Goal: Task Accomplishment & Management: Complete application form

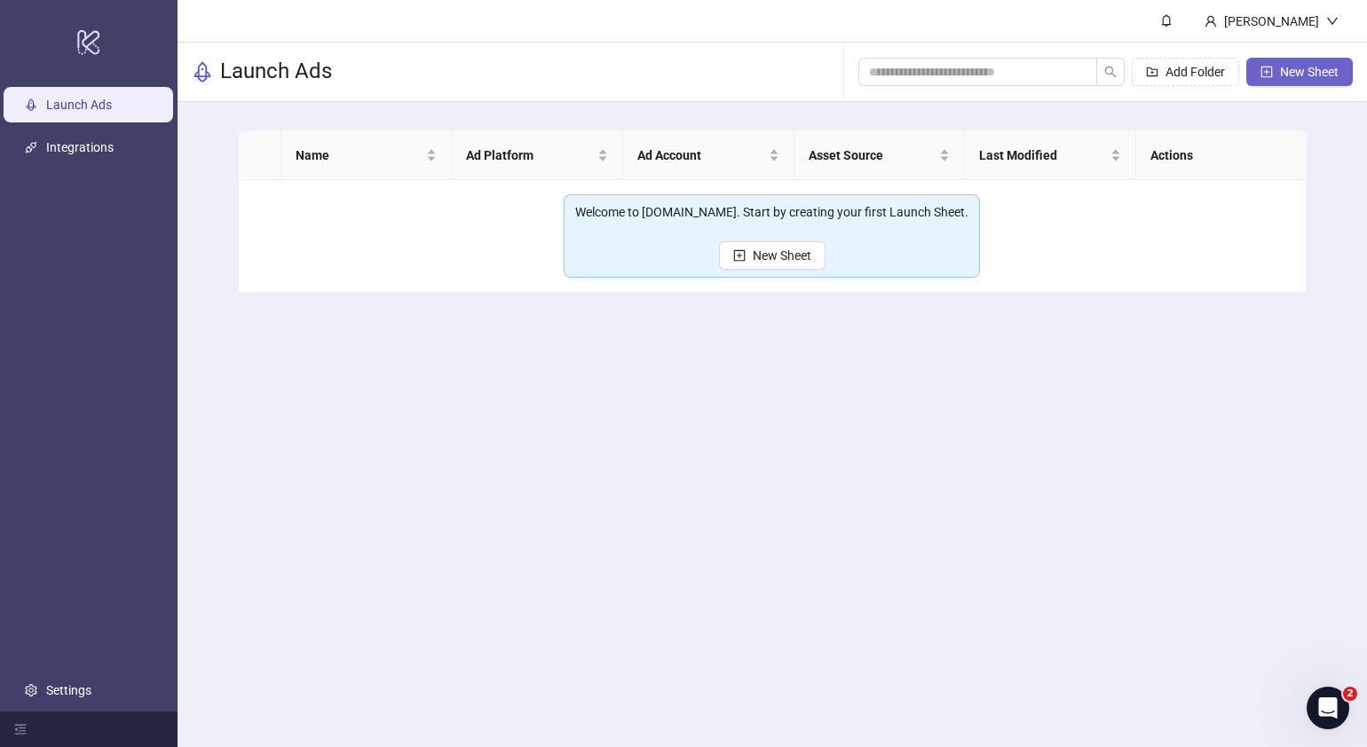
click at [1301, 71] on span "New Sheet" at bounding box center [1309, 72] width 59 height 14
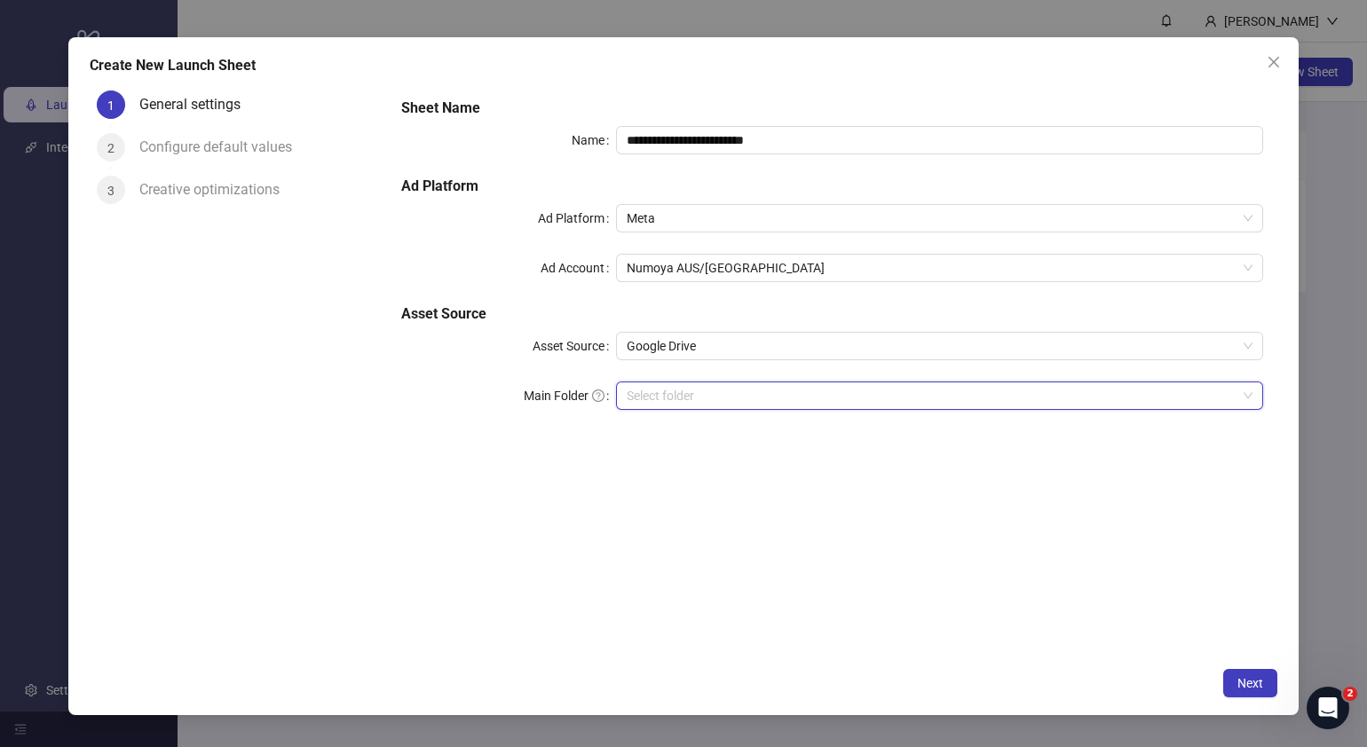
click at [713, 386] on input "Main Folder" at bounding box center [932, 396] width 610 height 27
click at [809, 396] on input "Main Folder" at bounding box center [932, 396] width 610 height 27
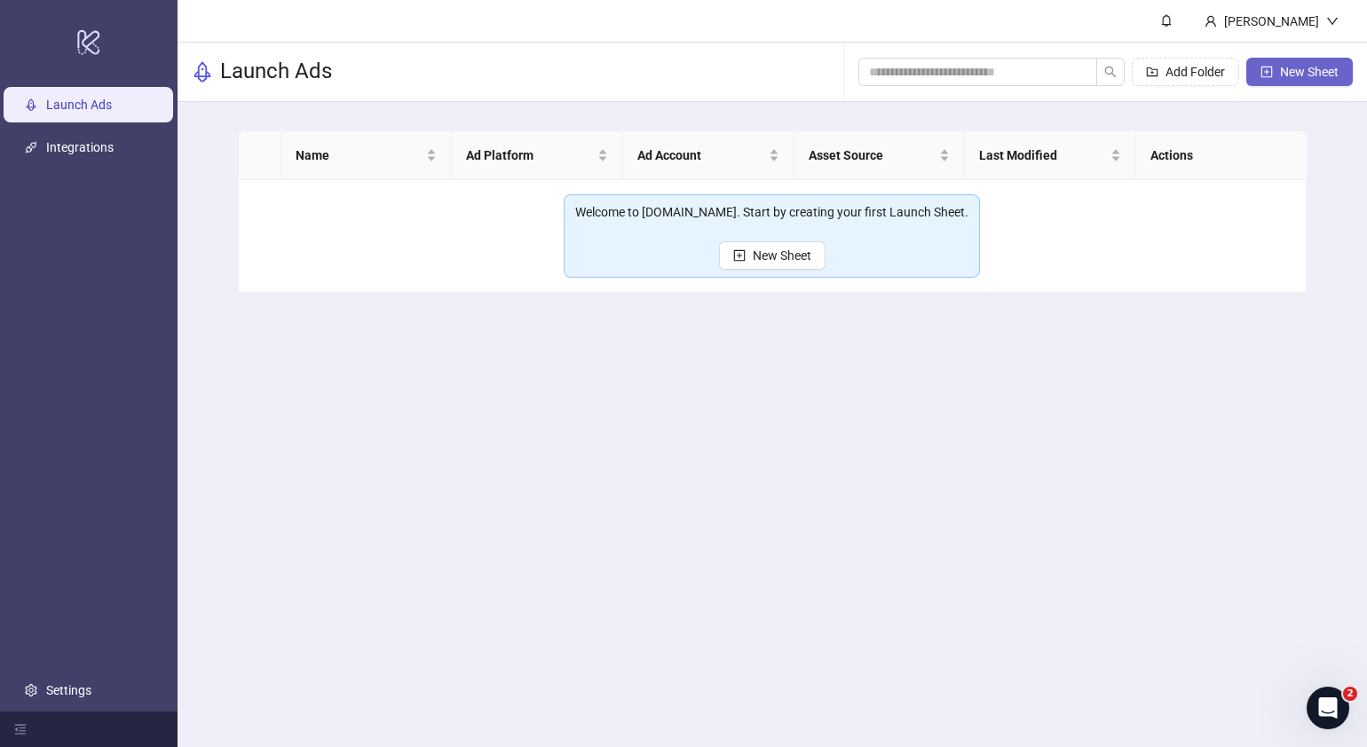
click at [1292, 69] on span "New Sheet" at bounding box center [1309, 72] width 59 height 14
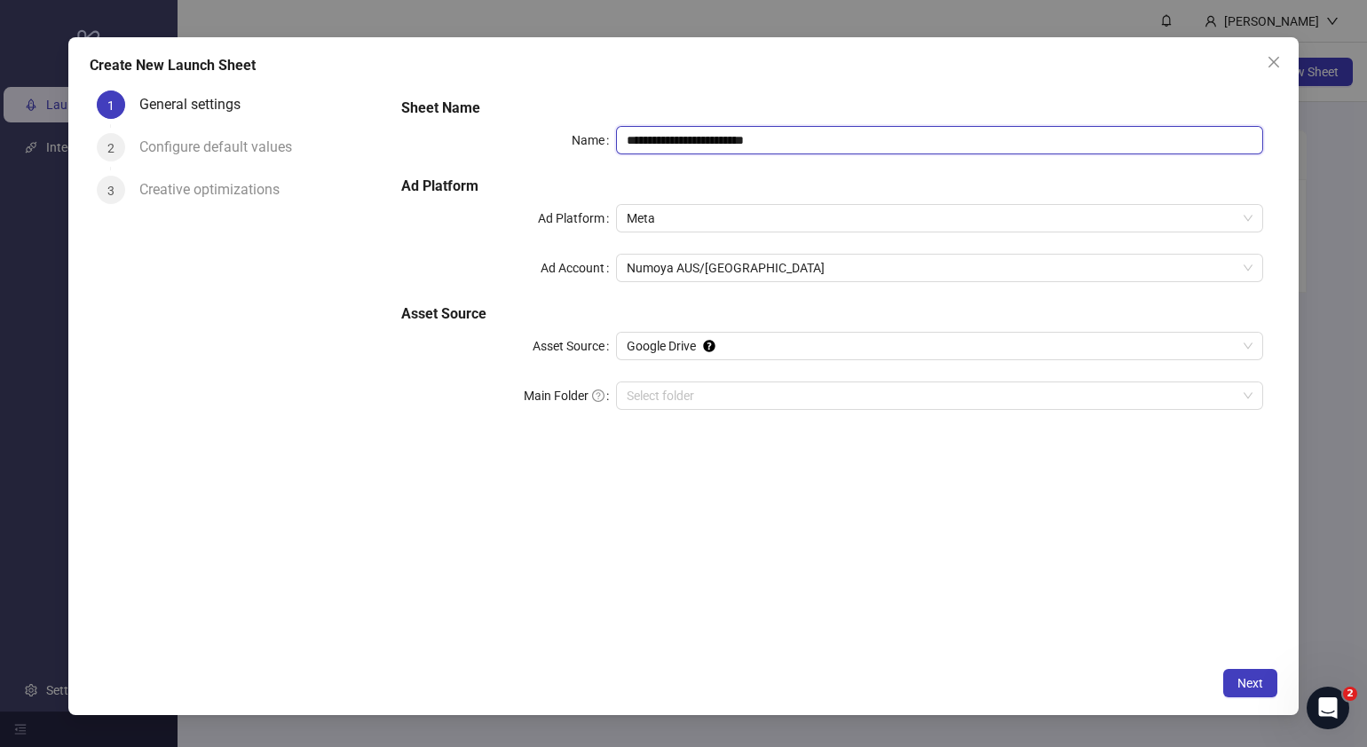
drag, startPoint x: 817, startPoint y: 140, endPoint x: 418, endPoint y: 155, distance: 398.9
click at [421, 154] on div "**********" at bounding box center [832, 265] width 877 height 348
paste input "text"
type input "**********"
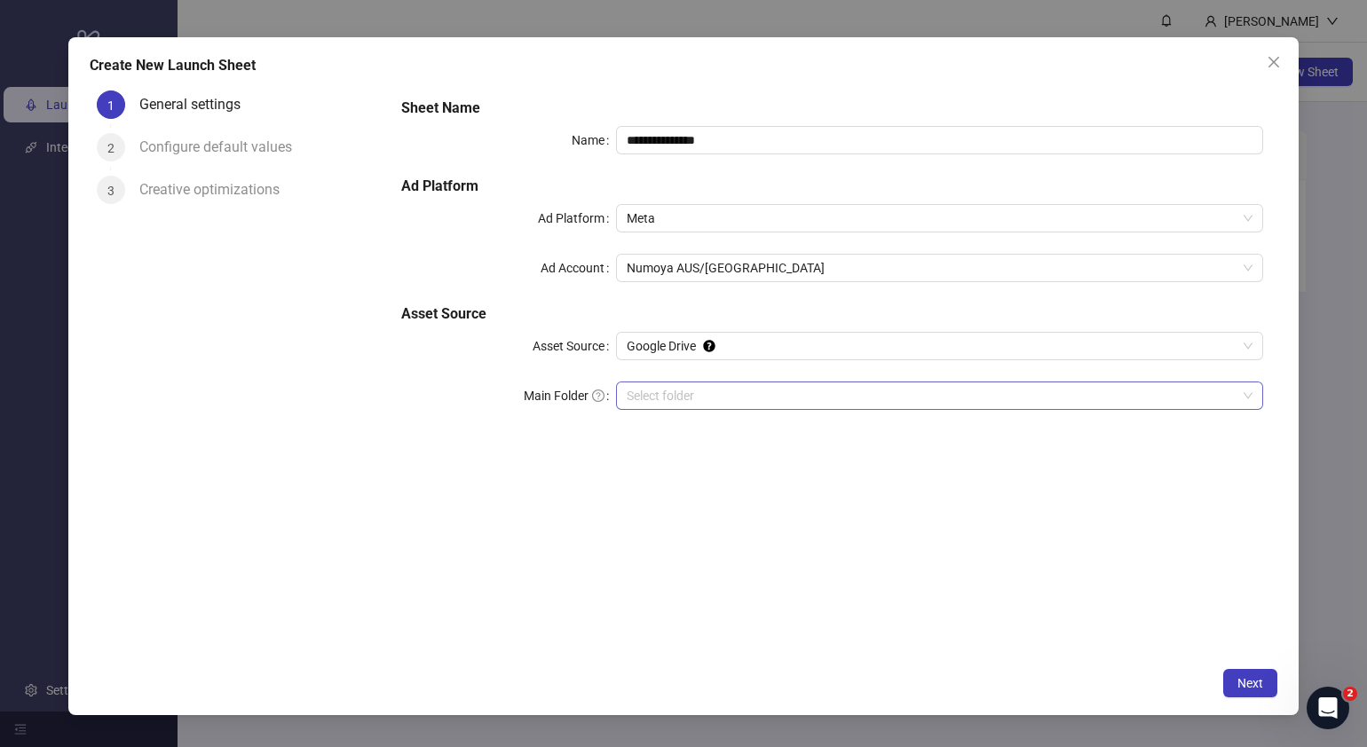
click at [733, 402] on input "Main Folder" at bounding box center [932, 396] width 610 height 27
click at [1250, 677] on span "Next" at bounding box center [1250, 683] width 26 height 14
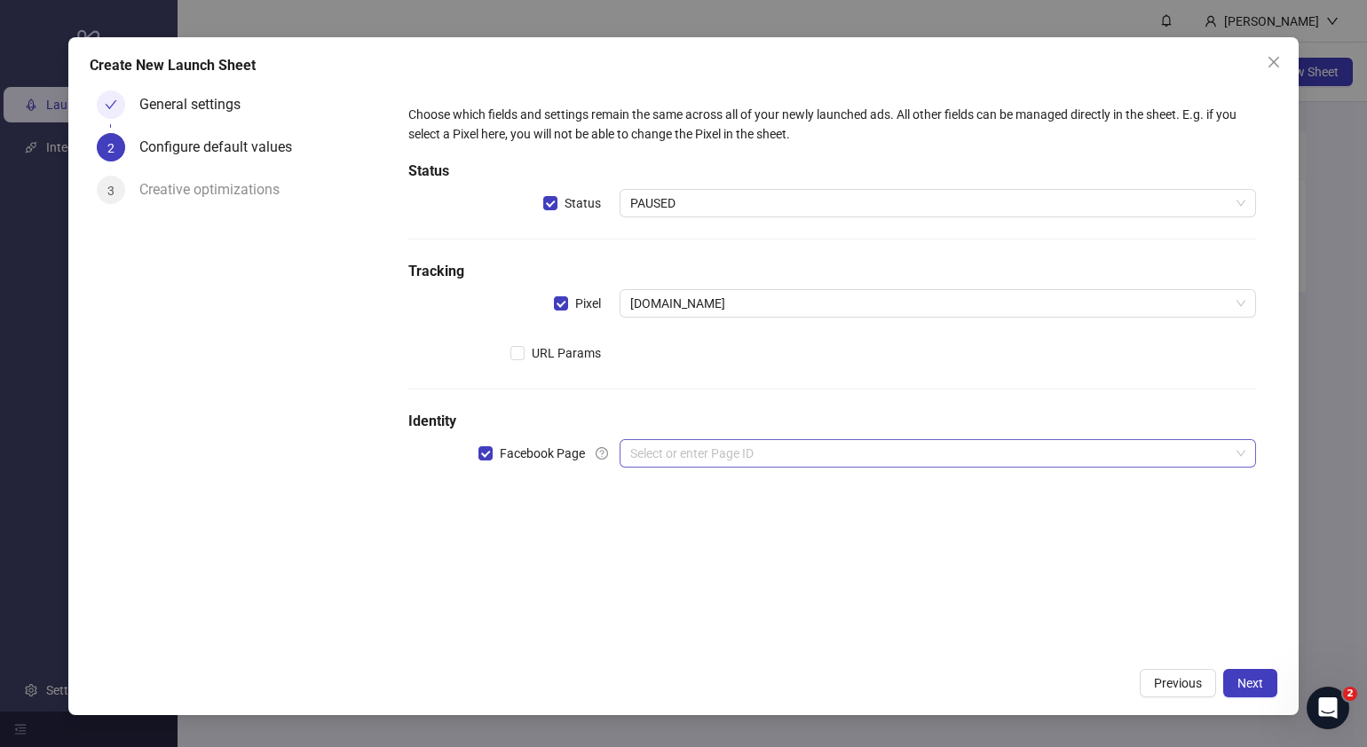
click at [669, 443] on input "search" at bounding box center [929, 453] width 599 height 27
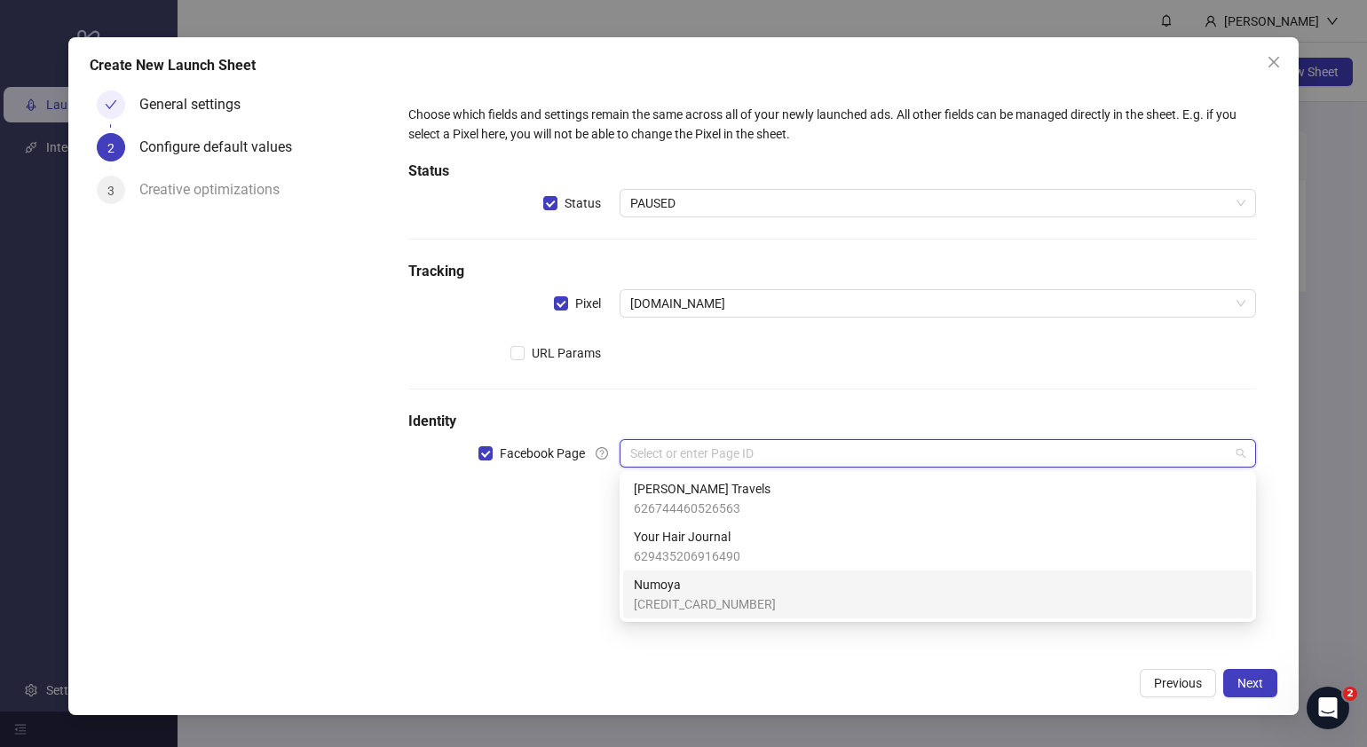
click at [697, 597] on span "364275963430762" at bounding box center [705, 605] width 142 height 20
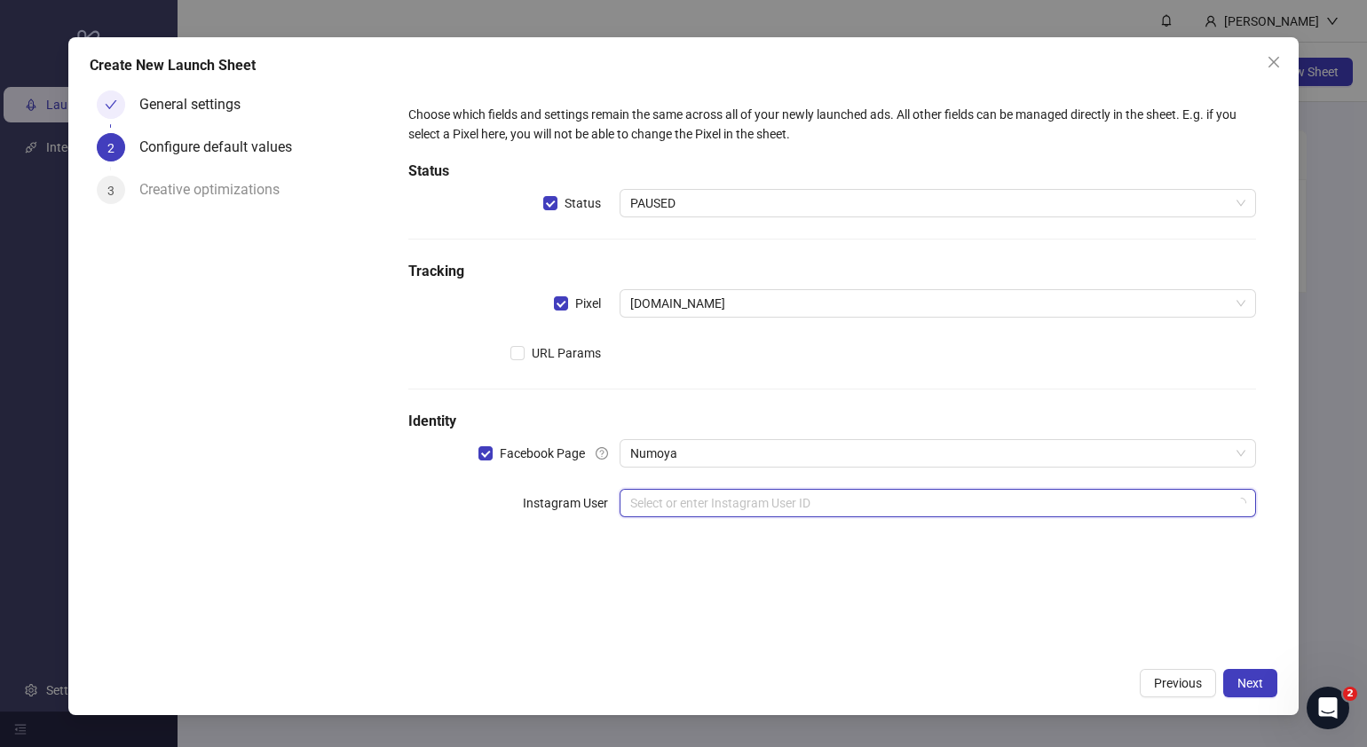
click at [666, 505] on input "search" at bounding box center [929, 503] width 599 height 27
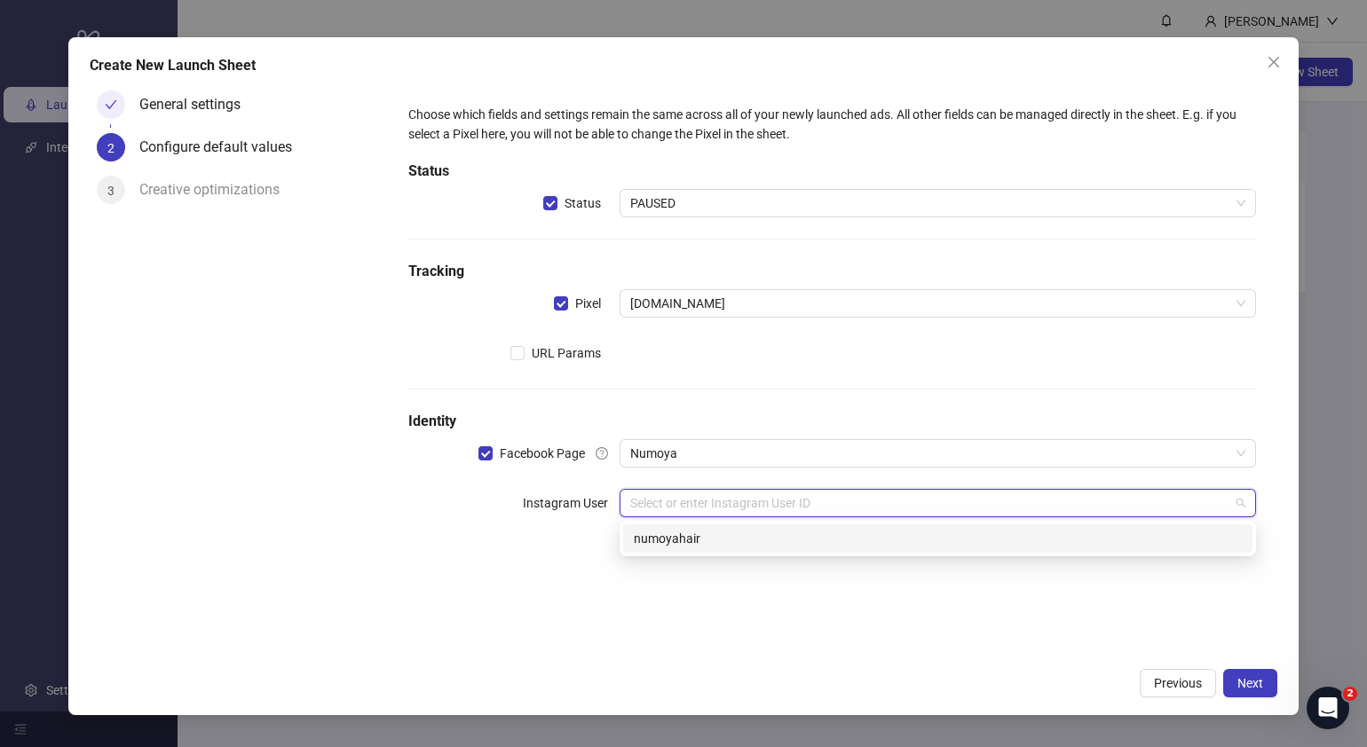
click at [763, 506] on input "search" at bounding box center [929, 503] width 599 height 27
click at [758, 533] on div "numoyahair" at bounding box center [938, 539] width 608 height 20
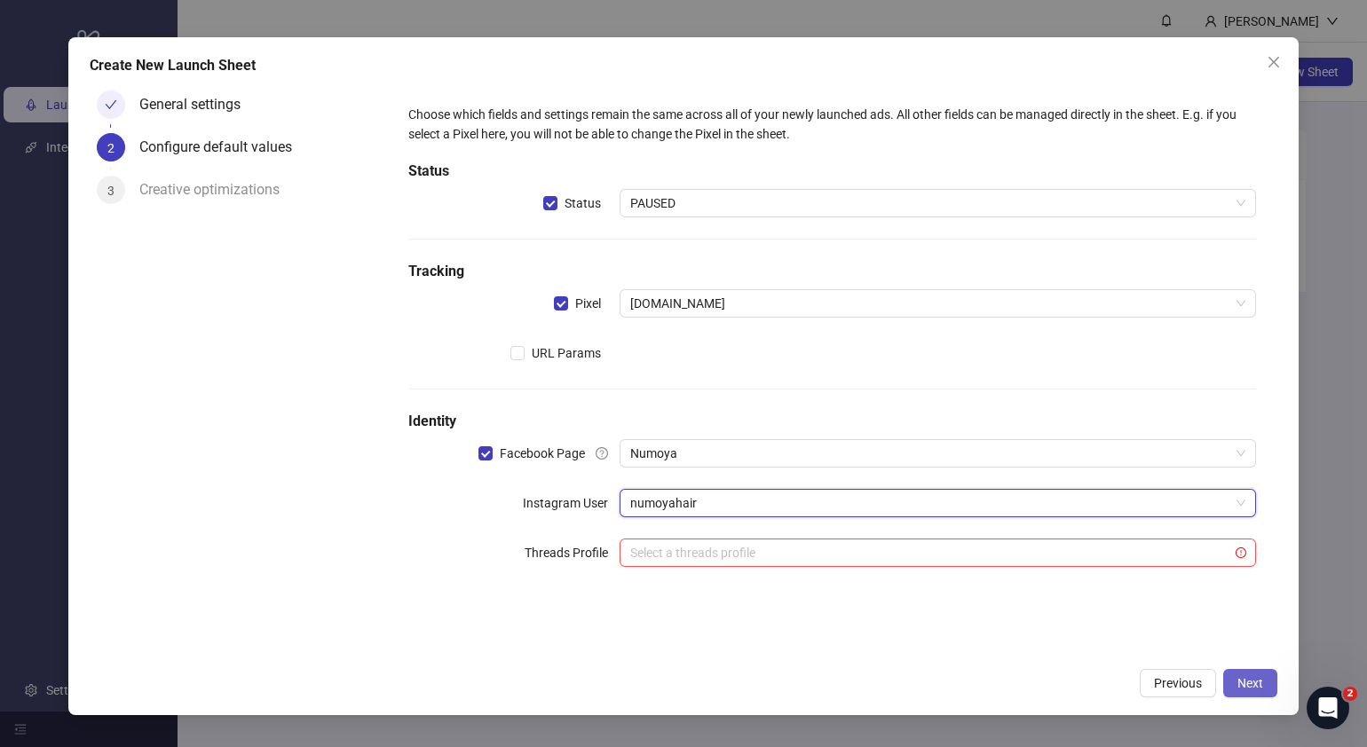
click at [1252, 679] on span "Next" at bounding box center [1250, 683] width 26 height 14
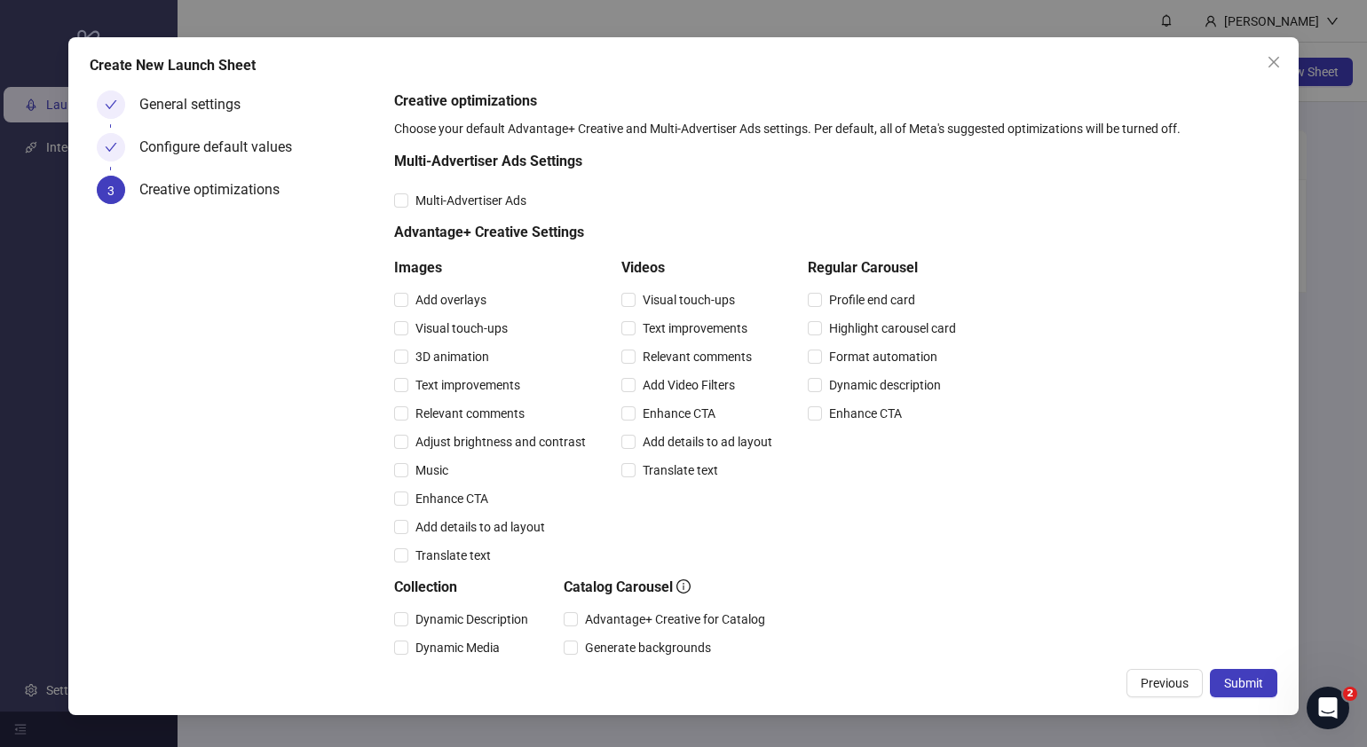
click at [1252, 679] on span "Submit" at bounding box center [1243, 683] width 39 height 14
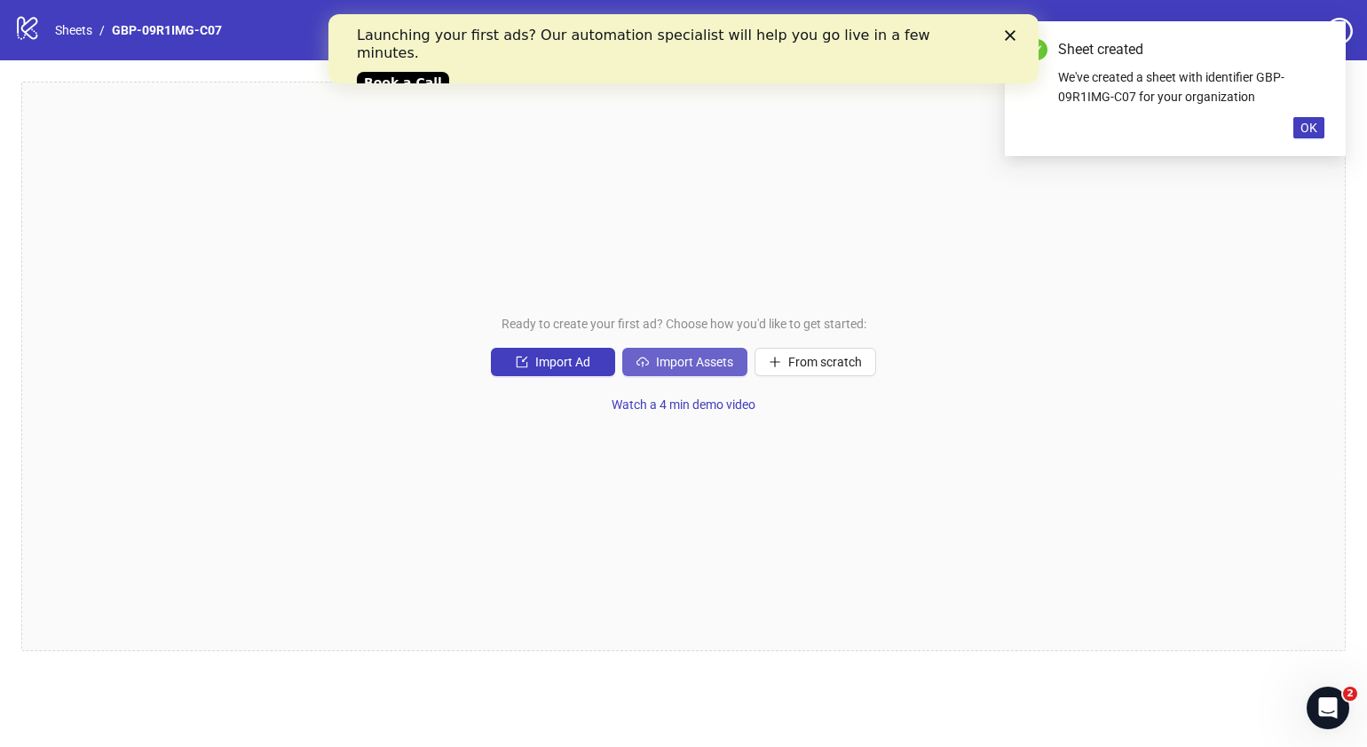
click at [715, 360] on span "Import Assets" at bounding box center [694, 362] width 77 height 14
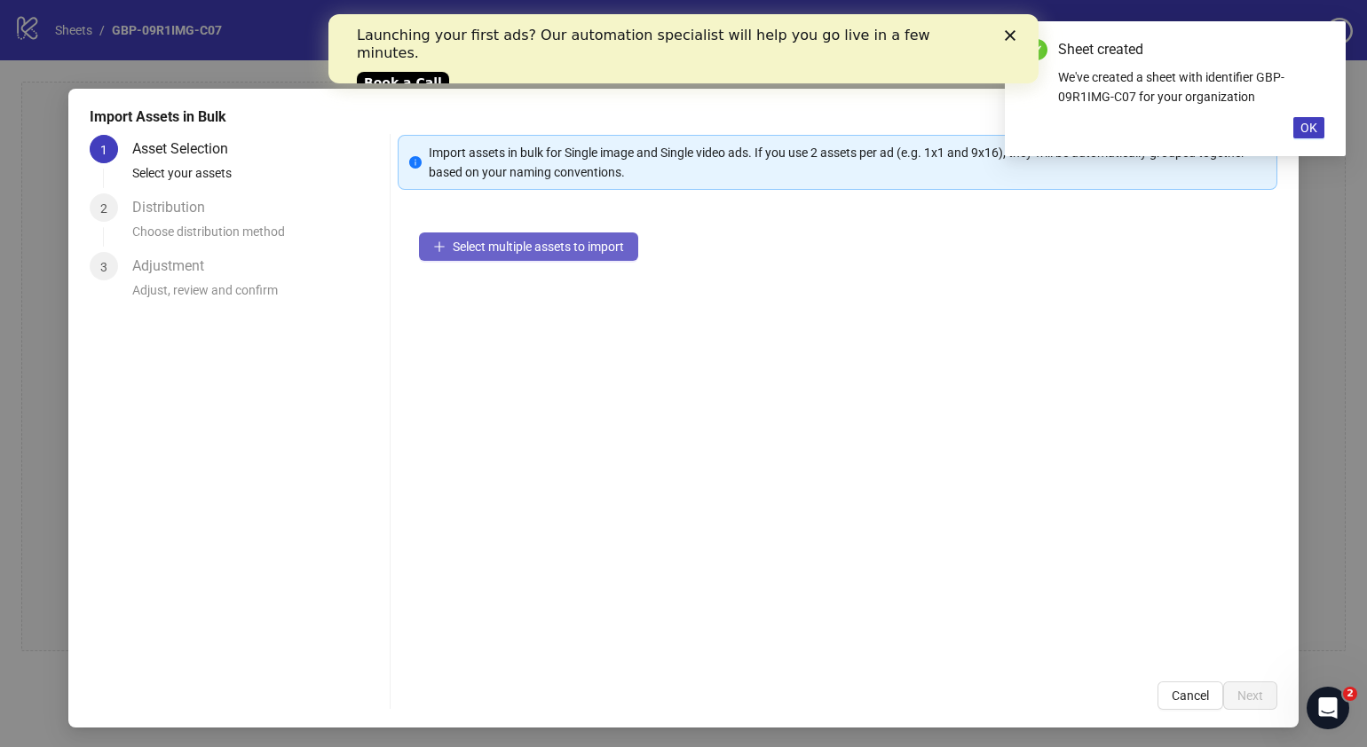
click at [585, 252] on span "Select multiple assets to import" at bounding box center [538, 247] width 171 height 14
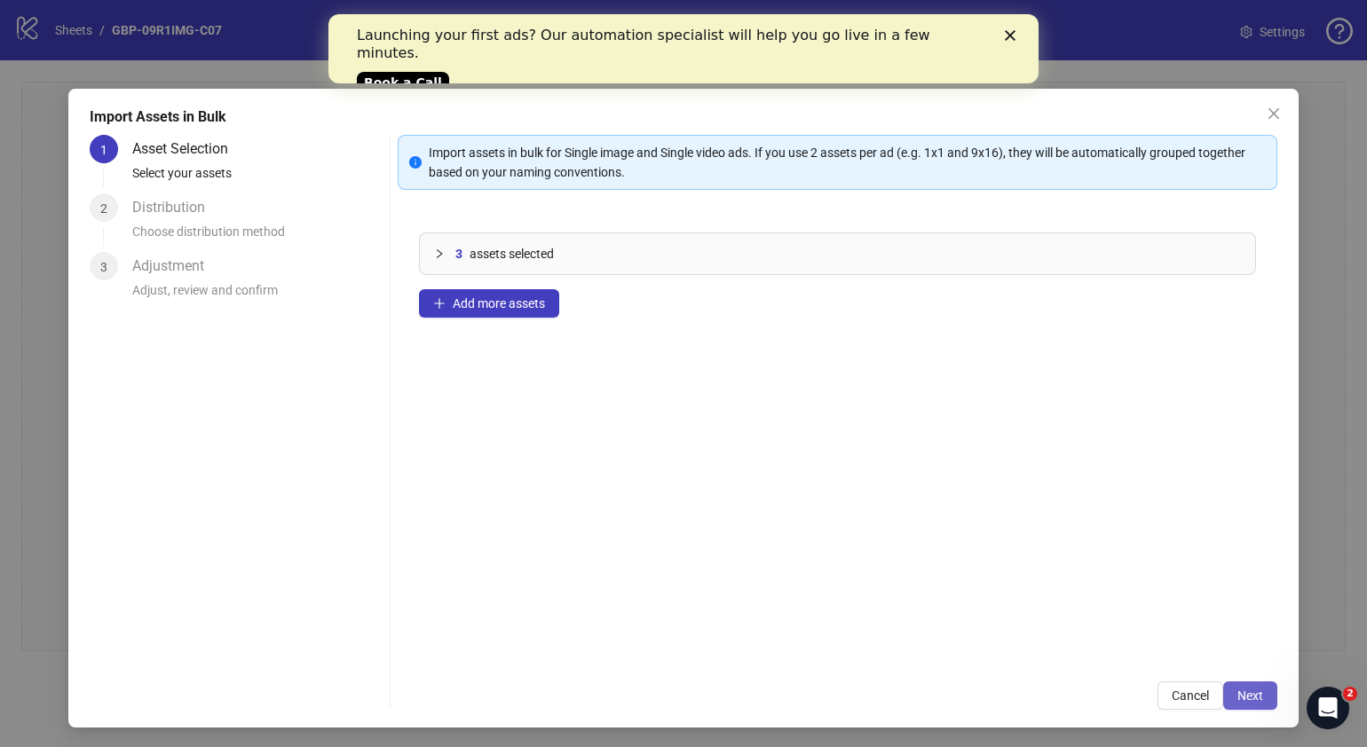
click at [1246, 694] on span "Next" at bounding box center [1250, 696] width 26 height 14
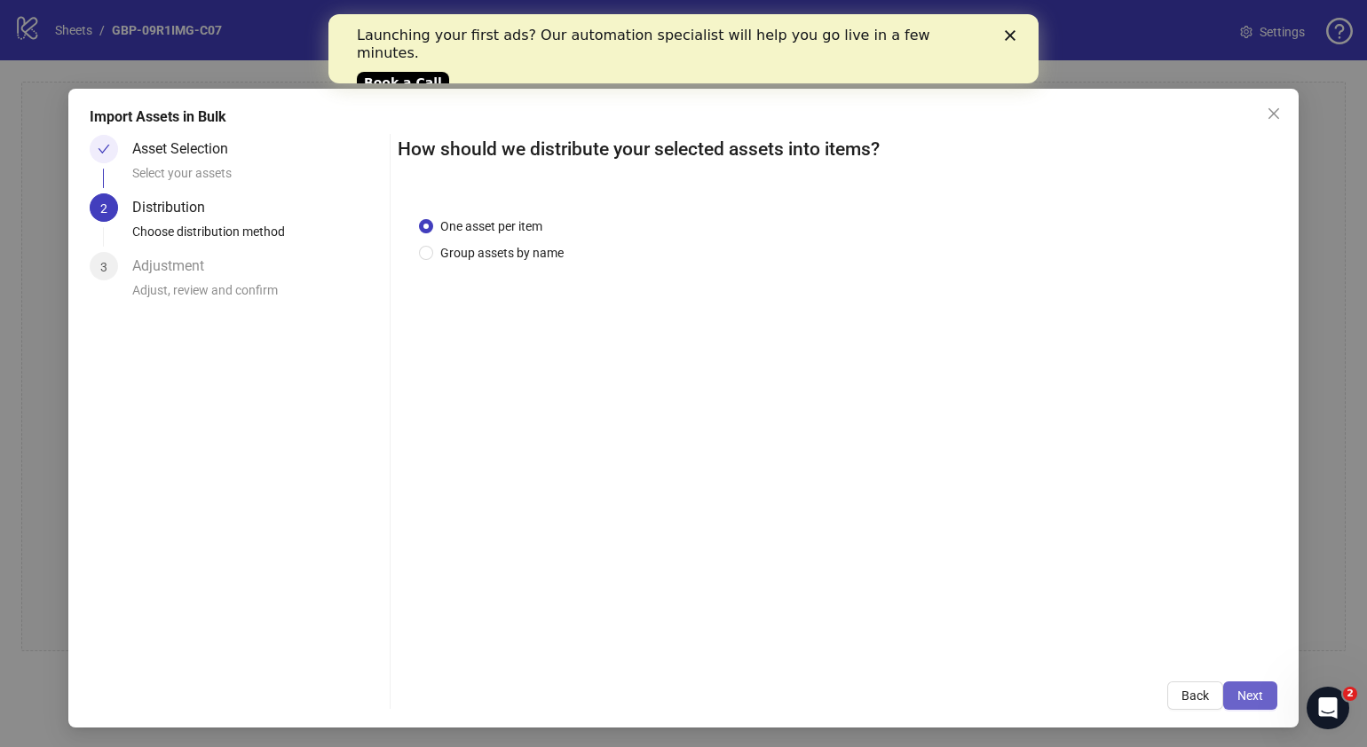
click at [1241, 684] on button "Next" at bounding box center [1250, 696] width 54 height 28
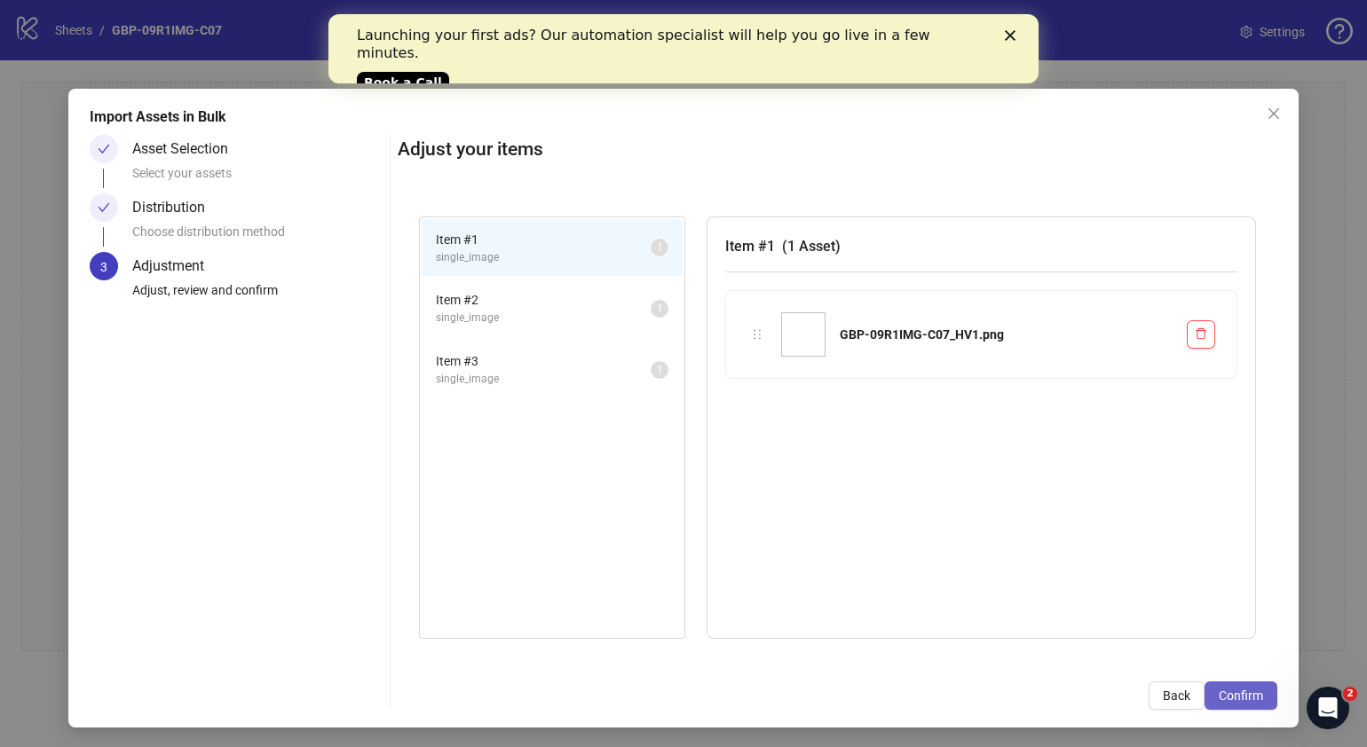
click at [1242, 689] on span "Confirm" at bounding box center [1241, 696] width 44 height 14
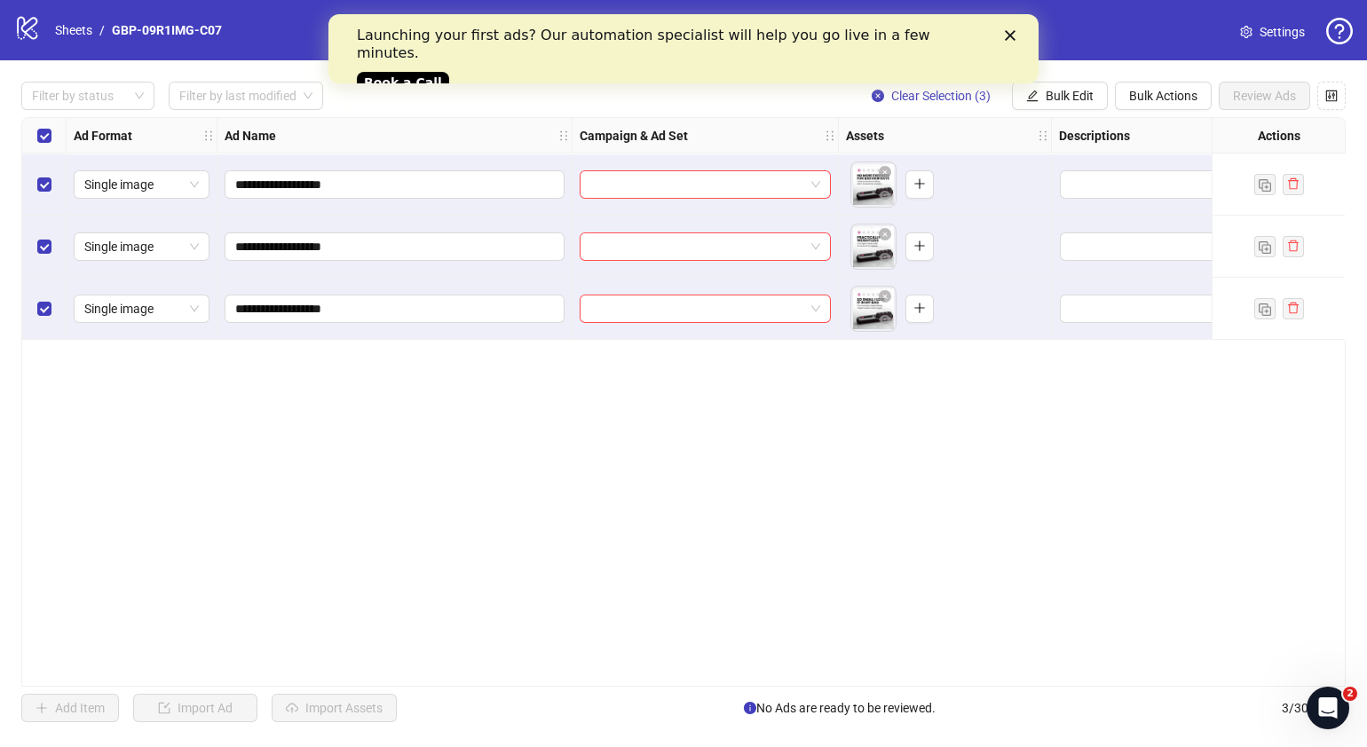
click at [690, 504] on div "**********" at bounding box center [683, 402] width 1324 height 570
click at [818, 189] on span at bounding box center [705, 184] width 230 height 27
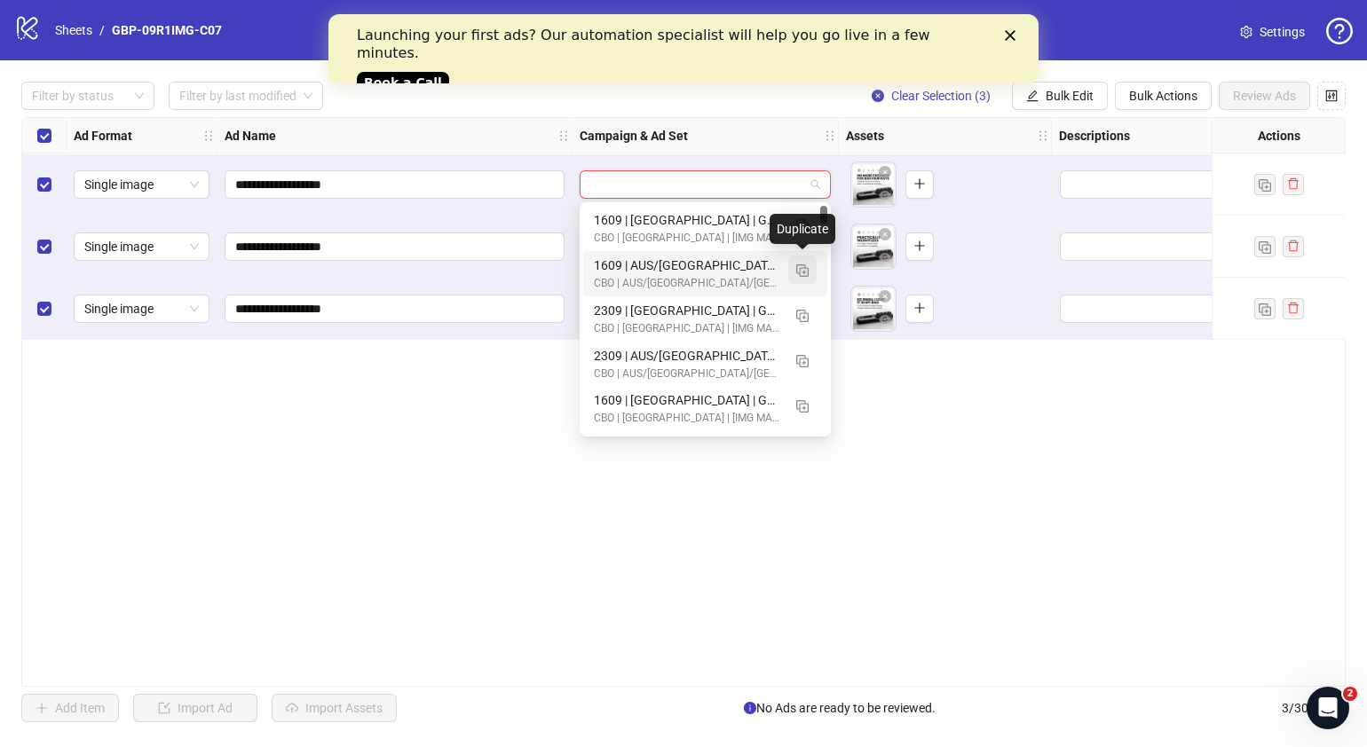
click at [804, 272] on img "button" at bounding box center [802, 271] width 12 height 12
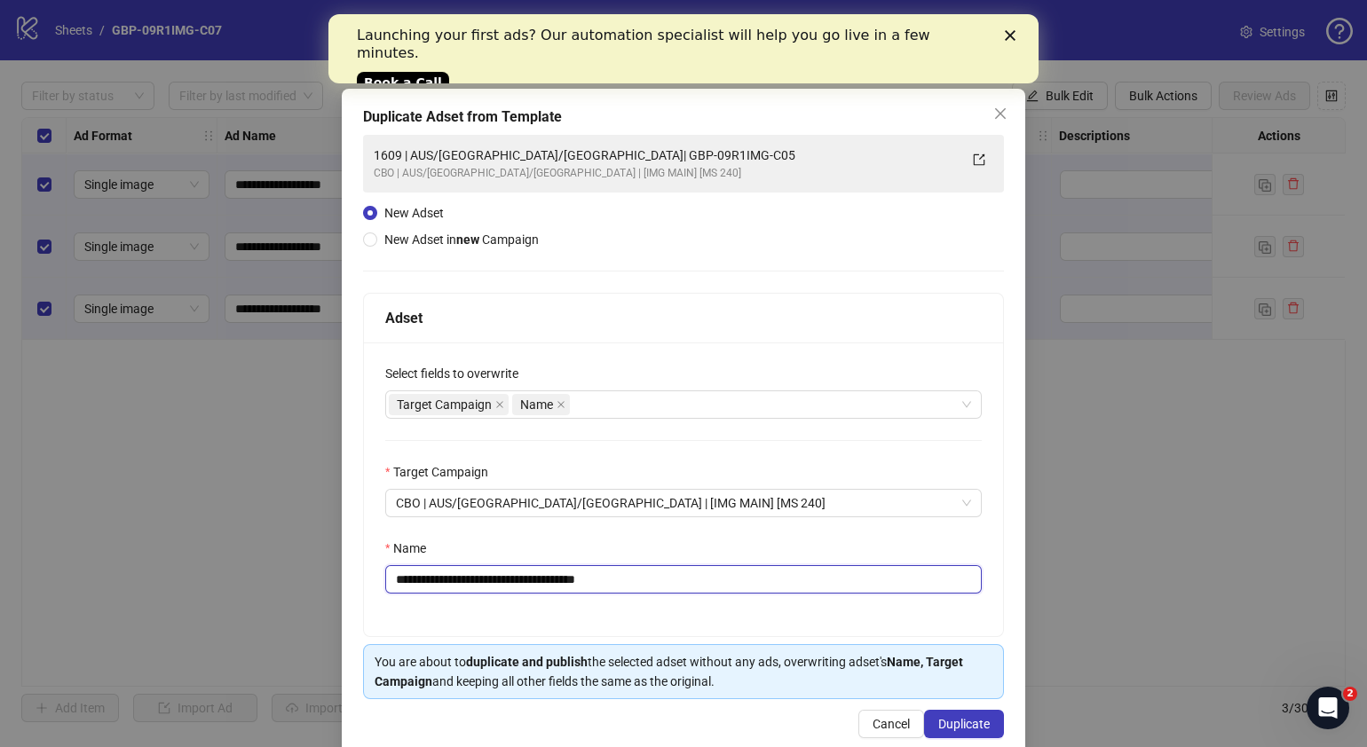
click at [408, 577] on input "**********" at bounding box center [683, 579] width 597 height 28
click at [680, 584] on input "**********" at bounding box center [683, 579] width 597 height 28
drag, startPoint x: 683, startPoint y: 580, endPoint x: 502, endPoint y: 593, distance: 180.7
click at [502, 593] on input "**********" at bounding box center [683, 579] width 597 height 28
paste input "text"
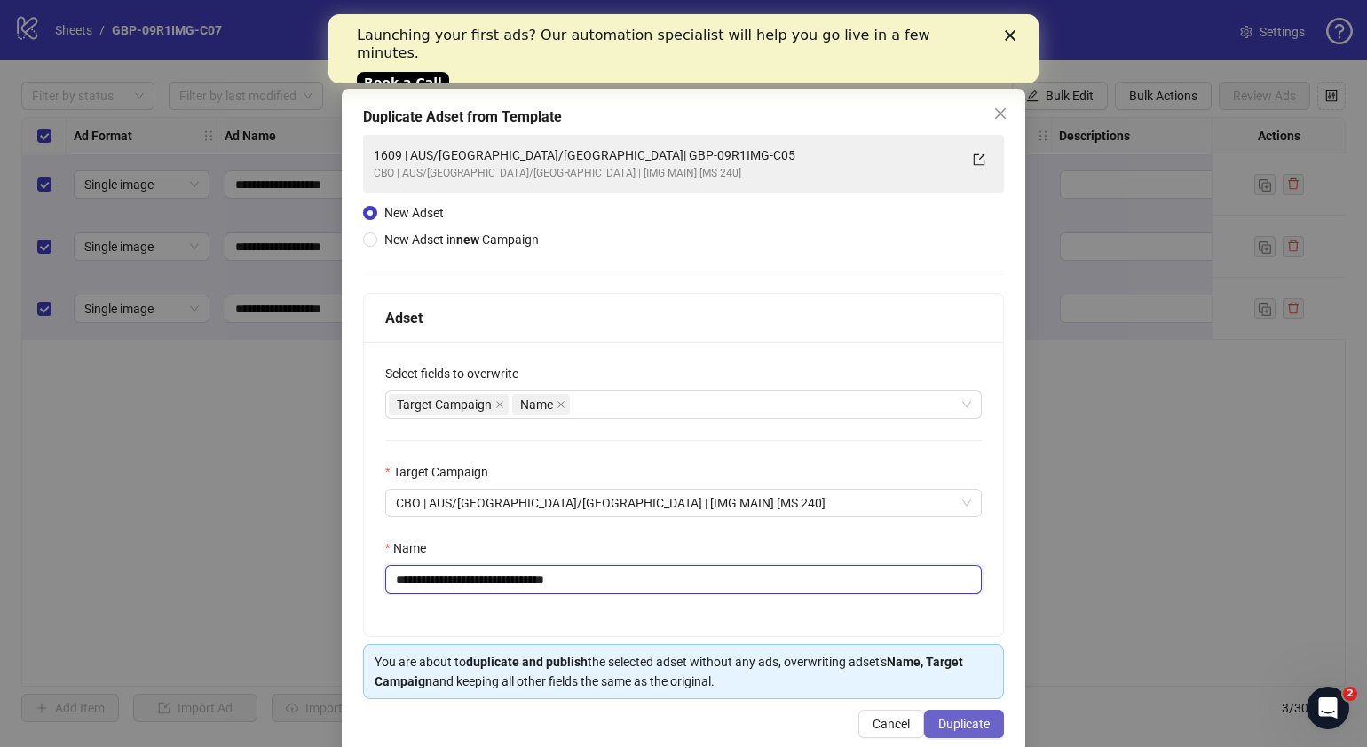
type input "**********"
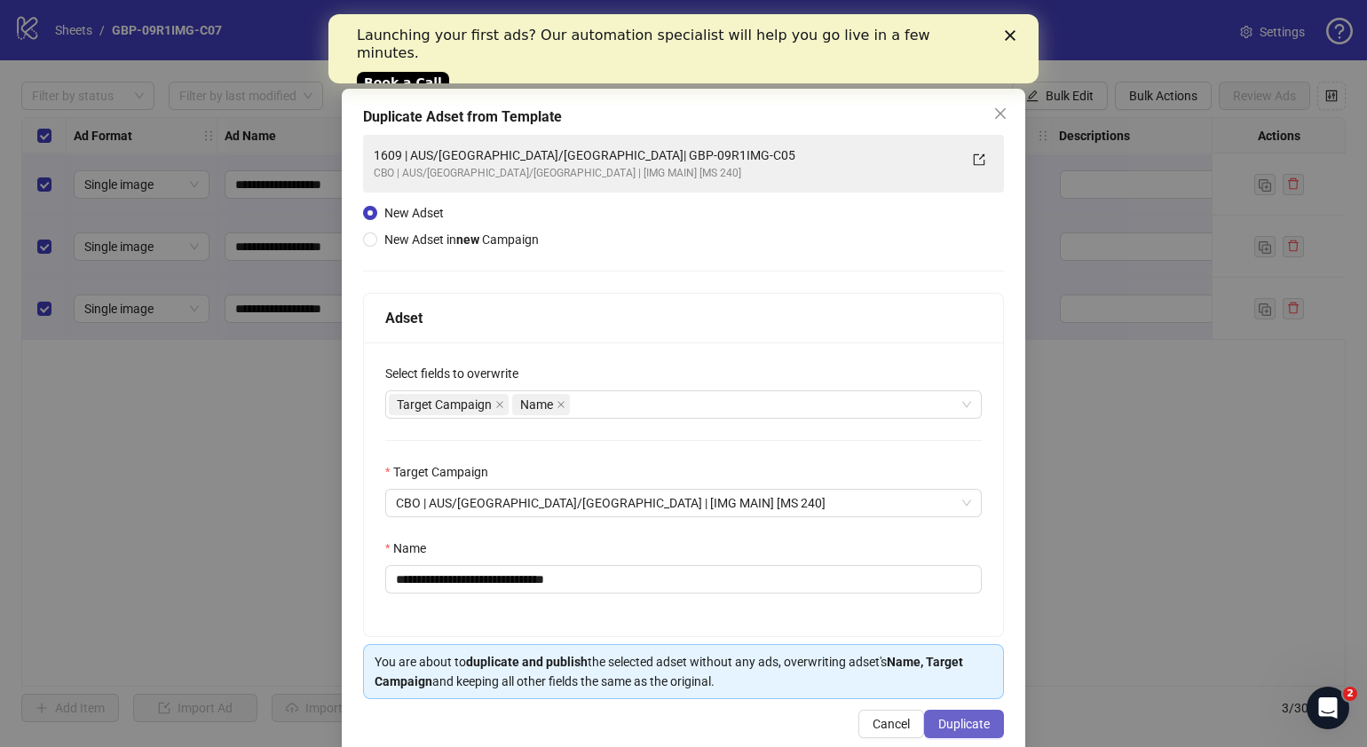
click at [968, 717] on span "Duplicate" at bounding box center [963, 724] width 51 height 14
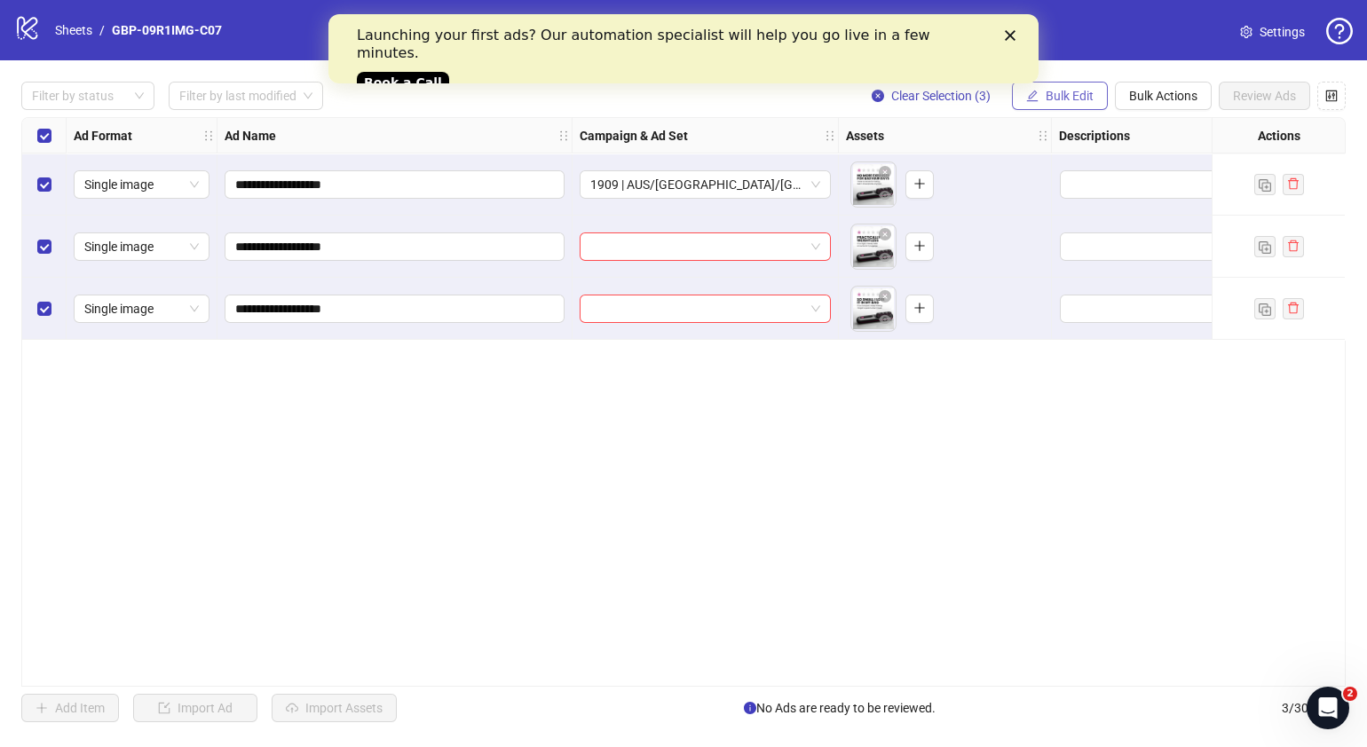
click at [1040, 98] on button "Bulk Edit" at bounding box center [1060, 96] width 96 height 28
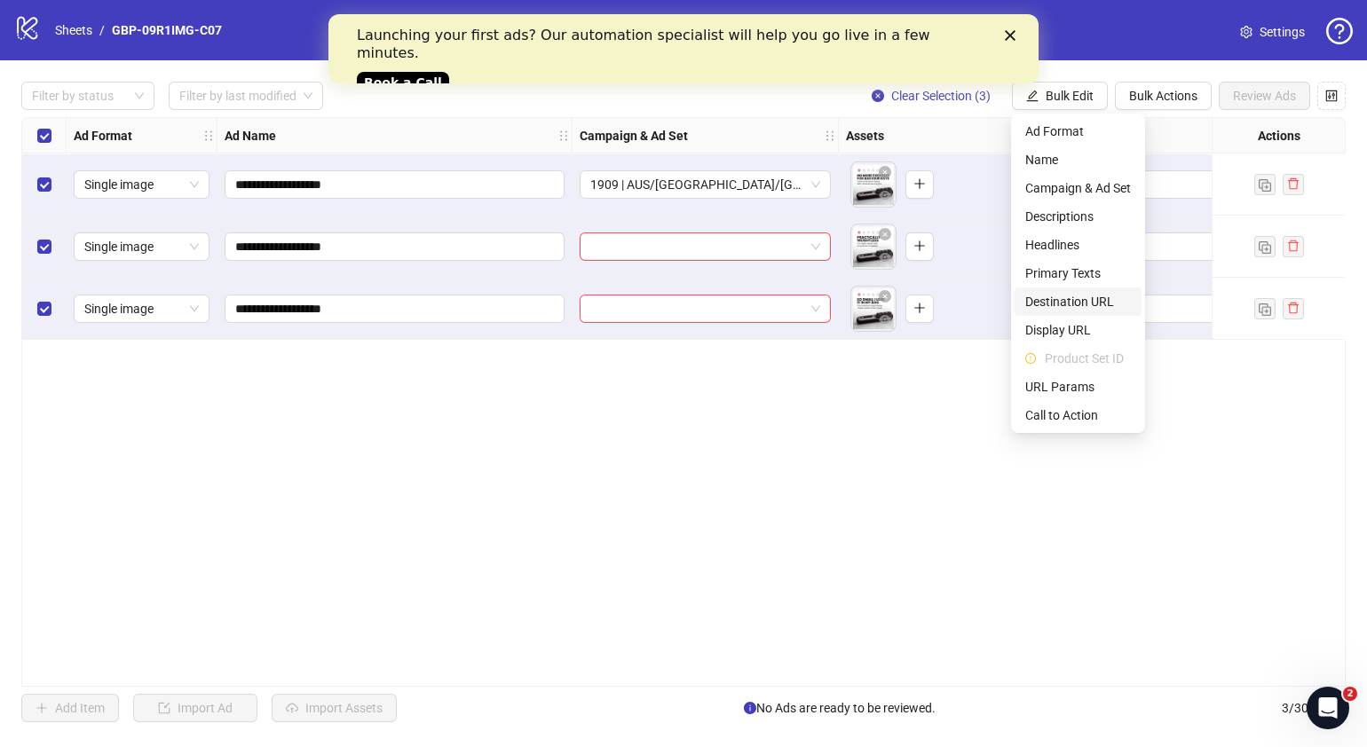
click at [1095, 296] on span "Destination URL" at bounding box center [1078, 302] width 106 height 20
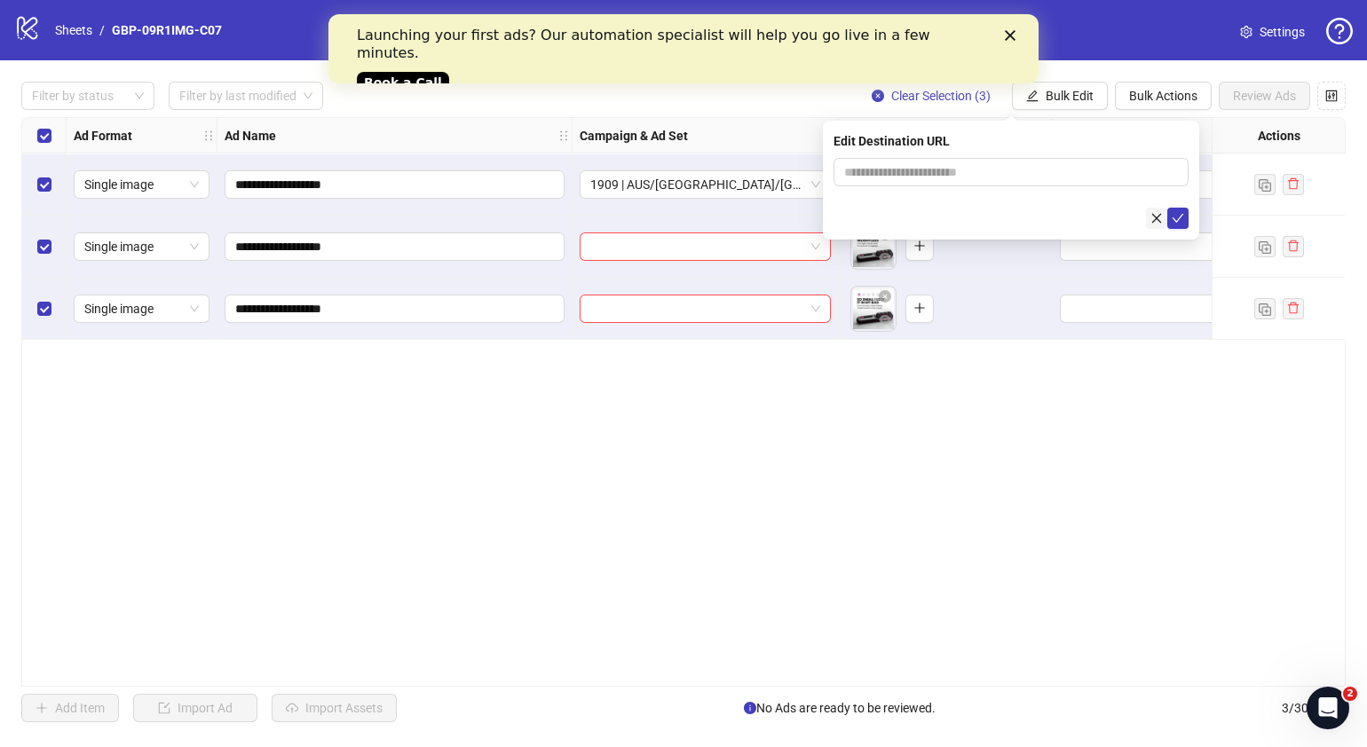
click at [1158, 218] on icon "close" at bounding box center [1156, 218] width 12 height 12
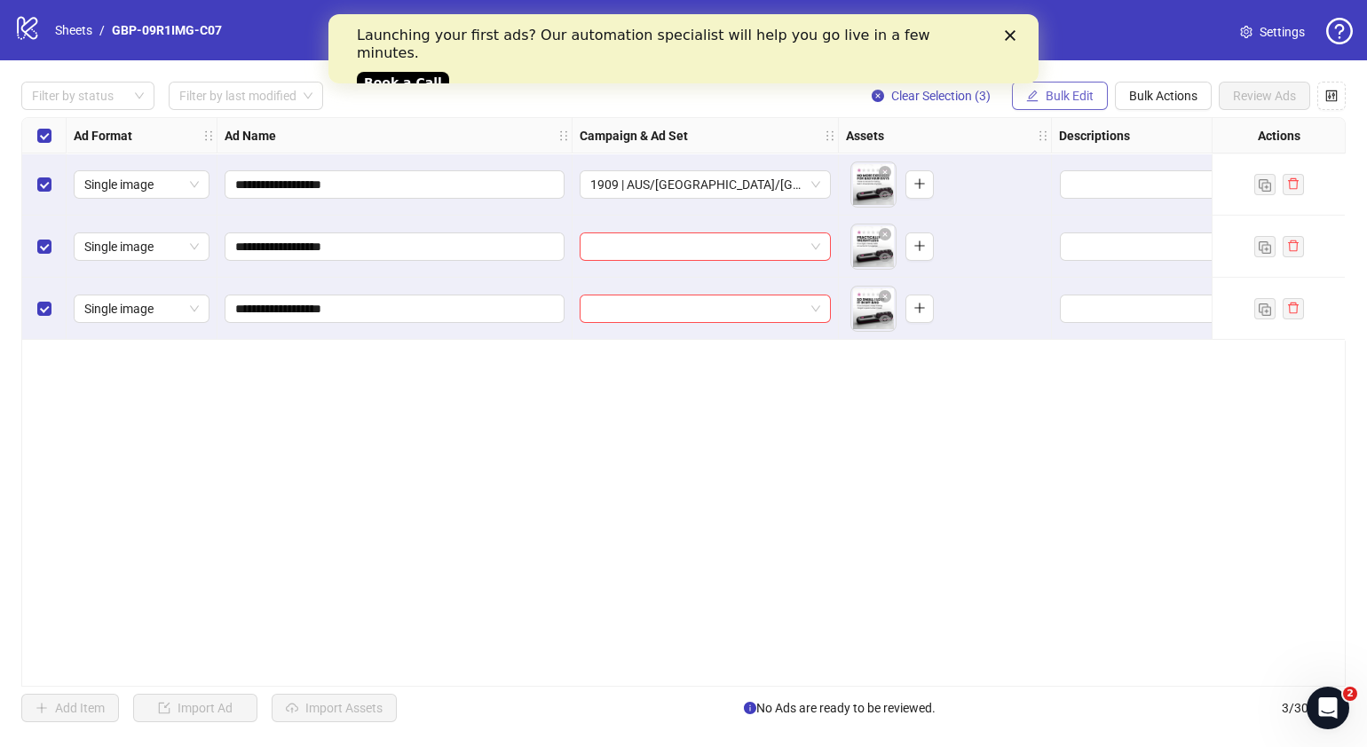
click at [1064, 99] on span "Bulk Edit" at bounding box center [1070, 96] width 48 height 14
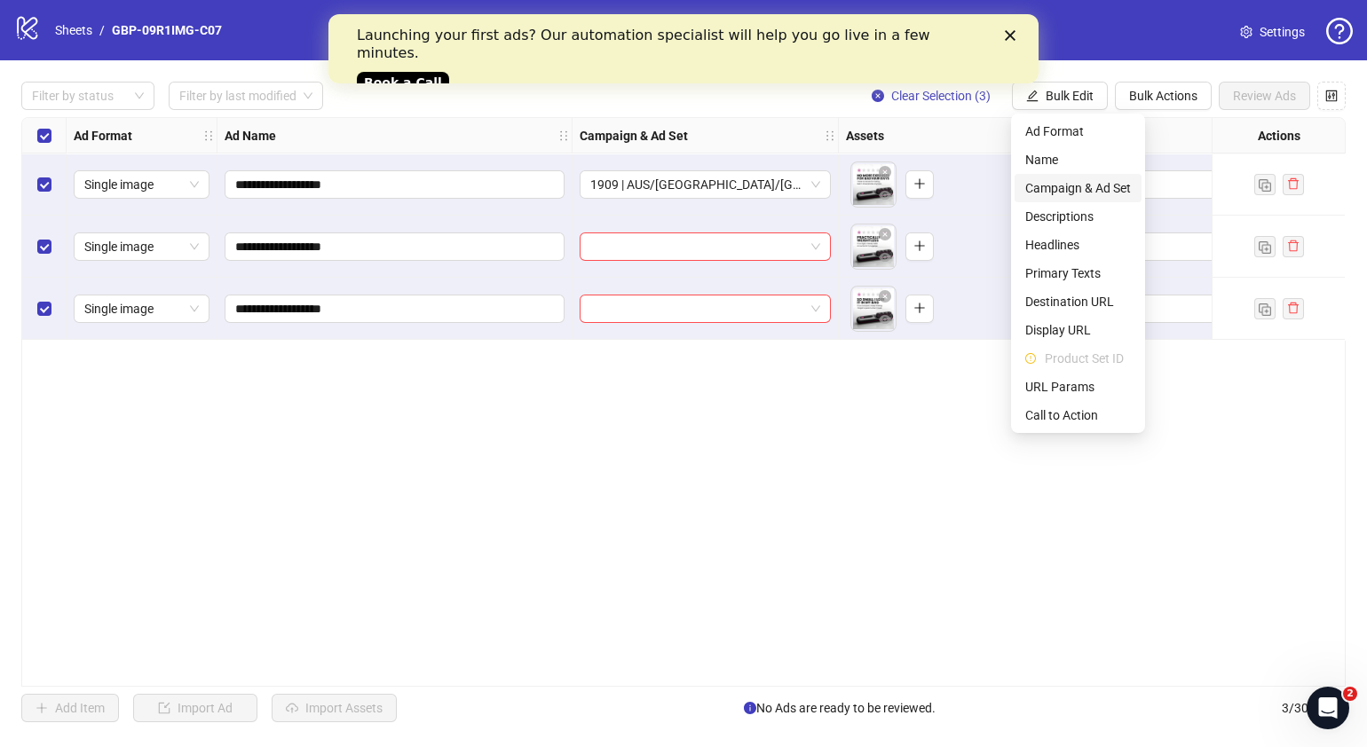
click at [1093, 180] on span "Campaign & Ad Set" at bounding box center [1078, 188] width 106 height 20
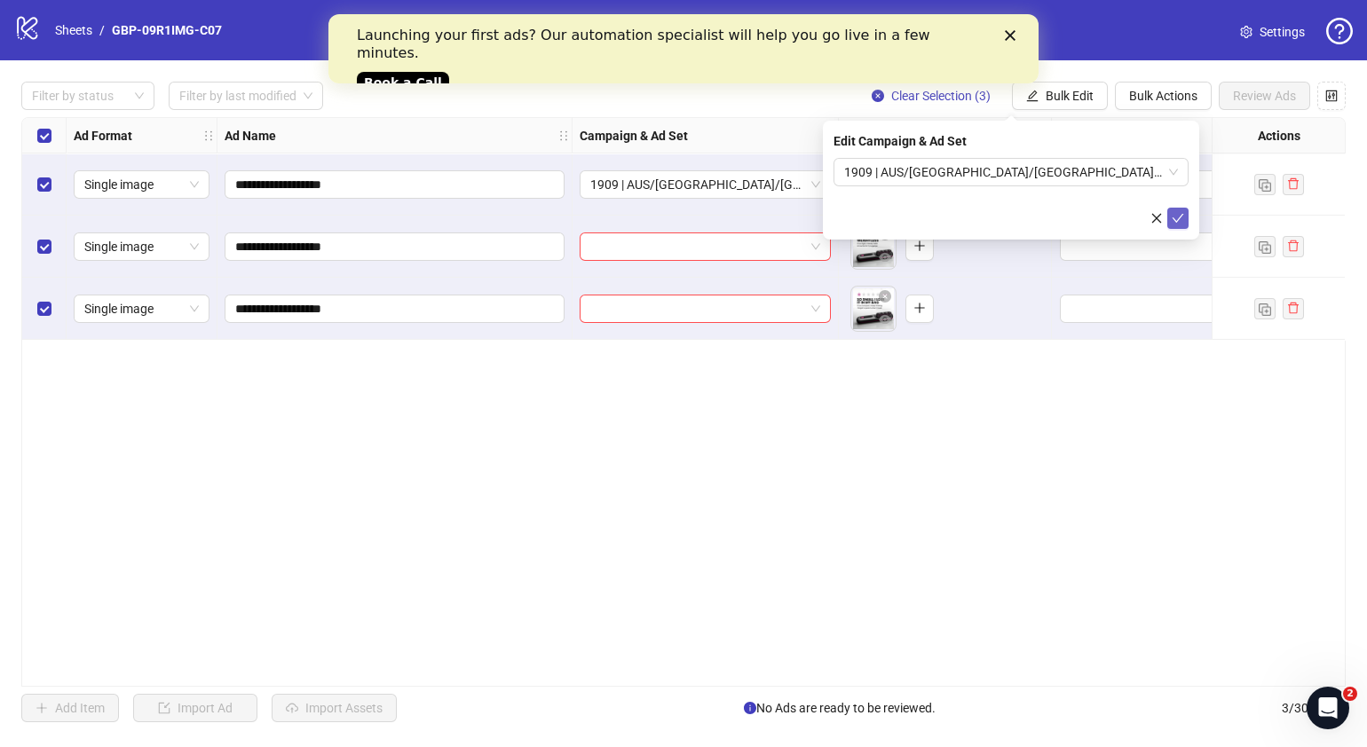
click at [1183, 212] on icon "check" at bounding box center [1178, 218] width 12 height 12
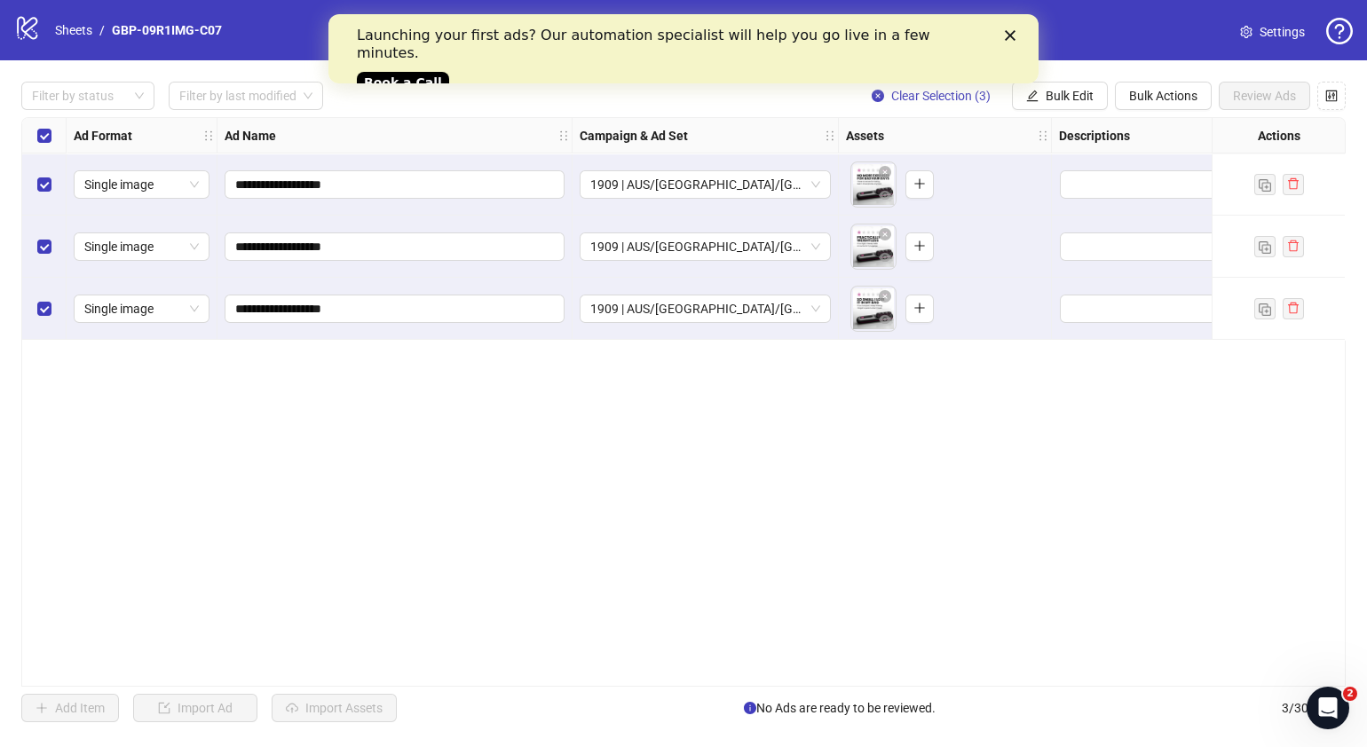
click at [826, 459] on div "**********" at bounding box center [683, 402] width 1324 height 570
click at [924, 186] on icon "plus" at bounding box center [919, 184] width 12 height 12
click at [913, 248] on icon "plus" at bounding box center [919, 246] width 12 height 12
click at [913, 307] on icon "plus" at bounding box center [919, 308] width 12 height 12
click at [1095, 96] on button "Bulk Edit" at bounding box center [1060, 96] width 96 height 28
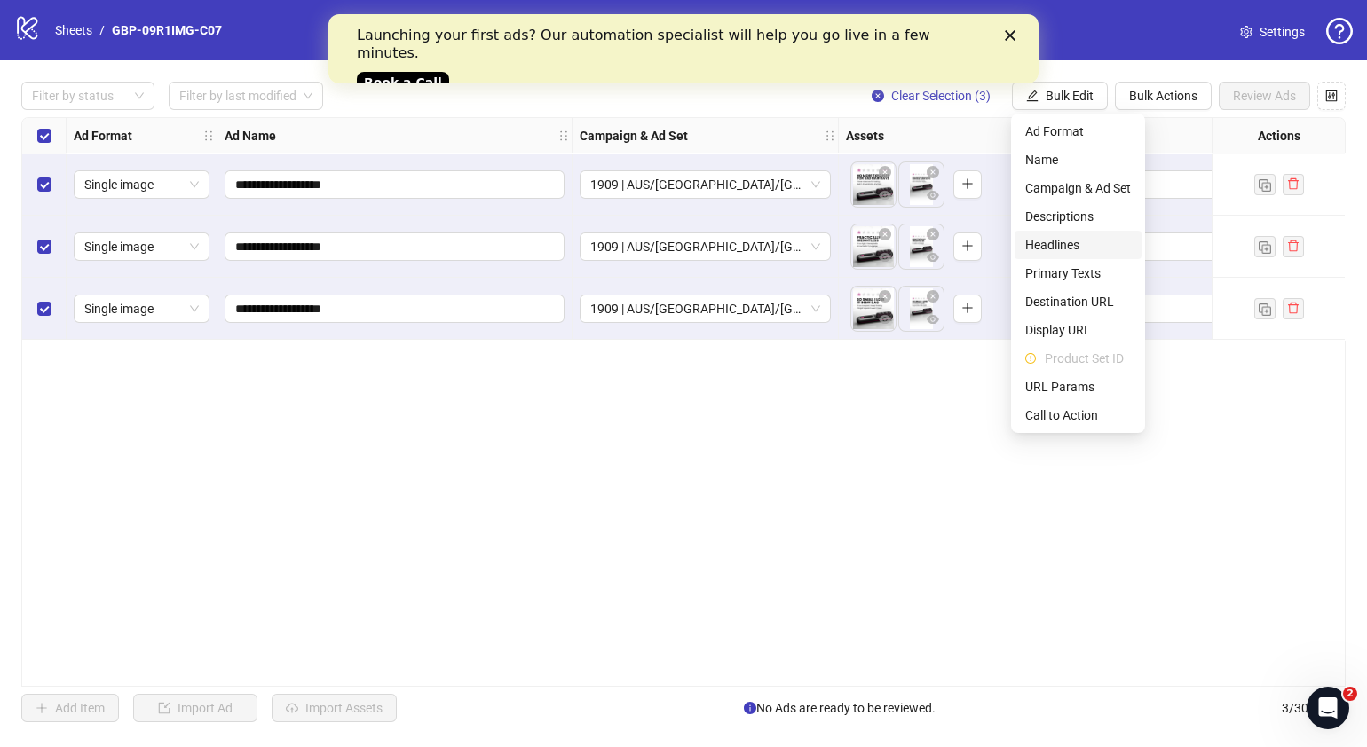
click at [1085, 233] on li "Headlines" at bounding box center [1078, 245] width 127 height 28
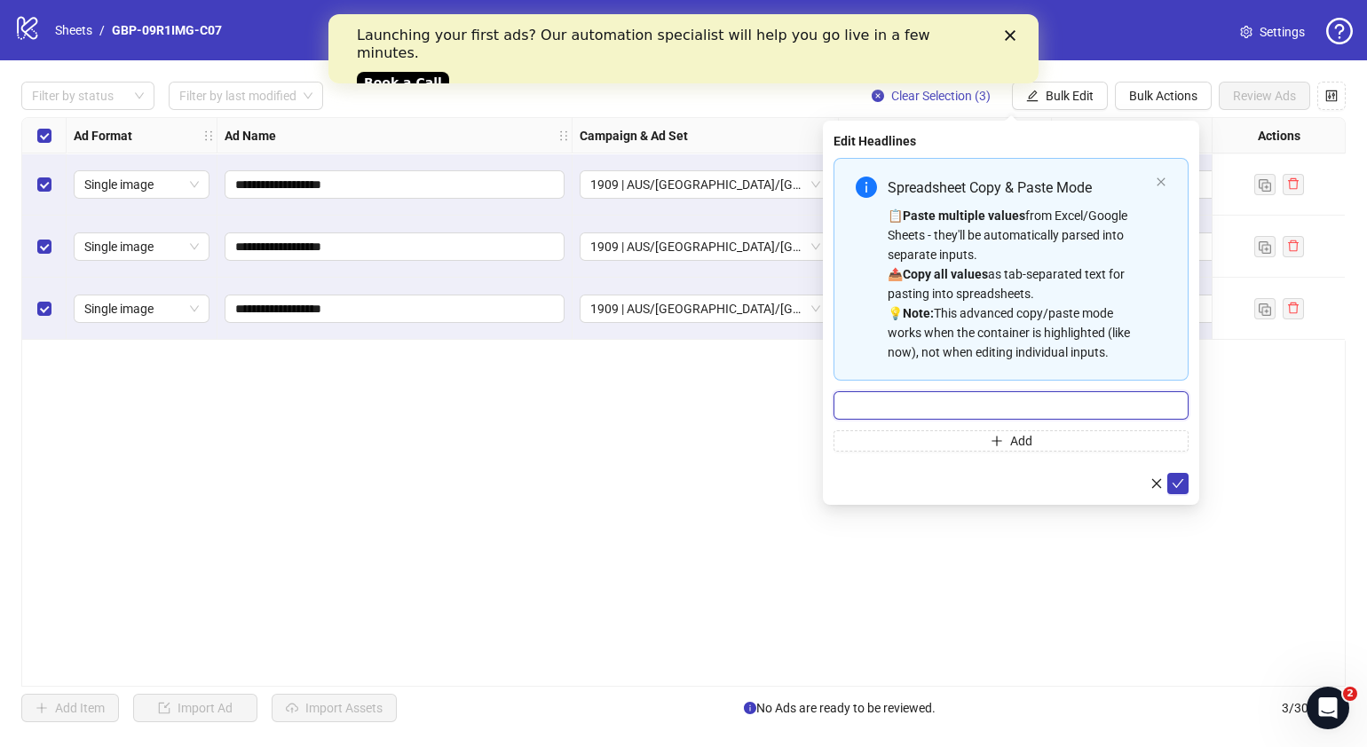
click at [1032, 403] on input "Multi-input container - paste or copy values" at bounding box center [1011, 405] width 355 height 28
paste input "*******"
type input "*******"
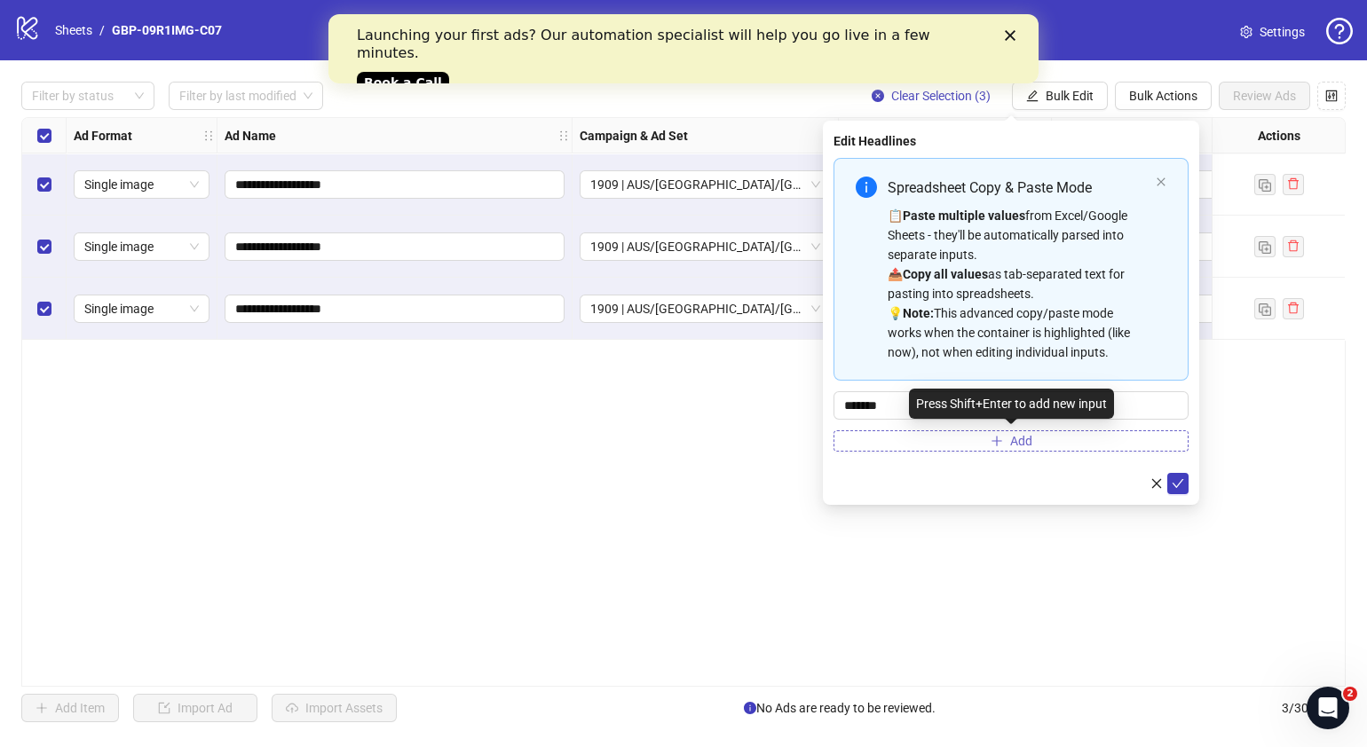
click at [994, 438] on icon "plus" at bounding box center [997, 441] width 12 height 12
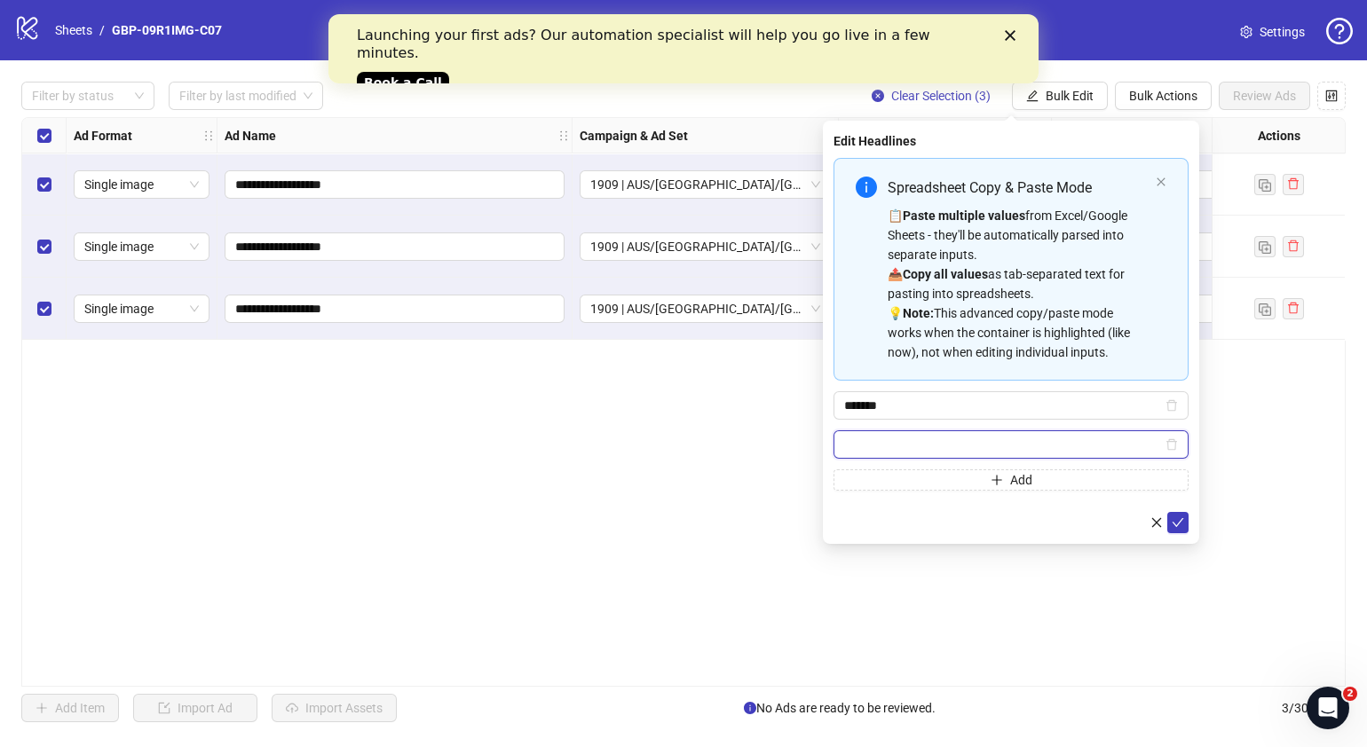
paste input "**********"
type input "**********"
click at [1183, 516] on span "submit" at bounding box center [1178, 523] width 12 height 14
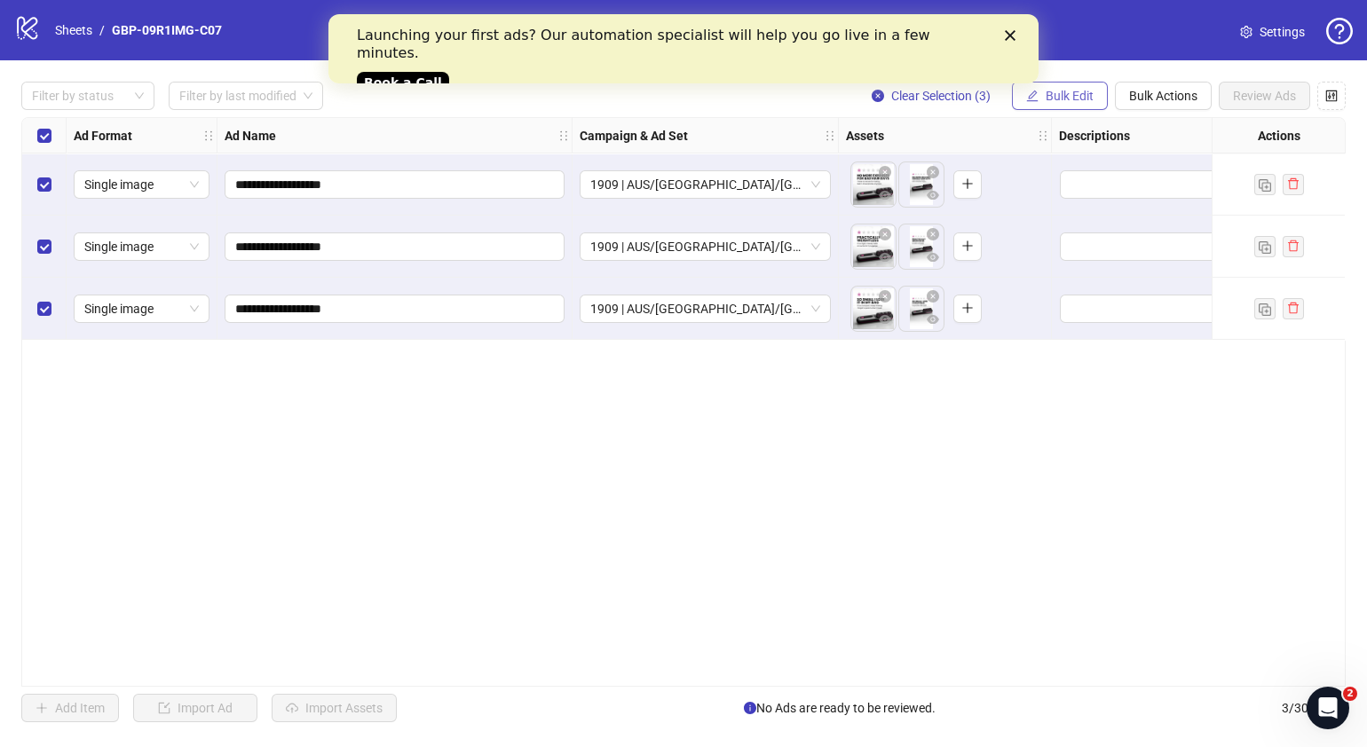
click at [1071, 95] on span "Bulk Edit" at bounding box center [1070, 96] width 48 height 14
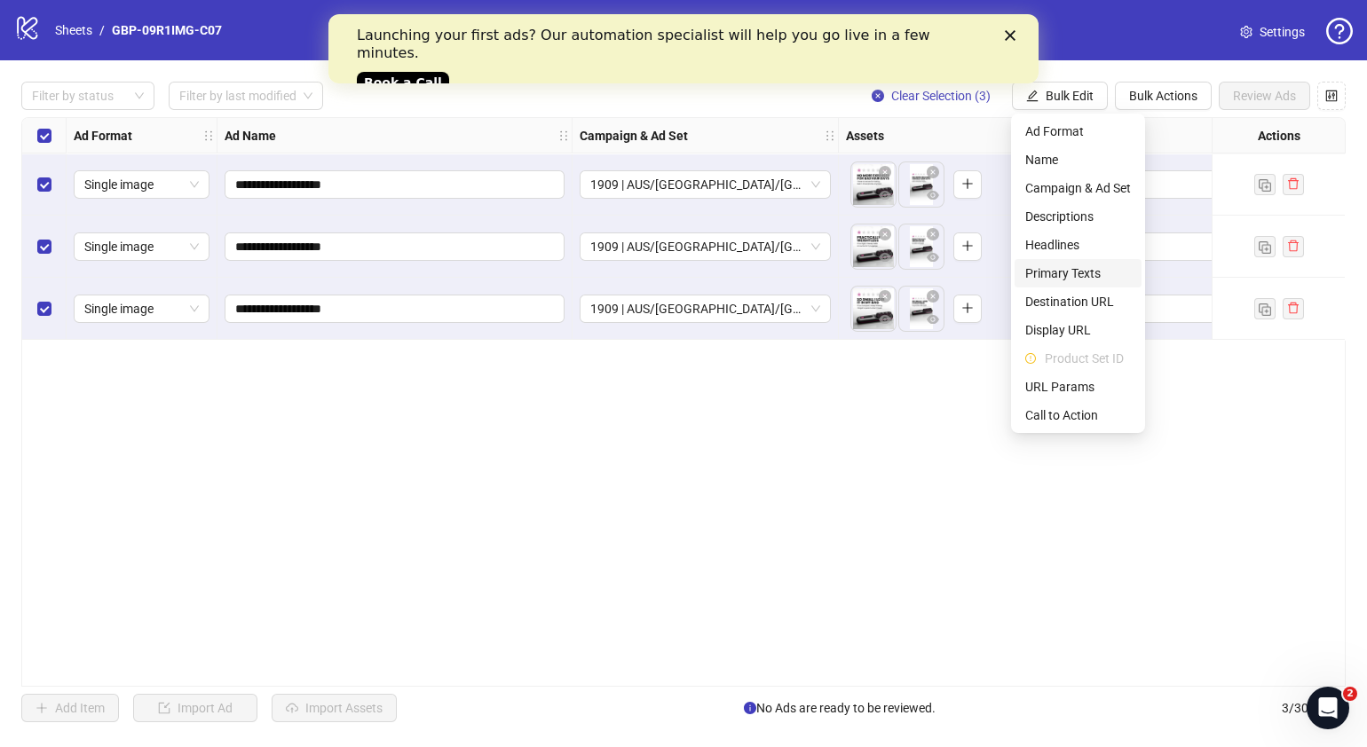
click at [1088, 259] on li "Primary Texts" at bounding box center [1078, 273] width 127 height 28
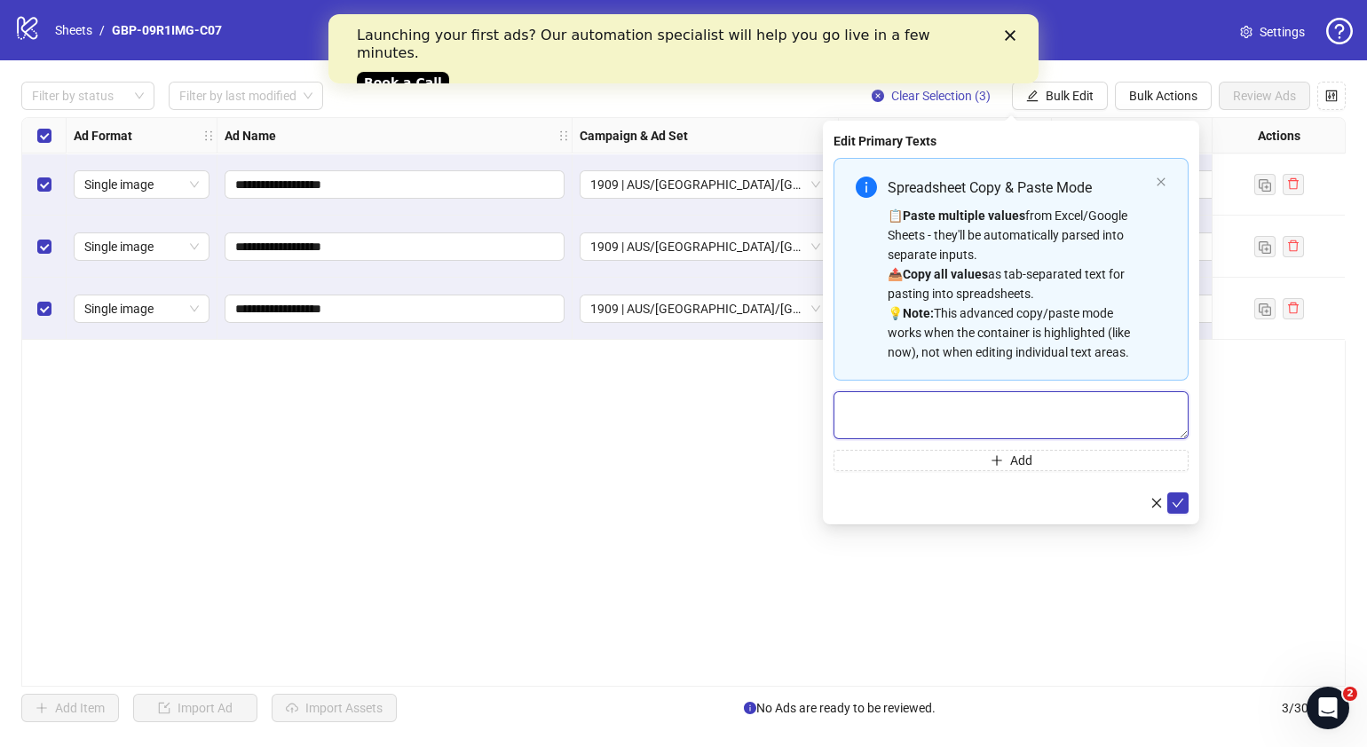
click at [999, 423] on textarea "Multi-text input container - paste or copy values" at bounding box center [1011, 415] width 355 height 48
paste textarea "**********"
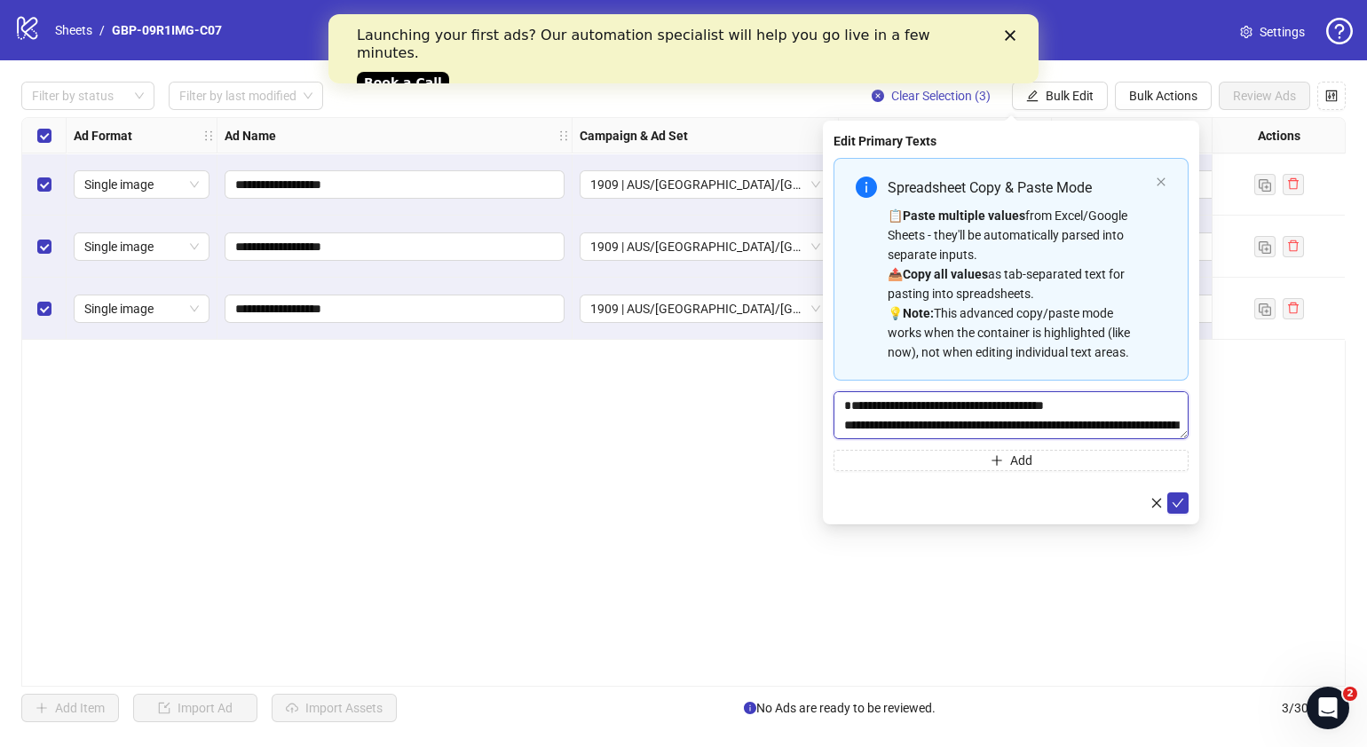
scroll to position [52, 0]
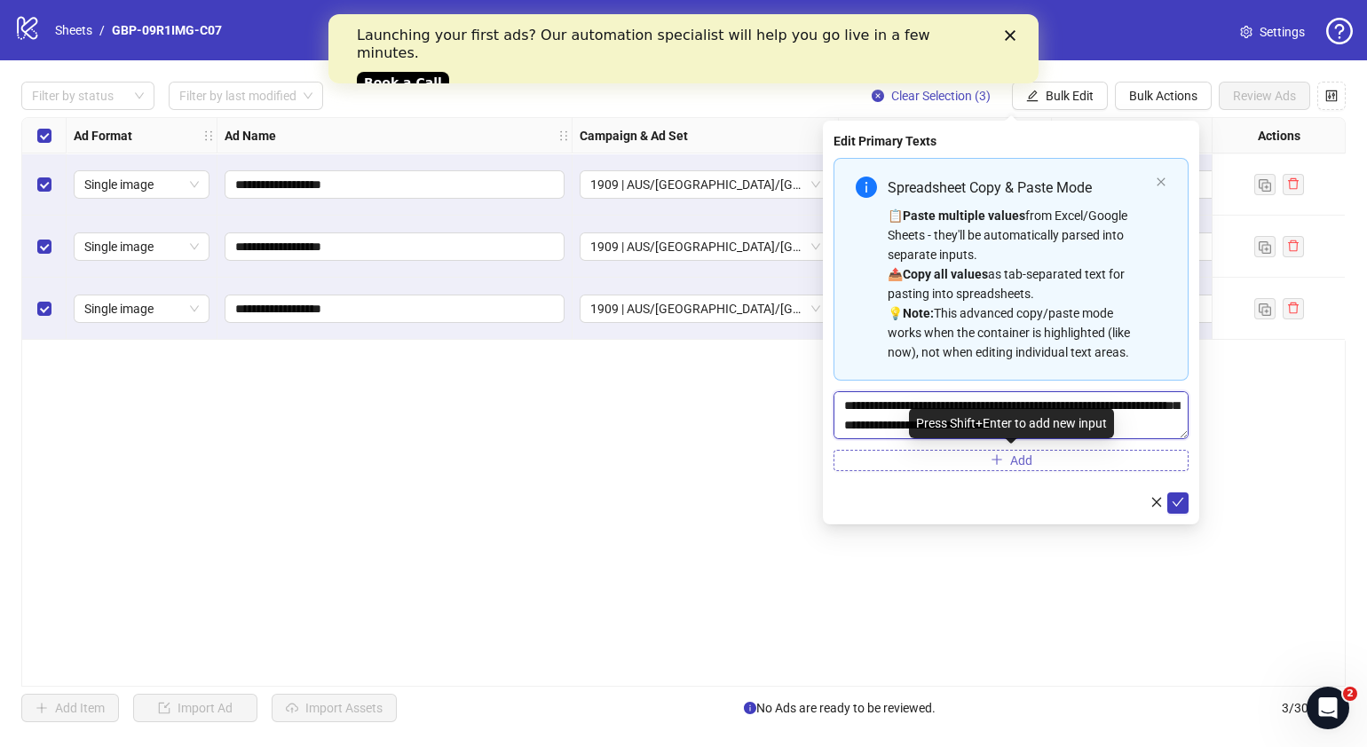
type textarea "**********"
click at [1016, 460] on span "Add" at bounding box center [1021, 461] width 22 height 14
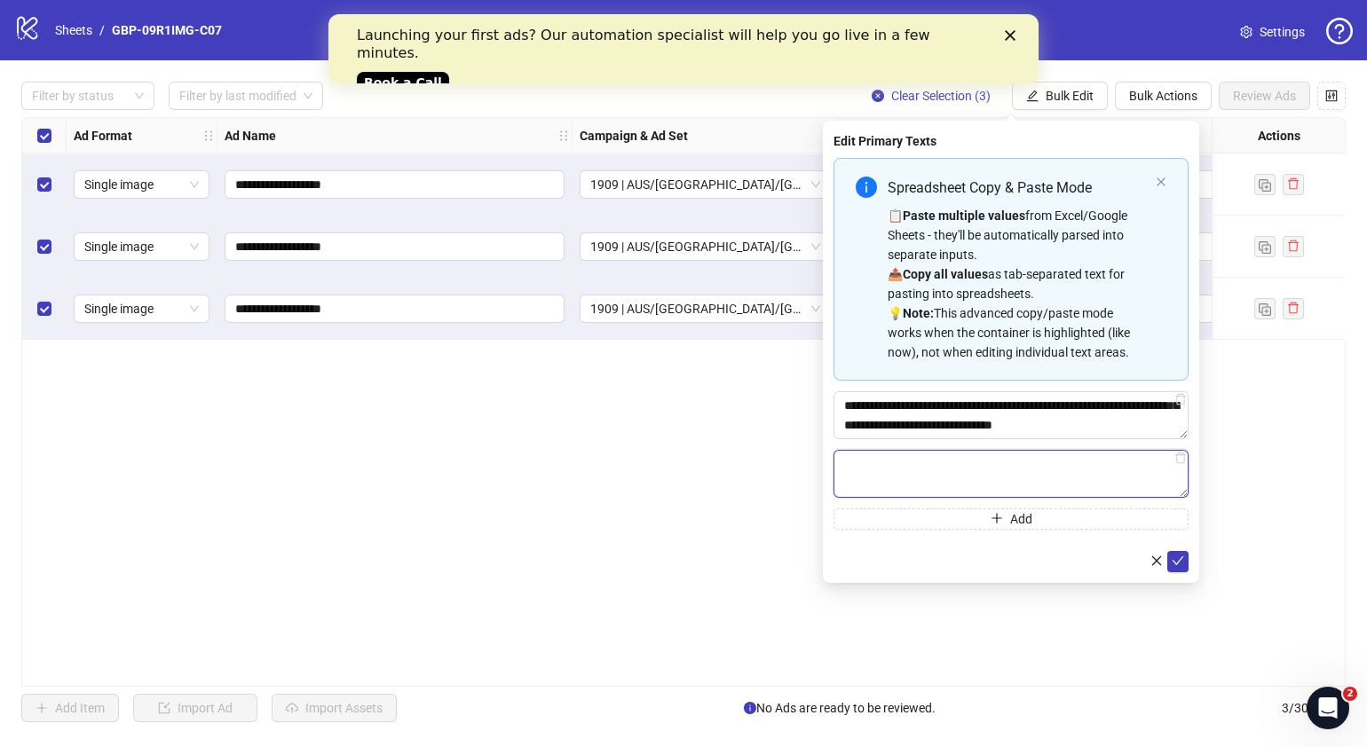
click at [968, 483] on textarea "Multi-text input container - paste or copy values" at bounding box center [1011, 474] width 355 height 48
paste textarea "**********"
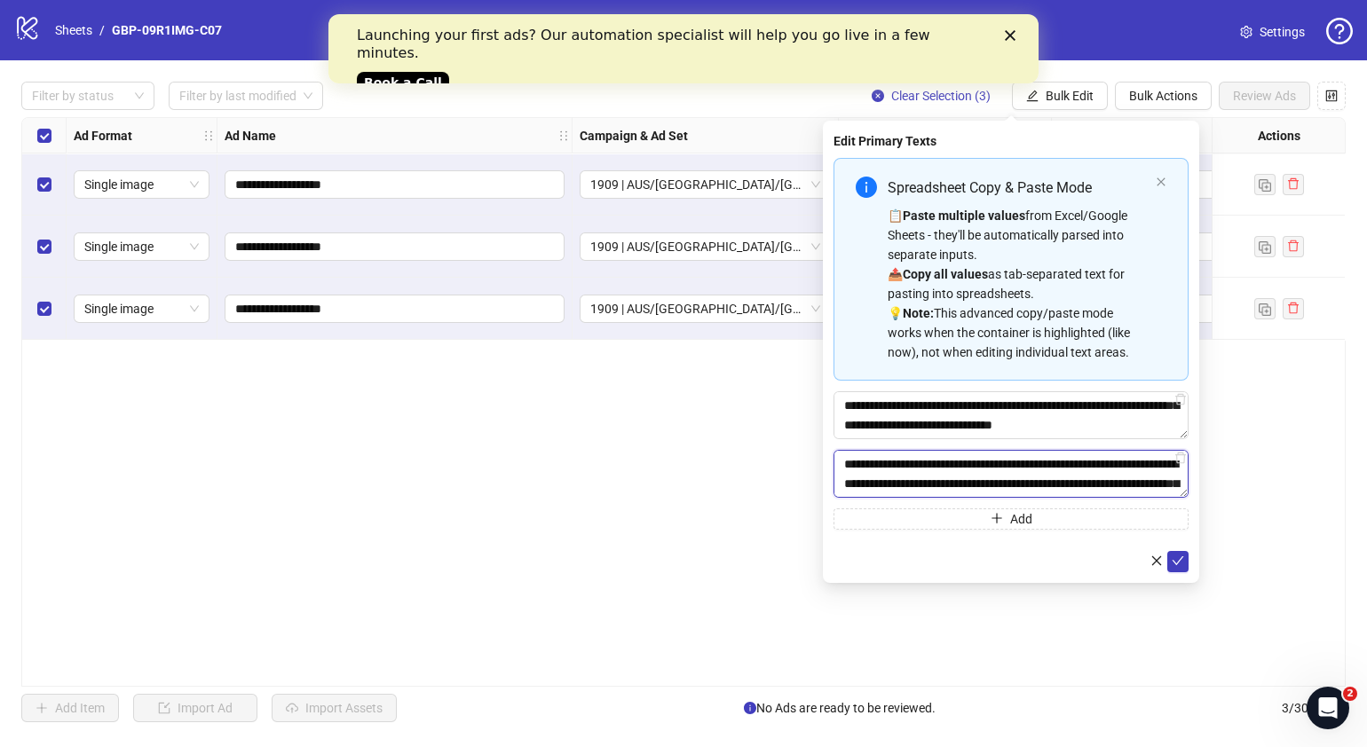
scroll to position [91, 0]
type textarea "**********"
click at [1183, 557] on icon "check" at bounding box center [1178, 561] width 12 height 12
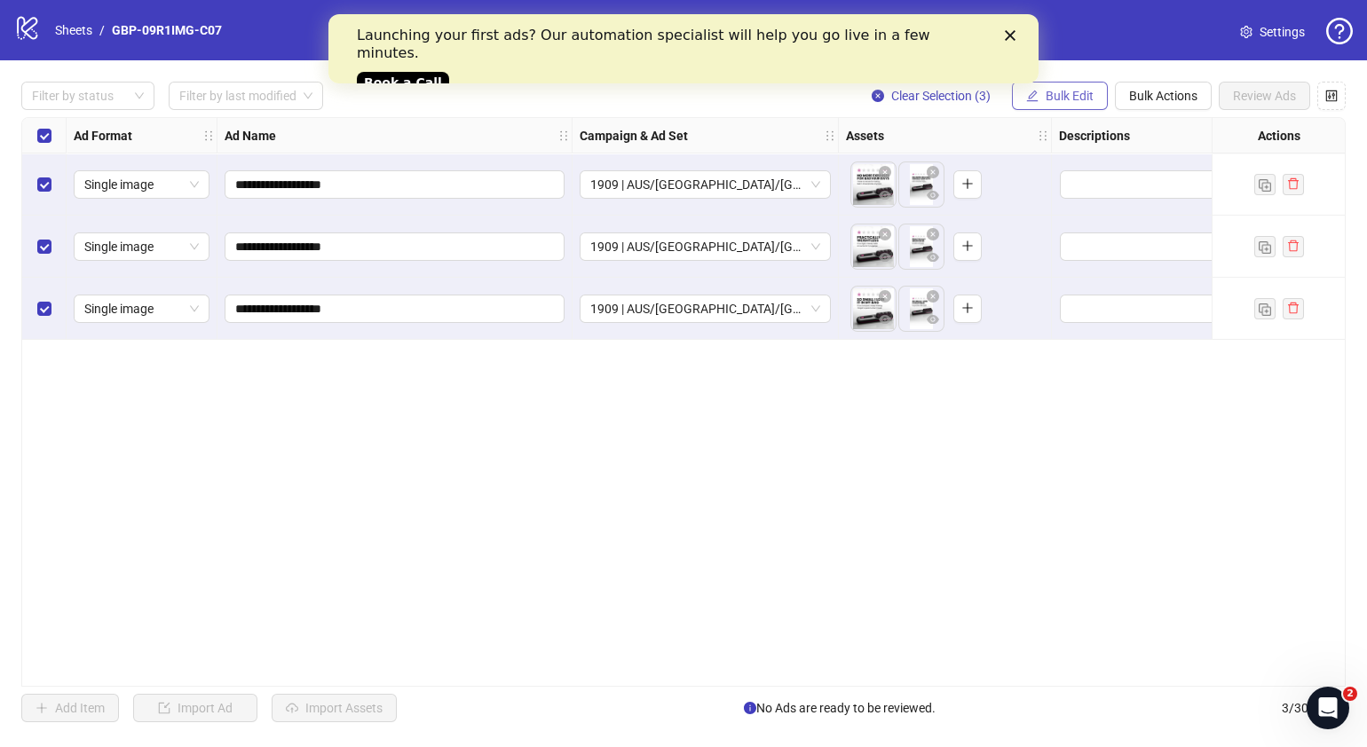
click at [1078, 95] on span "Bulk Edit" at bounding box center [1070, 96] width 48 height 14
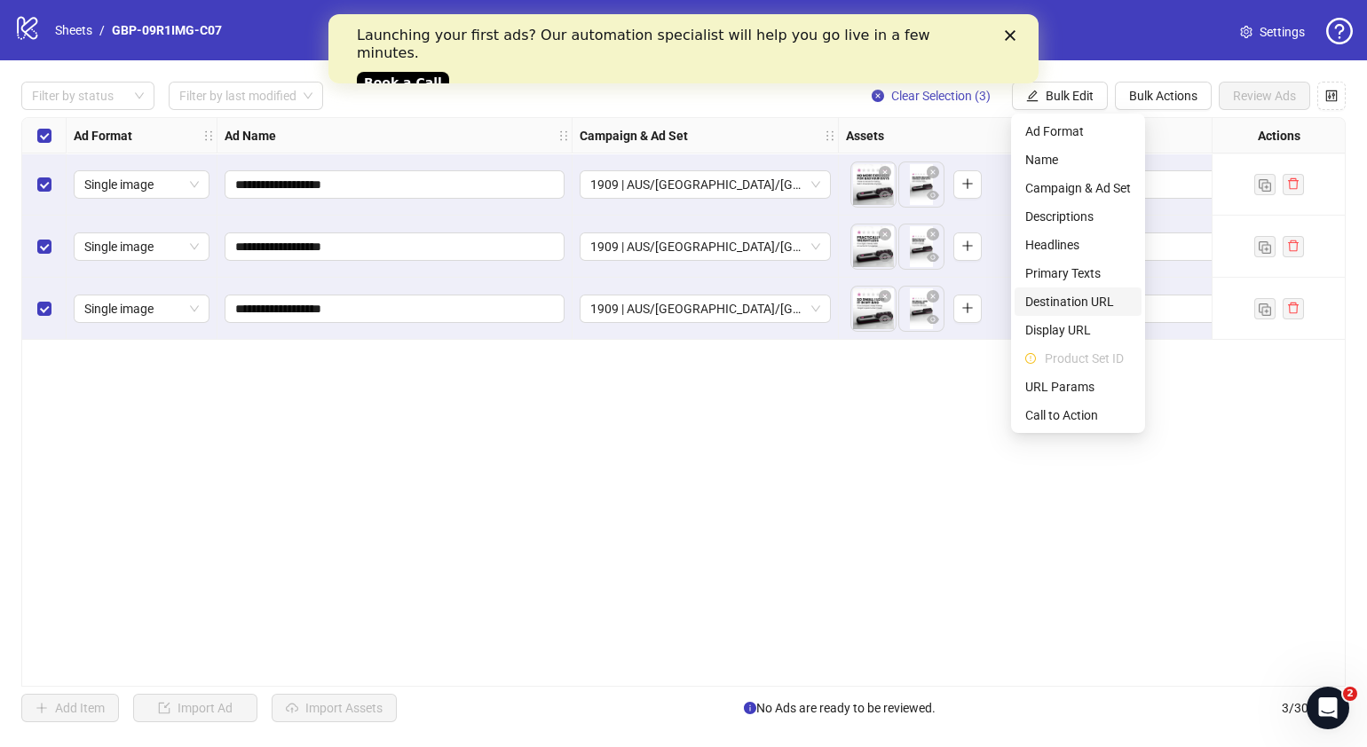
click at [1114, 296] on span "Destination URL" at bounding box center [1078, 302] width 106 height 20
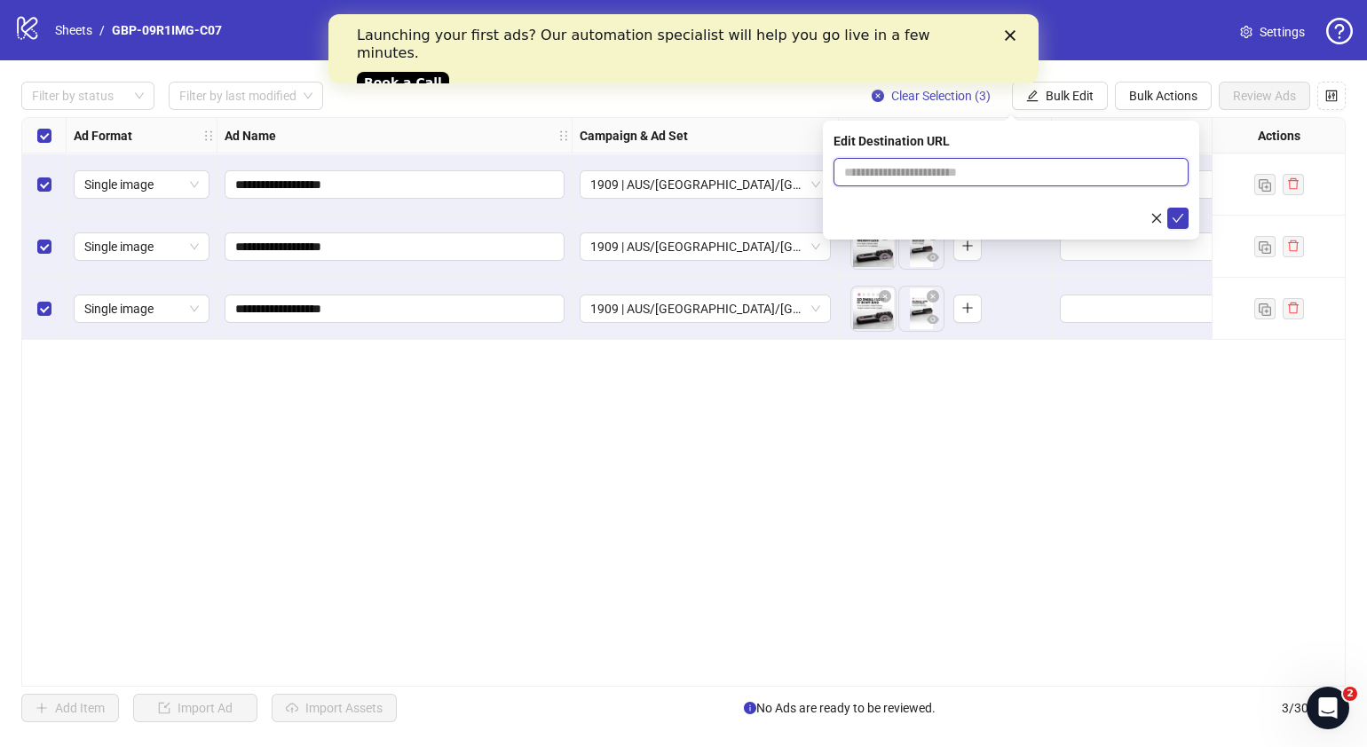
click at [1063, 179] on input "text" at bounding box center [1004, 172] width 320 height 20
paste input "**********"
type input "**********"
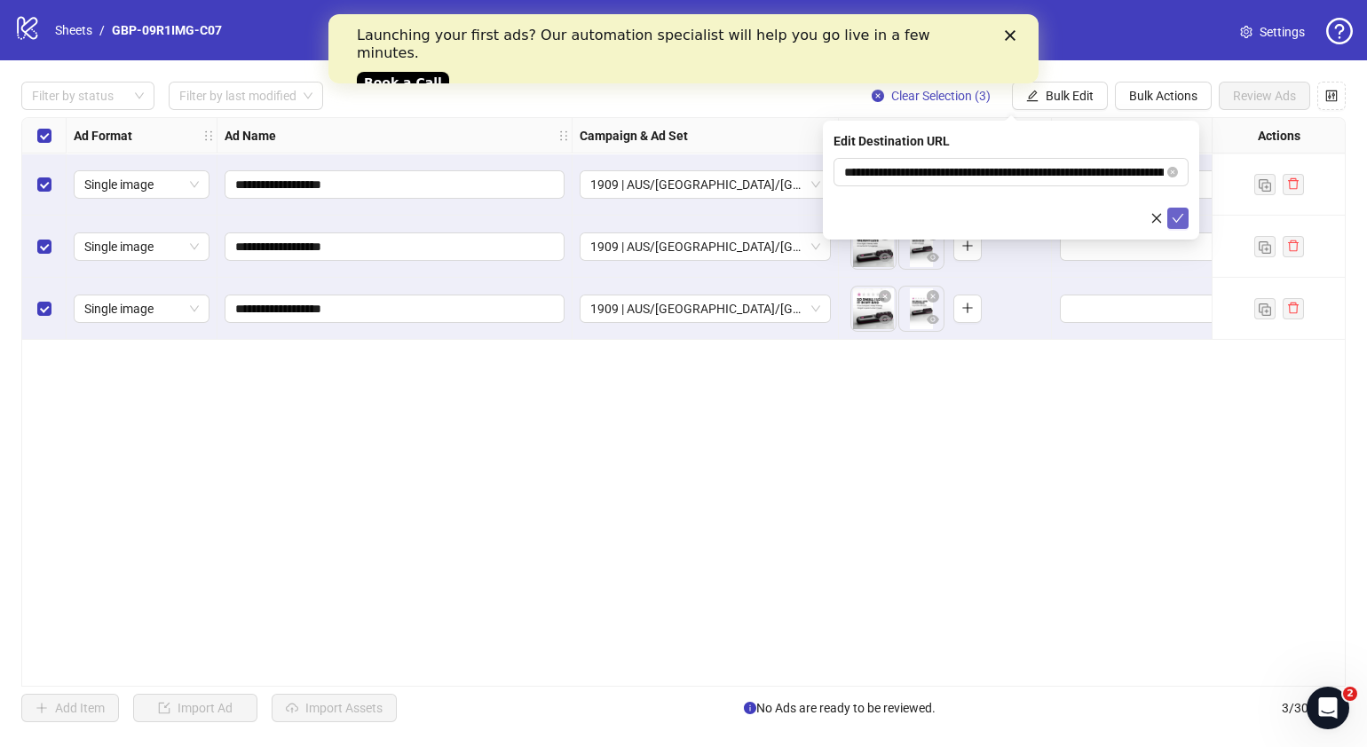
click at [1179, 221] on icon "check" at bounding box center [1178, 218] width 12 height 12
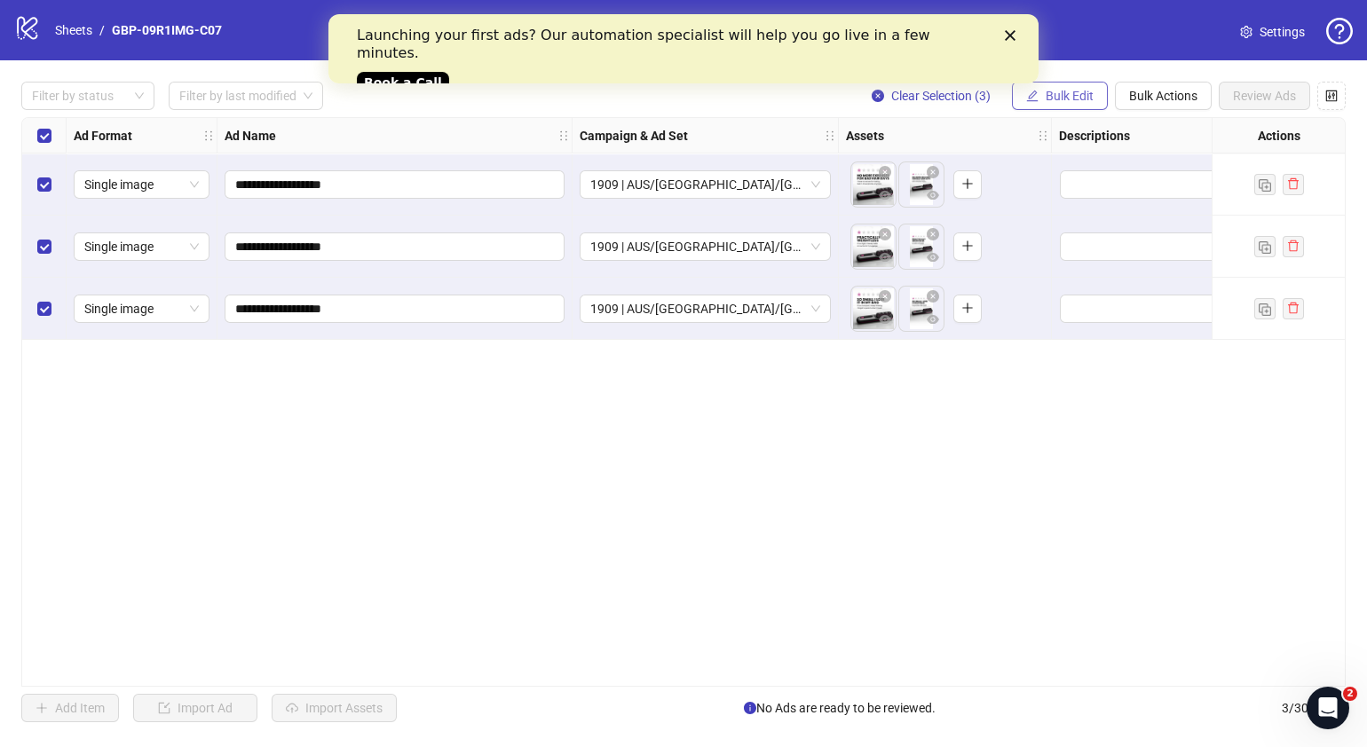
click at [1061, 89] on span "Bulk Edit" at bounding box center [1070, 96] width 48 height 14
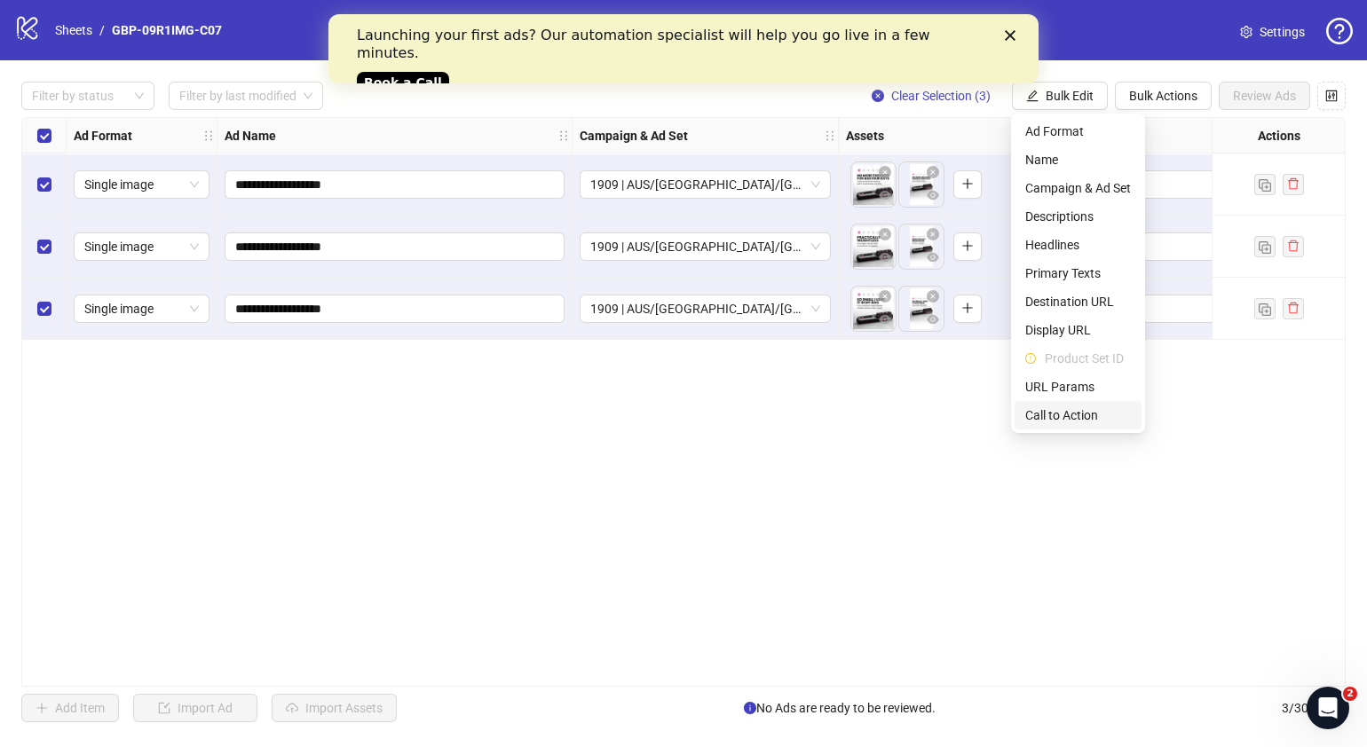
click at [1095, 407] on span "Call to Action" at bounding box center [1078, 416] width 106 height 20
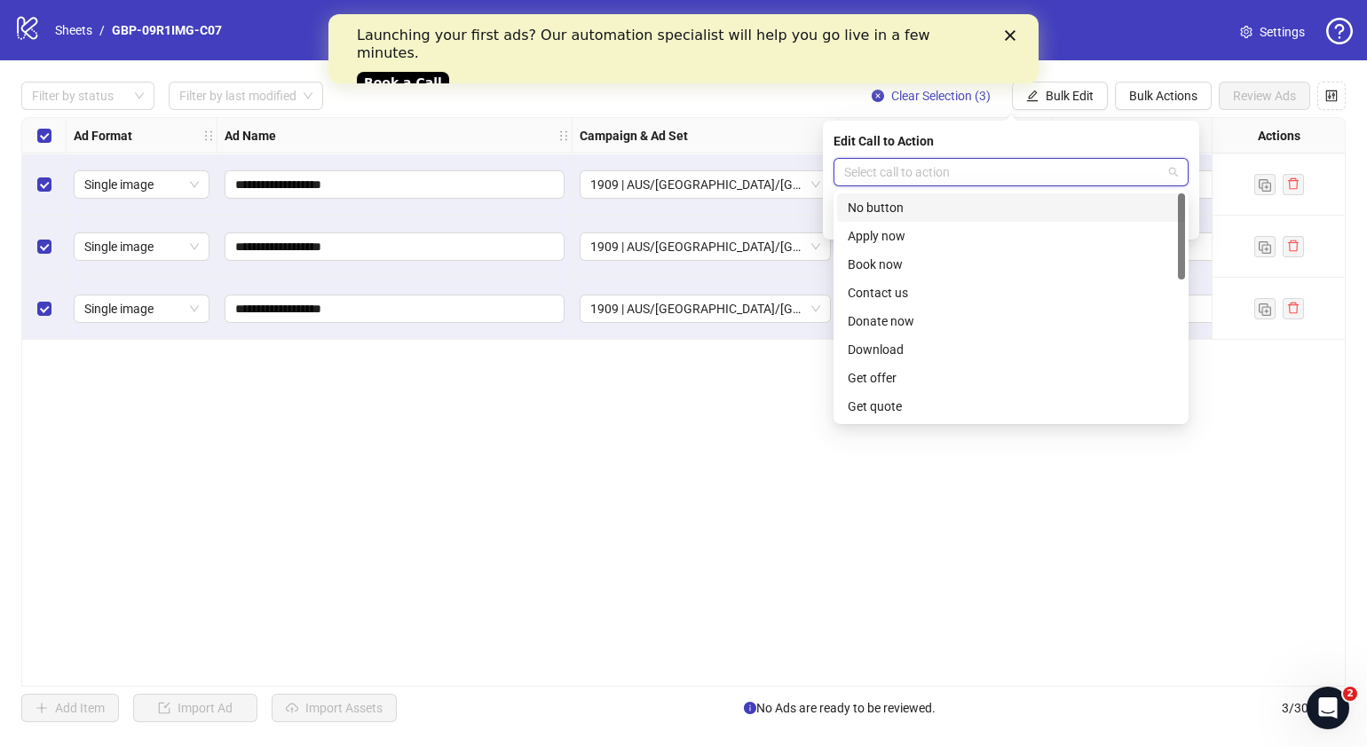
click at [1036, 168] on input "search" at bounding box center [1003, 172] width 318 height 27
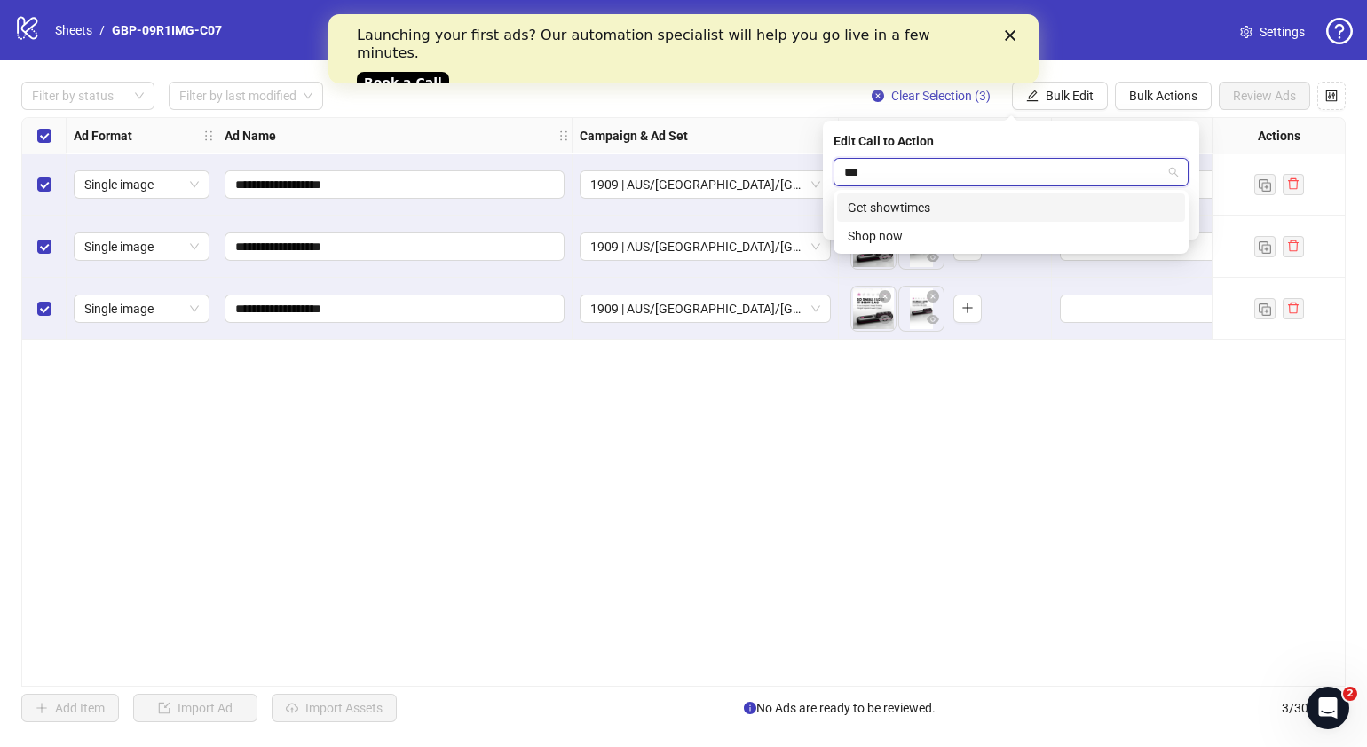
type input "****"
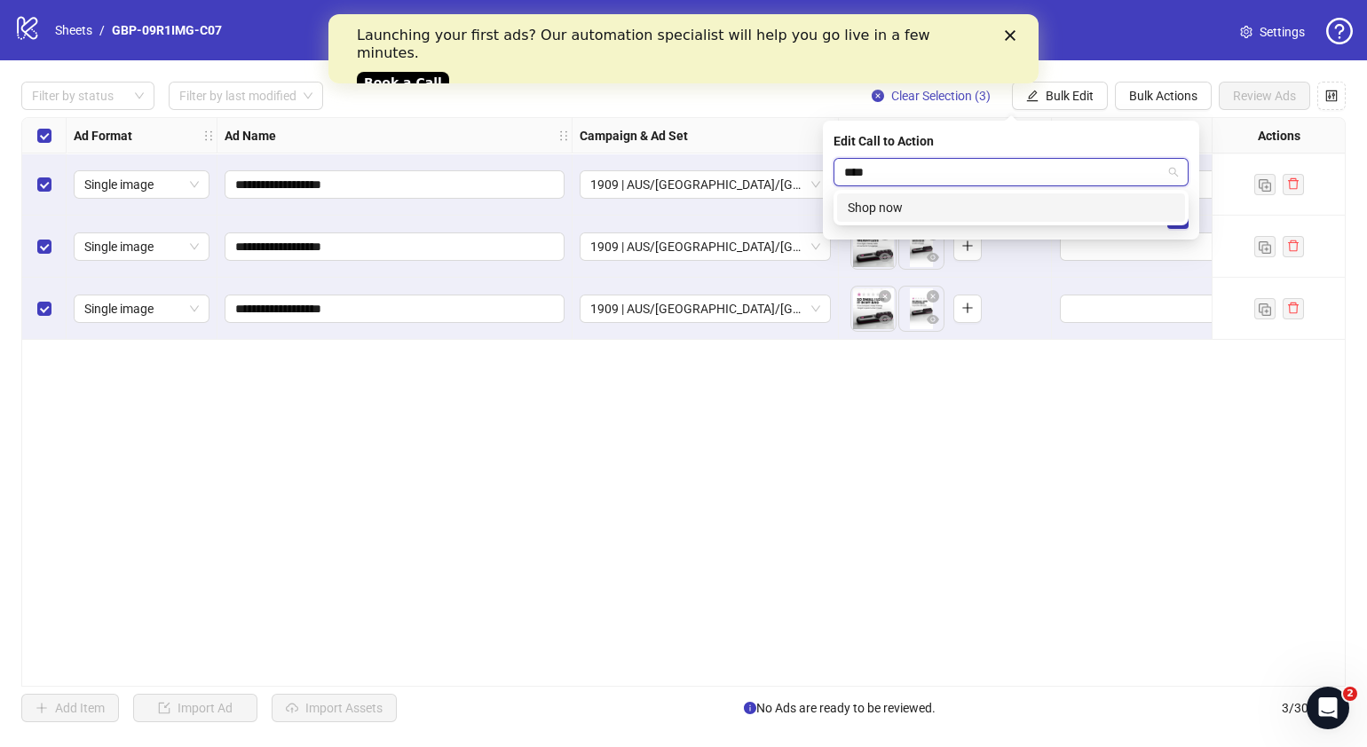
click at [1017, 207] on div "Shop now" at bounding box center [1011, 208] width 327 height 20
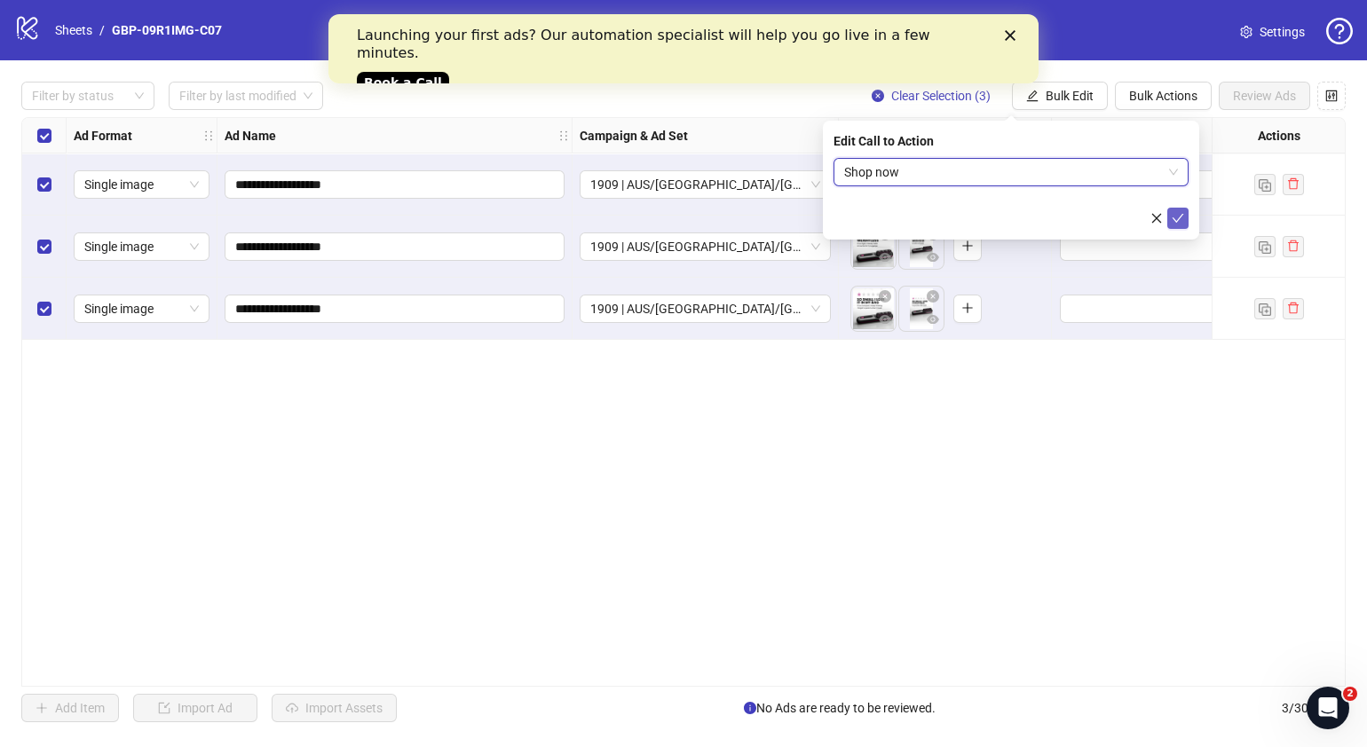
click at [1174, 222] on icon "check" at bounding box center [1178, 218] width 12 height 12
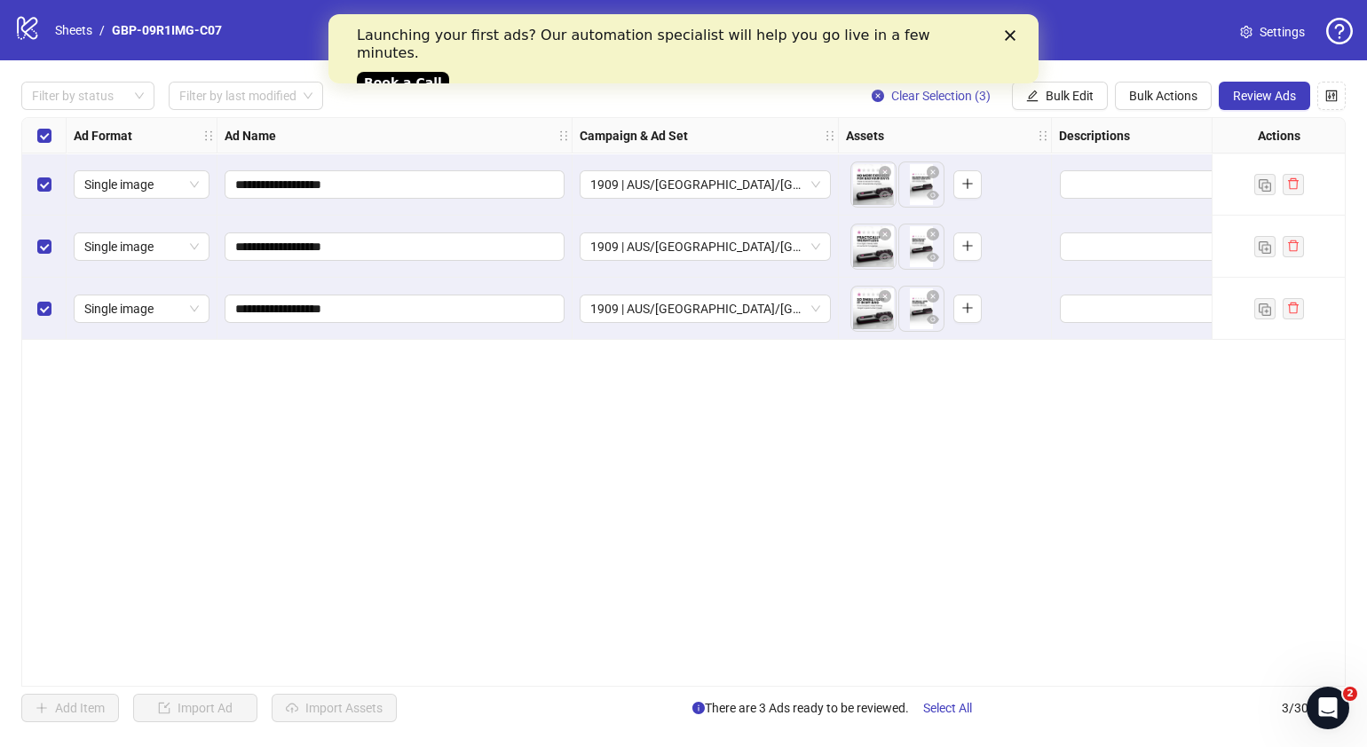
scroll to position [0, 14]
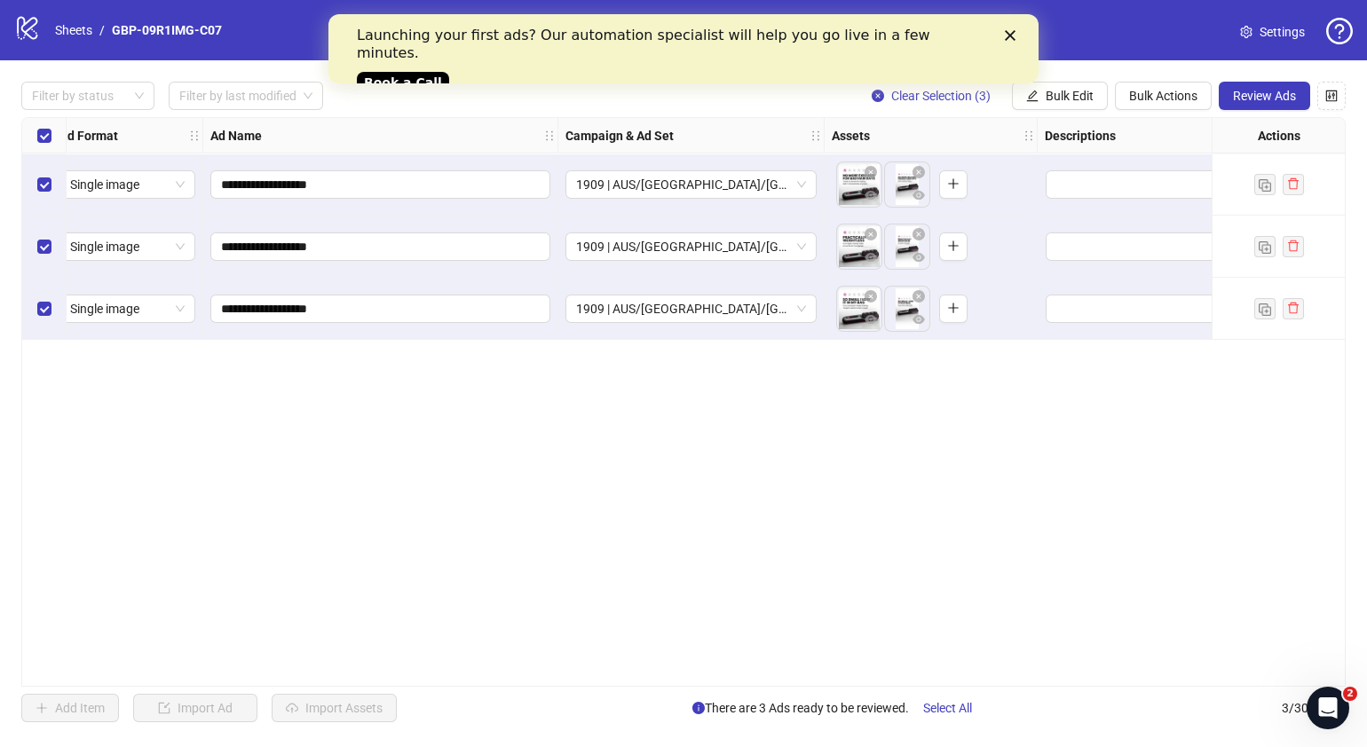
drag, startPoint x: 550, startPoint y: 679, endPoint x: 665, endPoint y: 661, distance: 115.9
click at [664, 663] on div "**********" at bounding box center [683, 402] width 1324 height 570
click at [1254, 84] on button "Review Ads" at bounding box center [1264, 96] width 91 height 28
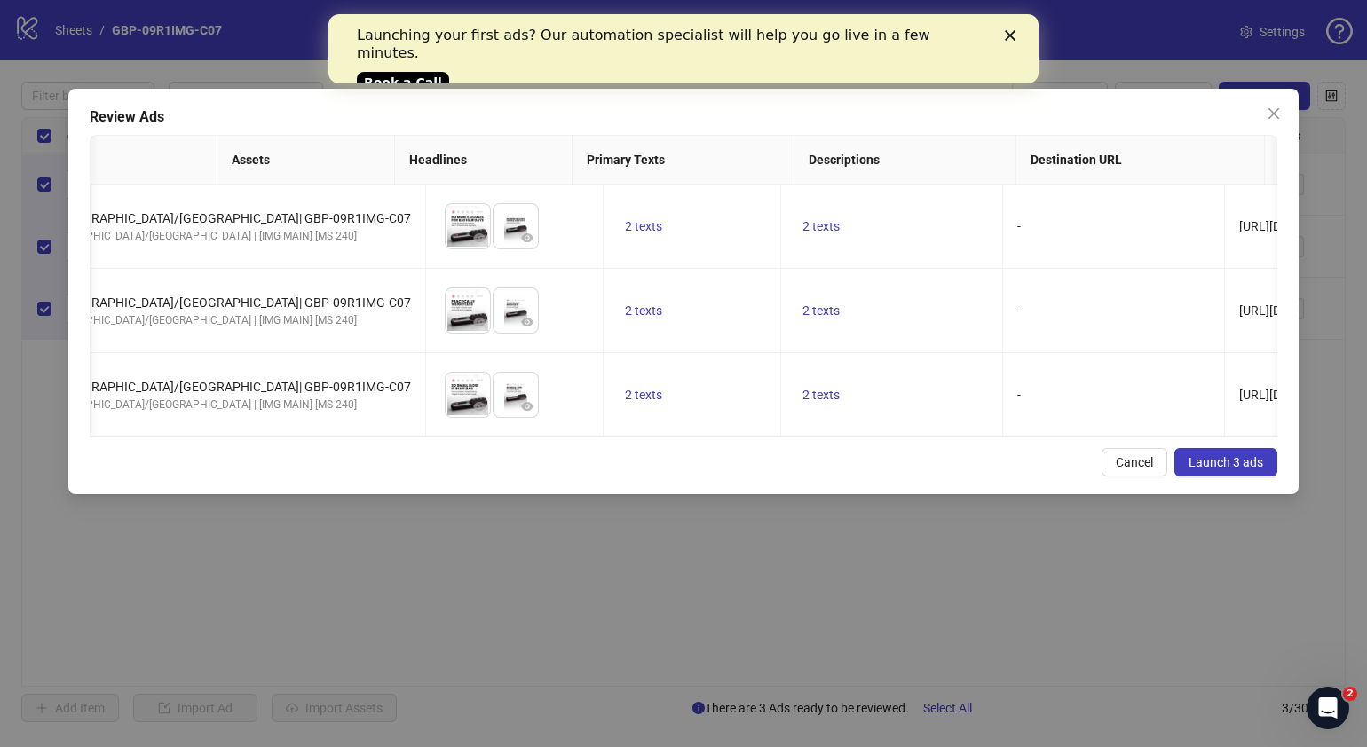
scroll to position [0, 334]
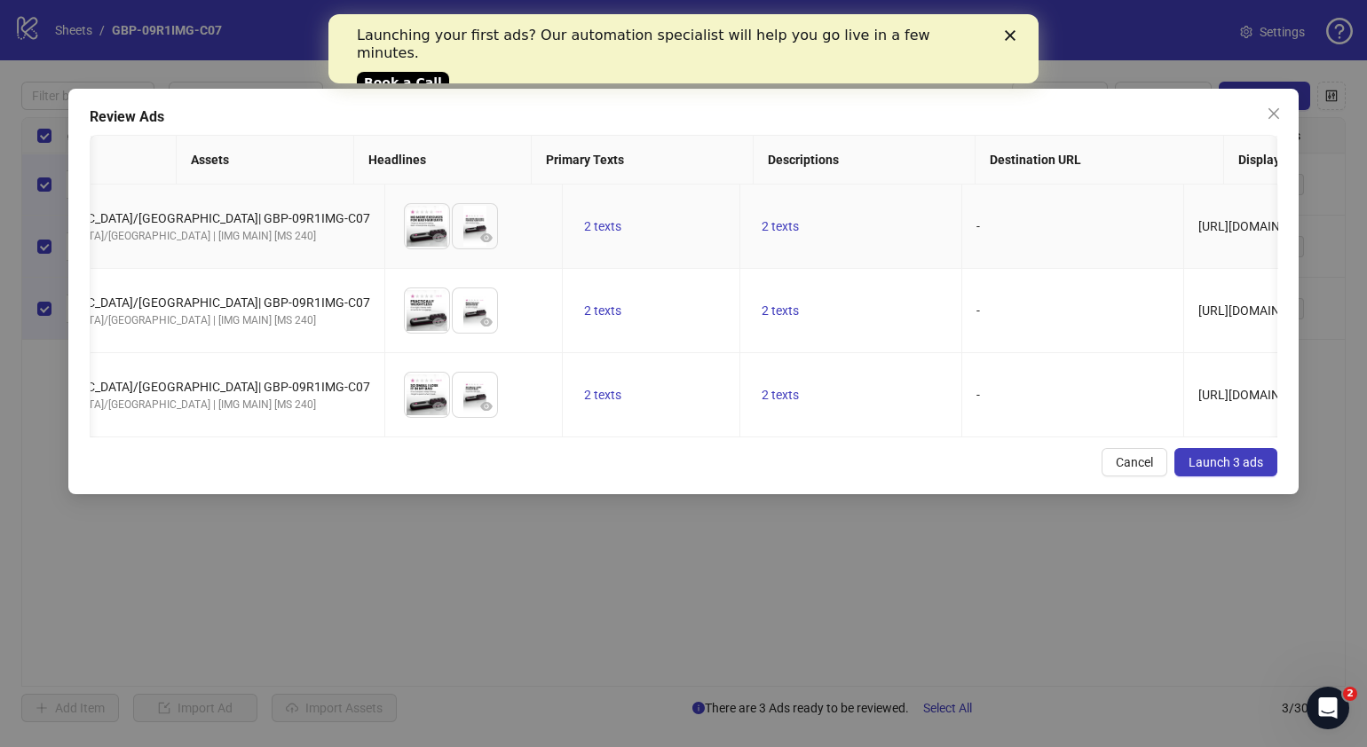
click at [563, 215] on td "2 texts" at bounding box center [652, 227] width 178 height 84
click at [584, 221] on span "2 texts" at bounding box center [602, 226] width 37 height 14
click at [663, 213] on button "button" at bounding box center [670, 214] width 28 height 28
click at [644, 477] on div "Cancel Launch 3 ads" at bounding box center [684, 462] width 1188 height 28
click at [762, 225] on span "2 texts" at bounding box center [780, 226] width 37 height 14
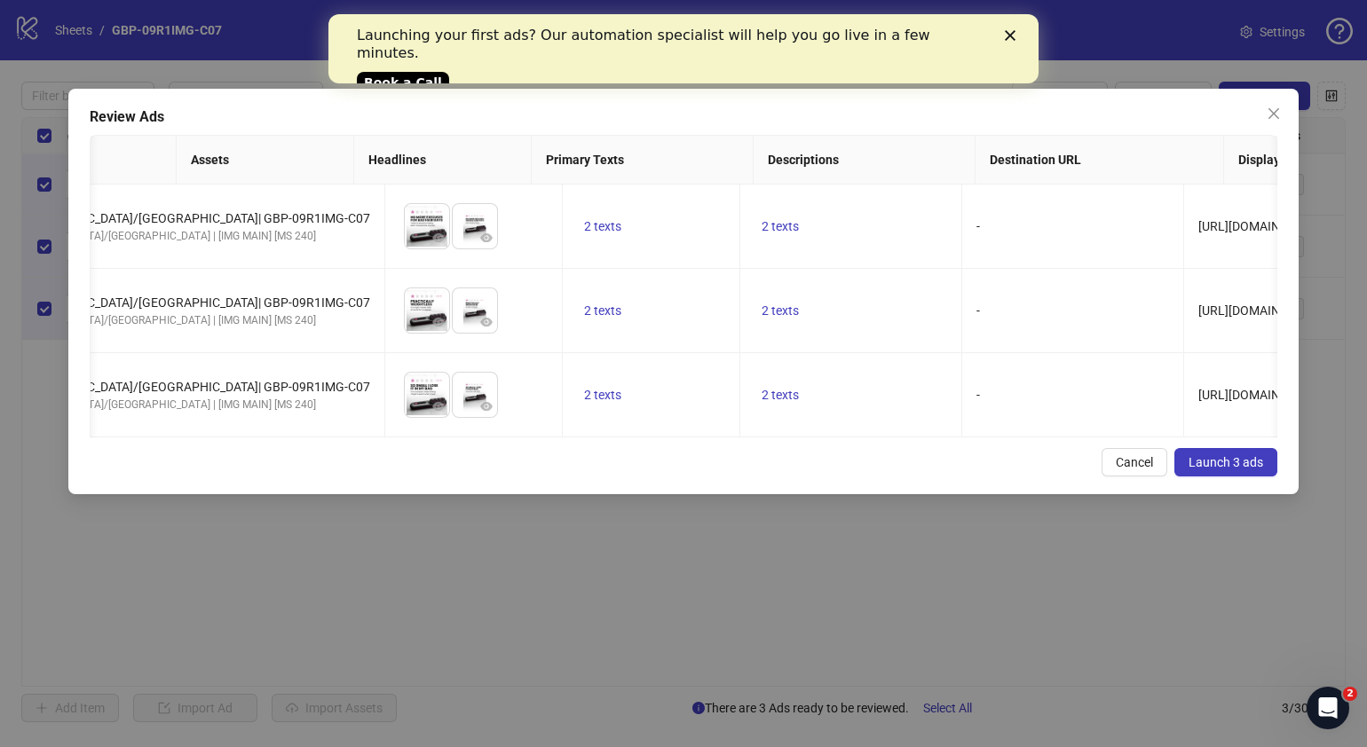
click at [699, 477] on div "Cancel Launch 3 ads" at bounding box center [684, 462] width 1188 height 28
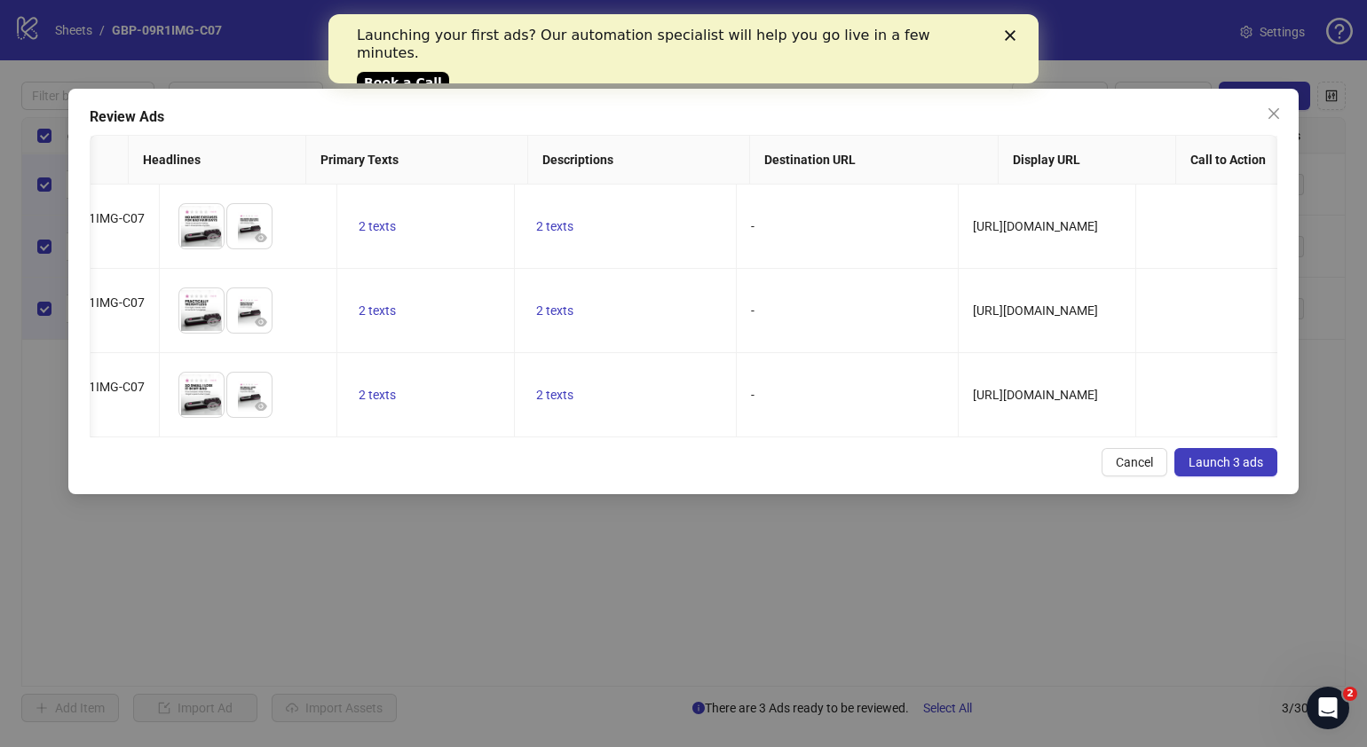
scroll to position [0, 0]
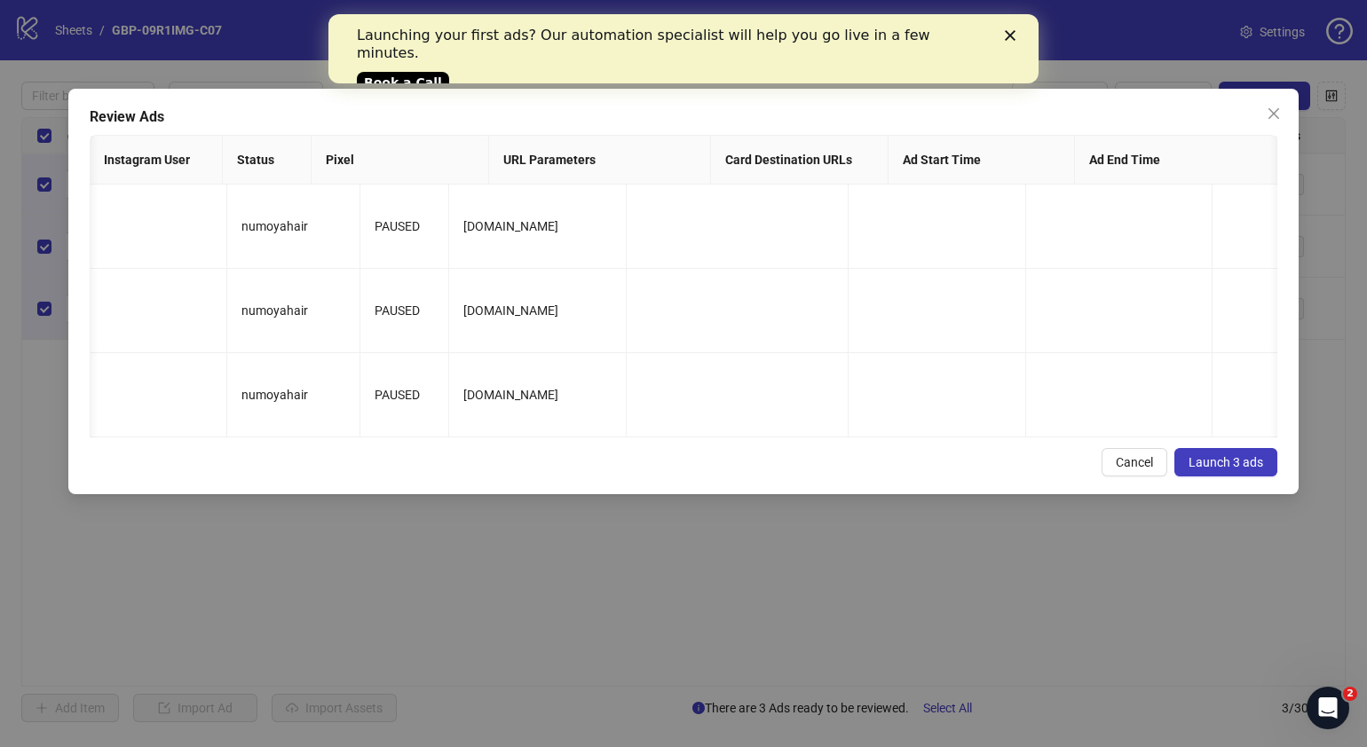
click at [1256, 470] on span "Launch 3 ads" at bounding box center [1226, 462] width 75 height 14
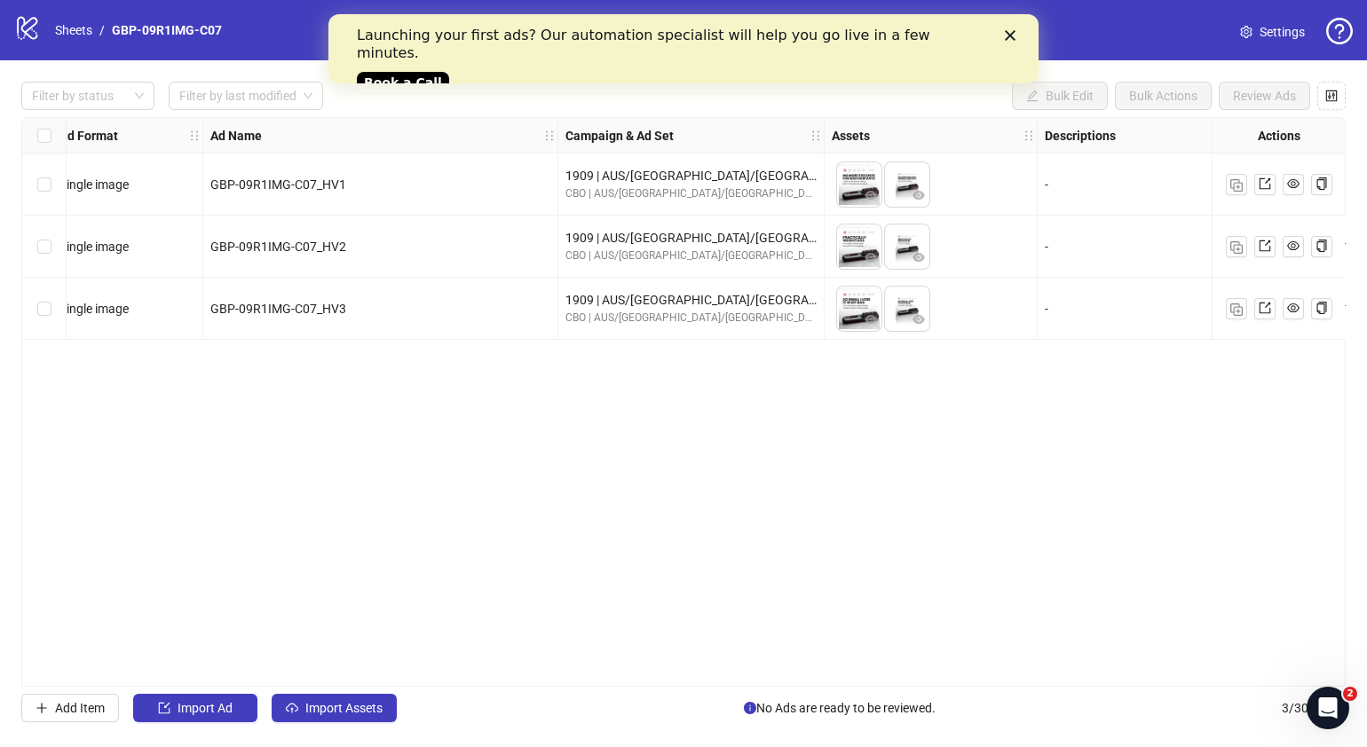
click at [52, 140] on div "Select all rows" at bounding box center [44, 136] width 44 height 36
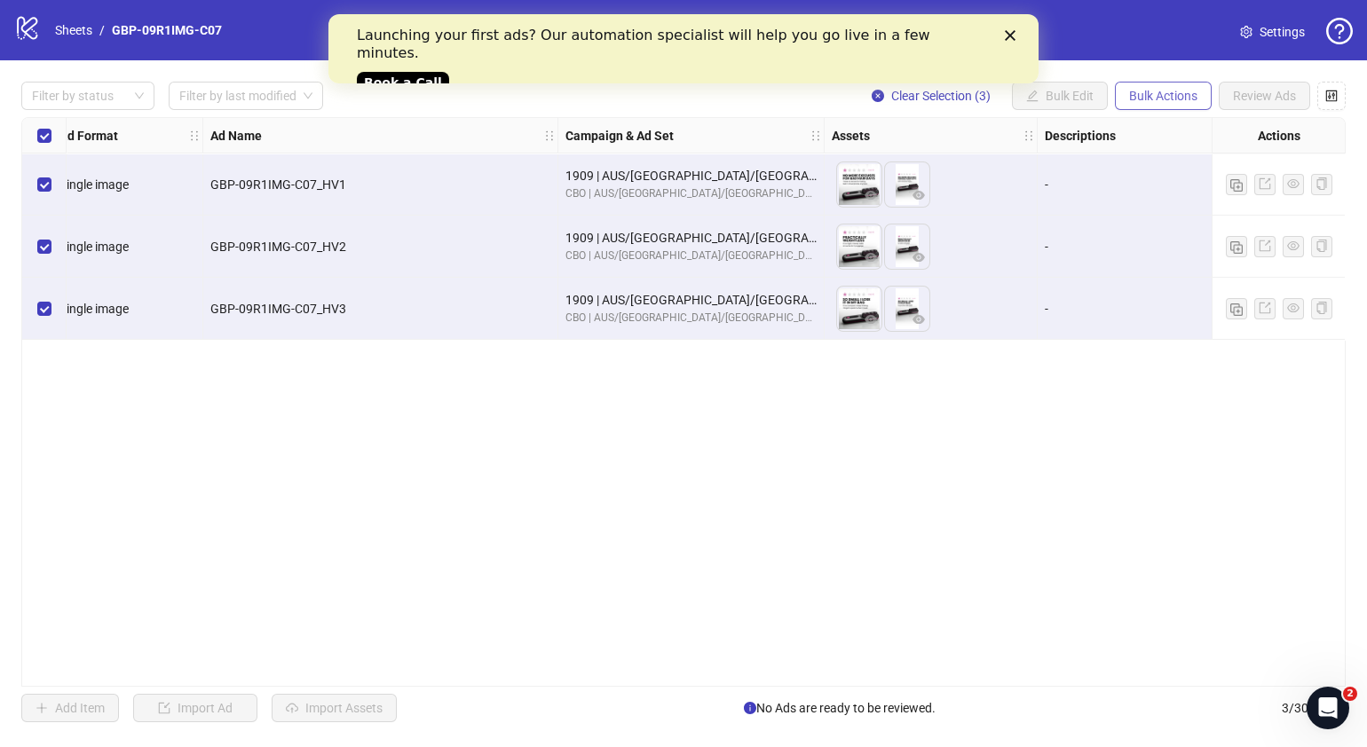
click at [1178, 85] on button "Bulk Actions" at bounding box center [1163, 96] width 97 height 28
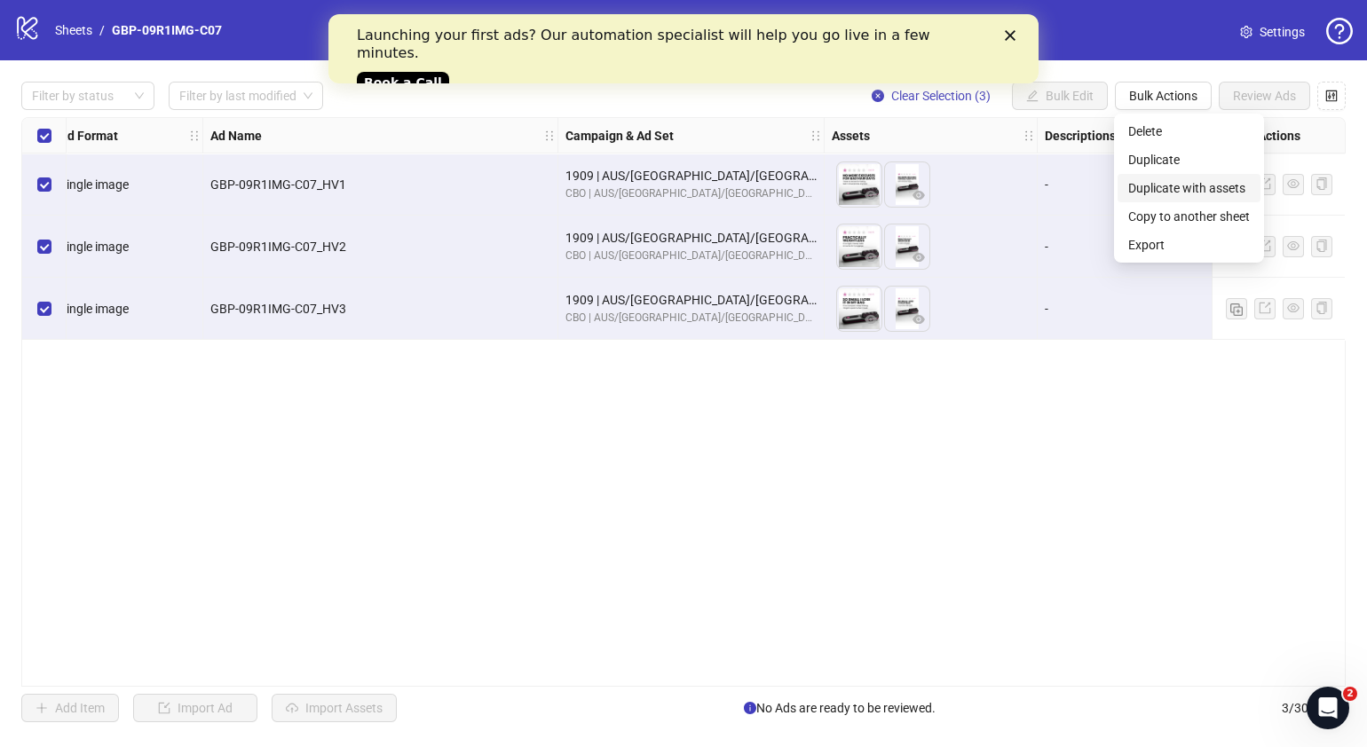
click at [1234, 195] on span "Duplicate with assets" at bounding box center [1189, 188] width 122 height 20
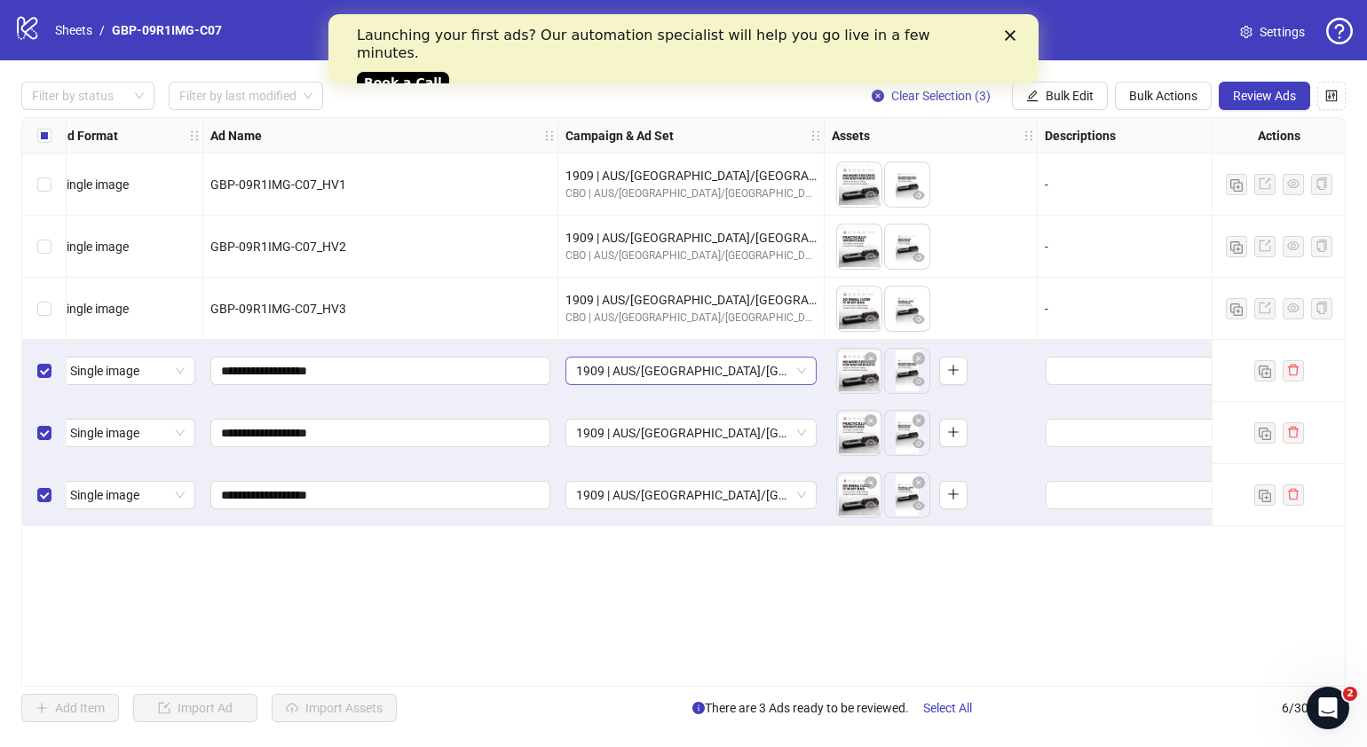
click at [801, 369] on span "1909 | AUS/NZ/UK| GBP-09R1IMG-C07" at bounding box center [691, 371] width 230 height 27
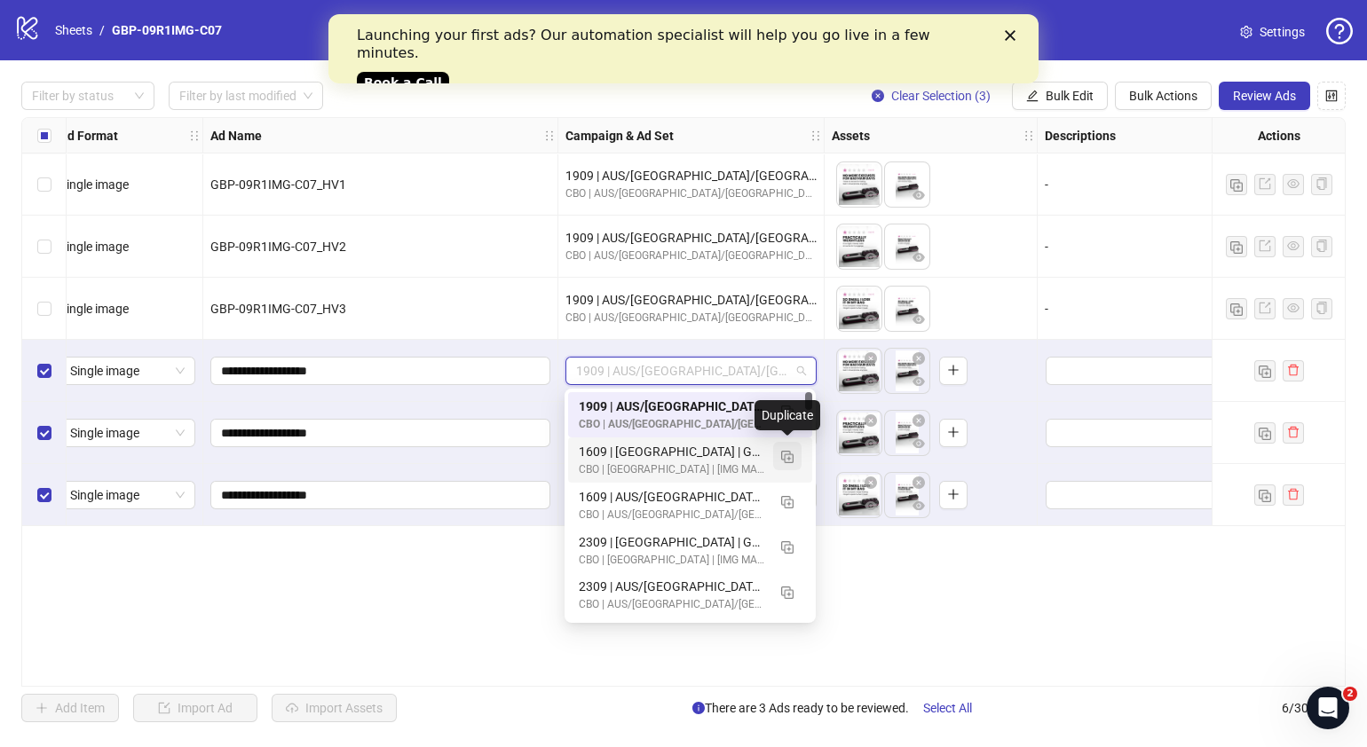
click at [788, 458] on img "button" at bounding box center [787, 457] width 12 height 12
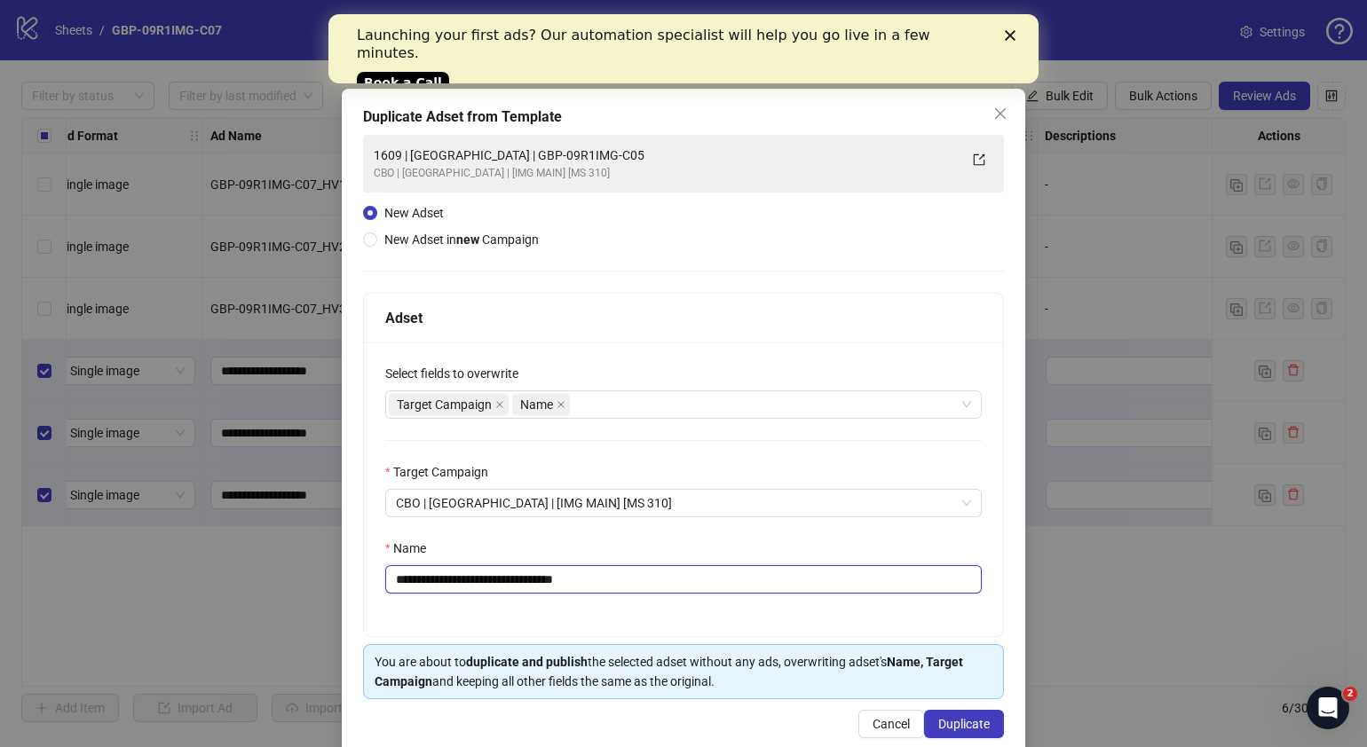
click at [407, 581] on input "**********" at bounding box center [683, 579] width 597 height 28
drag, startPoint x: 643, startPoint y: 581, endPoint x: 462, endPoint y: 583, distance: 181.1
click at [462, 583] on input "**********" at bounding box center [683, 579] width 597 height 28
paste input "**********"
paste input "text"
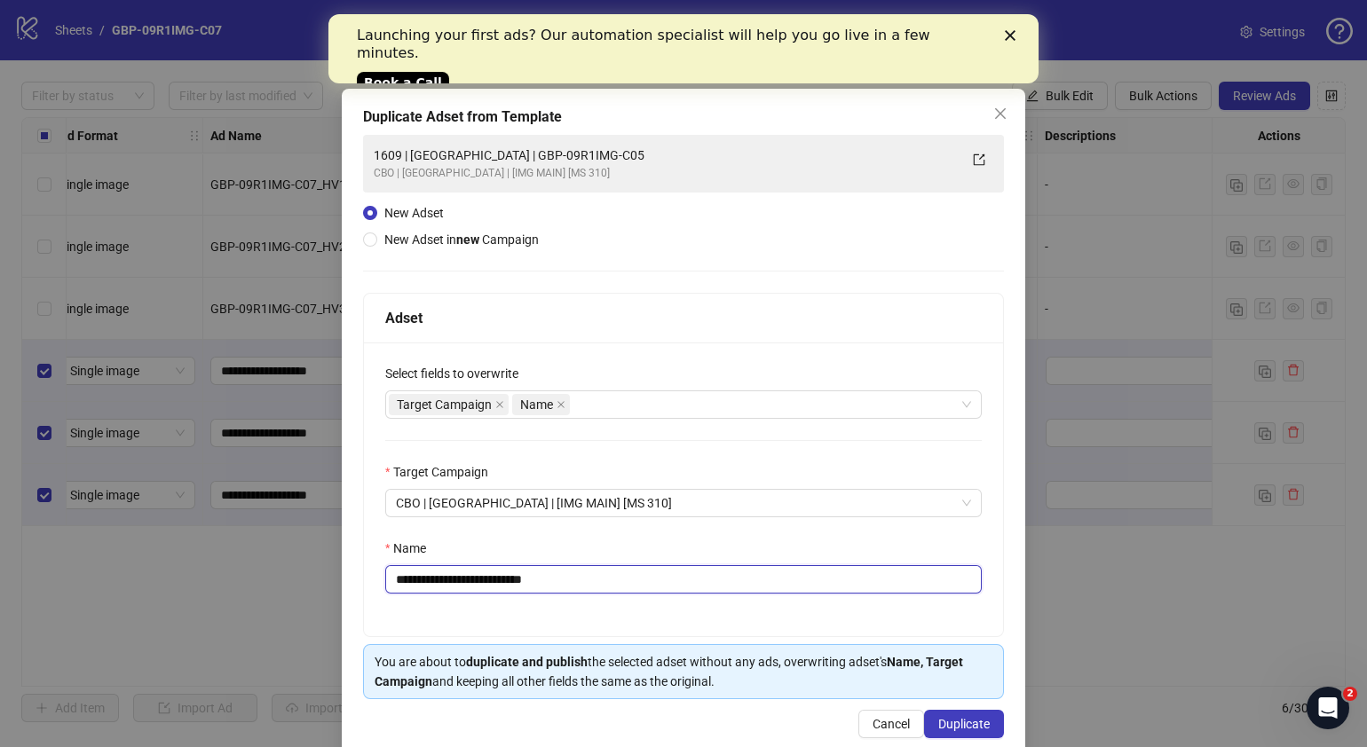
type input "**********"
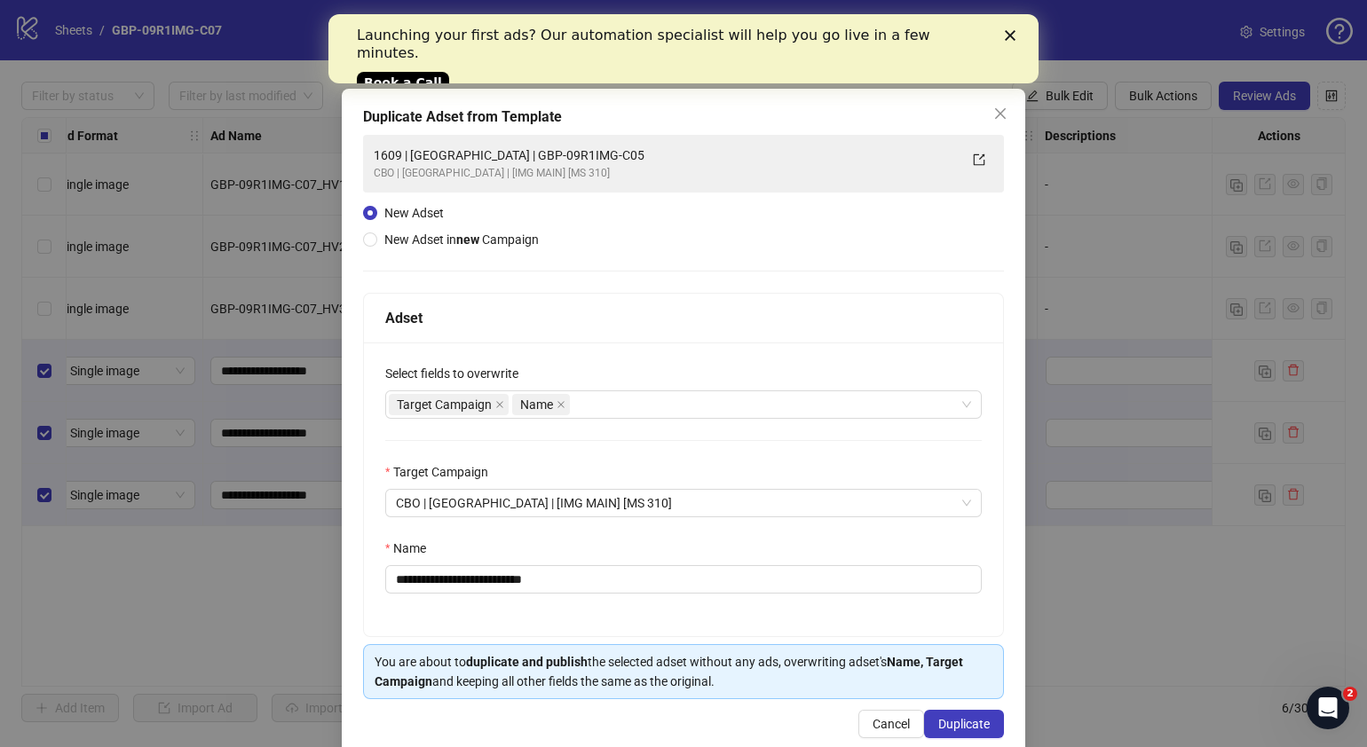
click at [604, 623] on div "**********" at bounding box center [683, 490] width 639 height 294
click at [968, 717] on span "Duplicate" at bounding box center [963, 724] width 51 height 14
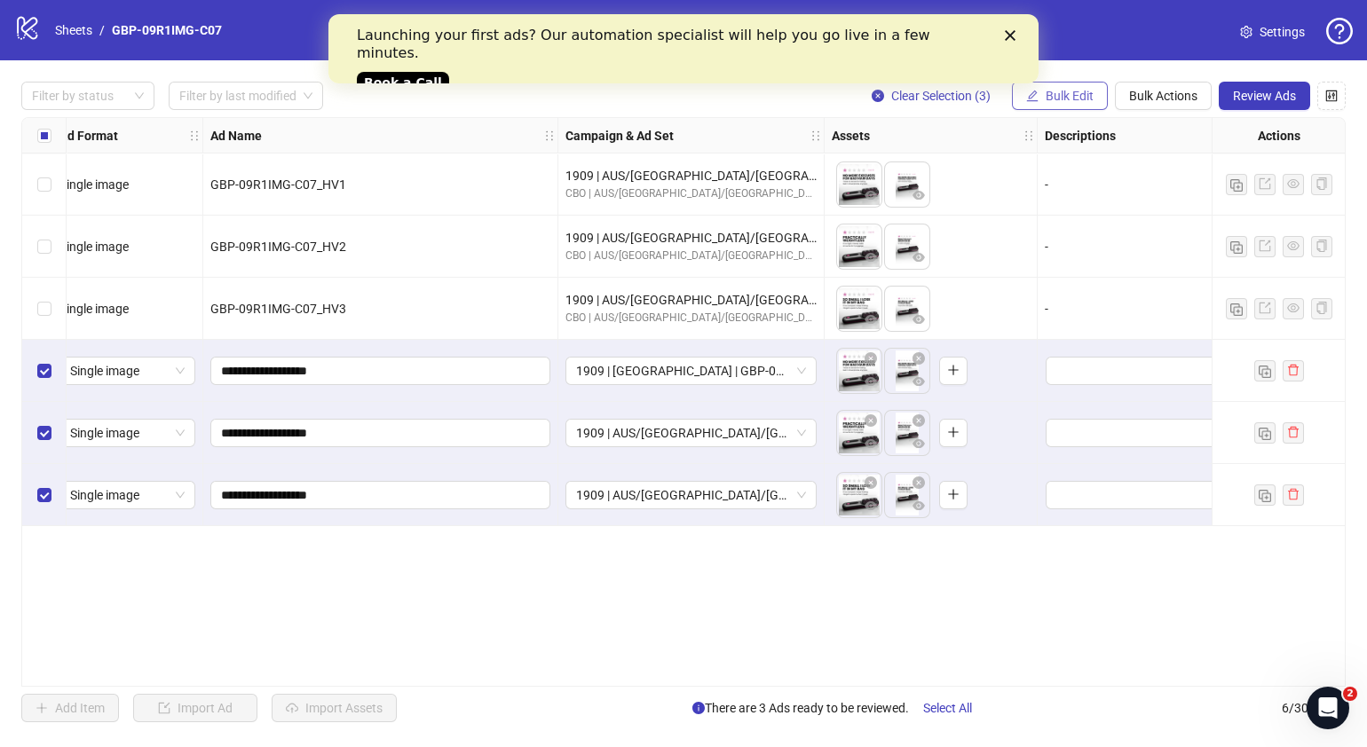
click at [1084, 102] on span "Bulk Edit" at bounding box center [1070, 96] width 48 height 14
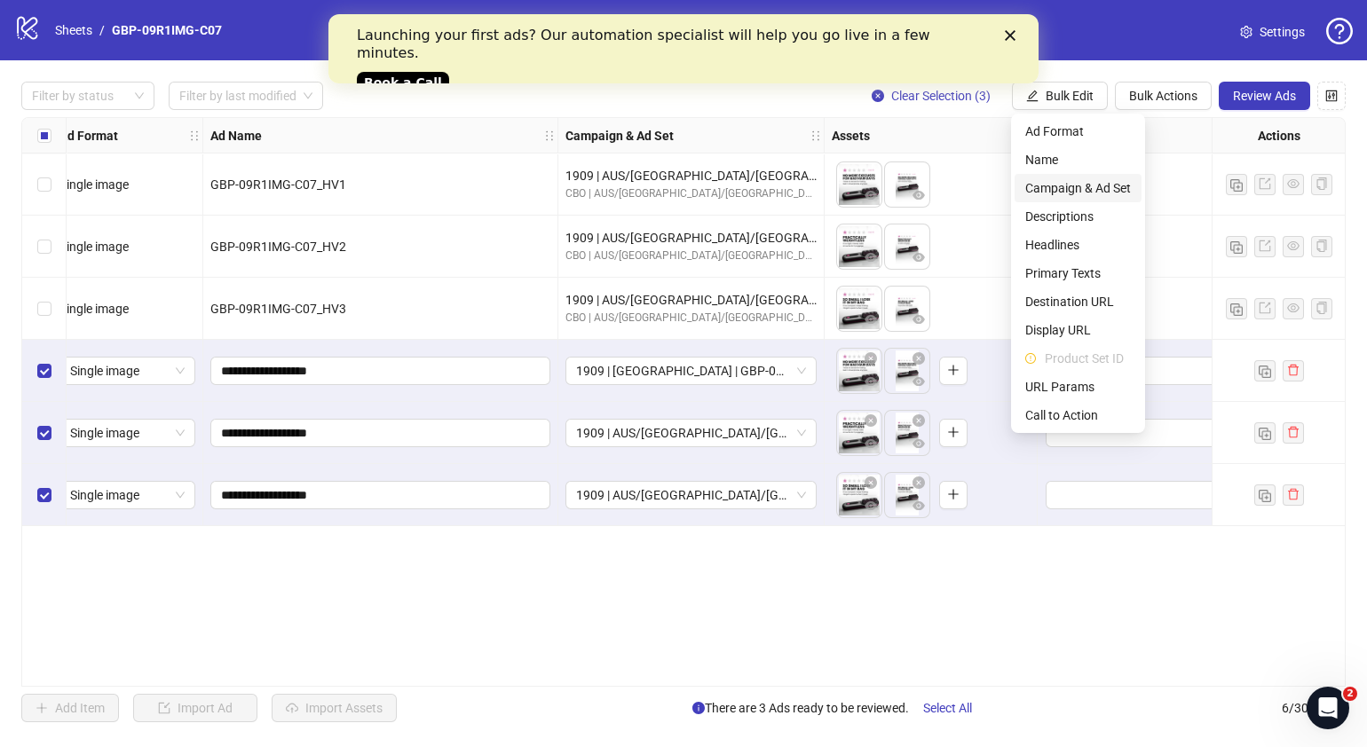
click at [1083, 191] on span "Campaign & Ad Set" at bounding box center [1078, 188] width 106 height 20
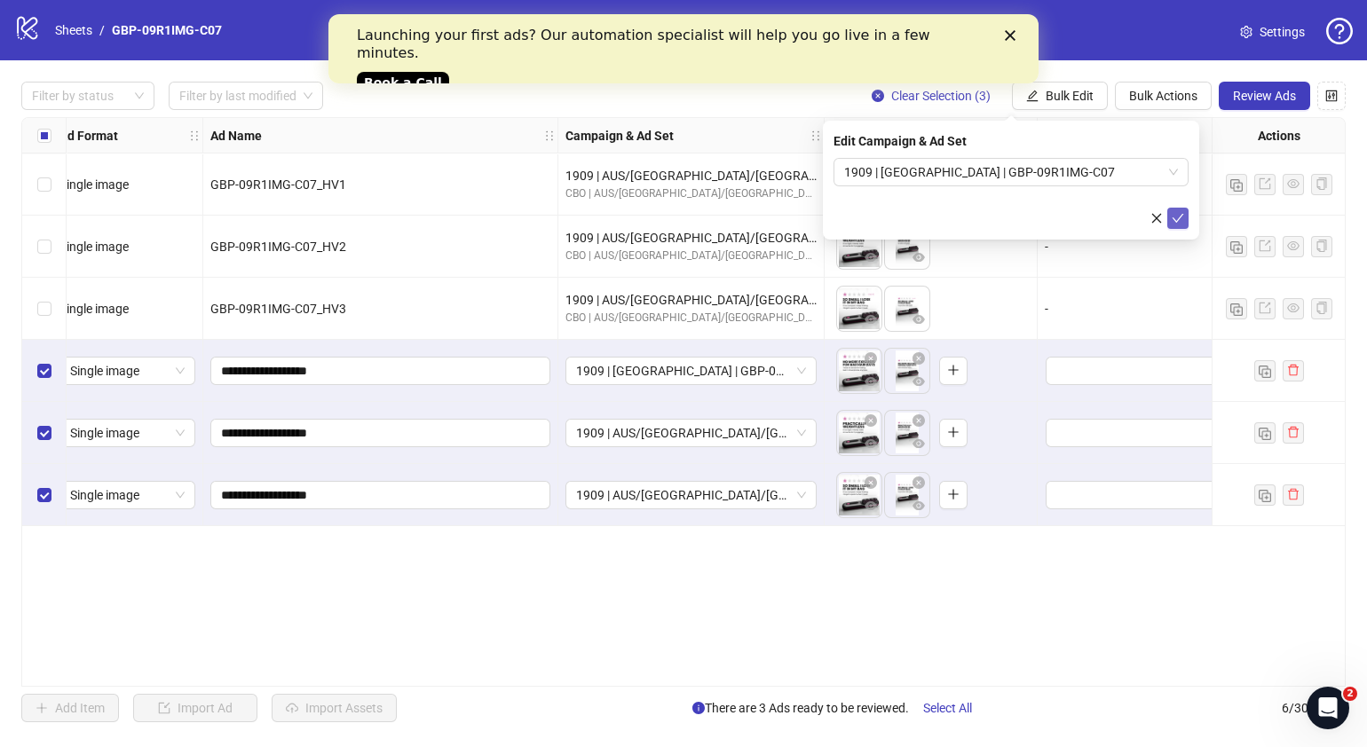
click at [1176, 215] on icon "check" at bounding box center [1178, 218] width 12 height 12
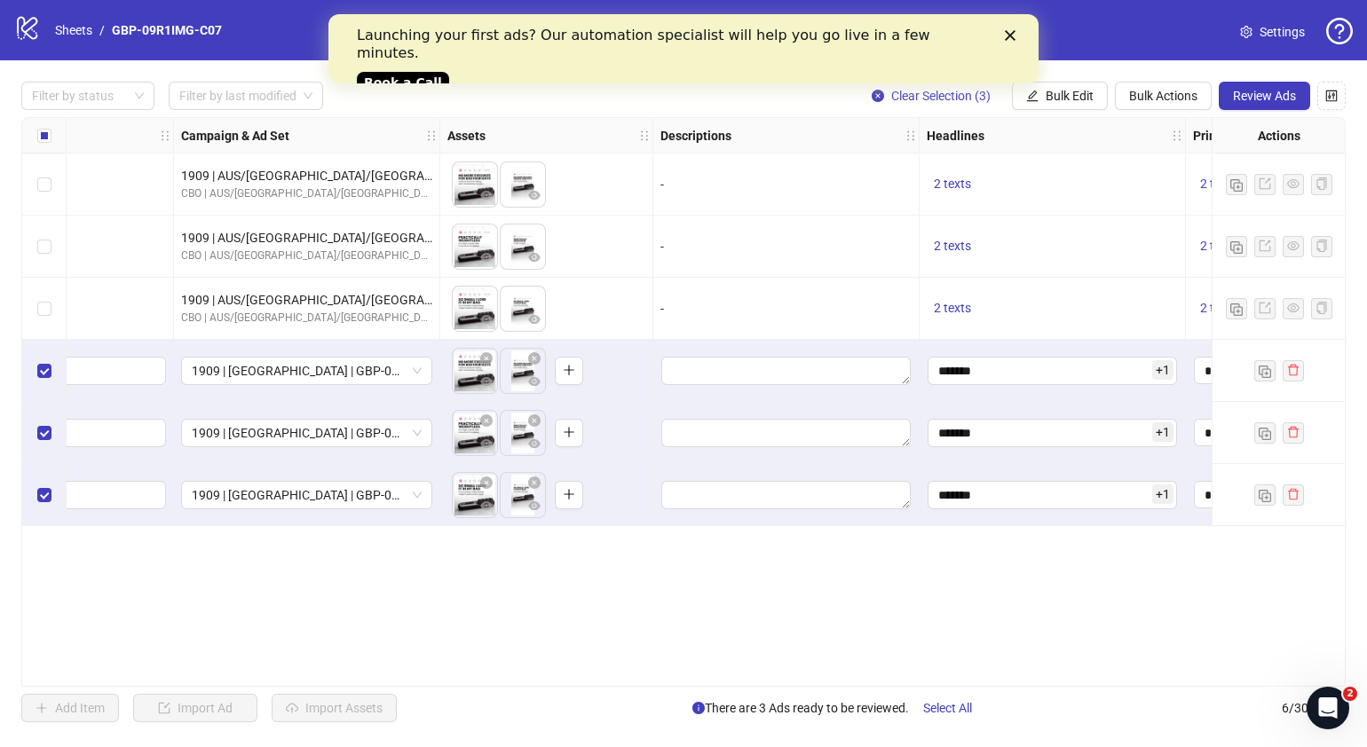
scroll to position [0, 408]
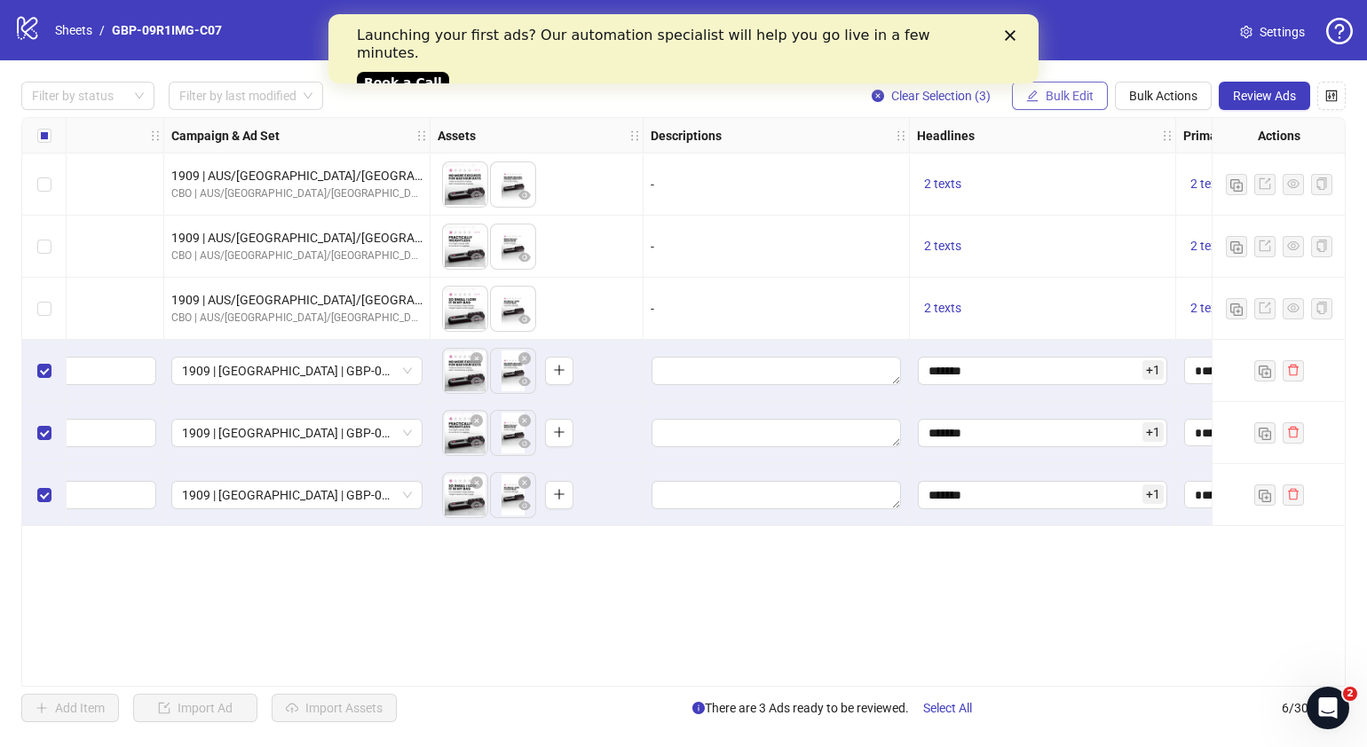
click at [1064, 86] on button "Bulk Edit" at bounding box center [1060, 96] width 96 height 28
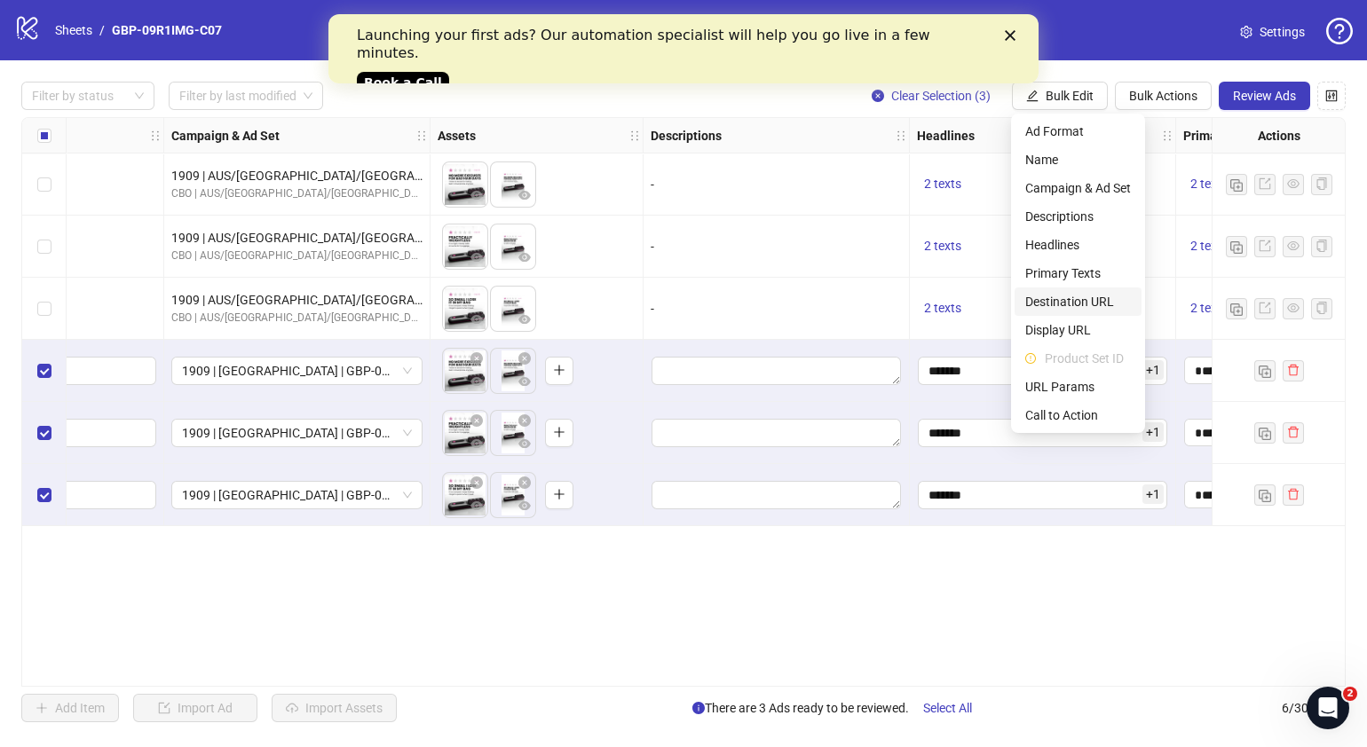
click at [1074, 302] on span "Destination URL" at bounding box center [1078, 302] width 106 height 20
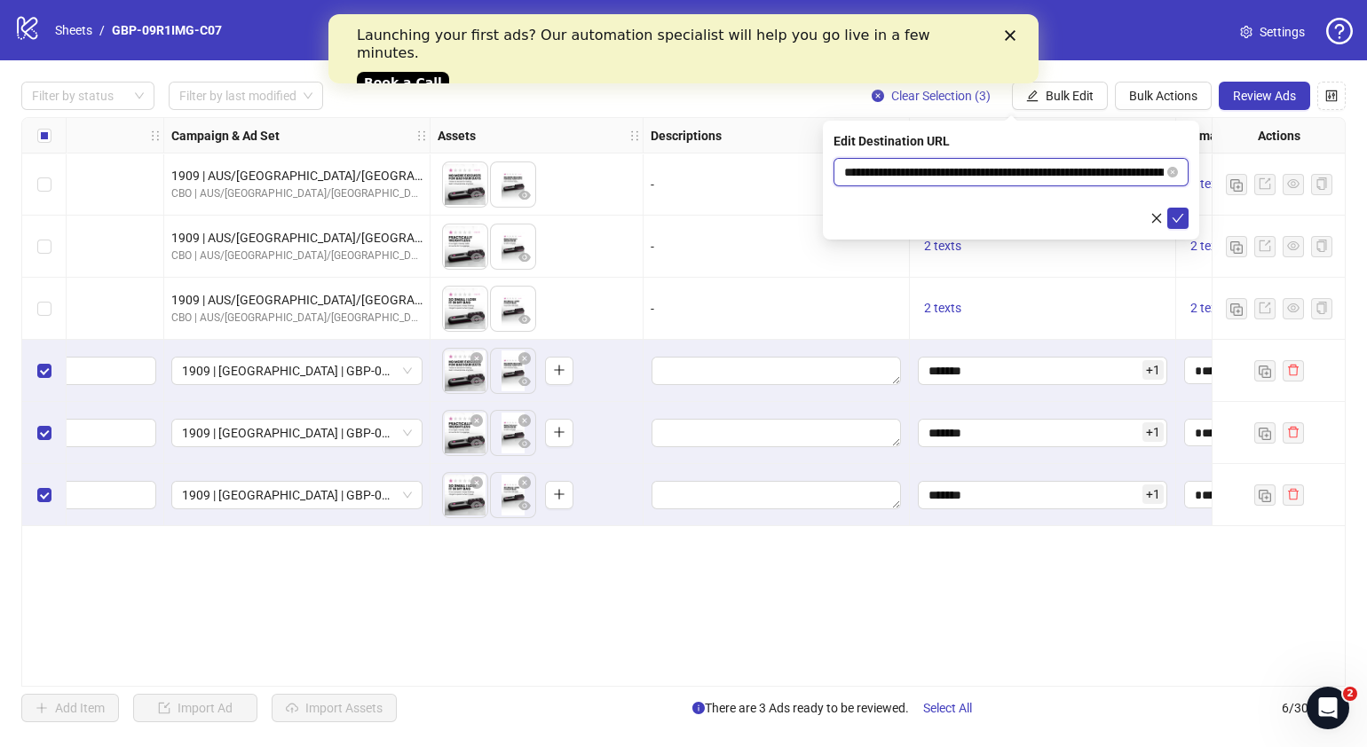
click at [1049, 174] on input "**********" at bounding box center [1004, 172] width 320 height 20
paste input "text"
type input "**********"
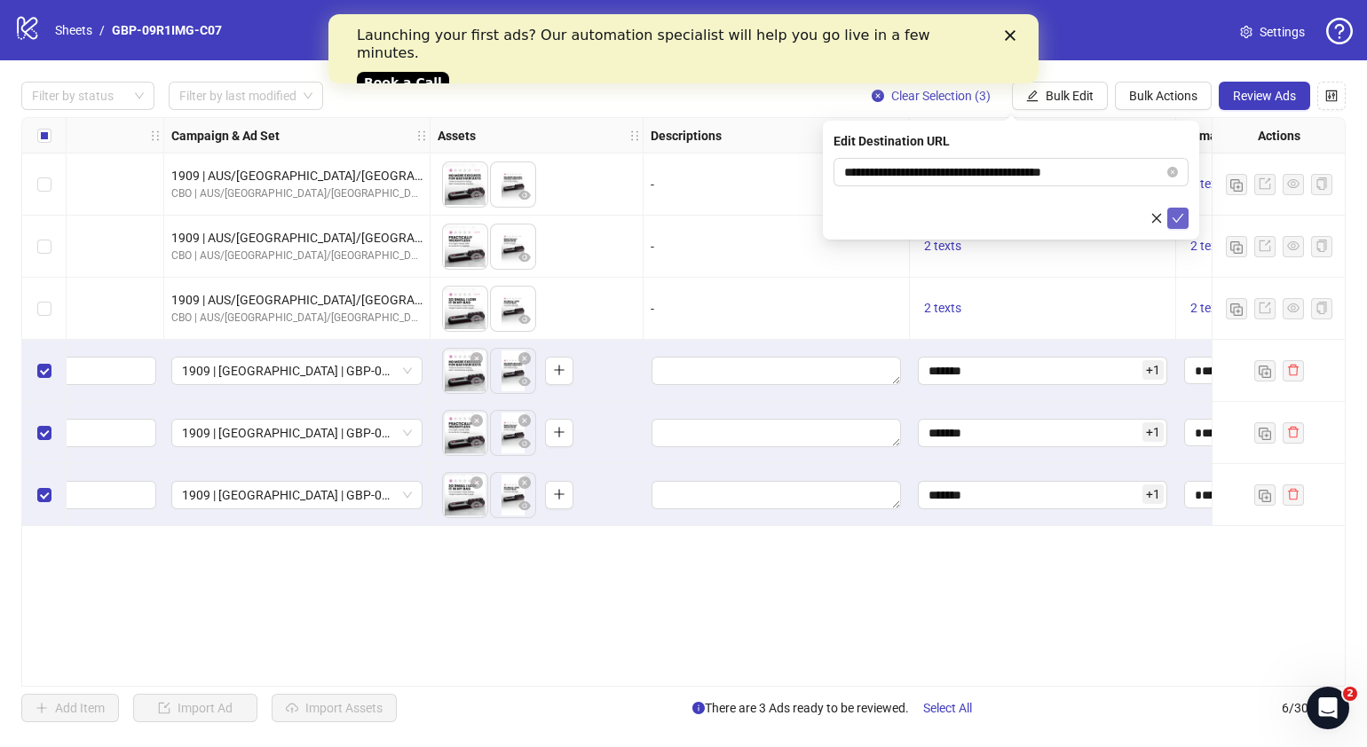
click at [1181, 217] on icon "check" at bounding box center [1178, 218] width 12 height 12
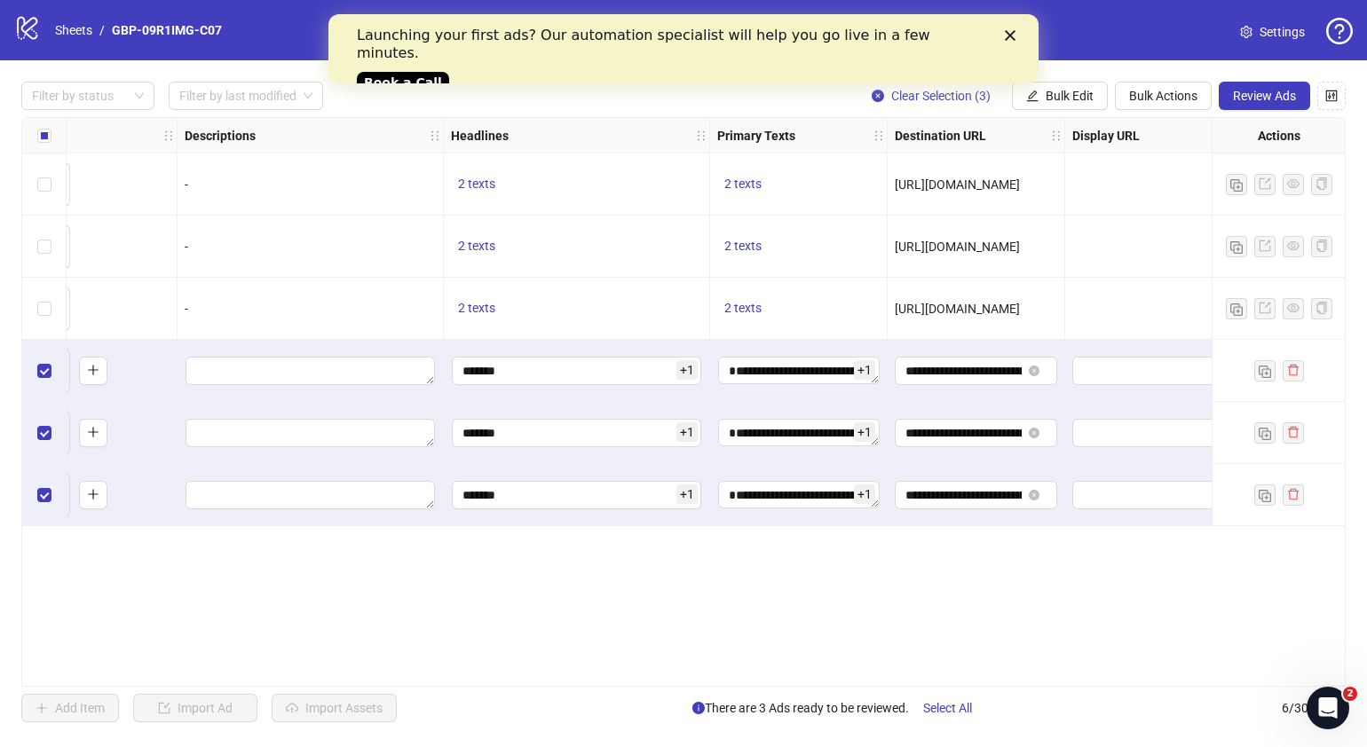
scroll to position [0, 891]
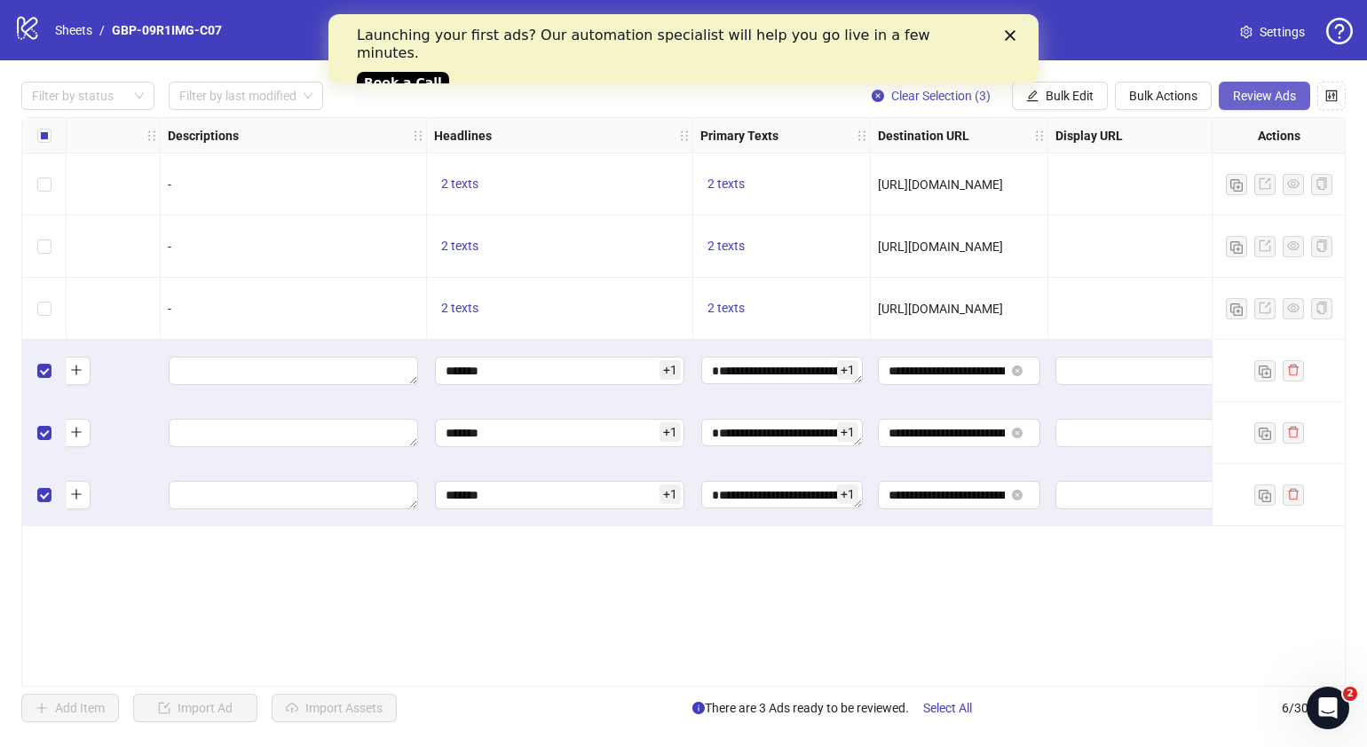
click at [1261, 90] on span "Review Ads" at bounding box center [1264, 96] width 63 height 14
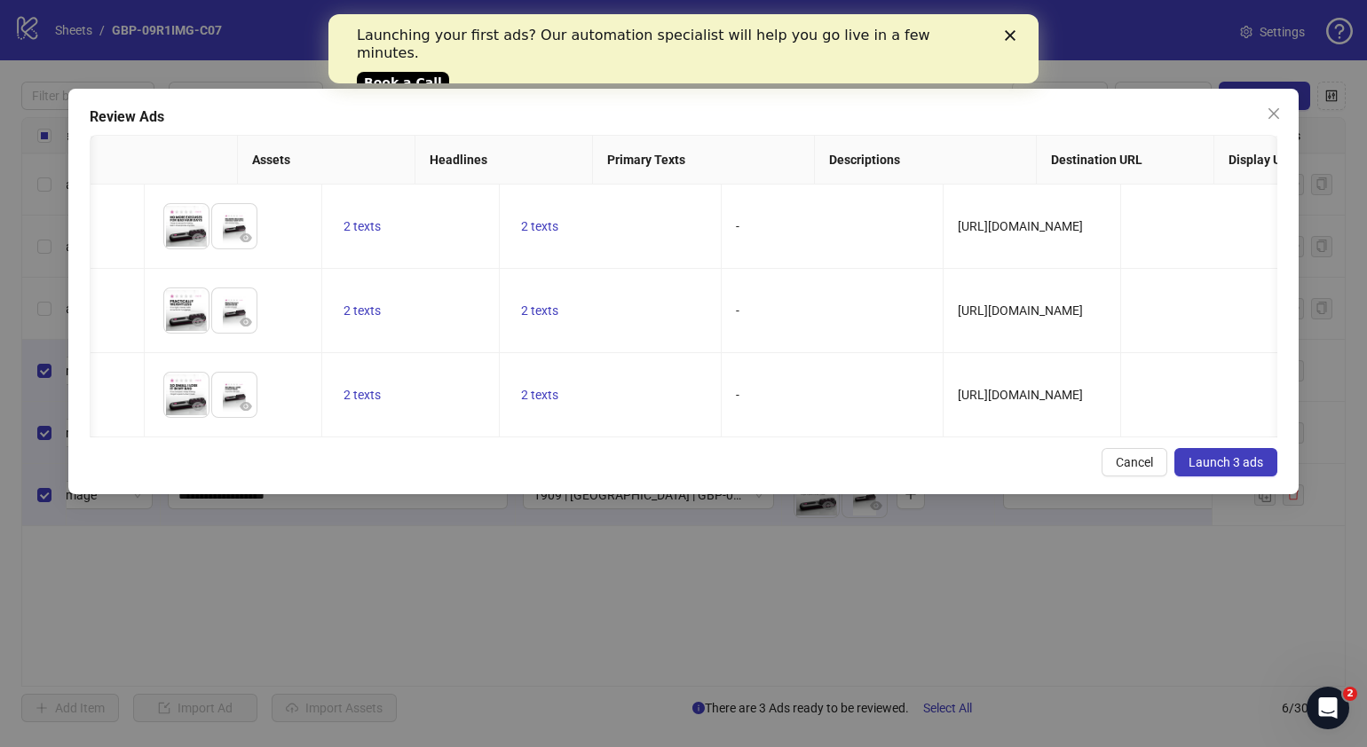
scroll to position [0, 345]
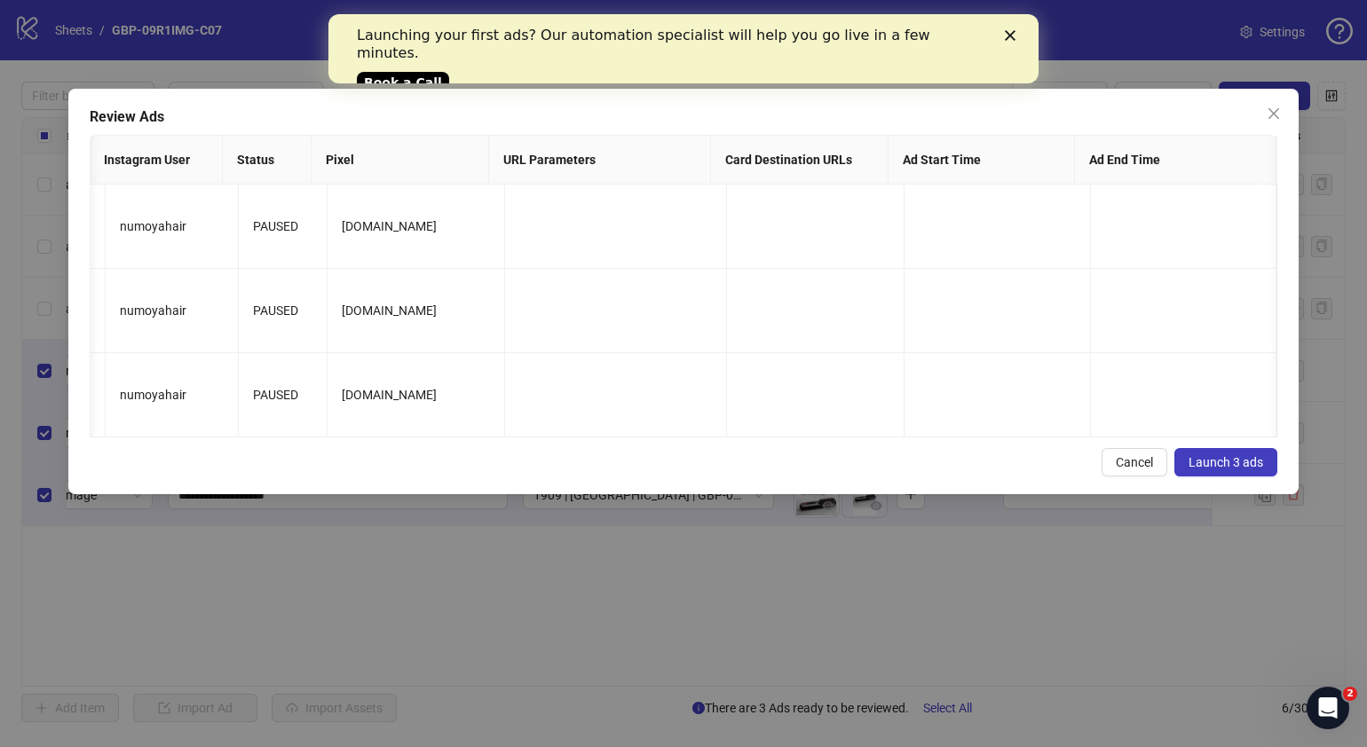
click at [1206, 477] on button "Launch 3 ads" at bounding box center [1225, 462] width 103 height 28
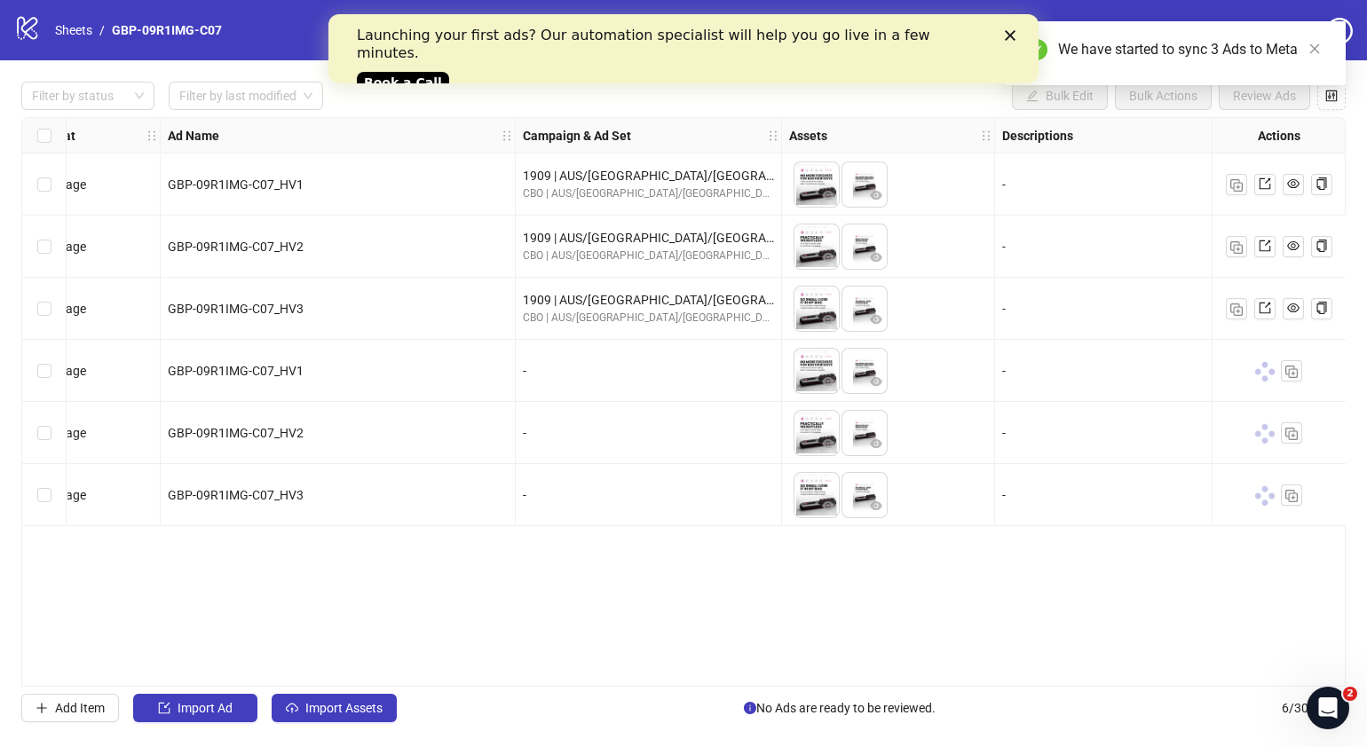
drag, startPoint x: 407, startPoint y: 676, endPoint x: 485, endPoint y: 676, distance: 77.2
click at [485, 676] on div "Ad Format Ad Name Campaign & Ad Set Assets Descriptions Headlines Primary Texts…" at bounding box center [683, 402] width 1324 height 570
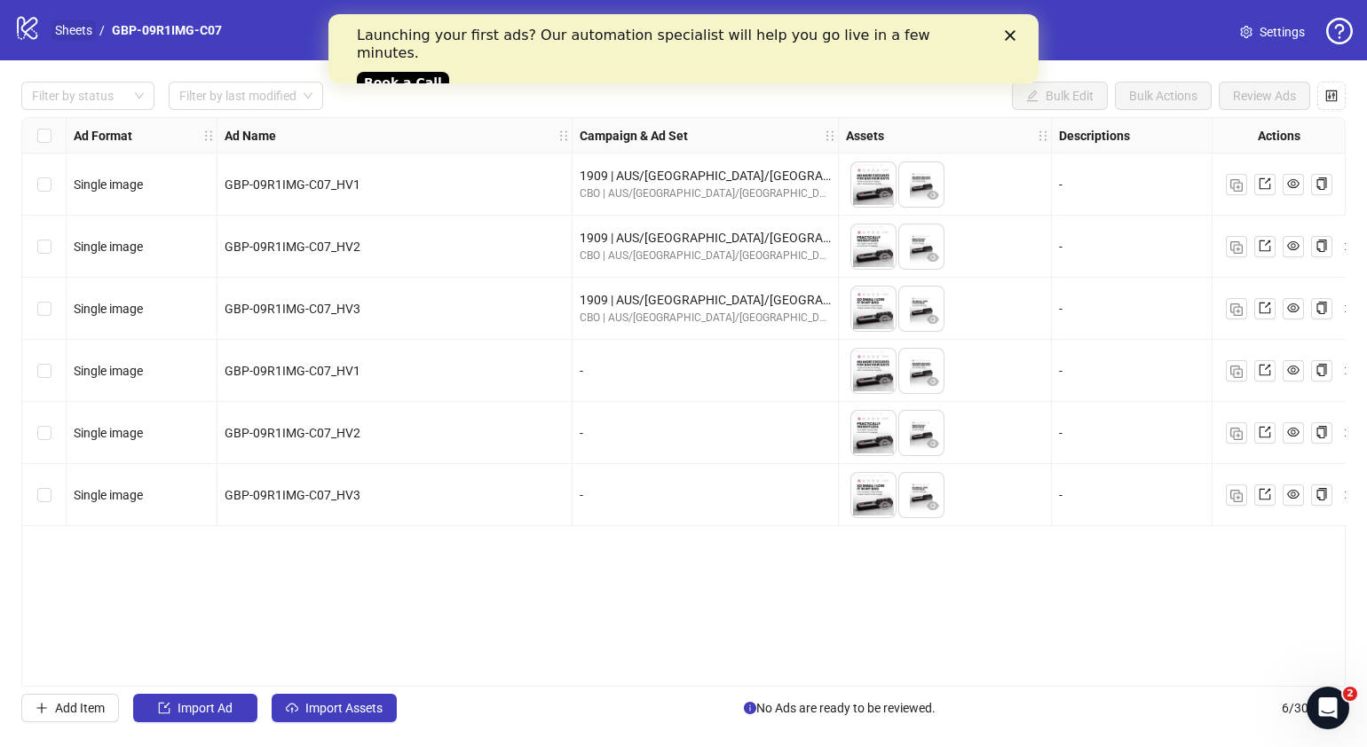
click at [76, 25] on link "Sheets" at bounding box center [73, 30] width 44 height 20
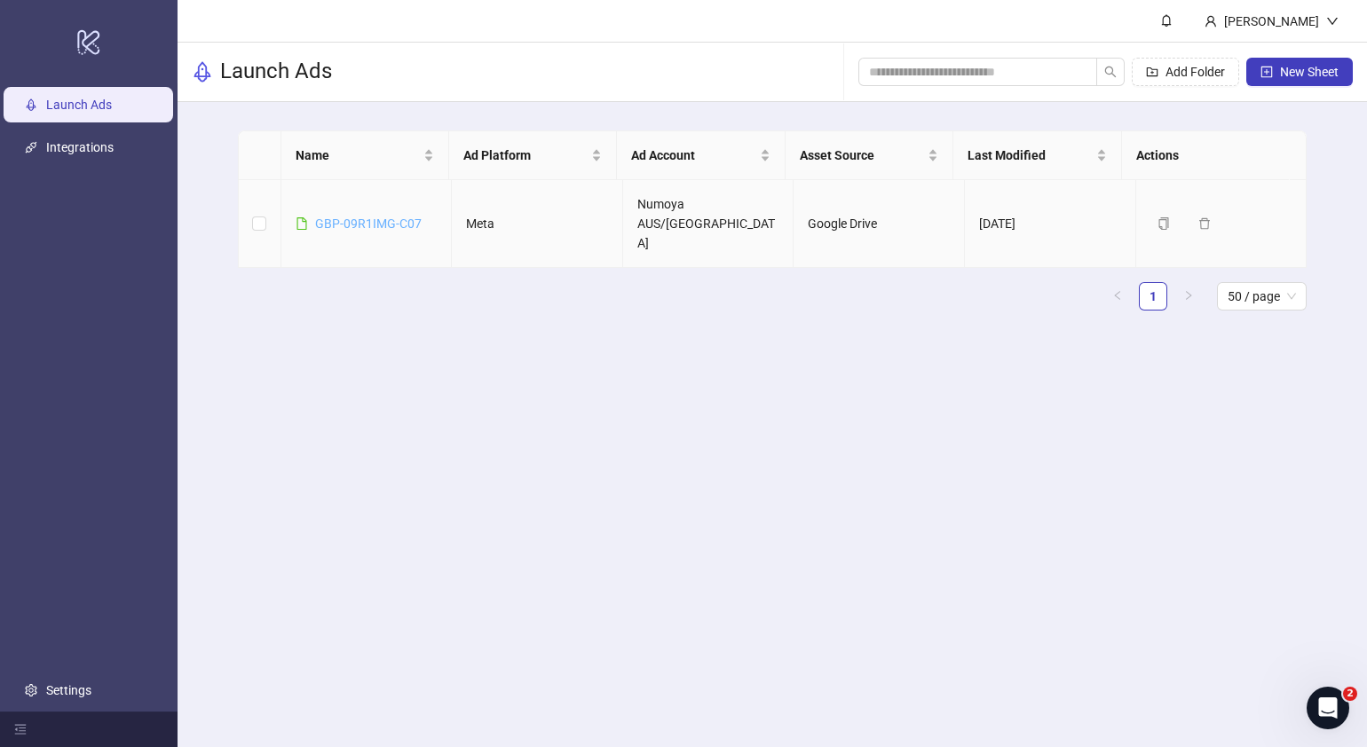
click at [343, 217] on link "GBP-09R1IMG-C07" at bounding box center [368, 224] width 107 height 14
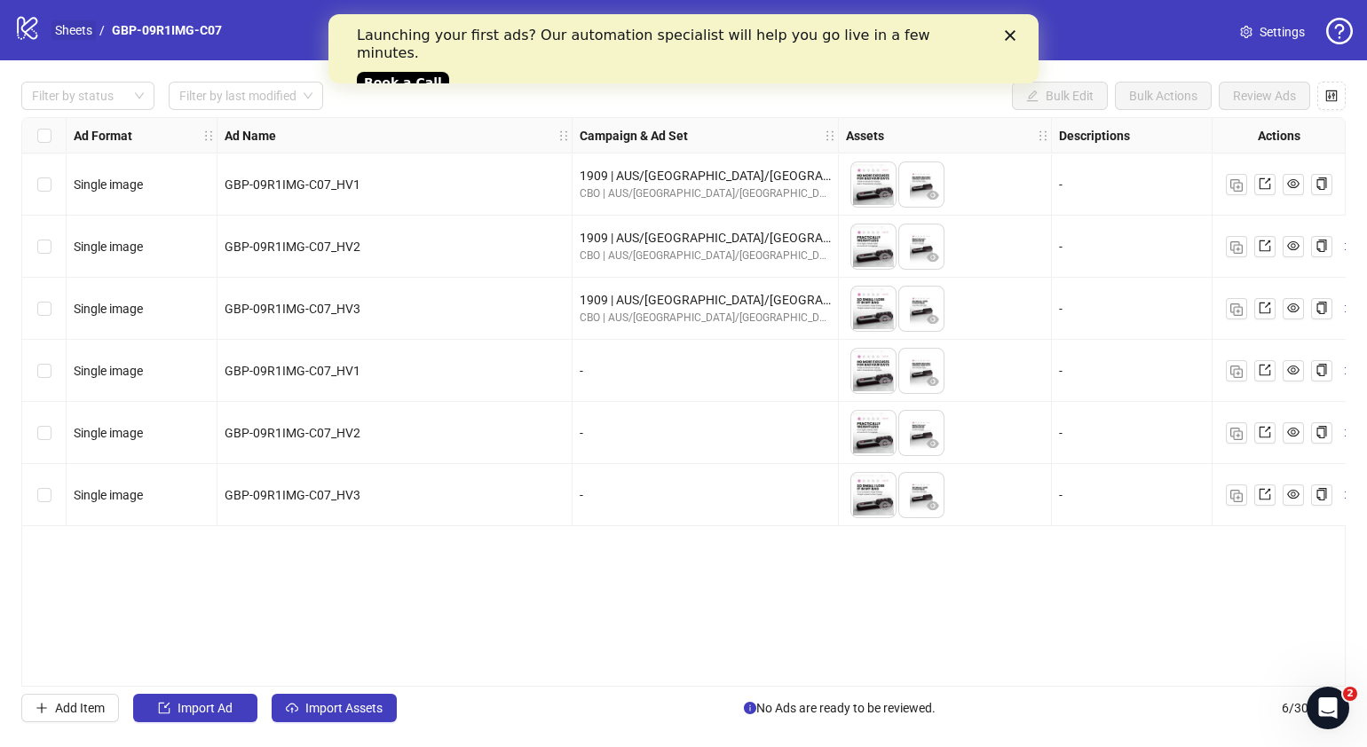
click at [59, 31] on link "Sheets" at bounding box center [73, 30] width 44 height 20
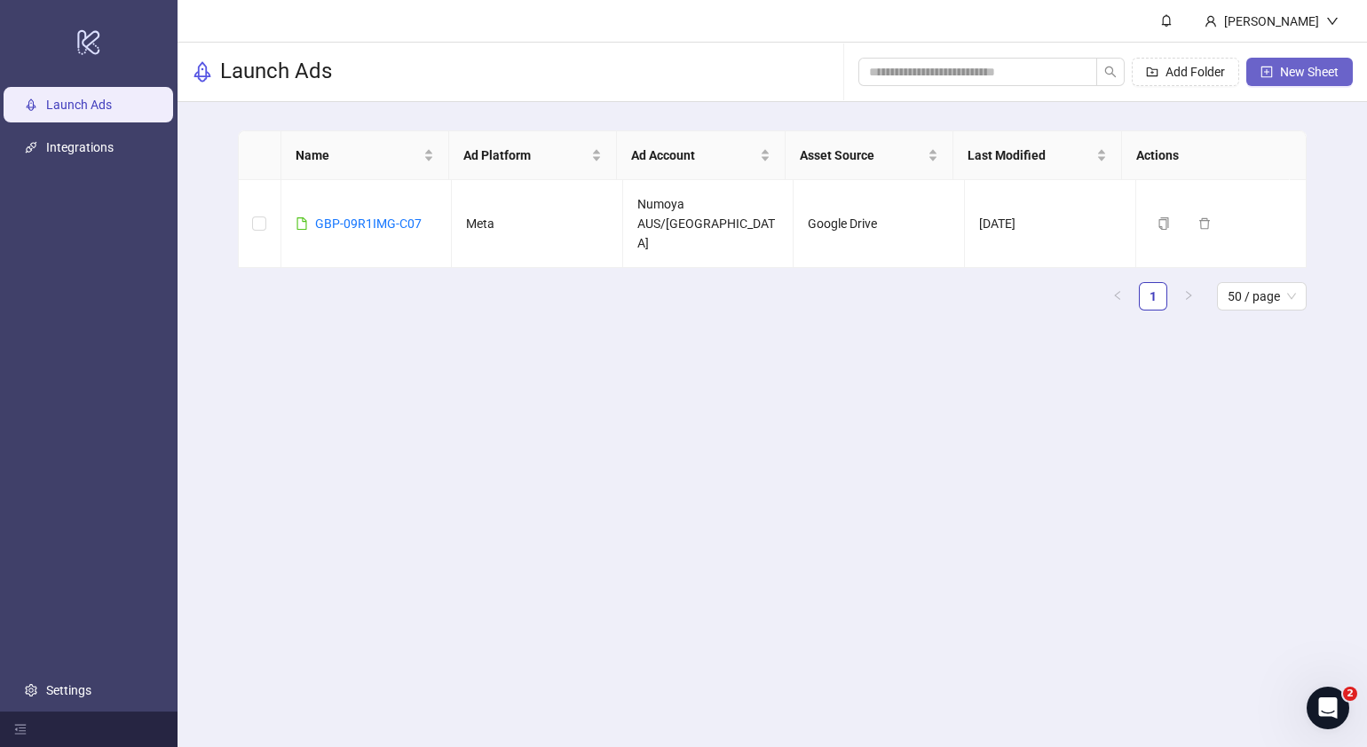
click at [1301, 75] on span "New Sheet" at bounding box center [1309, 72] width 59 height 14
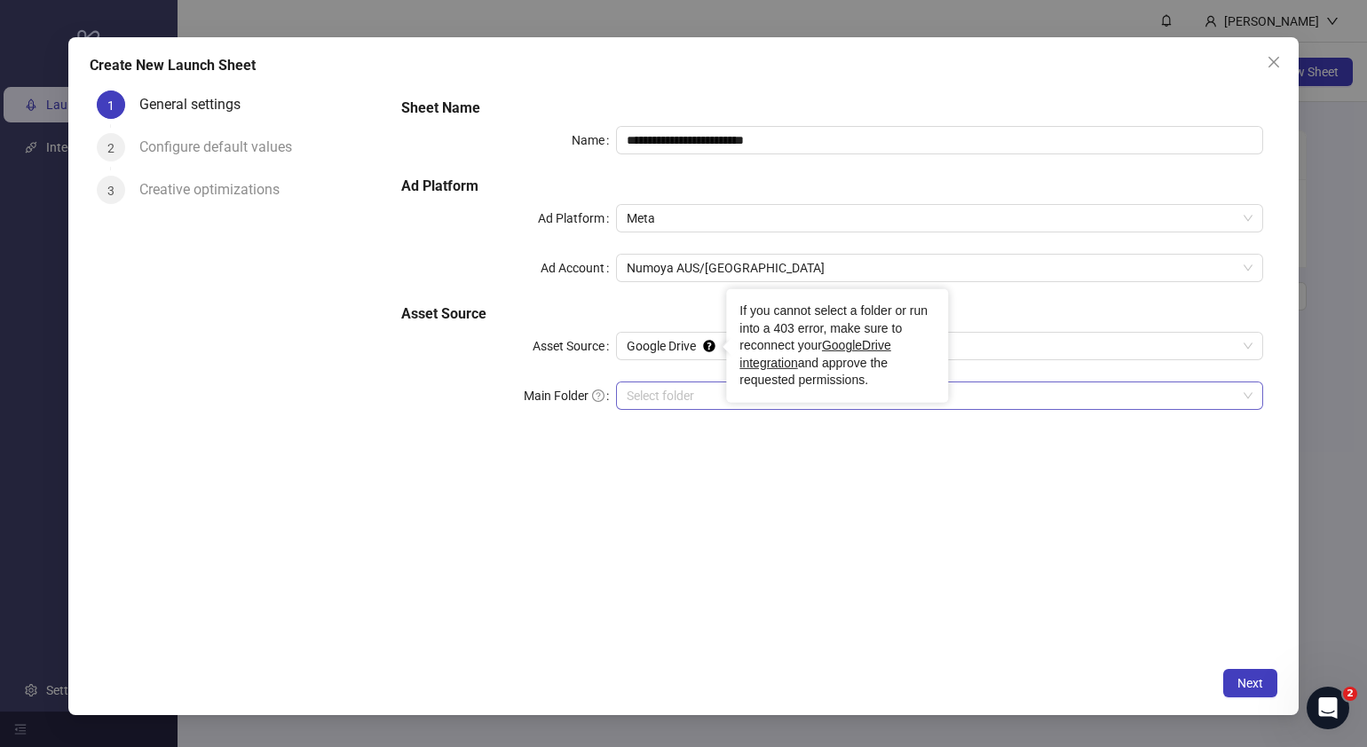
click at [677, 398] on input "Main Folder" at bounding box center [932, 396] width 610 height 27
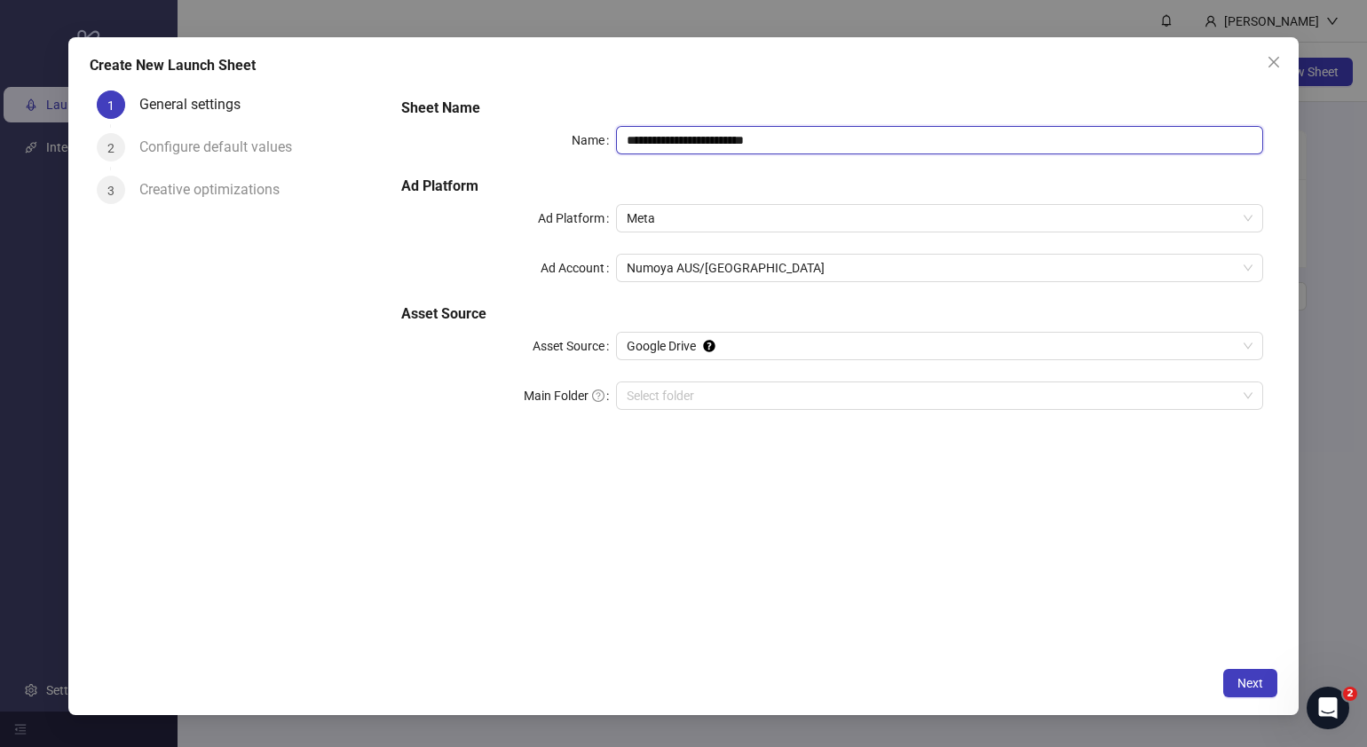
drag, startPoint x: 847, startPoint y: 136, endPoint x: 431, endPoint y: 175, distance: 417.3
click at [431, 175] on div "**********" at bounding box center [832, 265] width 877 height 348
paste input "text"
type input "**********"
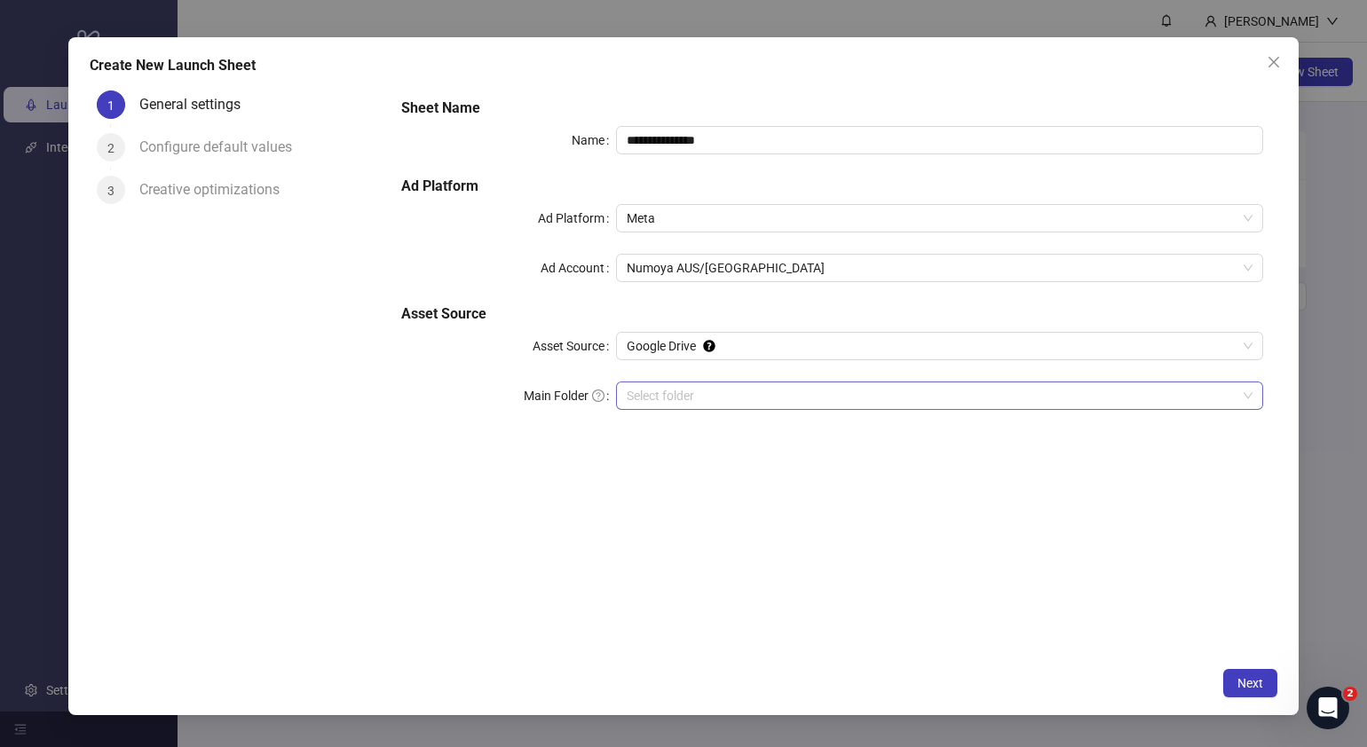
click at [680, 403] on input "Main Folder" at bounding box center [932, 396] width 610 height 27
click at [1235, 676] on button "Next" at bounding box center [1250, 683] width 54 height 28
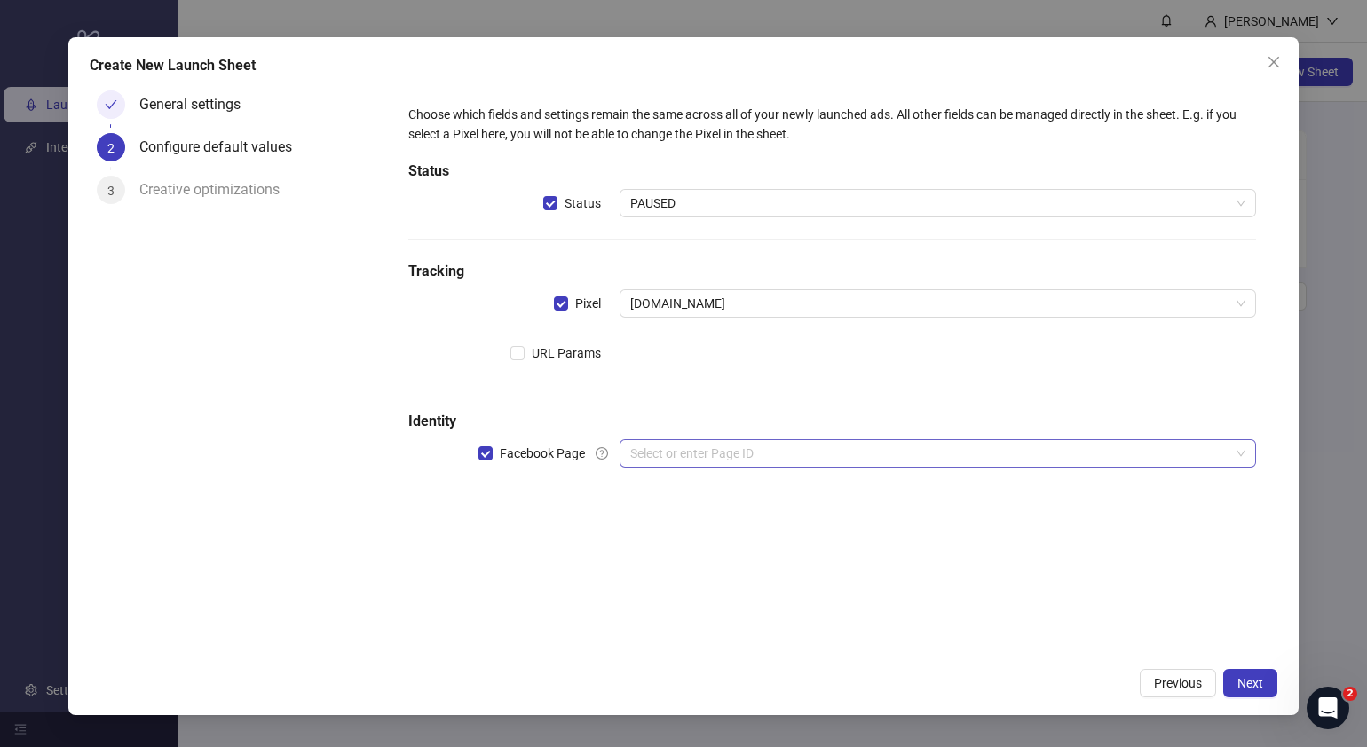
click at [739, 445] on input "search" at bounding box center [929, 453] width 599 height 27
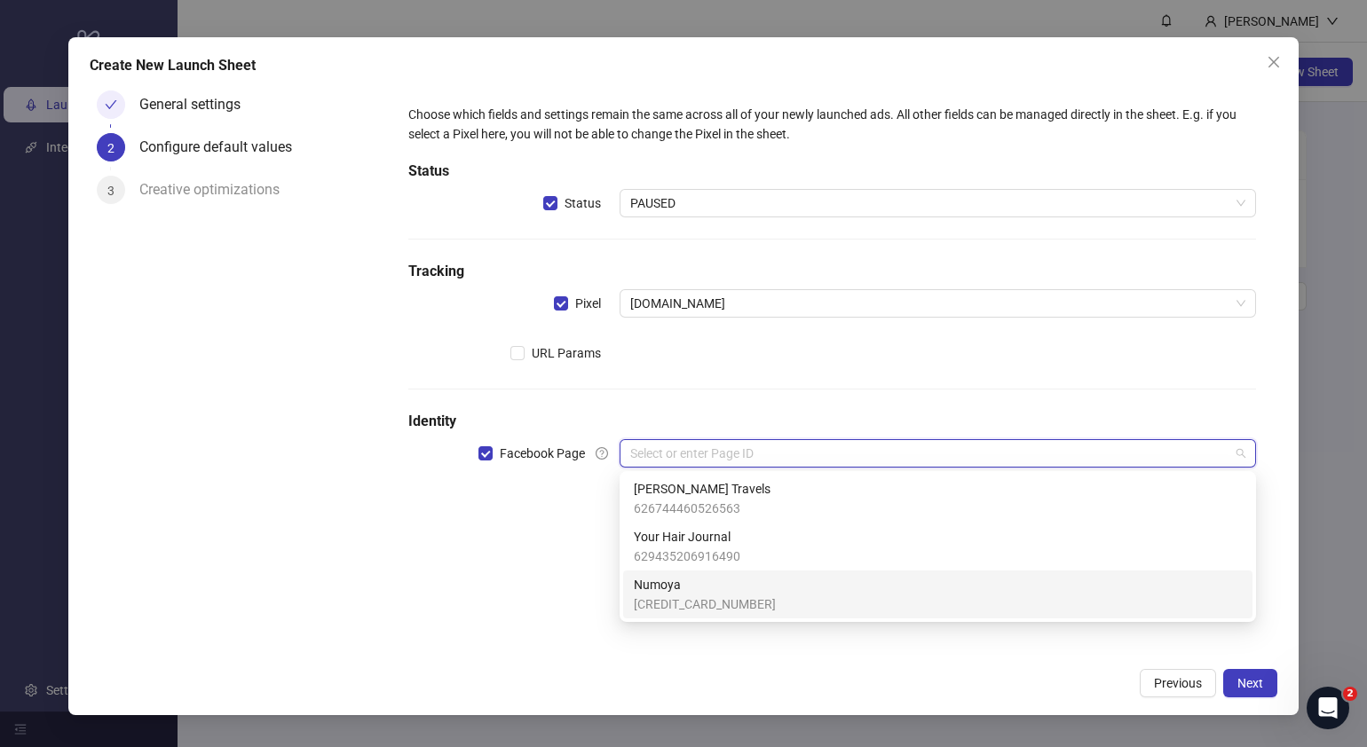
click at [708, 593] on span "Numoya" at bounding box center [705, 585] width 142 height 20
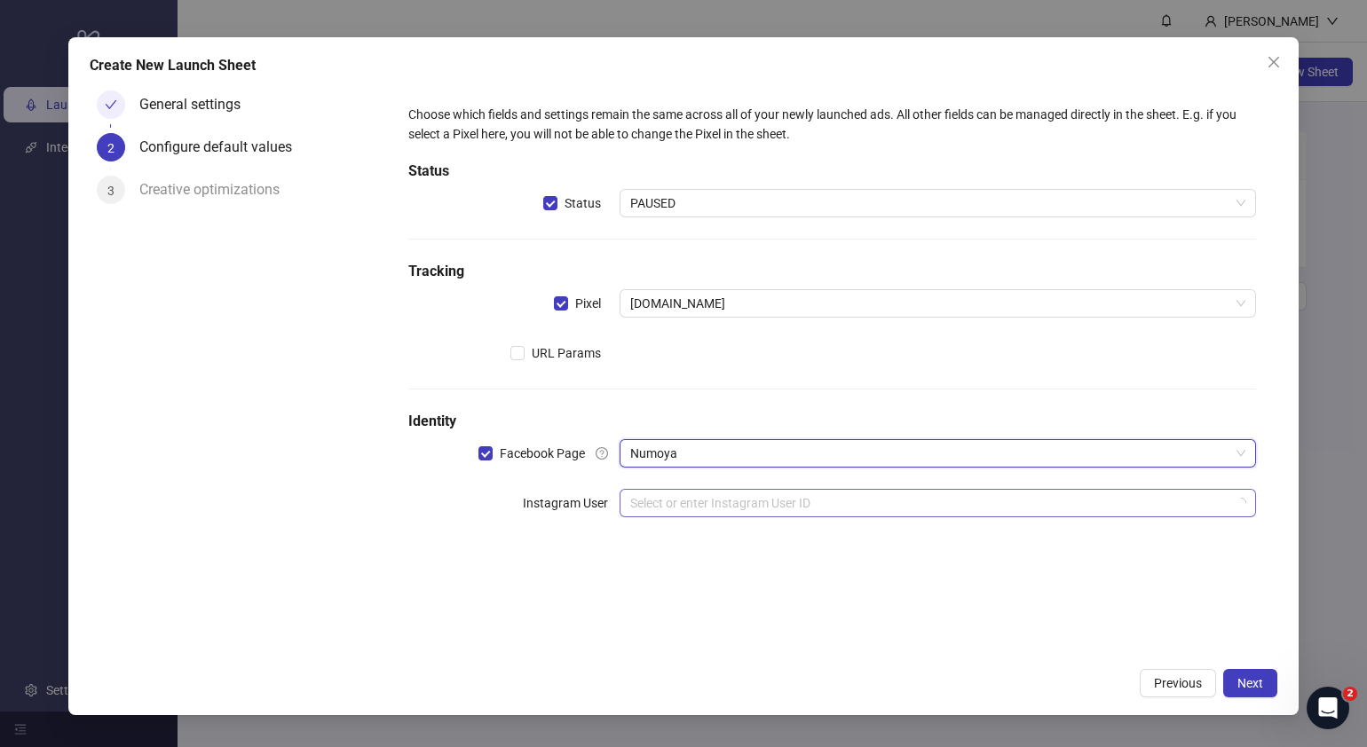
click at [714, 514] on input "search" at bounding box center [929, 503] width 599 height 27
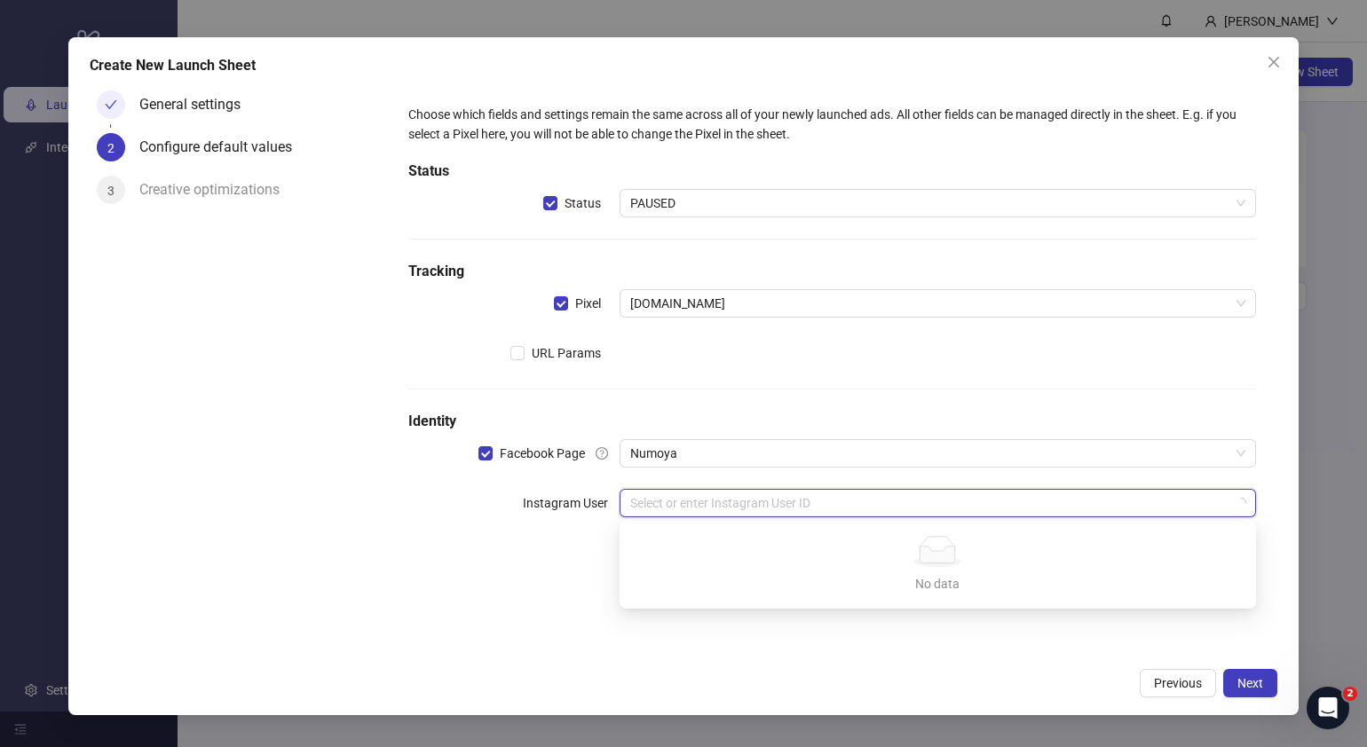
click at [715, 511] on input "search" at bounding box center [929, 503] width 599 height 27
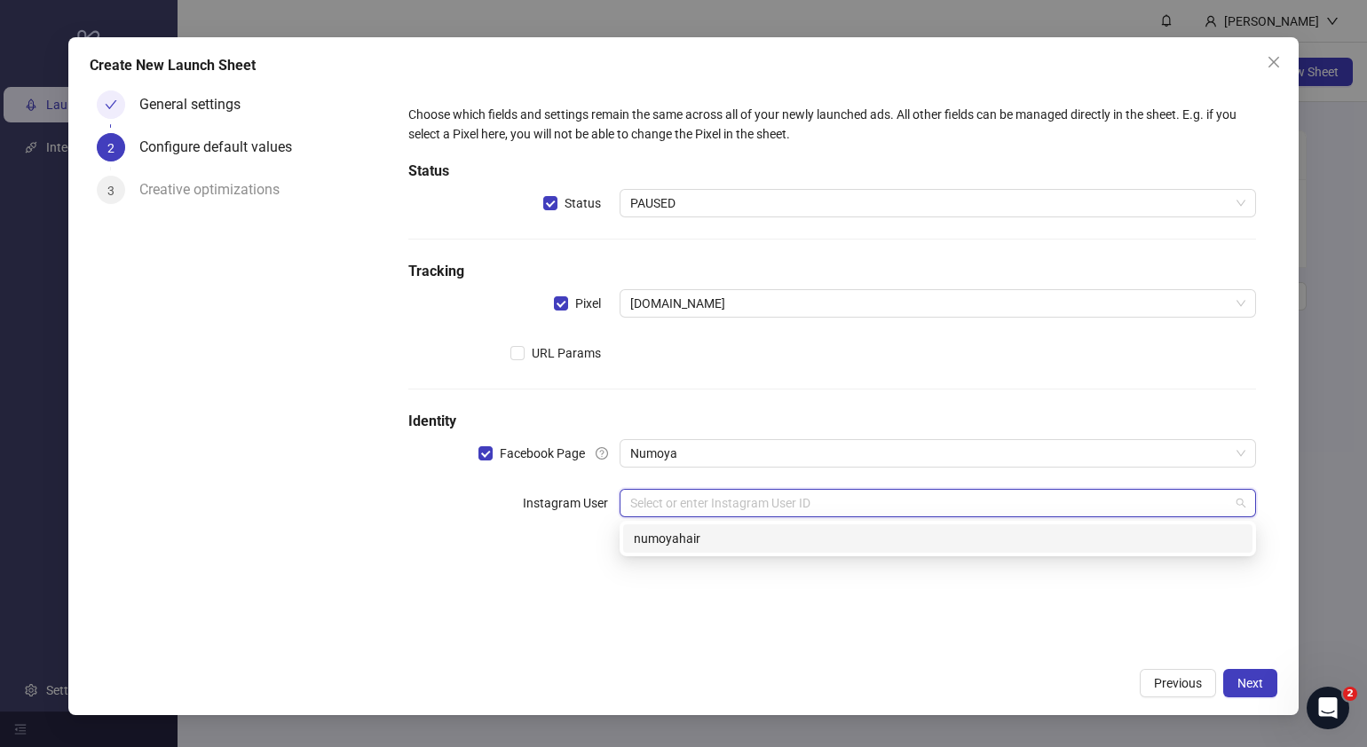
click at [714, 506] on input "search" at bounding box center [929, 503] width 599 height 27
click at [712, 534] on div "numoyahair" at bounding box center [938, 539] width 608 height 20
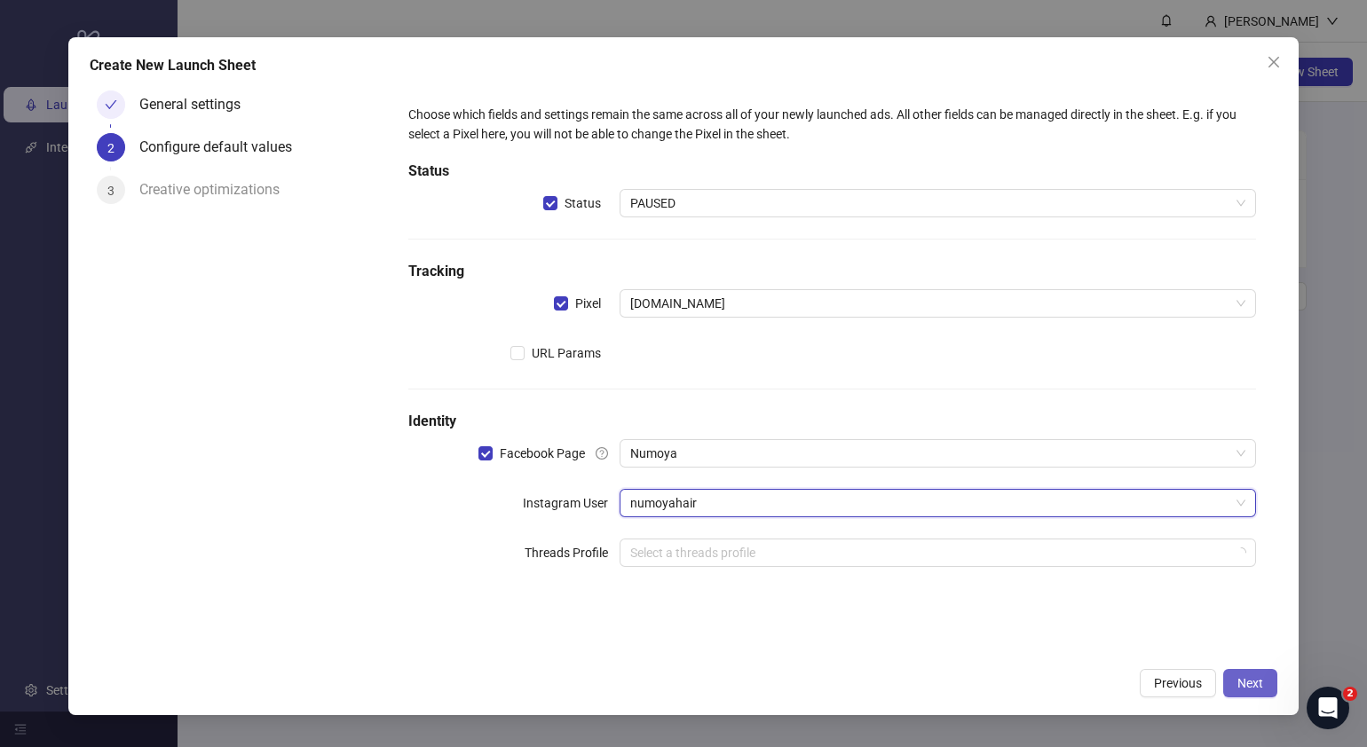
click at [1265, 684] on button "Next" at bounding box center [1250, 683] width 54 height 28
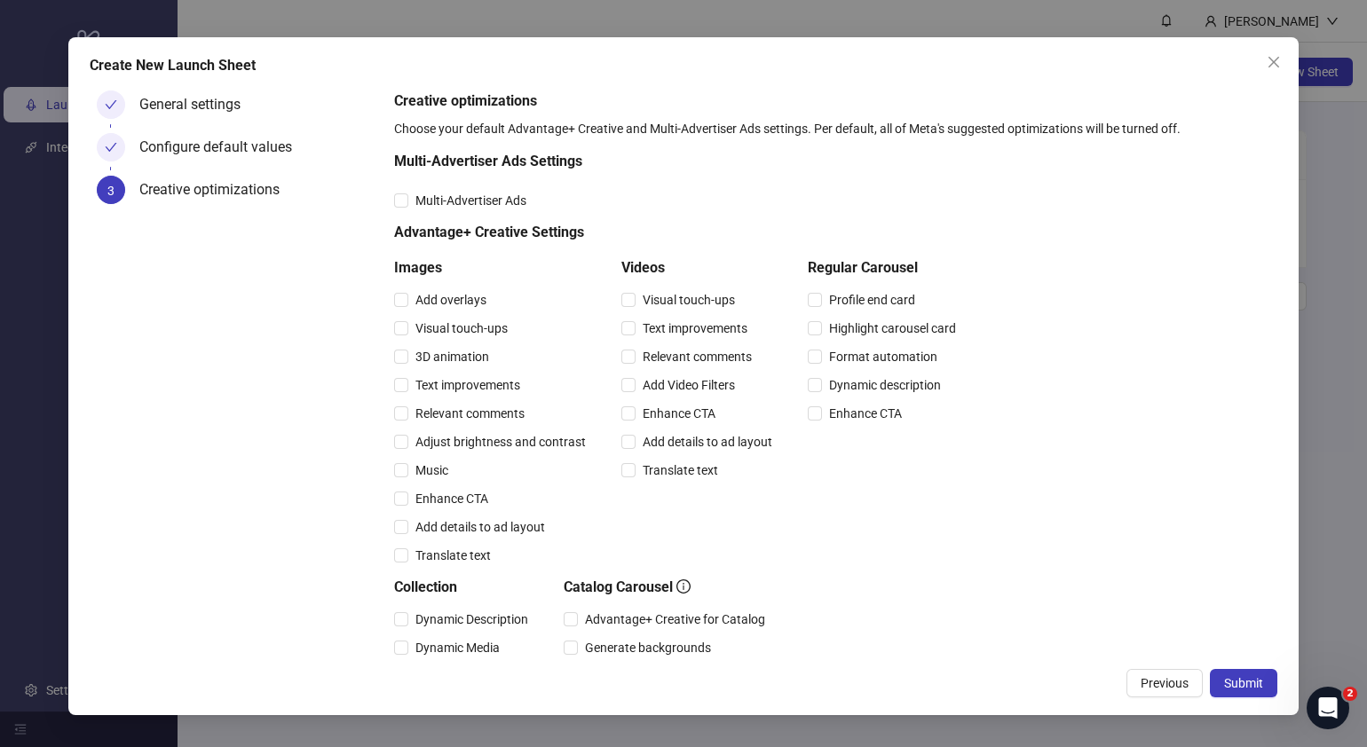
click at [1265, 684] on button "Submit" at bounding box center [1243, 683] width 67 height 28
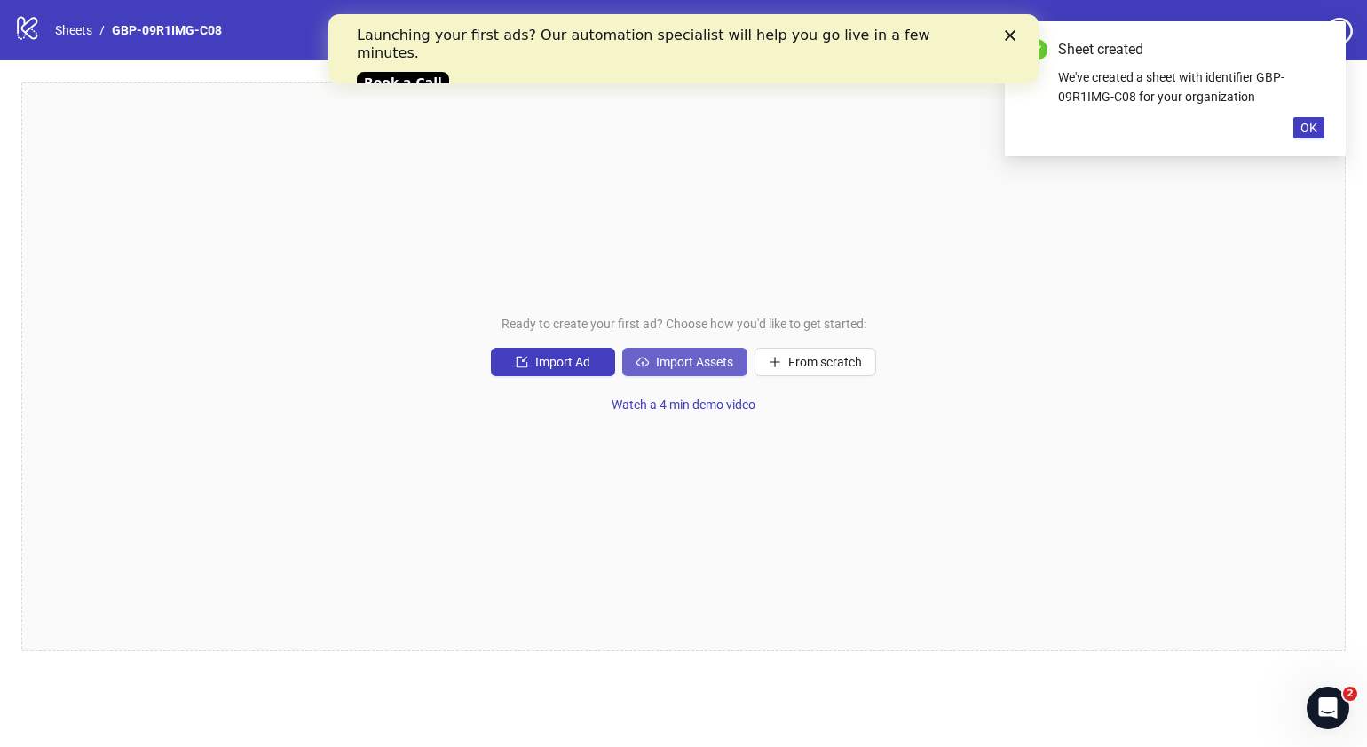
click at [732, 363] on span "Import Assets" at bounding box center [694, 362] width 77 height 14
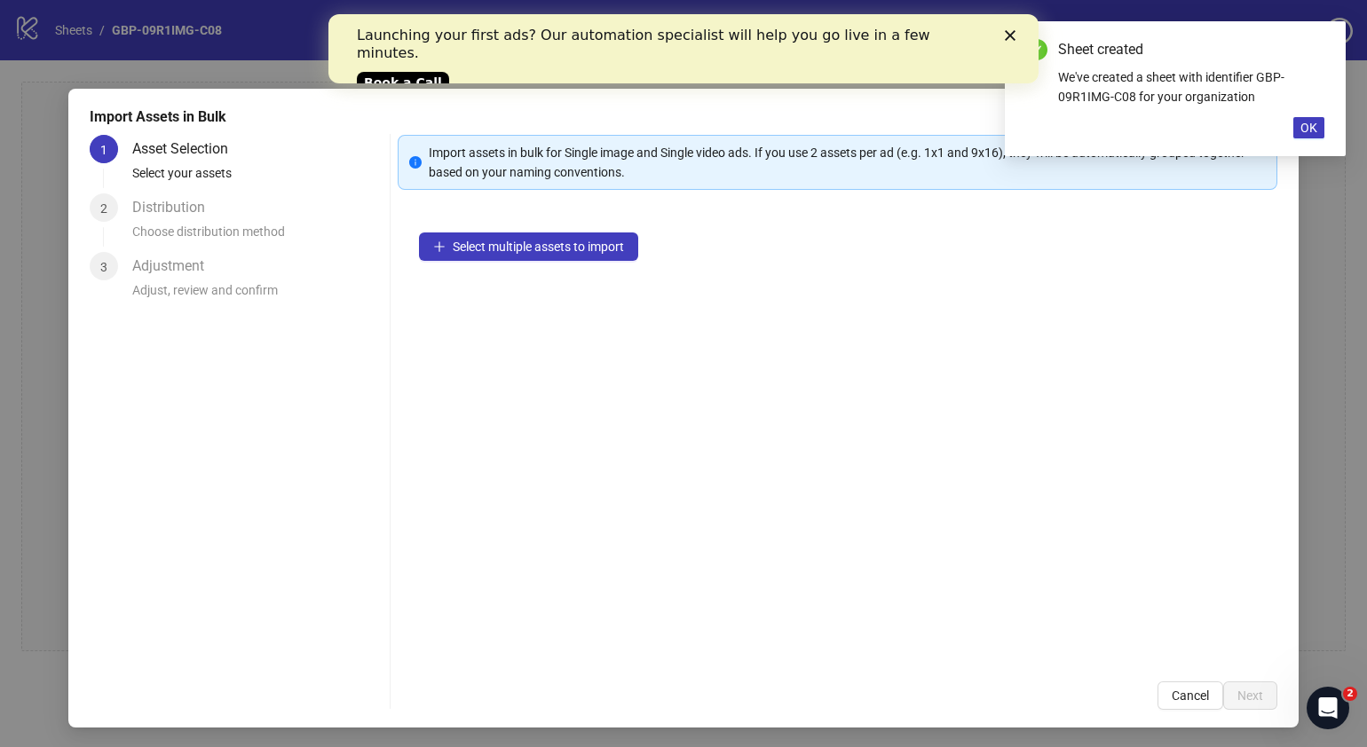
click at [617, 268] on div "Select multiple assets to import" at bounding box center [838, 435] width 880 height 449
click at [625, 231] on div "Select multiple assets to import" at bounding box center [838, 435] width 880 height 449
click at [623, 247] on button "Select multiple assets to import" at bounding box center [528, 247] width 219 height 28
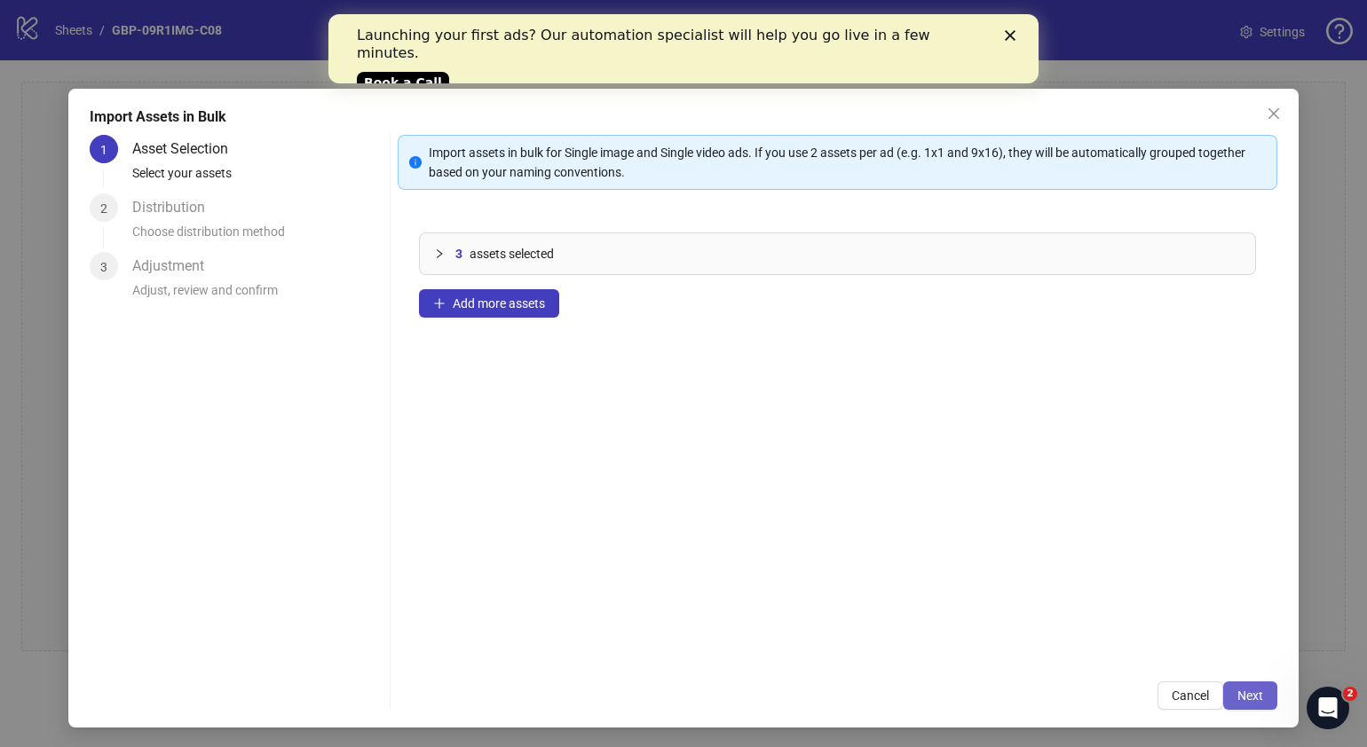
click at [1247, 698] on button "Next" at bounding box center [1250, 696] width 54 height 28
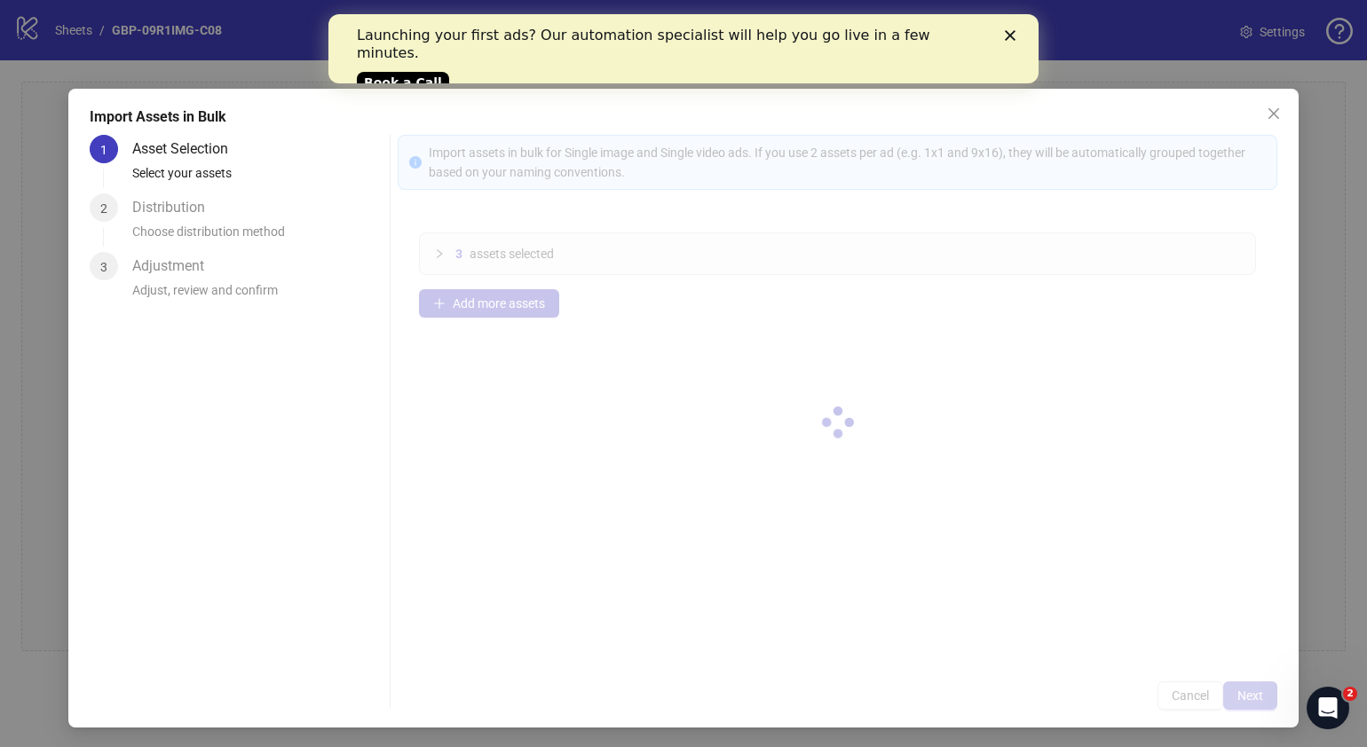
click at [1247, 698] on div at bounding box center [838, 422] width 880 height 575
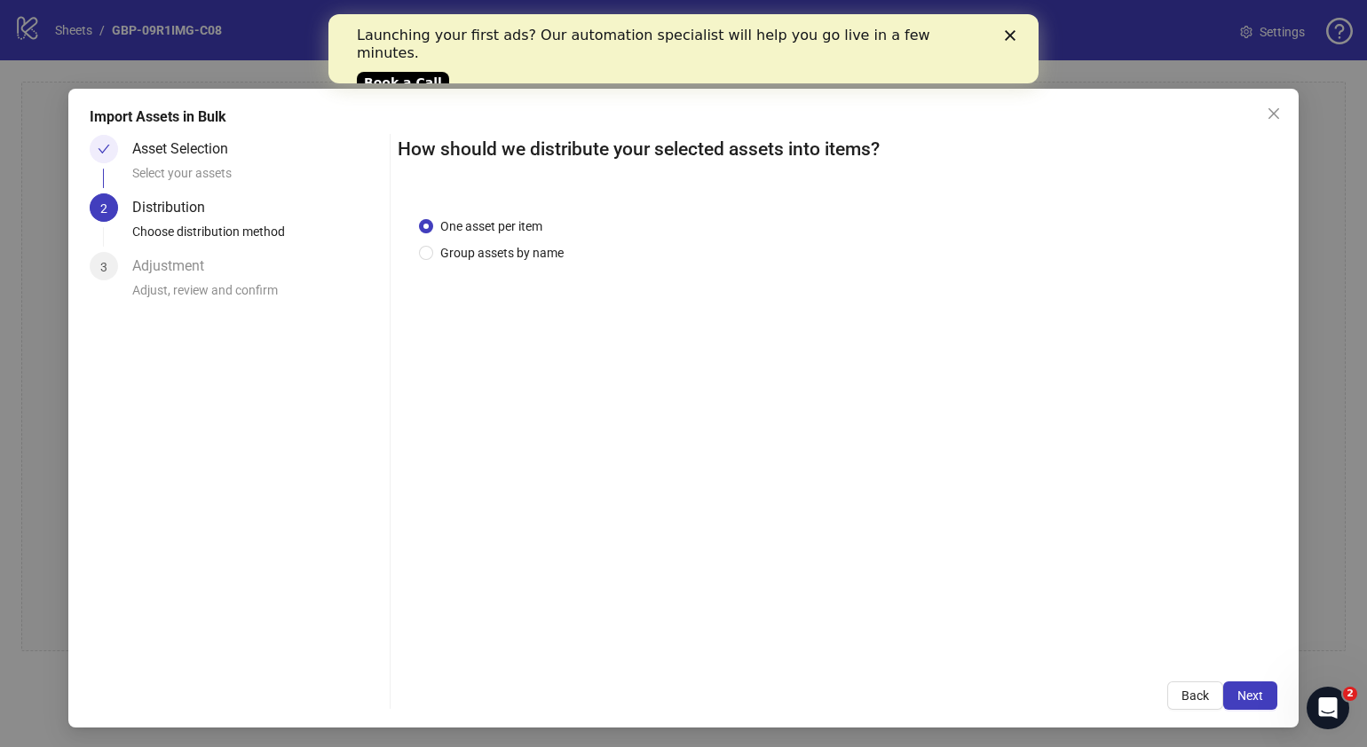
click at [1247, 698] on button "Next" at bounding box center [1250, 696] width 54 height 28
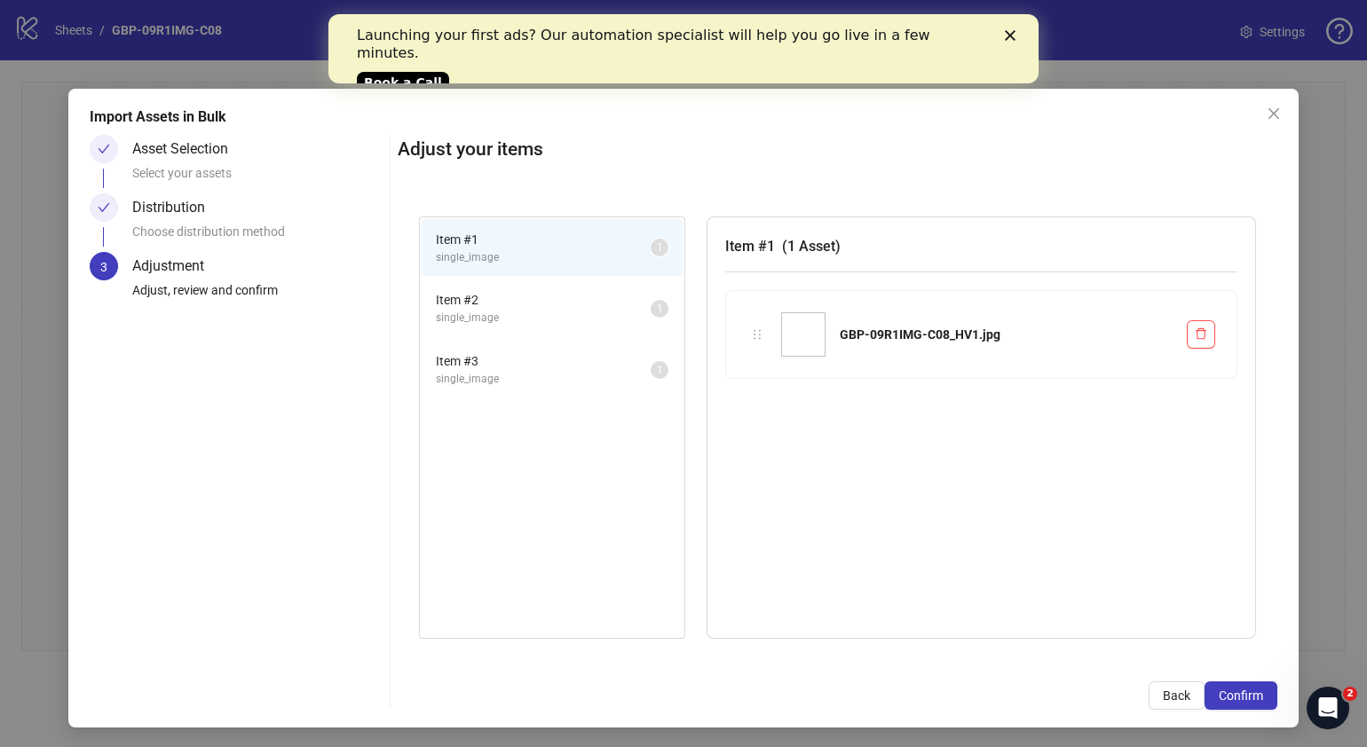
click at [1247, 698] on button "Confirm" at bounding box center [1241, 696] width 73 height 28
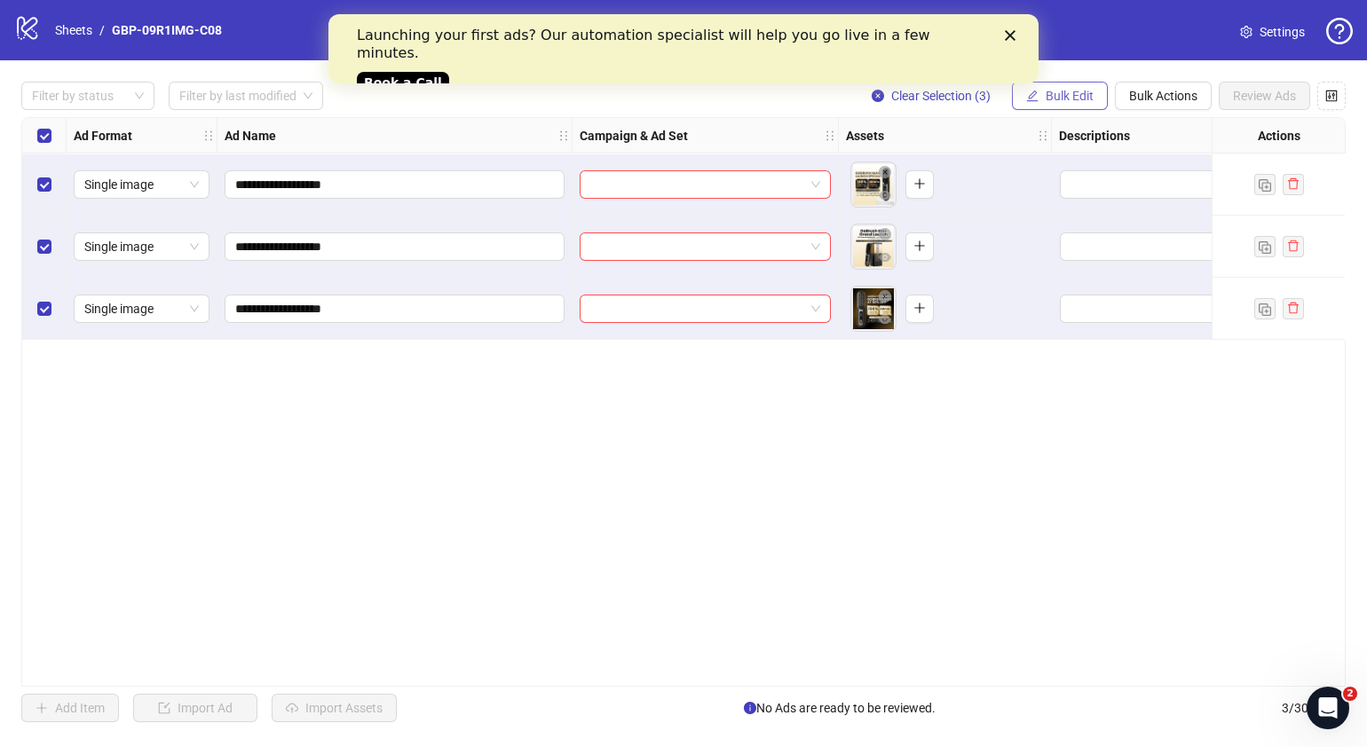
click at [1093, 98] on button "Bulk Edit" at bounding box center [1060, 96] width 96 height 28
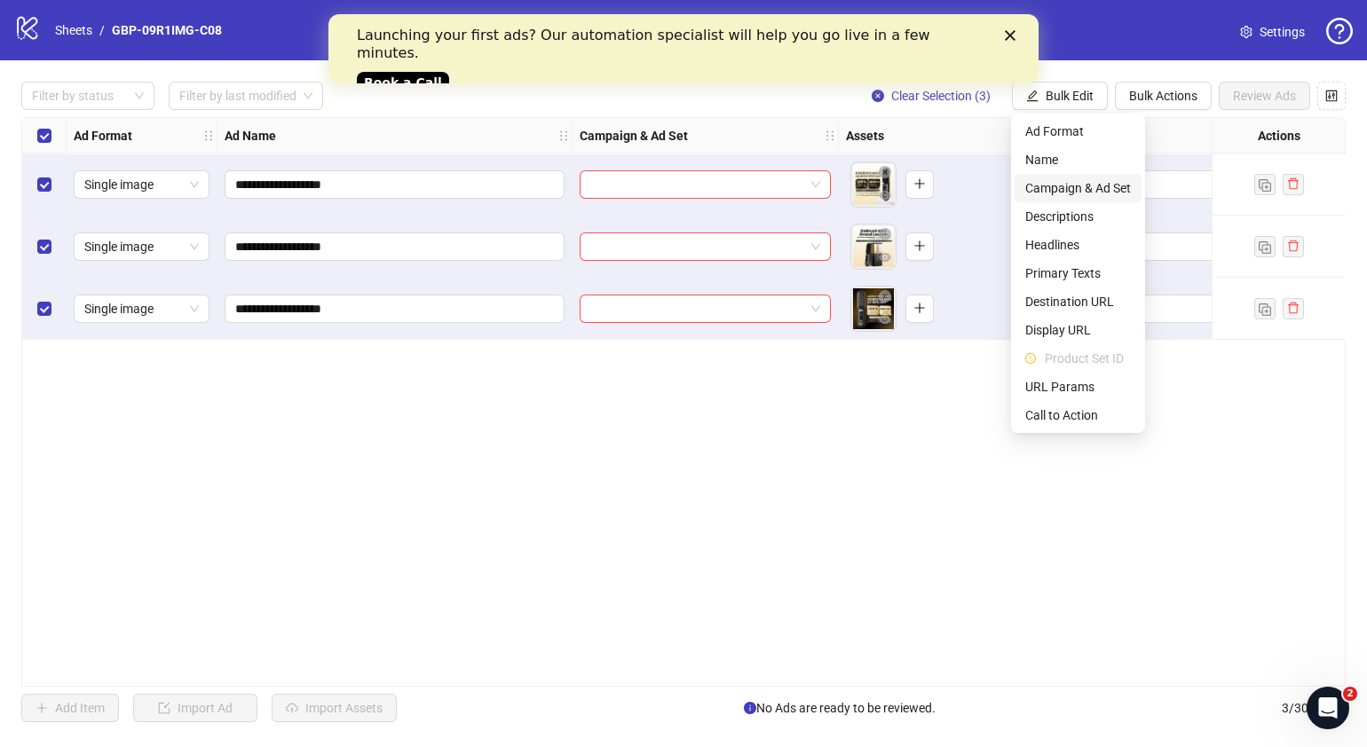
click at [1080, 191] on span "Campaign & Ad Set" at bounding box center [1078, 188] width 106 height 20
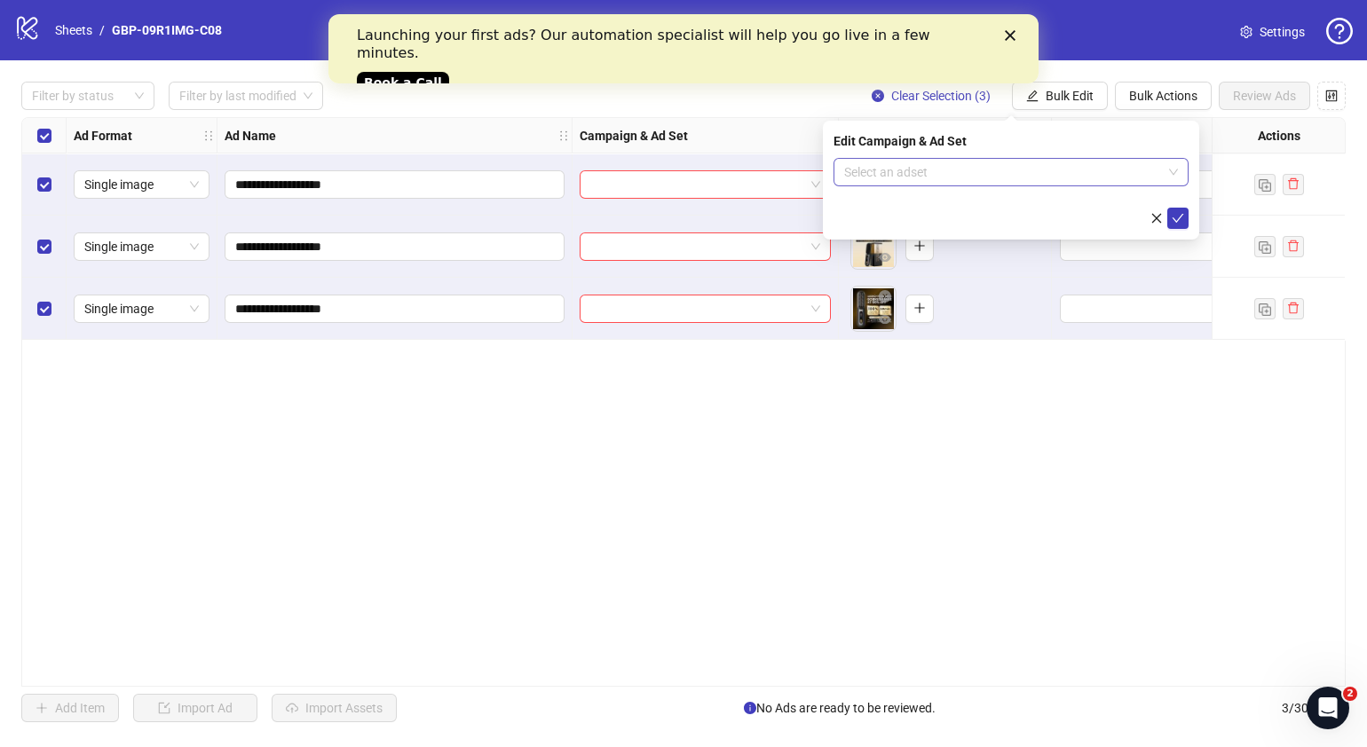
click at [1056, 172] on input "search" at bounding box center [1003, 172] width 318 height 27
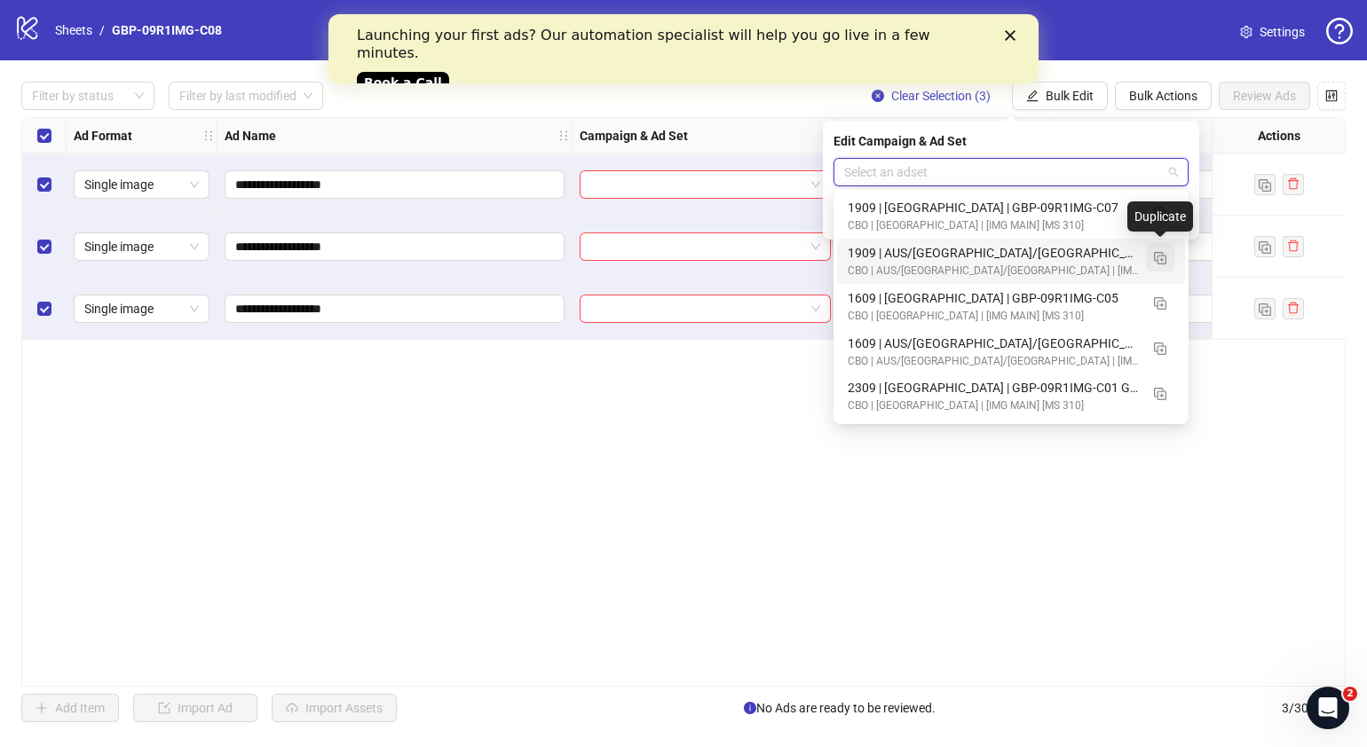
click at [1163, 261] on img "button" at bounding box center [1160, 258] width 12 height 12
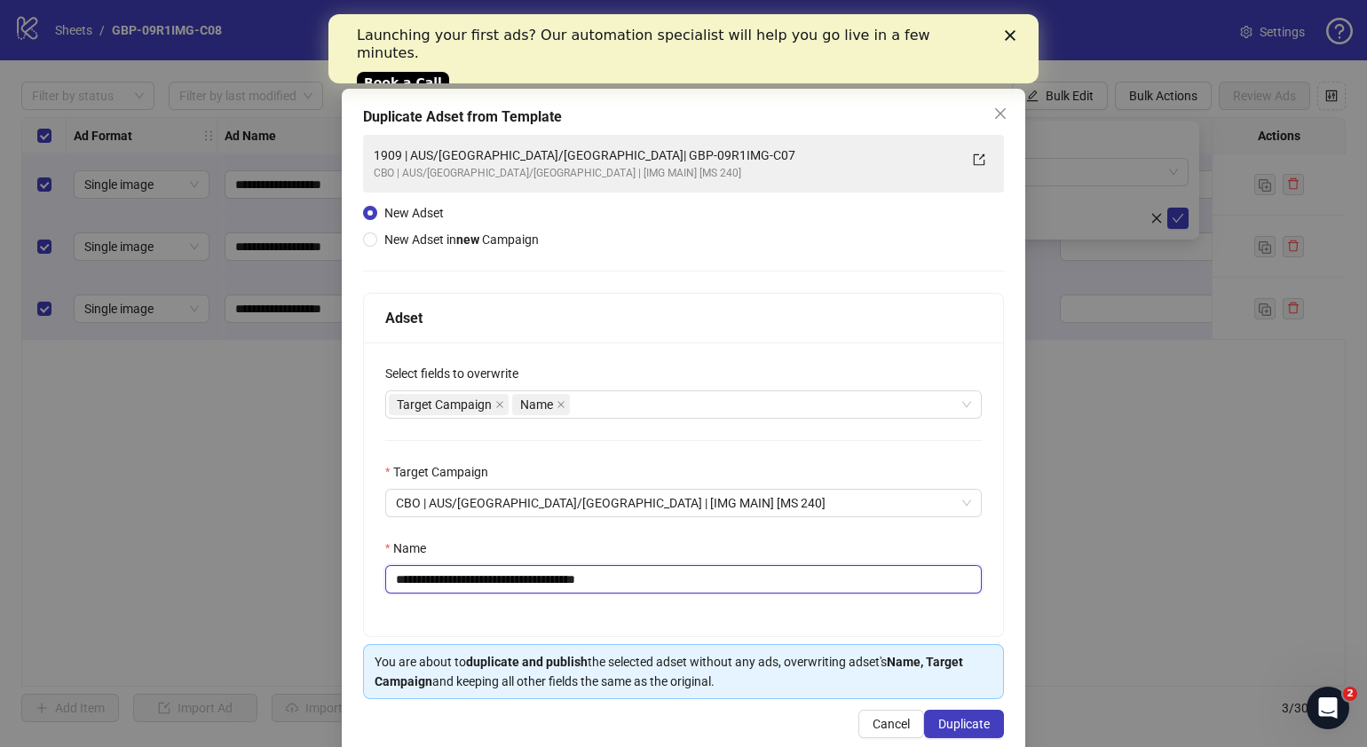
drag, startPoint x: 660, startPoint y: 578, endPoint x: 501, endPoint y: 586, distance: 160.0
click at [501, 586] on input "**********" at bounding box center [683, 579] width 597 height 28
paste input "text"
type input "**********"
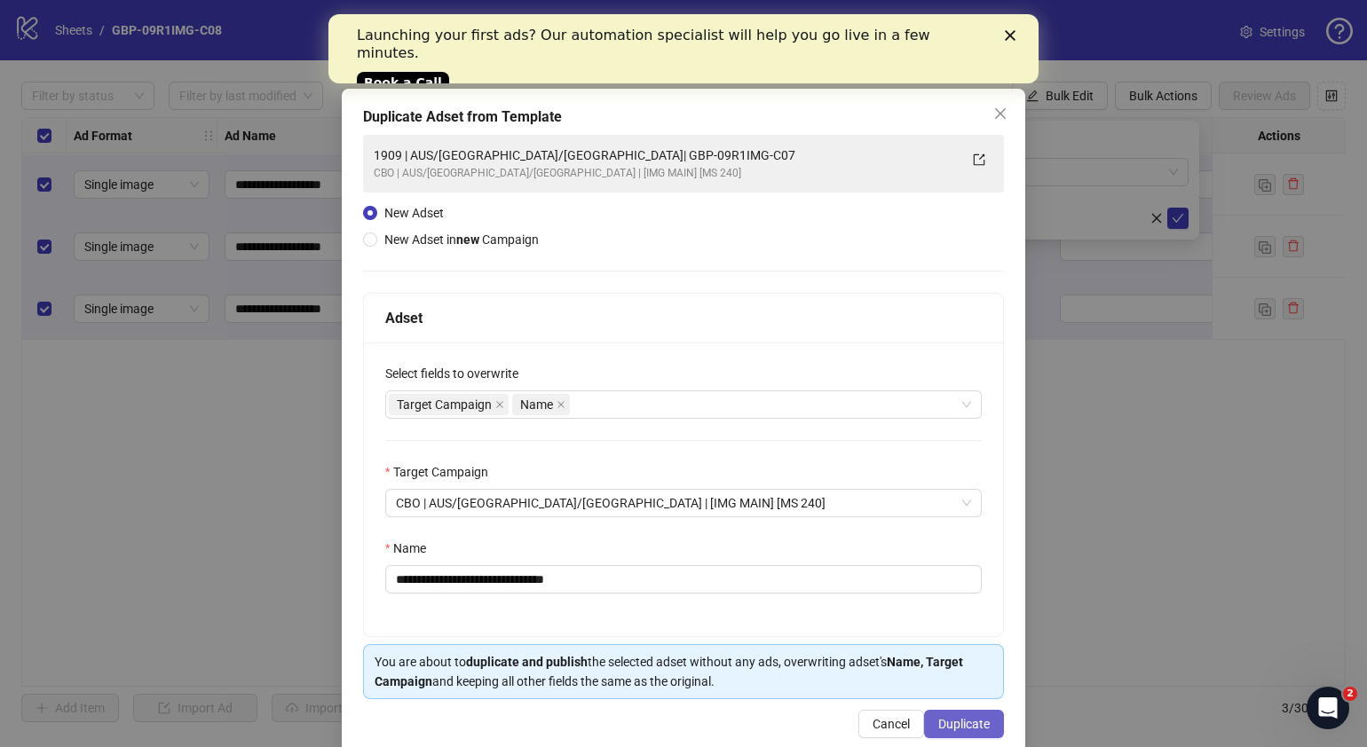
click at [964, 720] on span "Duplicate" at bounding box center [963, 724] width 51 height 14
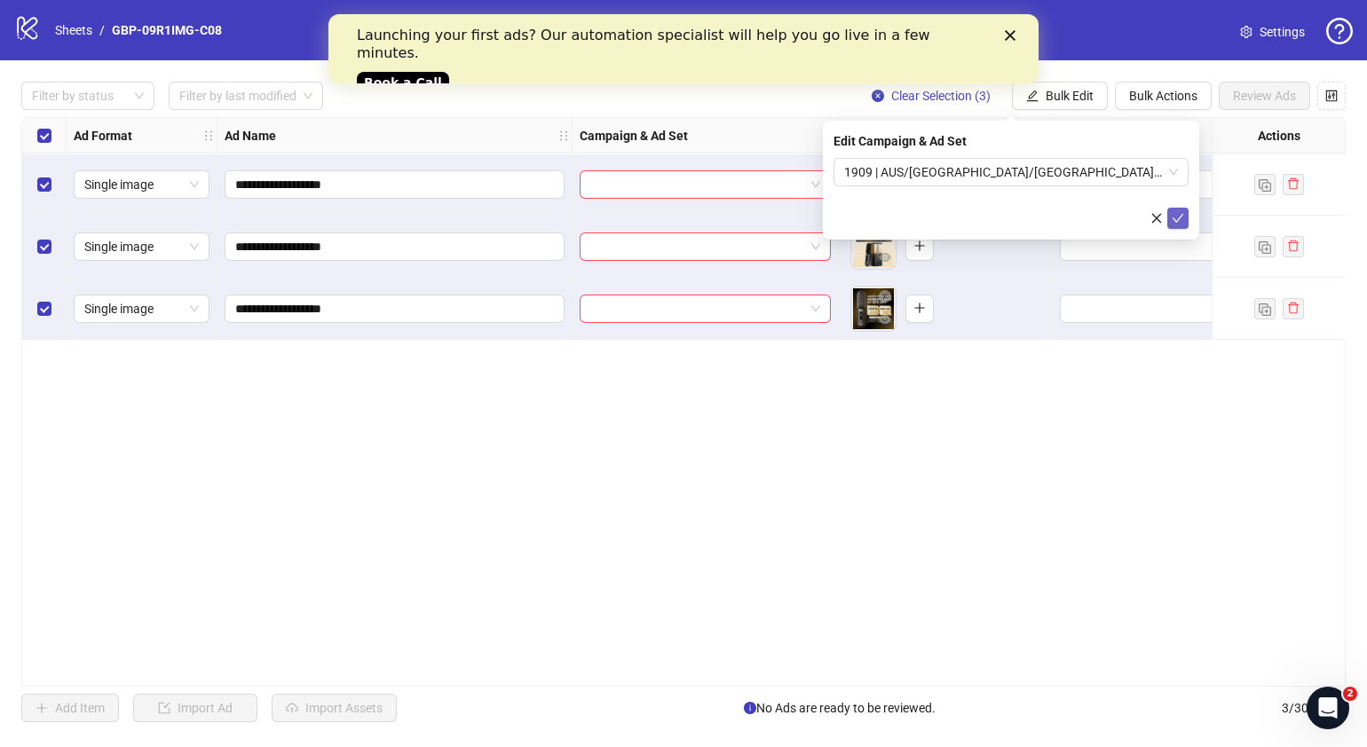
click at [1178, 217] on icon "check" at bounding box center [1178, 218] width 12 height 12
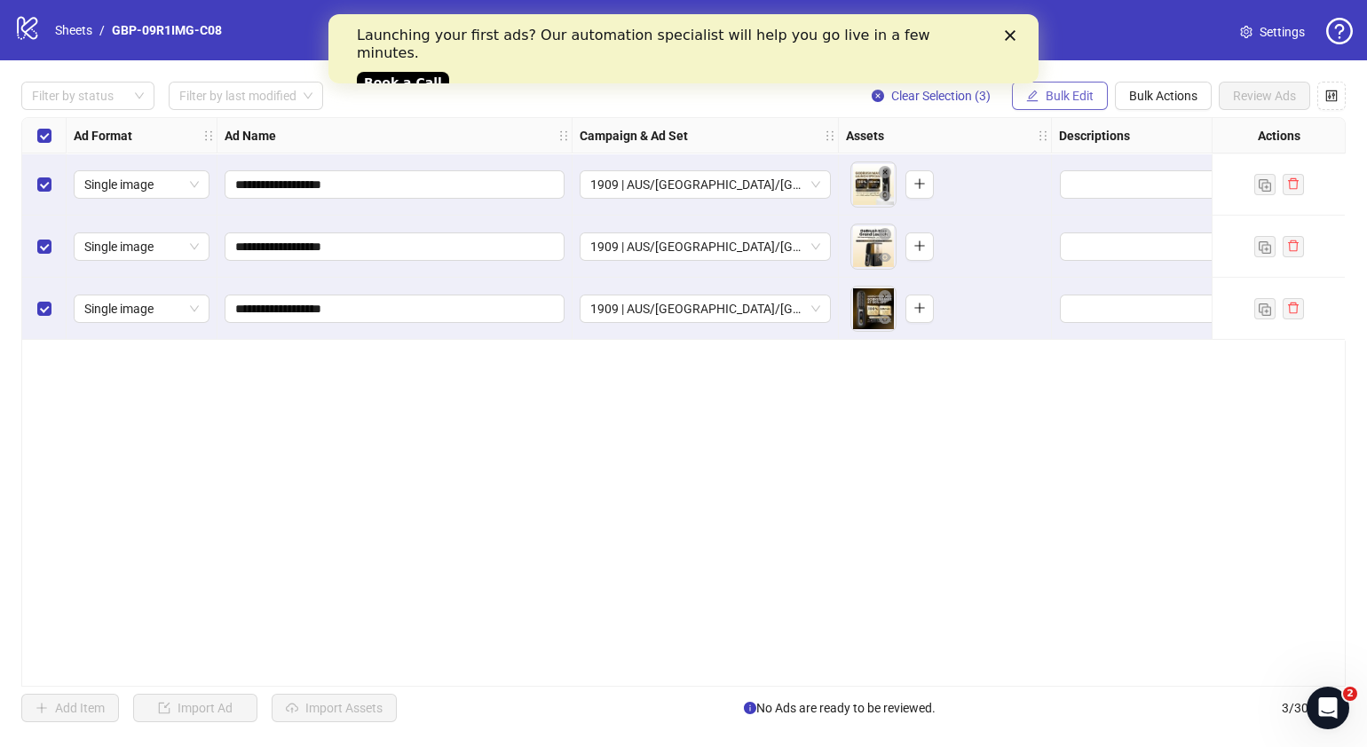
click at [1079, 103] on button "Bulk Edit" at bounding box center [1060, 96] width 96 height 28
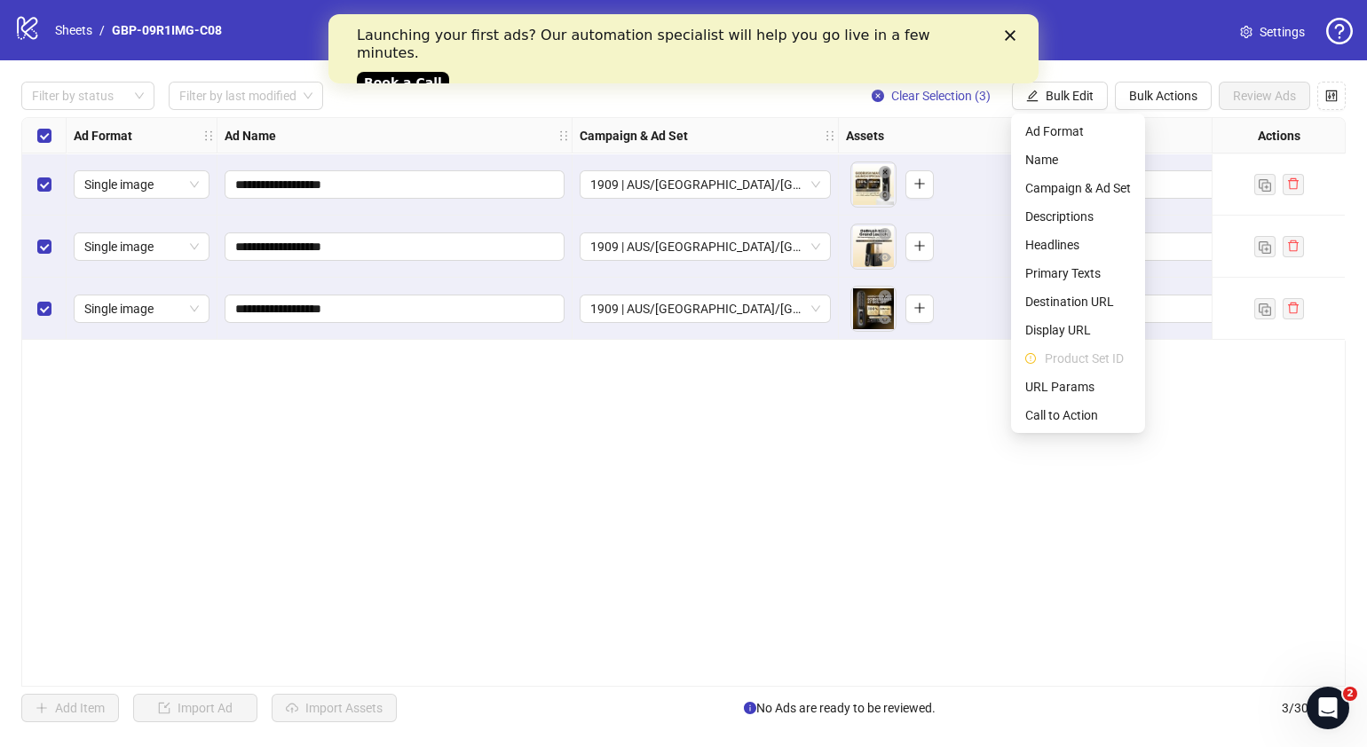
drag, startPoint x: 917, startPoint y: 509, endPoint x: 934, endPoint y: 294, distance: 215.5
click at [917, 505] on div "**********" at bounding box center [683, 402] width 1324 height 570
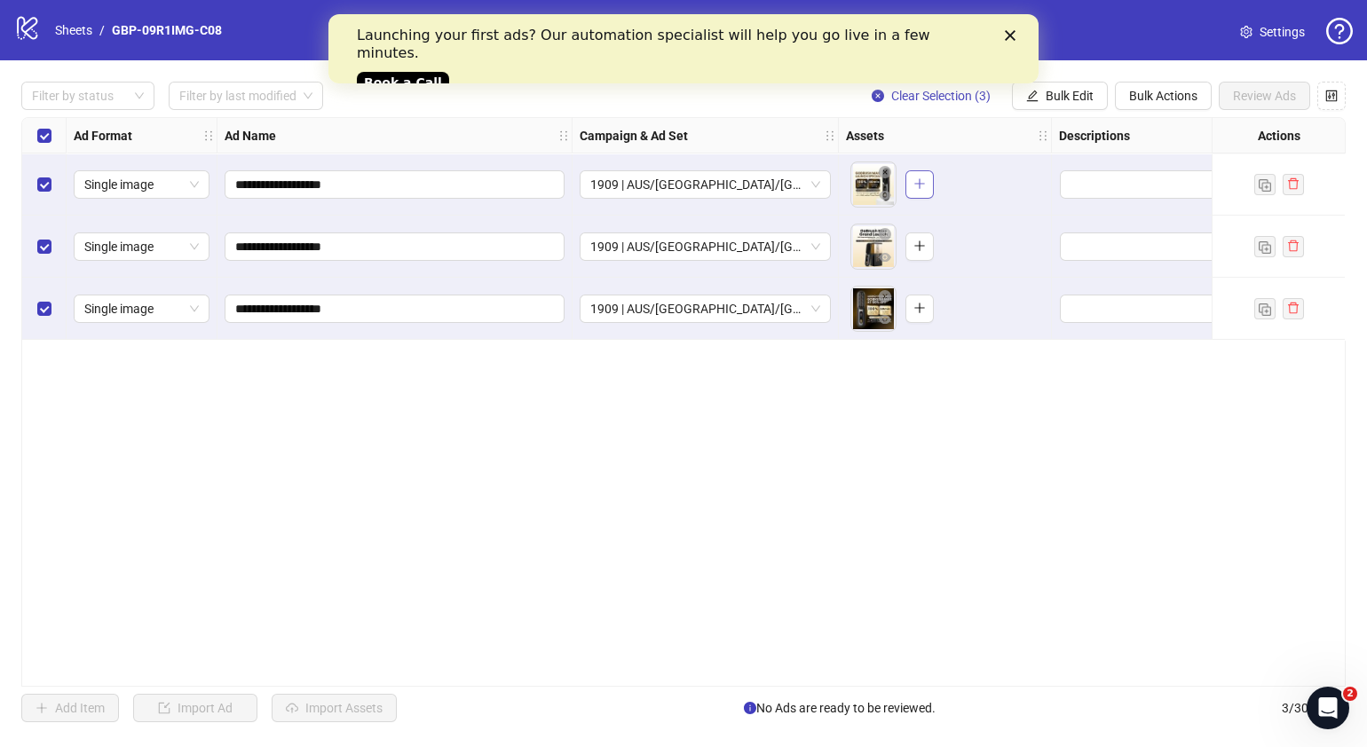
click at [923, 185] on icon "plus" at bounding box center [919, 184] width 12 height 12
click at [918, 259] on button "button" at bounding box center [919, 247] width 28 height 28
click at [921, 313] on icon "plus" at bounding box center [919, 308] width 12 height 12
click at [1040, 98] on button "Bulk Edit" at bounding box center [1060, 96] width 96 height 28
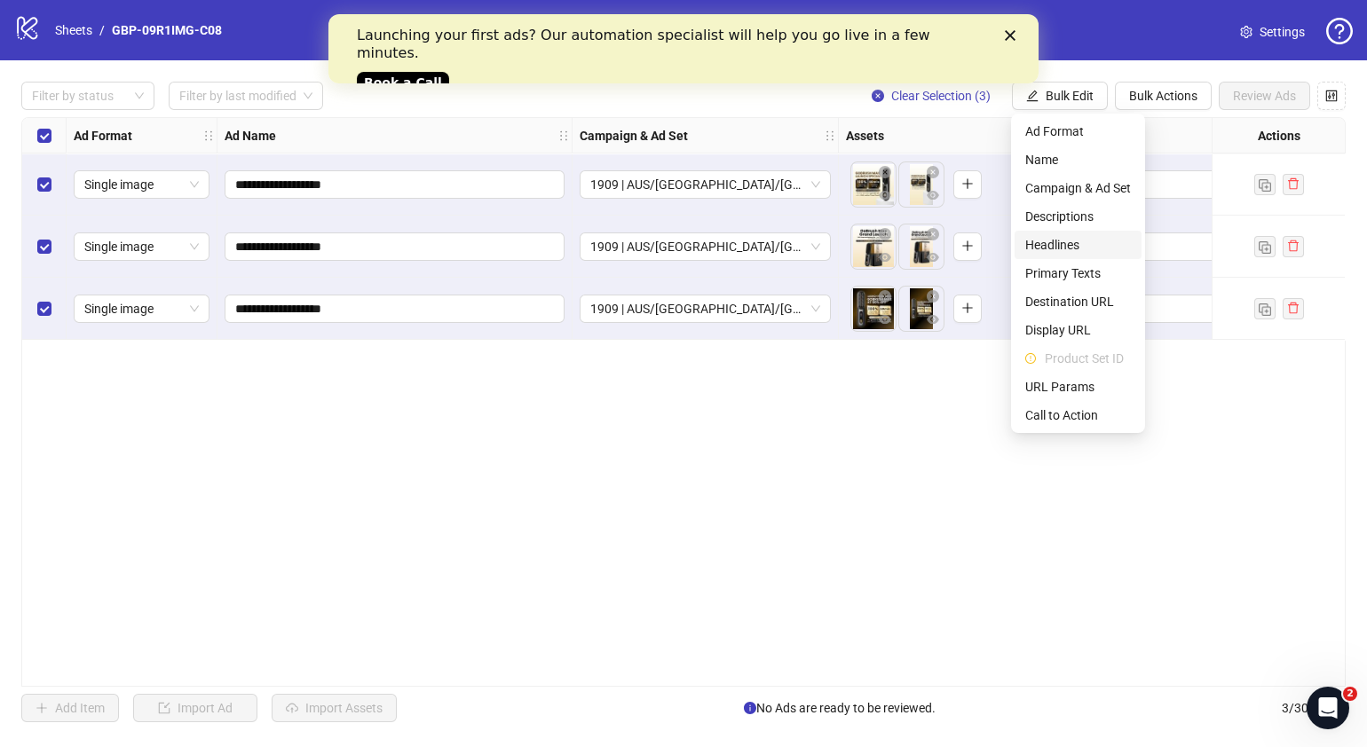
click at [1074, 240] on span "Headlines" at bounding box center [1078, 245] width 106 height 20
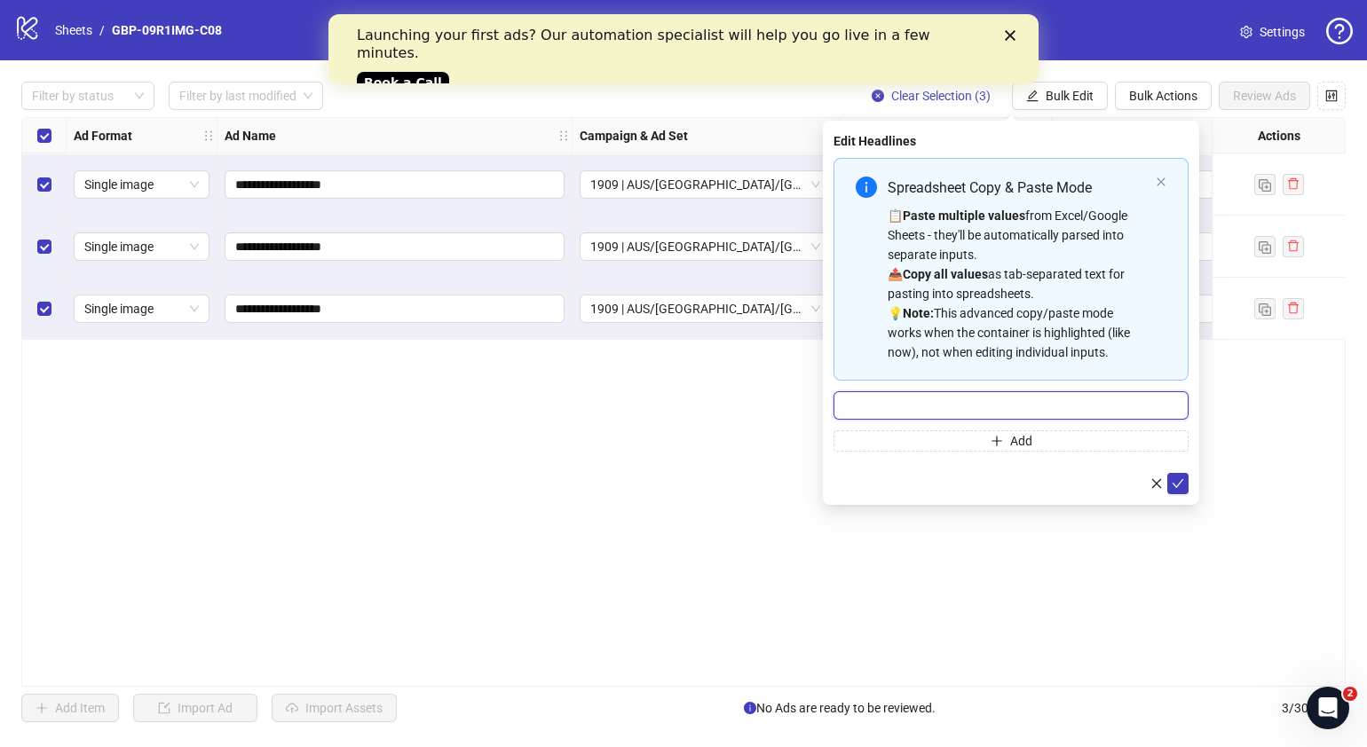
click at [906, 412] on input "Multi-input container - paste or copy values" at bounding box center [1011, 405] width 355 height 28
paste input "*******"
type input "*******"
click at [909, 438] on button "Add" at bounding box center [1011, 441] width 355 height 21
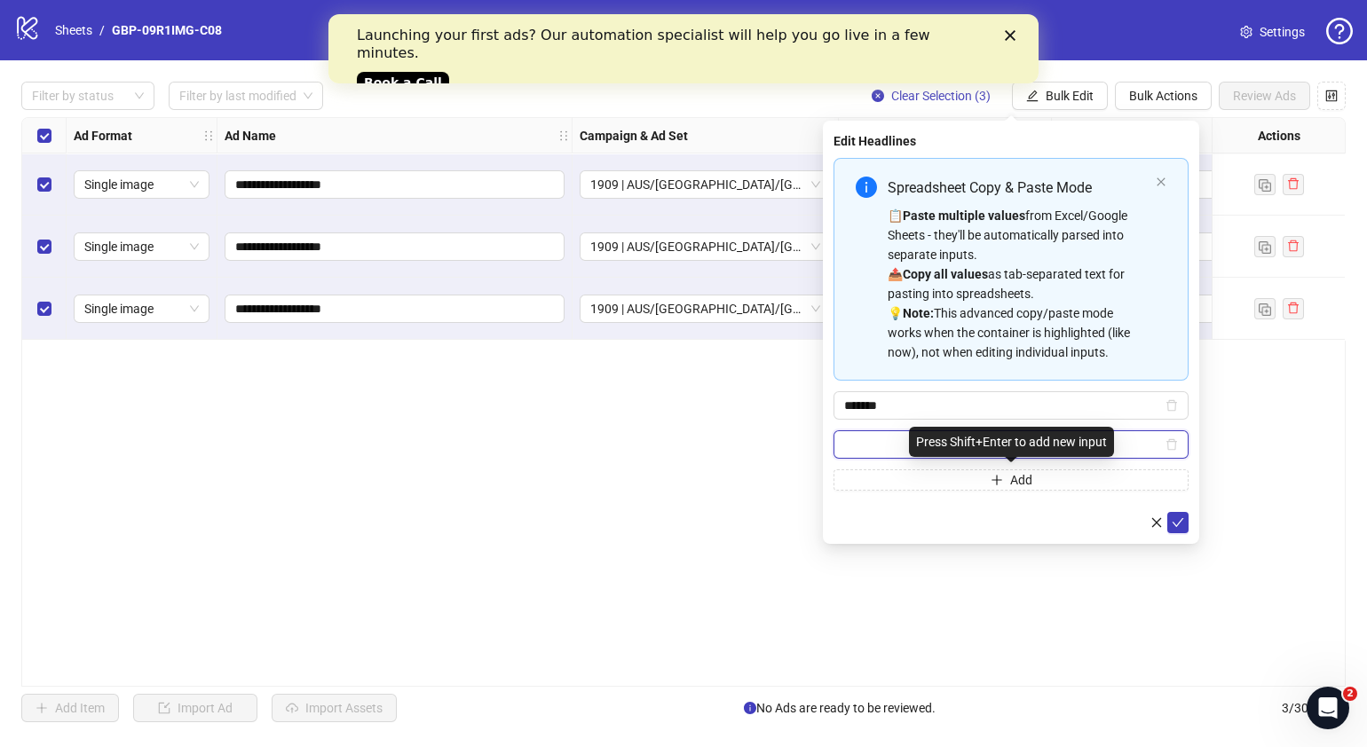
click at [903, 448] on input "Multi-input container - paste or copy values" at bounding box center [1003, 445] width 318 height 20
paste input "**********"
type input "**********"
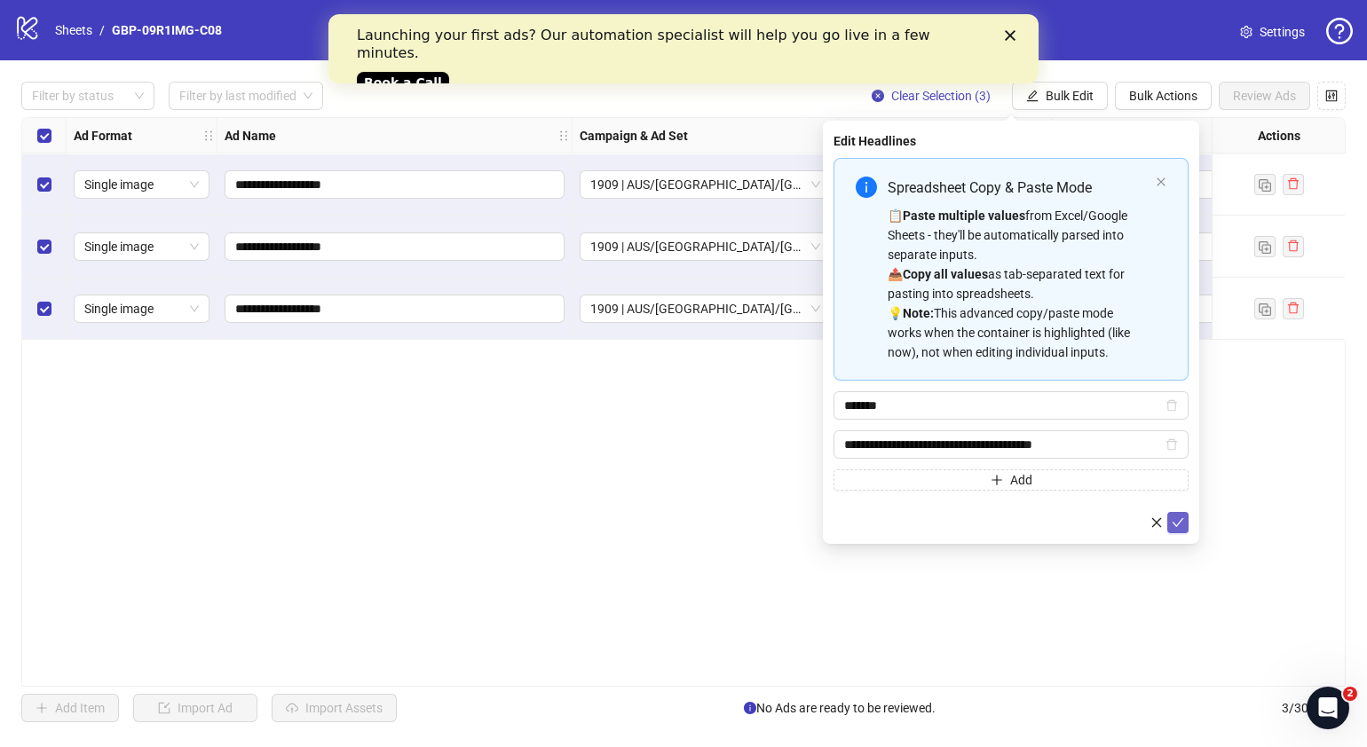
click at [1178, 523] on icon "check" at bounding box center [1179, 522] width 12 height 9
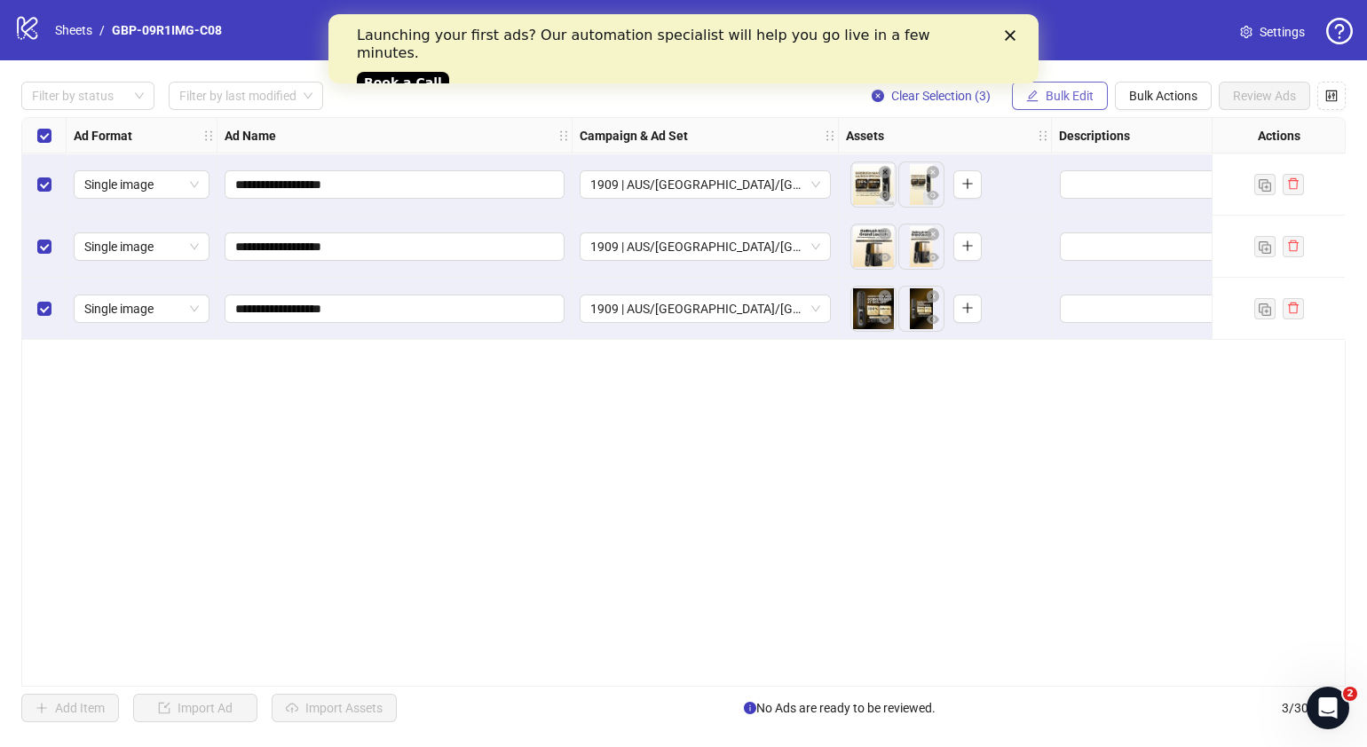
click at [1083, 102] on span "Bulk Edit" at bounding box center [1070, 96] width 48 height 14
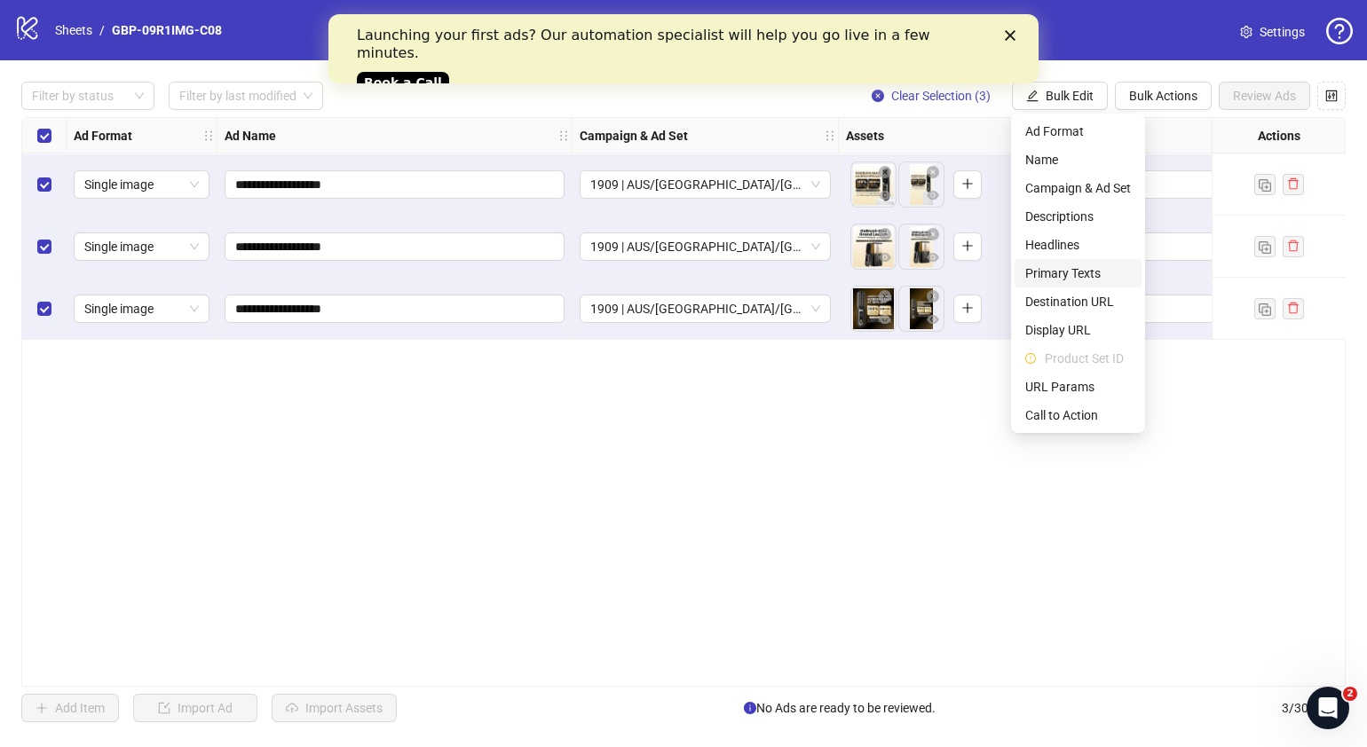
click at [1073, 276] on span "Primary Texts" at bounding box center [1078, 274] width 106 height 20
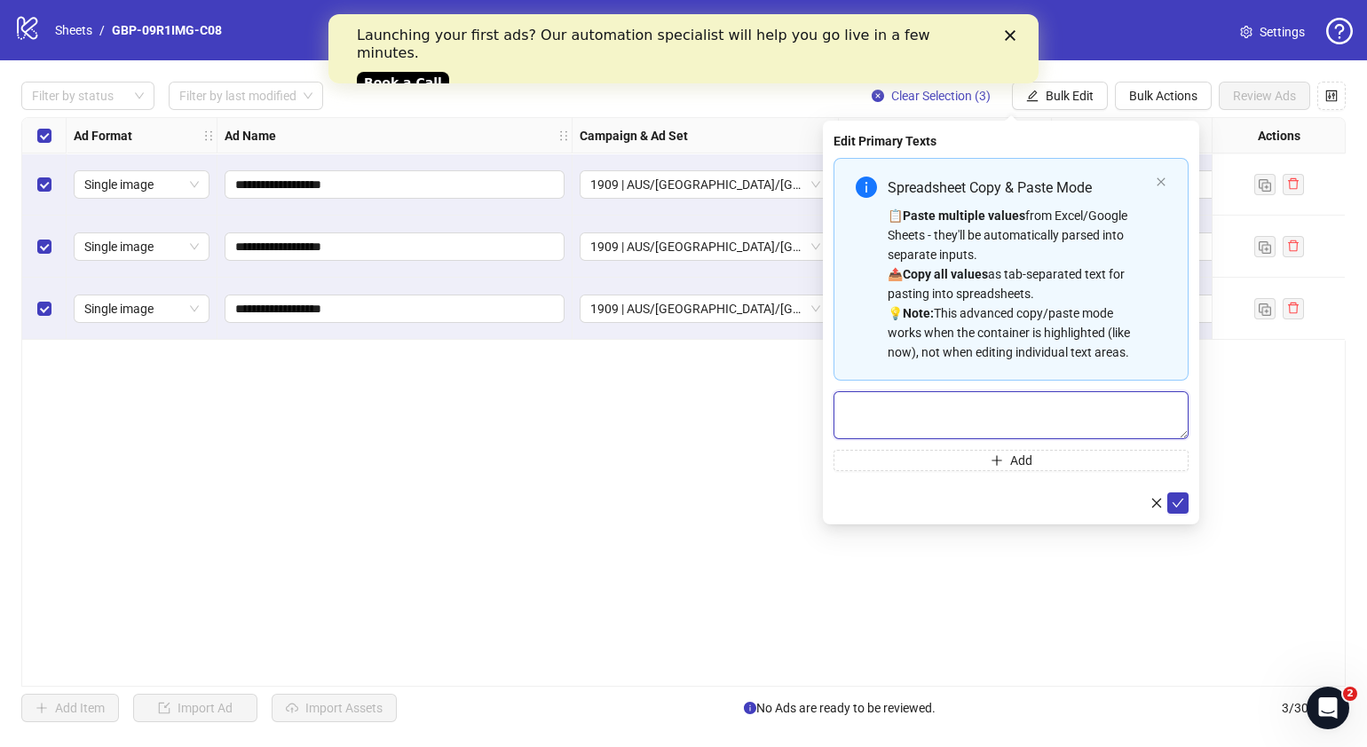
click at [960, 407] on textarea "Multi-text input container - paste or copy values" at bounding box center [1011, 415] width 355 height 48
paste textarea "**********"
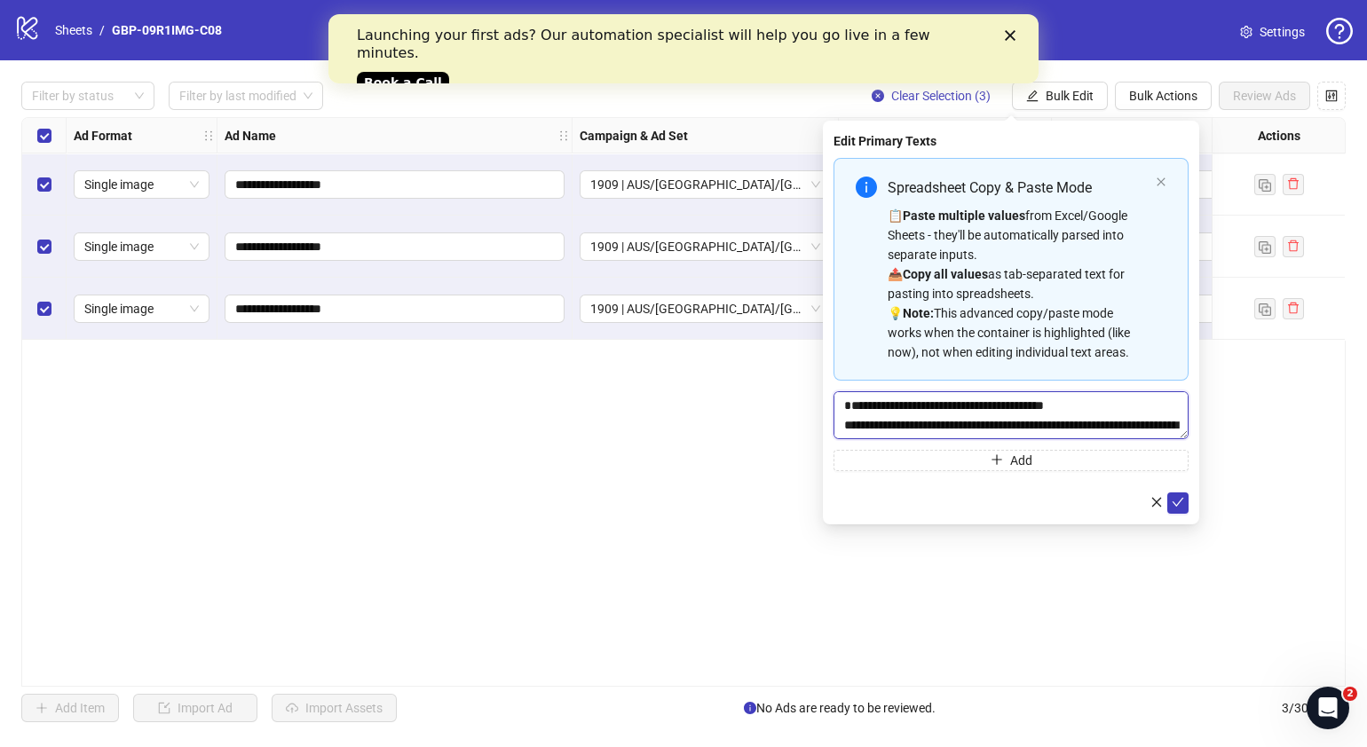
scroll to position [52, 0]
type textarea "**********"
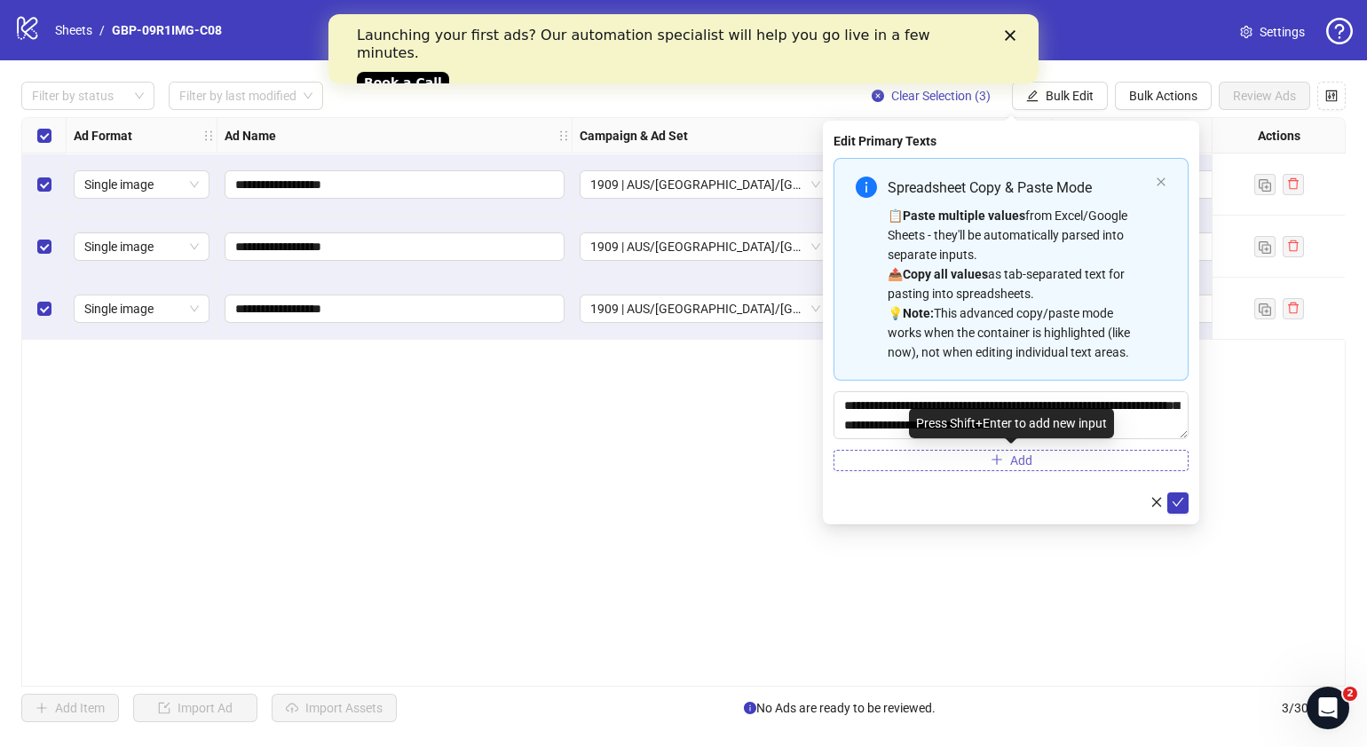
click at [993, 458] on icon "plus" at bounding box center [997, 460] width 12 height 12
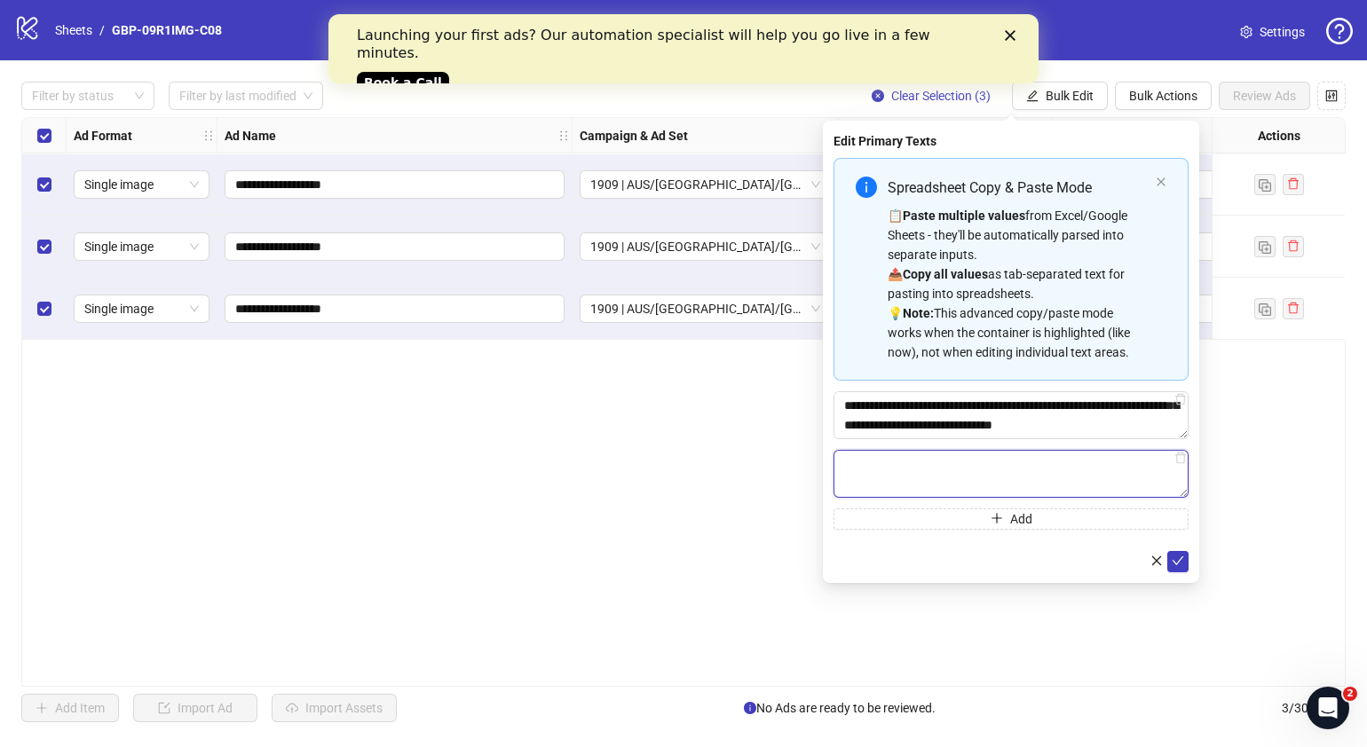
click at [964, 467] on textarea "Multi-text input container - paste or copy values" at bounding box center [1011, 474] width 355 height 48
paste textarea "**********"
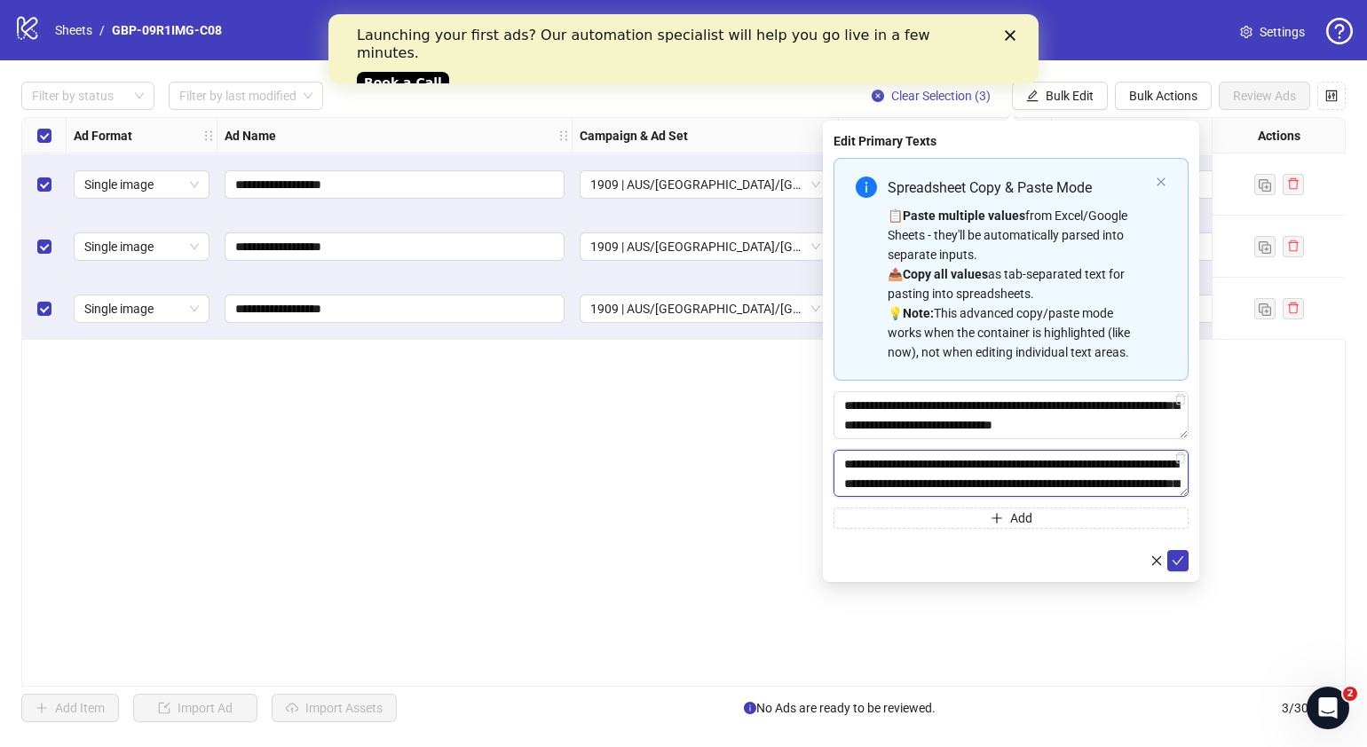
scroll to position [170, 0]
type textarea "**********"
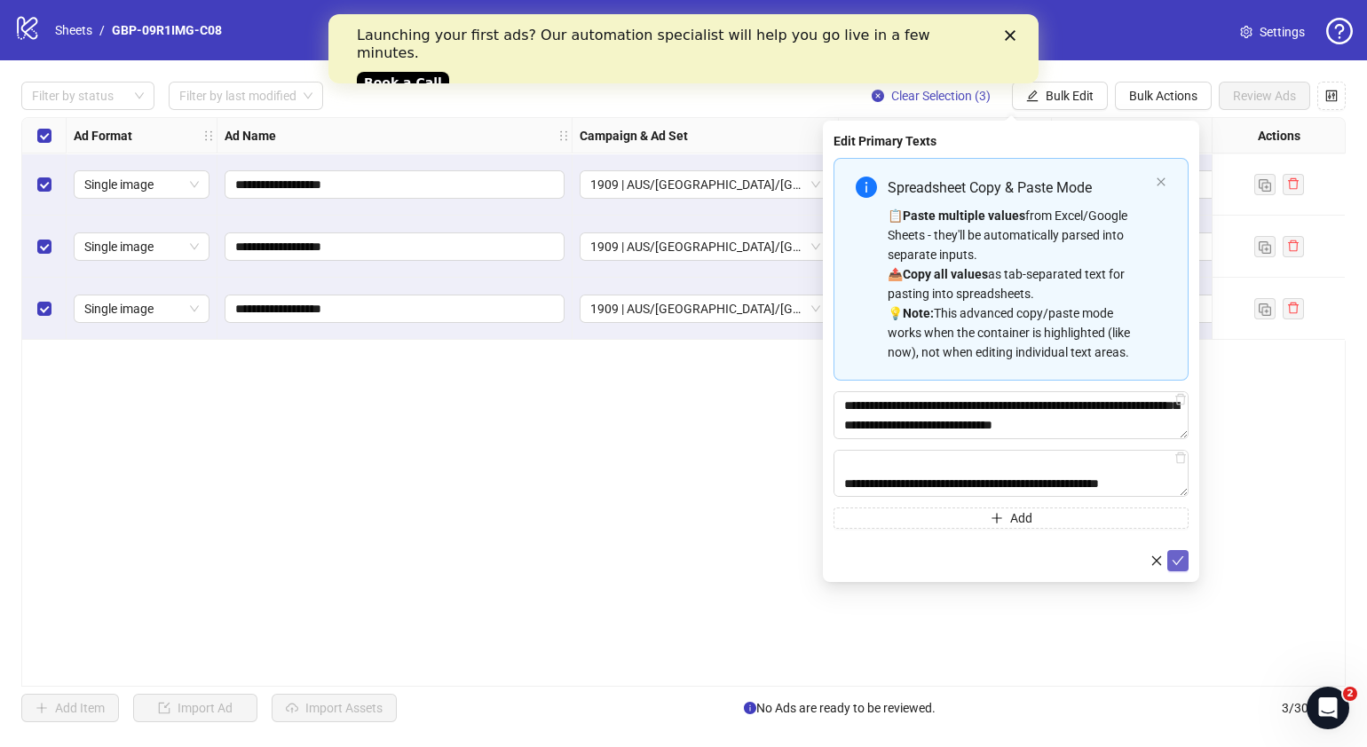
click at [1185, 557] on button "submit" at bounding box center [1177, 560] width 21 height 21
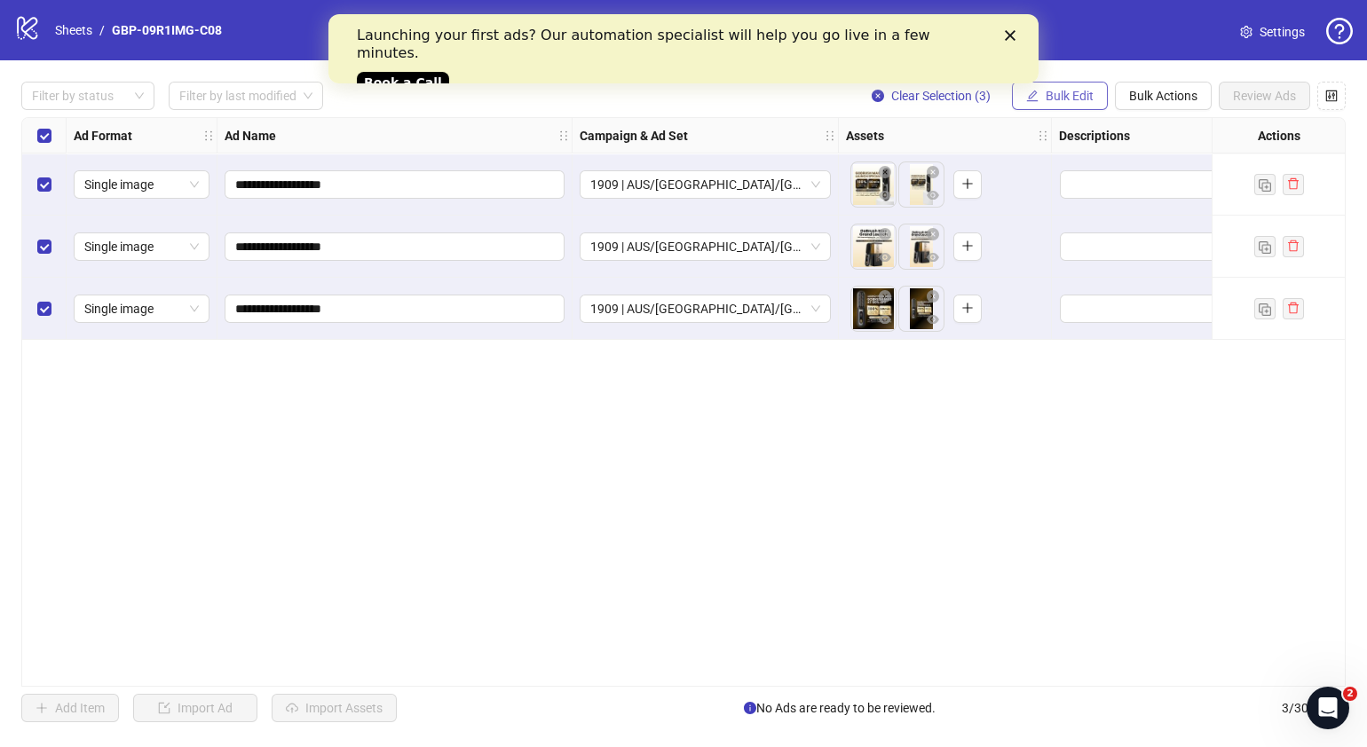
click at [1083, 93] on span "Bulk Edit" at bounding box center [1070, 96] width 48 height 14
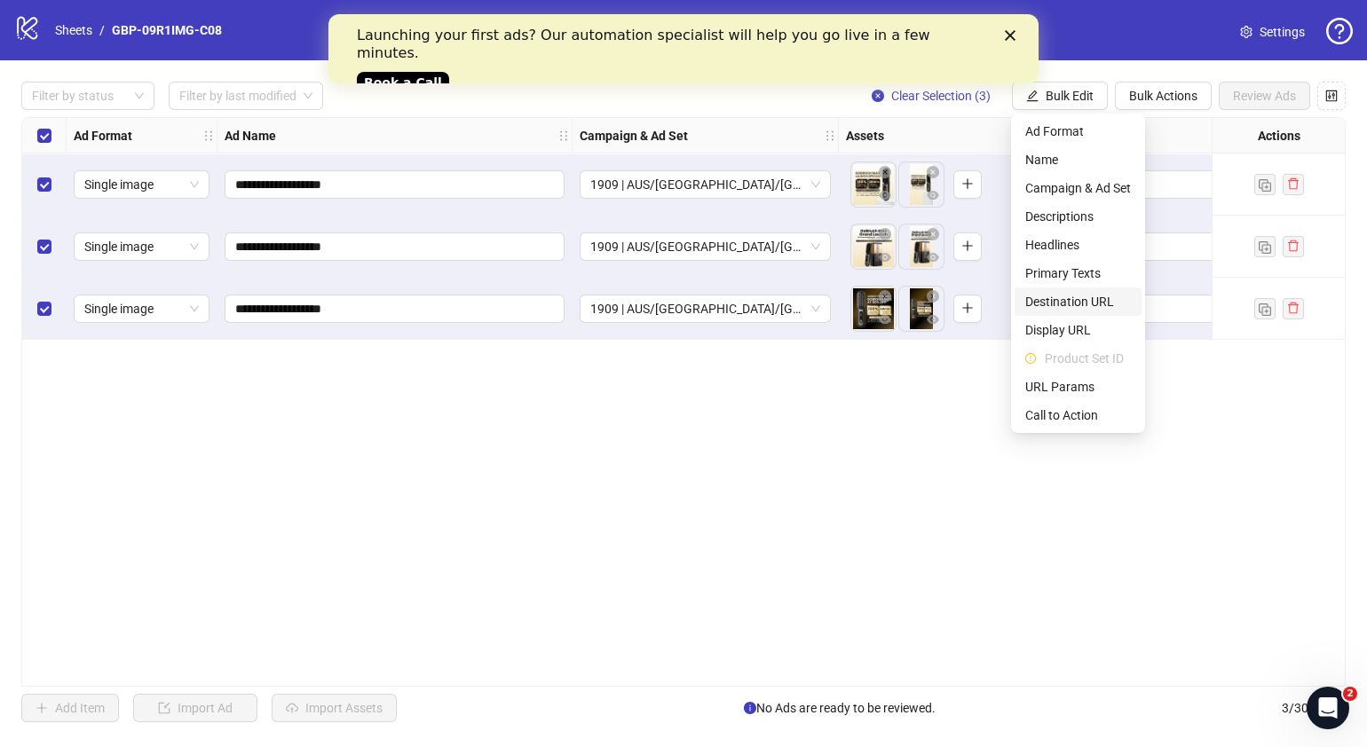
click at [1094, 304] on span "Destination URL" at bounding box center [1078, 302] width 106 height 20
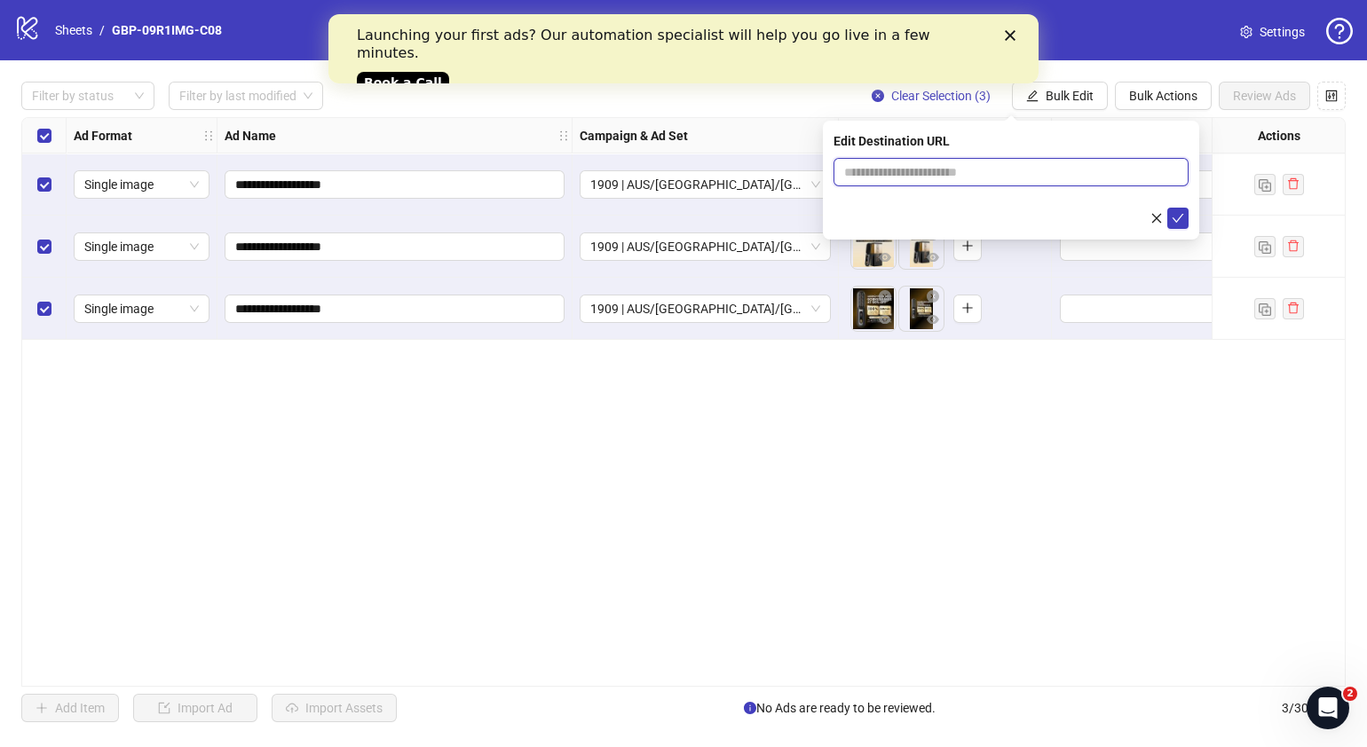
click at [1043, 174] on input "text" at bounding box center [1004, 172] width 320 height 20
paste input "**********"
type input "**********"
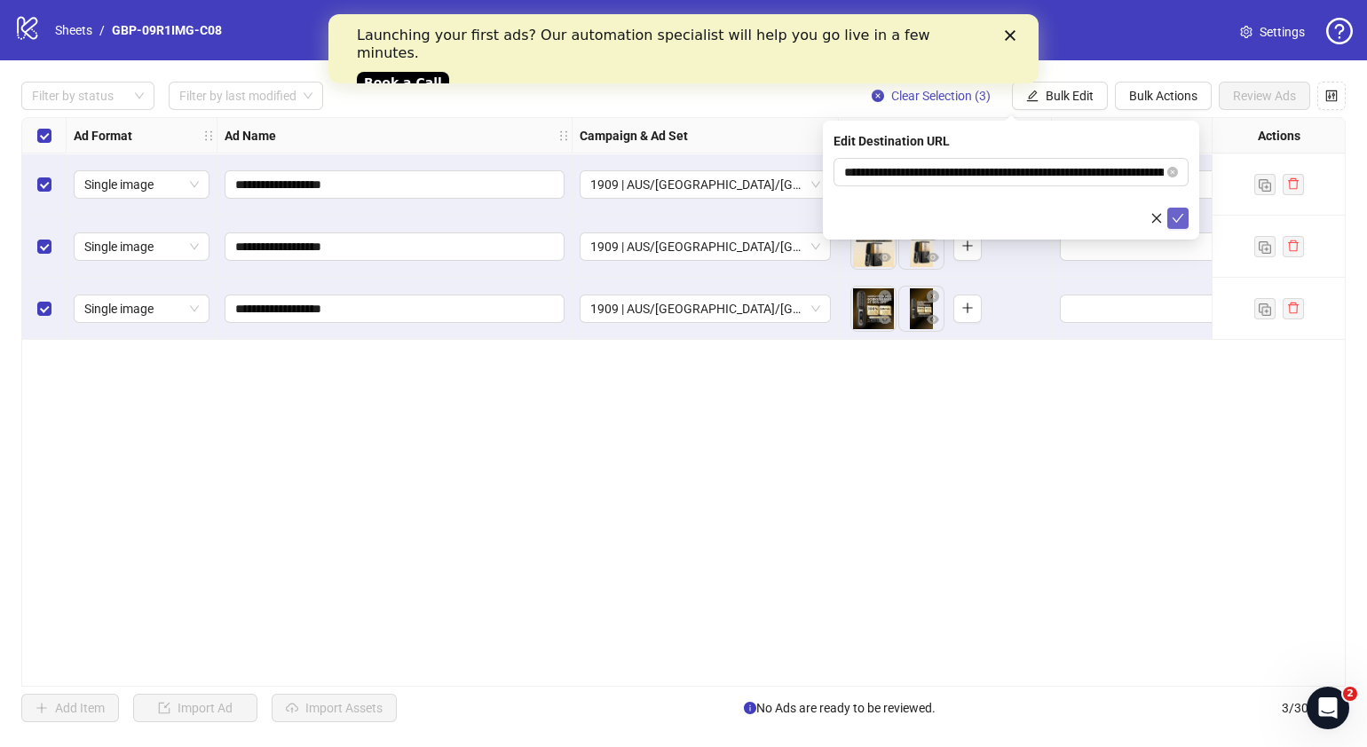
click at [1182, 225] on span "submit" at bounding box center [1178, 218] width 12 height 14
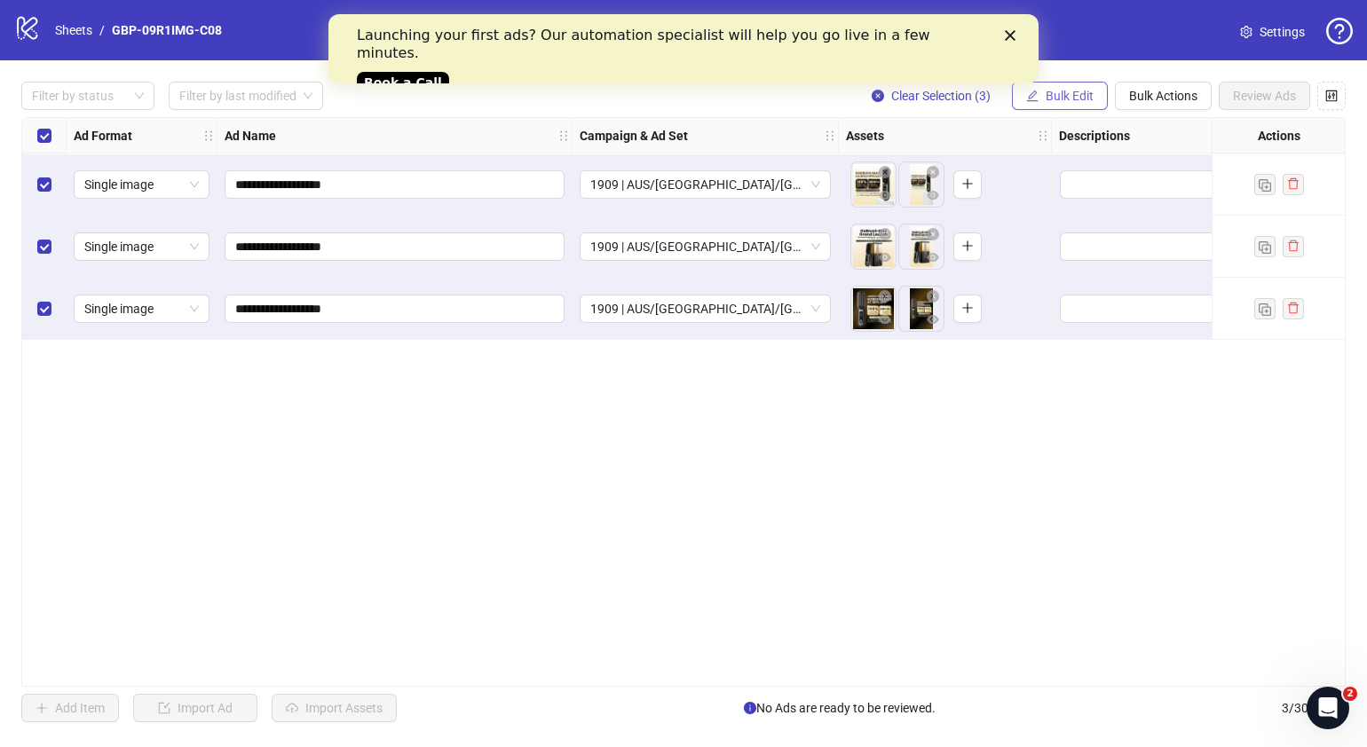
click at [1071, 91] on span "Bulk Edit" at bounding box center [1070, 96] width 48 height 14
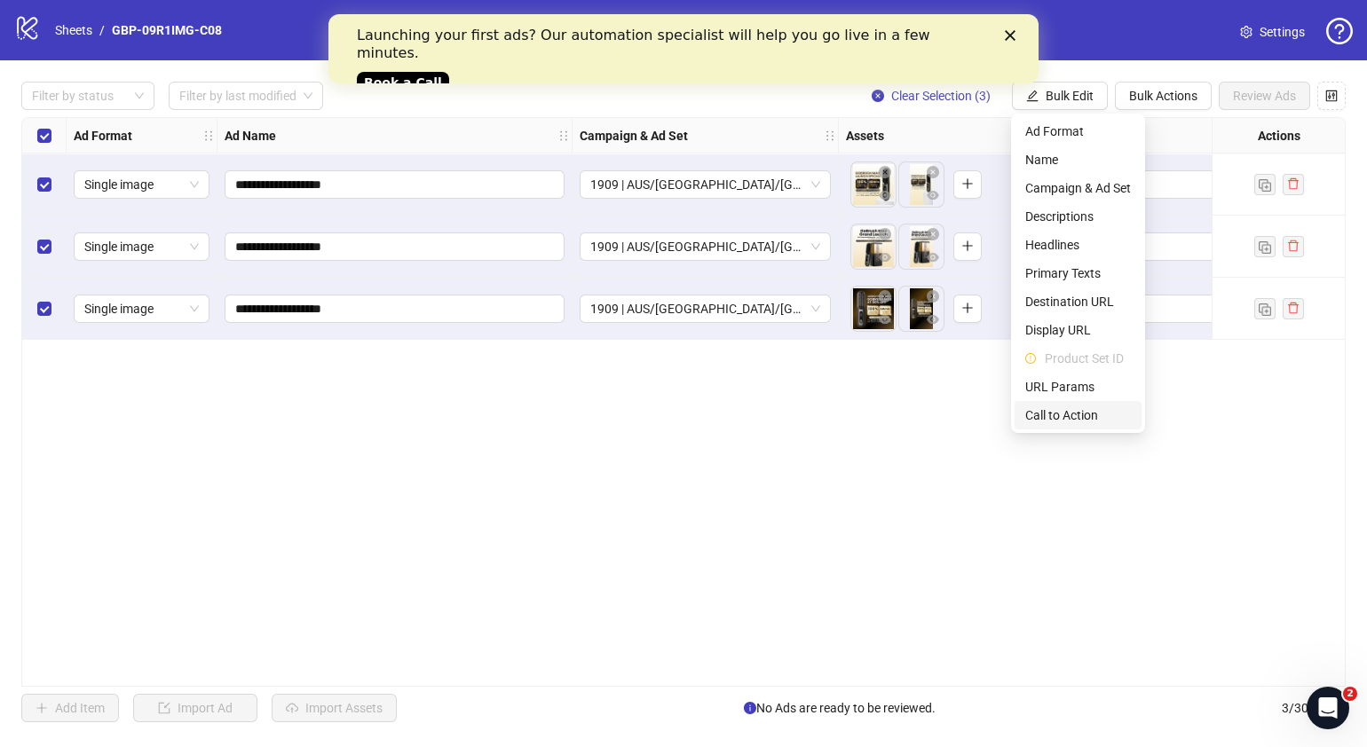
click at [1075, 408] on span "Call to Action" at bounding box center [1078, 416] width 106 height 20
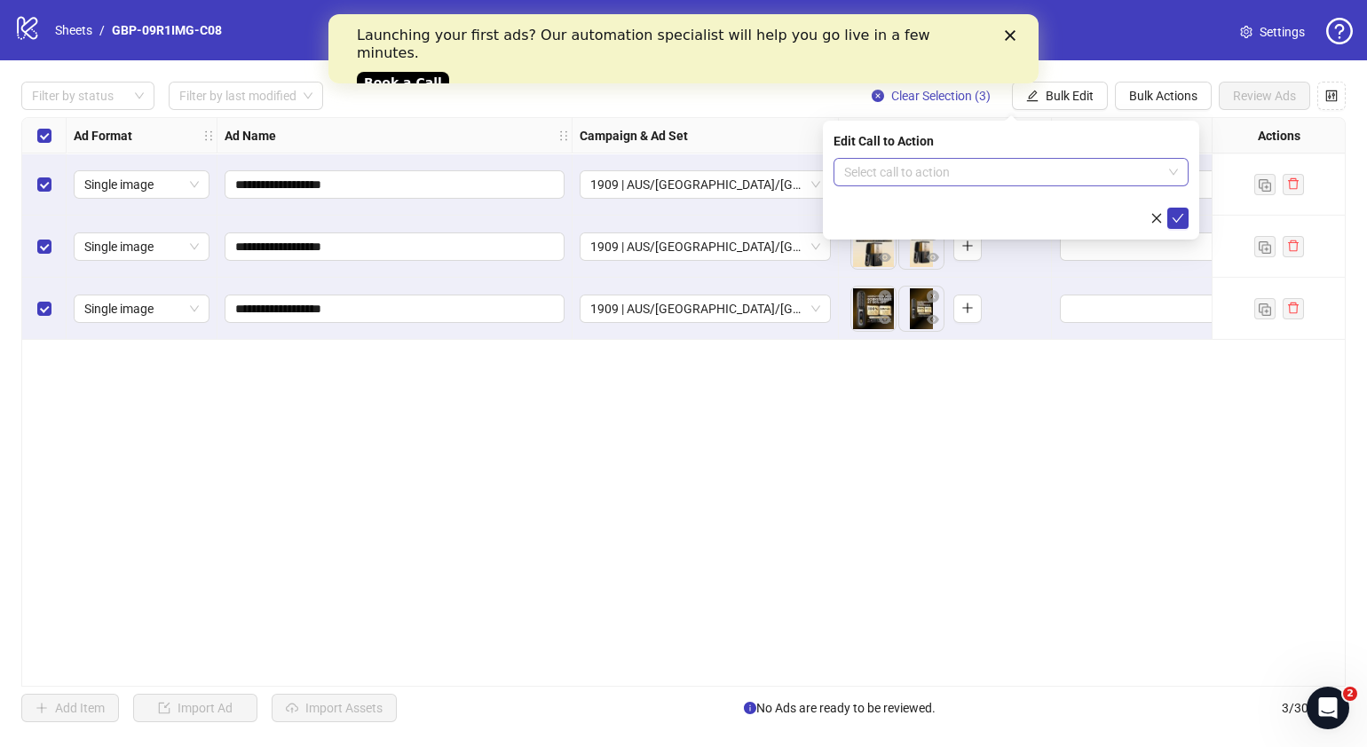
click at [1008, 180] on input "search" at bounding box center [1003, 172] width 318 height 27
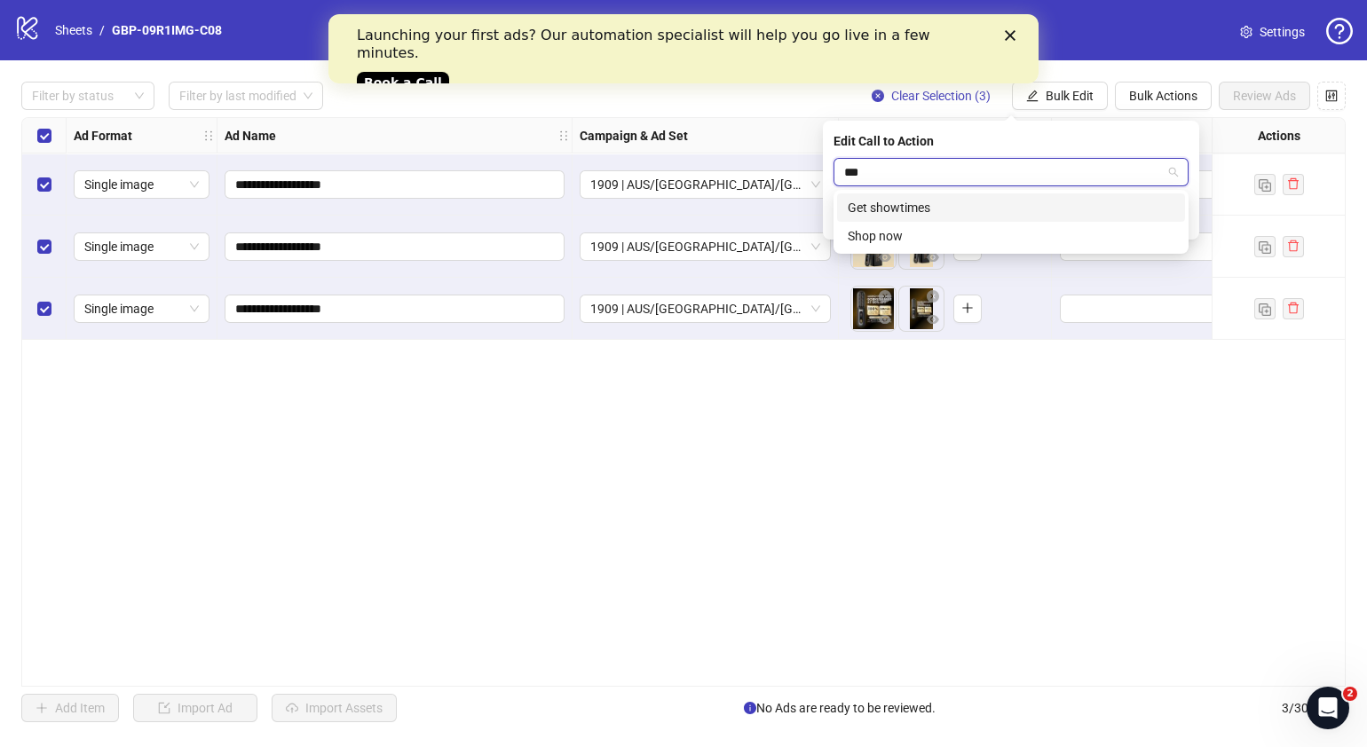
type input "****"
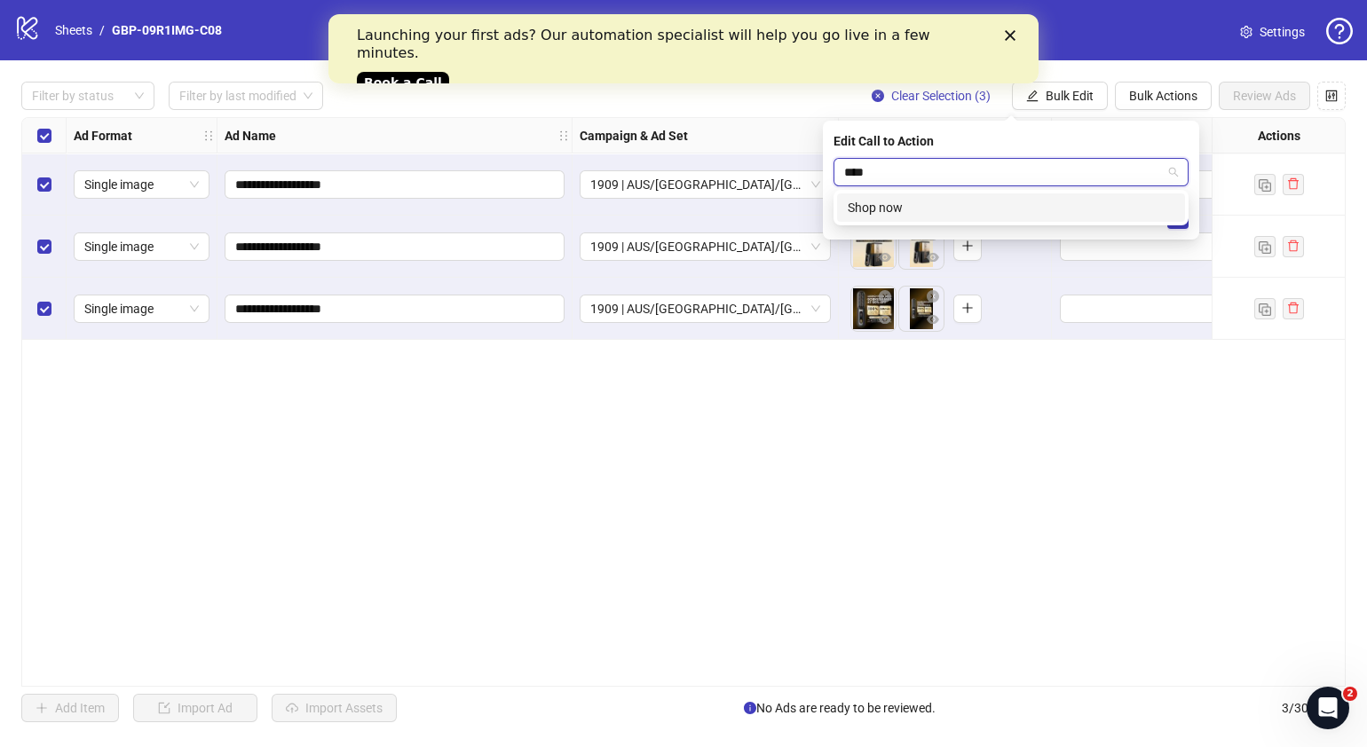
click at [994, 210] on div "Shop now" at bounding box center [1011, 208] width 327 height 20
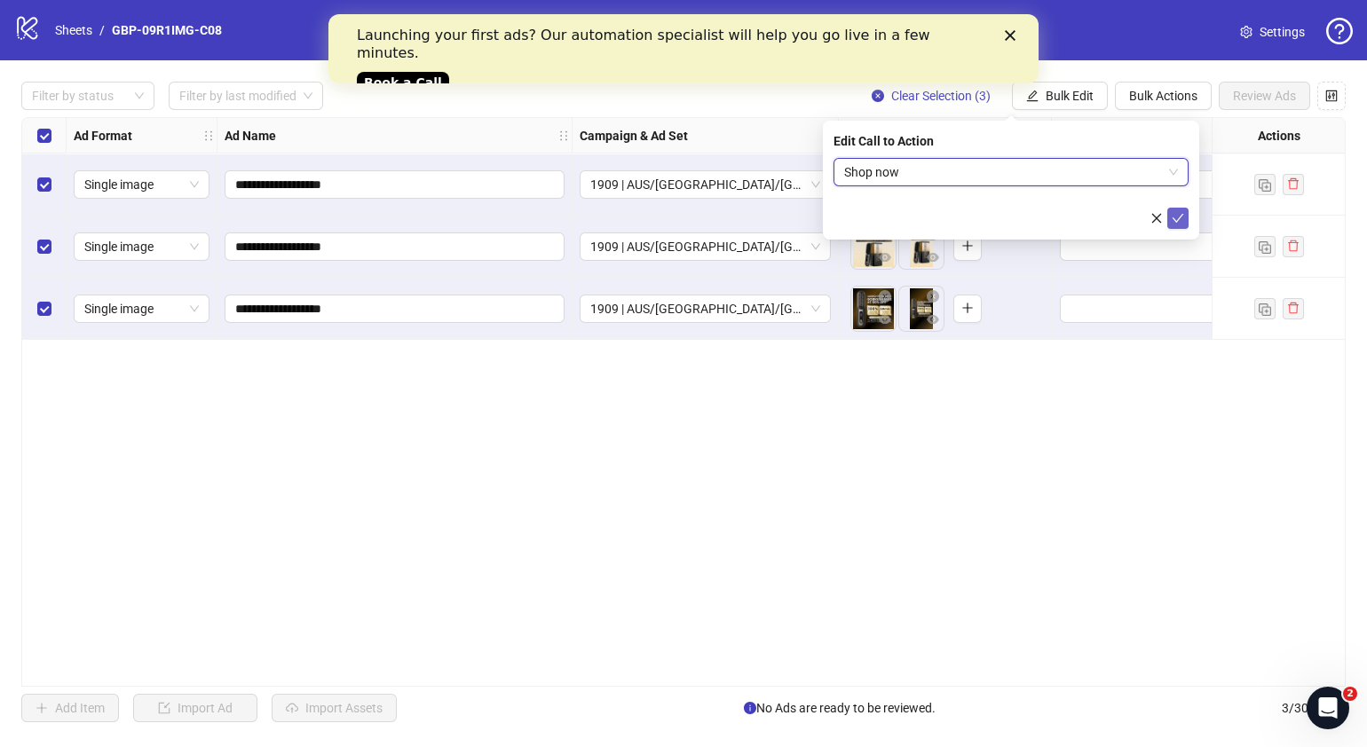
click at [1184, 220] on button "submit" at bounding box center [1177, 218] width 21 height 21
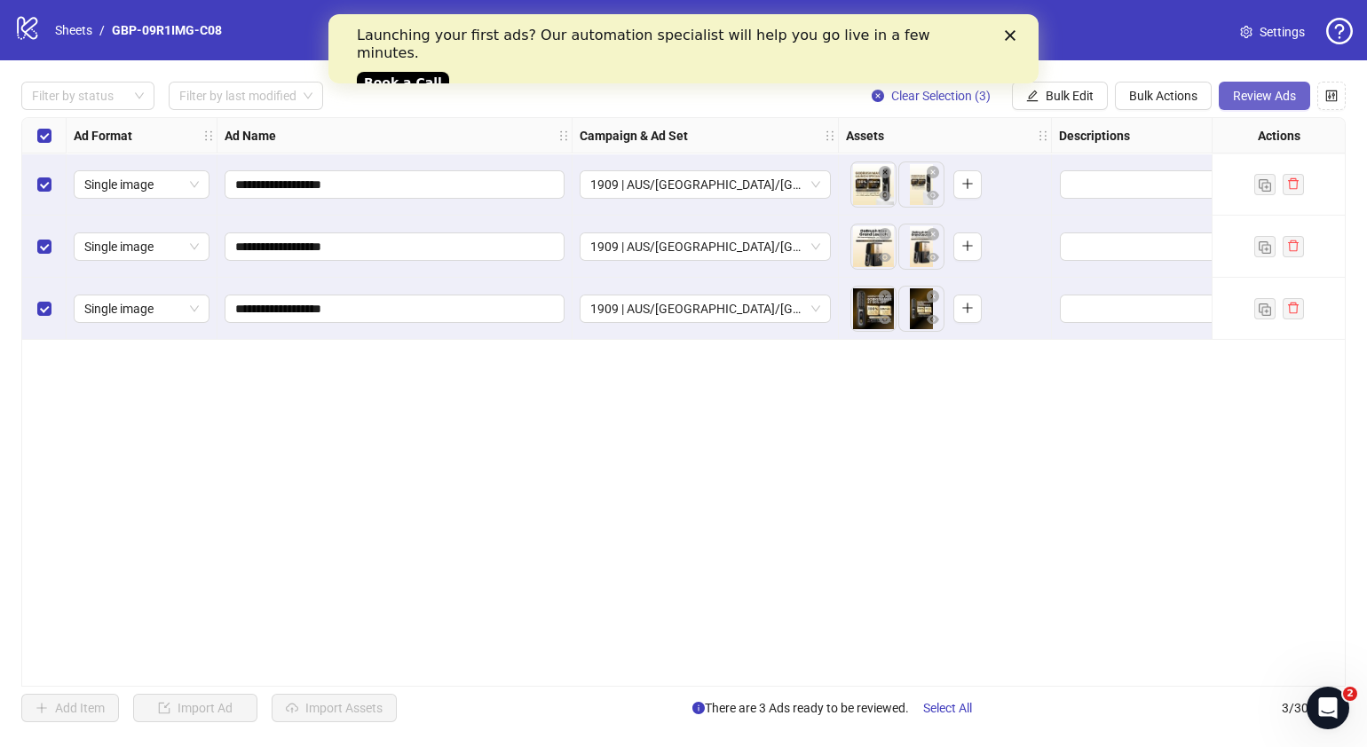
click at [1275, 101] on span "Review Ads" at bounding box center [1264, 96] width 63 height 14
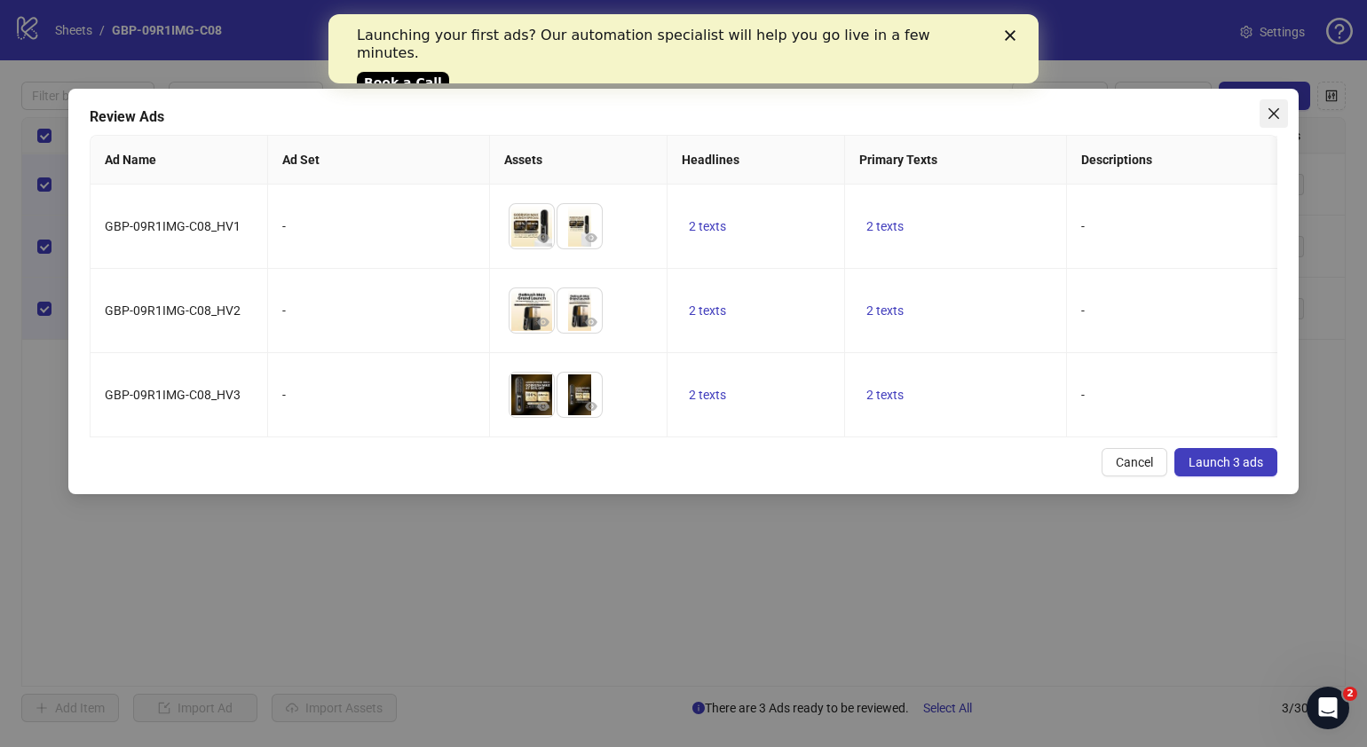
click at [1267, 118] on icon "close" at bounding box center [1274, 114] width 14 height 14
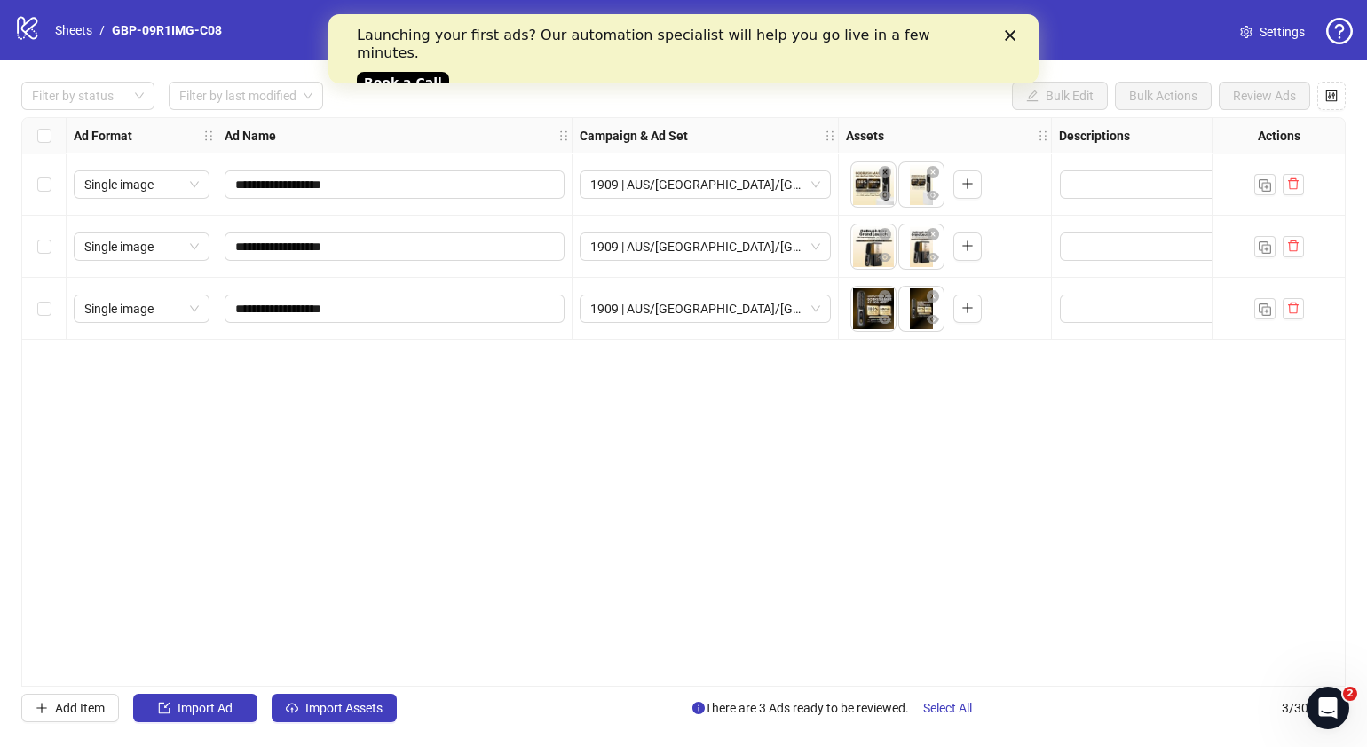
click at [786, 502] on div "**********" at bounding box center [683, 402] width 1324 height 570
click at [1176, 496] on div "**********" at bounding box center [683, 402] width 1324 height 570
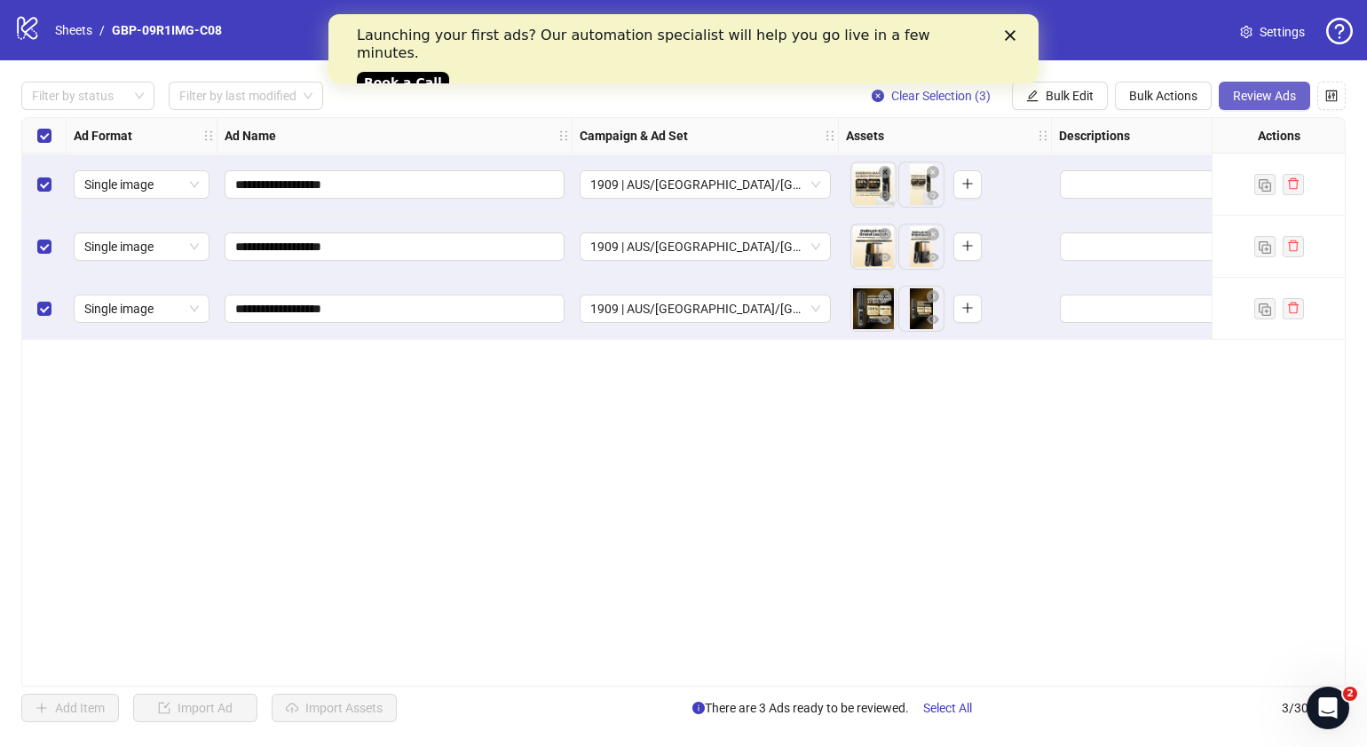
click at [1278, 102] on span "Review Ads" at bounding box center [1264, 96] width 63 height 14
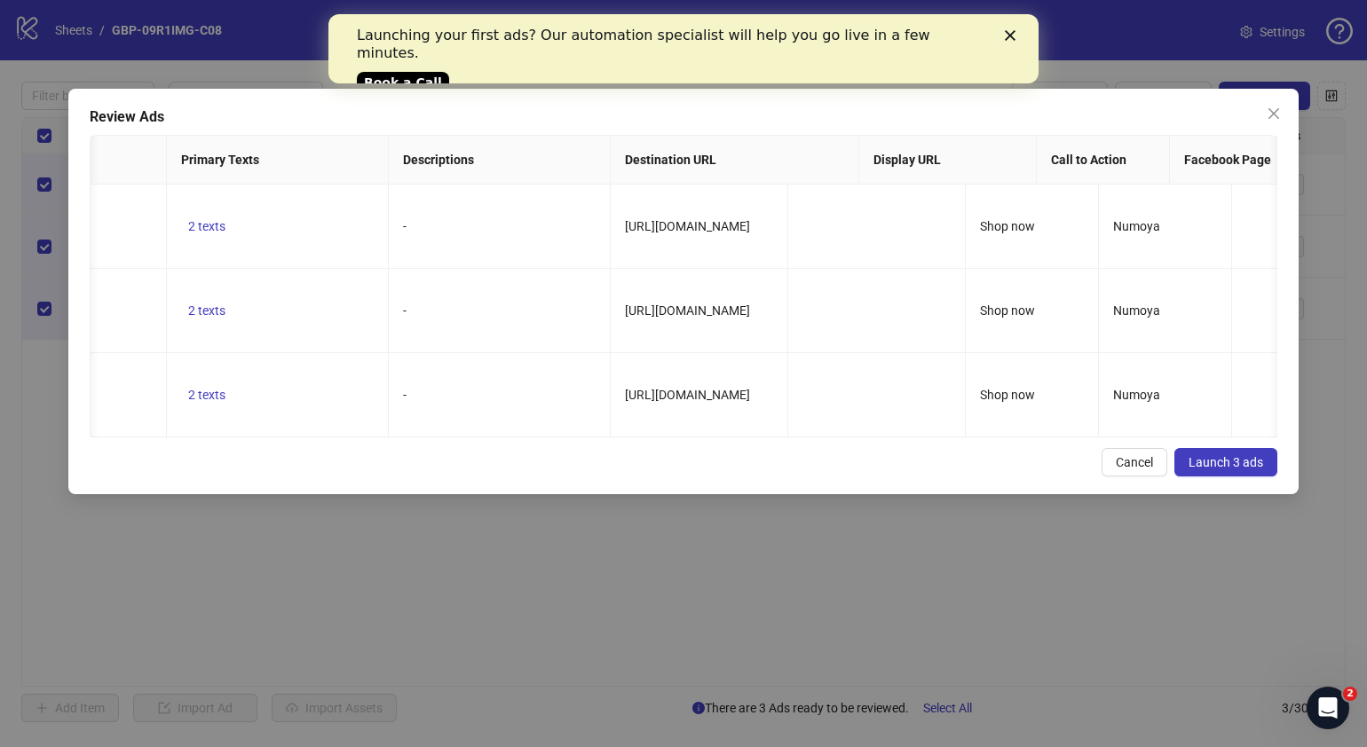
scroll to position [0, 680]
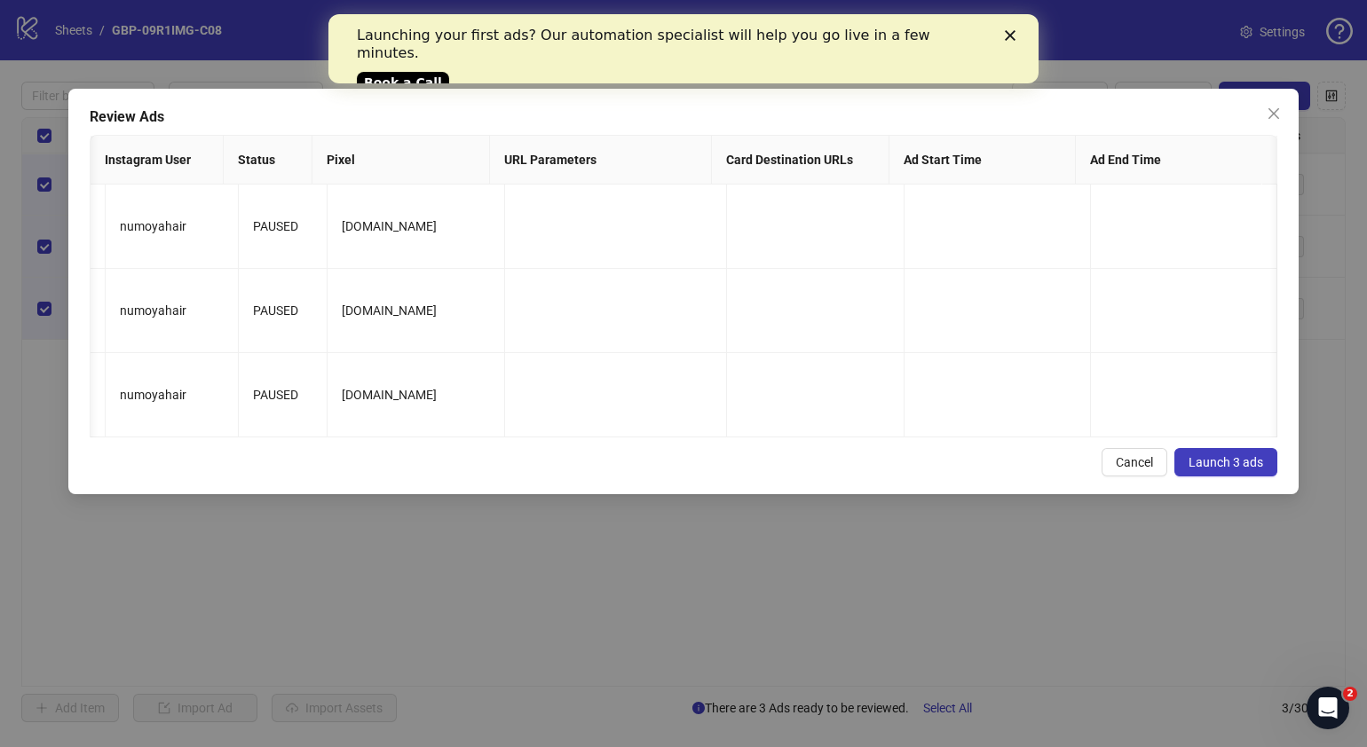
click at [1246, 477] on button "Launch 3 ads" at bounding box center [1225, 462] width 103 height 28
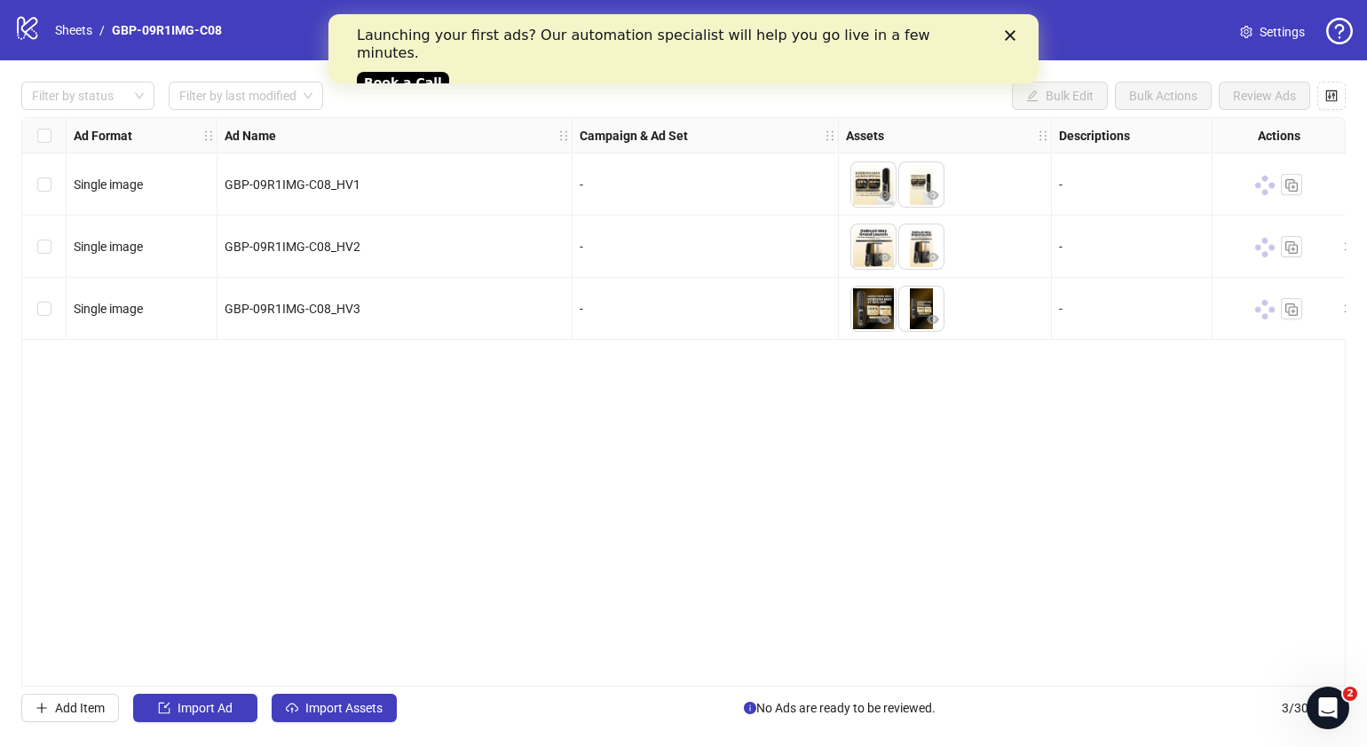
drag, startPoint x: 502, startPoint y: 679, endPoint x: 732, endPoint y: 657, distance: 231.0
click at [737, 657] on div "Ad Format Ad Name Campaign & Ad Set Assets Descriptions Headlines Primary Texts…" at bounding box center [683, 402] width 1324 height 570
click at [580, 686] on div "Filter by status Filter by last modified Bulk Edit Bulk Actions Review Ads Ad F…" at bounding box center [683, 402] width 1367 height 684
click at [641, 237] on div "-" at bounding box center [705, 247] width 251 height 20
drag, startPoint x: 566, startPoint y: 686, endPoint x: 599, endPoint y: 684, distance: 33.0
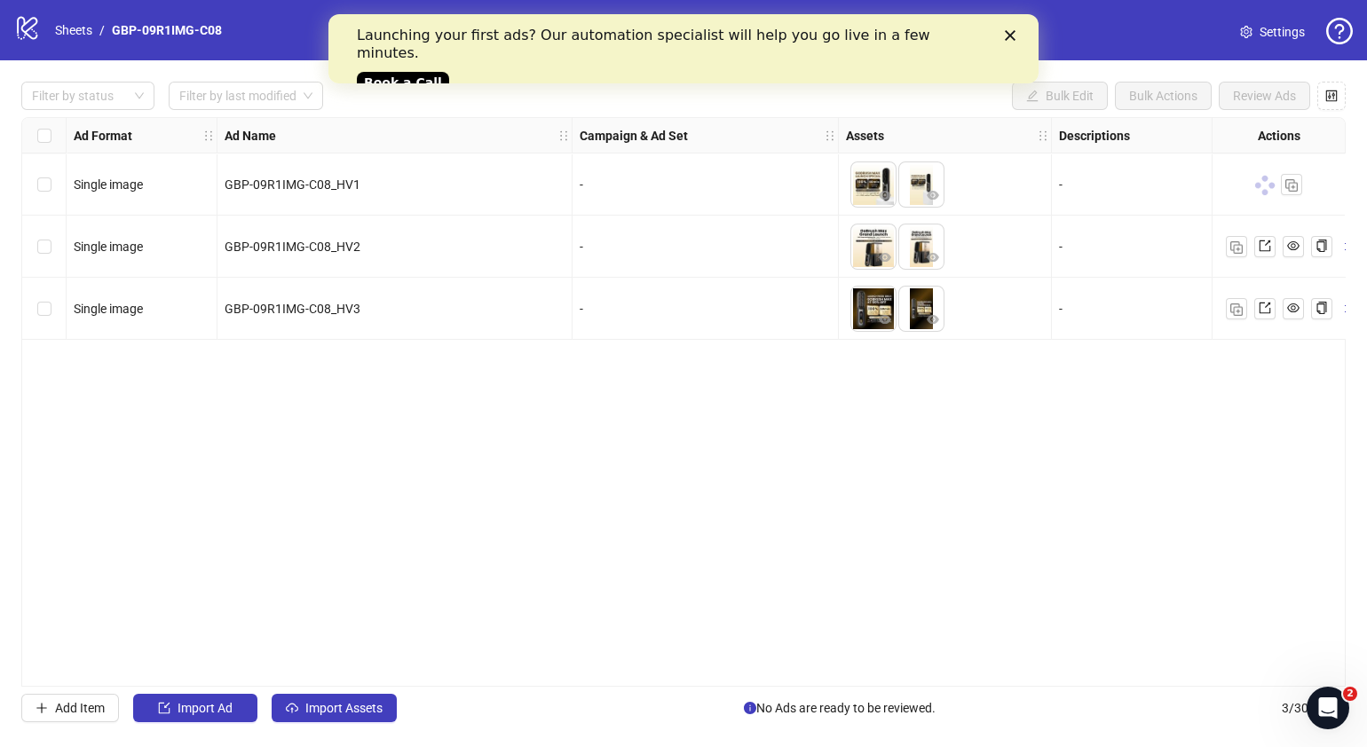
click at [611, 677] on div "Ad Format Ad Name Campaign & Ad Set Assets Descriptions Headlines Primary Texts…" at bounding box center [683, 402] width 1324 height 570
drag, startPoint x: 569, startPoint y: 687, endPoint x: 589, endPoint y: 683, distance: 20.9
click at [589, 683] on div "Ad Format Ad Name Campaign & Ad Set Assets Descriptions Headlines Primary Texts…" at bounding box center [683, 402] width 1324 height 570
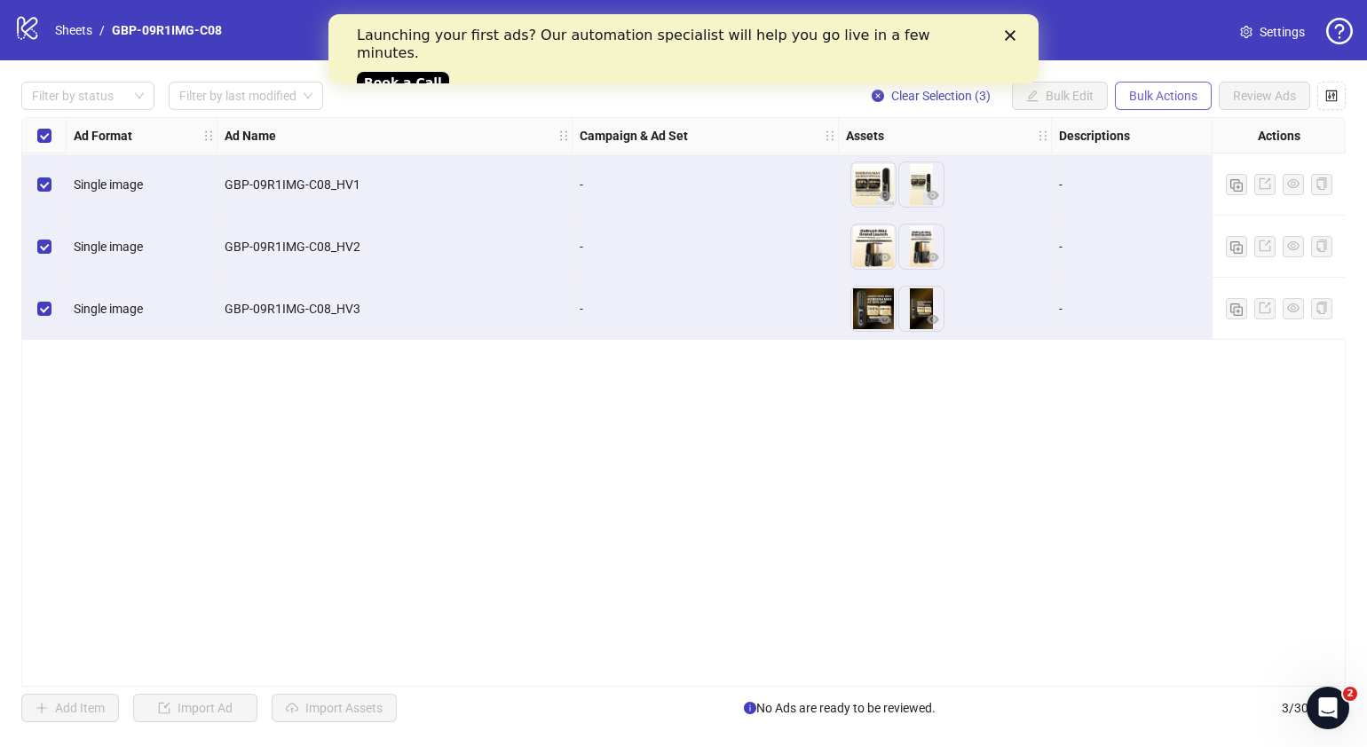
click at [1142, 92] on span "Bulk Actions" at bounding box center [1163, 96] width 68 height 14
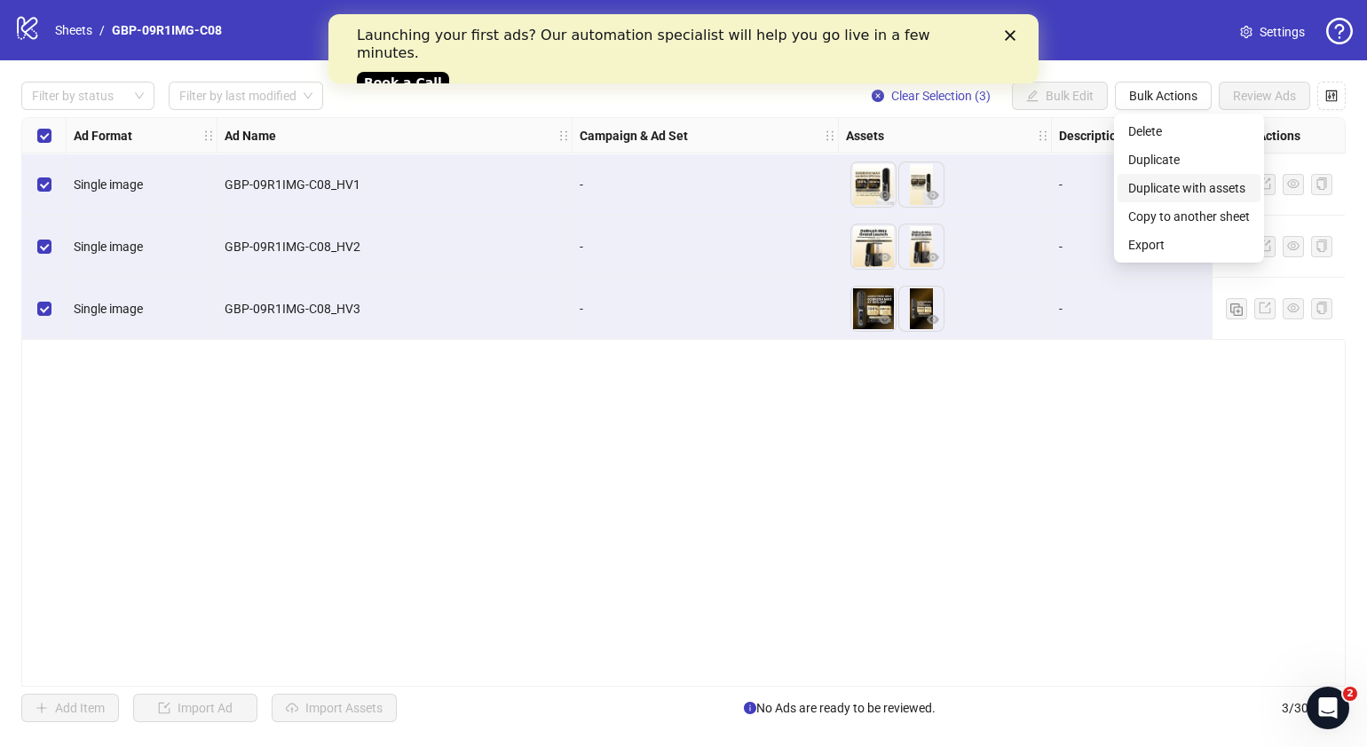
click at [1198, 188] on span "Duplicate with assets" at bounding box center [1189, 188] width 122 height 20
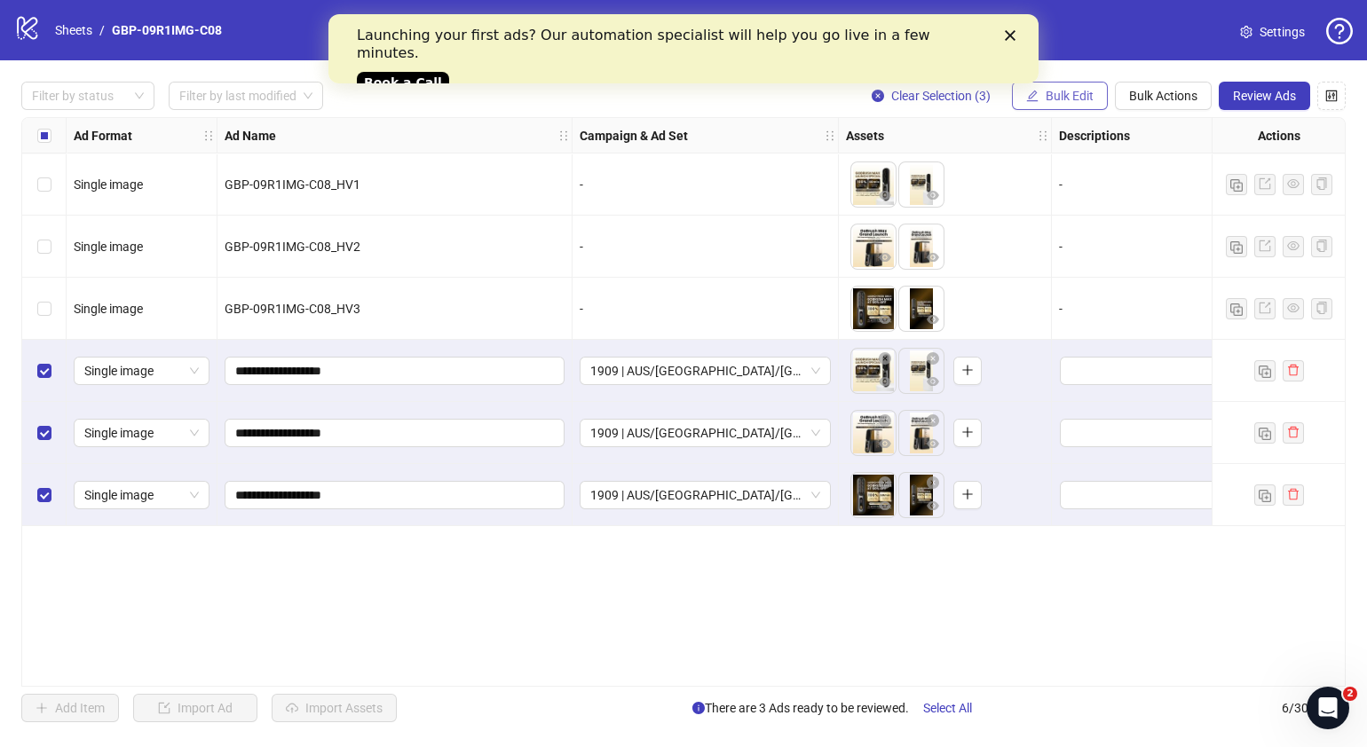
click at [1063, 94] on span "Bulk Edit" at bounding box center [1070, 96] width 48 height 14
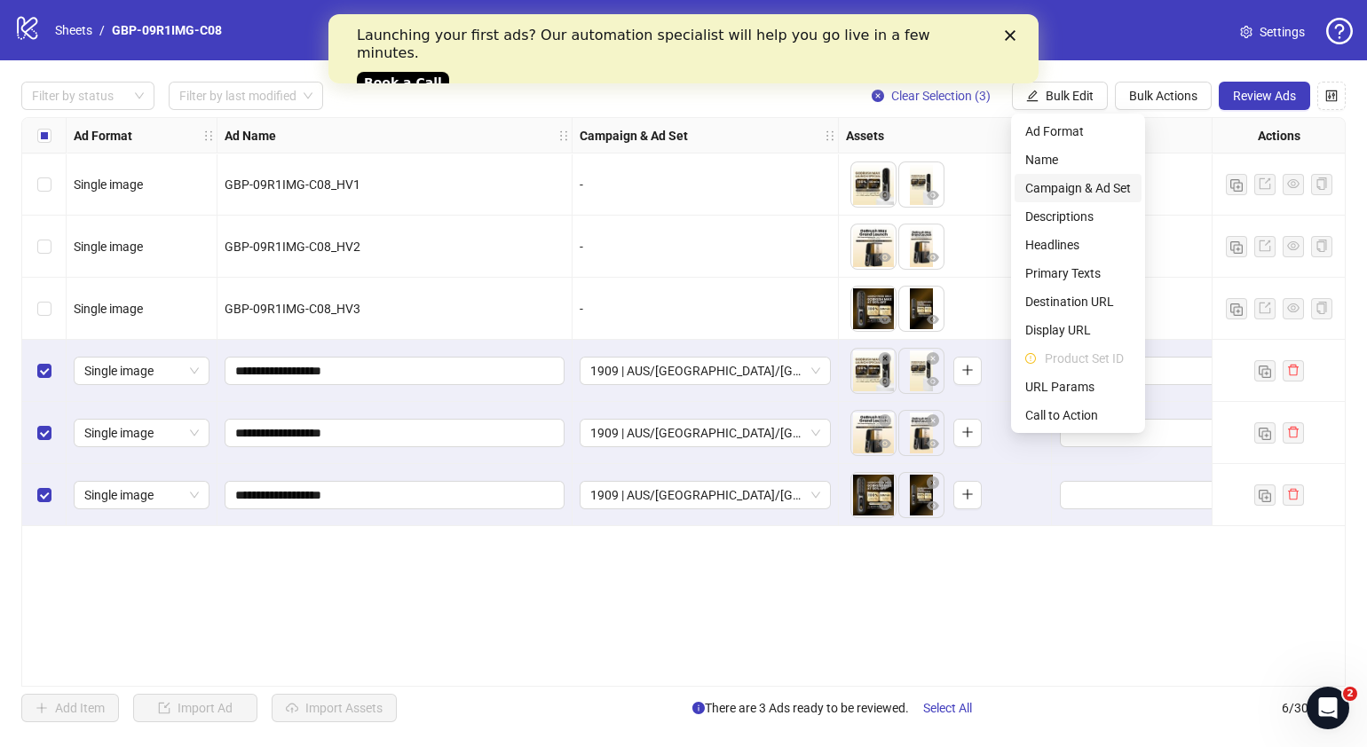
click at [1097, 188] on span "Campaign & Ad Set" at bounding box center [1078, 188] width 106 height 20
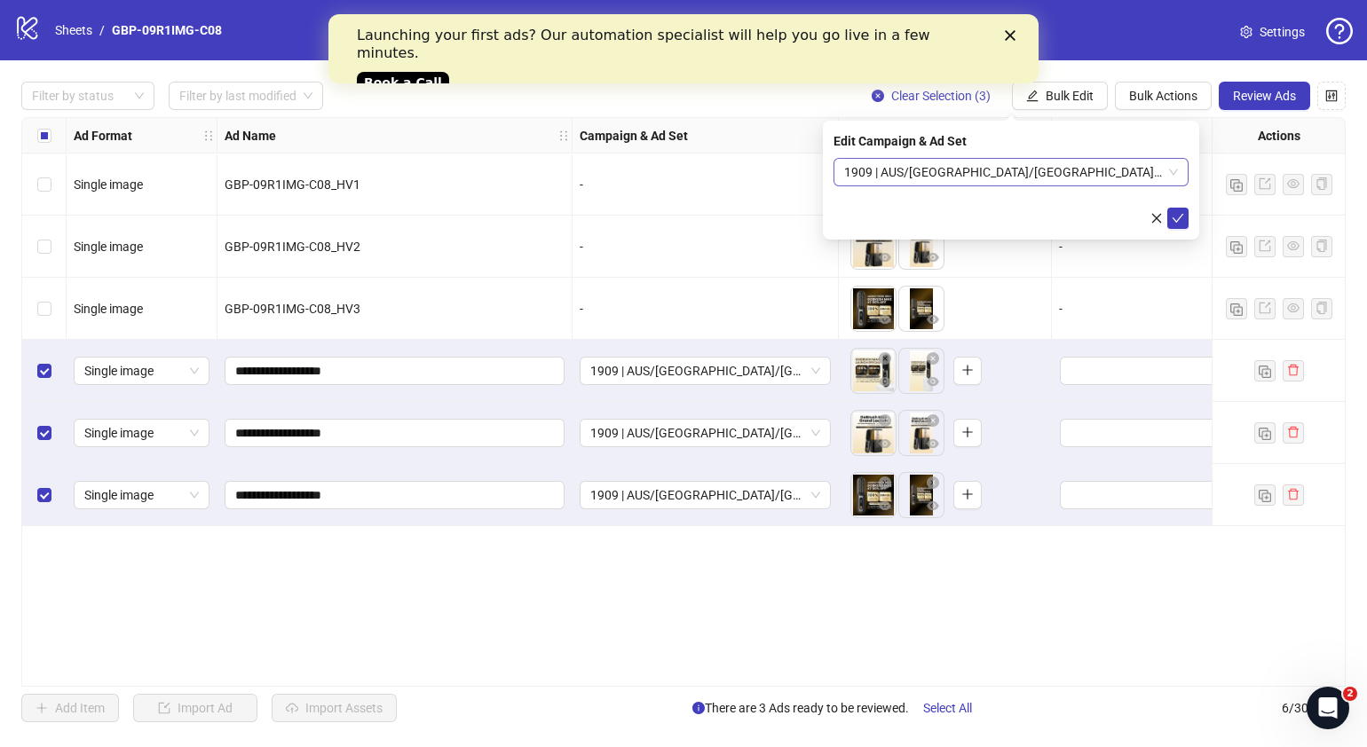
click at [1176, 170] on span "1909 | AUS/NZ/UK| GBP-09R1IMG-C08" at bounding box center [1011, 172] width 334 height 27
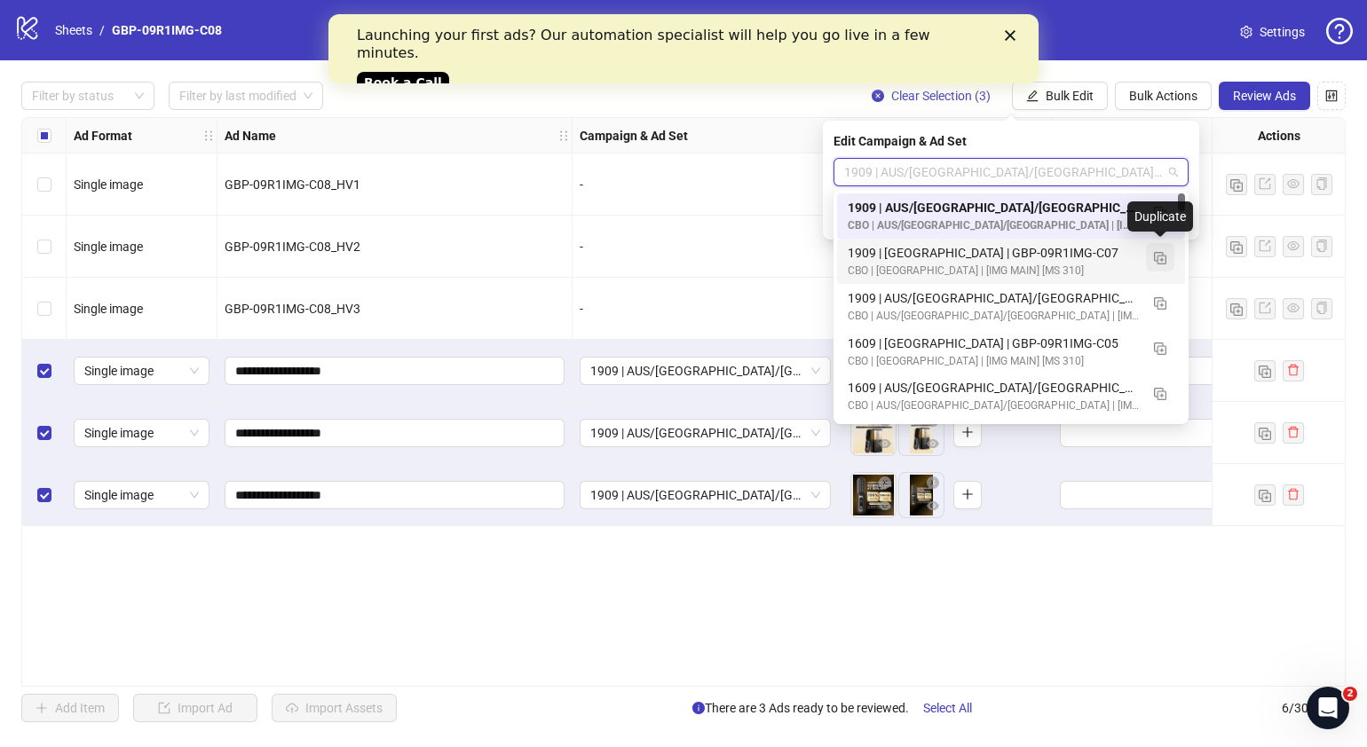
click at [1164, 256] on img "button" at bounding box center [1160, 258] width 12 height 12
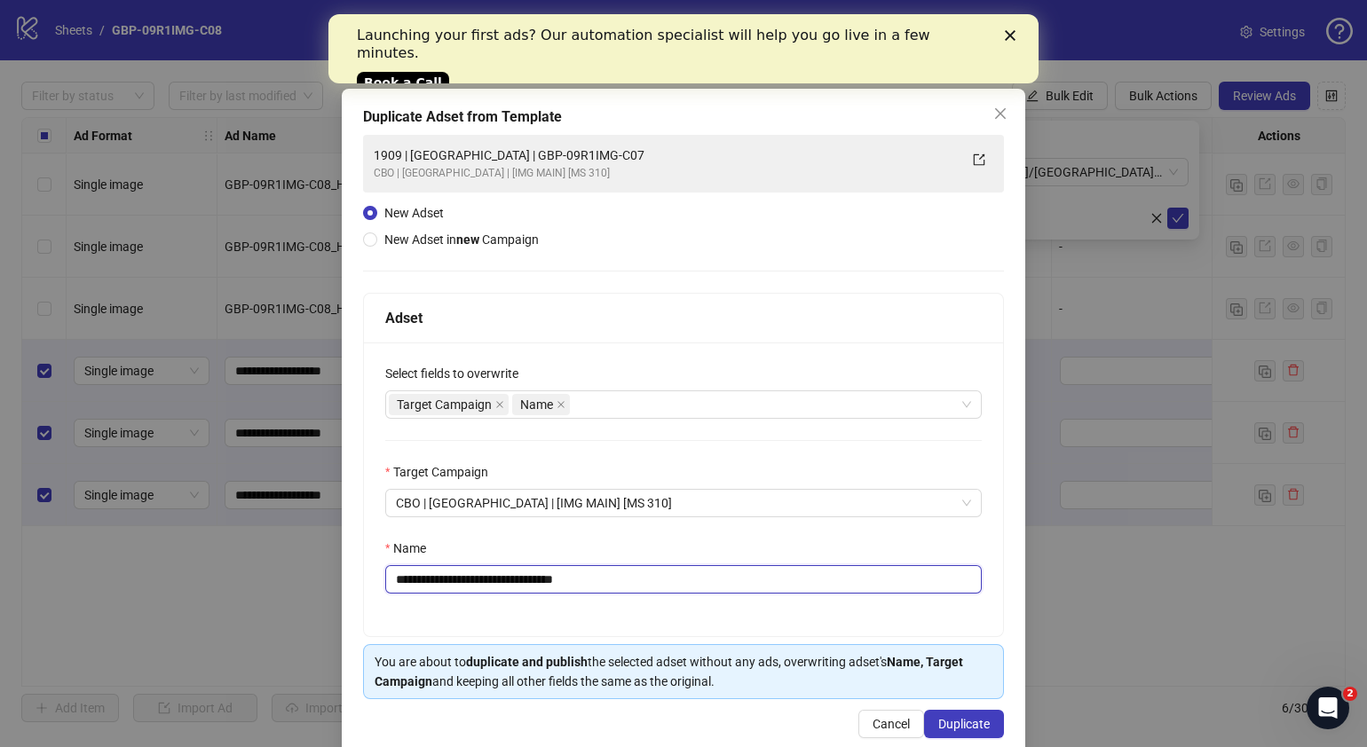
drag, startPoint x: 613, startPoint y: 579, endPoint x: 680, endPoint y: 455, distance: 141.4
click at [613, 579] on input "**********" at bounding box center [683, 579] width 597 height 28
drag, startPoint x: 604, startPoint y: 589, endPoint x: 465, endPoint y: 589, distance: 138.5
click at [465, 589] on input "**********" at bounding box center [683, 579] width 597 height 28
paste input "text"
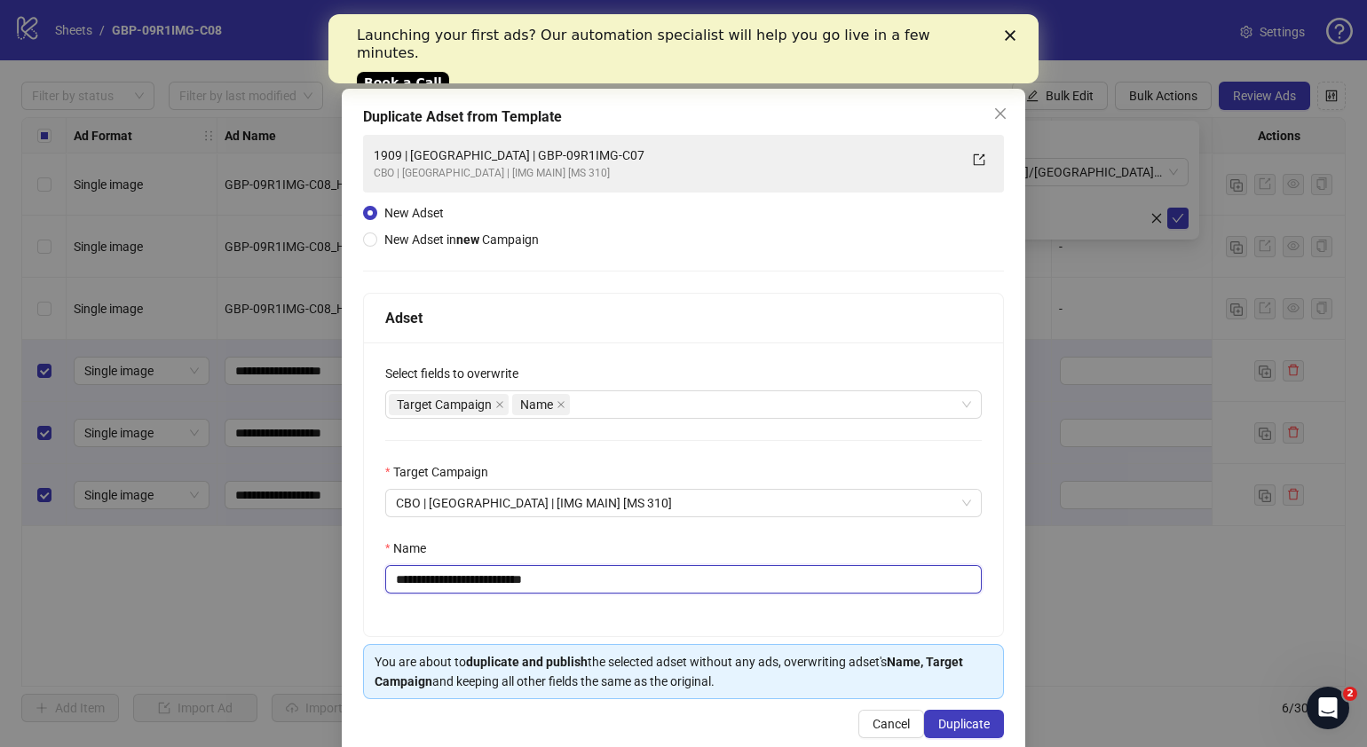
type input "**********"
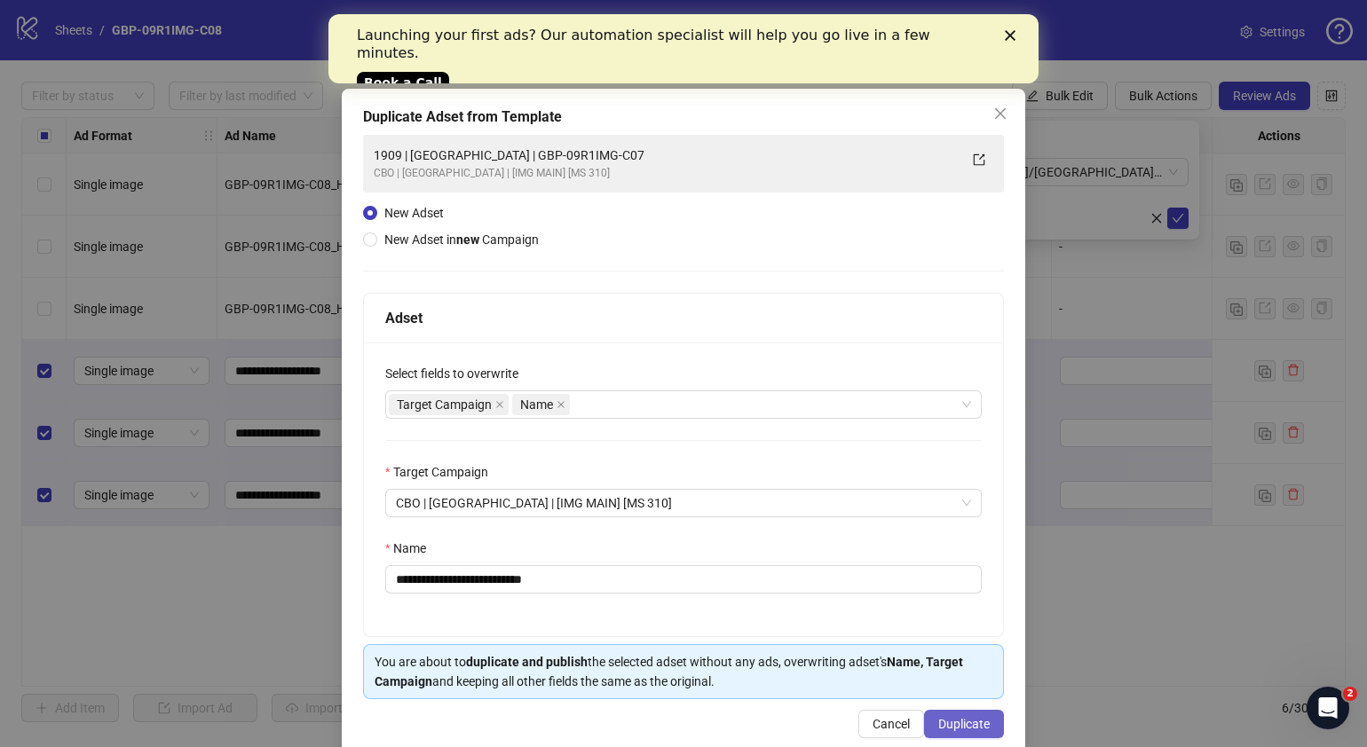
click at [959, 728] on span "Duplicate" at bounding box center [963, 724] width 51 height 14
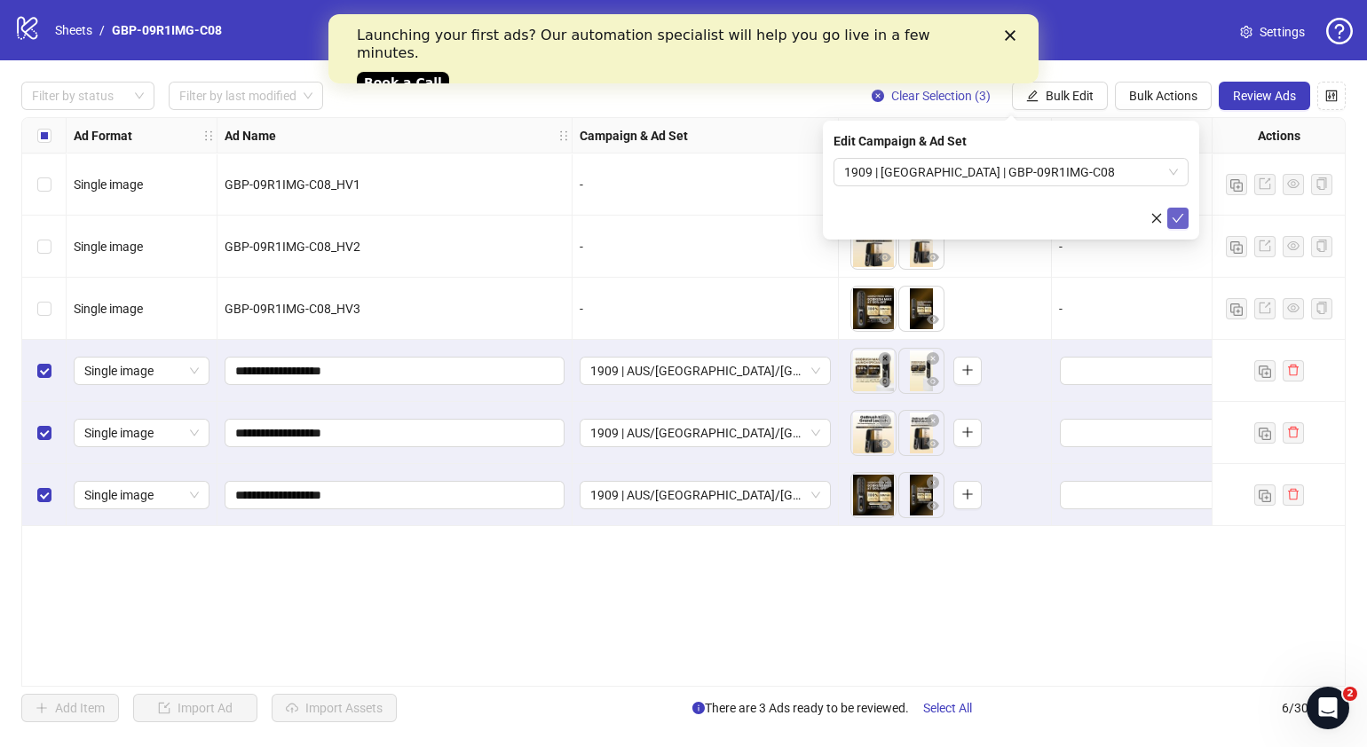
click at [1183, 220] on icon "check" at bounding box center [1178, 218] width 12 height 12
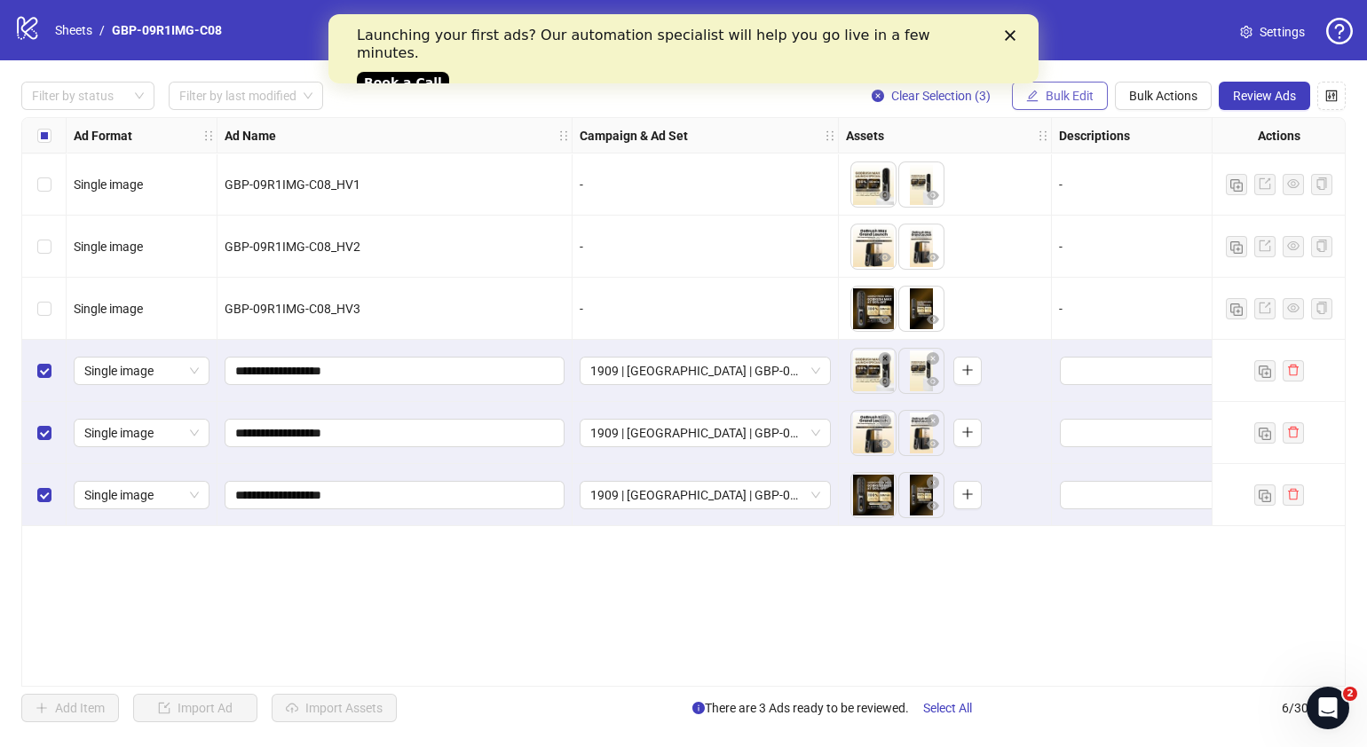
click at [1036, 99] on icon "edit" at bounding box center [1032, 96] width 12 height 12
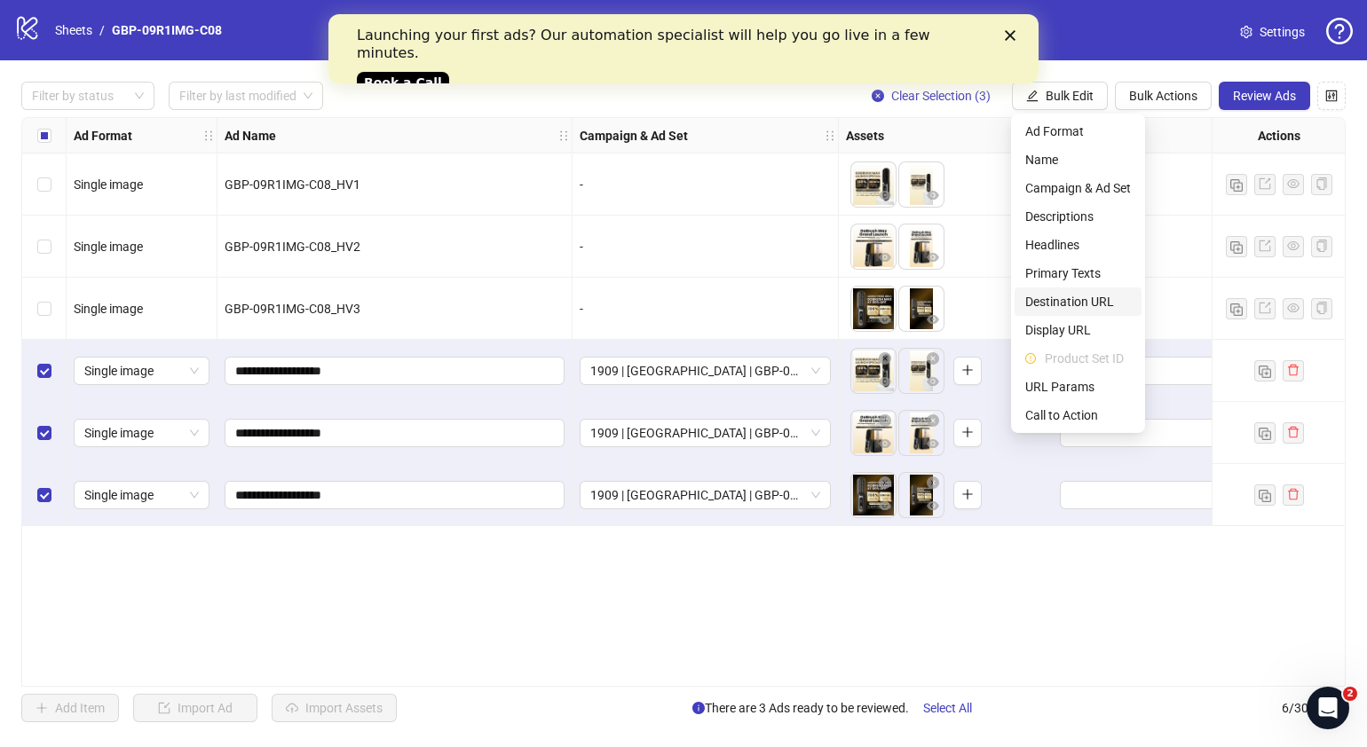
click at [1095, 295] on span "Destination URL" at bounding box center [1078, 302] width 106 height 20
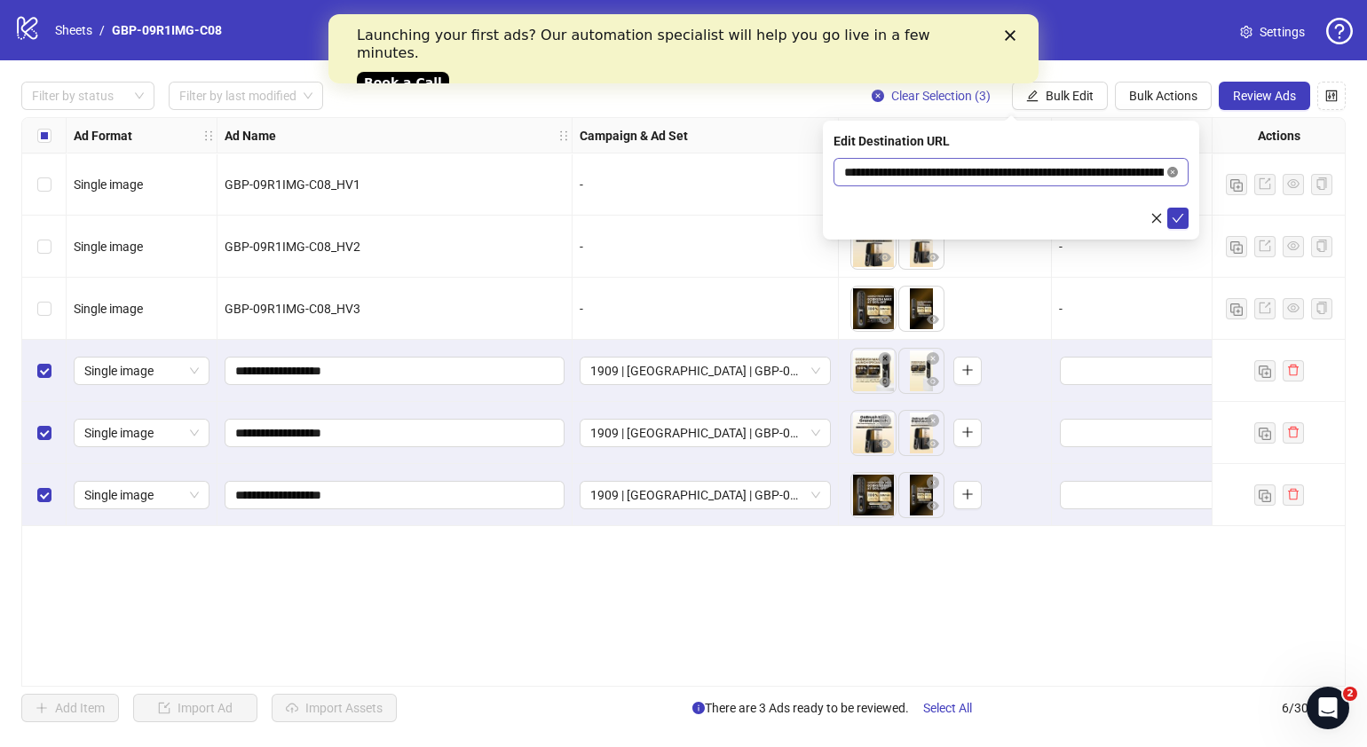
click at [1172, 170] on icon "close-circle" at bounding box center [1172, 172] width 11 height 11
paste input "**********"
type input "**********"
click at [1176, 214] on icon "check" at bounding box center [1178, 218] width 12 height 12
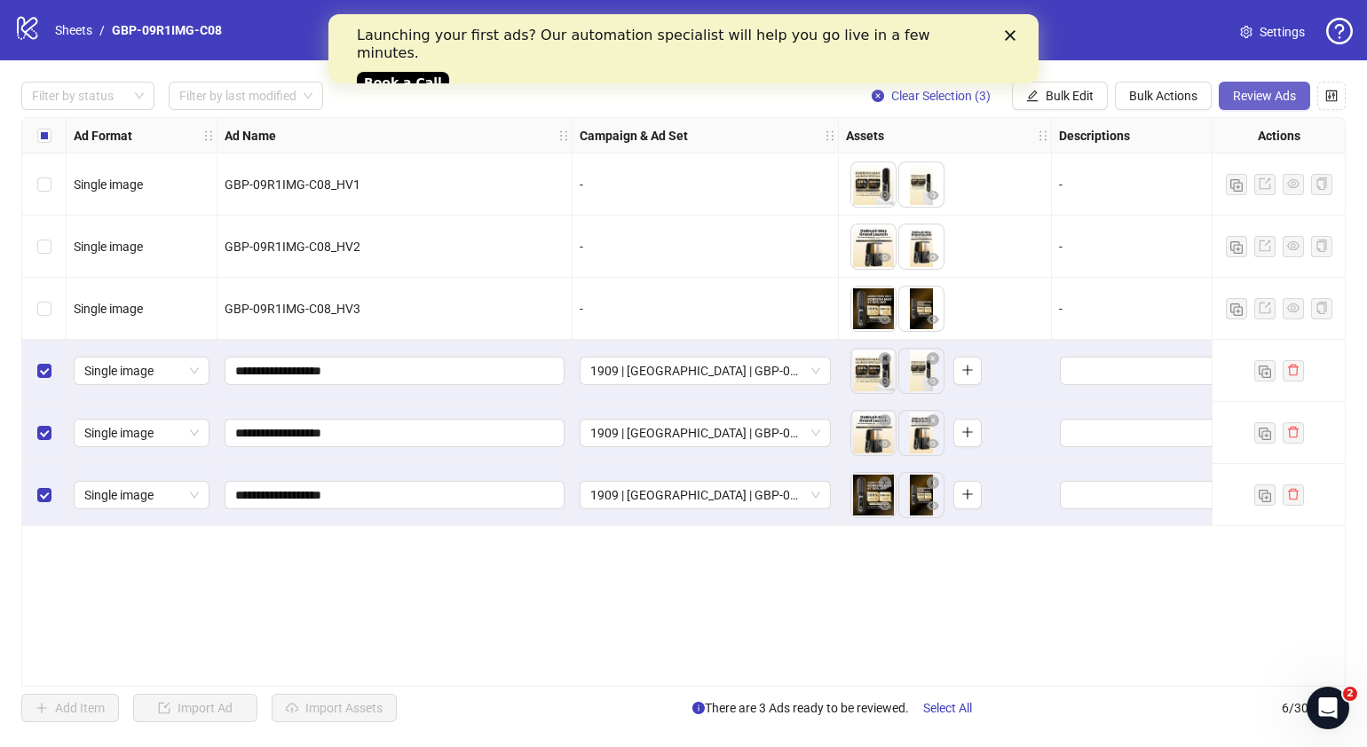
click at [1282, 100] on span "Review Ads" at bounding box center [1264, 96] width 63 height 14
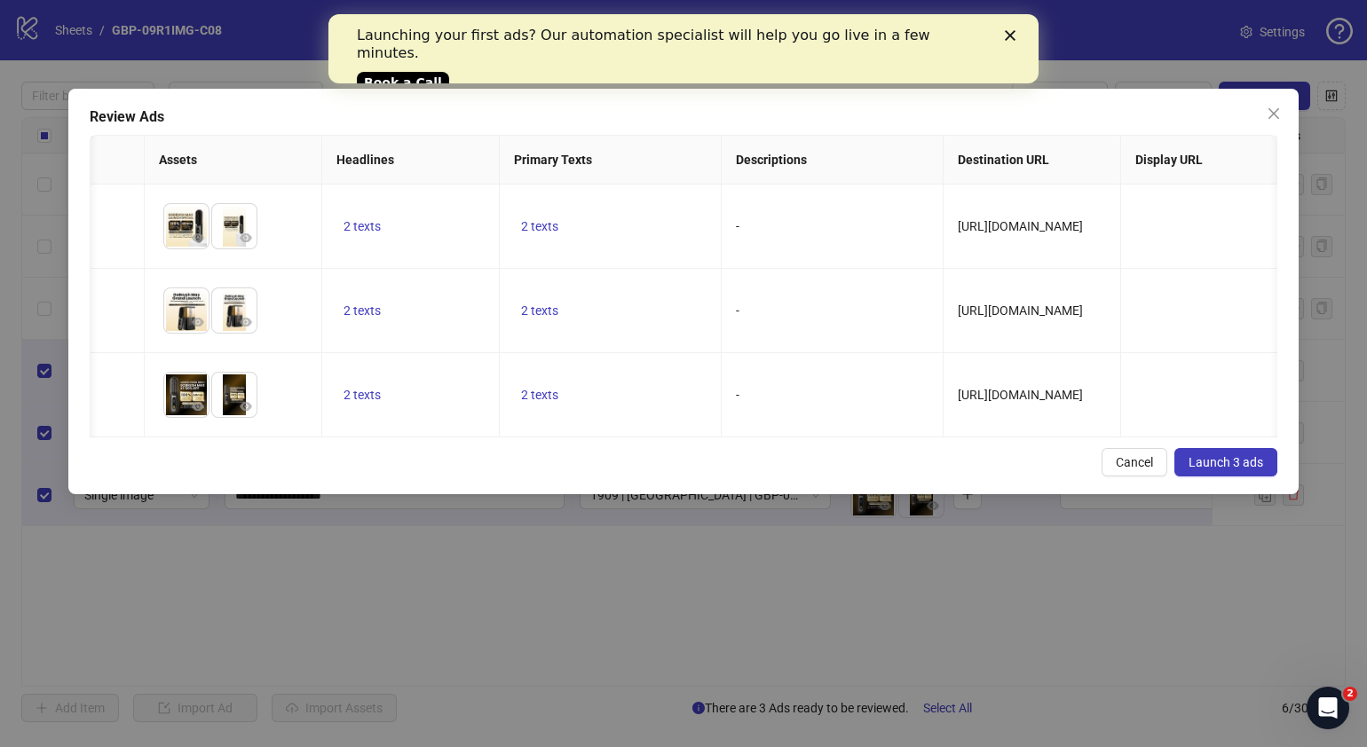
scroll to position [0, 387]
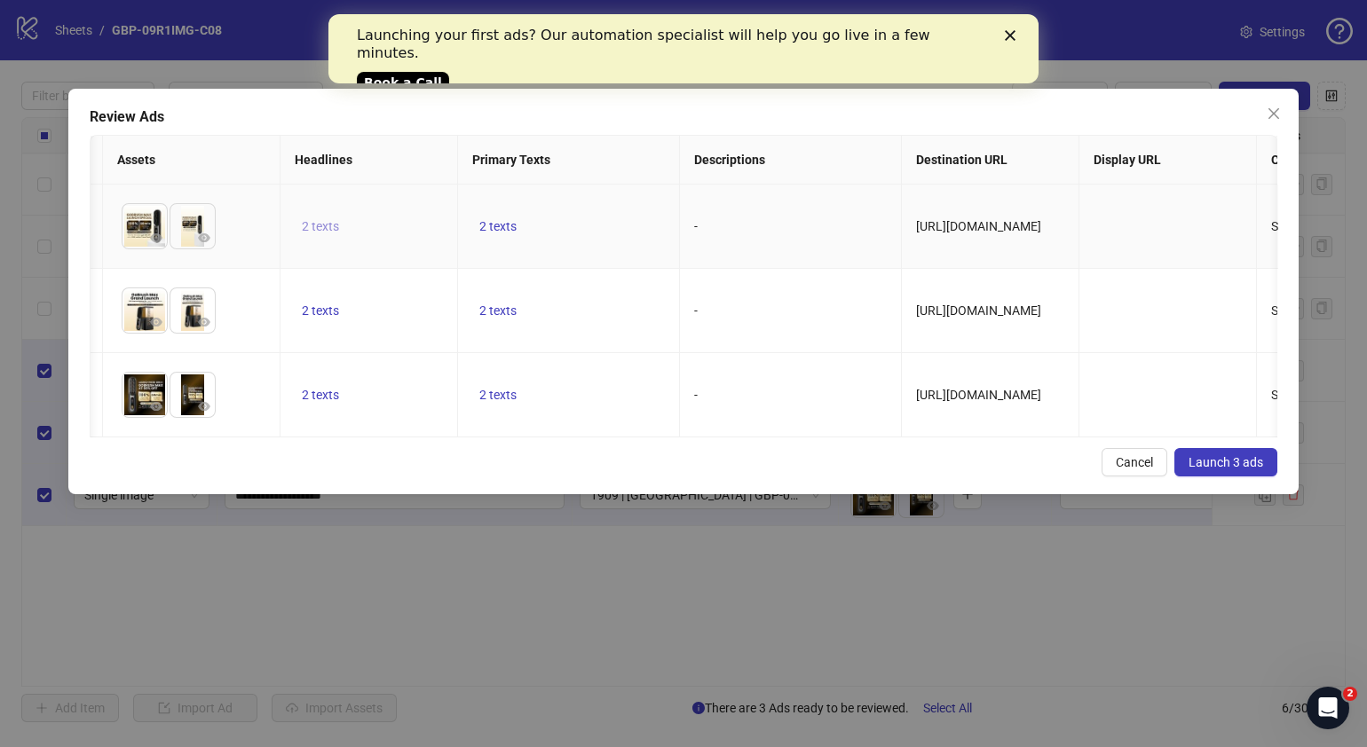
click at [316, 222] on span "2 texts" at bounding box center [320, 226] width 37 height 14
click at [590, 206] on button "button" at bounding box center [596, 212] width 28 height 28
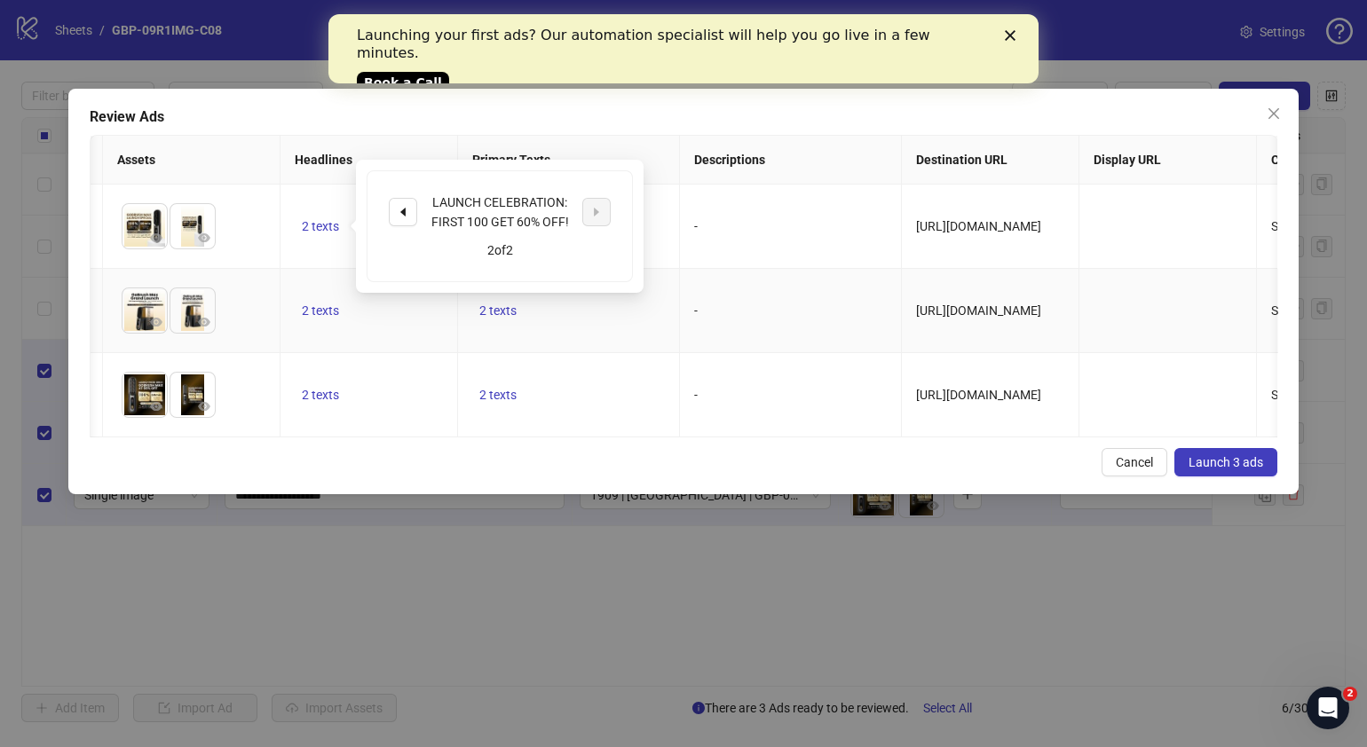
click at [496, 323] on td "2 texts" at bounding box center [569, 311] width 222 height 84
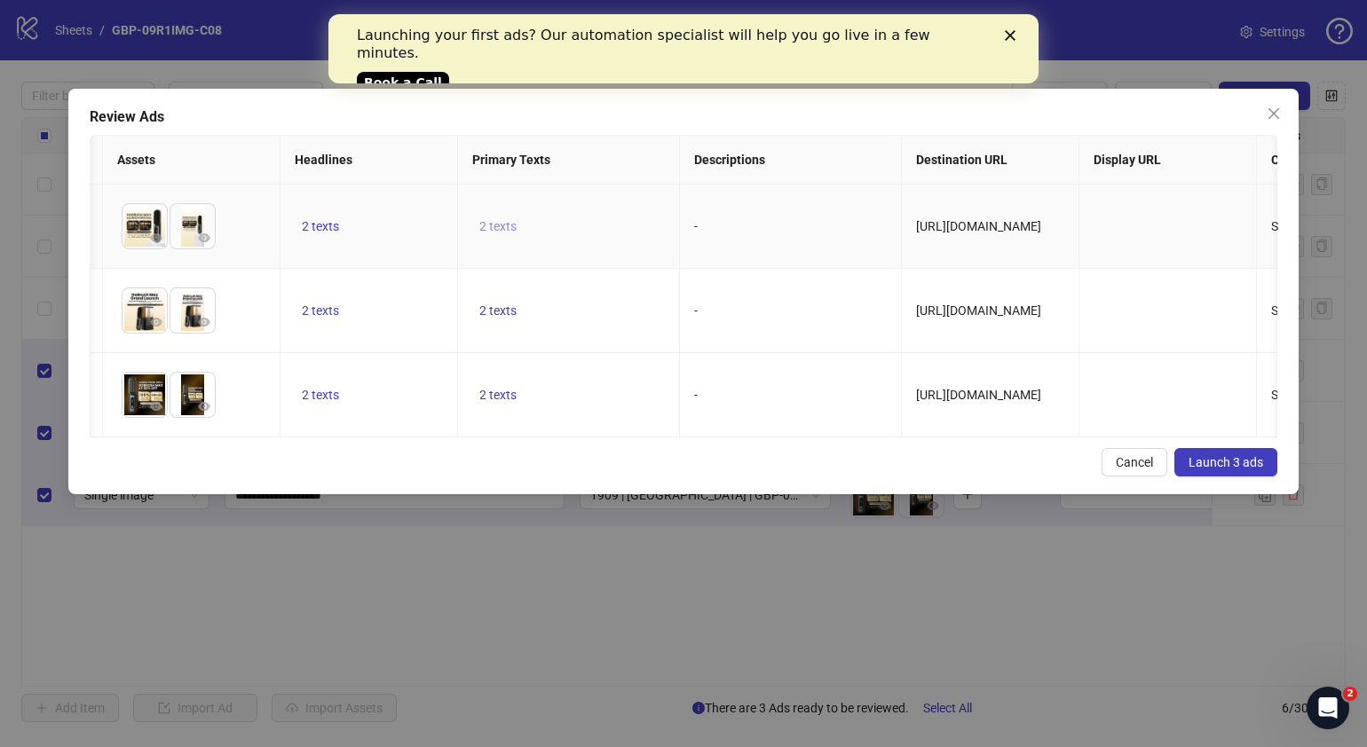
click at [494, 226] on span "2 texts" at bounding box center [497, 226] width 37 height 14
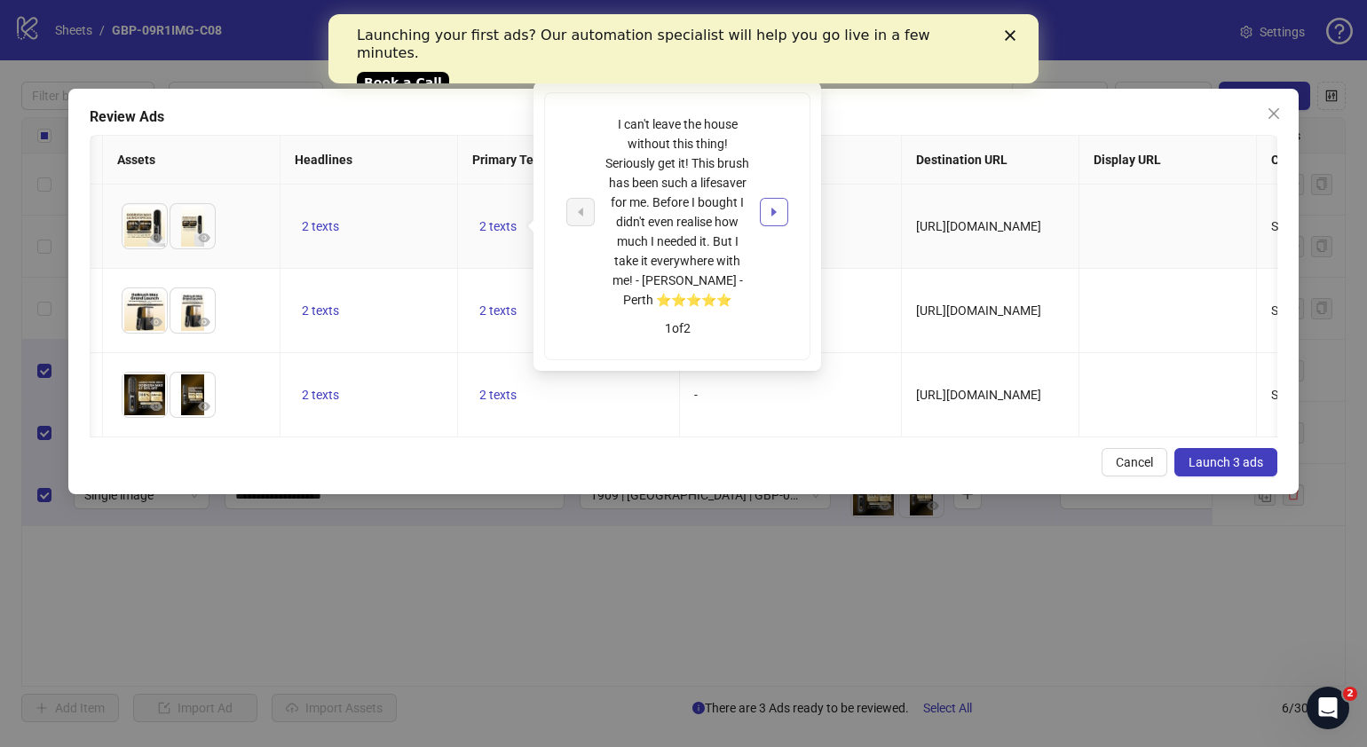
click at [775, 202] on button "button" at bounding box center [774, 212] width 28 height 28
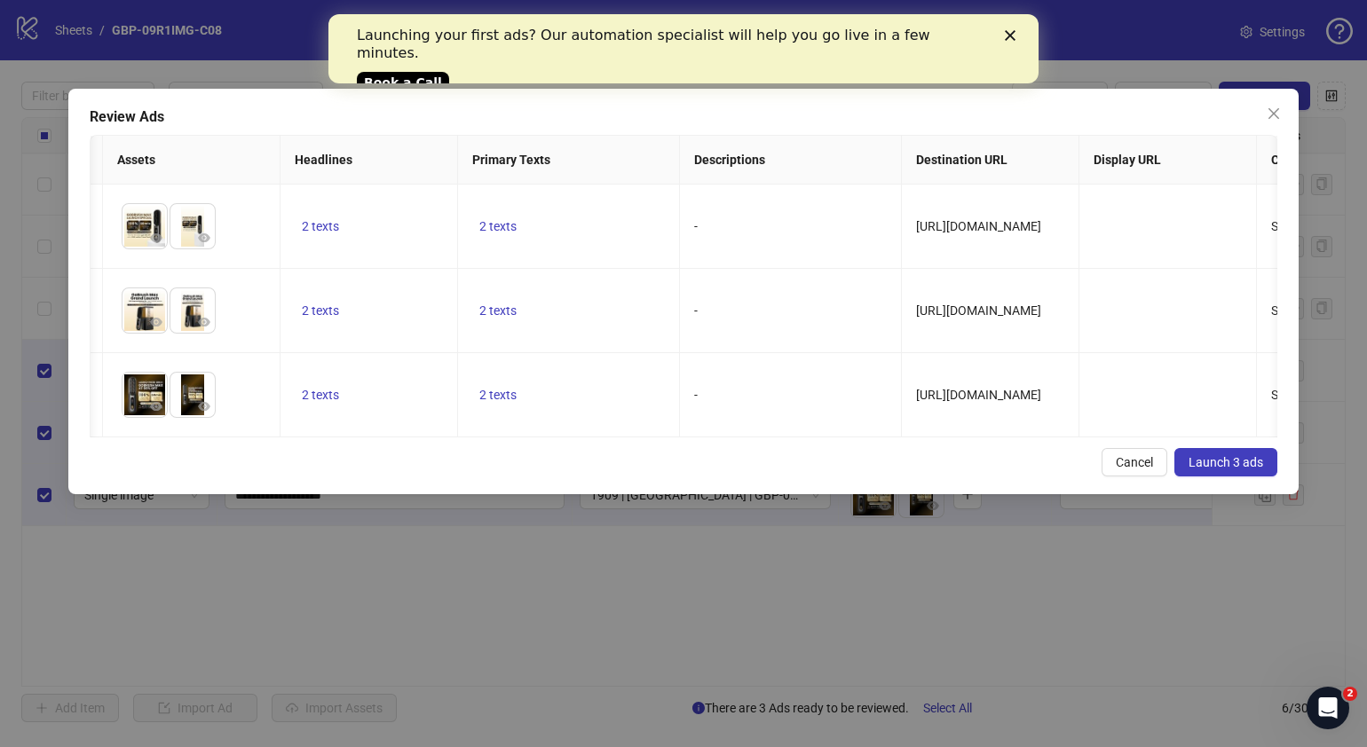
click at [891, 477] on div "Cancel Launch 3 ads" at bounding box center [684, 462] width 1188 height 28
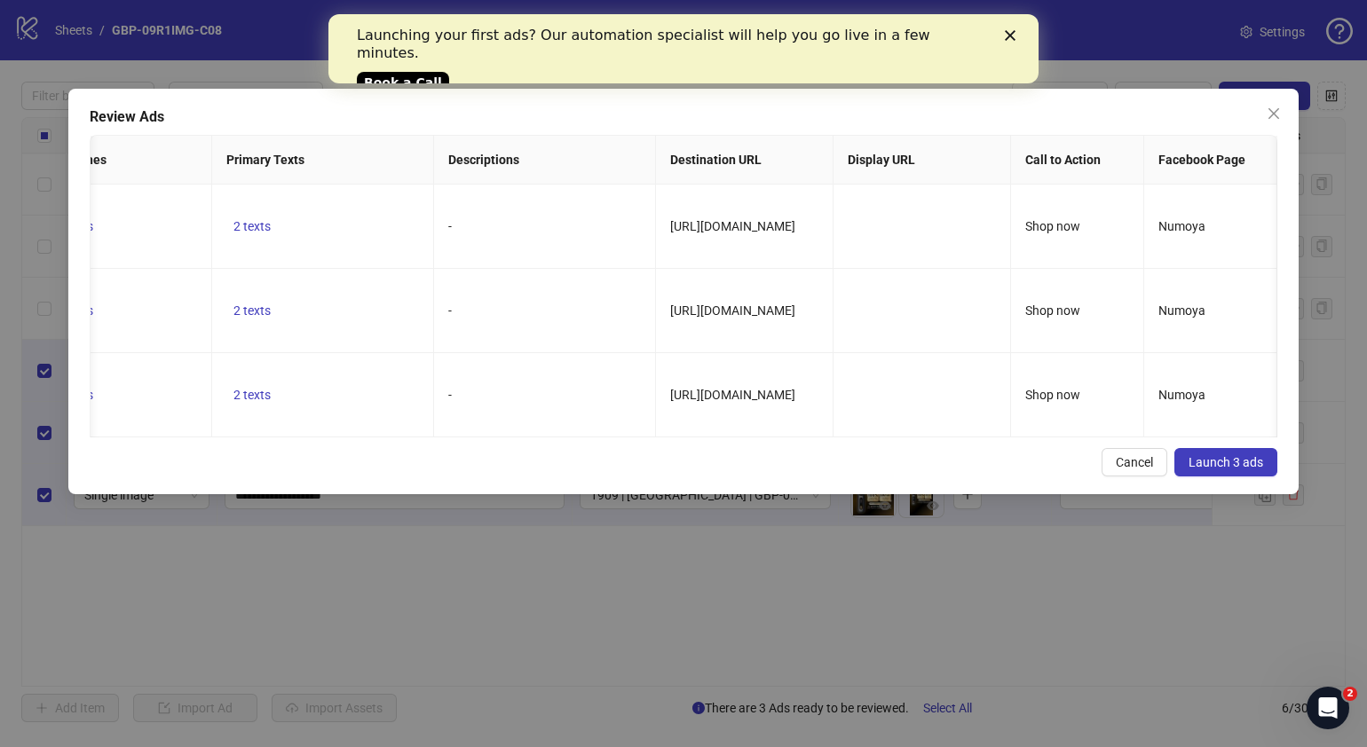
scroll to position [0, 679]
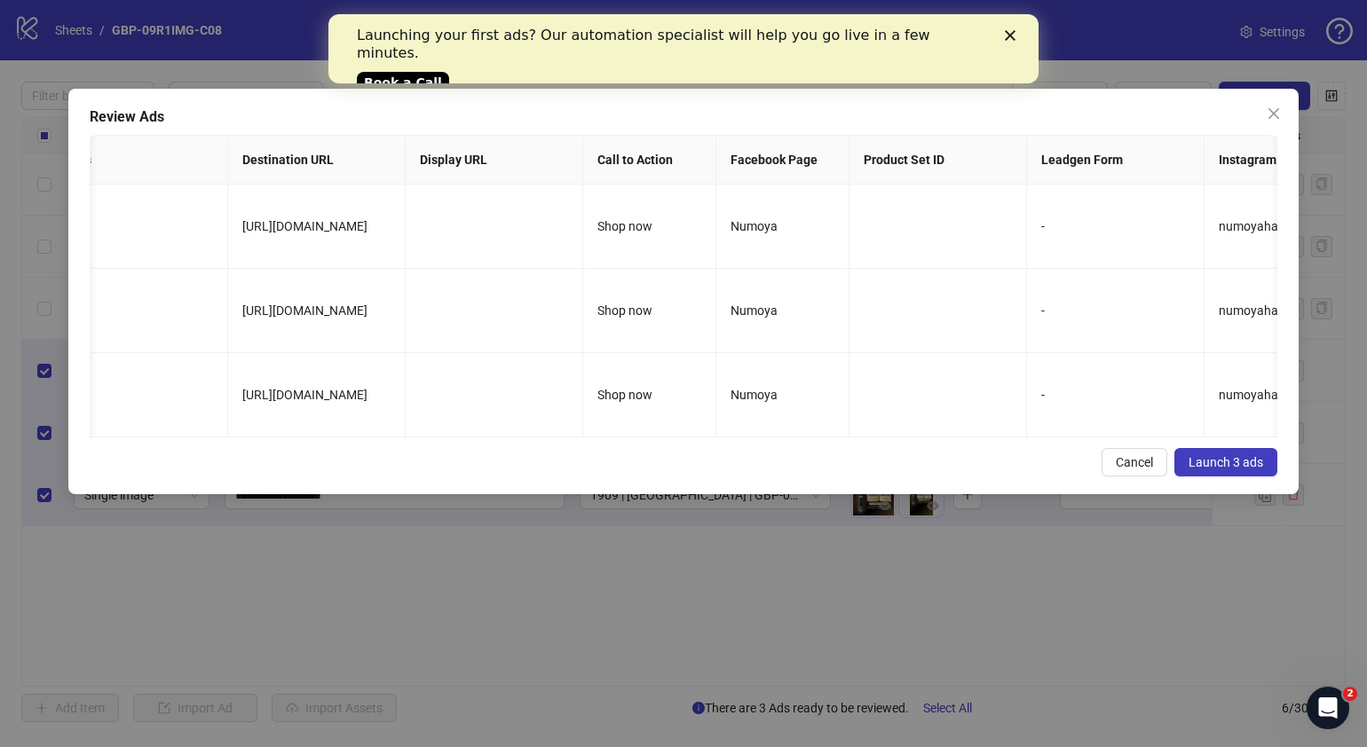
click at [1221, 470] on span "Launch 3 ads" at bounding box center [1226, 462] width 75 height 14
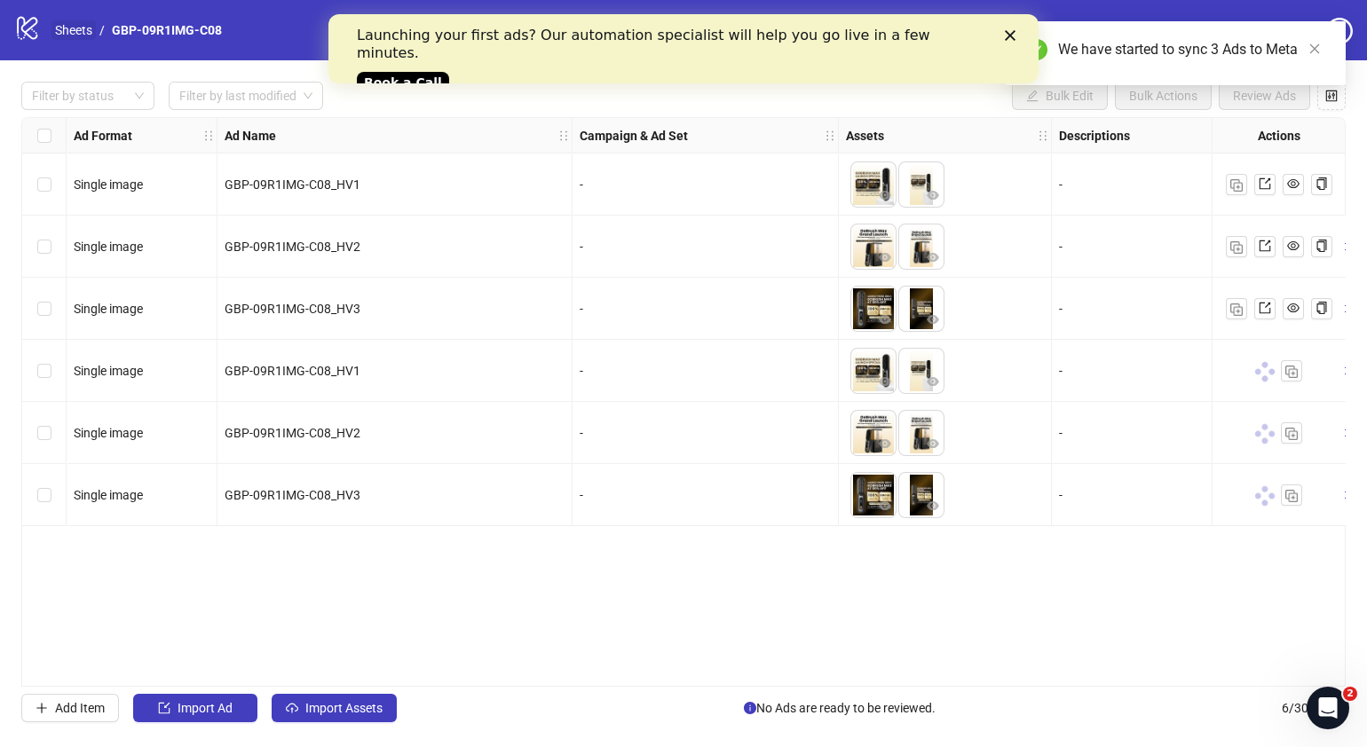
click at [78, 31] on link "Sheets" at bounding box center [73, 30] width 44 height 20
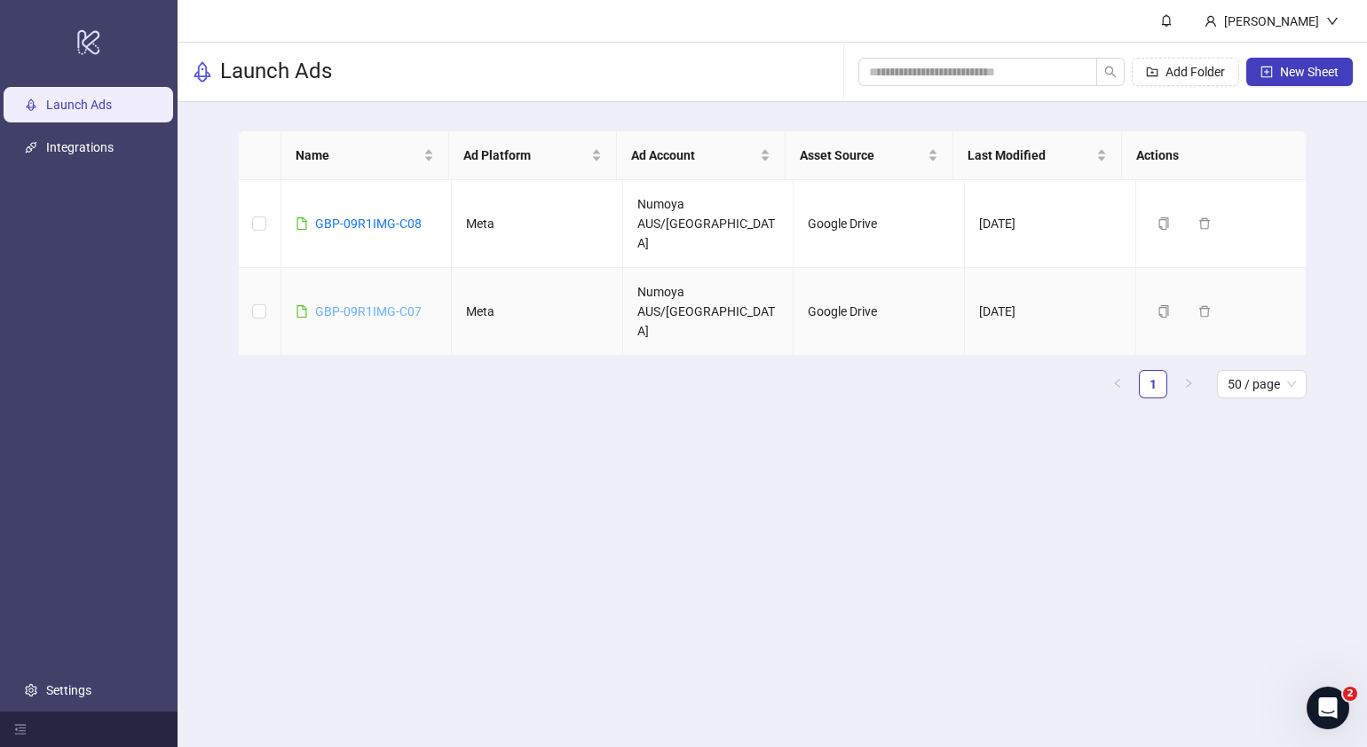
click at [402, 304] on link "GBP-09R1IMG-C07" at bounding box center [368, 311] width 107 height 14
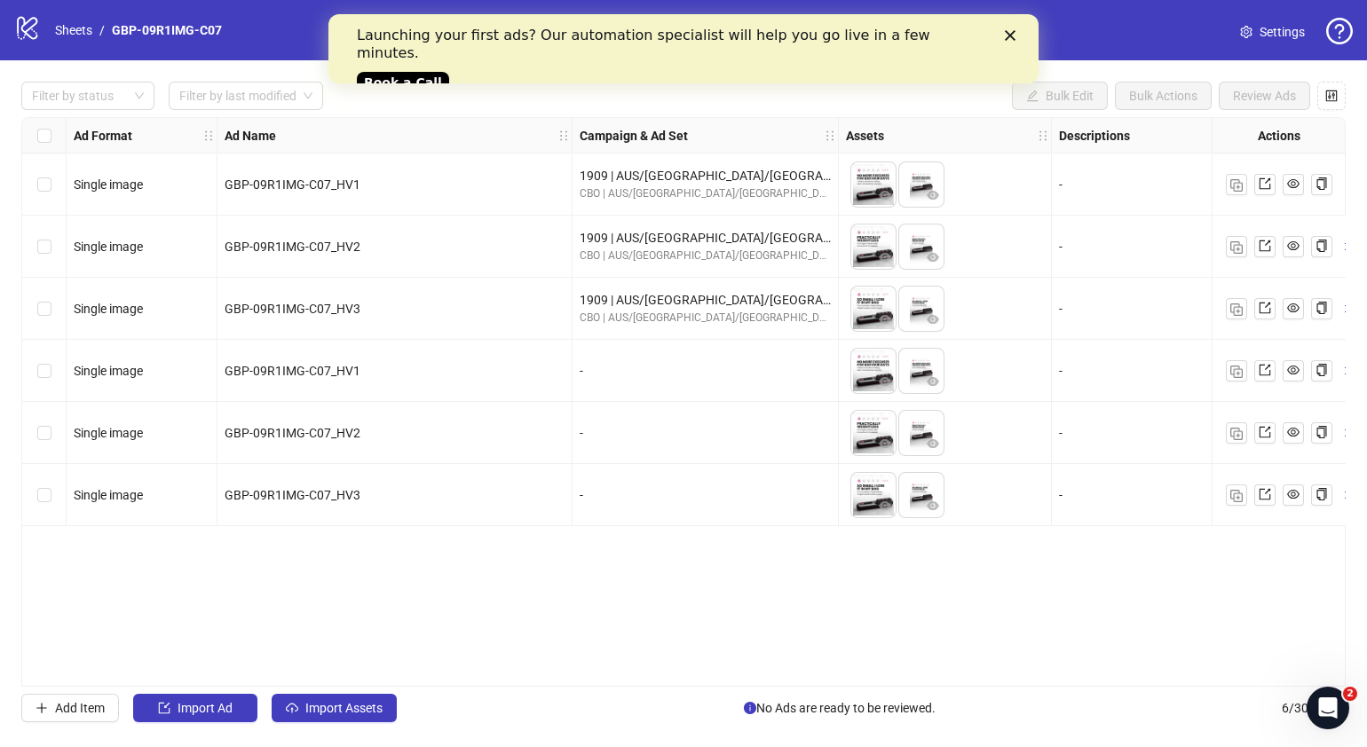
drag, startPoint x: 407, startPoint y: 679, endPoint x: 440, endPoint y: 674, distance: 33.3
click at [440, 674] on div "Ad Format Ad Name Campaign & Ad Set Assets Descriptions Headlines Primary Texts…" at bounding box center [683, 402] width 1324 height 570
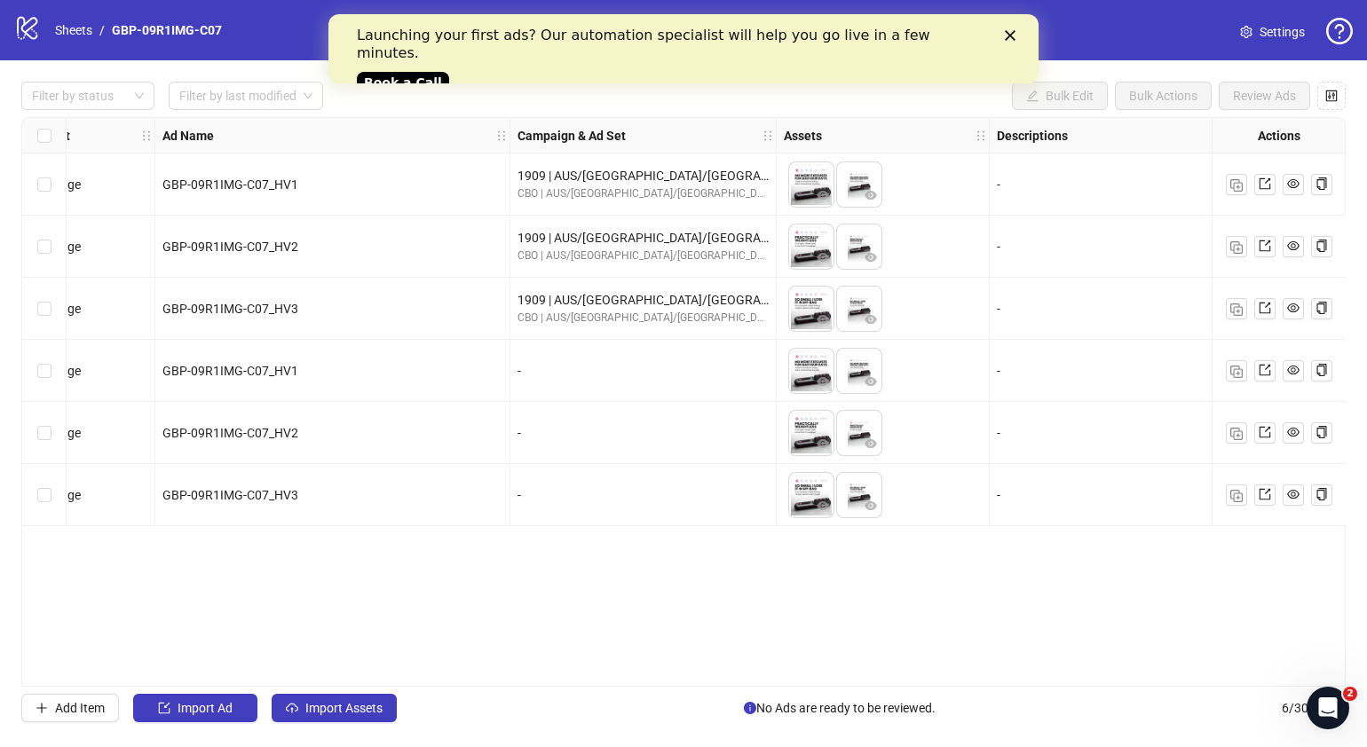
click at [475, 676] on div "Ad Format Ad Name Campaign & Ad Set Assets Descriptions Headlines Primary Texts…" at bounding box center [683, 402] width 1324 height 570
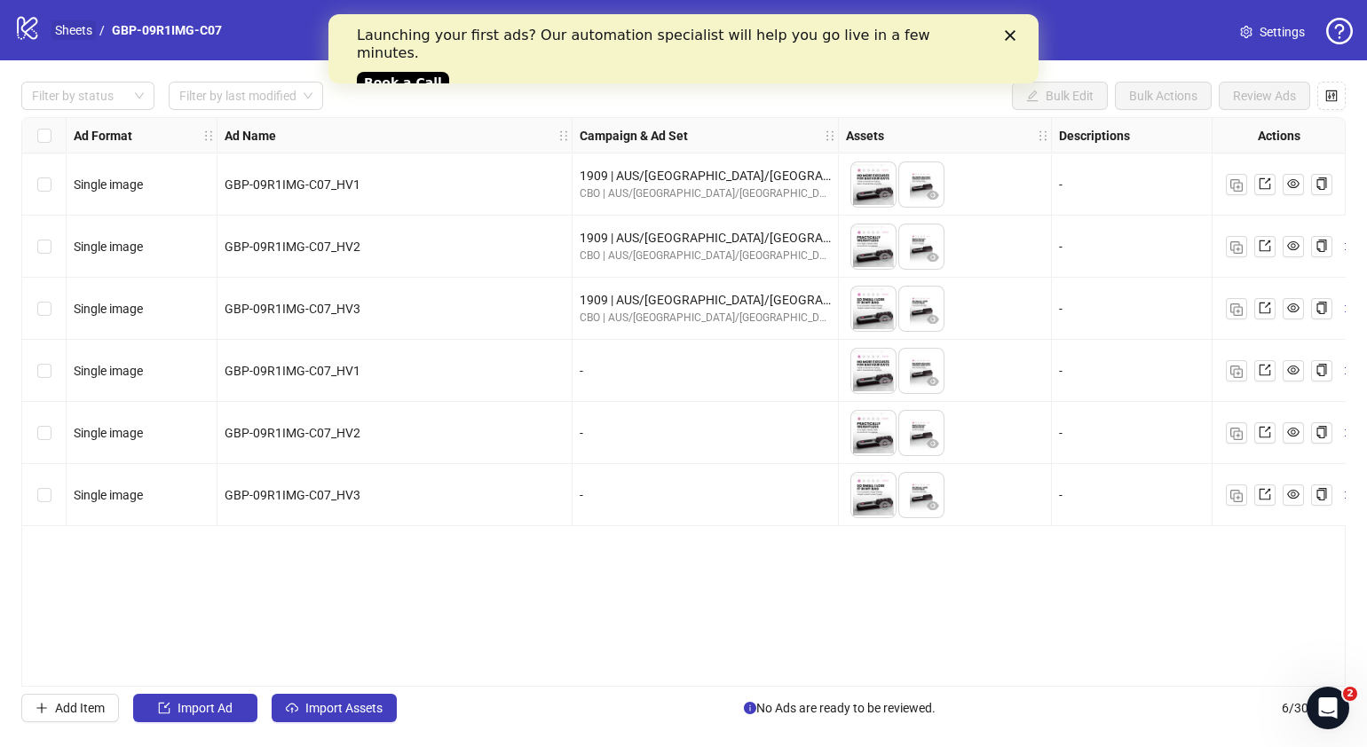
click at [75, 32] on link "Sheets" at bounding box center [73, 30] width 44 height 20
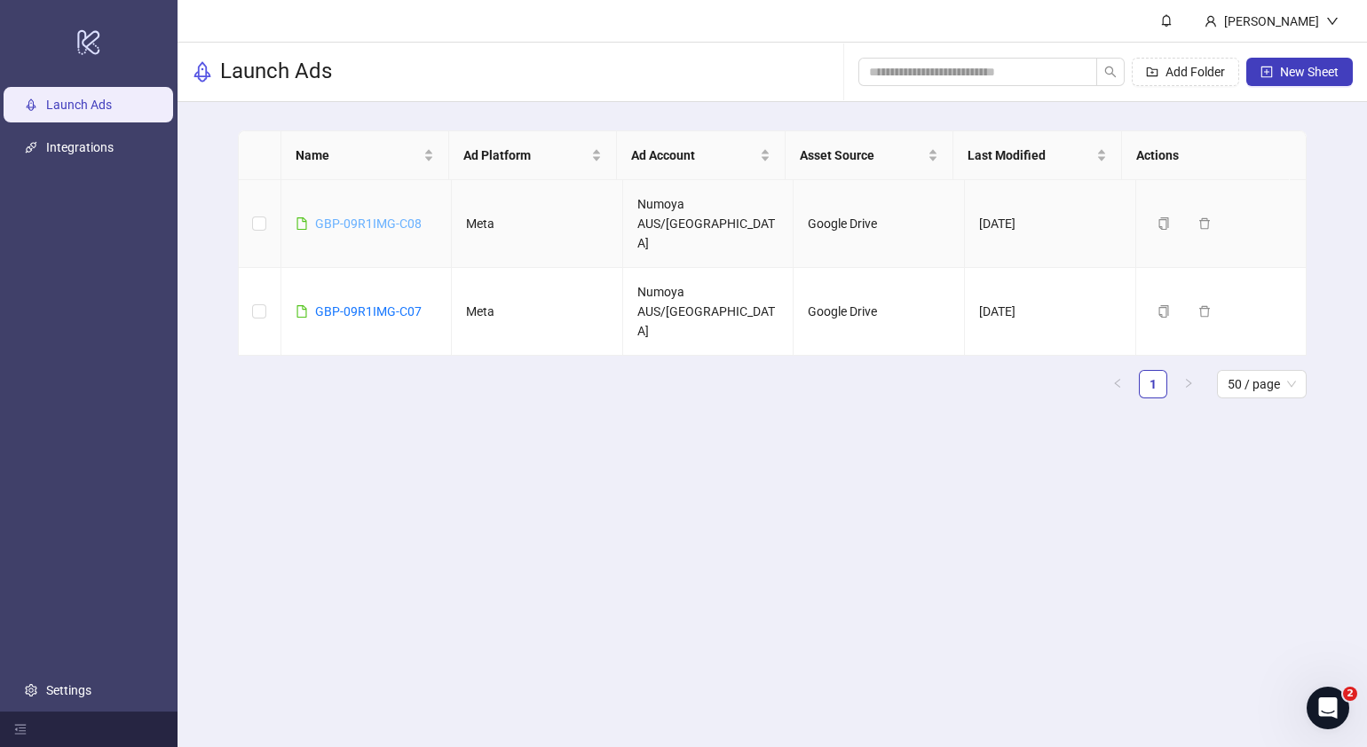
click at [391, 217] on link "GBP-09R1IMG-C08" at bounding box center [368, 224] width 107 height 14
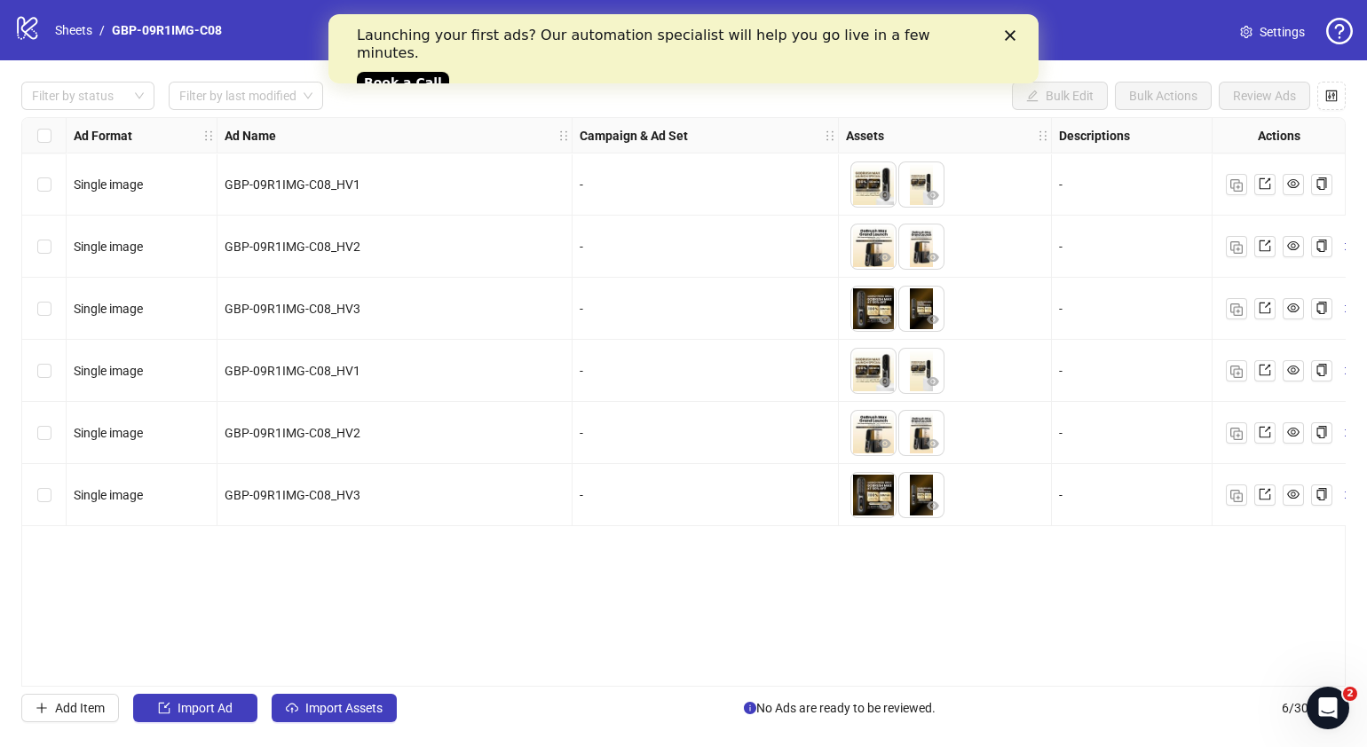
drag, startPoint x: 559, startPoint y: 686, endPoint x: 573, endPoint y: 685, distance: 13.3
click at [573, 685] on div "Ad Format Ad Name Campaign & Ad Set Assets Descriptions Headlines Primary Texts…" at bounding box center [683, 402] width 1324 height 570
click at [72, 28] on link "Sheets" at bounding box center [73, 30] width 44 height 20
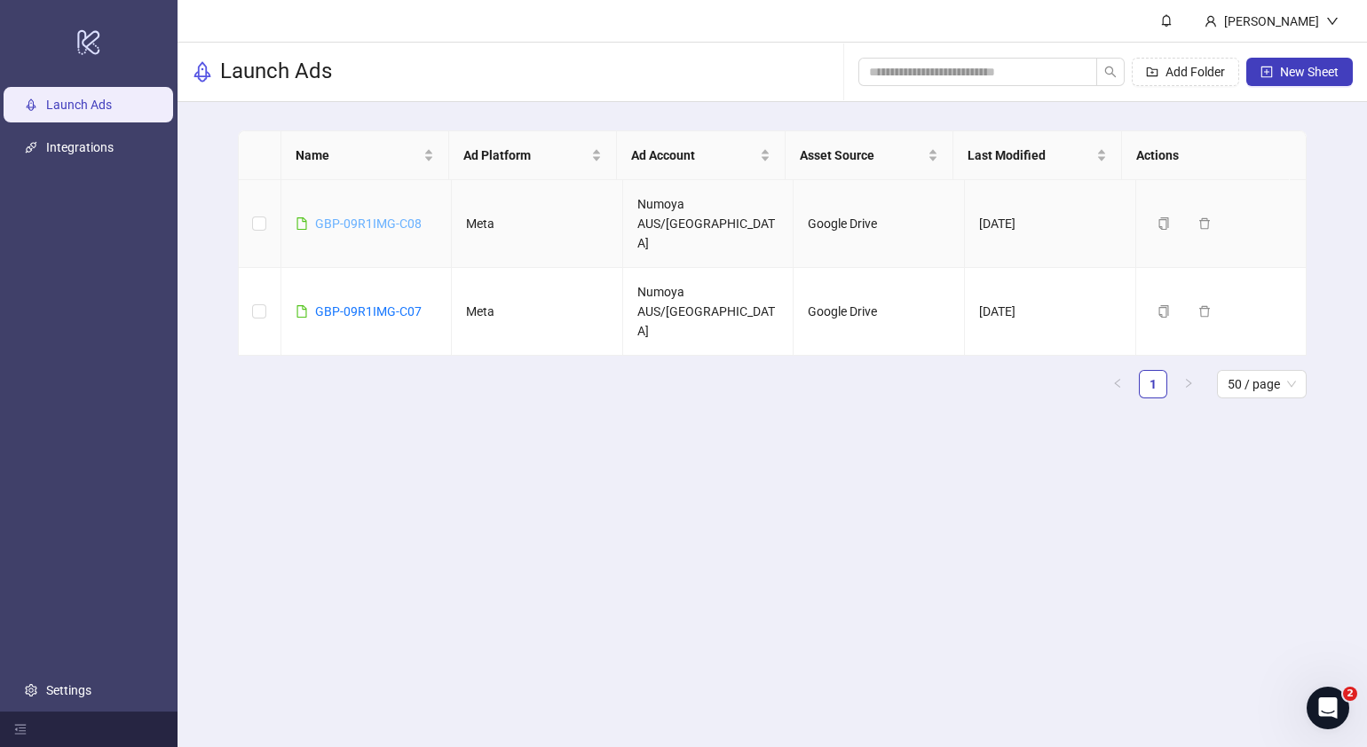
click at [402, 217] on link "GBP-09R1IMG-C08" at bounding box center [368, 224] width 107 height 14
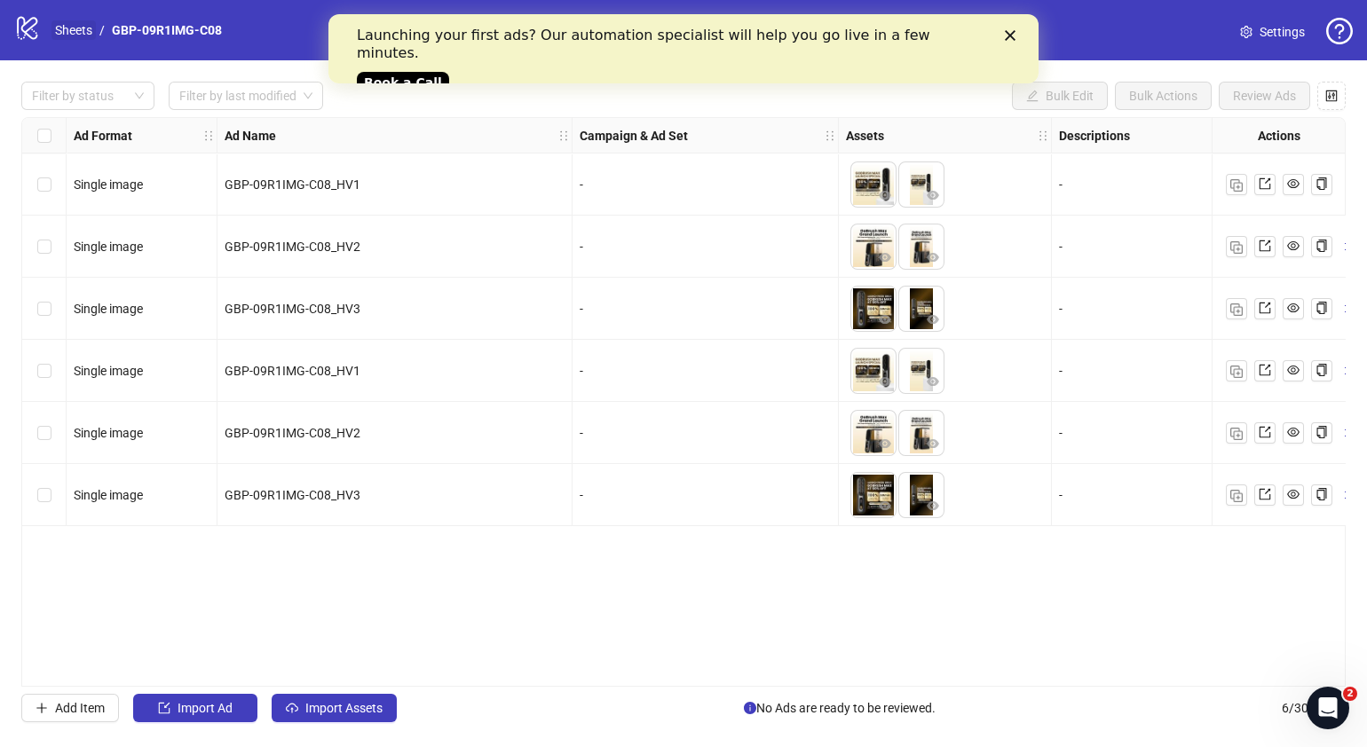
click at [75, 22] on link "Sheets" at bounding box center [73, 30] width 44 height 20
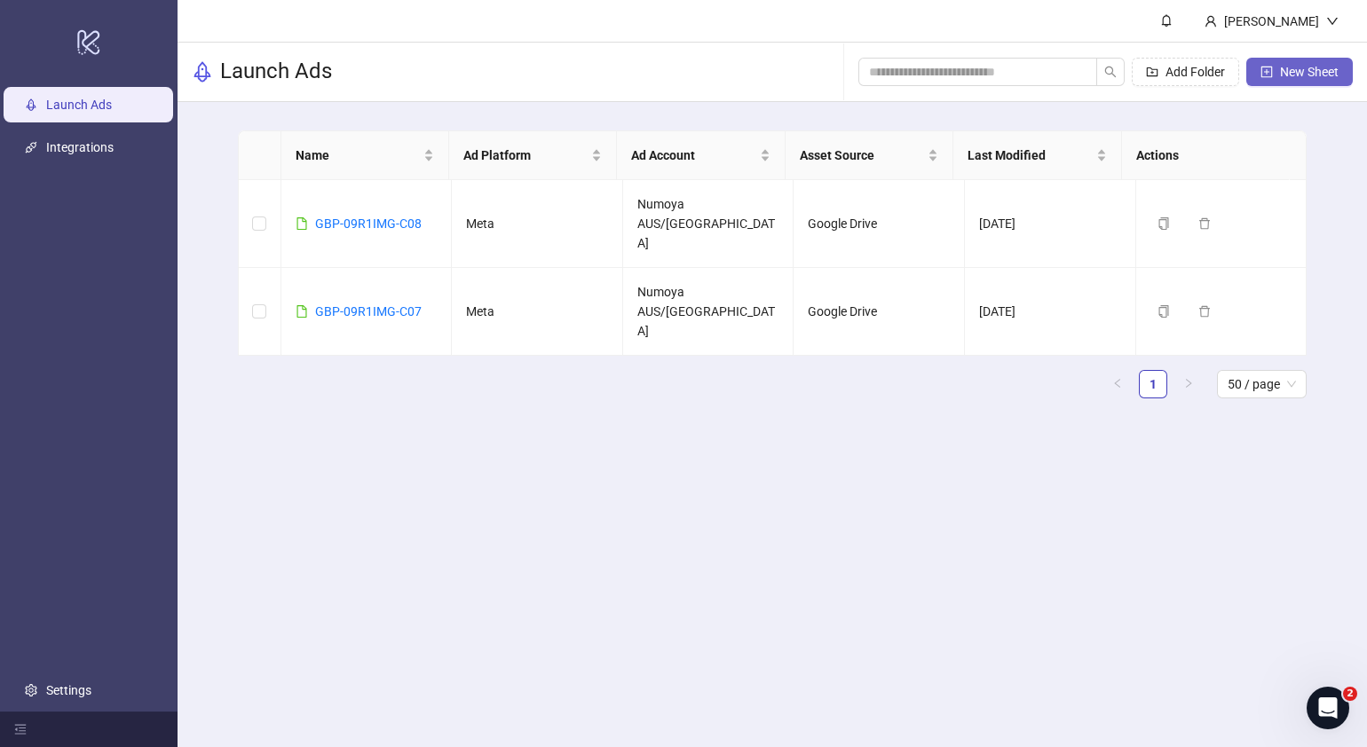
click at [1305, 73] on span "New Sheet" at bounding box center [1309, 72] width 59 height 14
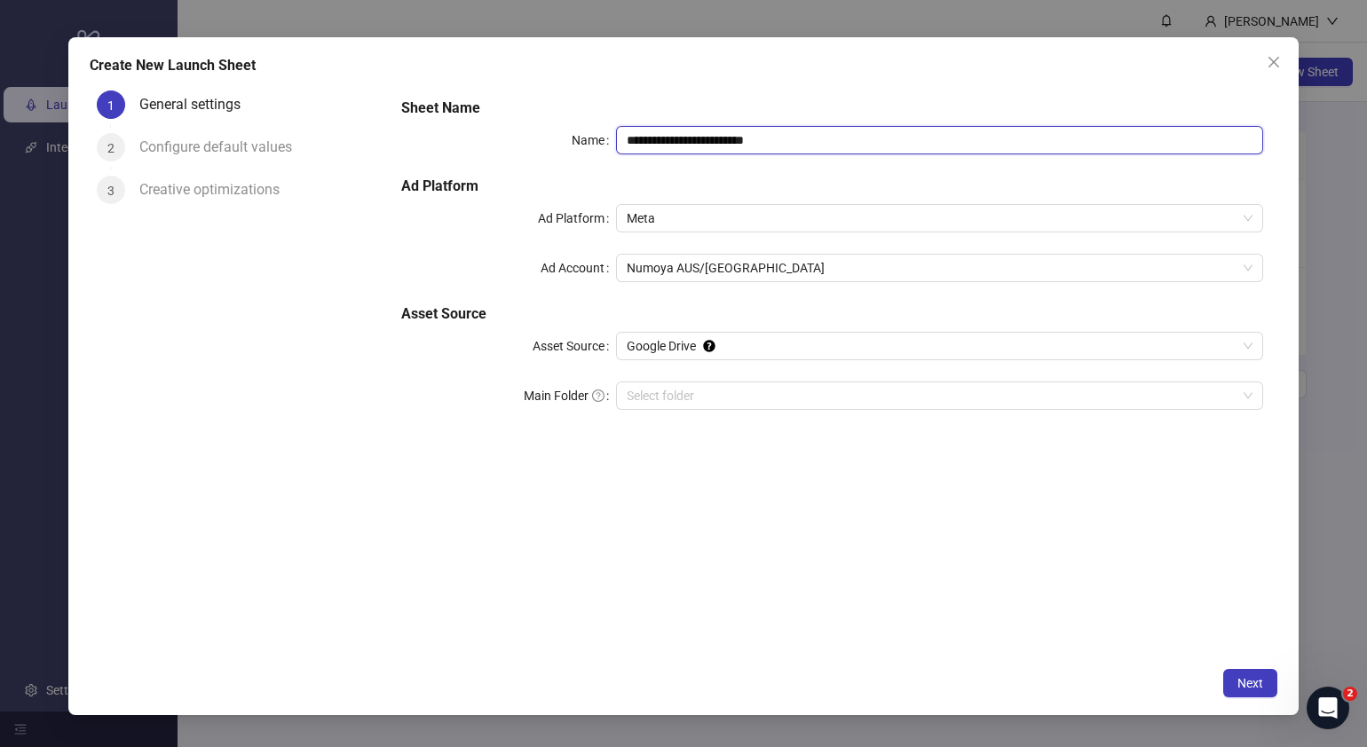
drag, startPoint x: 851, startPoint y: 134, endPoint x: 488, endPoint y: 146, distance: 363.3
click at [488, 146] on div "**********" at bounding box center [832, 140] width 863 height 28
paste input "text"
type input "**********"
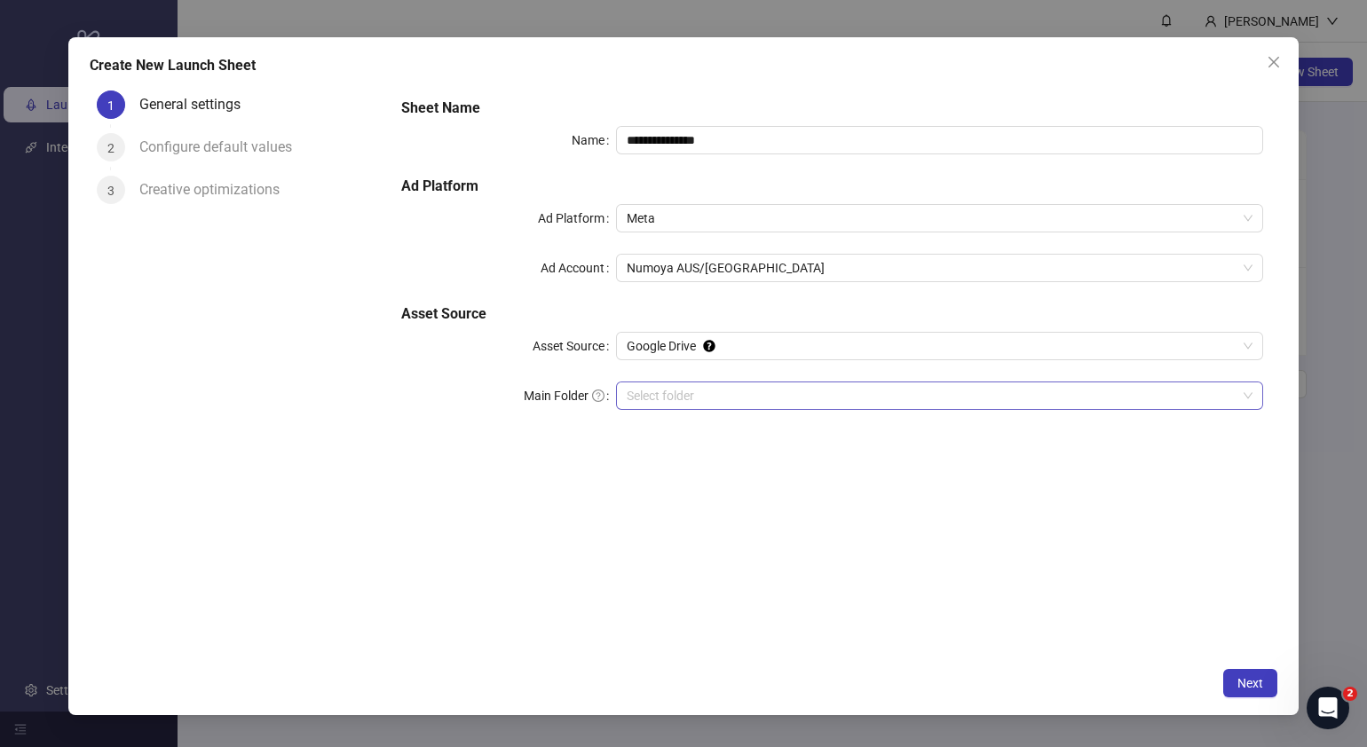
click at [723, 392] on input "Main Folder" at bounding box center [932, 396] width 610 height 27
click at [1255, 689] on span "Next" at bounding box center [1250, 683] width 26 height 14
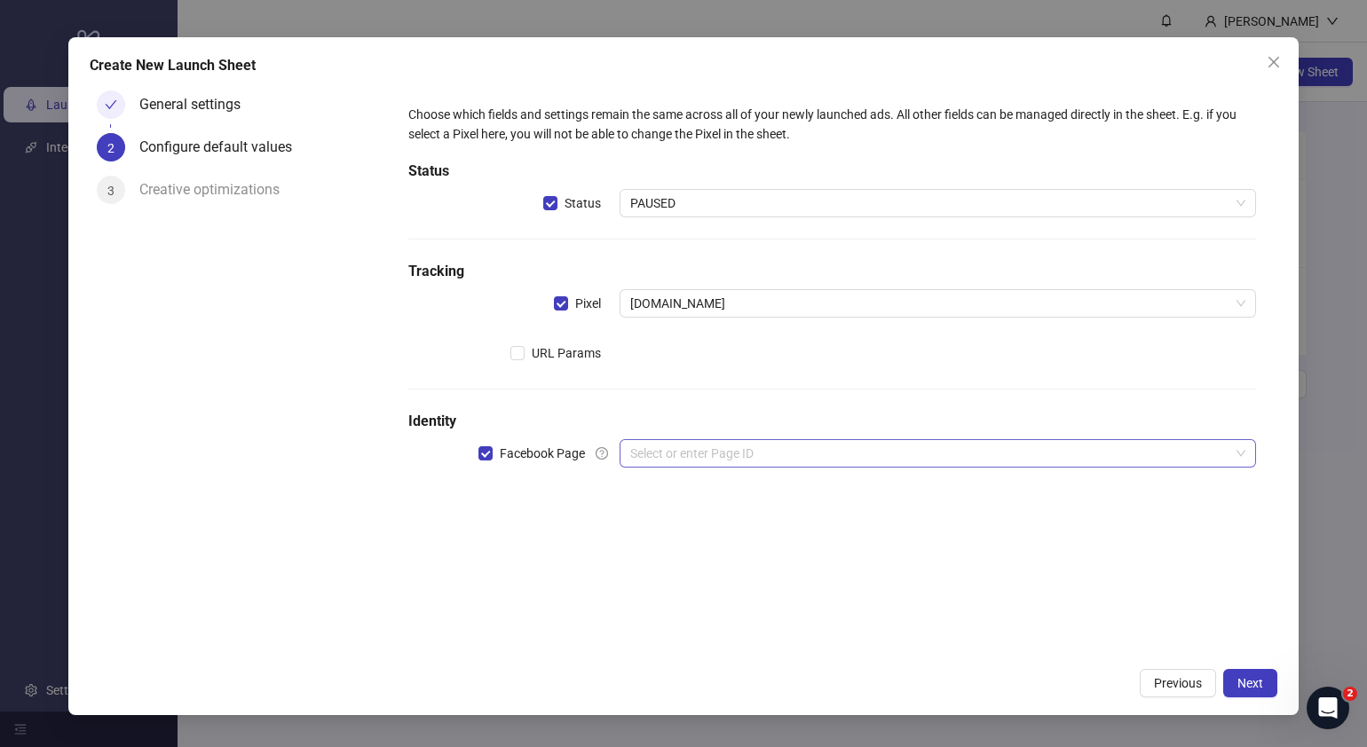
click at [701, 452] on input "search" at bounding box center [929, 453] width 599 height 27
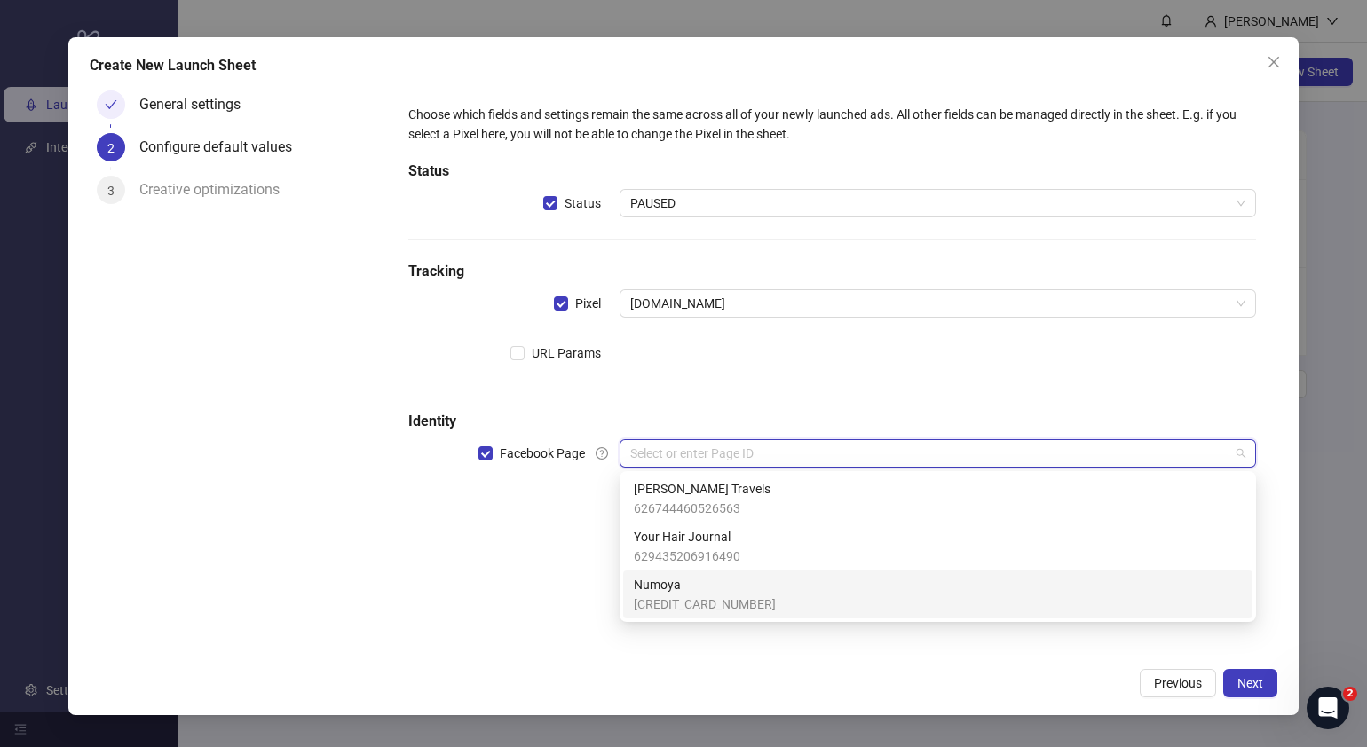
click at [701, 587] on span "Numoya" at bounding box center [705, 585] width 142 height 20
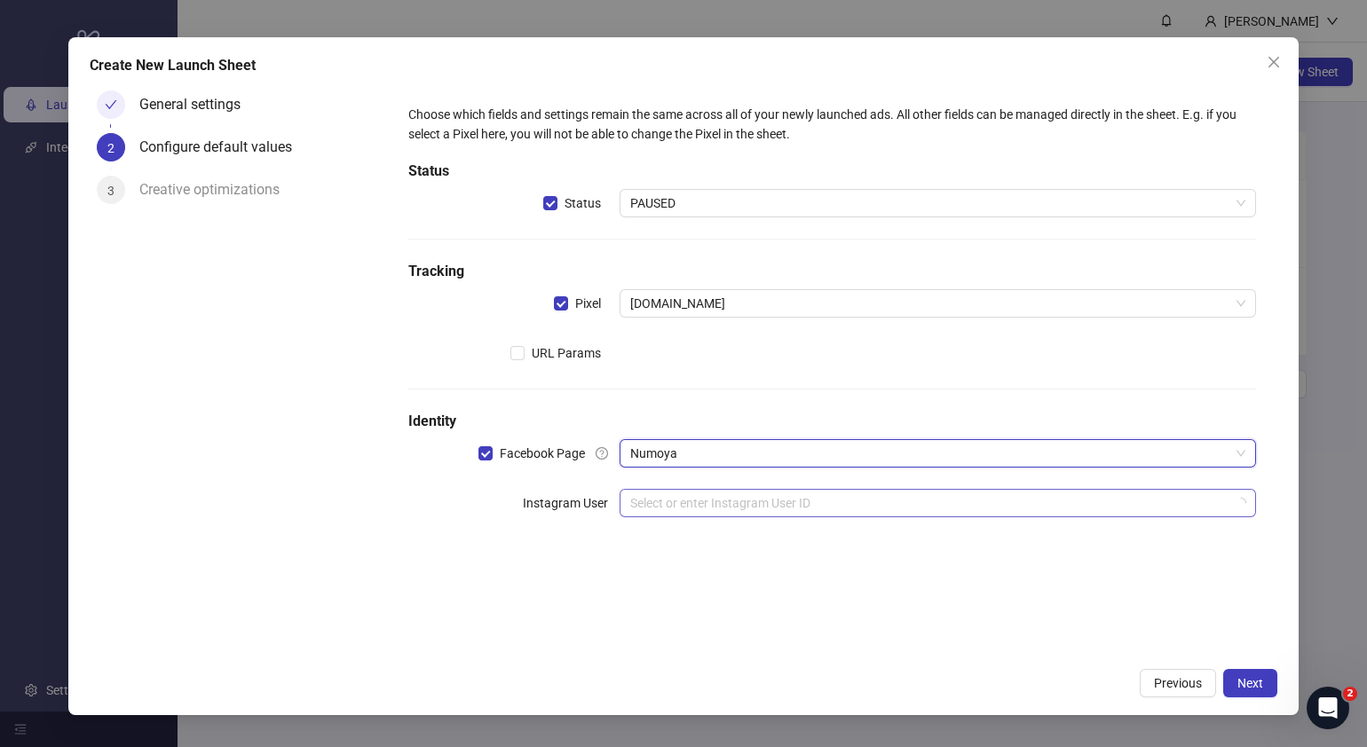
click at [746, 503] on input "search" at bounding box center [929, 503] width 599 height 27
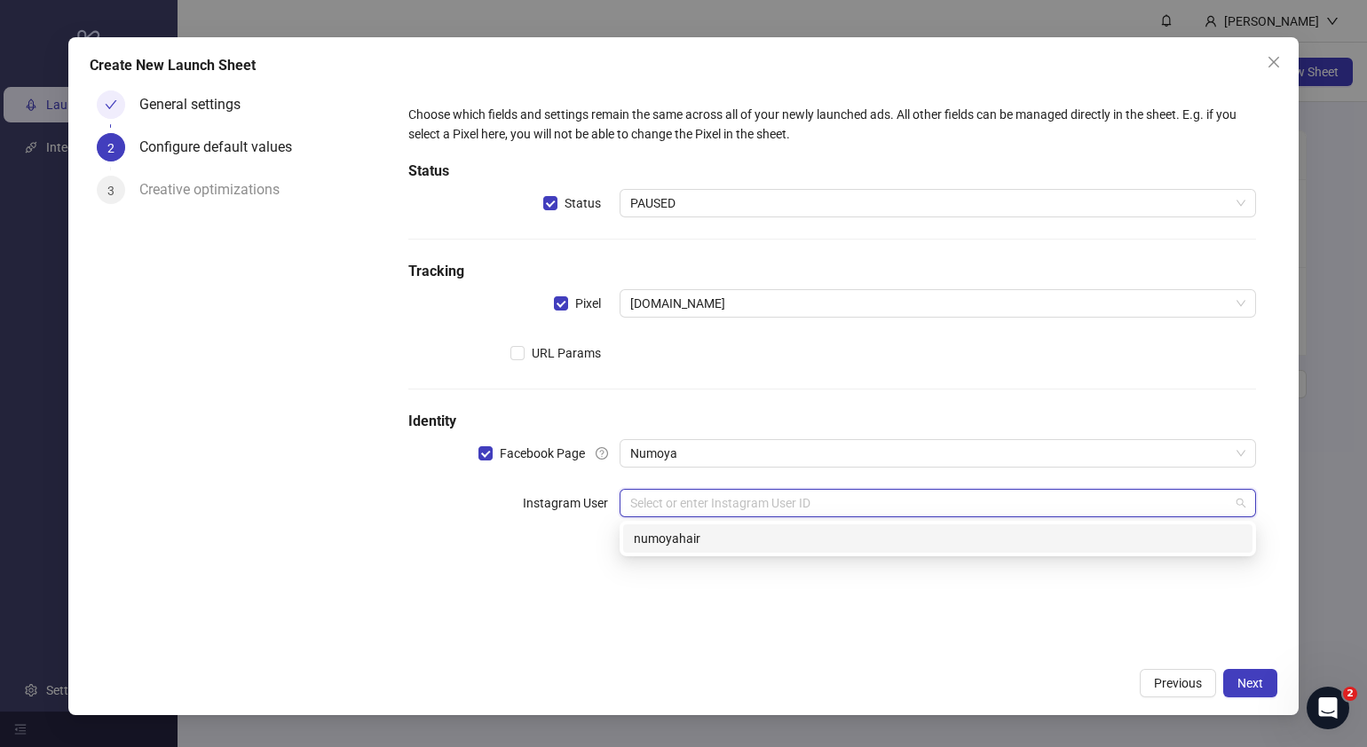
click at [746, 539] on div "numoyahair" at bounding box center [938, 539] width 608 height 20
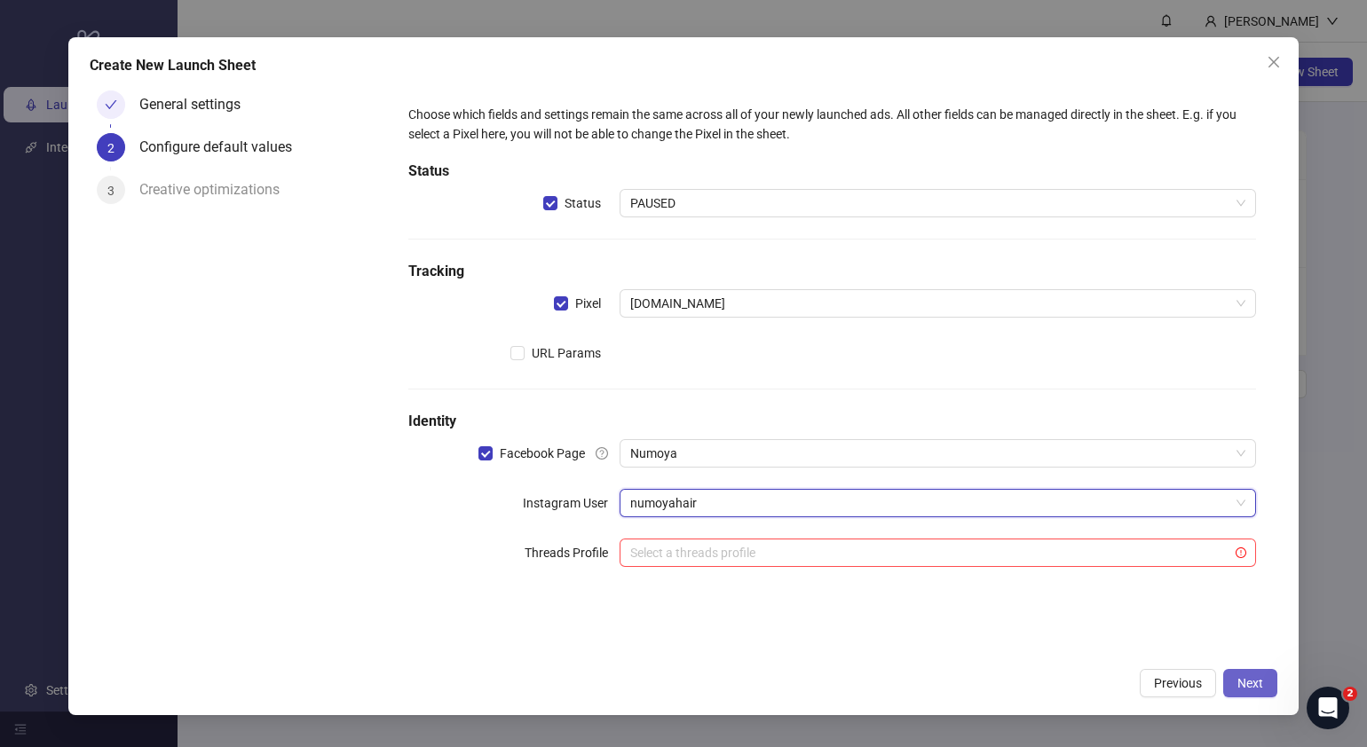
click at [1254, 687] on span "Next" at bounding box center [1250, 683] width 26 height 14
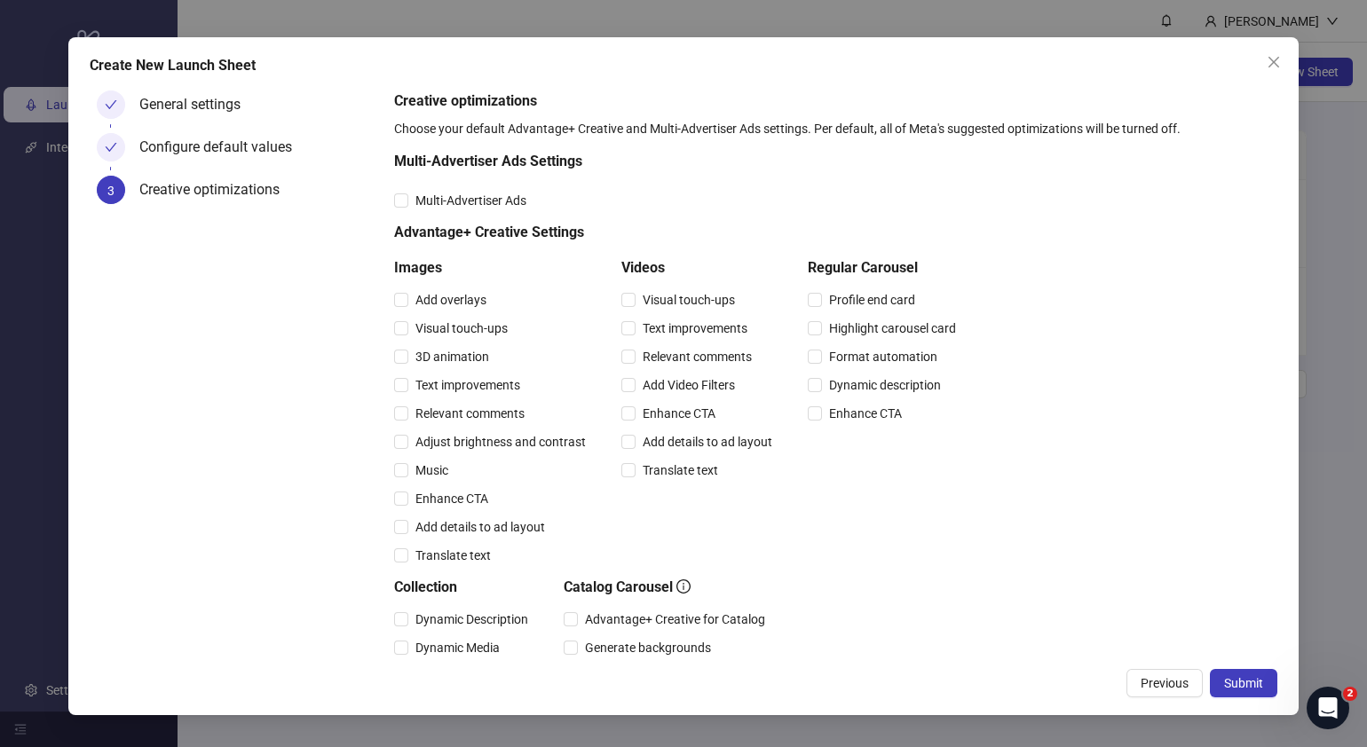
click at [1254, 687] on span "Submit" at bounding box center [1243, 683] width 39 height 14
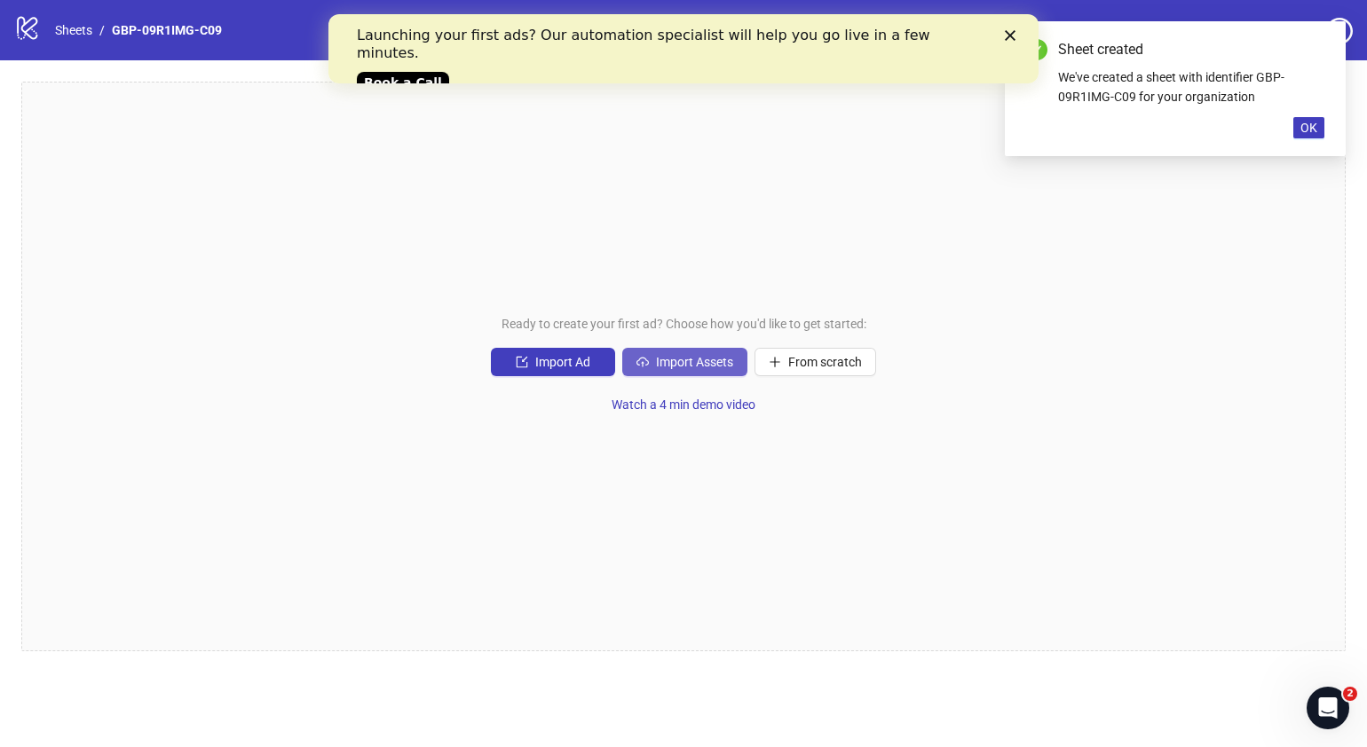
click at [678, 364] on span "Import Assets" at bounding box center [694, 362] width 77 height 14
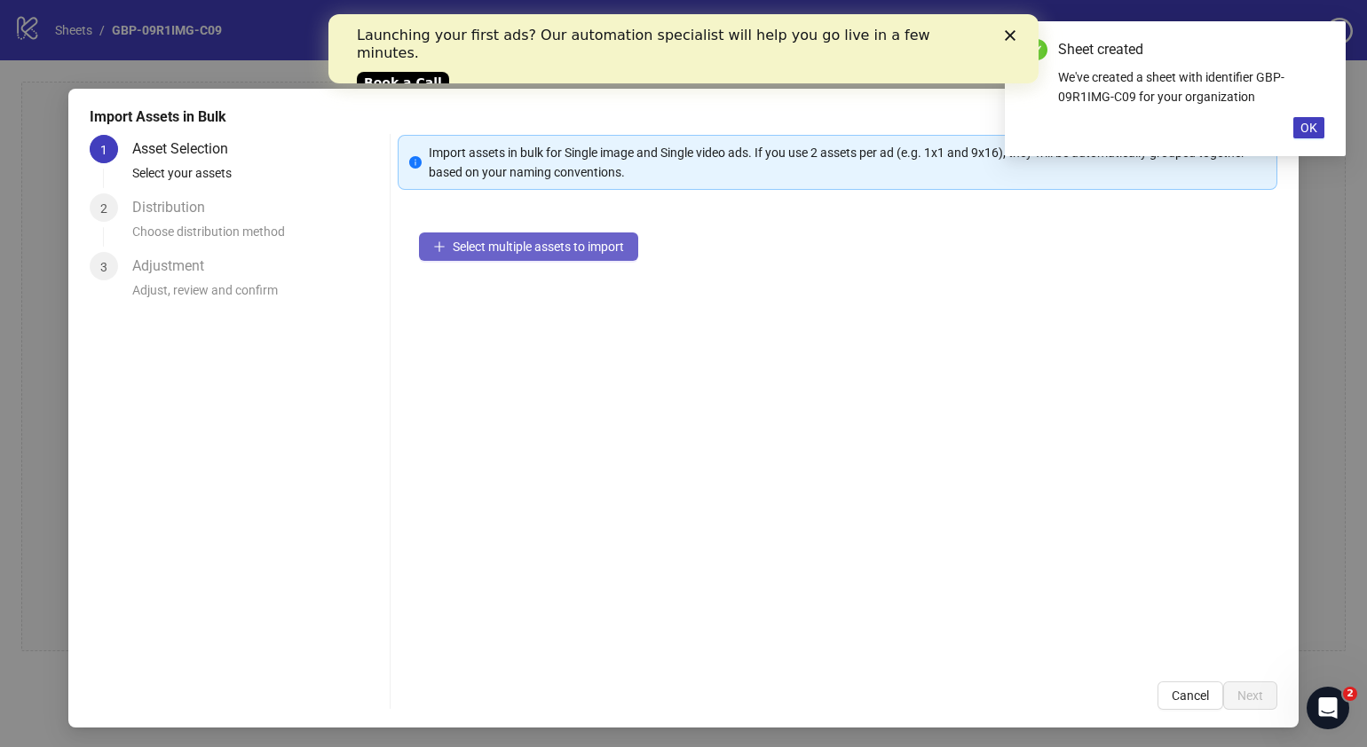
click at [550, 254] on button "Select multiple assets to import" at bounding box center [528, 247] width 219 height 28
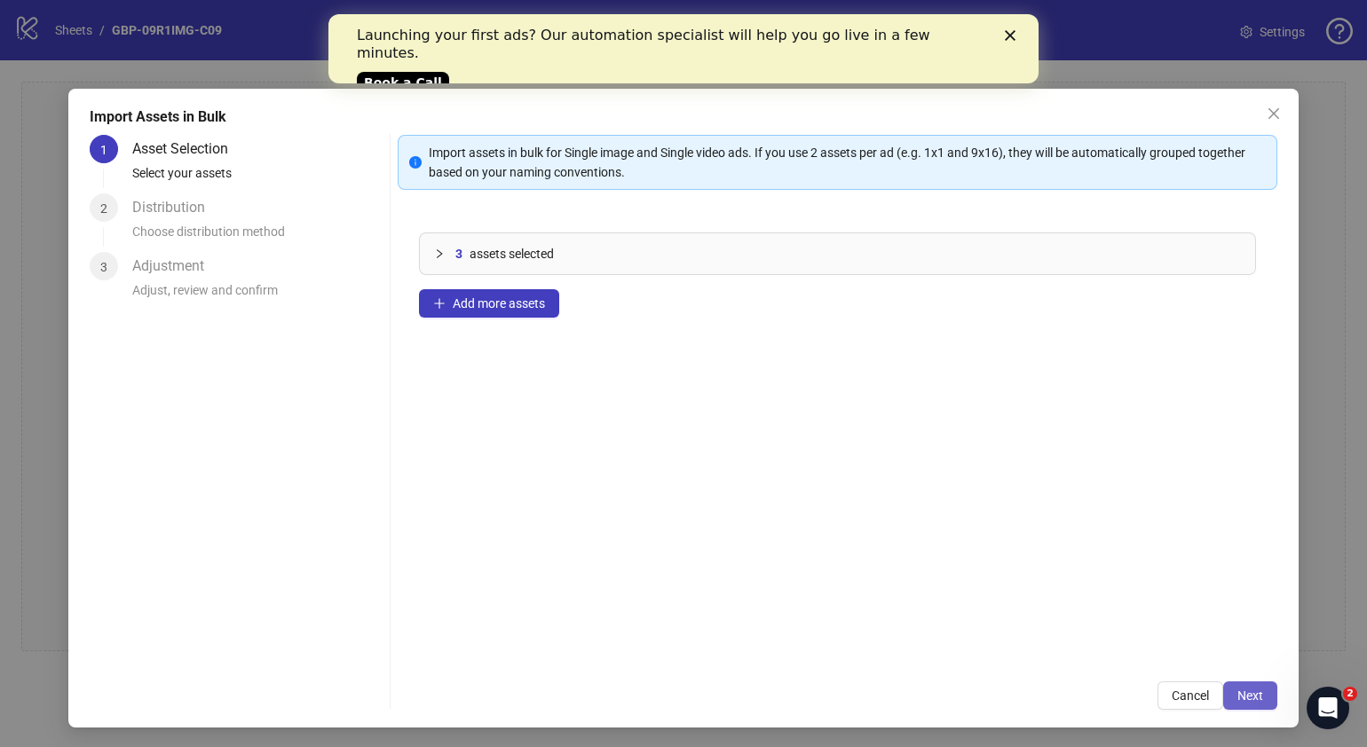
click at [1237, 695] on span "Next" at bounding box center [1250, 696] width 26 height 14
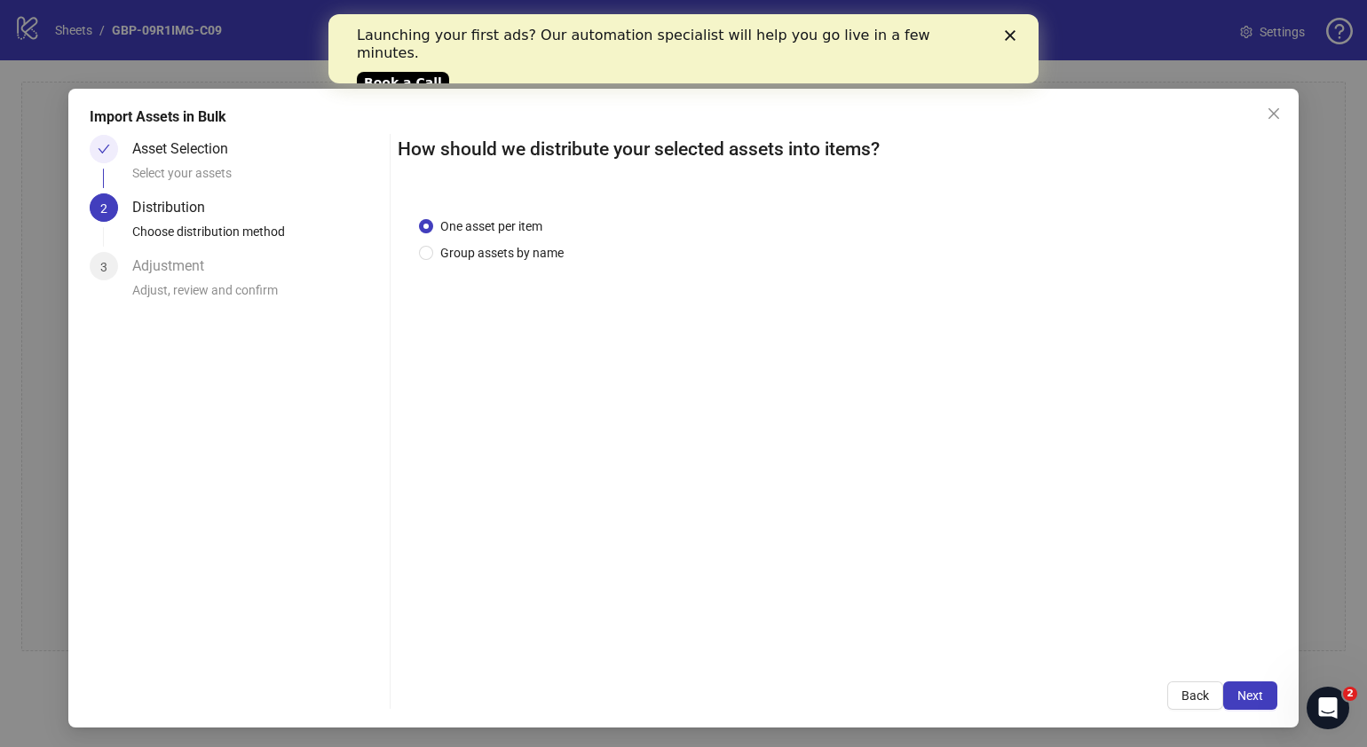
click at [1237, 695] on span "Next" at bounding box center [1250, 696] width 26 height 14
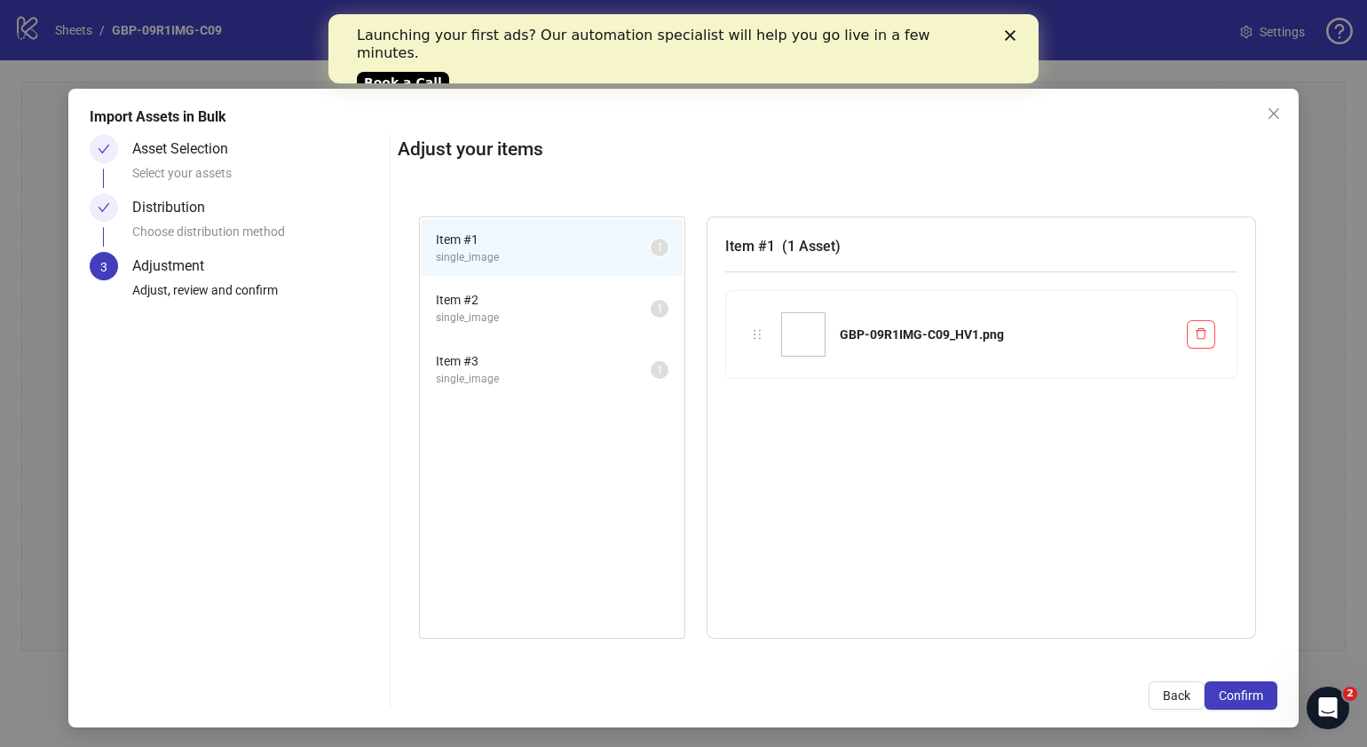
click at [1228, 695] on span "Confirm" at bounding box center [1241, 696] width 44 height 14
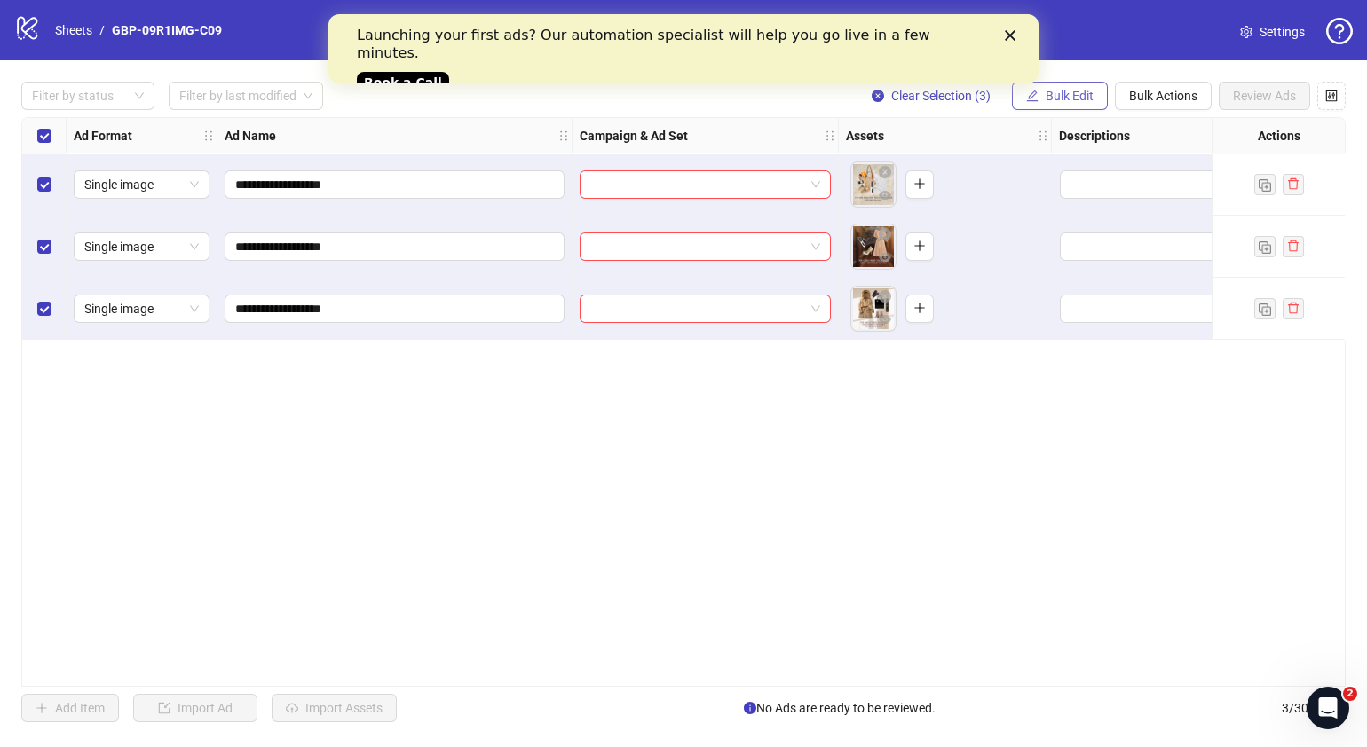
click at [1046, 98] on span "Bulk Edit" at bounding box center [1070, 96] width 48 height 14
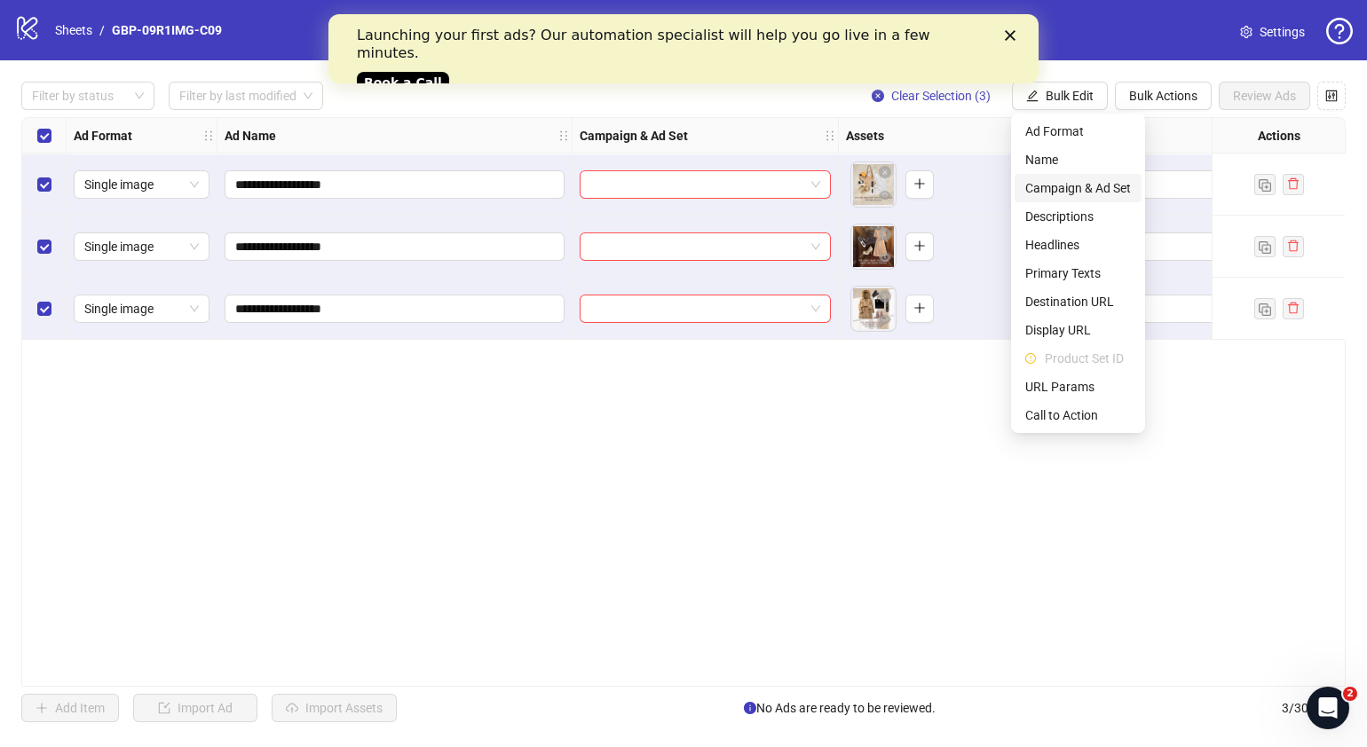
click at [1085, 186] on span "Campaign & Ad Set" at bounding box center [1078, 188] width 106 height 20
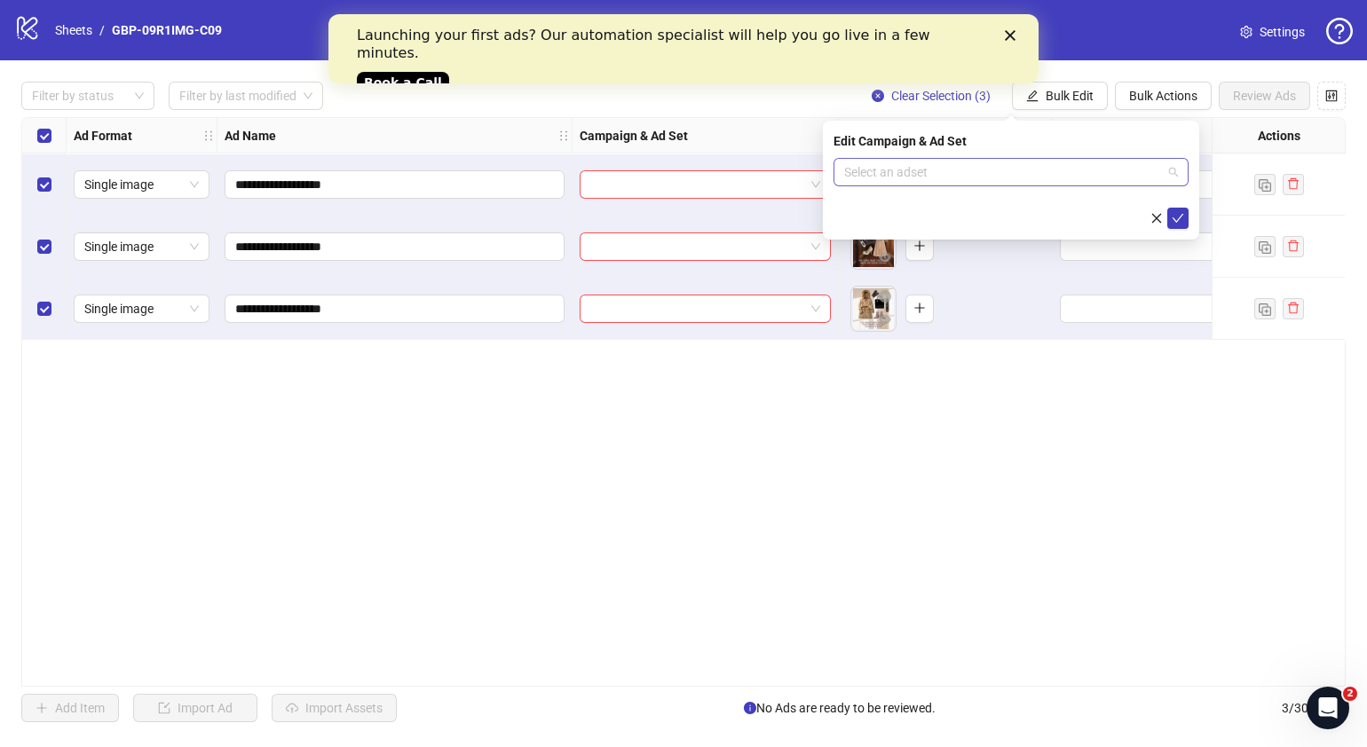
click at [978, 183] on input "search" at bounding box center [1003, 172] width 318 height 27
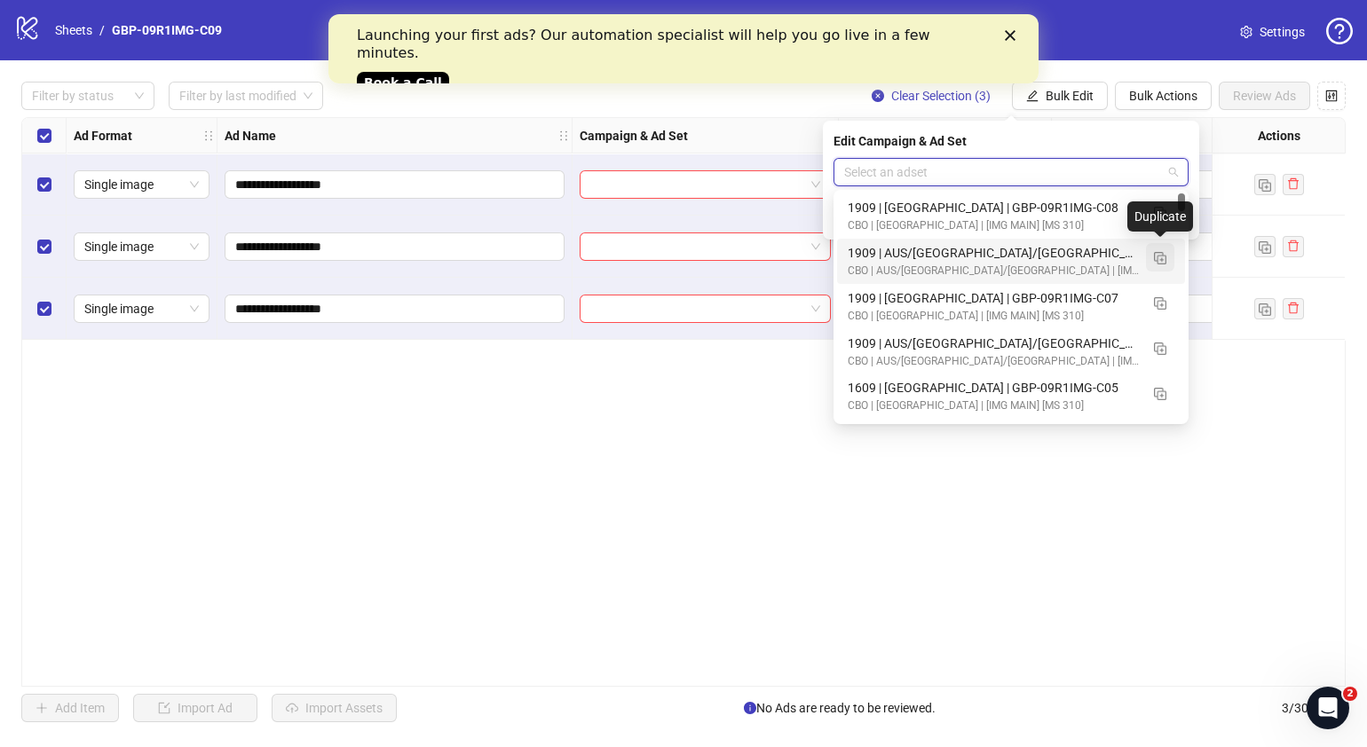
click at [1165, 259] on img "button" at bounding box center [1160, 258] width 12 height 12
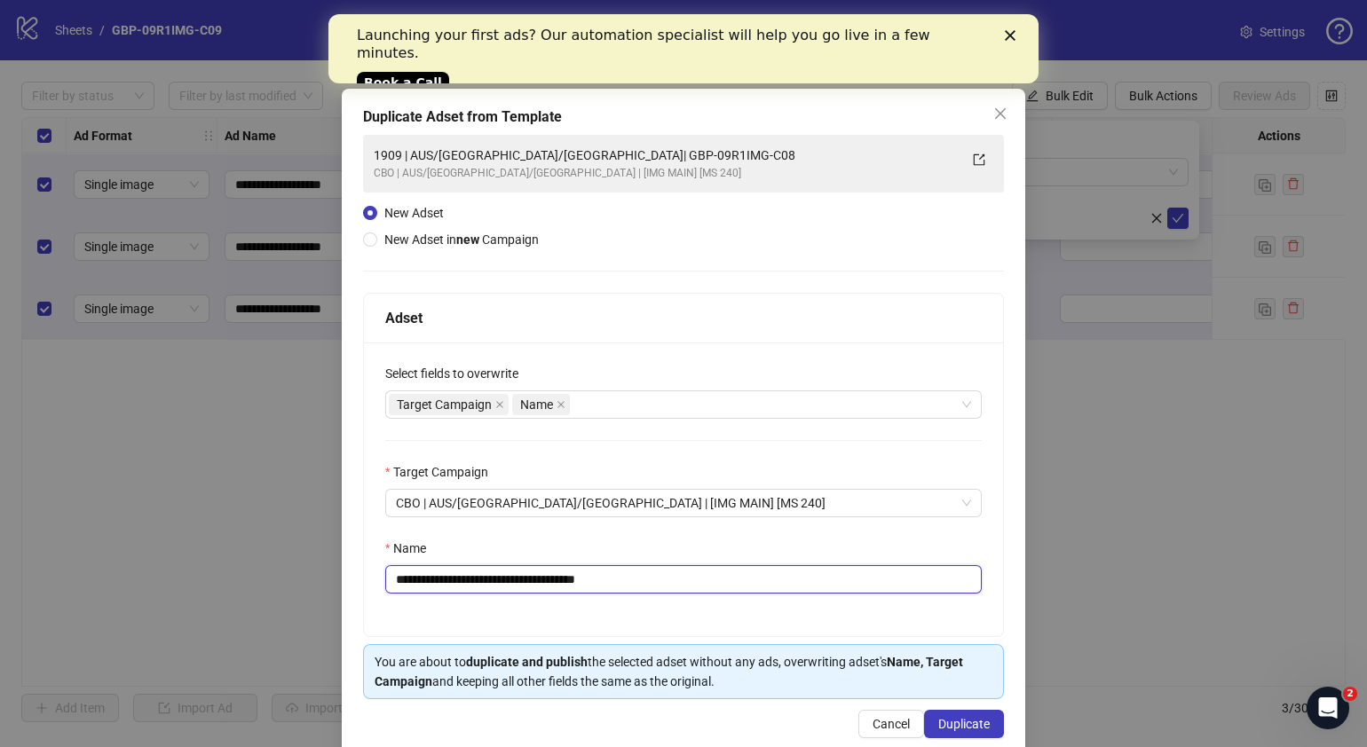
drag, startPoint x: 652, startPoint y: 578, endPoint x: 545, endPoint y: 581, distance: 107.5
click at [502, 584] on input "**********" at bounding box center [683, 579] width 597 height 28
paste input "text"
type input "**********"
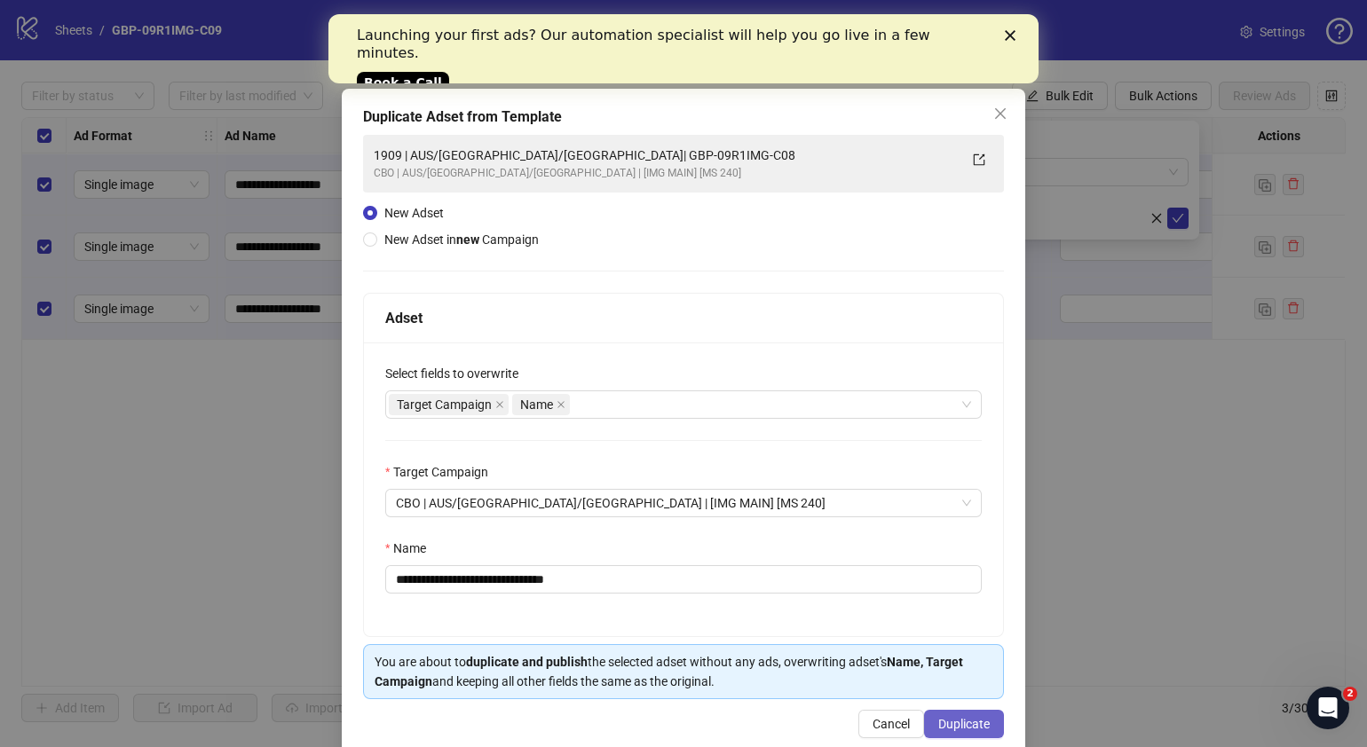
click at [944, 724] on span "Duplicate" at bounding box center [963, 724] width 51 height 14
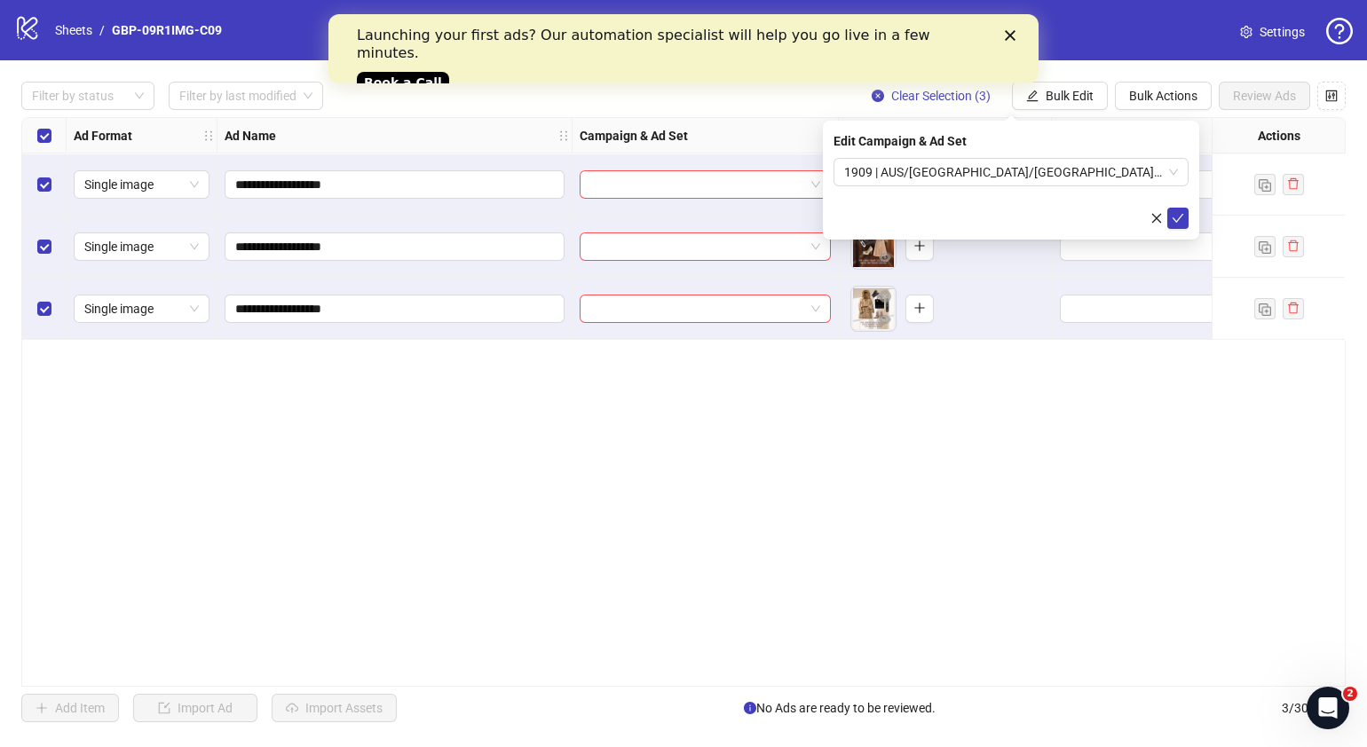
click at [1189, 214] on div "Edit Campaign & Ad Set 1909 | AUS/NZ/UK| GBP-09R1IMG-C09" at bounding box center [1011, 180] width 376 height 119
click at [1184, 224] on button "submit" at bounding box center [1177, 218] width 21 height 21
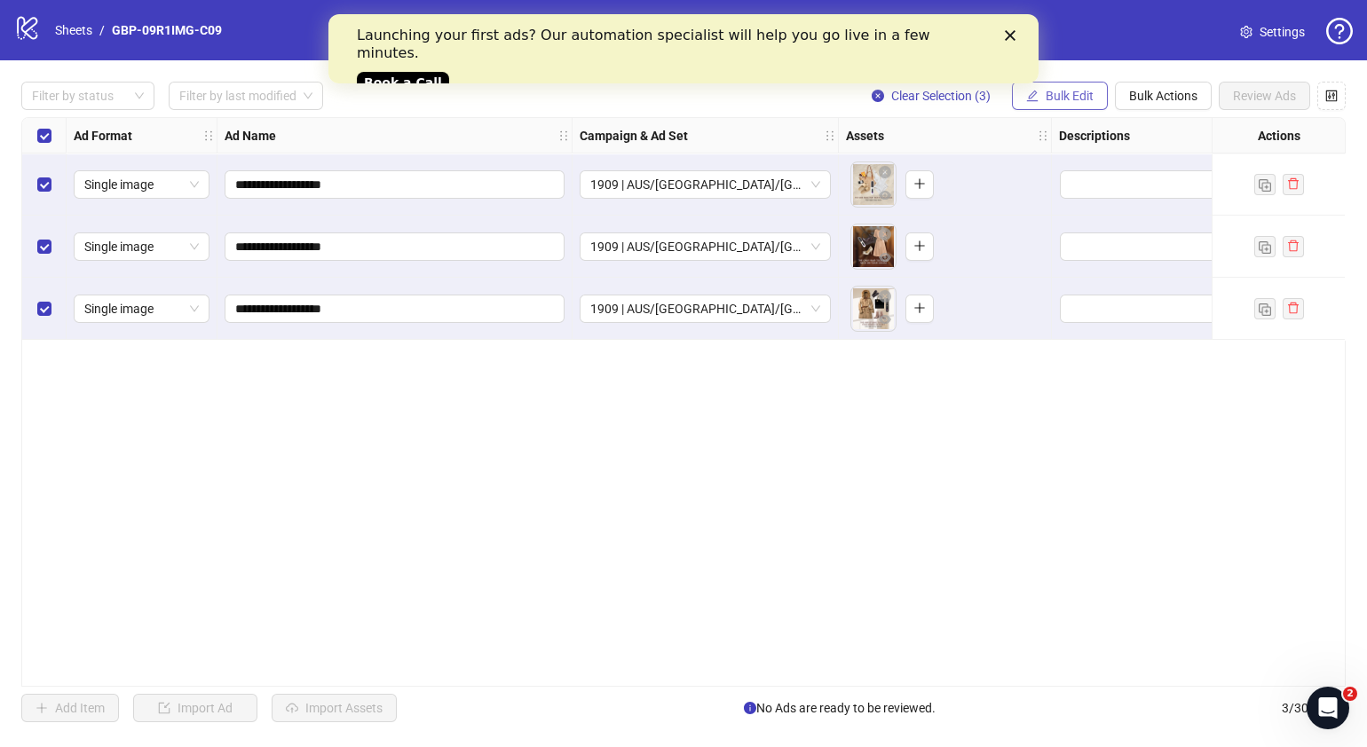
click at [1071, 98] on span "Bulk Edit" at bounding box center [1070, 96] width 48 height 14
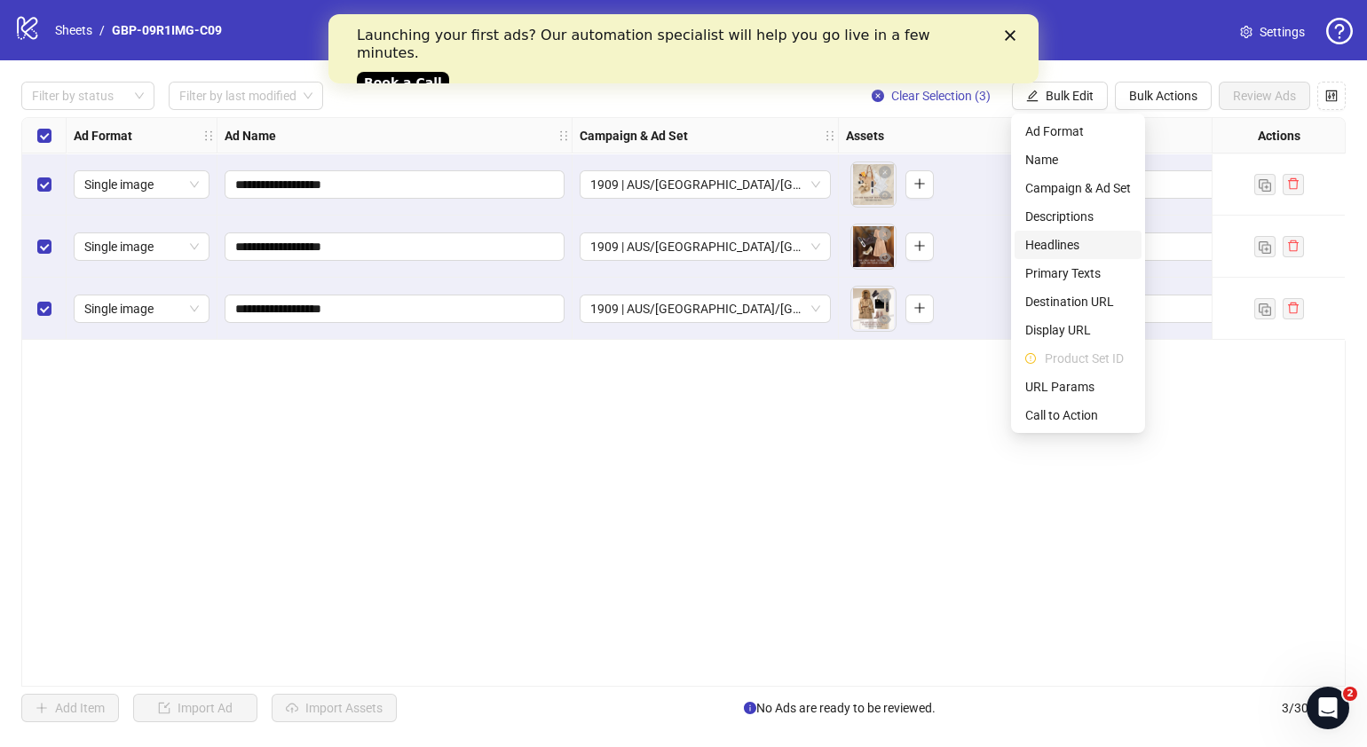
click at [1084, 244] on span "Headlines" at bounding box center [1078, 245] width 106 height 20
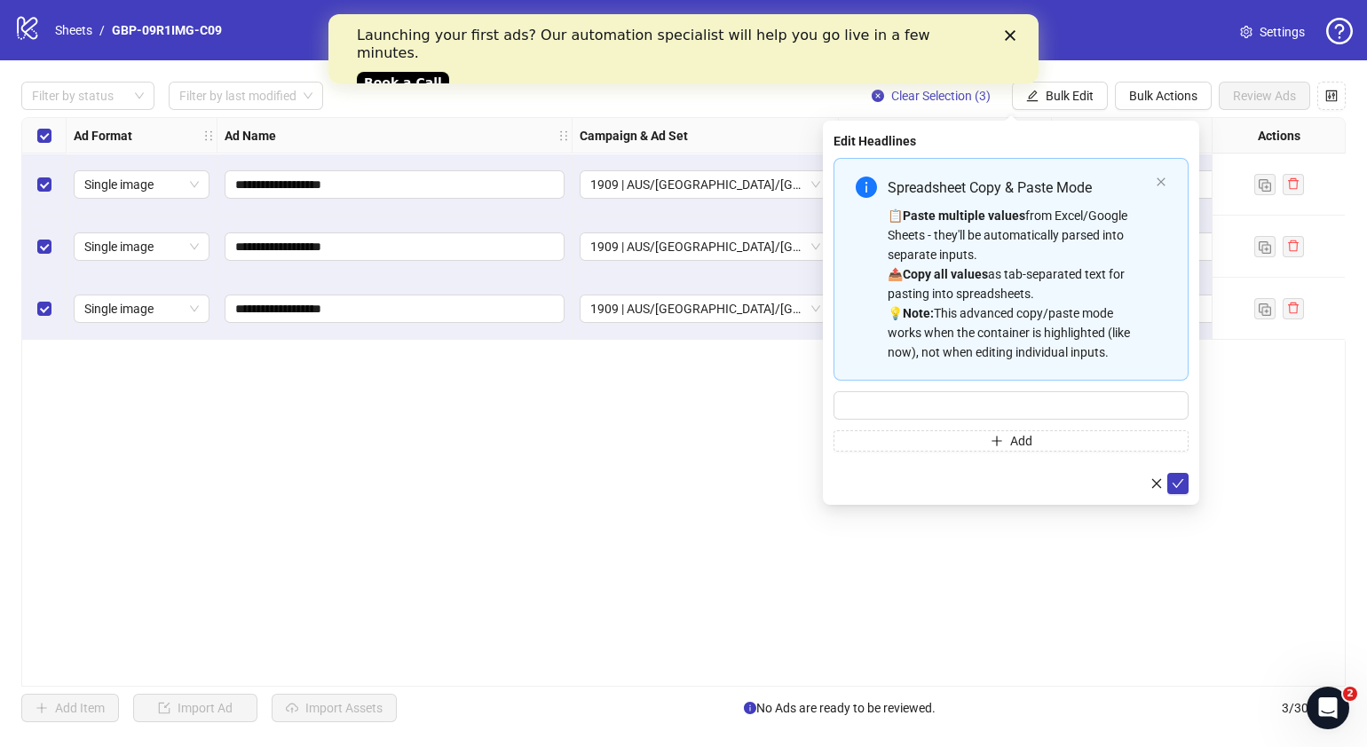
drag, startPoint x: 929, startPoint y: 605, endPoint x: 934, endPoint y: 518, distance: 88.0
click at [929, 604] on div "**********" at bounding box center [683, 402] width 1324 height 570
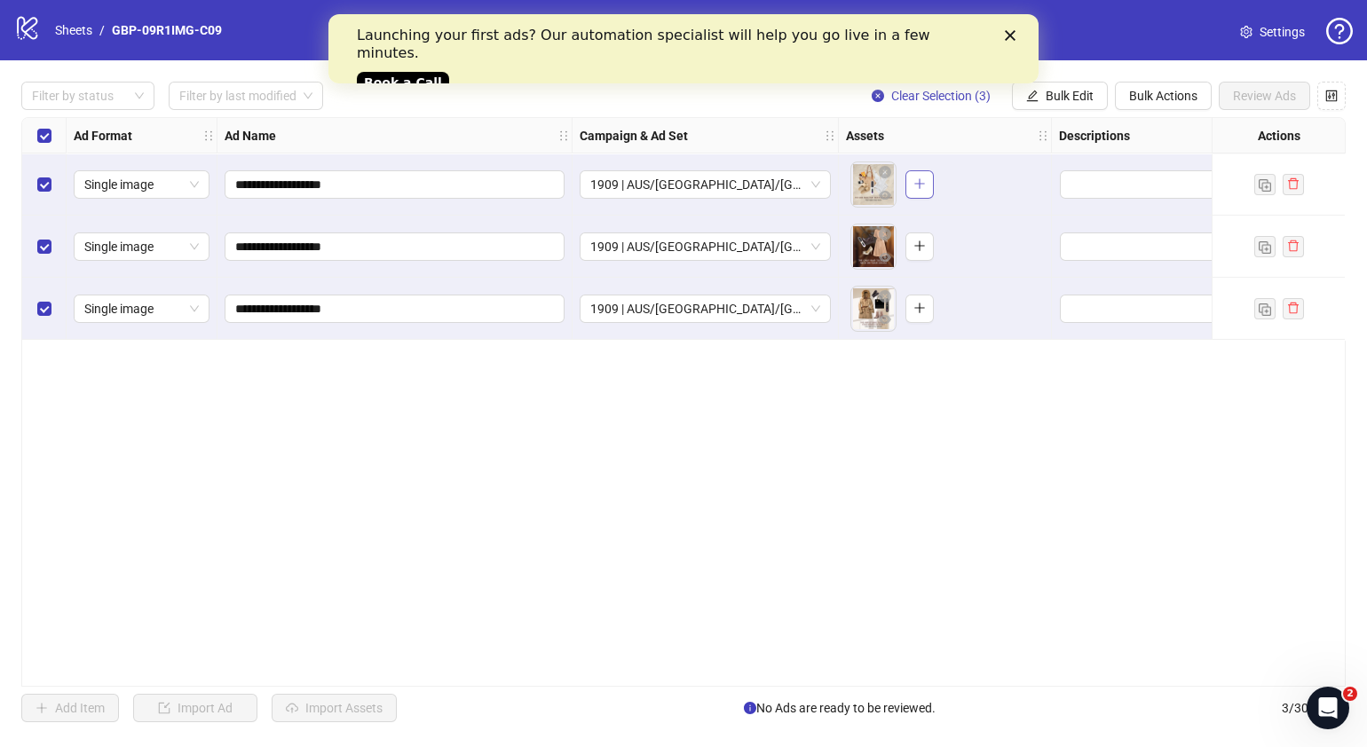
click at [928, 182] on button "button" at bounding box center [919, 184] width 28 height 28
click at [928, 257] on button "button" at bounding box center [919, 247] width 28 height 28
click at [913, 308] on icon "plus" at bounding box center [919, 308] width 12 height 12
click at [1085, 92] on span "Bulk Edit" at bounding box center [1070, 96] width 48 height 14
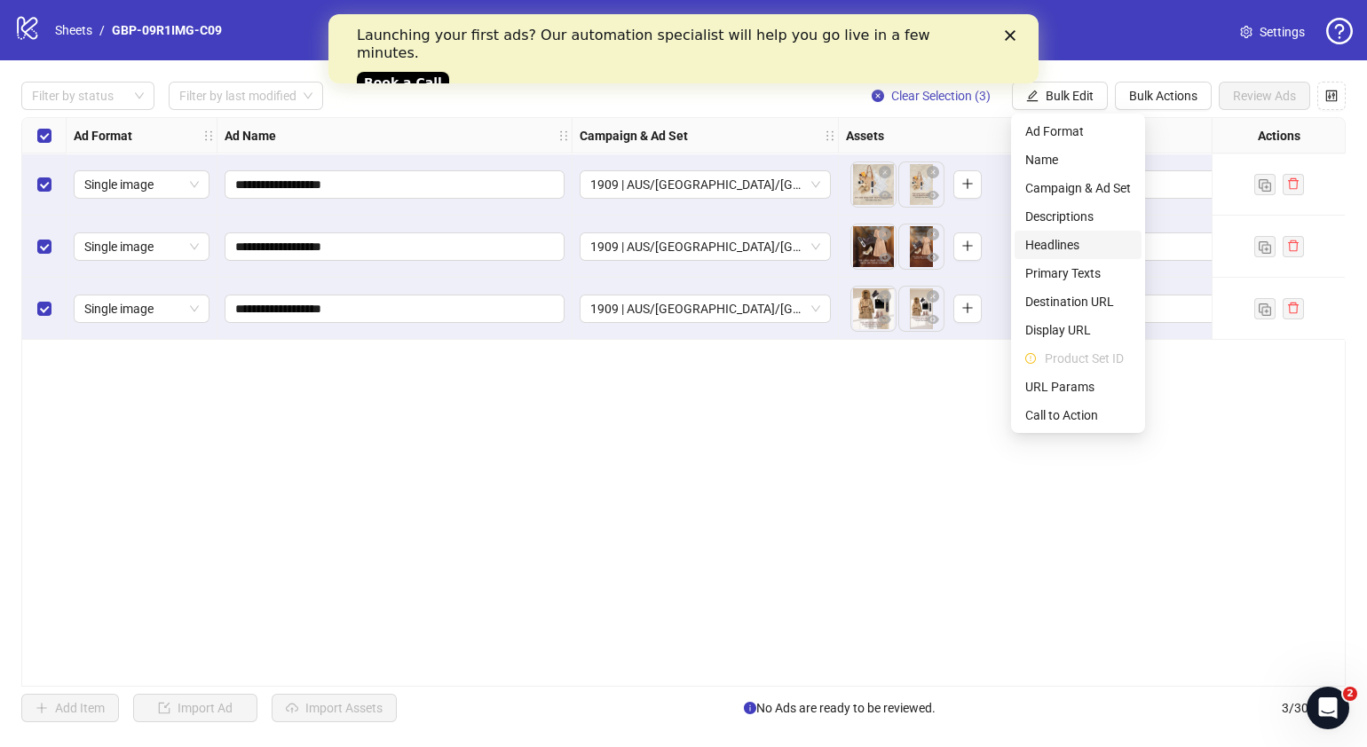
click at [1079, 241] on span "Headlines" at bounding box center [1078, 245] width 106 height 20
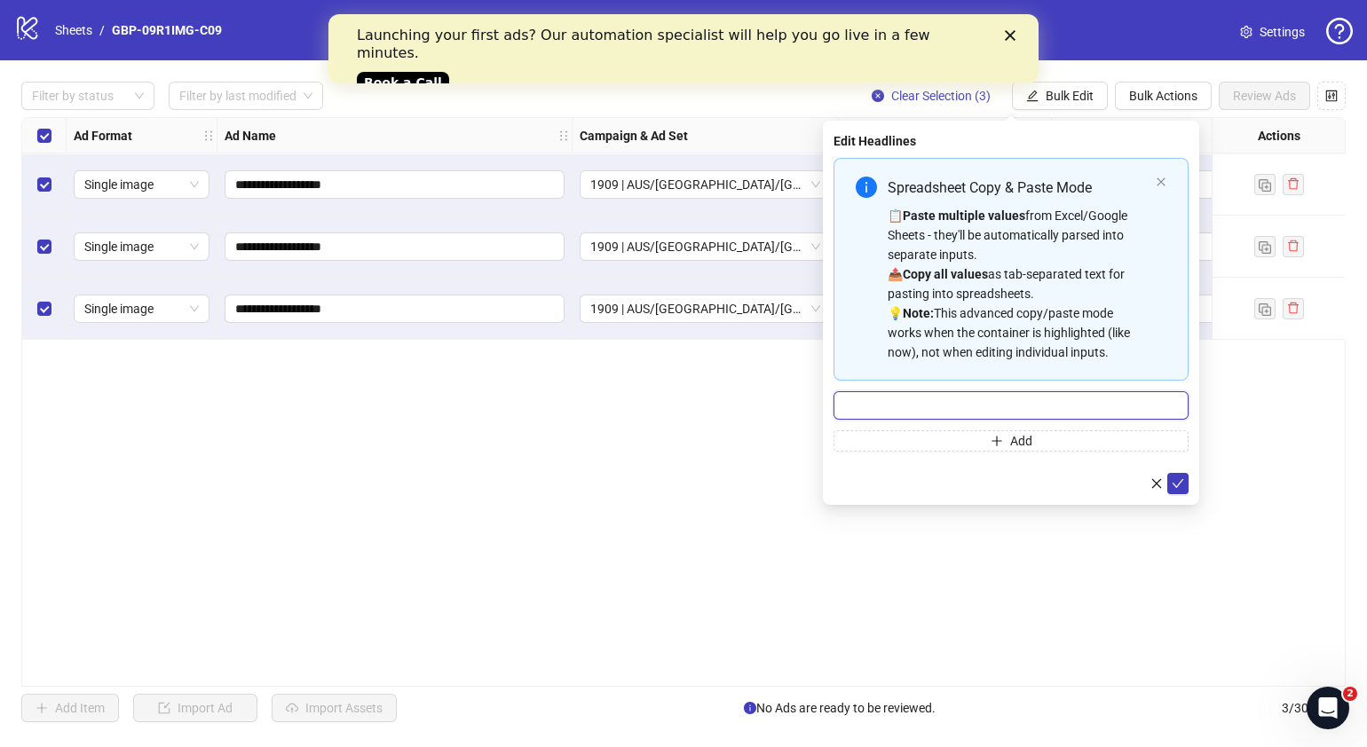
click at [1044, 407] on input "Multi-input container - paste or copy values" at bounding box center [1011, 405] width 355 height 28
paste input "*******"
type input "*******"
click at [958, 444] on button "Add" at bounding box center [1011, 441] width 355 height 21
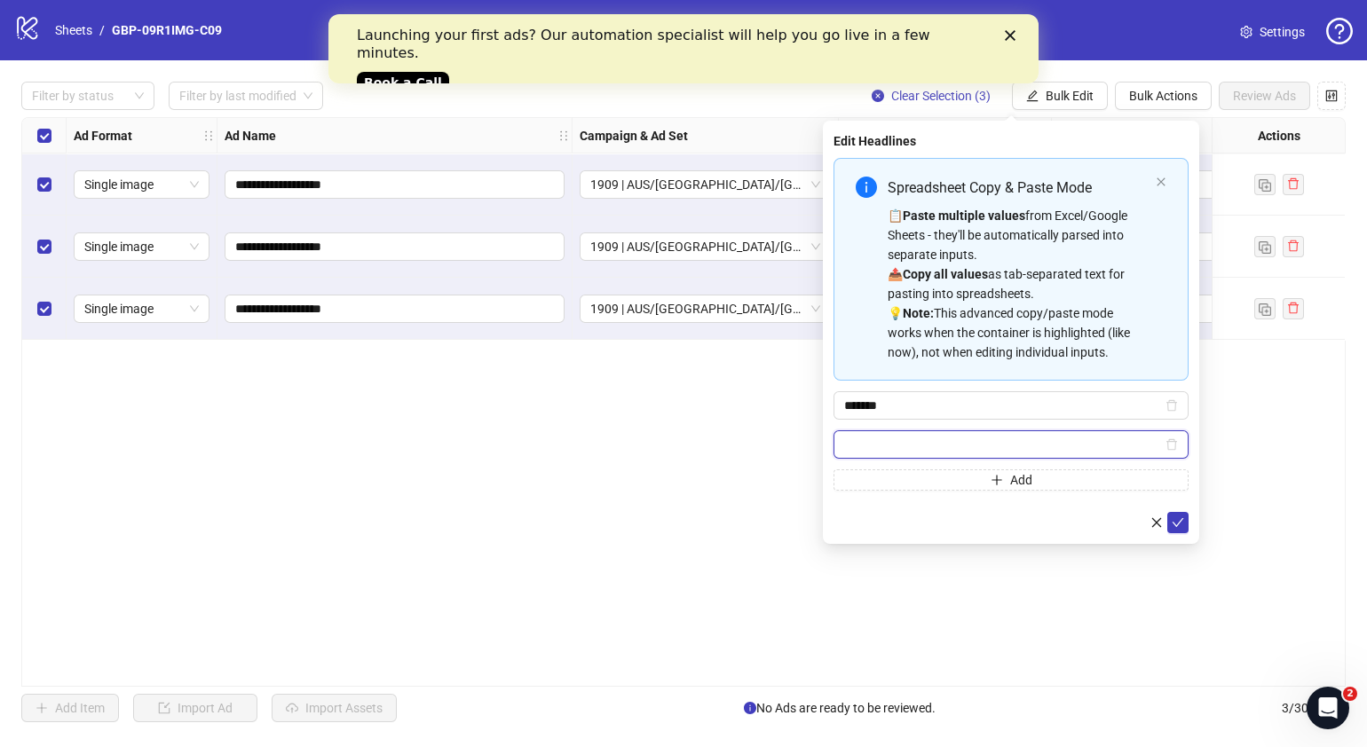
click at [1032, 448] on input "Multi-input container - paste or copy values" at bounding box center [1003, 445] width 318 height 20
paste input "**********"
type input "**********"
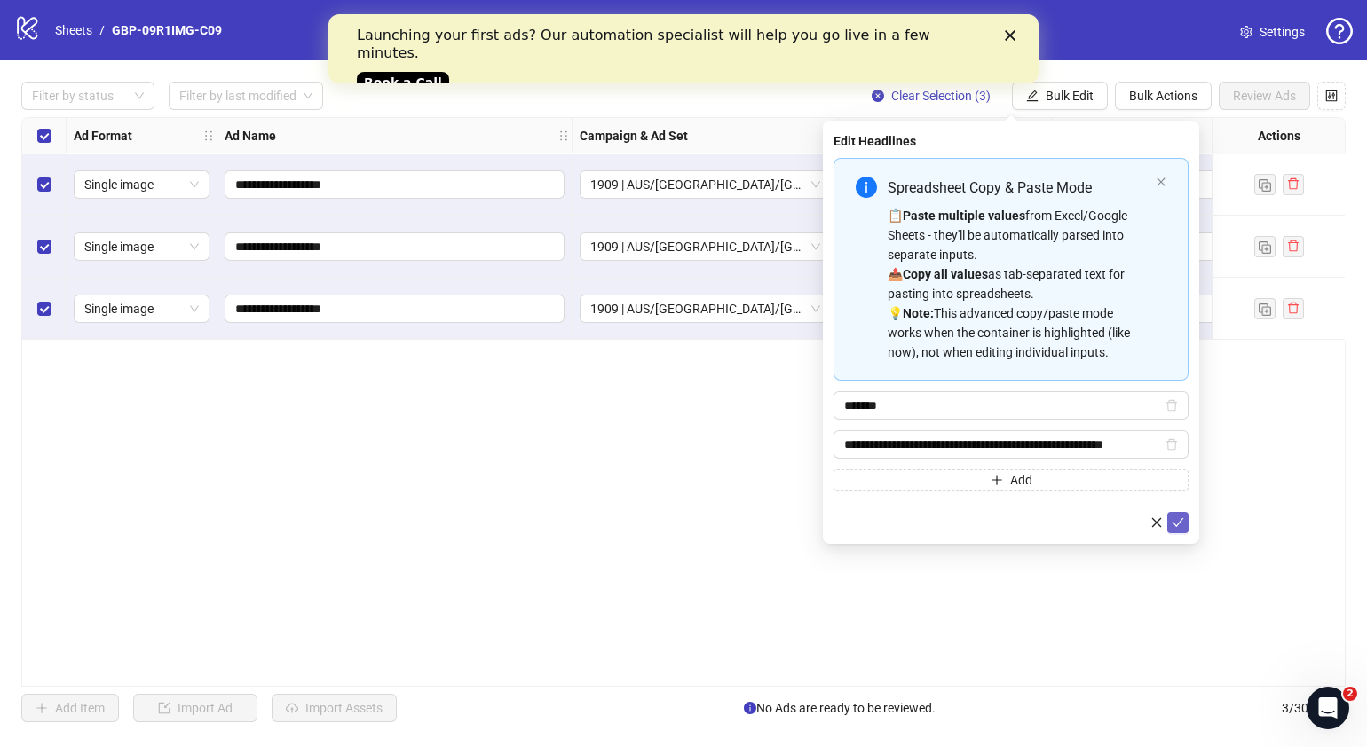
click at [1182, 521] on icon "check" at bounding box center [1178, 523] width 12 height 12
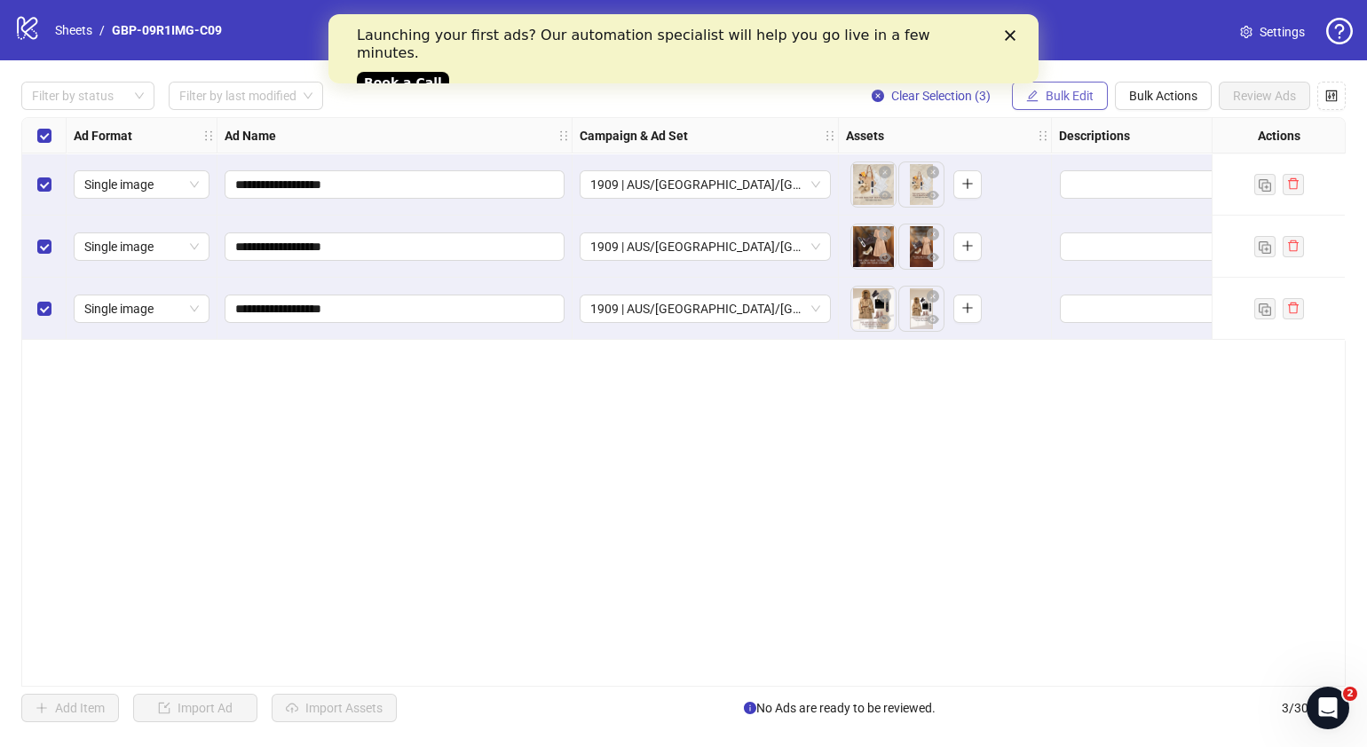
click at [1101, 98] on button "Bulk Edit" at bounding box center [1060, 96] width 96 height 28
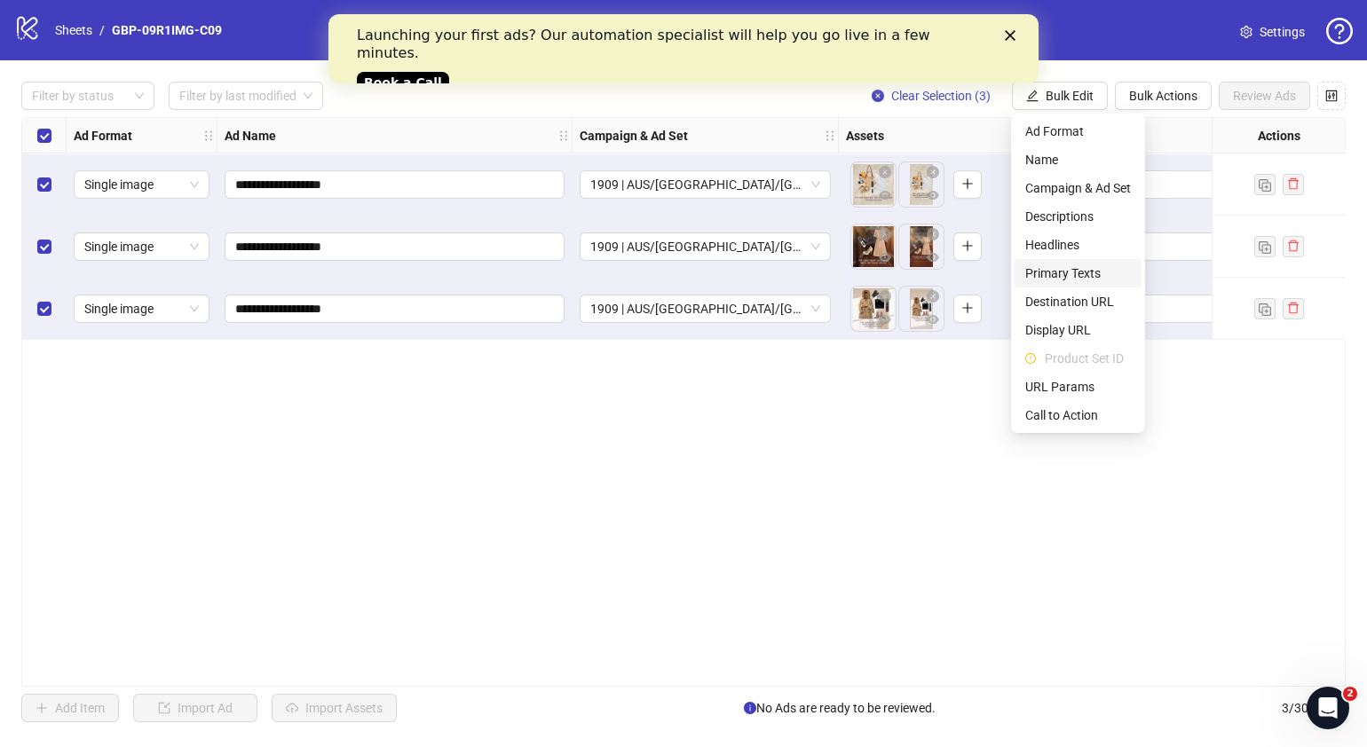
click at [1091, 271] on span "Primary Texts" at bounding box center [1078, 274] width 106 height 20
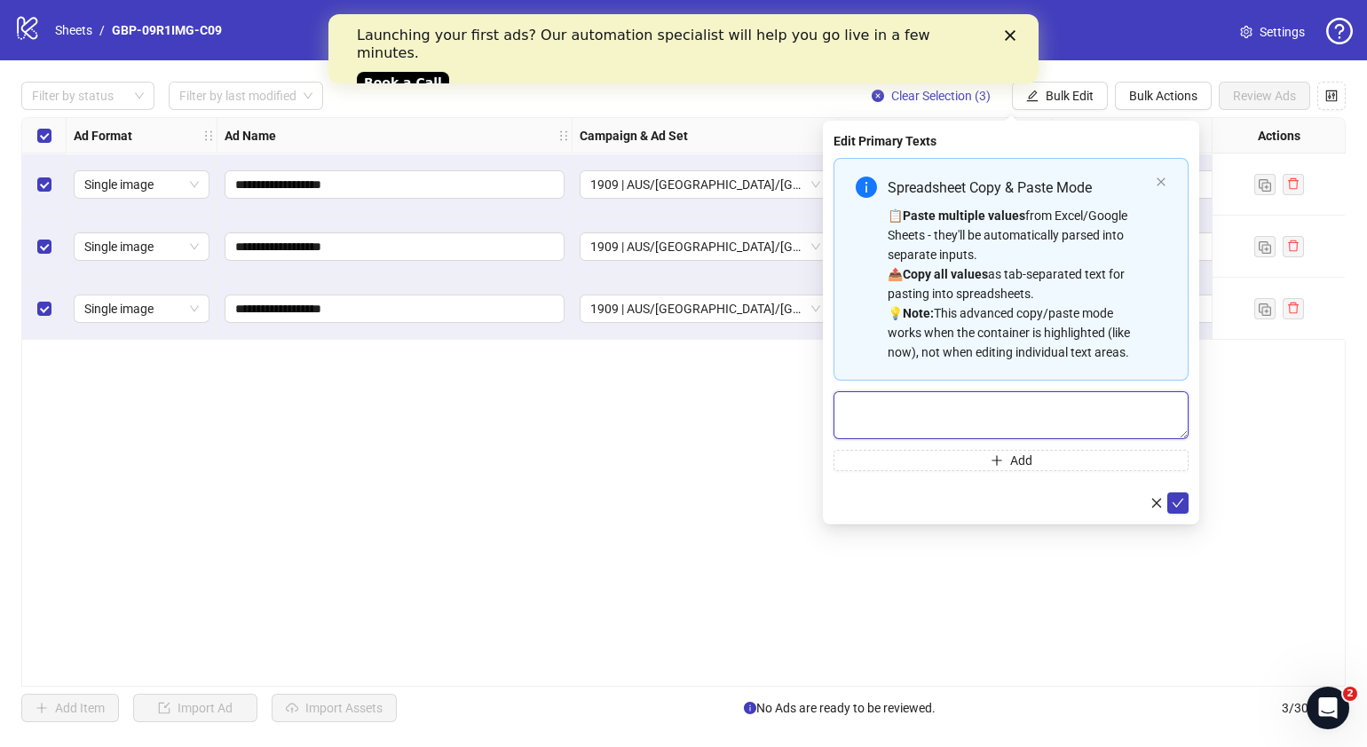
click at [945, 420] on textarea "Multi-text input container - paste or copy values" at bounding box center [1011, 415] width 355 height 48
paste textarea "**********"
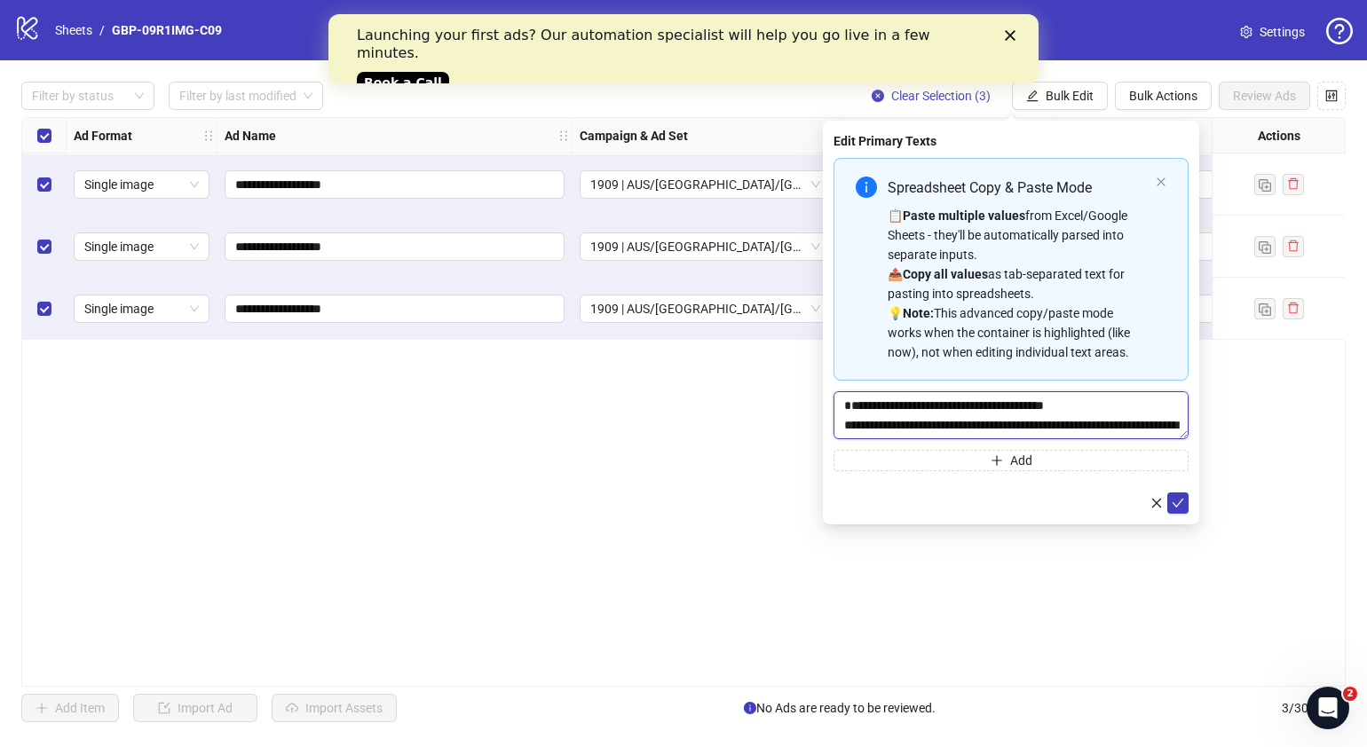
scroll to position [52, 0]
type textarea "**********"
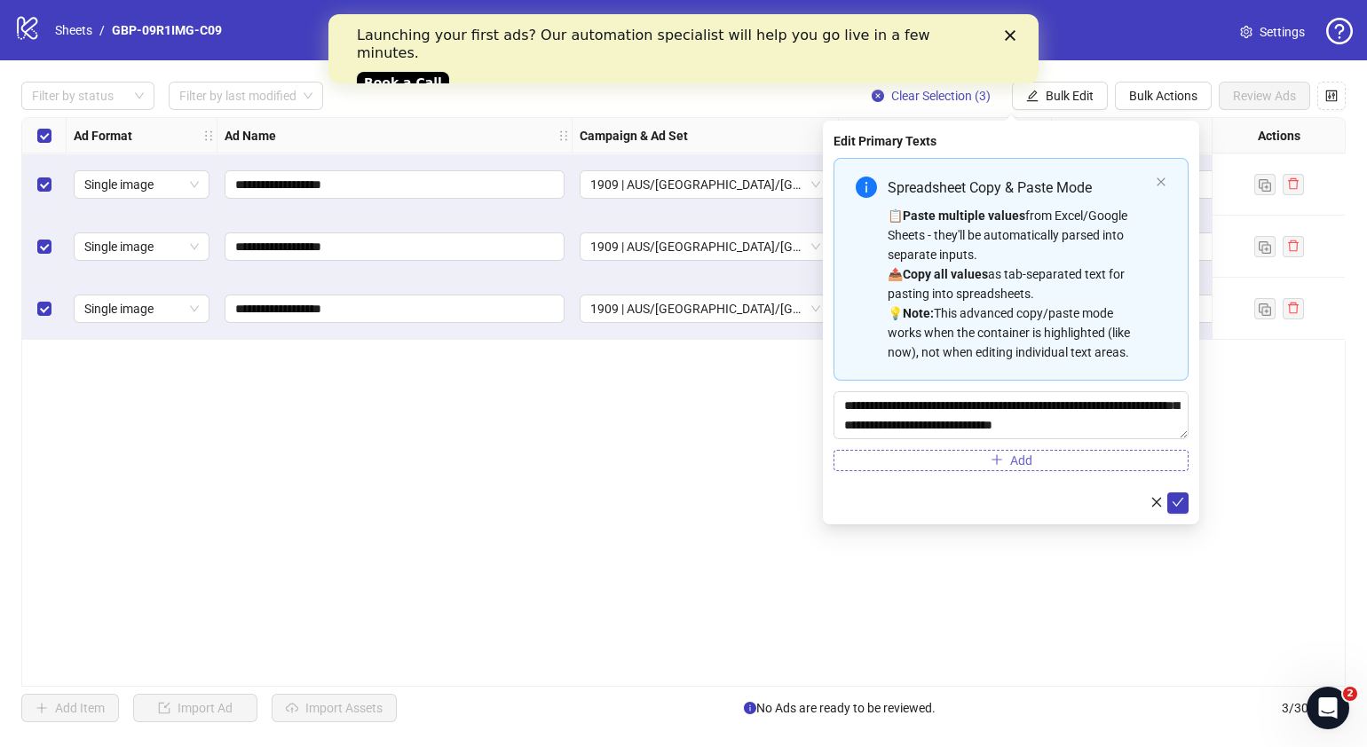
click at [974, 455] on button "Add" at bounding box center [1011, 460] width 355 height 21
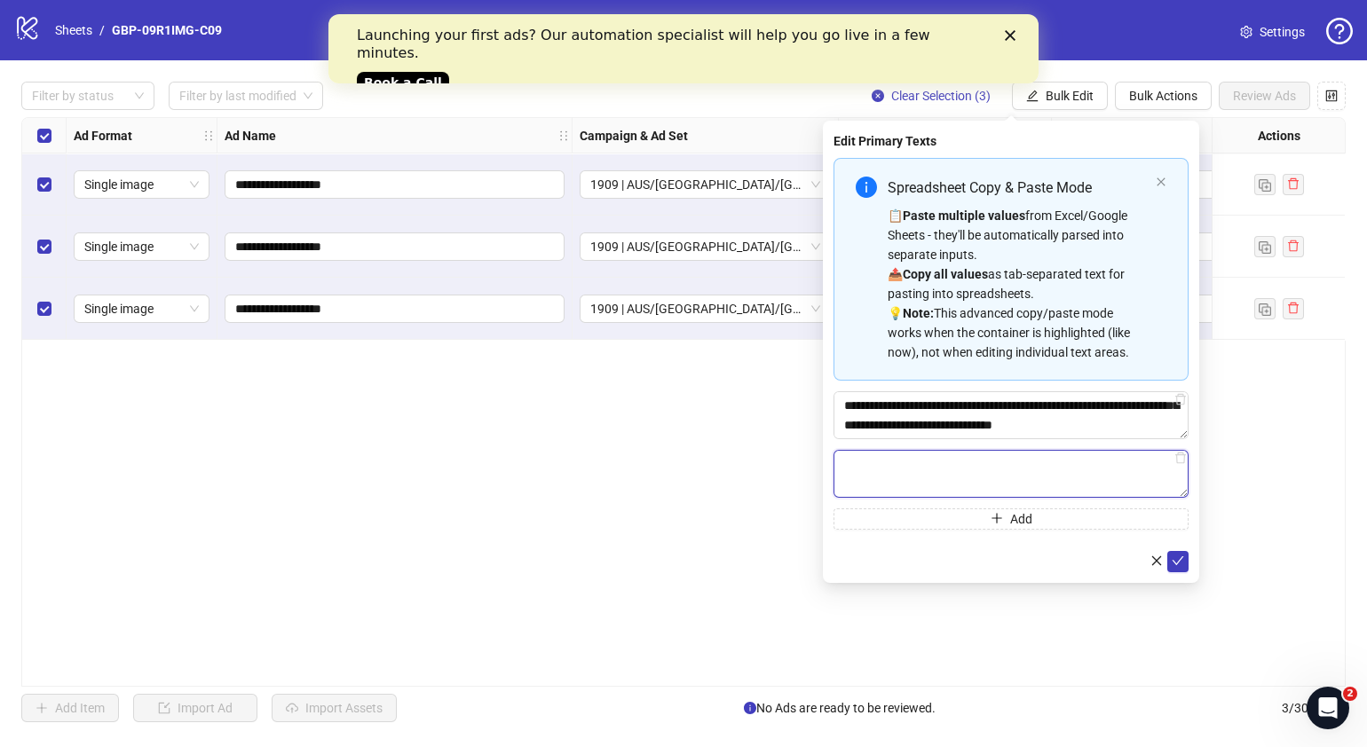
click at [981, 493] on textarea "Multi-text input container - paste or copy values" at bounding box center [1011, 474] width 355 height 48
paste textarea "**********"
type textarea "**********"
click at [1177, 559] on icon "check" at bounding box center [1178, 561] width 12 height 12
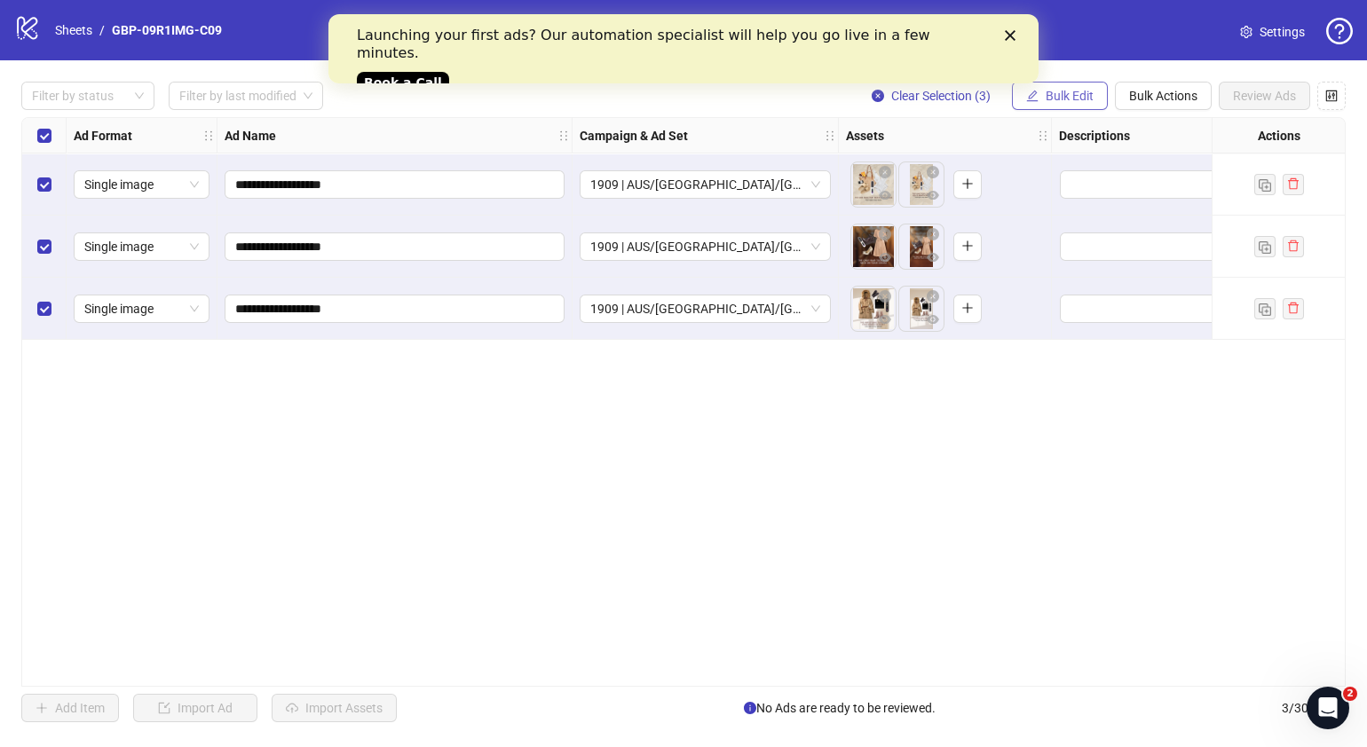
click at [1083, 98] on span "Bulk Edit" at bounding box center [1070, 96] width 48 height 14
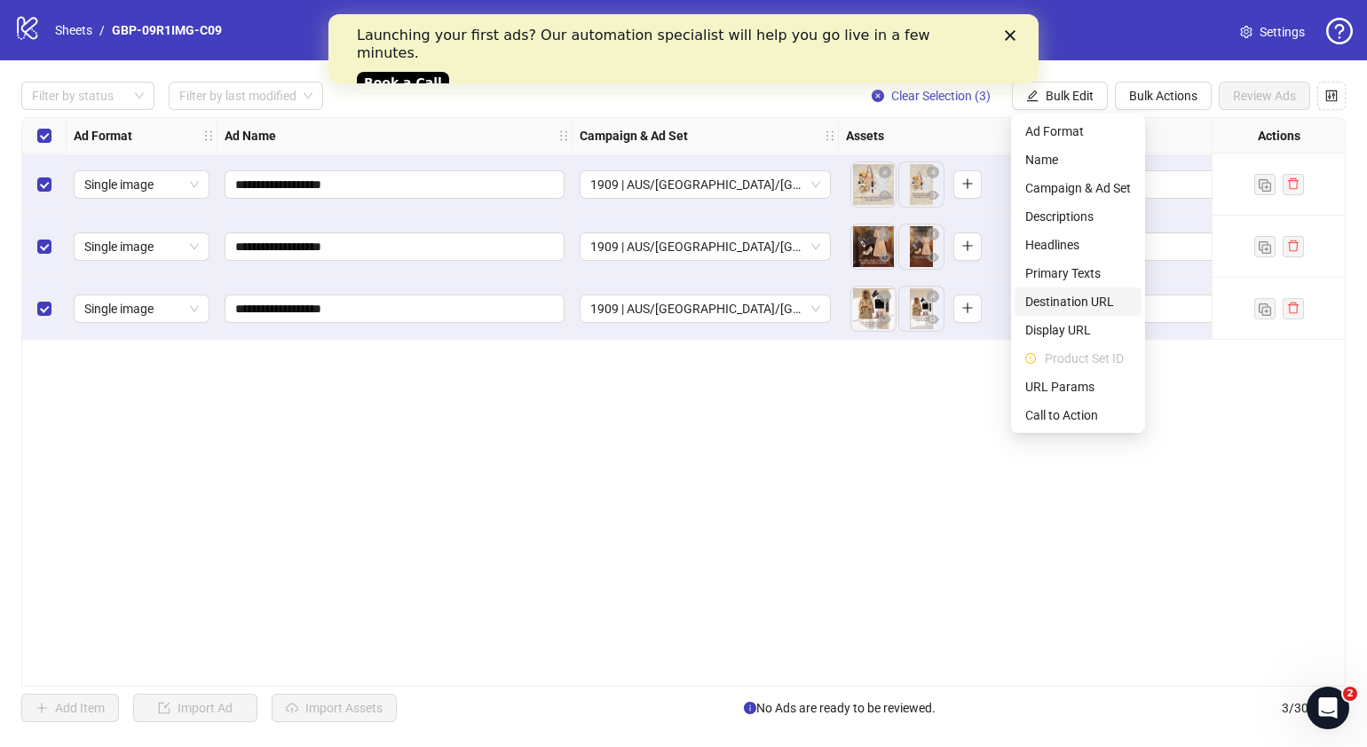
click at [1103, 300] on span "Destination URL" at bounding box center [1078, 302] width 106 height 20
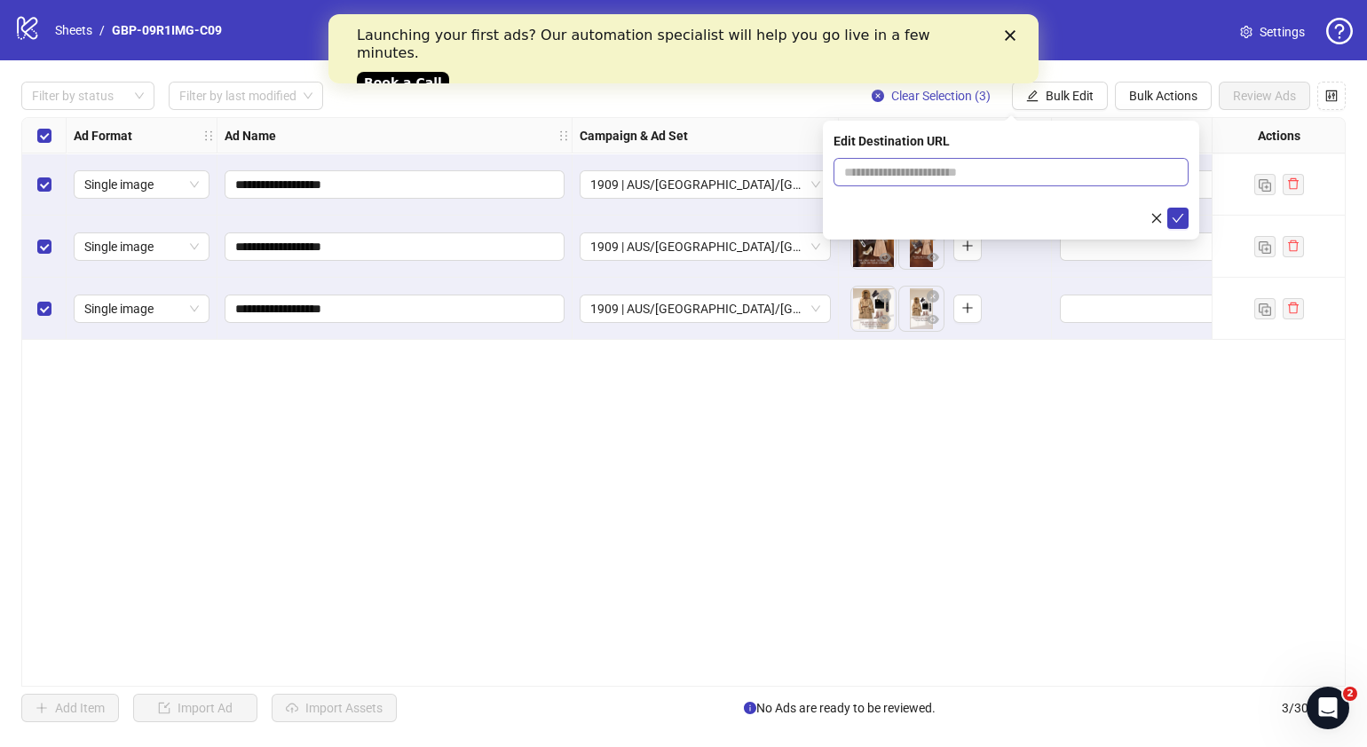
click at [1038, 182] on span at bounding box center [1011, 172] width 355 height 28
click at [1024, 173] on input "text" at bounding box center [1004, 172] width 320 height 20
paste input "**********"
type input "**********"
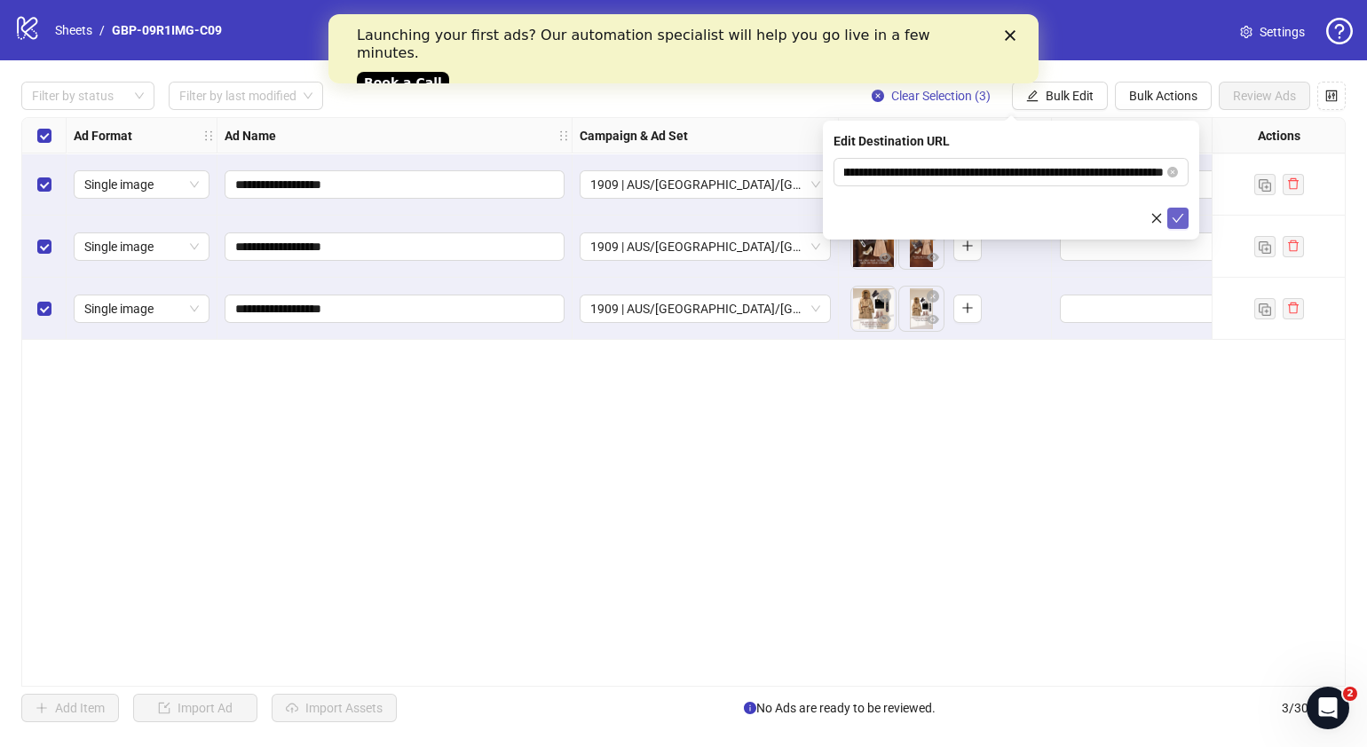
scroll to position [0, 0]
click at [1176, 220] on icon "check" at bounding box center [1179, 218] width 12 height 9
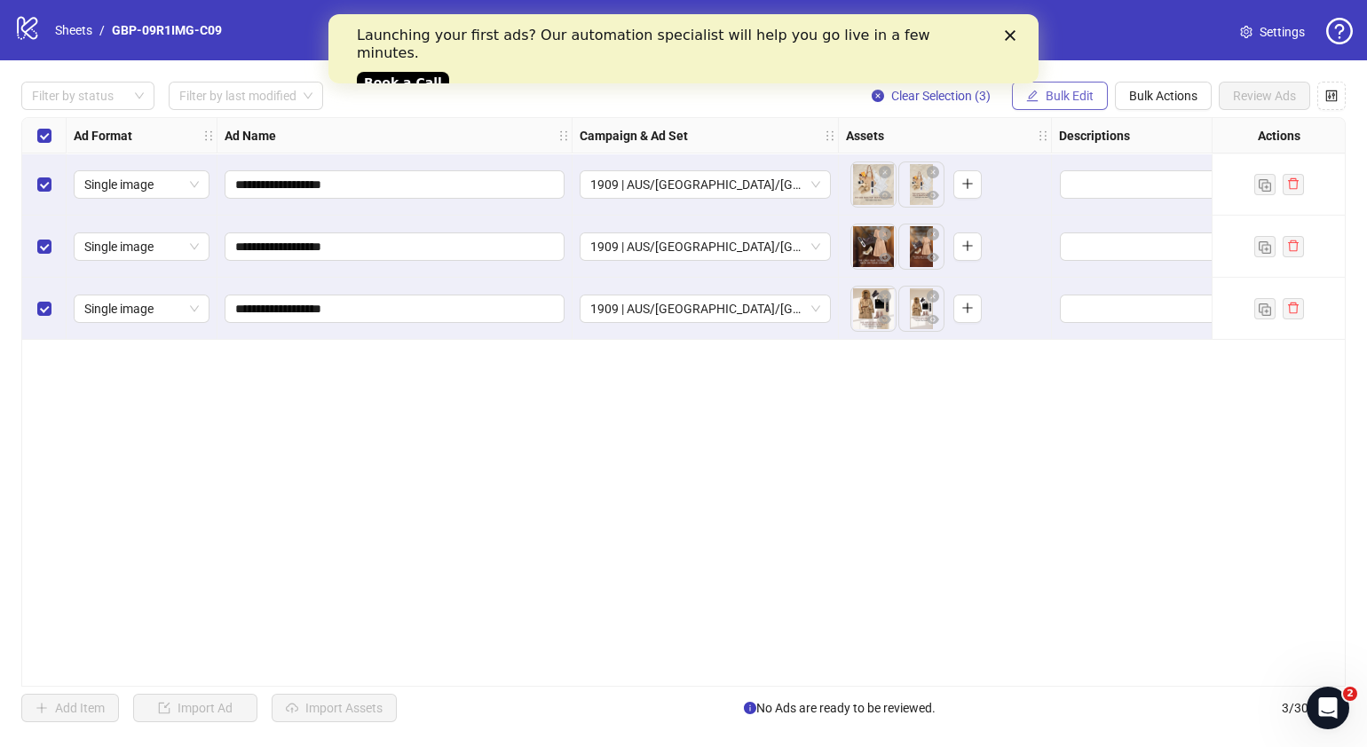
click at [1074, 93] on span "Bulk Edit" at bounding box center [1070, 96] width 48 height 14
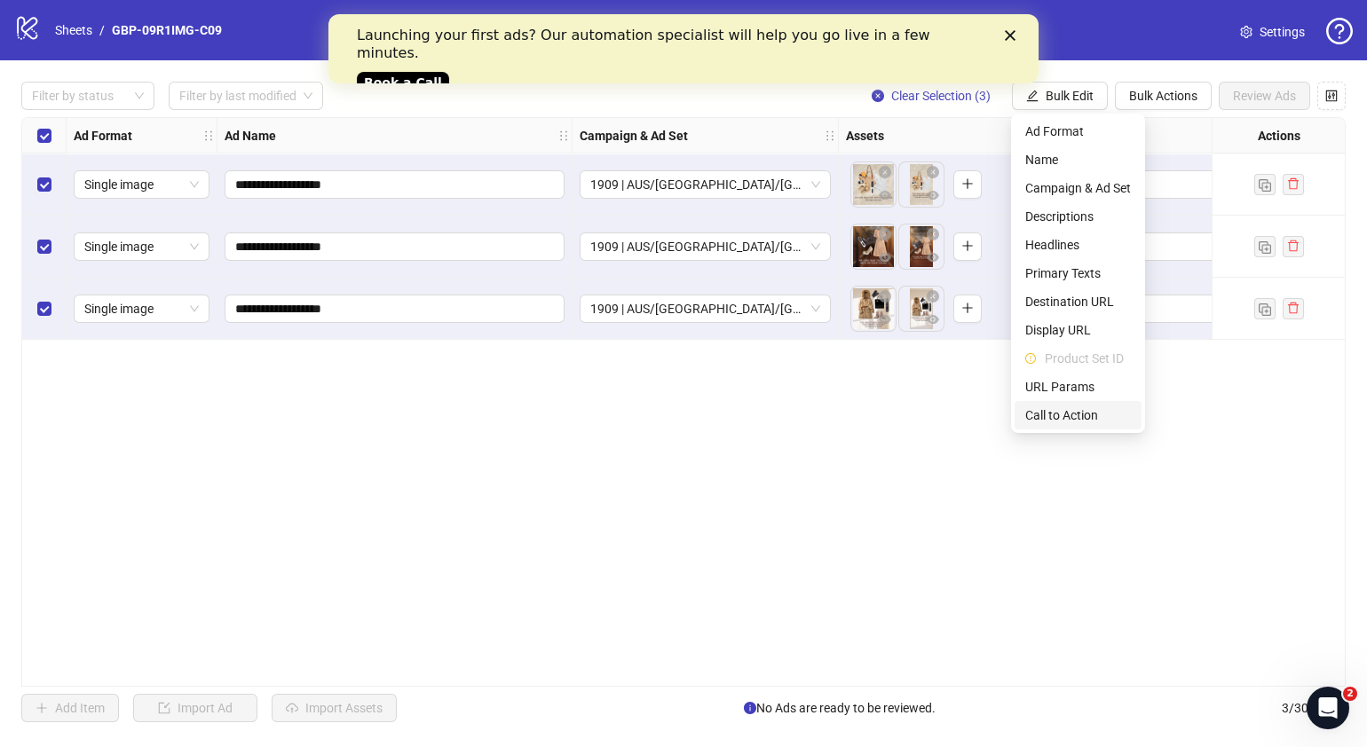
click at [1087, 413] on span "Call to Action" at bounding box center [1078, 416] width 106 height 20
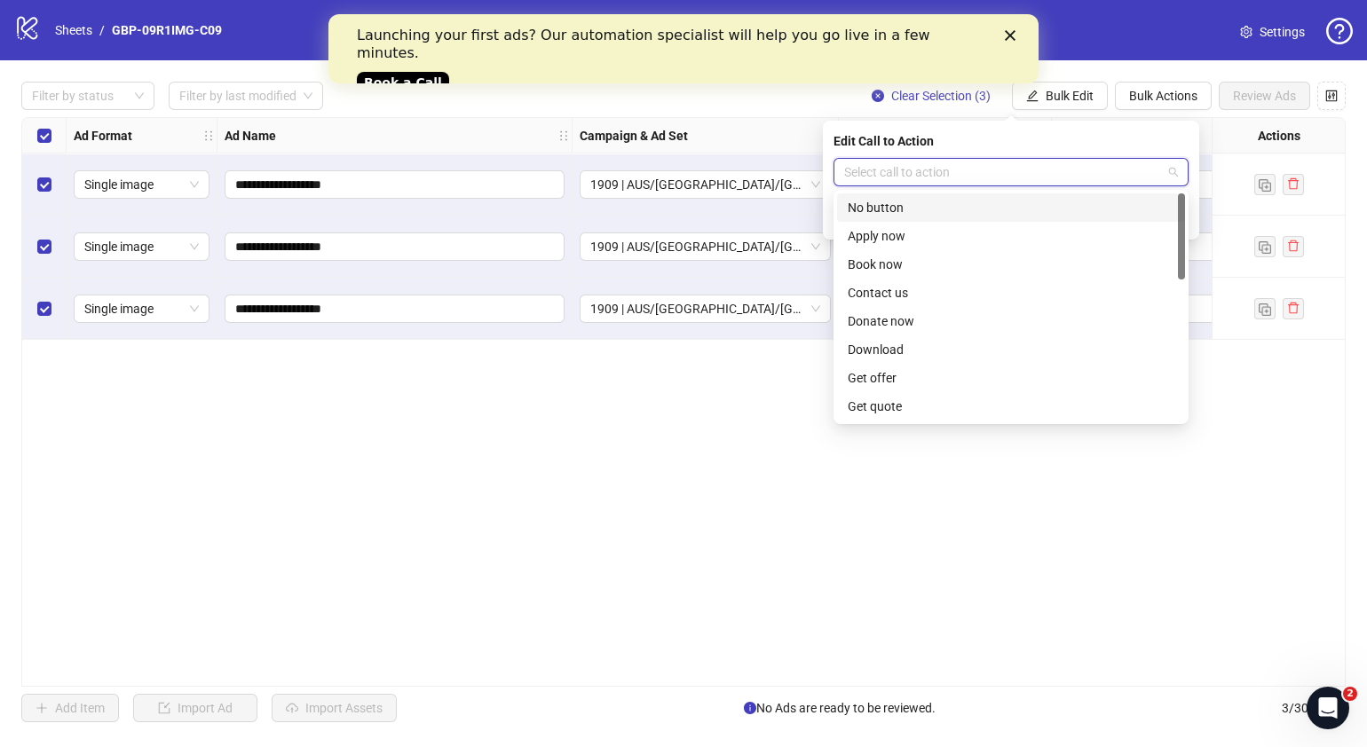
click at [940, 170] on input "search" at bounding box center [1003, 172] width 318 height 27
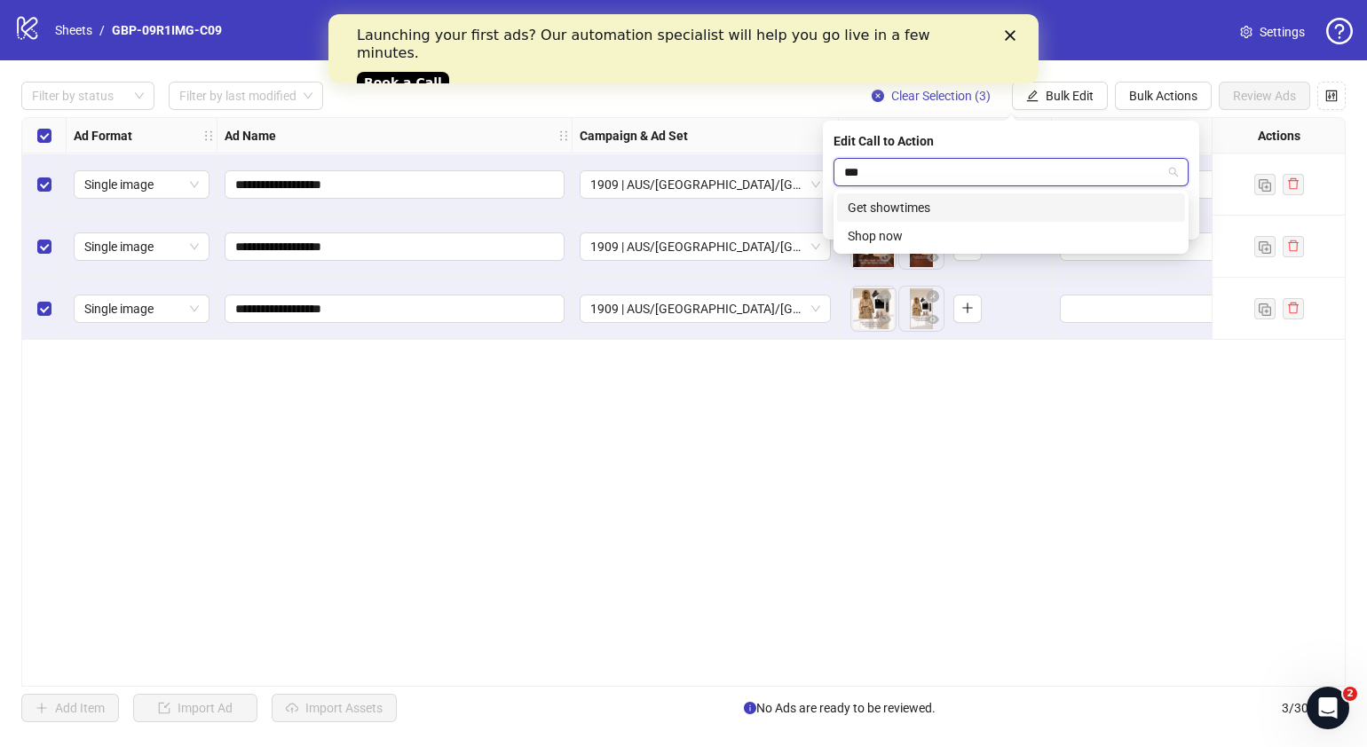
type input "****"
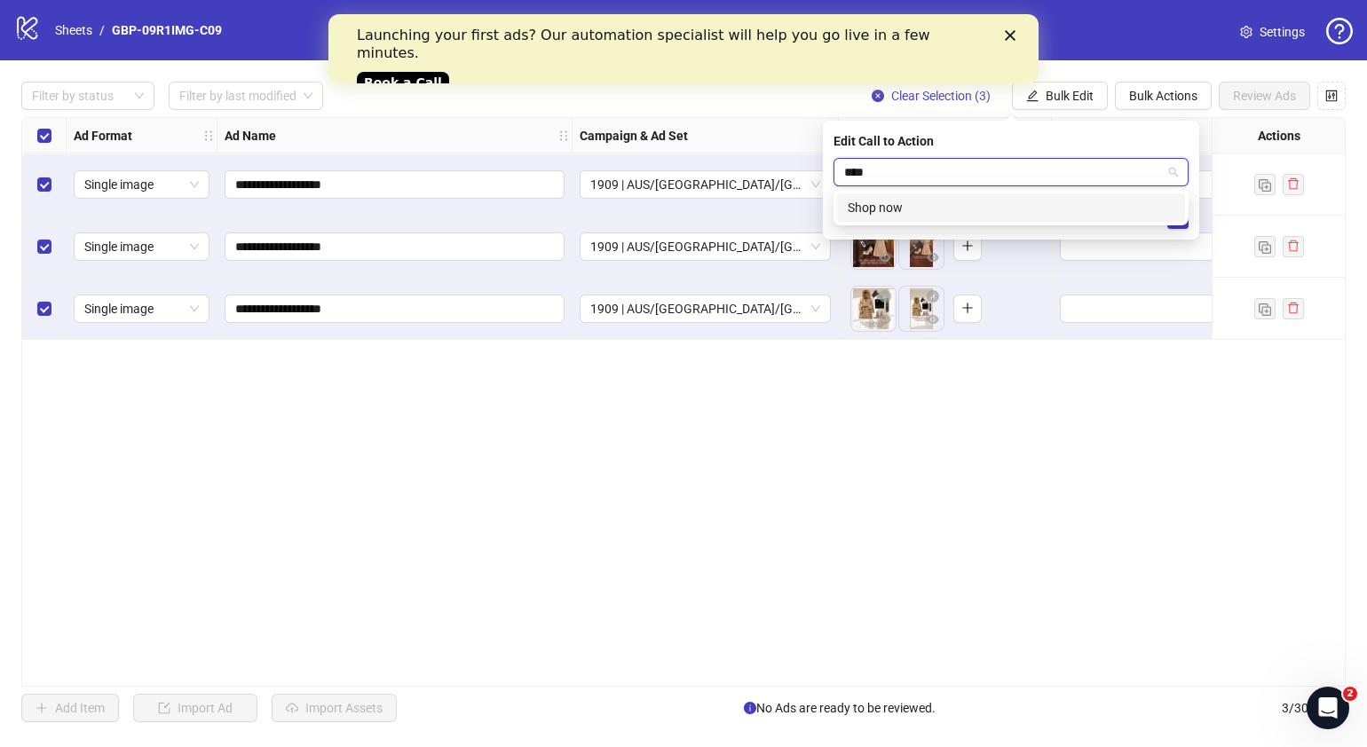
click at [940, 206] on div "Shop now" at bounding box center [1011, 208] width 327 height 20
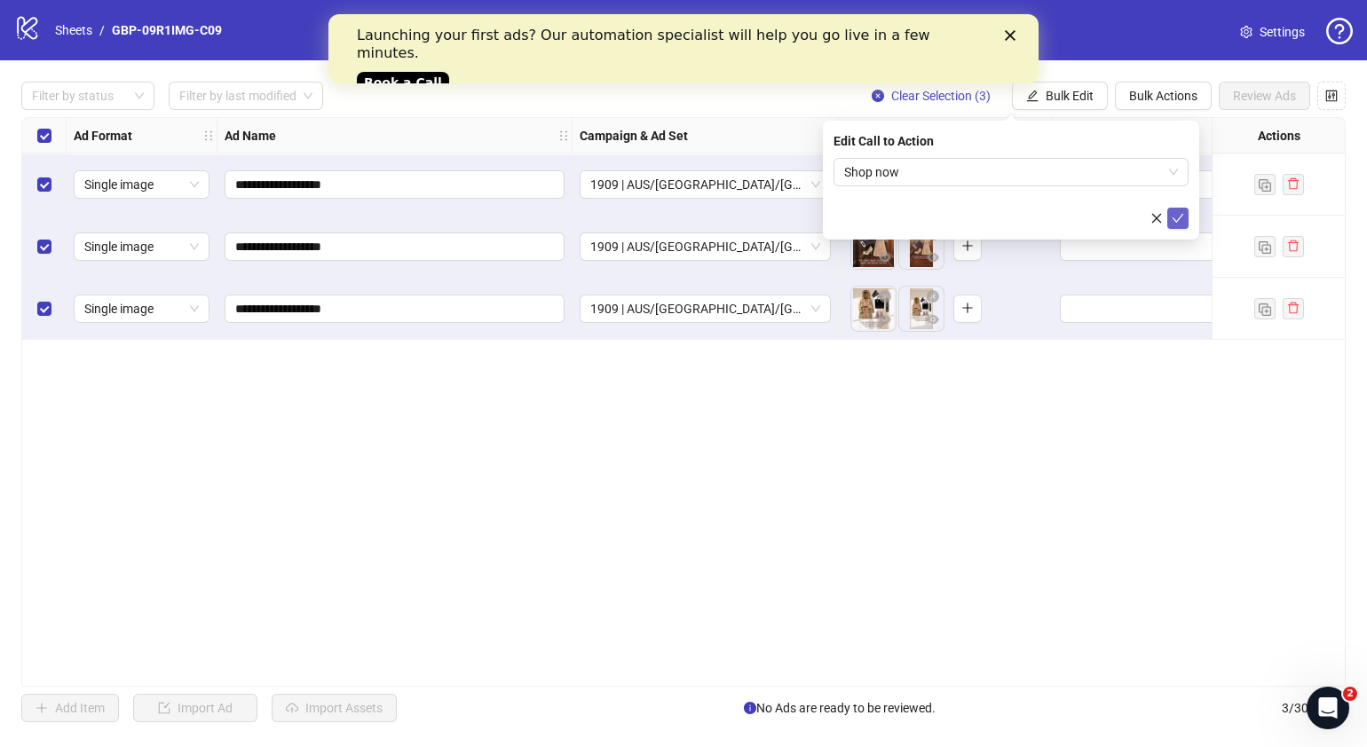
click at [1178, 225] on button "submit" at bounding box center [1177, 218] width 21 height 21
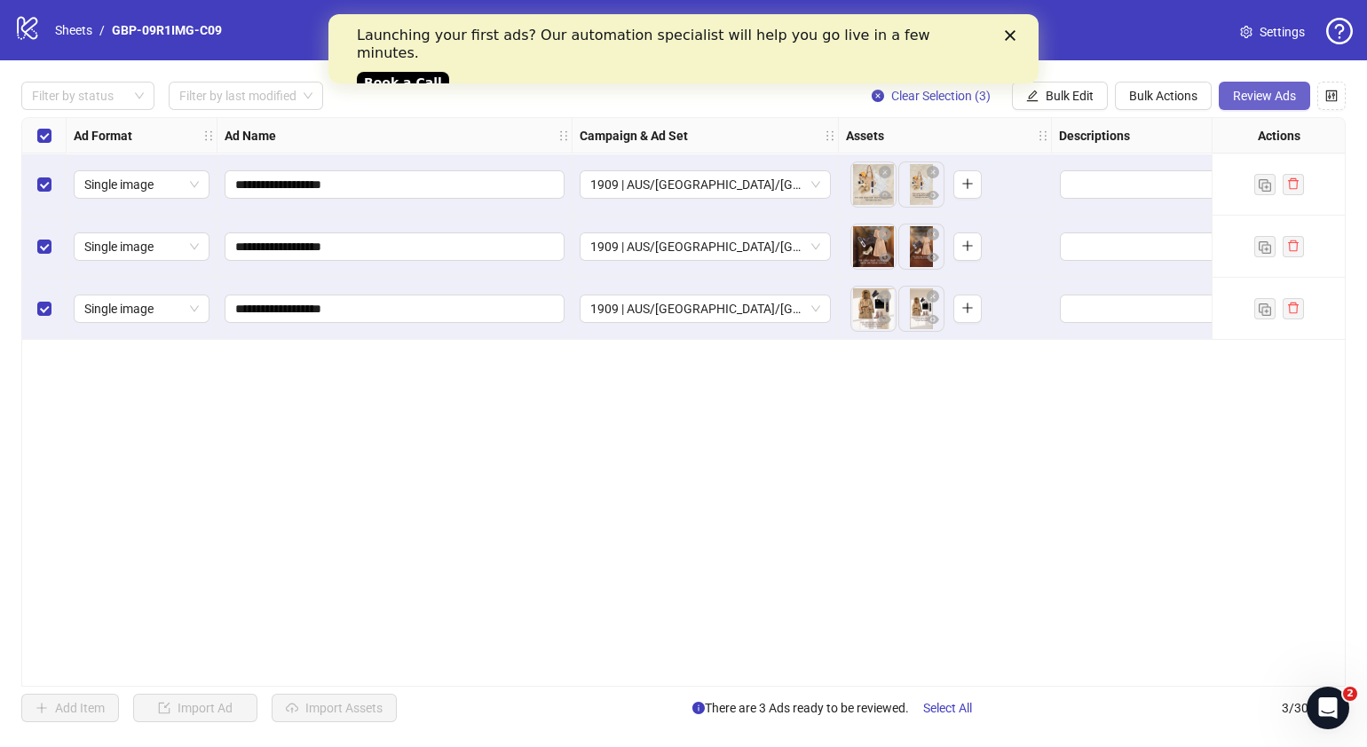
click at [1262, 98] on span "Review Ads" at bounding box center [1264, 96] width 63 height 14
click at [1253, 95] on span "Review Ads" at bounding box center [1264, 96] width 63 height 14
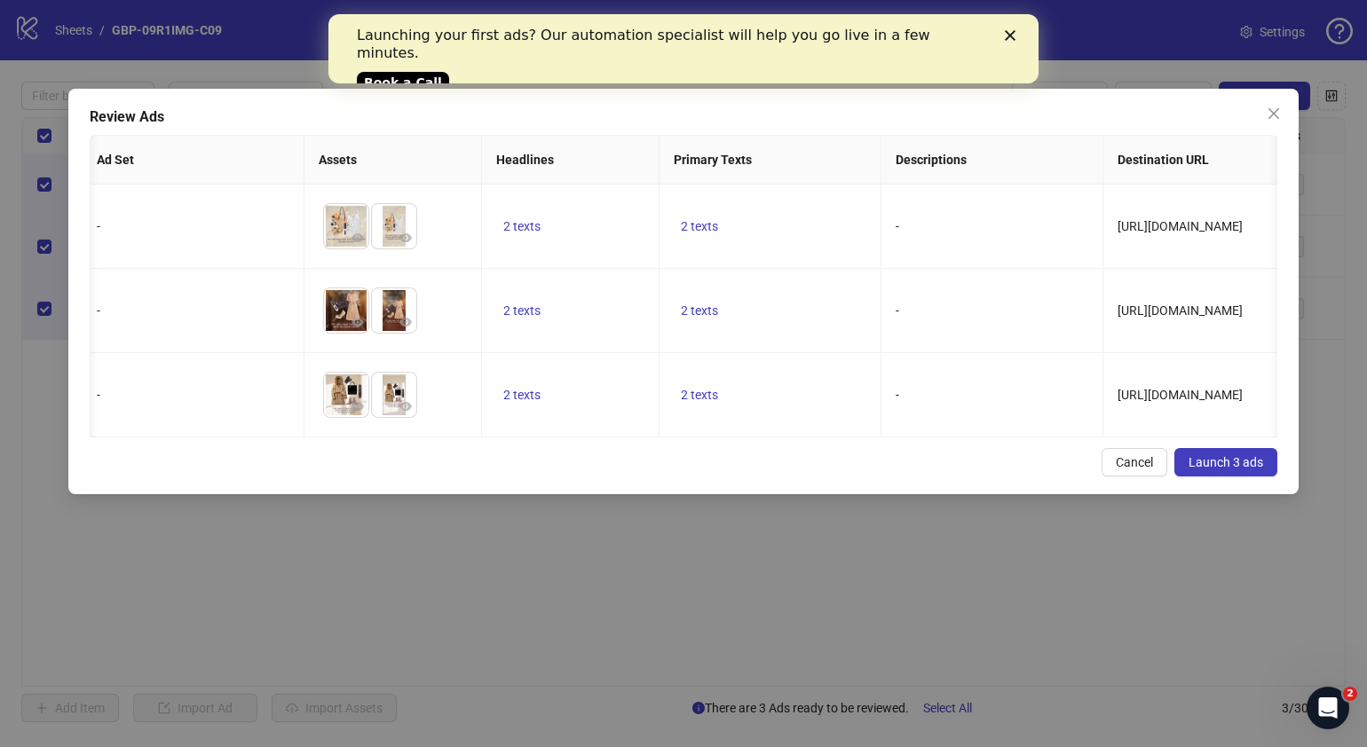
scroll to position [0, 210]
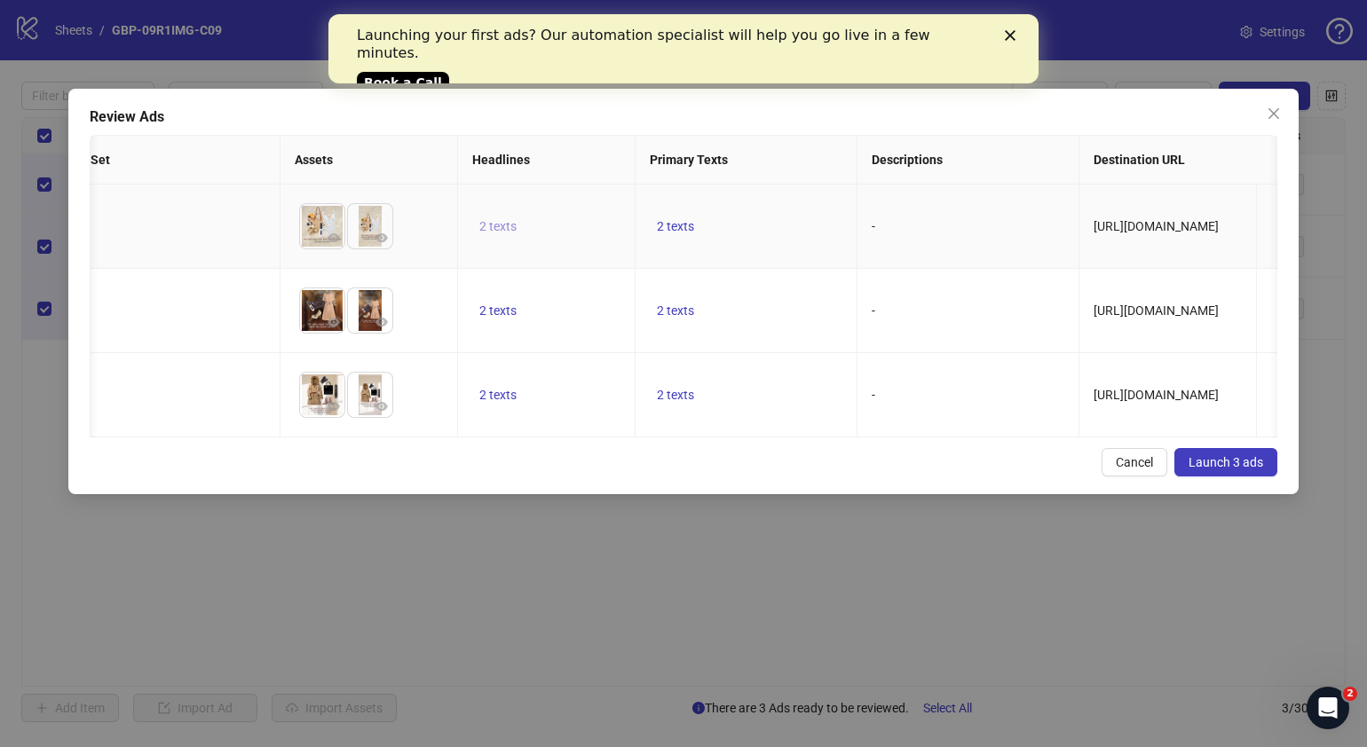
click at [495, 231] on span "2 texts" at bounding box center [497, 226] width 37 height 14
click at [769, 210] on icon "caret-right" at bounding box center [774, 214] width 12 height 12
click at [724, 406] on td "2 texts" at bounding box center [747, 395] width 222 height 84
click at [688, 406] on button "2 texts" at bounding box center [675, 394] width 51 height 21
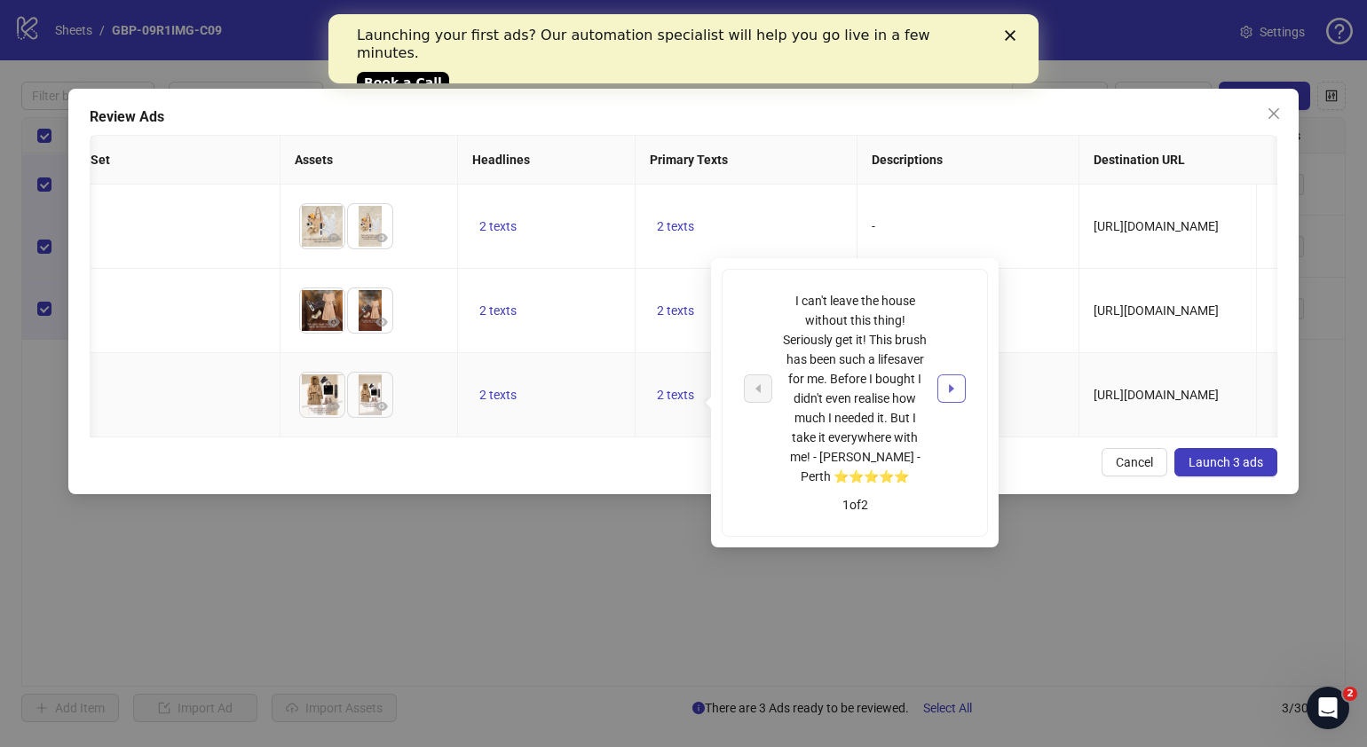
click at [950, 383] on icon "caret-right" at bounding box center [951, 389] width 12 height 12
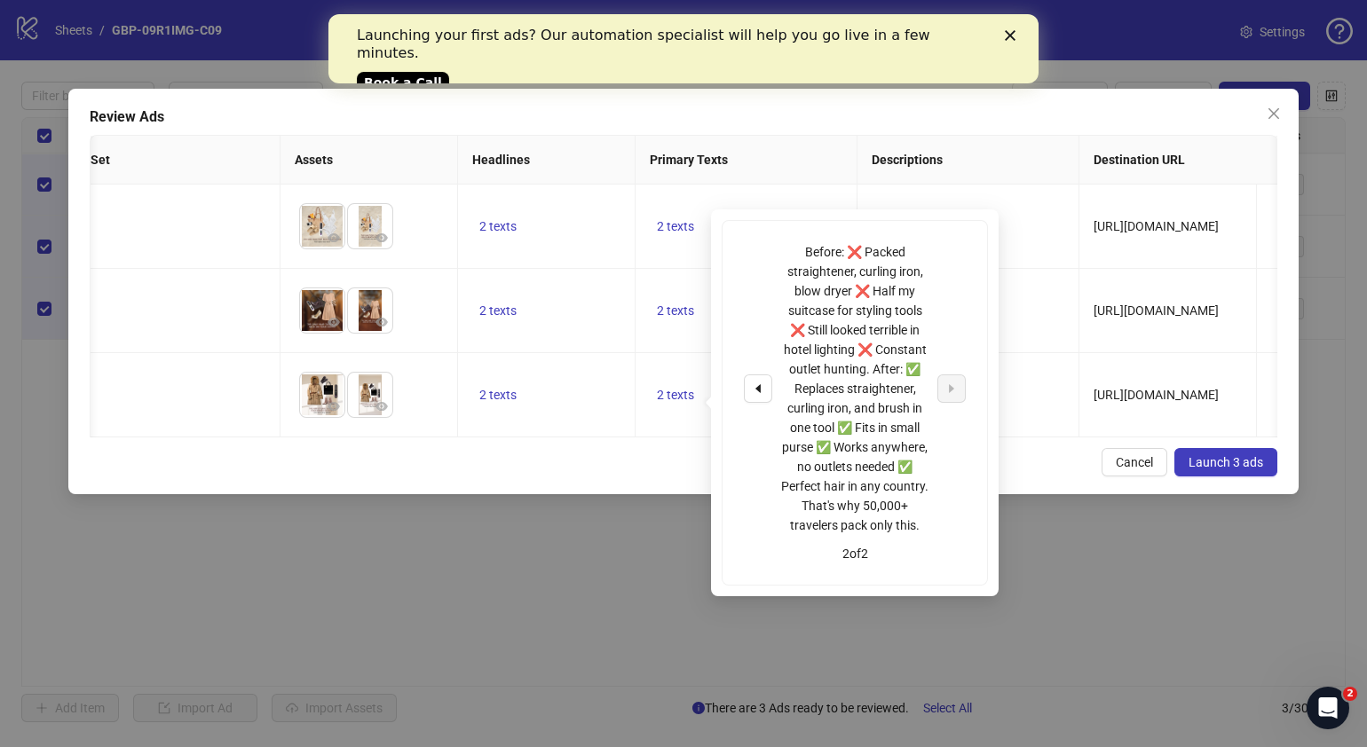
click at [629, 474] on div "Review Ads Ad Name Ad Set Assets Headlines Primary Texts Descriptions Destinati…" at bounding box center [683, 292] width 1230 height 406
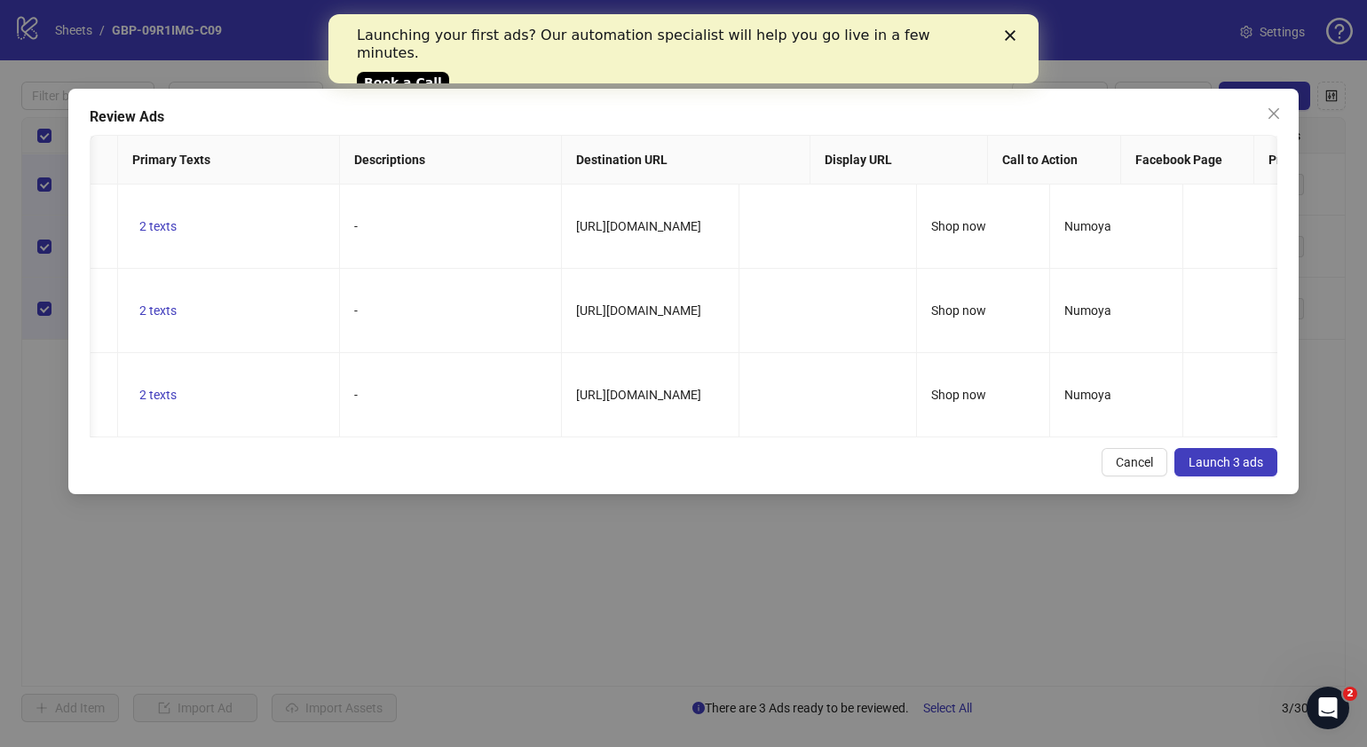
scroll to position [0, 950]
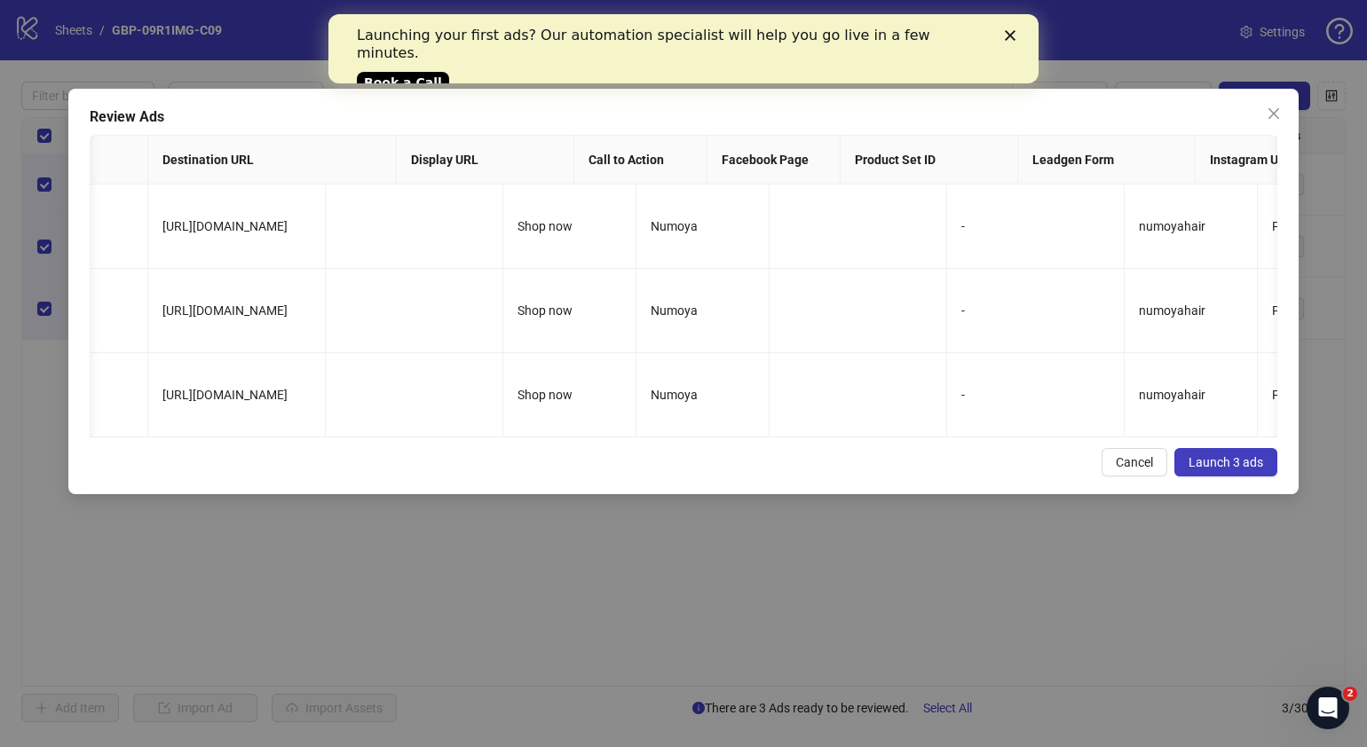
click at [1250, 470] on span "Launch 3 ads" at bounding box center [1226, 462] width 75 height 14
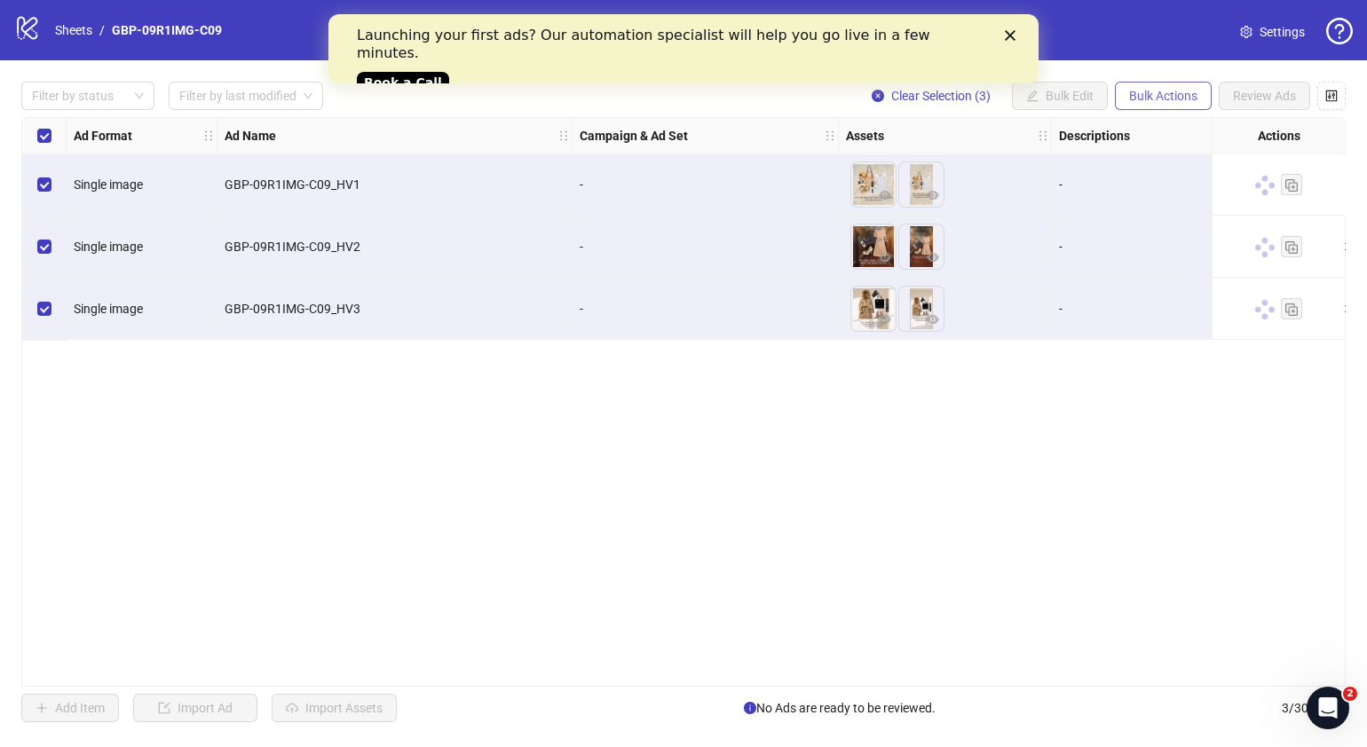
click at [1164, 101] on span "Bulk Actions" at bounding box center [1163, 96] width 68 height 14
click at [1198, 191] on span "Duplicate with assets" at bounding box center [1189, 188] width 122 height 20
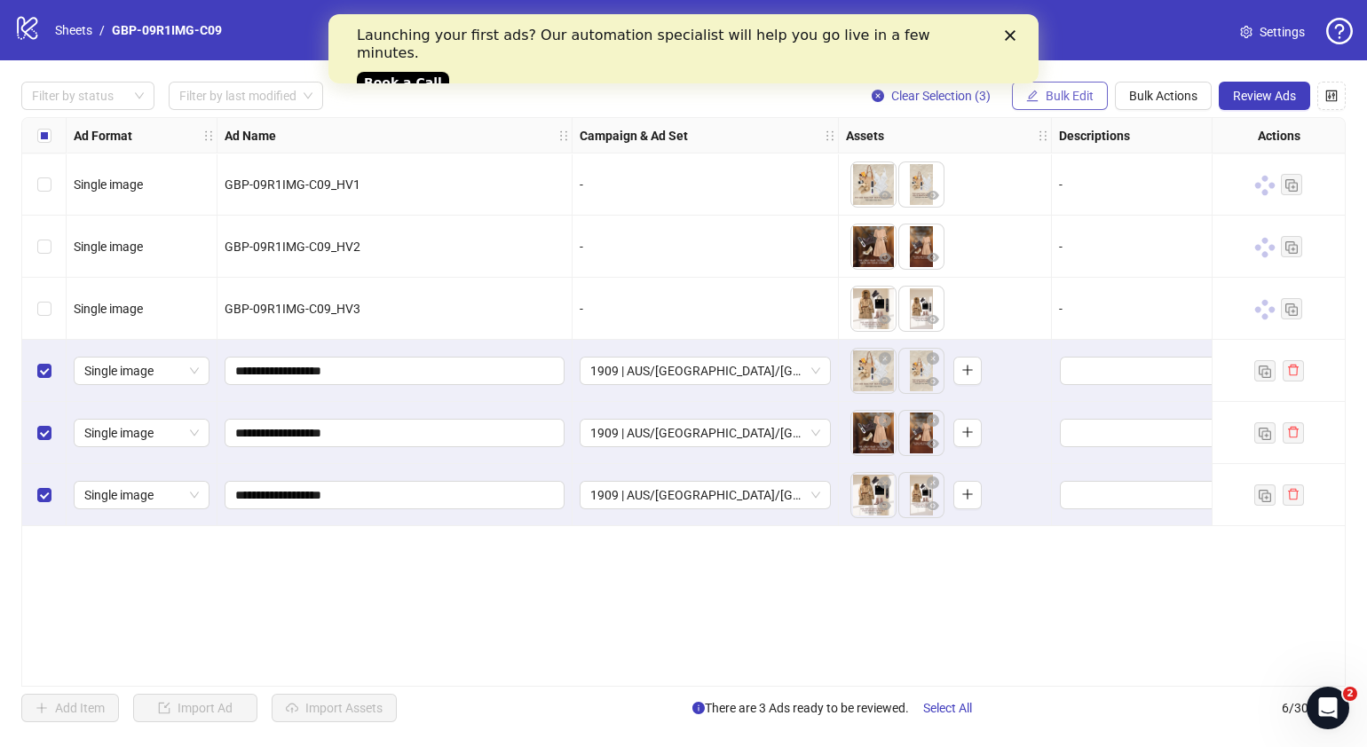
click at [1058, 93] on span "Bulk Edit" at bounding box center [1070, 96] width 48 height 14
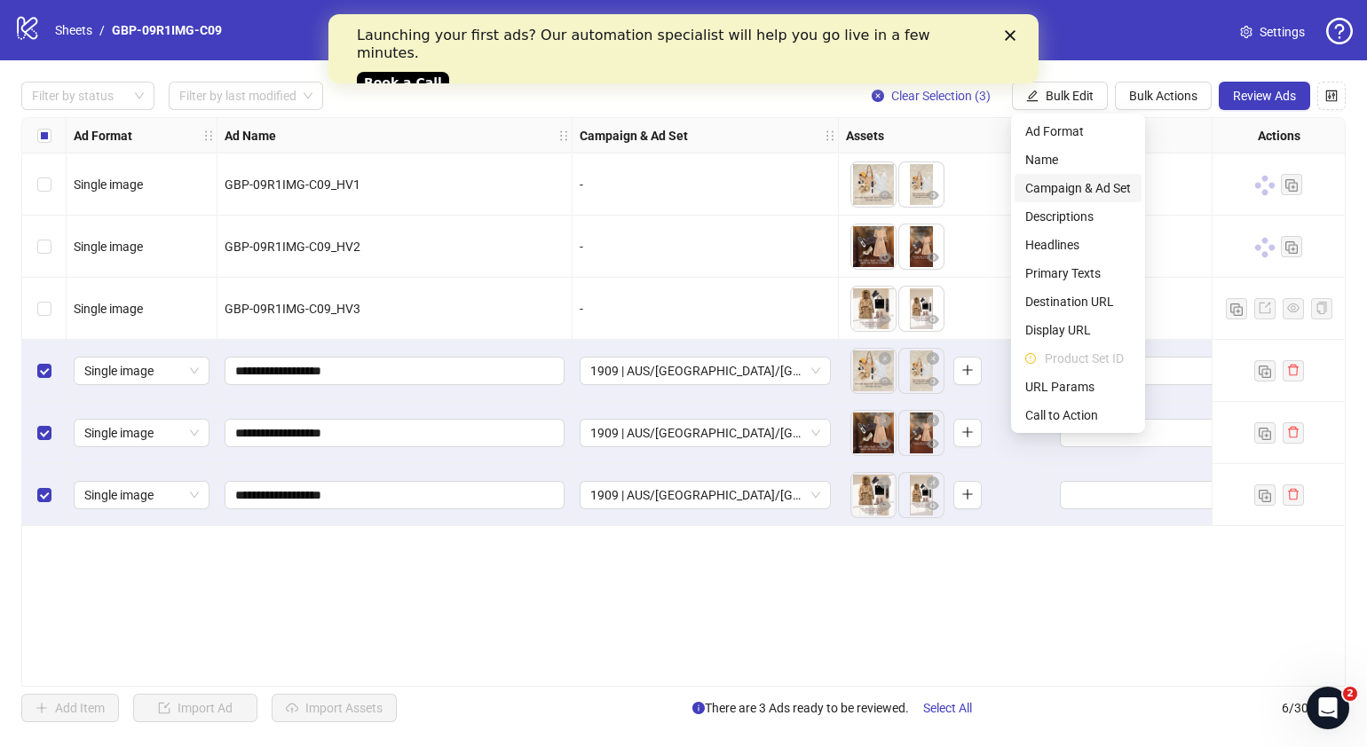
click at [1068, 184] on span "Campaign & Ad Set" at bounding box center [1078, 188] width 106 height 20
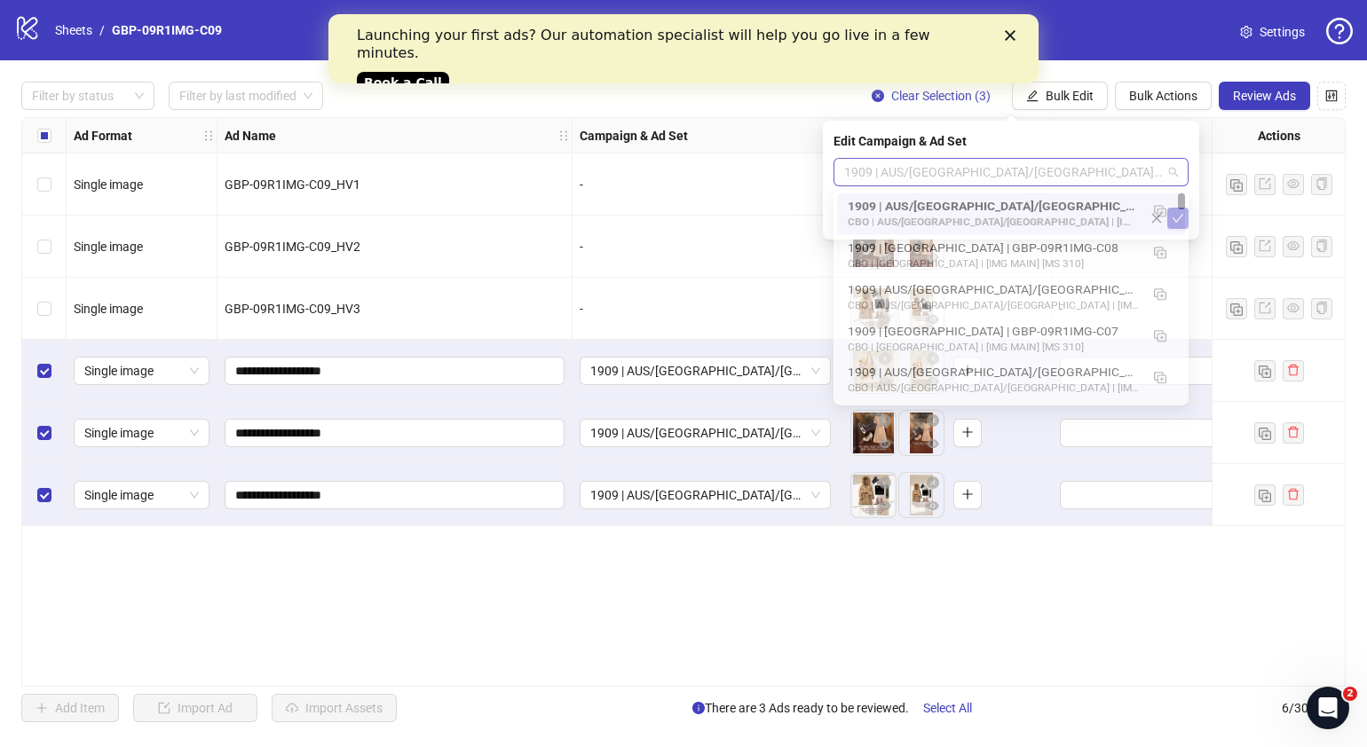
click at [1178, 173] on div "1909 | AUS/NZ/UK| GBP-09R1IMG-C09" at bounding box center [1011, 172] width 355 height 28
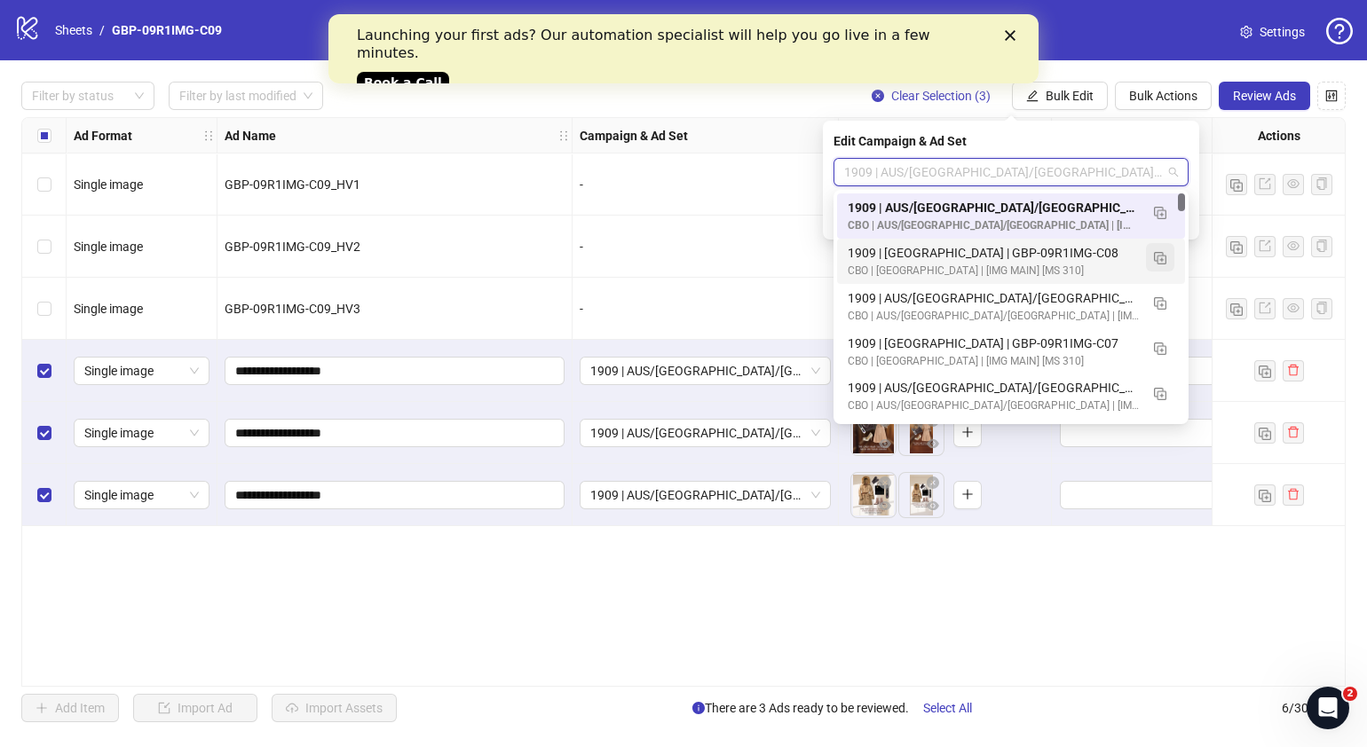
click at [1159, 262] on img "button" at bounding box center [1160, 258] width 12 height 12
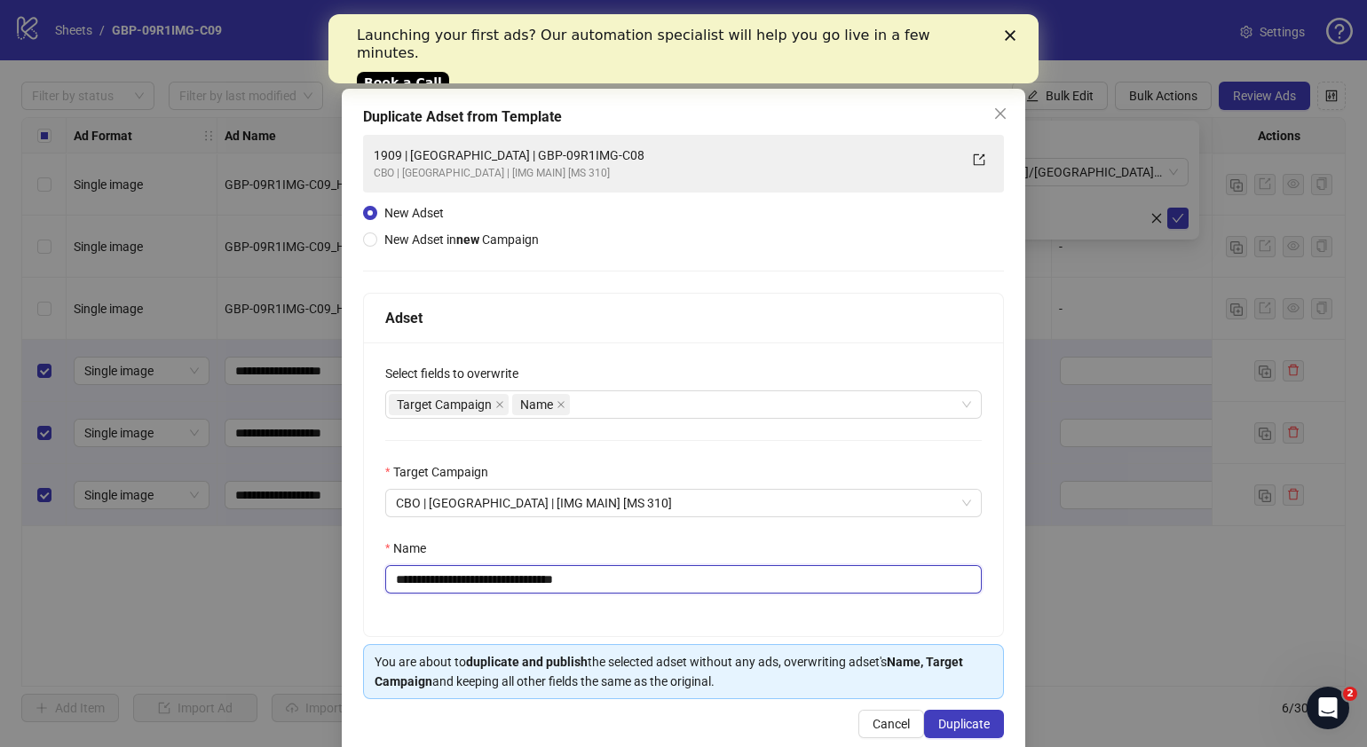
drag, startPoint x: 619, startPoint y: 585, endPoint x: 462, endPoint y: 588, distance: 157.1
click at [462, 588] on input "**********" at bounding box center [683, 579] width 597 height 28
paste input "**********"
paste input "text"
type input "**********"
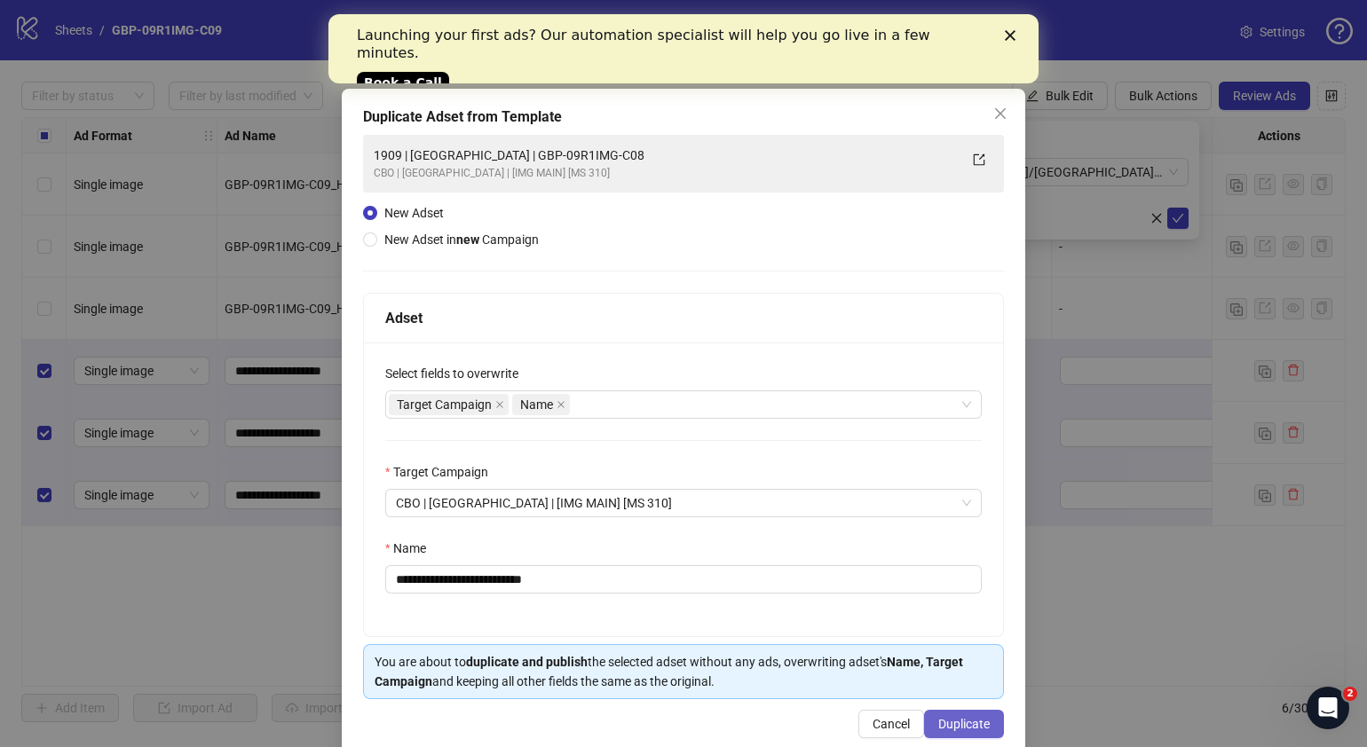
click at [976, 721] on button "Duplicate" at bounding box center [964, 724] width 80 height 28
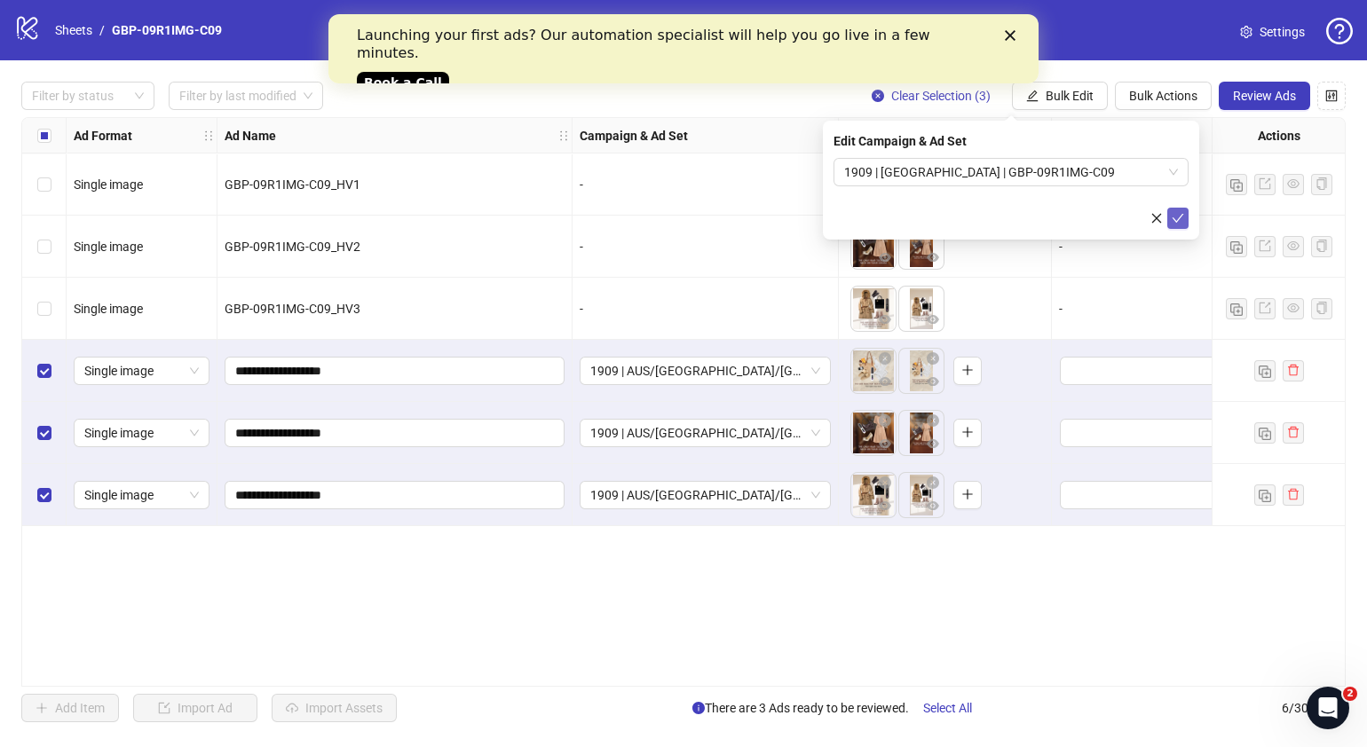
drag, startPoint x: 1181, startPoint y: 201, endPoint x: 1179, endPoint y: 210, distance: 9.9
click at [1181, 203] on form "1909 | USA | GBP-09R1IMG-C09" at bounding box center [1011, 193] width 355 height 71
click at [1179, 213] on icon "check" at bounding box center [1178, 218] width 12 height 12
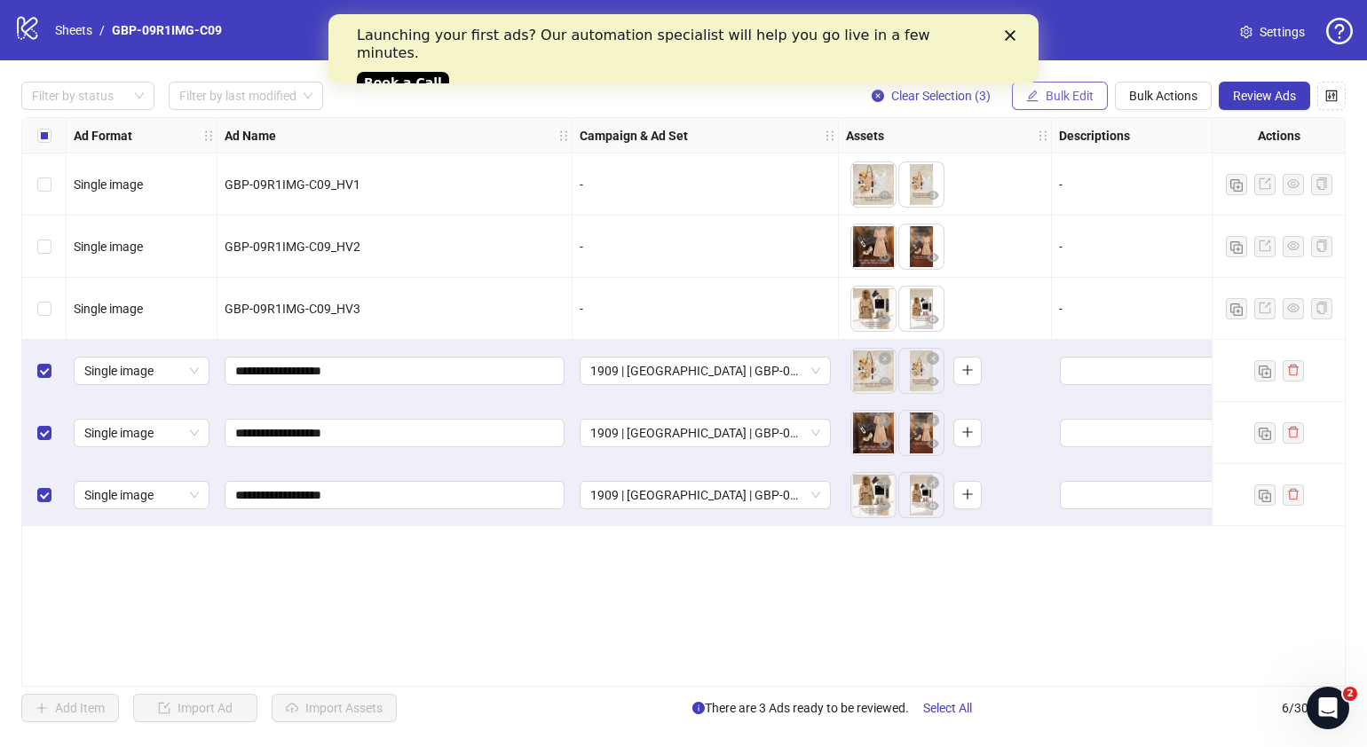
click at [1085, 108] on button "Bulk Edit" at bounding box center [1060, 96] width 96 height 28
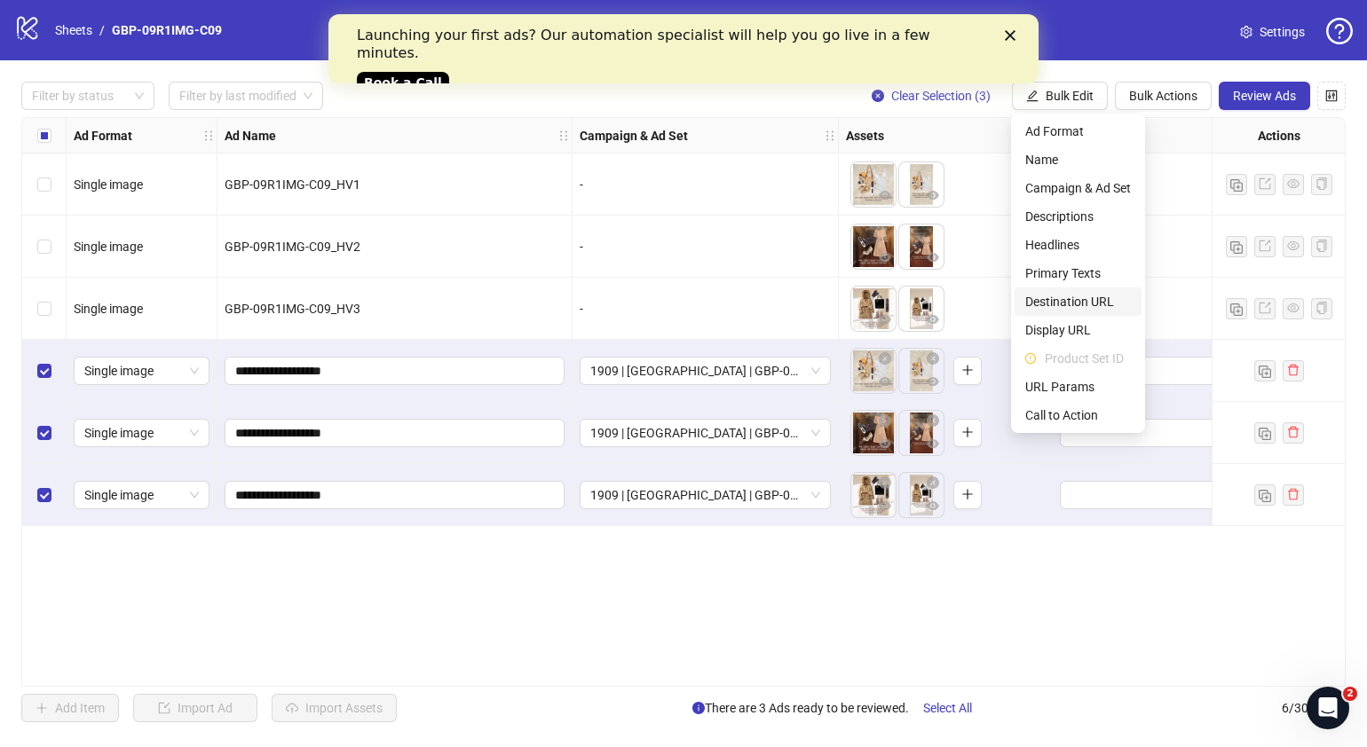
click at [1071, 305] on span "Destination URL" at bounding box center [1078, 302] width 106 height 20
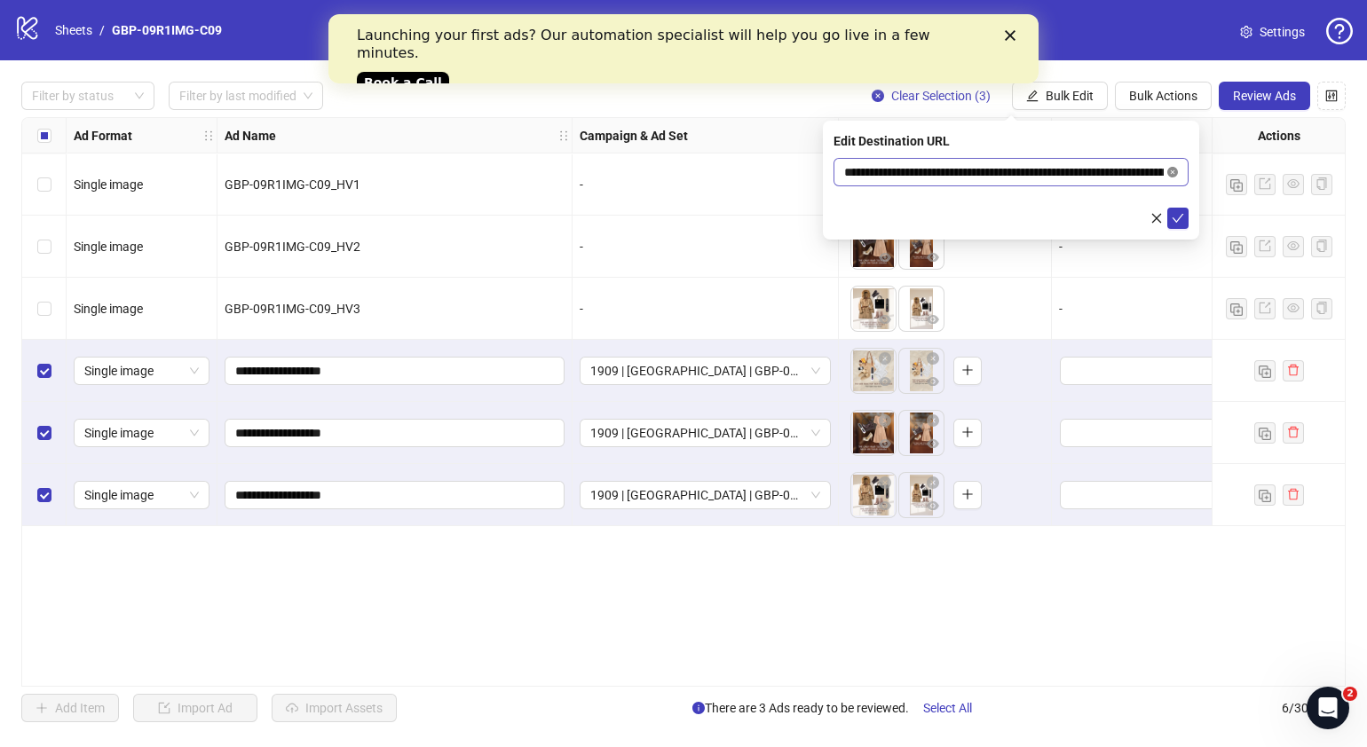
click at [1172, 170] on icon "close-circle" at bounding box center [1172, 172] width 11 height 11
paste input "**********"
type input "**********"
click at [1180, 223] on icon "check" at bounding box center [1178, 218] width 12 height 12
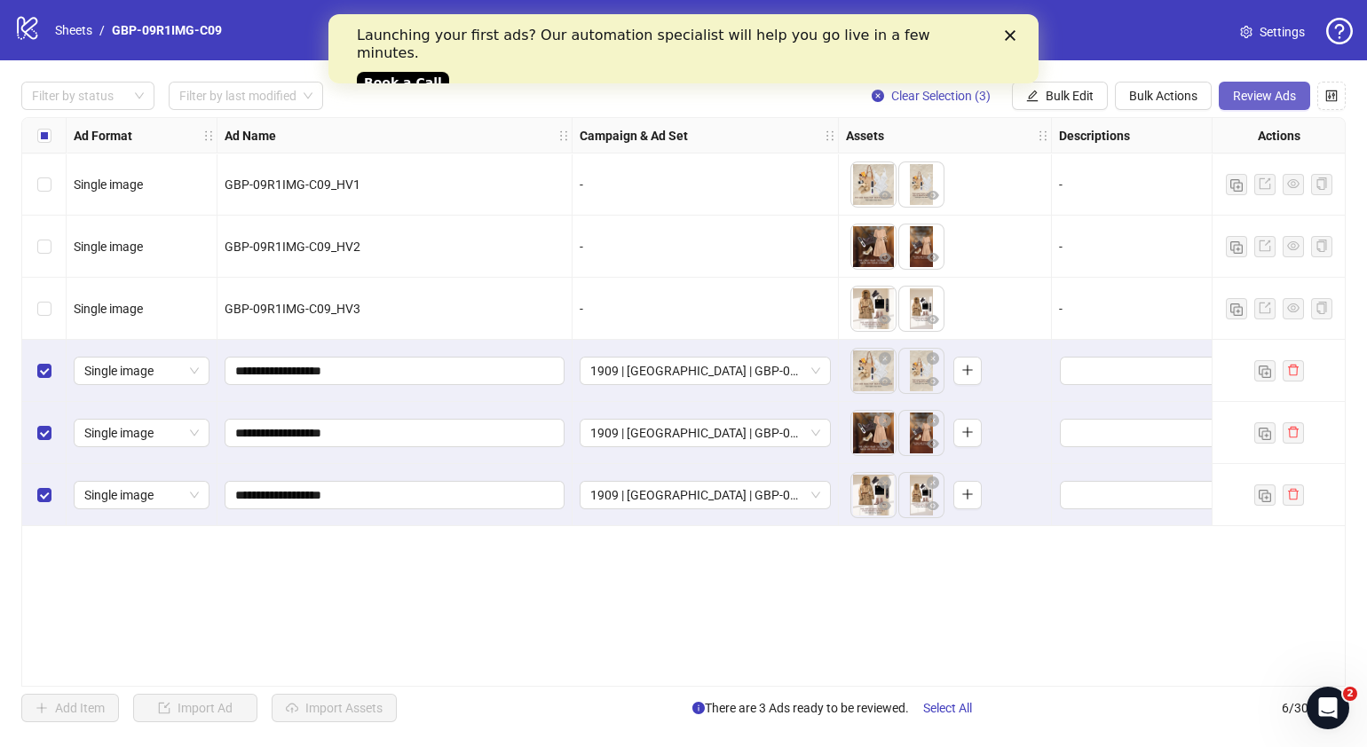
click at [1293, 96] on span "Review Ads" at bounding box center [1264, 96] width 63 height 14
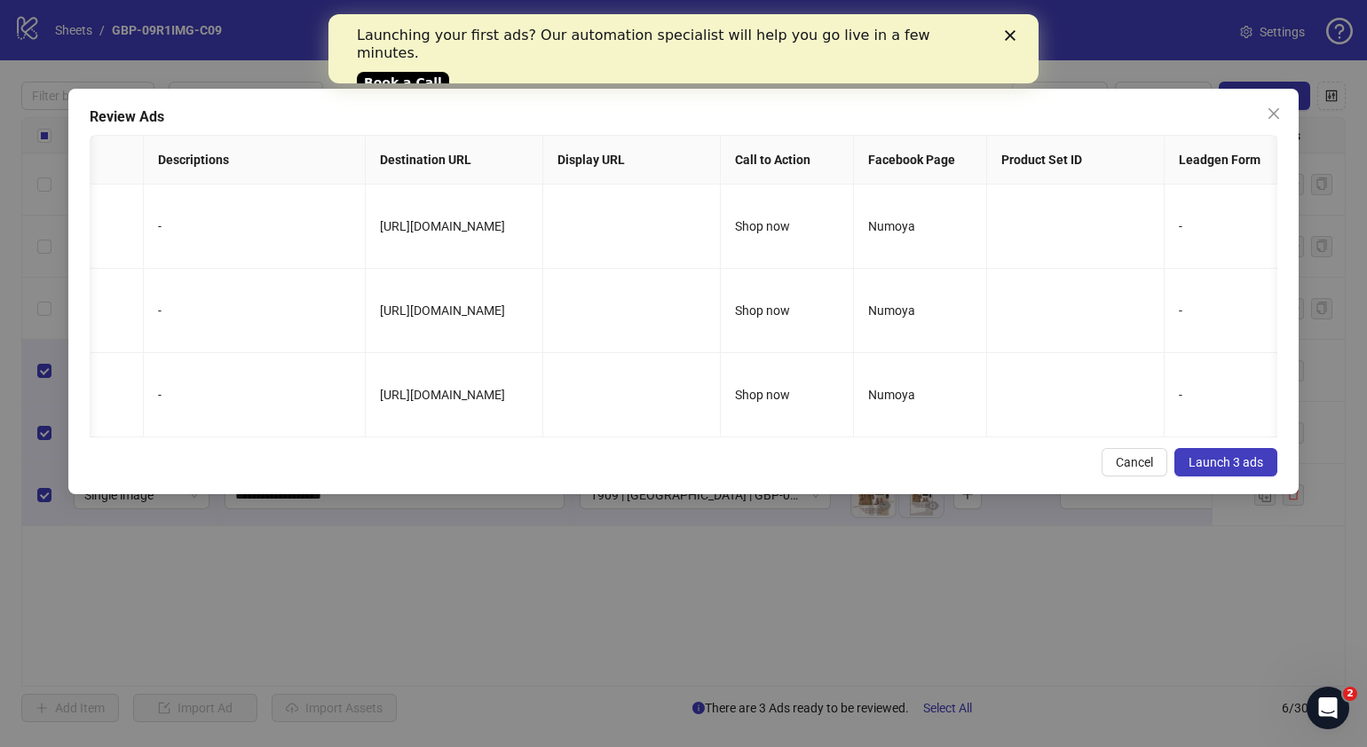
scroll to position [0, 956]
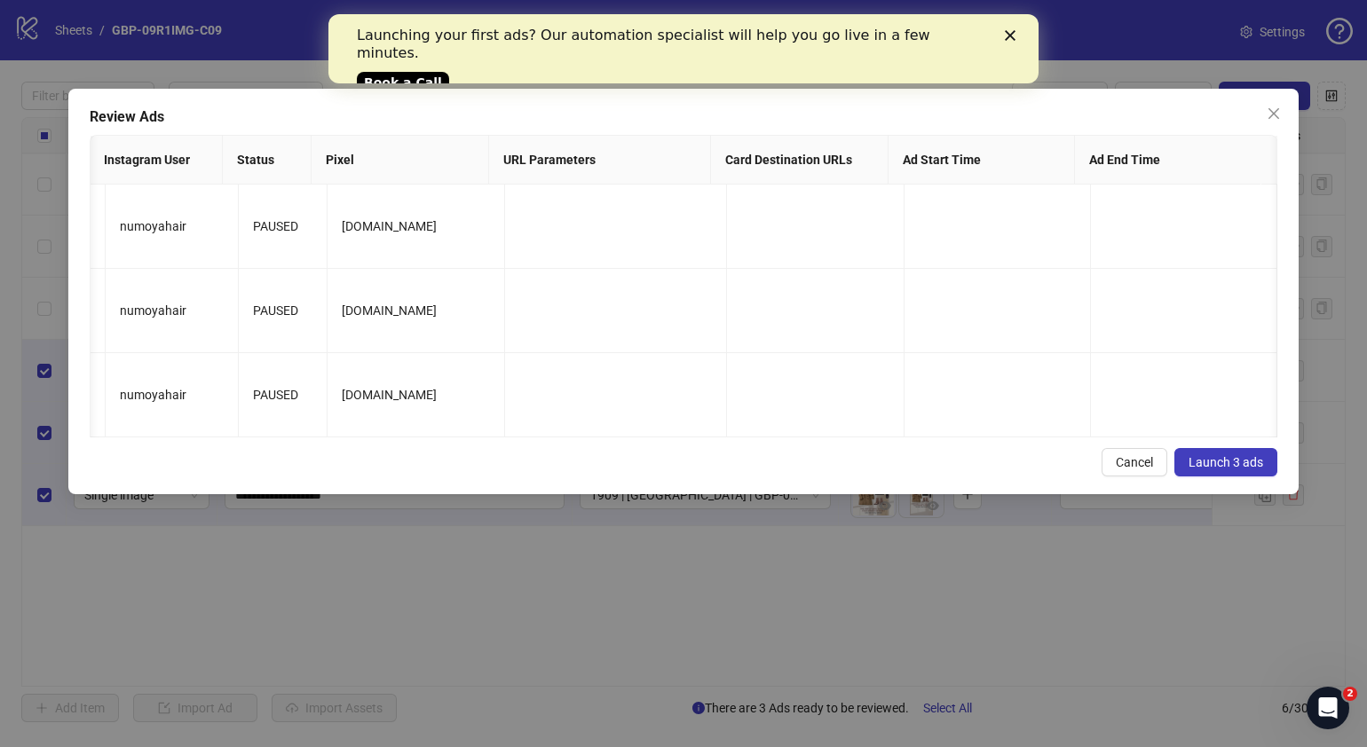
click at [1240, 470] on span "Launch 3 ads" at bounding box center [1226, 462] width 75 height 14
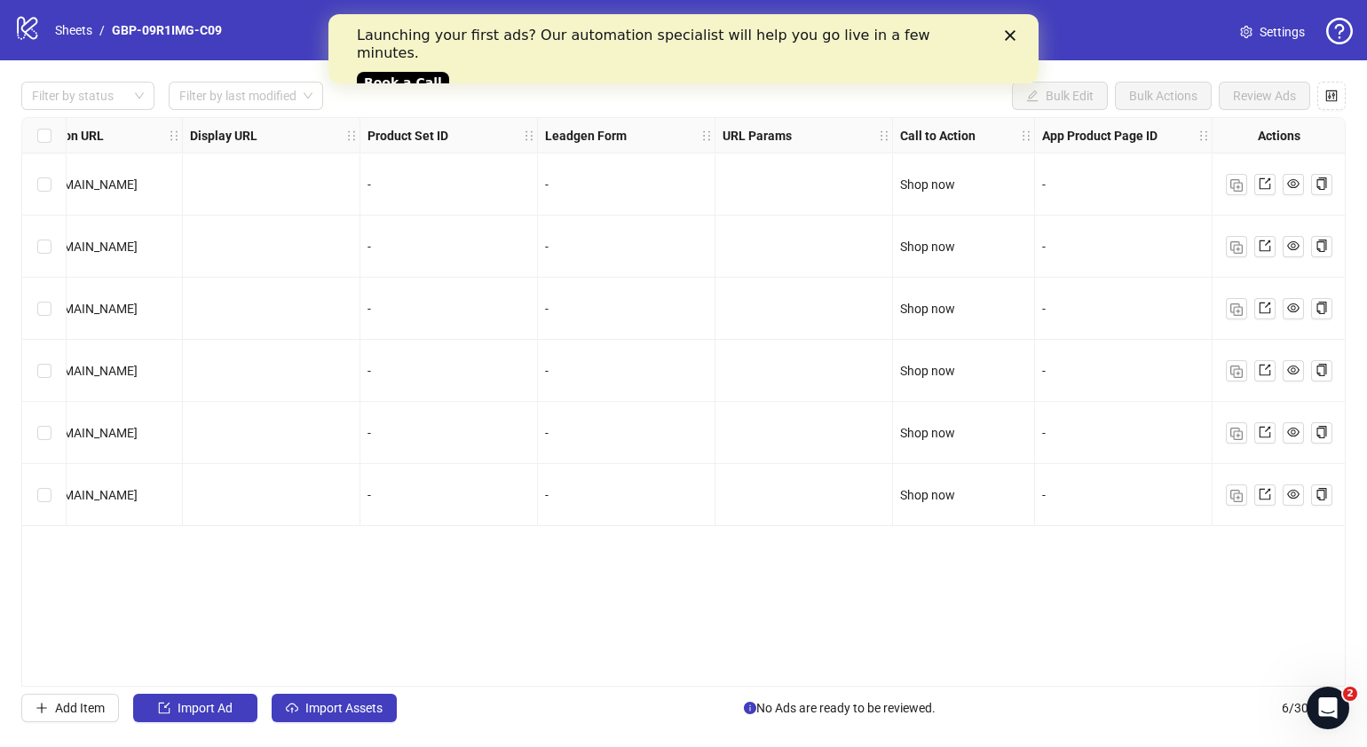
click at [1145, 686] on div "Filter by status Filter by last modified Bulk Edit Bulk Actions Review Ads Ad F…" at bounding box center [683, 402] width 1367 height 684
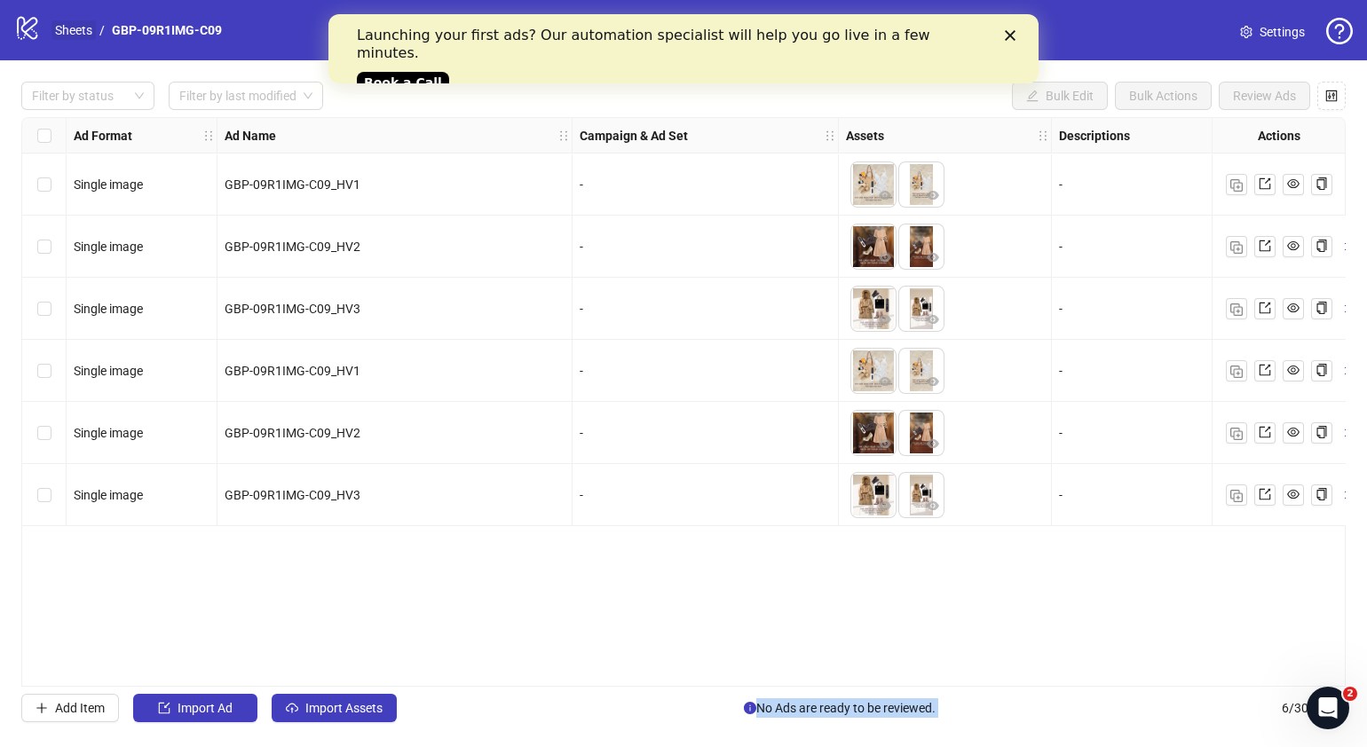
click at [71, 27] on link "Sheets" at bounding box center [73, 30] width 44 height 20
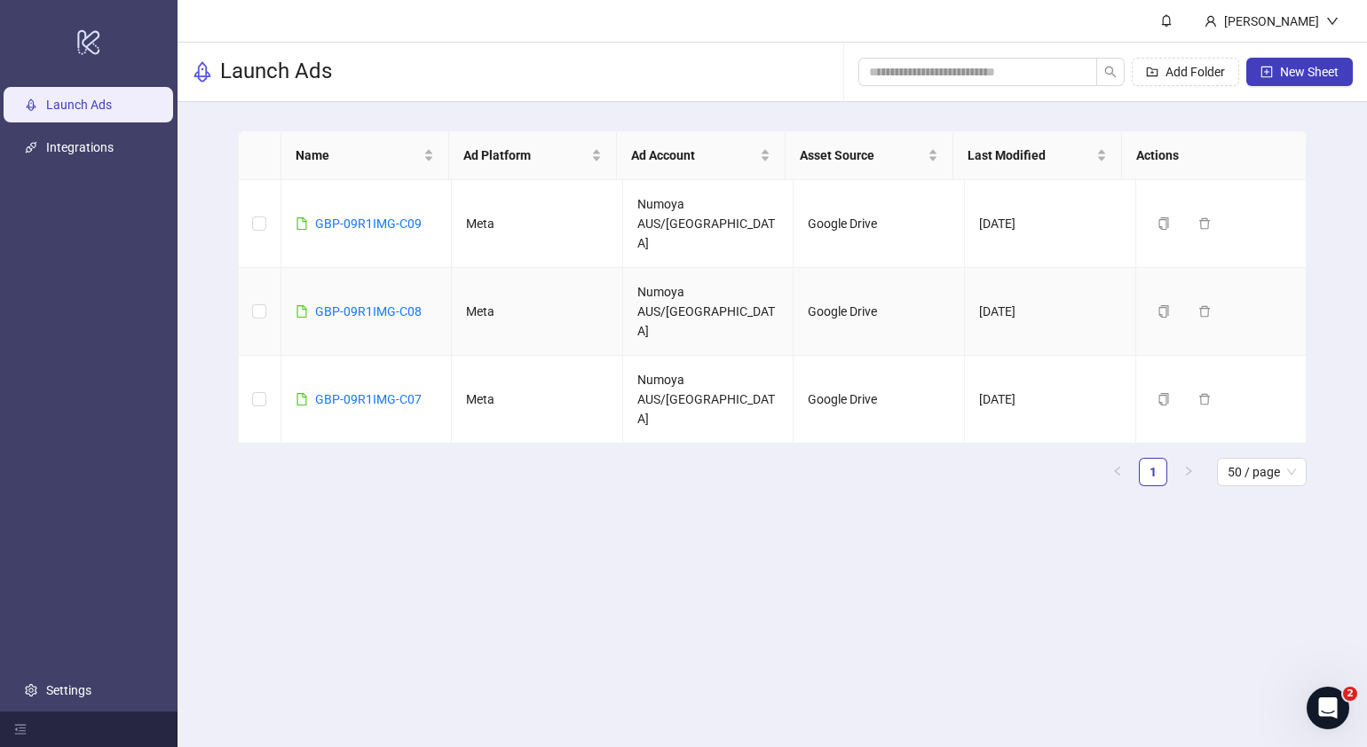
click at [357, 302] on div "GBP-09R1IMG-C08" at bounding box center [368, 312] width 107 height 20
click at [357, 304] on link "GBP-09R1IMG-C08" at bounding box center [368, 311] width 107 height 14
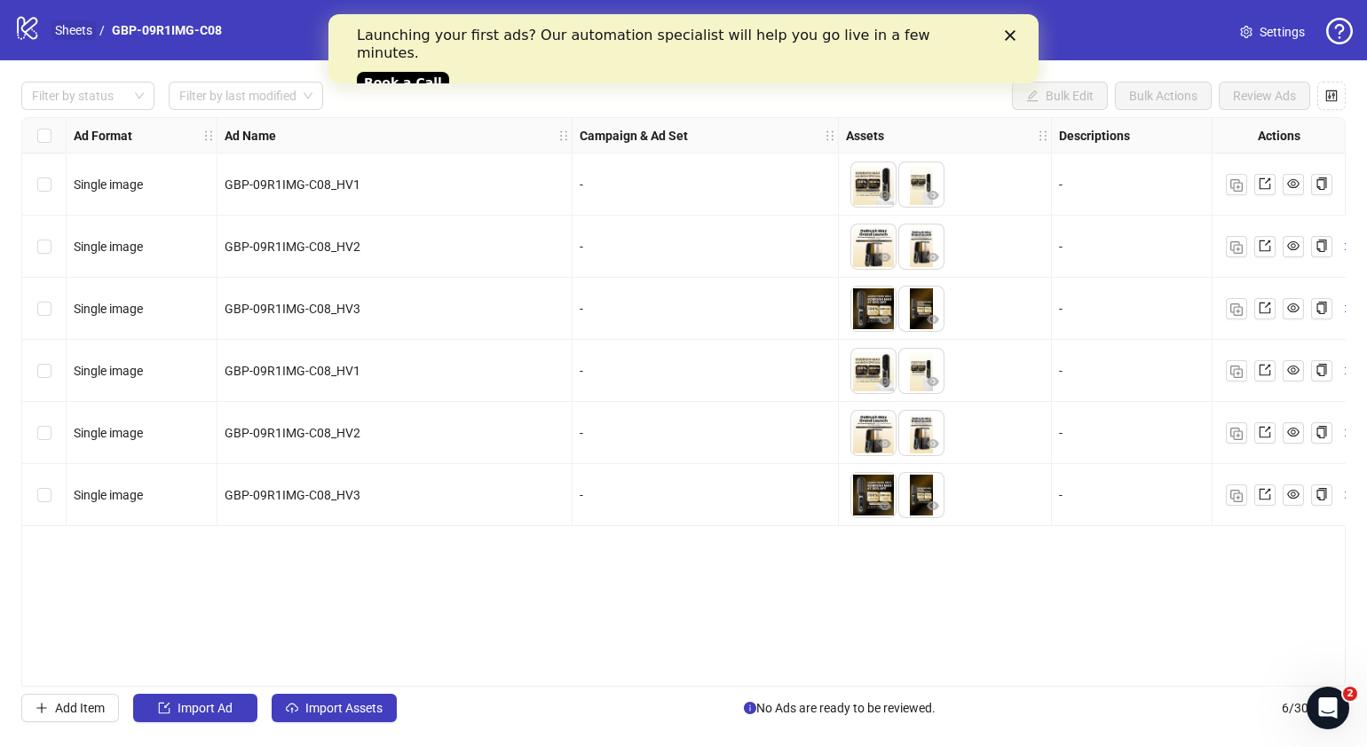
click at [79, 20] on link "Sheets" at bounding box center [73, 30] width 44 height 20
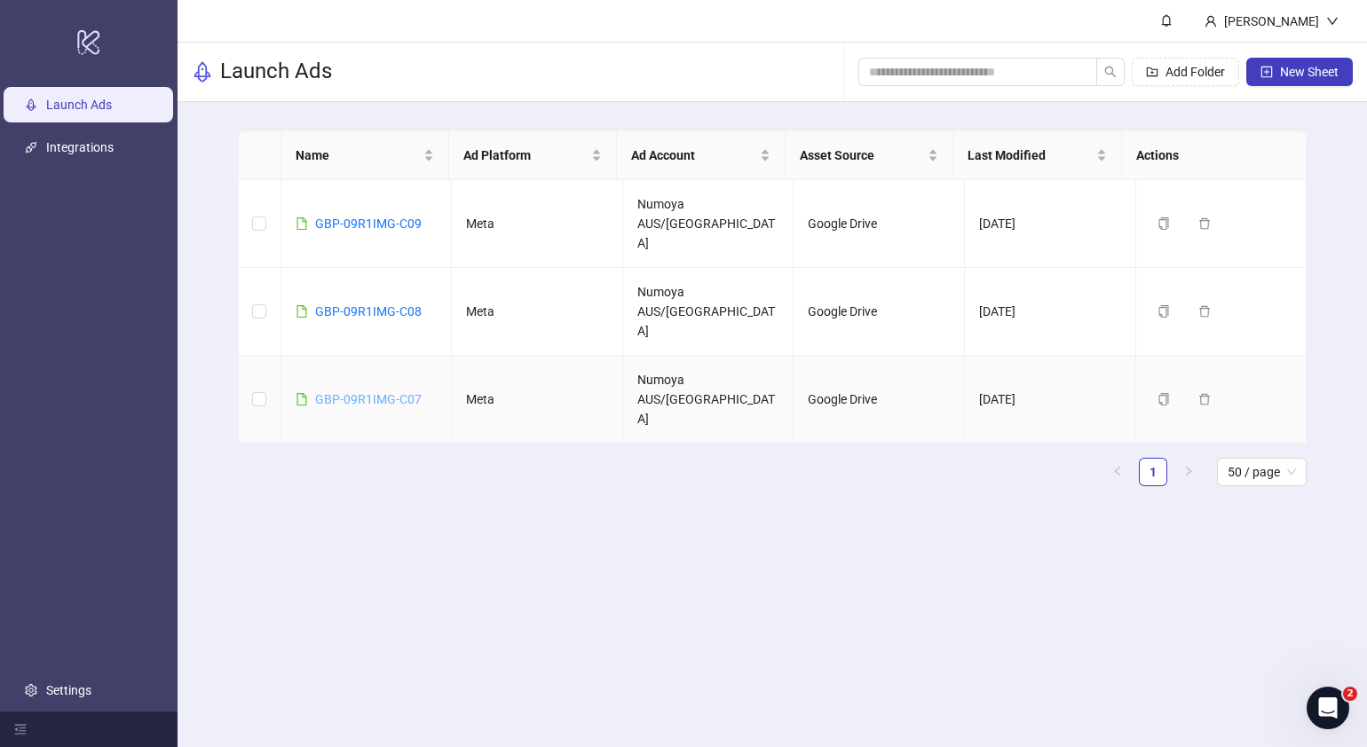
click at [399, 392] on link "GBP-09R1IMG-C07" at bounding box center [368, 399] width 107 height 14
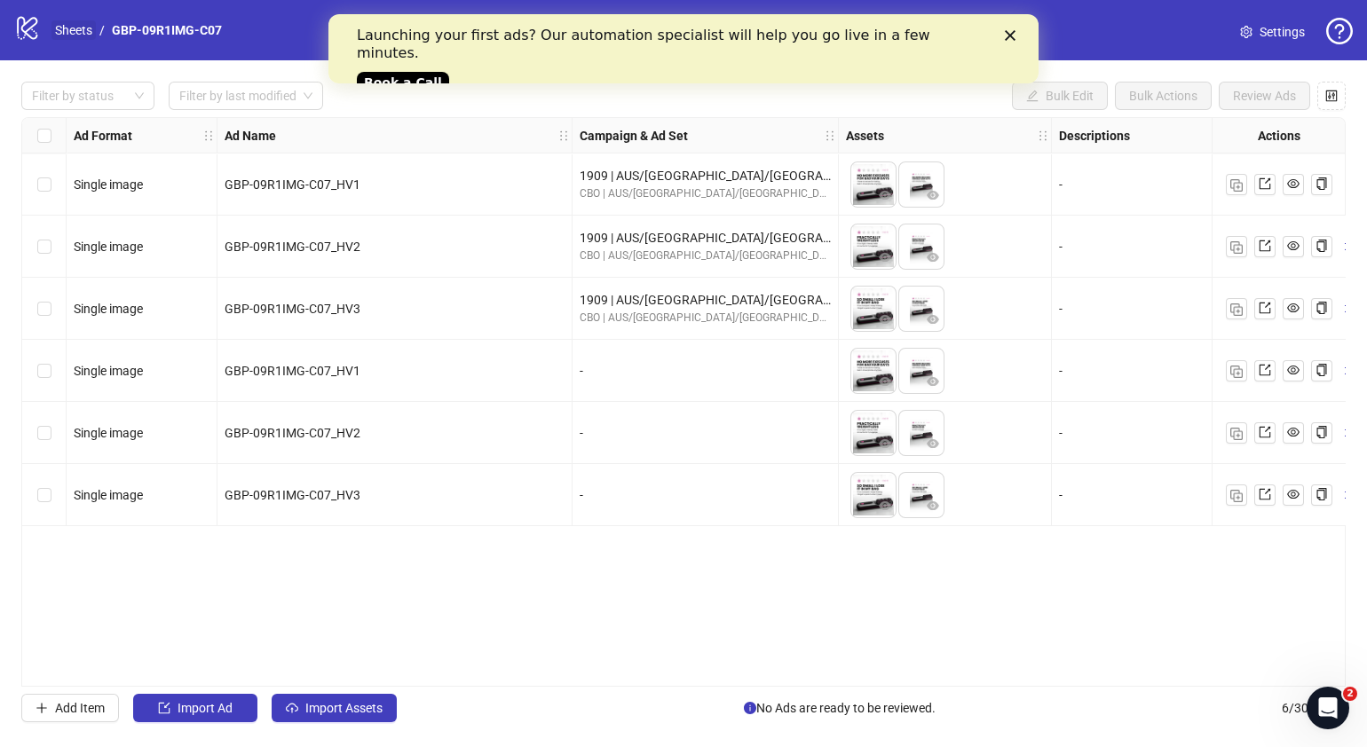
click at [76, 33] on link "Sheets" at bounding box center [73, 30] width 44 height 20
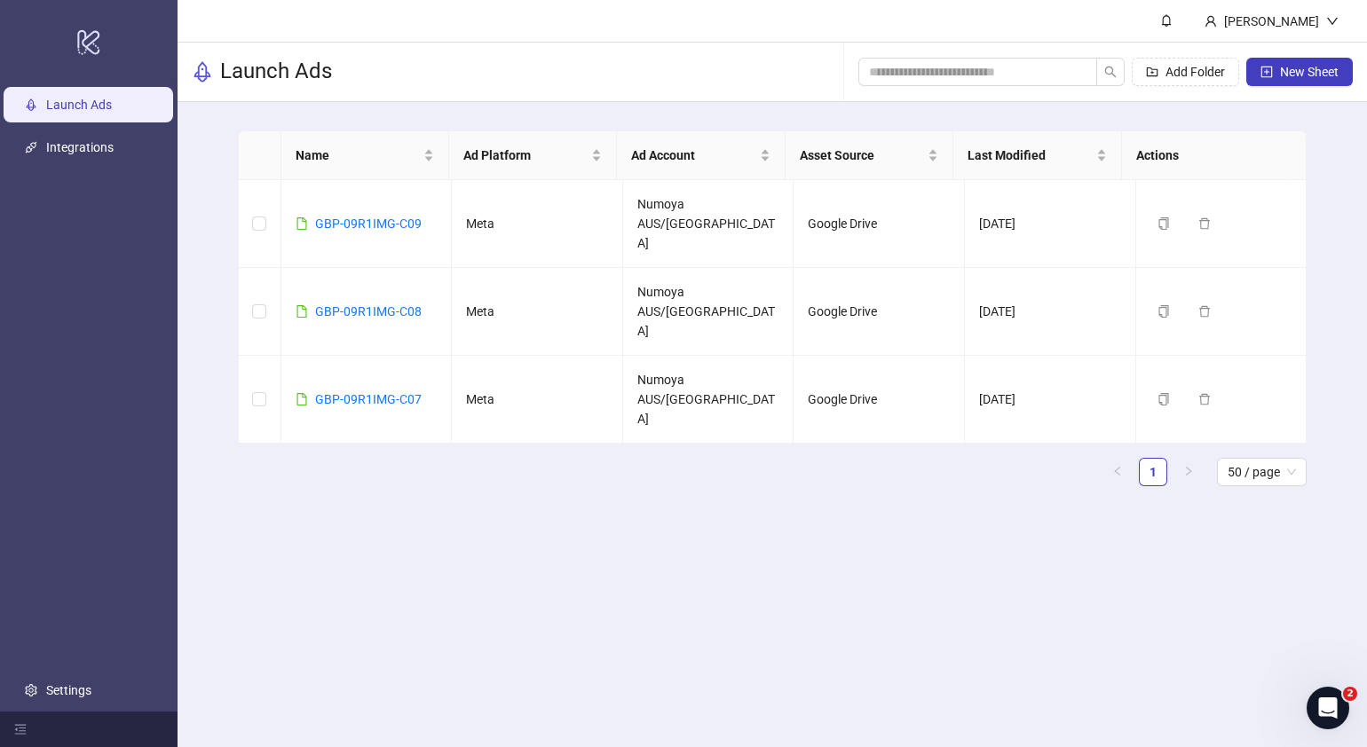
click at [588, 497] on main "Frank Launch Ads Add Folder New Sheet Name Ad Platform Ad Account Asset Source …" at bounding box center [773, 373] width 1190 height 747
click at [1293, 74] on span "New Sheet" at bounding box center [1309, 72] width 59 height 14
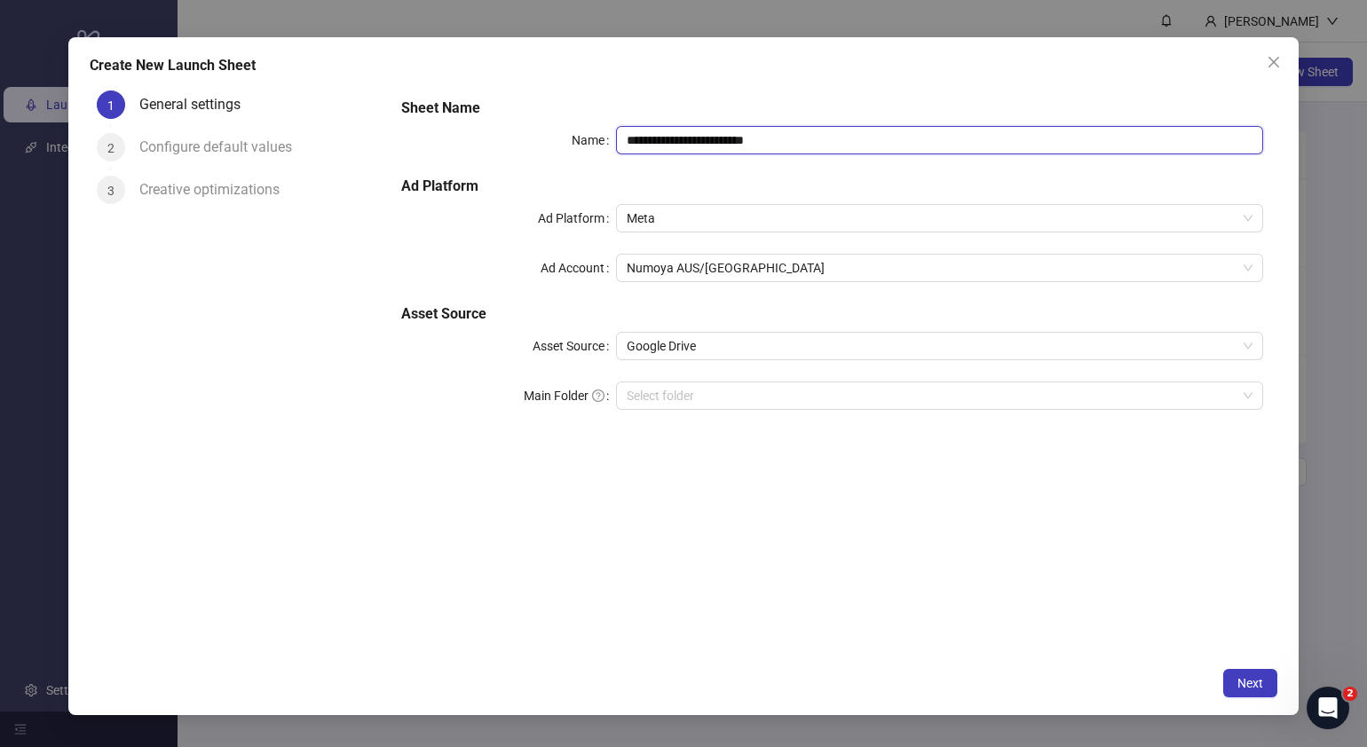
drag, startPoint x: 823, startPoint y: 146, endPoint x: 340, endPoint y: 146, distance: 482.9
click at [360, 145] on div "**********" at bounding box center [684, 370] width 1188 height 575
paste input "text"
type input "**********"
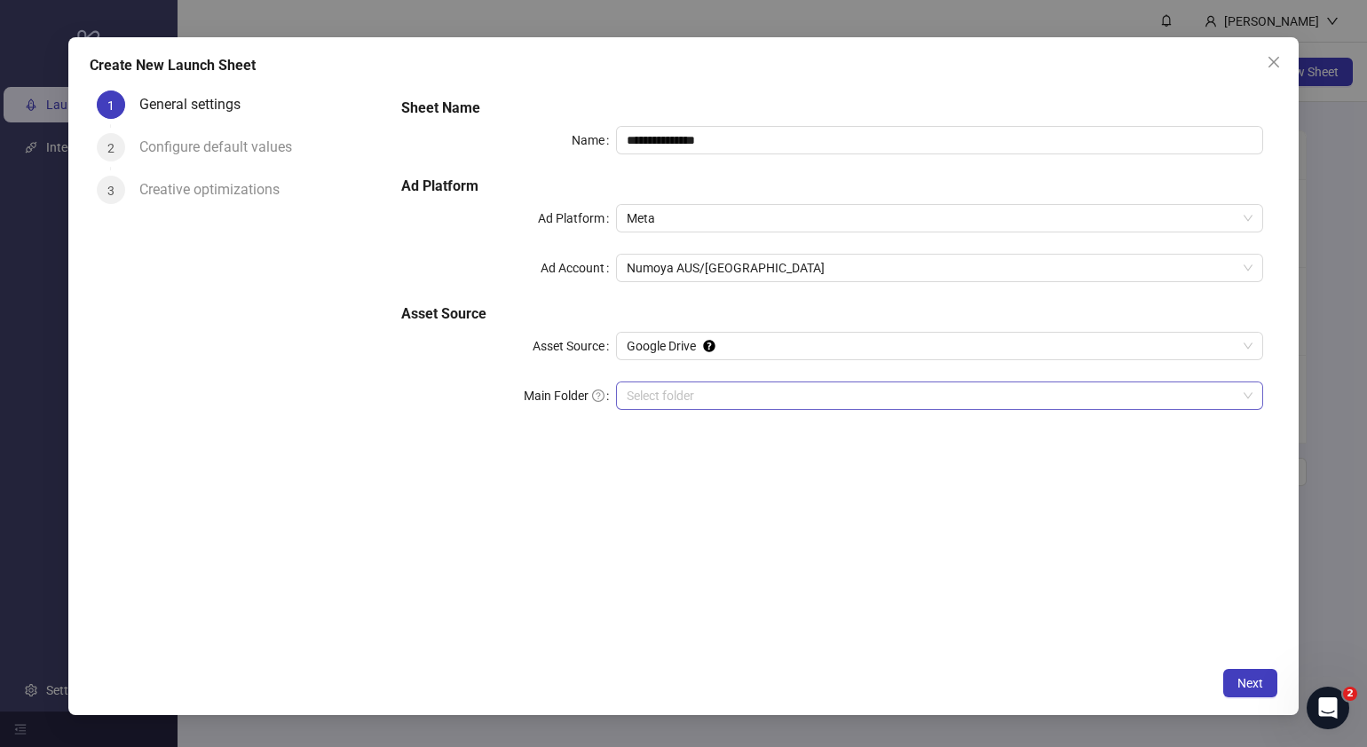
click at [636, 400] on input "Main Folder" at bounding box center [932, 396] width 610 height 27
click at [1230, 672] on button "Next" at bounding box center [1250, 683] width 54 height 28
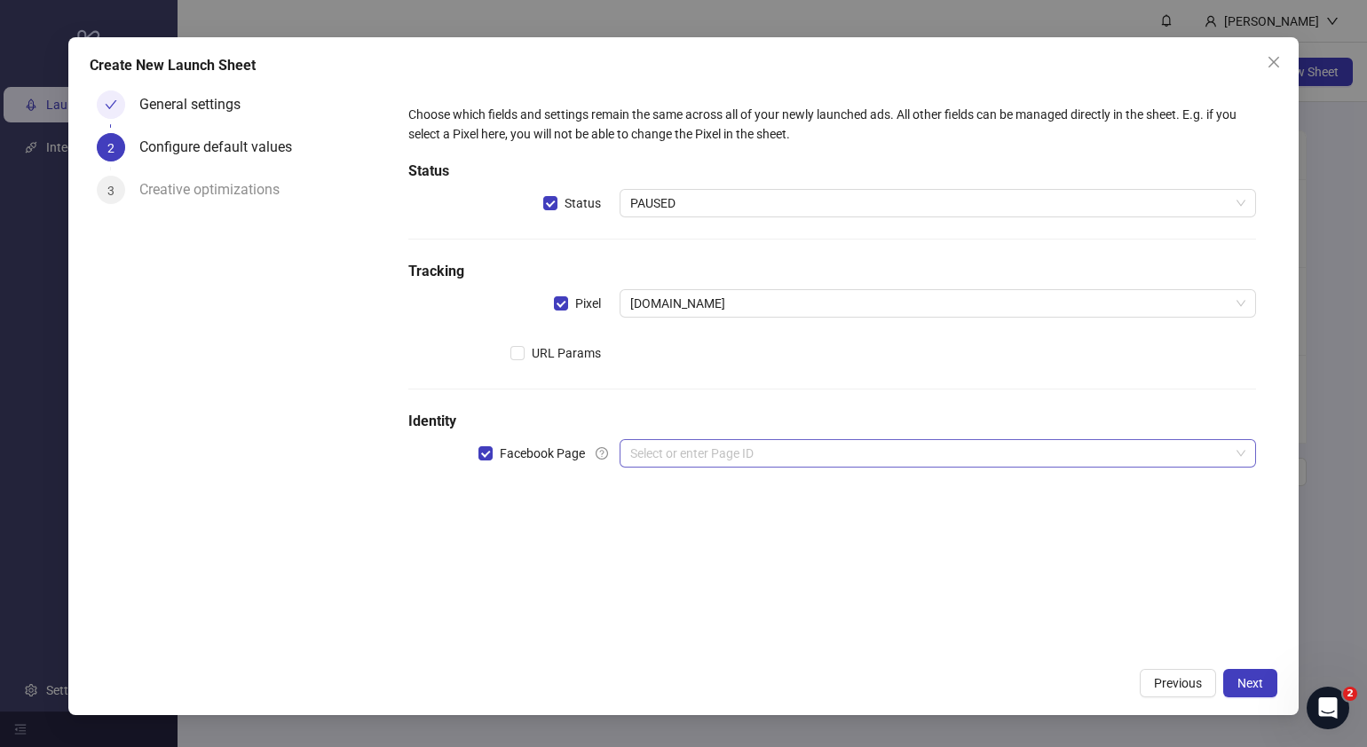
click at [702, 452] on input "search" at bounding box center [929, 453] width 599 height 27
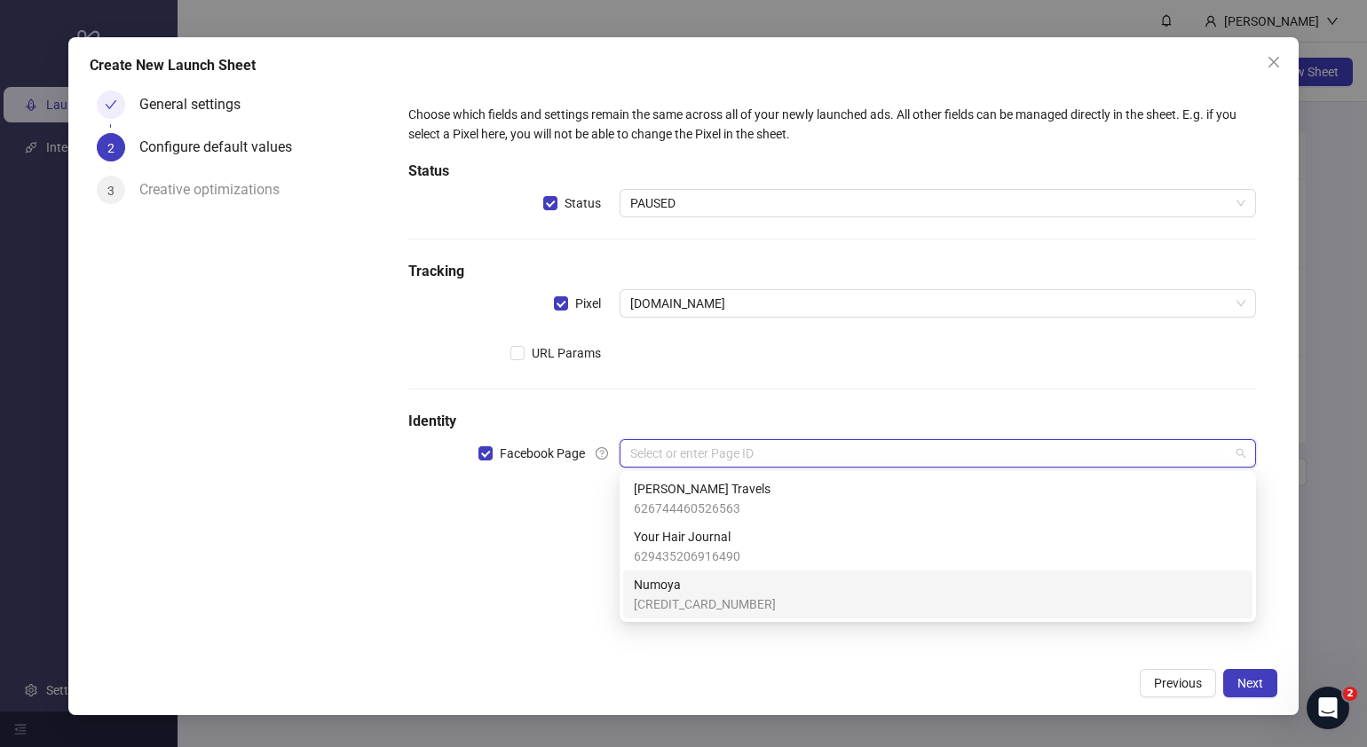
click at [679, 589] on span "Numoya" at bounding box center [705, 585] width 142 height 20
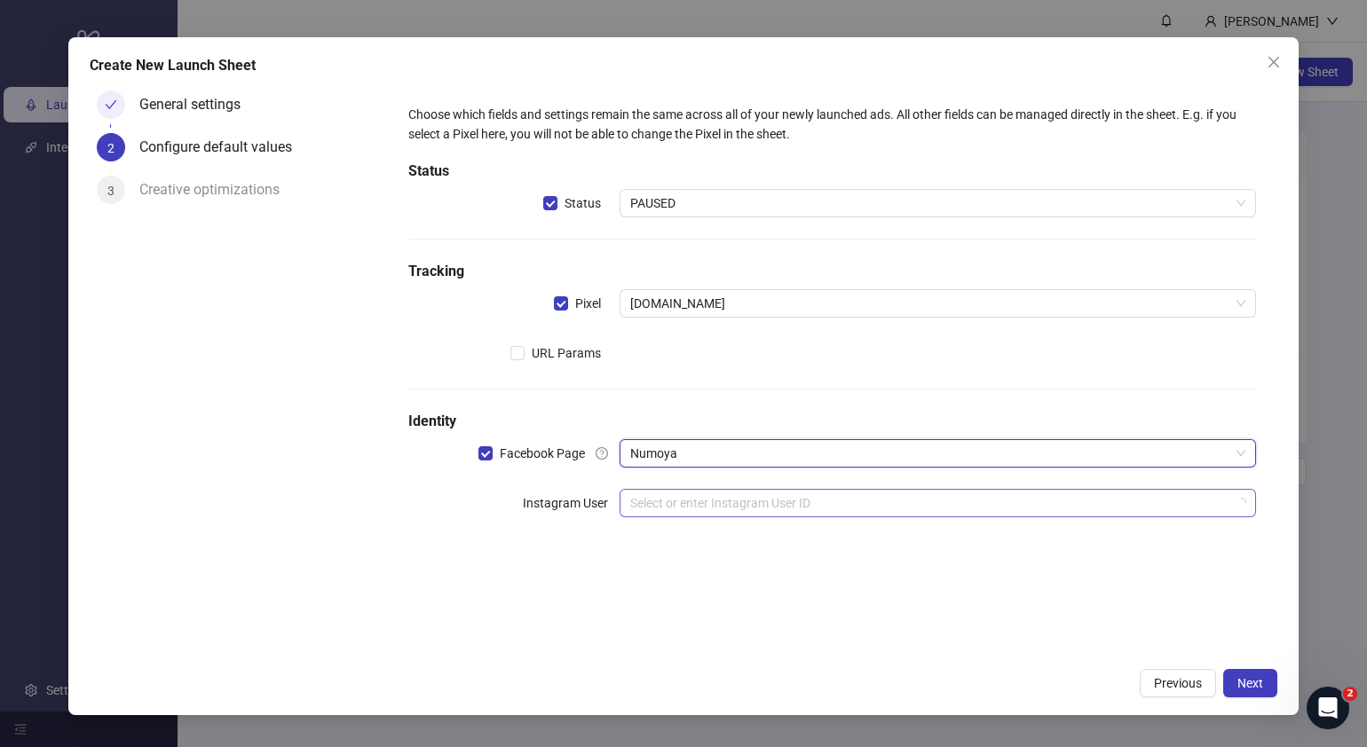
click at [723, 502] on input "search" at bounding box center [929, 503] width 599 height 27
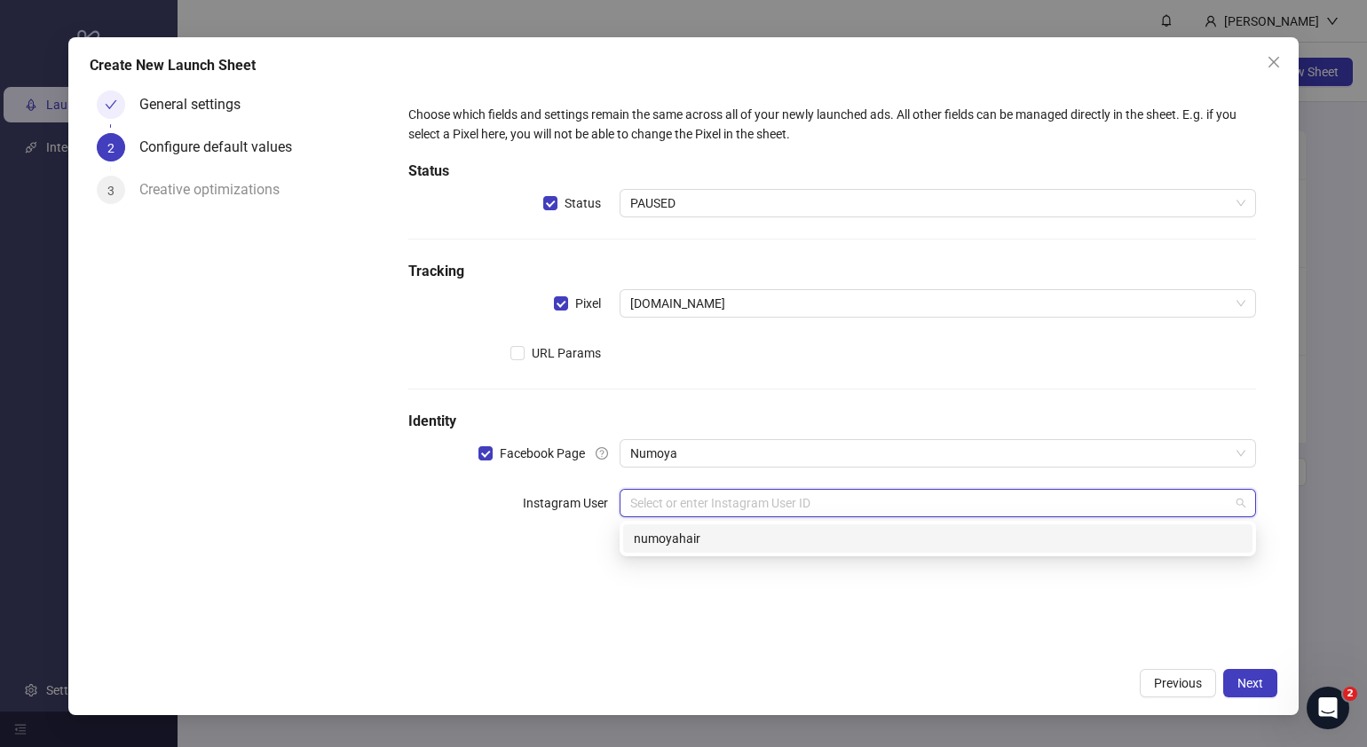
click at [762, 545] on div "numoyahair" at bounding box center [938, 539] width 608 height 20
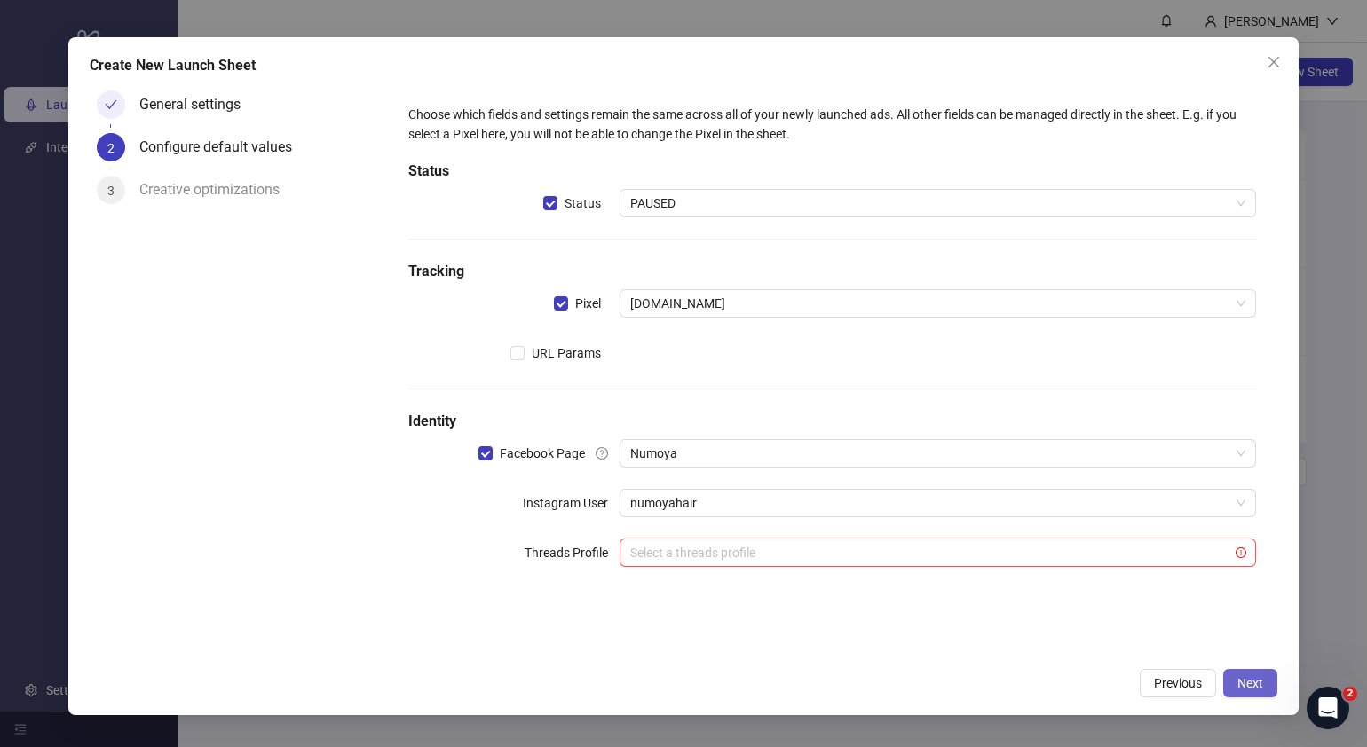
click at [1243, 684] on span "Next" at bounding box center [1250, 683] width 26 height 14
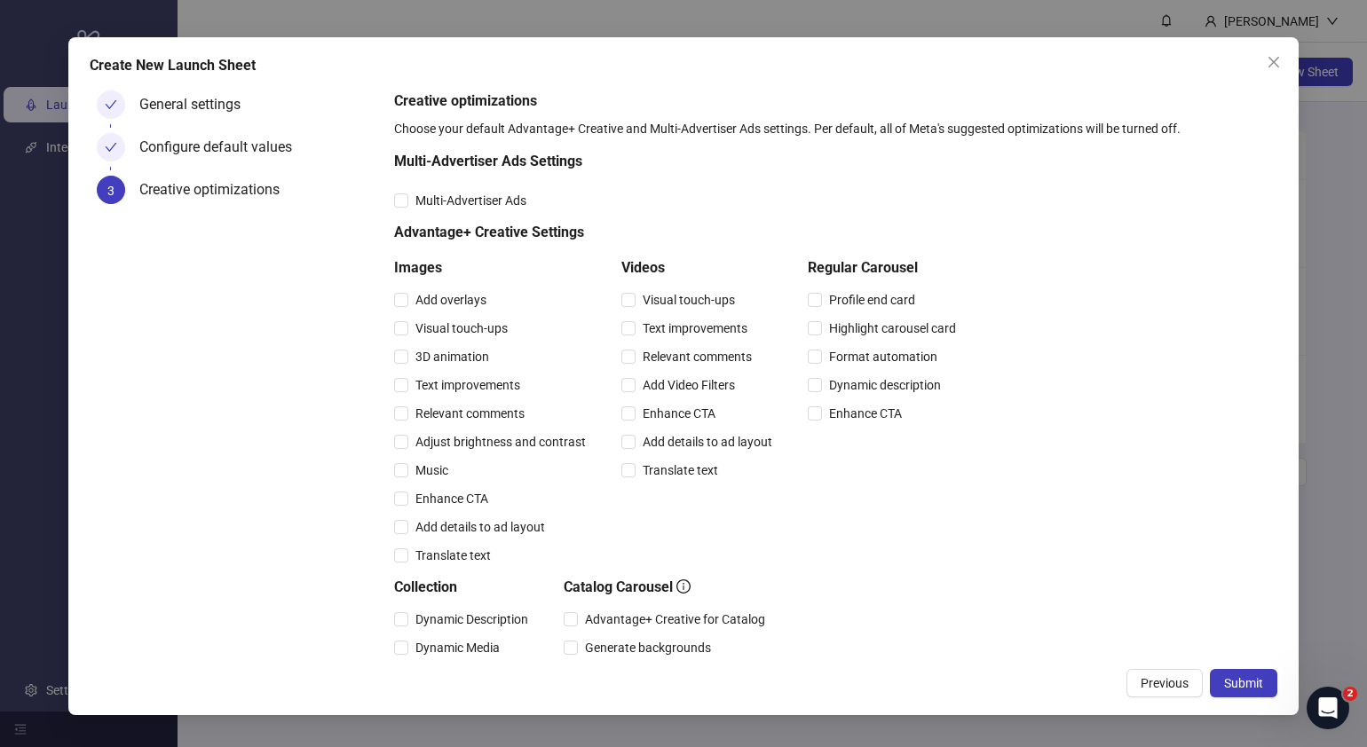
click at [1243, 684] on span "Submit" at bounding box center [1243, 683] width 39 height 14
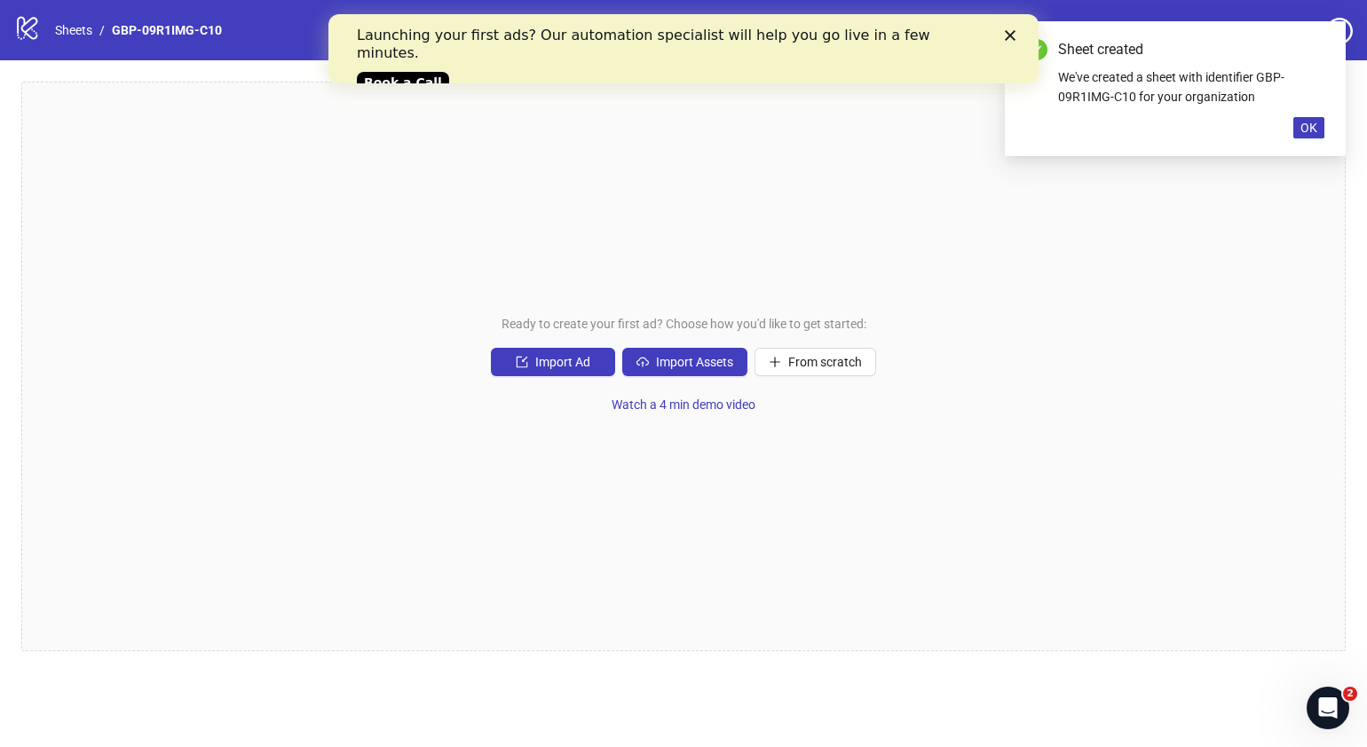
click at [683, 345] on div "Ready to create your first ad? Choose how you'd like to get started: Import Ad …" at bounding box center [683, 367] width 1324 height 570
click at [683, 356] on span "Import Assets" at bounding box center [694, 362] width 77 height 14
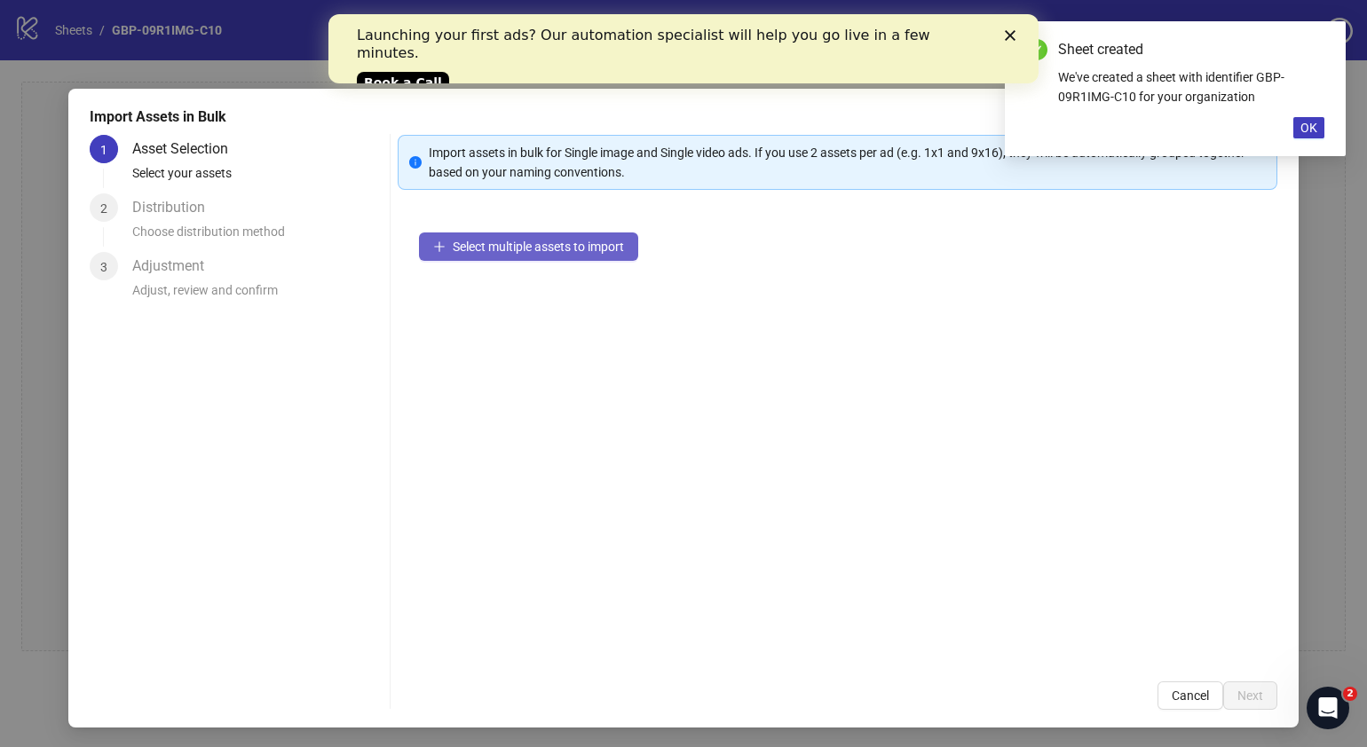
click at [590, 250] on span "Select multiple assets to import" at bounding box center [538, 247] width 171 height 14
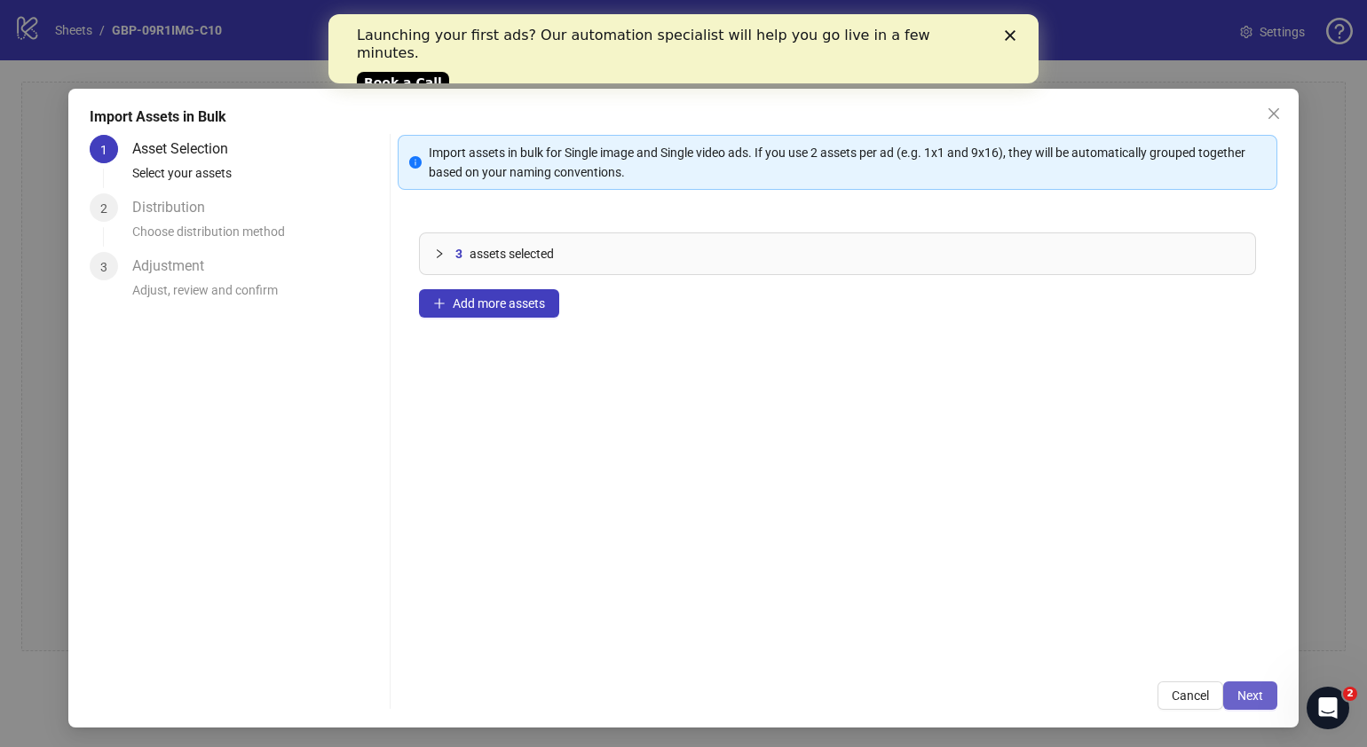
click at [1237, 694] on span "Next" at bounding box center [1250, 696] width 26 height 14
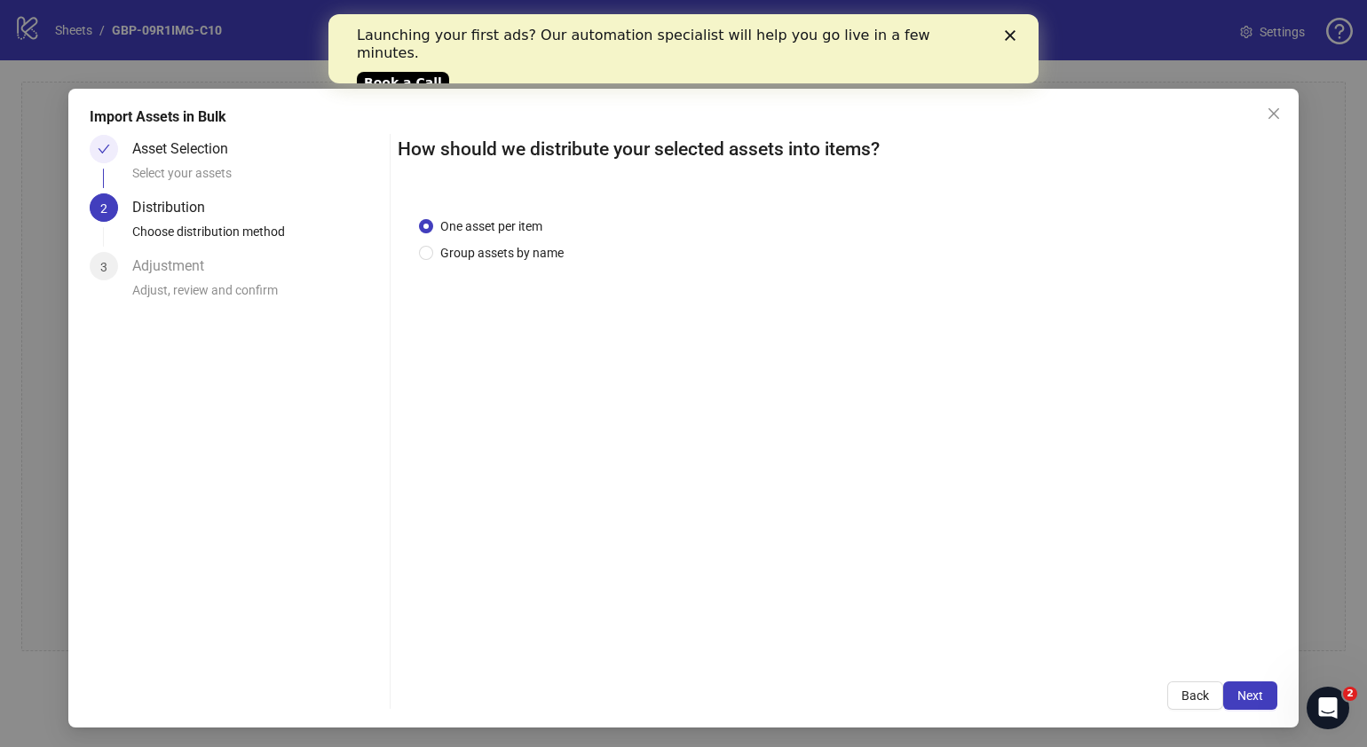
click at [1237, 694] on span "Next" at bounding box center [1250, 696] width 26 height 14
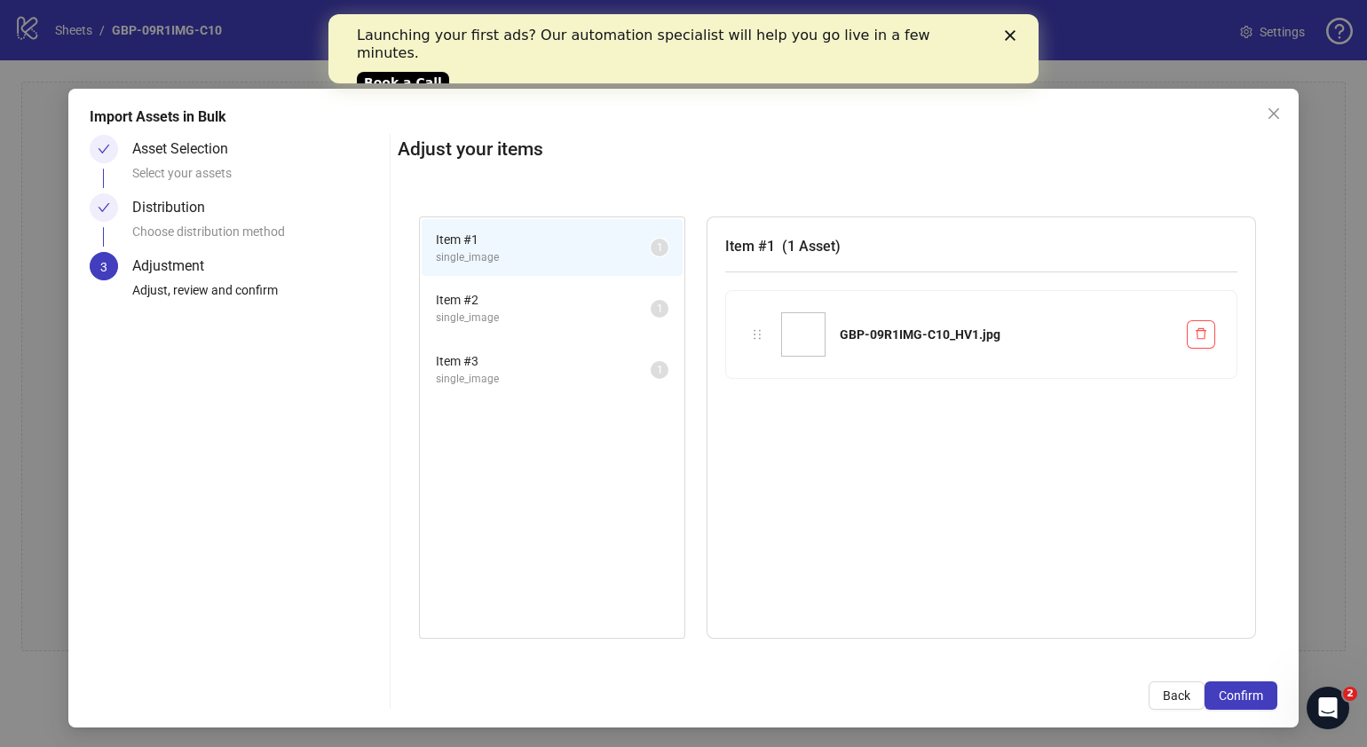
click at [1230, 694] on span "Confirm" at bounding box center [1241, 696] width 44 height 14
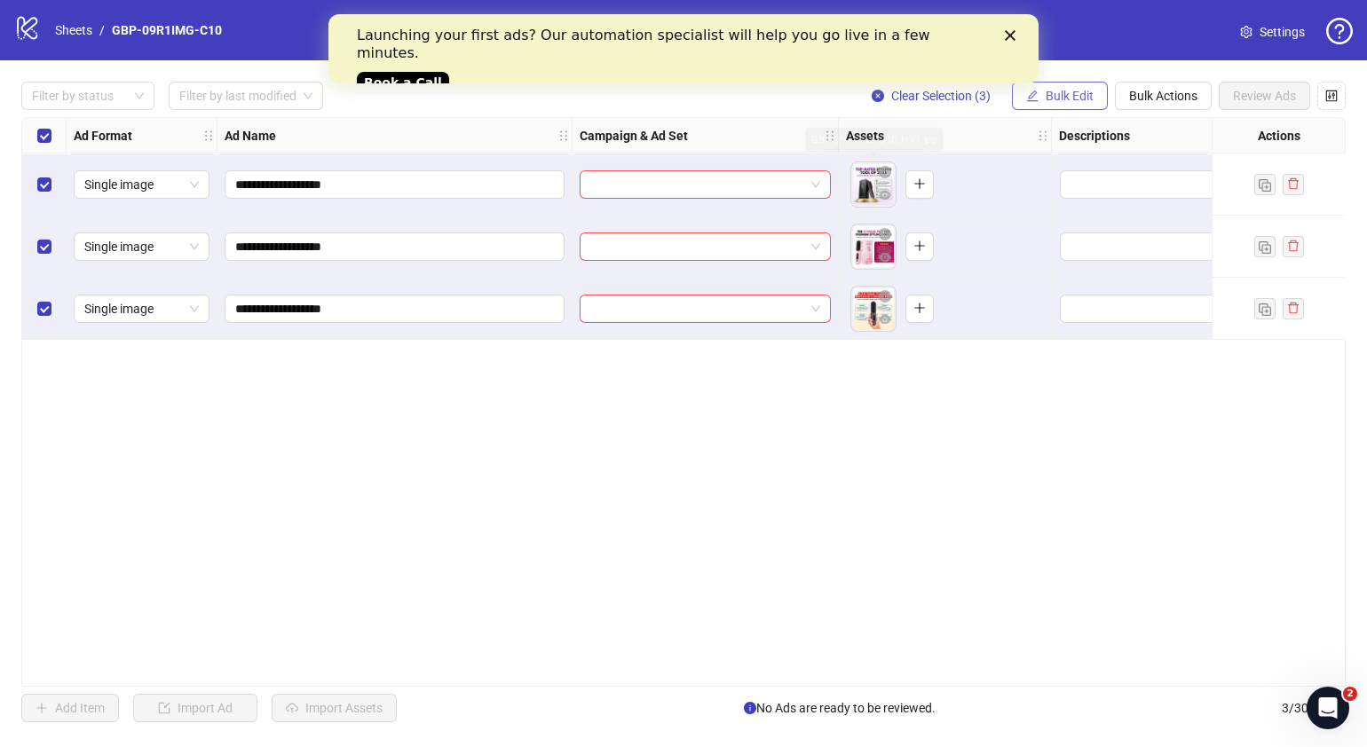
click at [1050, 105] on button "Bulk Edit" at bounding box center [1060, 96] width 96 height 28
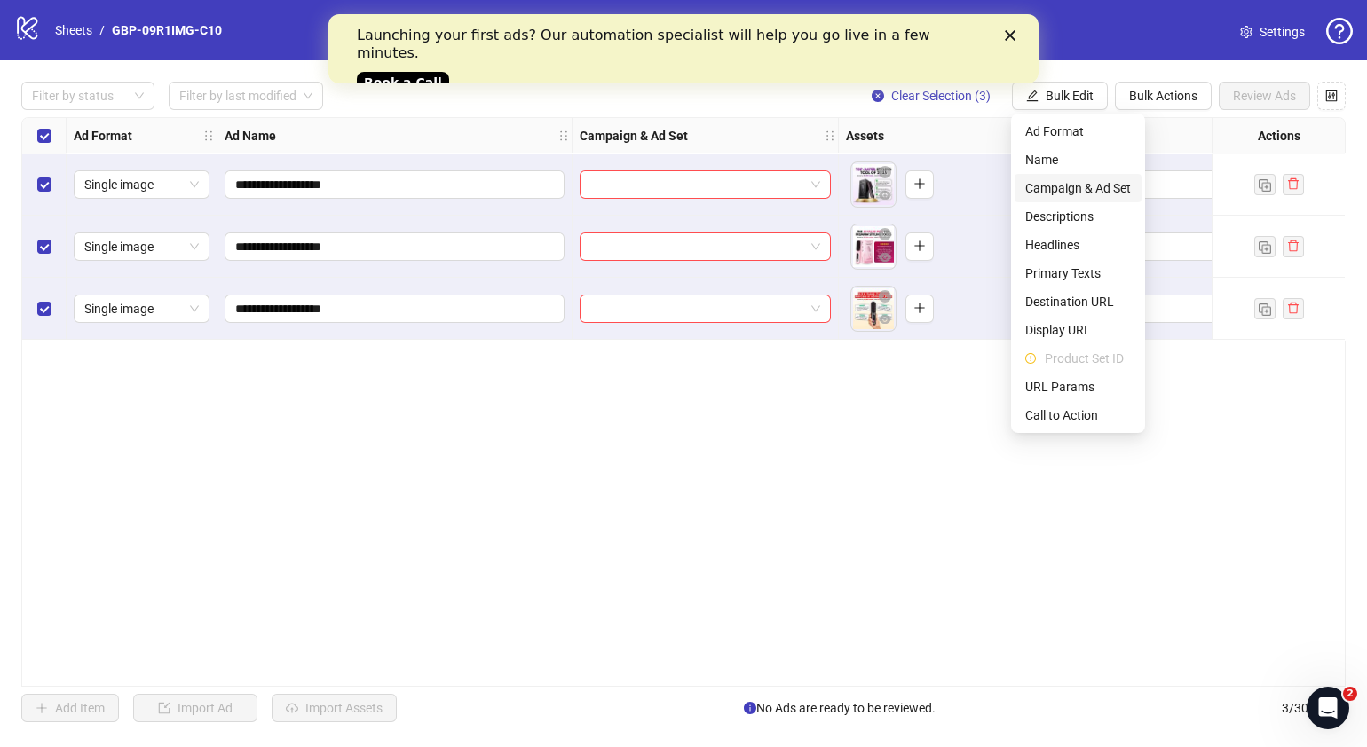
click at [1079, 189] on span "Campaign & Ad Set" at bounding box center [1078, 188] width 106 height 20
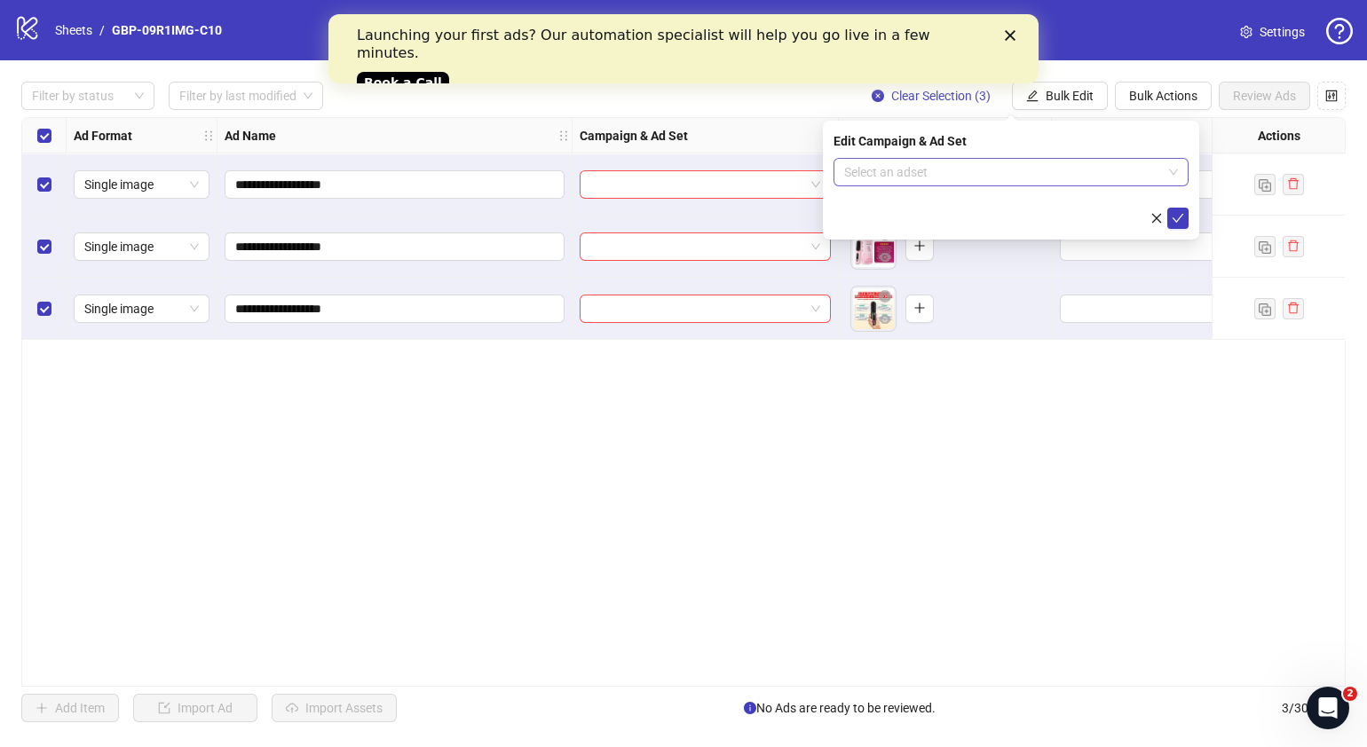
click at [1176, 176] on span at bounding box center [1011, 172] width 334 height 27
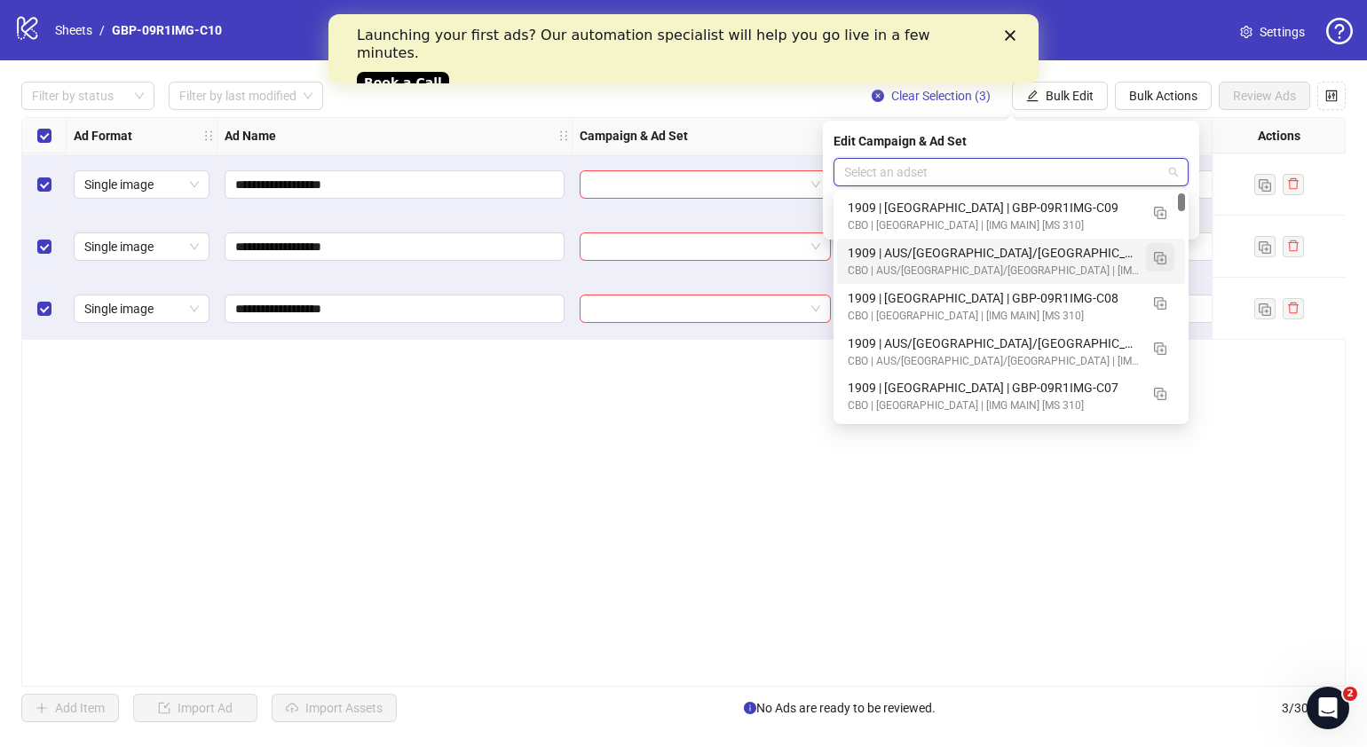
click at [1158, 256] on img "button" at bounding box center [1160, 258] width 12 height 12
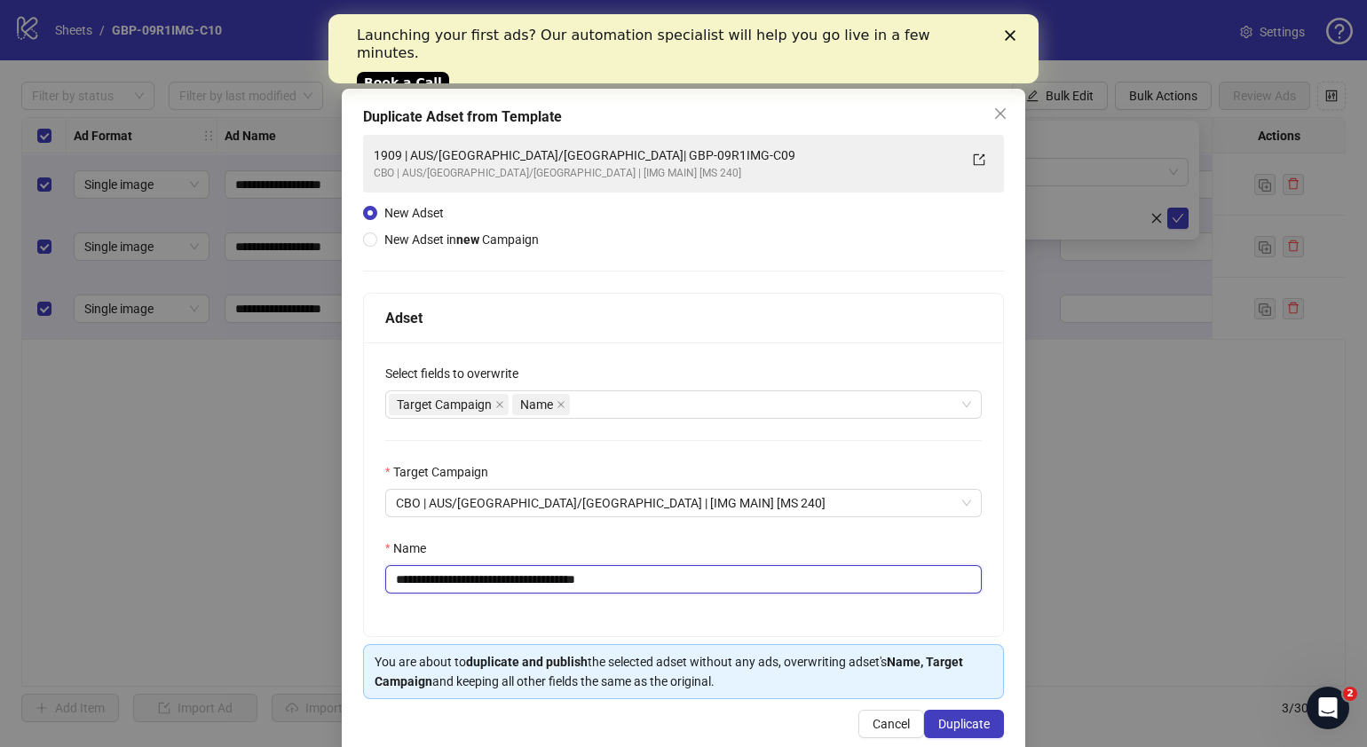
drag, startPoint x: 506, startPoint y: 575, endPoint x: 565, endPoint y: 586, distance: 60.4
click at [564, 587] on input "**********" at bounding box center [683, 579] width 597 height 28
drag, startPoint x: 644, startPoint y: 582, endPoint x: 502, endPoint y: 577, distance: 142.1
click at [502, 577] on input "**********" at bounding box center [683, 579] width 597 height 28
paste input "text"
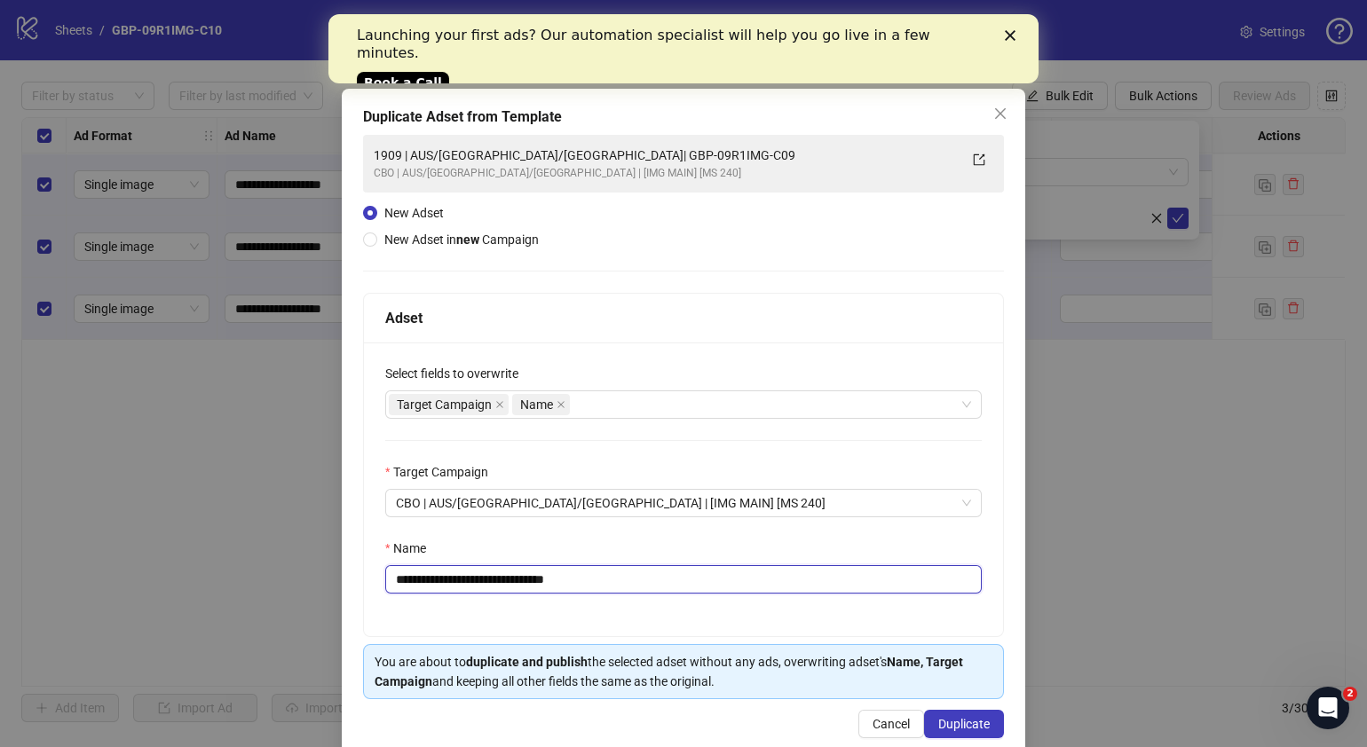
type input "**********"
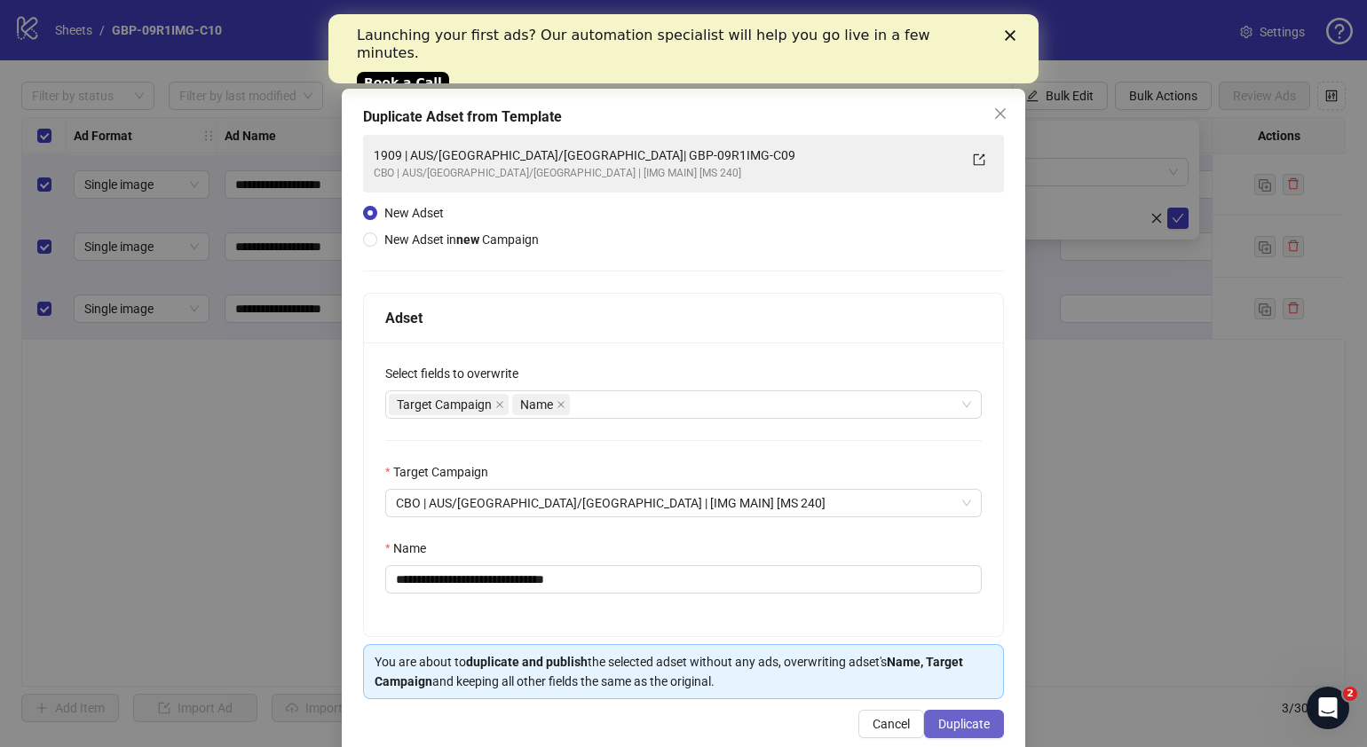
click at [924, 723] on button "Duplicate" at bounding box center [964, 724] width 80 height 28
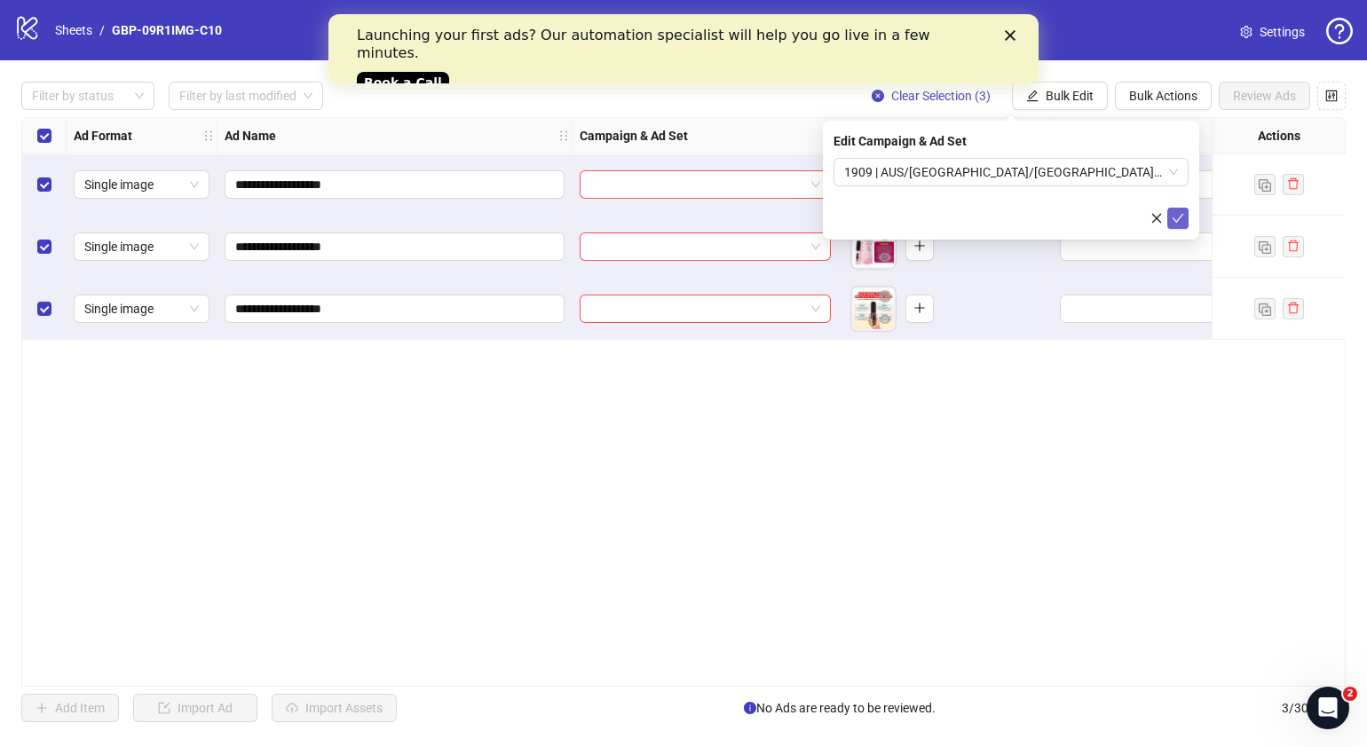
click at [1183, 223] on icon "check" at bounding box center [1178, 218] width 12 height 12
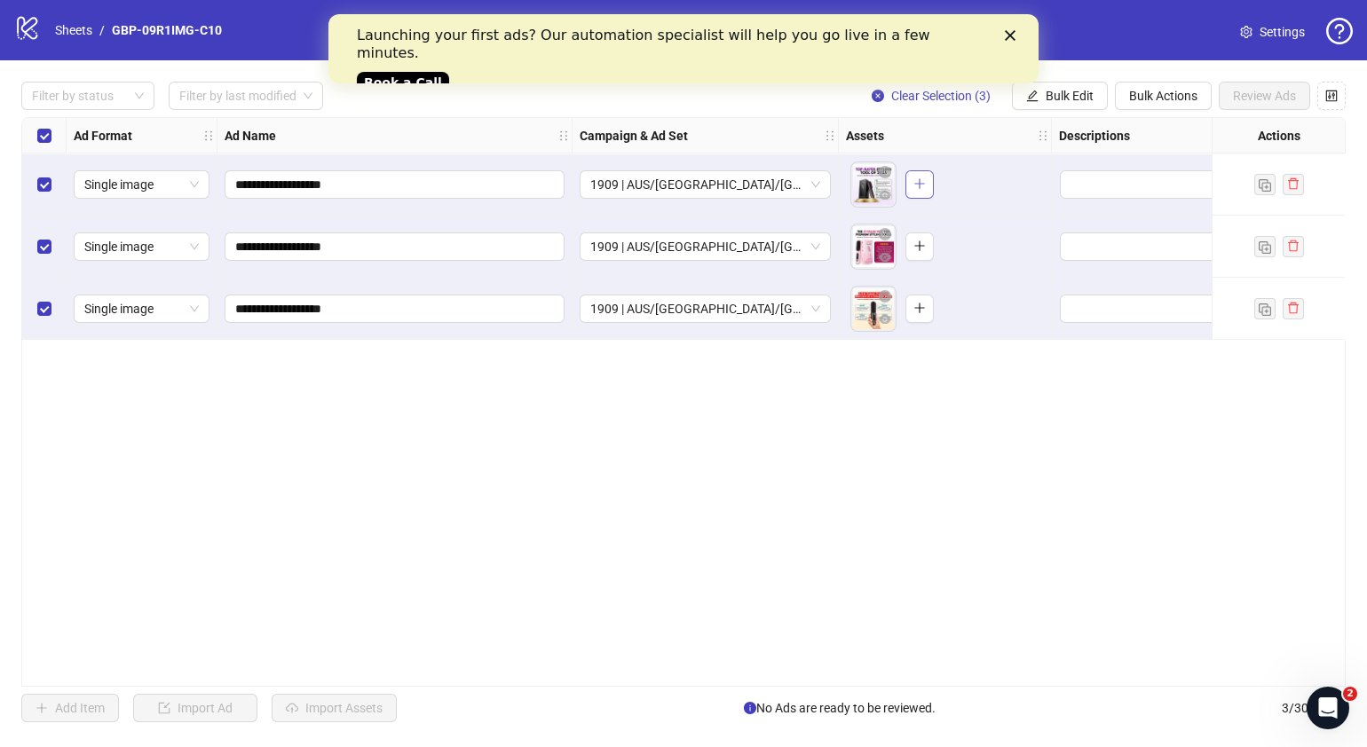
click at [926, 192] on button "button" at bounding box center [919, 184] width 28 height 28
click at [923, 251] on icon "plus" at bounding box center [919, 246] width 12 height 12
click at [937, 309] on div "To pick up a draggable item, press the space bar. While dragging, use the arrow…" at bounding box center [945, 308] width 198 height 55
click at [930, 311] on button "button" at bounding box center [919, 309] width 28 height 28
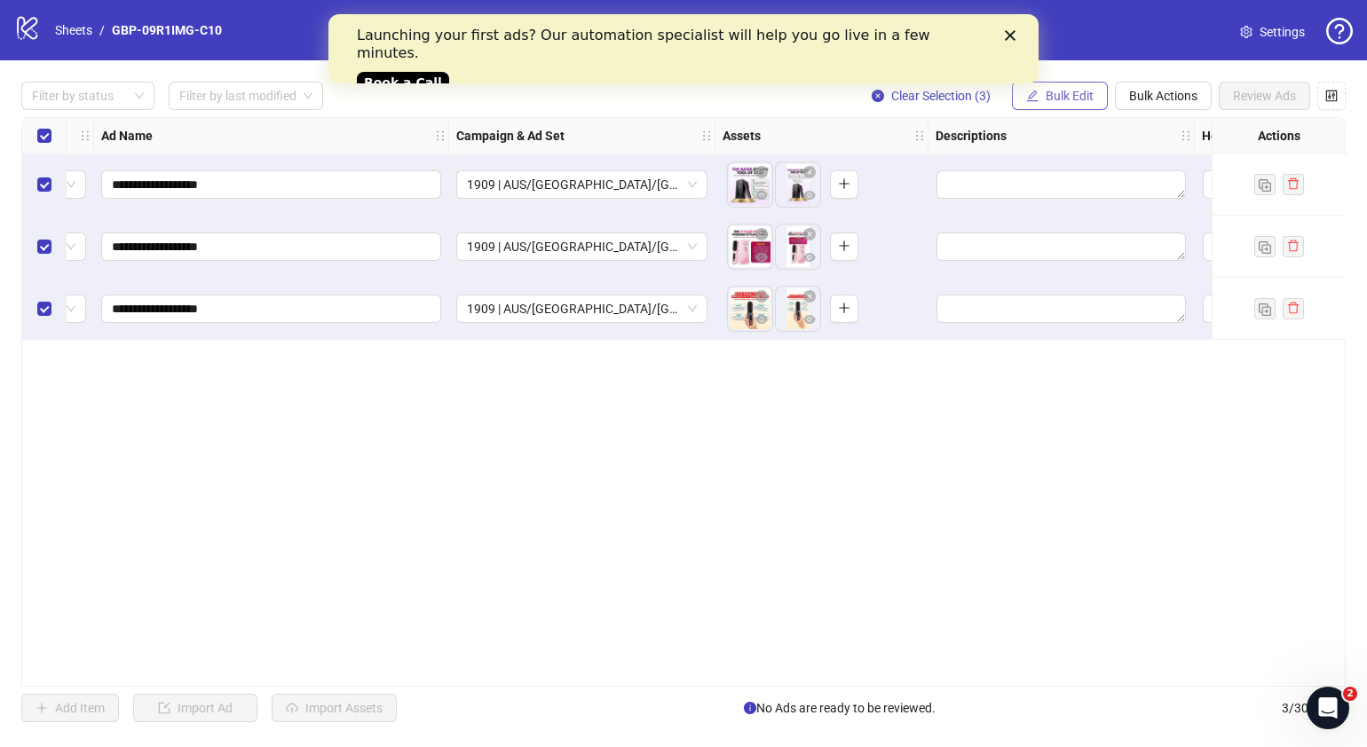
click at [1078, 96] on span "Bulk Edit" at bounding box center [1070, 96] width 48 height 14
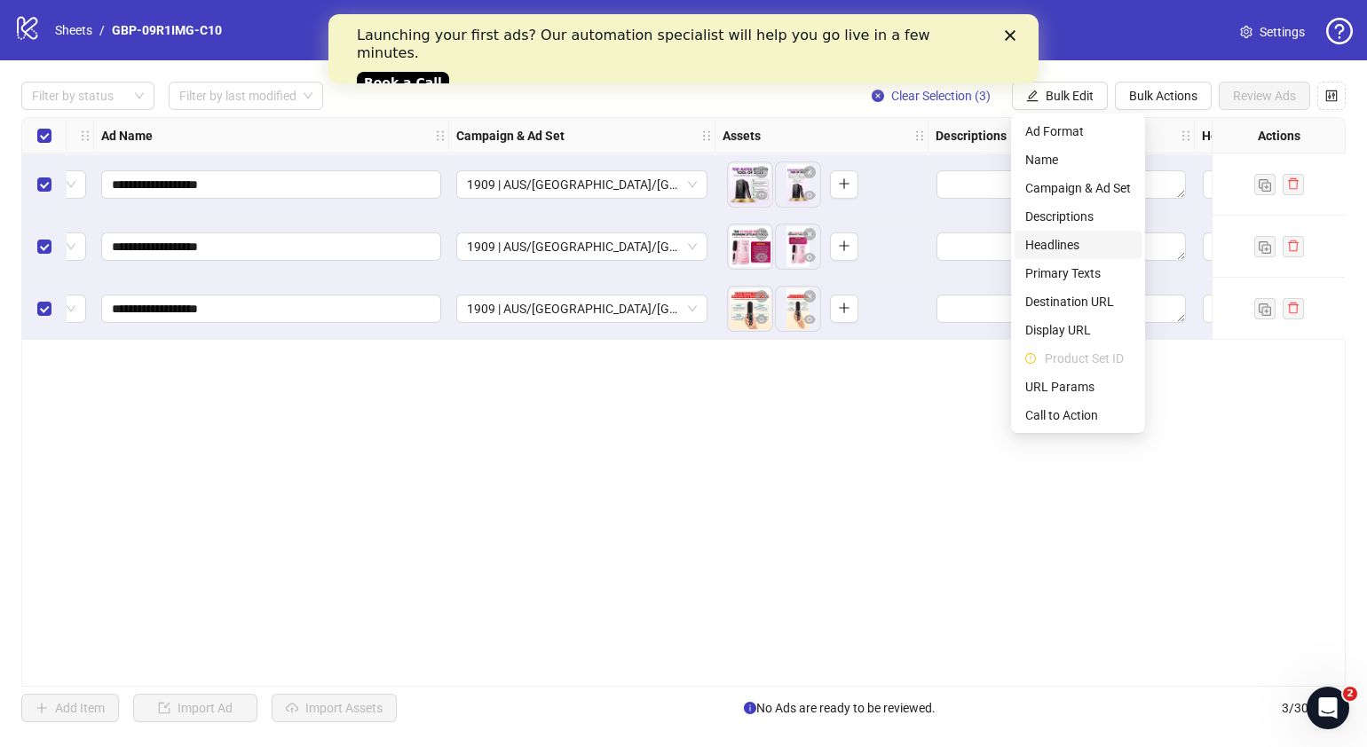
click at [1070, 240] on span "Headlines" at bounding box center [1078, 245] width 106 height 20
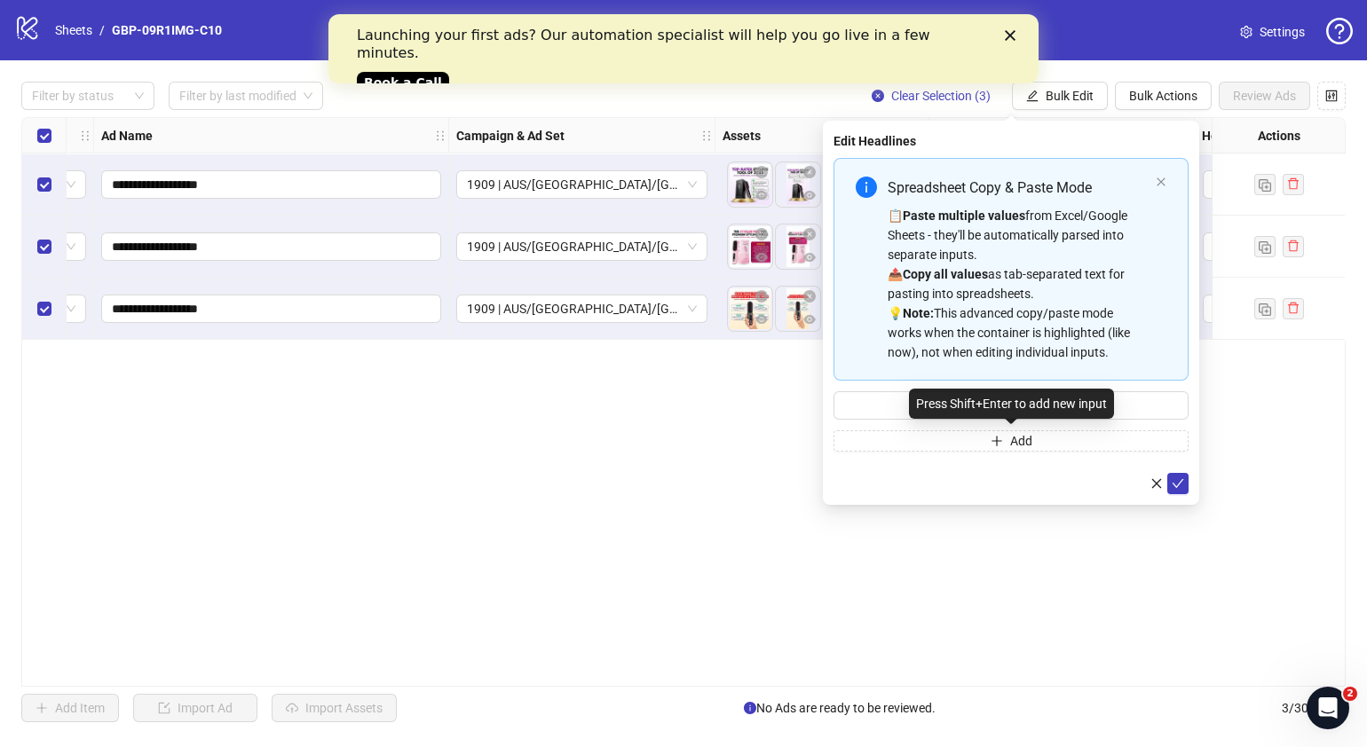
click at [959, 406] on div "Press Shift+Enter to add new input" at bounding box center [1011, 404] width 205 height 30
click at [905, 400] on input "Multi-input container - paste or copy values" at bounding box center [1011, 405] width 355 height 28
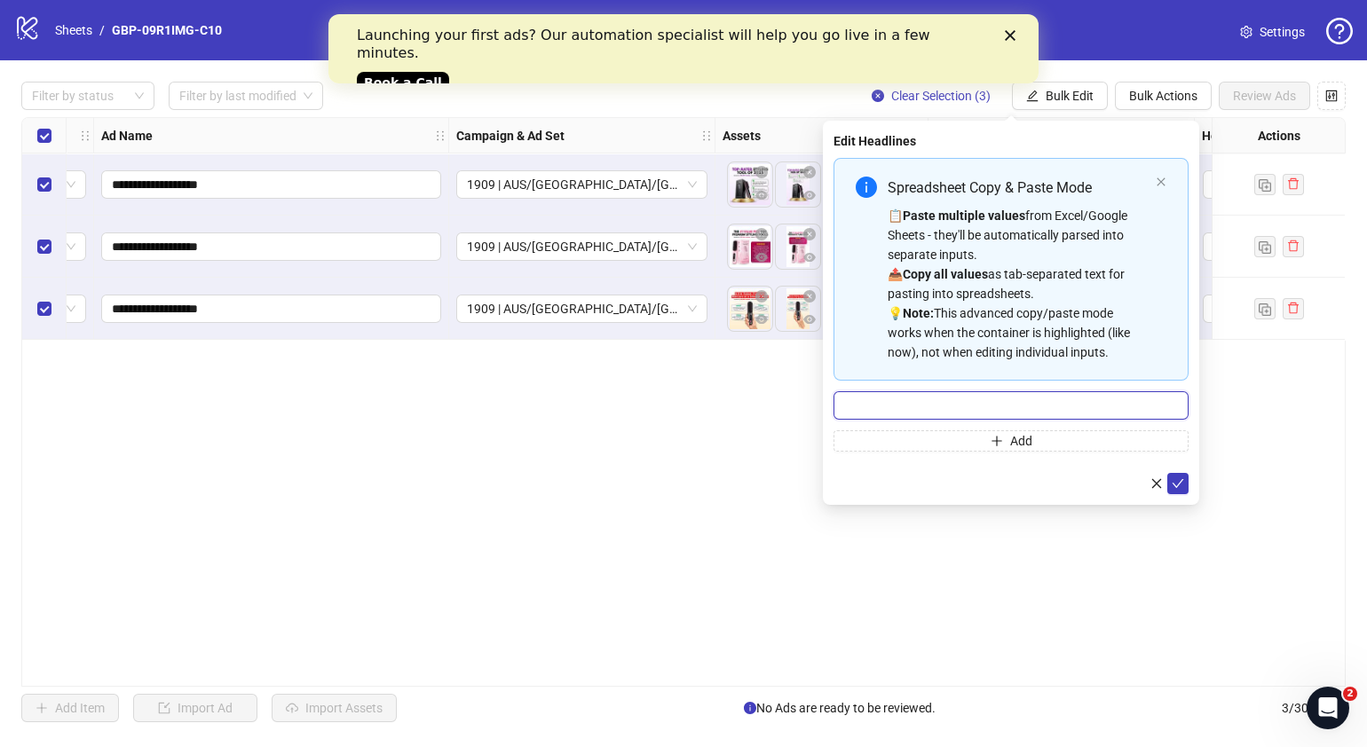
paste input "*******"
type input "*******"
click at [866, 441] on button "Add" at bounding box center [1011, 441] width 355 height 21
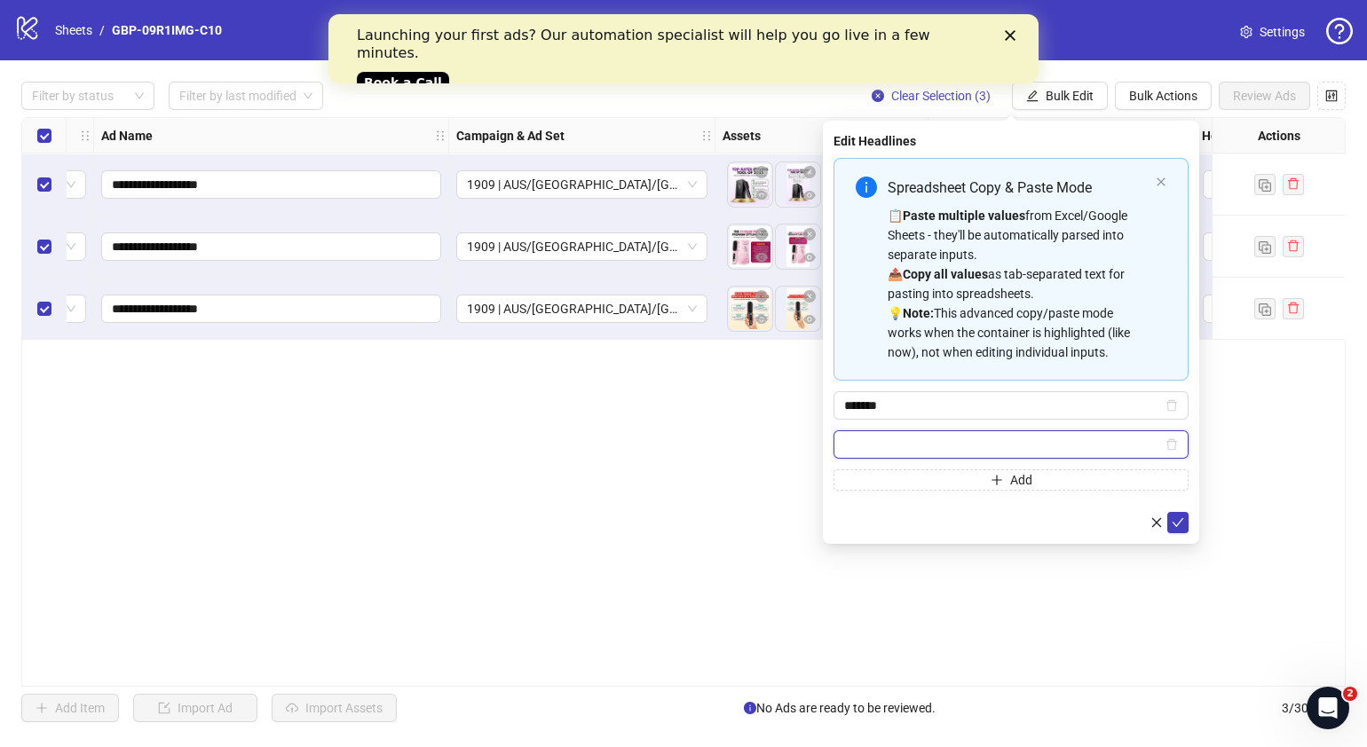
click at [1040, 444] on input "Multi-input container - paste or copy values" at bounding box center [1003, 445] width 318 height 20
paste input "**********"
type input "**********"
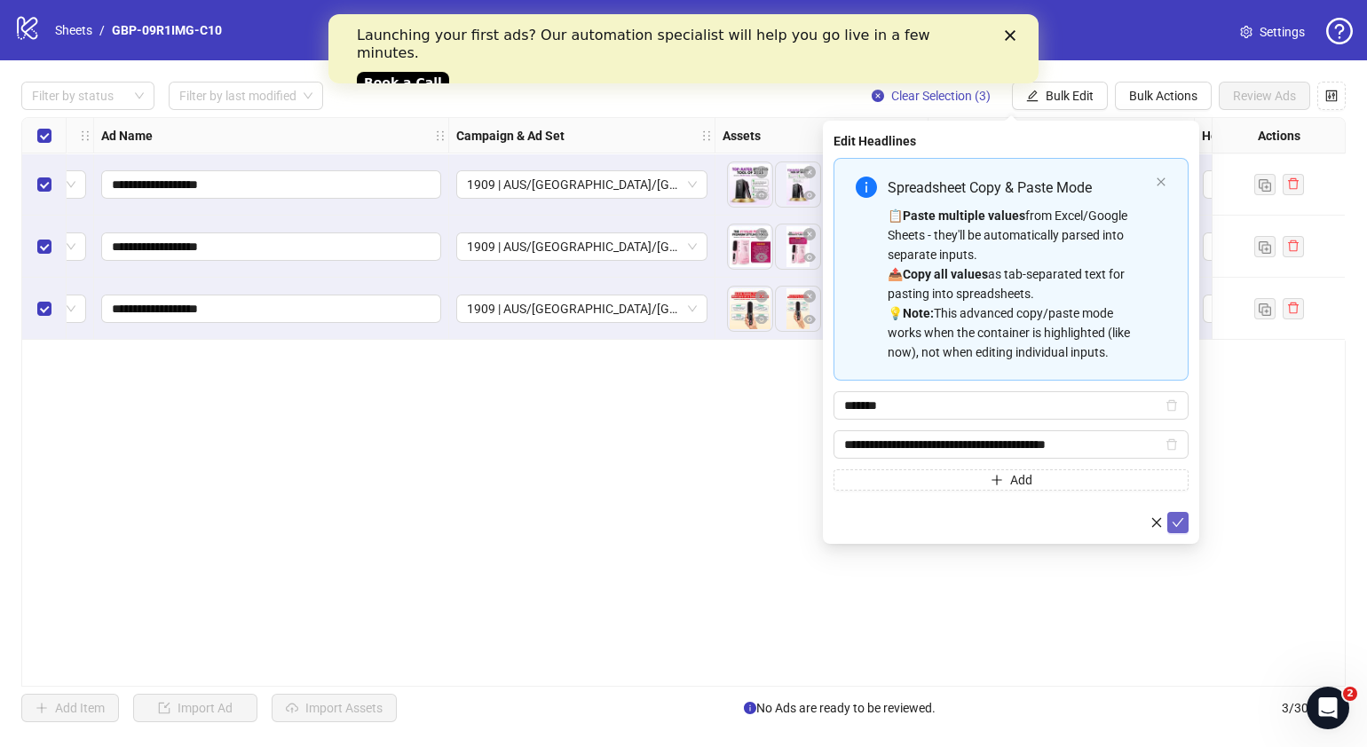
click at [1180, 526] on icon "check" at bounding box center [1178, 523] width 12 height 12
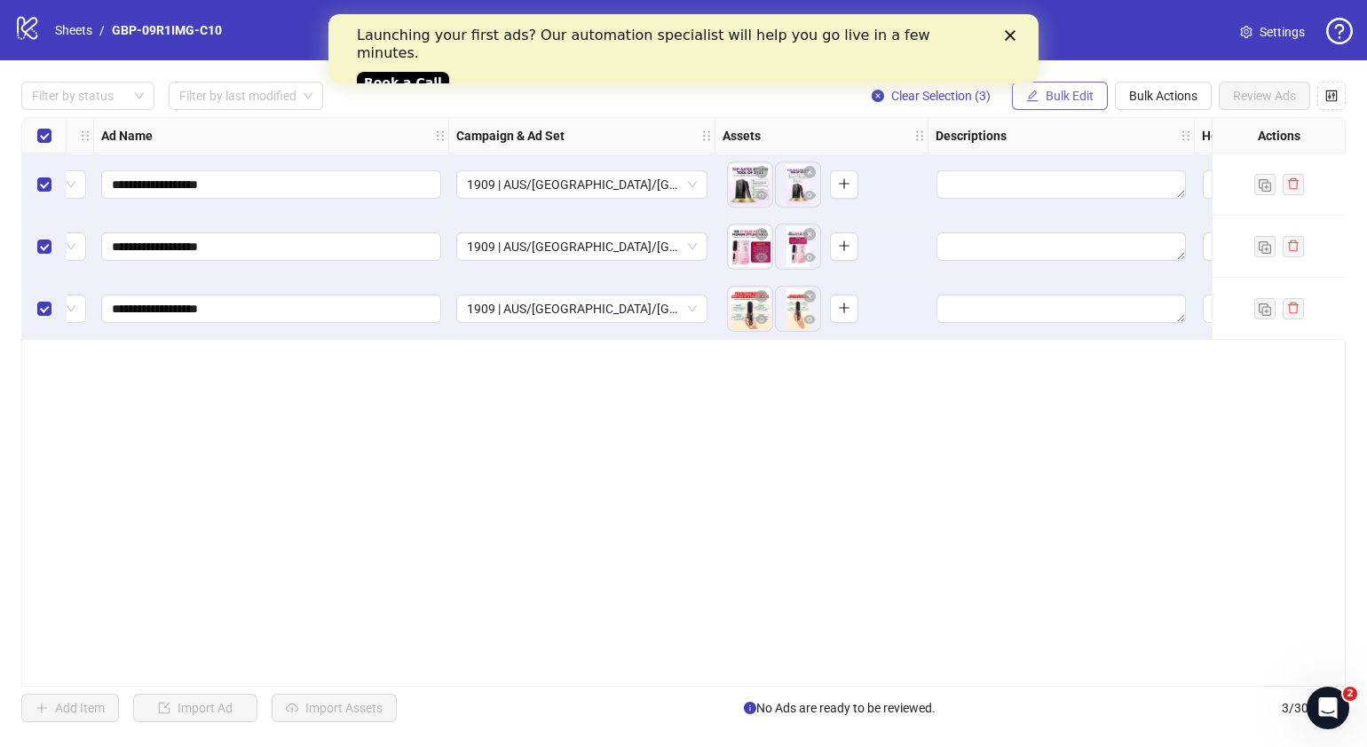
click at [1079, 100] on span "Bulk Edit" at bounding box center [1070, 96] width 48 height 14
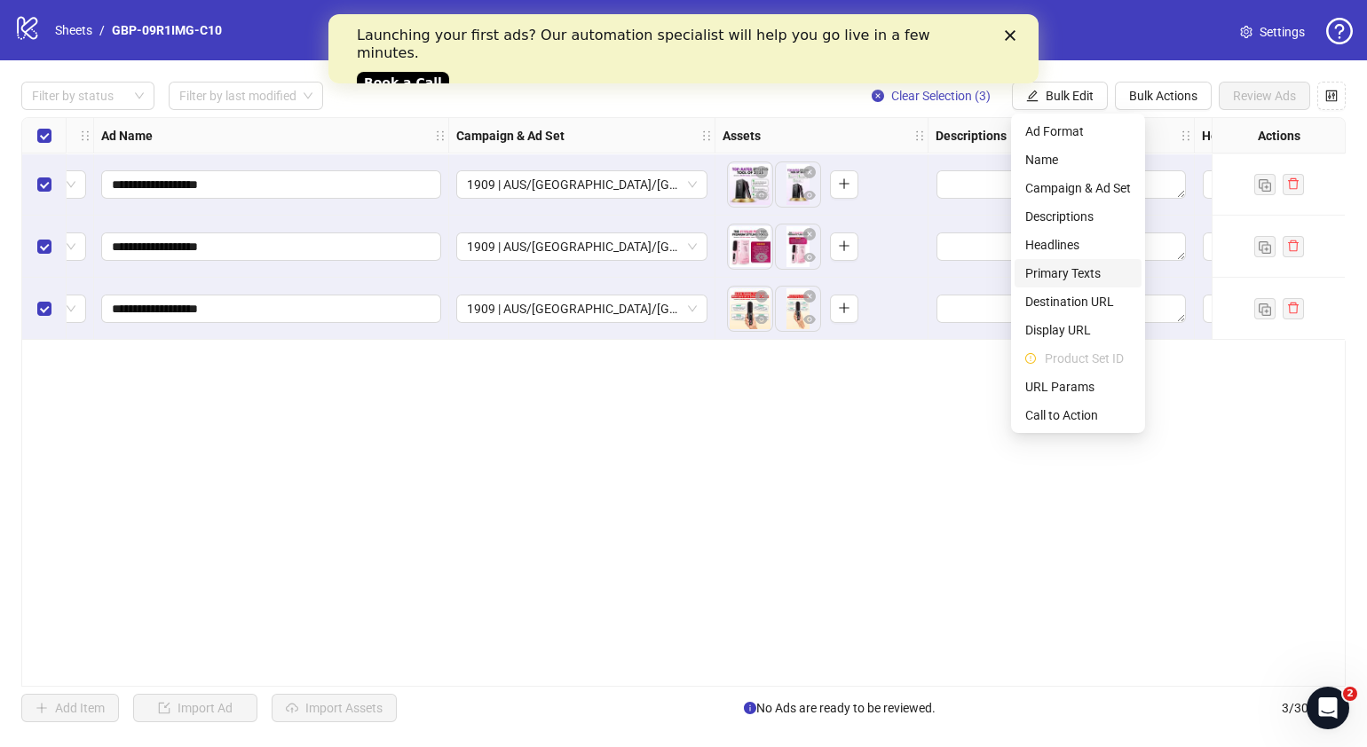
click at [1074, 271] on span "Primary Texts" at bounding box center [1078, 274] width 106 height 20
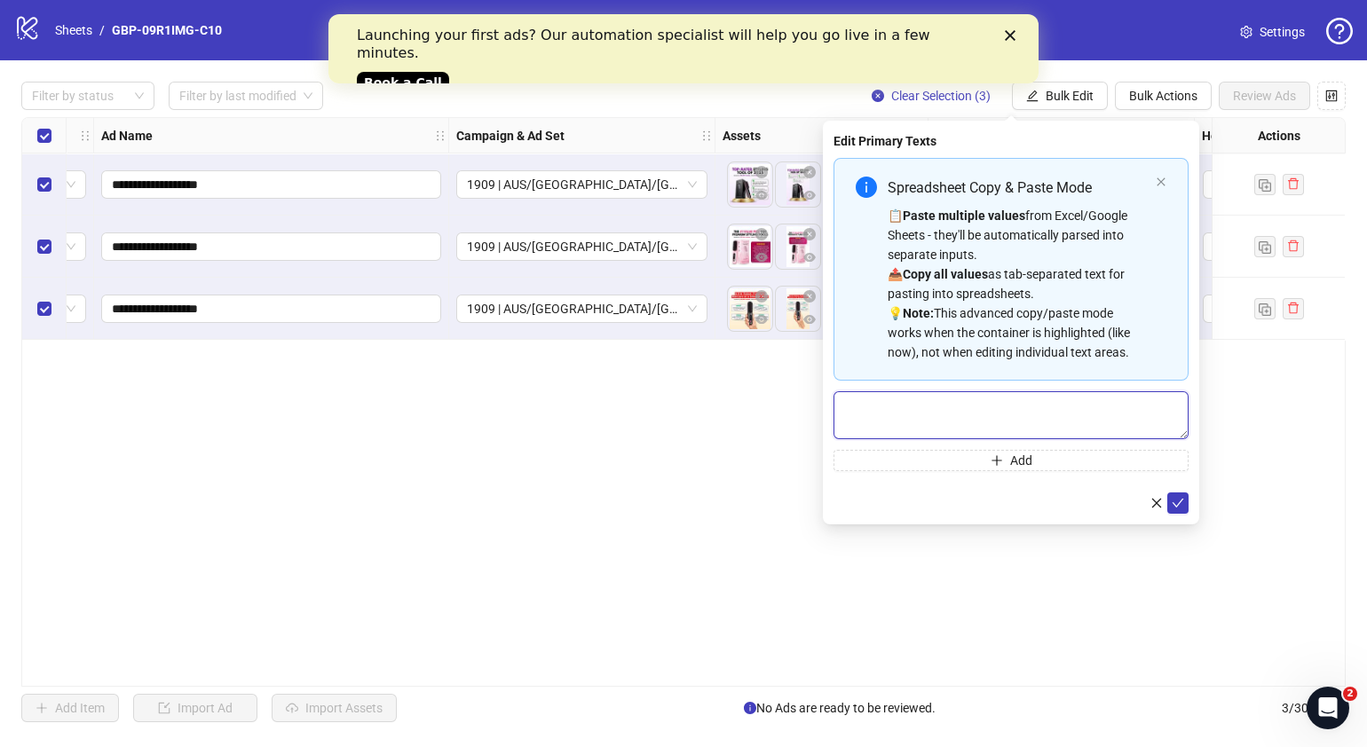
click at [928, 417] on textarea "Multi-text input container - paste or copy values" at bounding box center [1011, 415] width 355 height 48
paste textarea "**********"
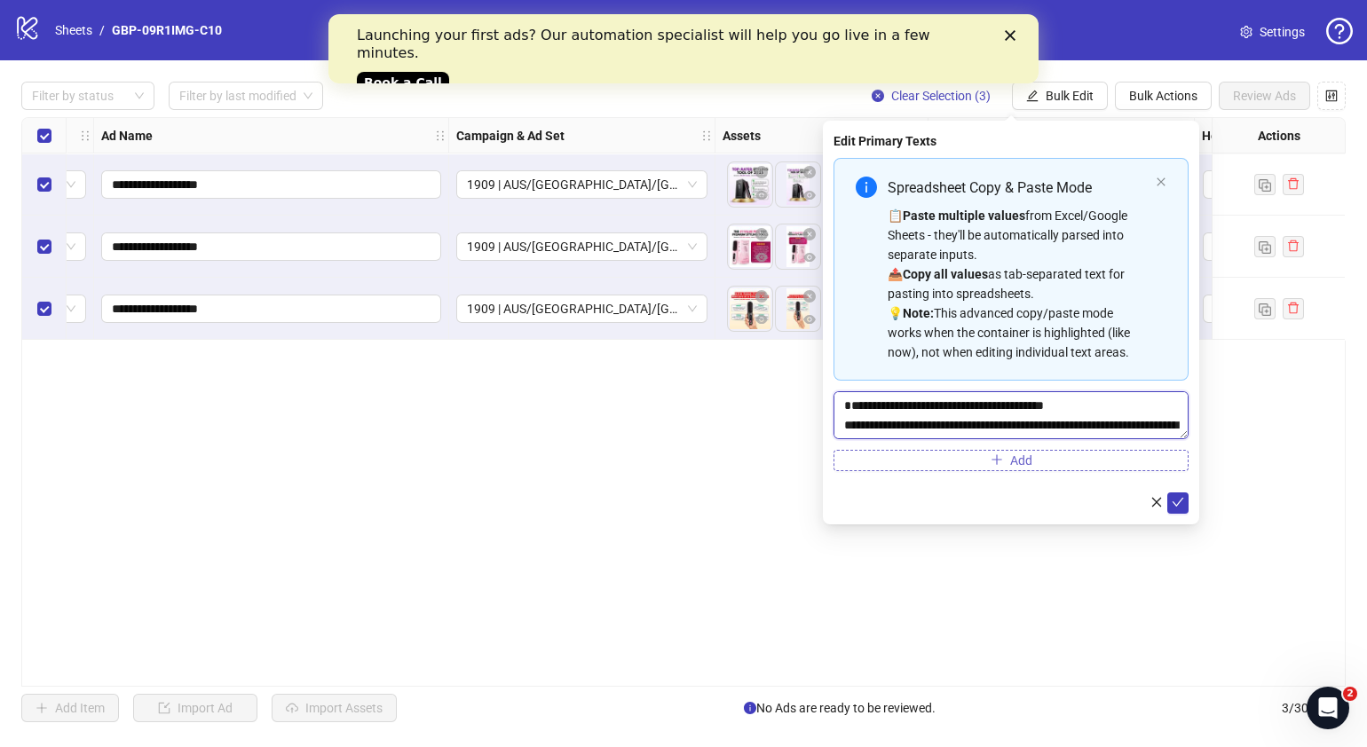
scroll to position [52, 0]
type textarea "**********"
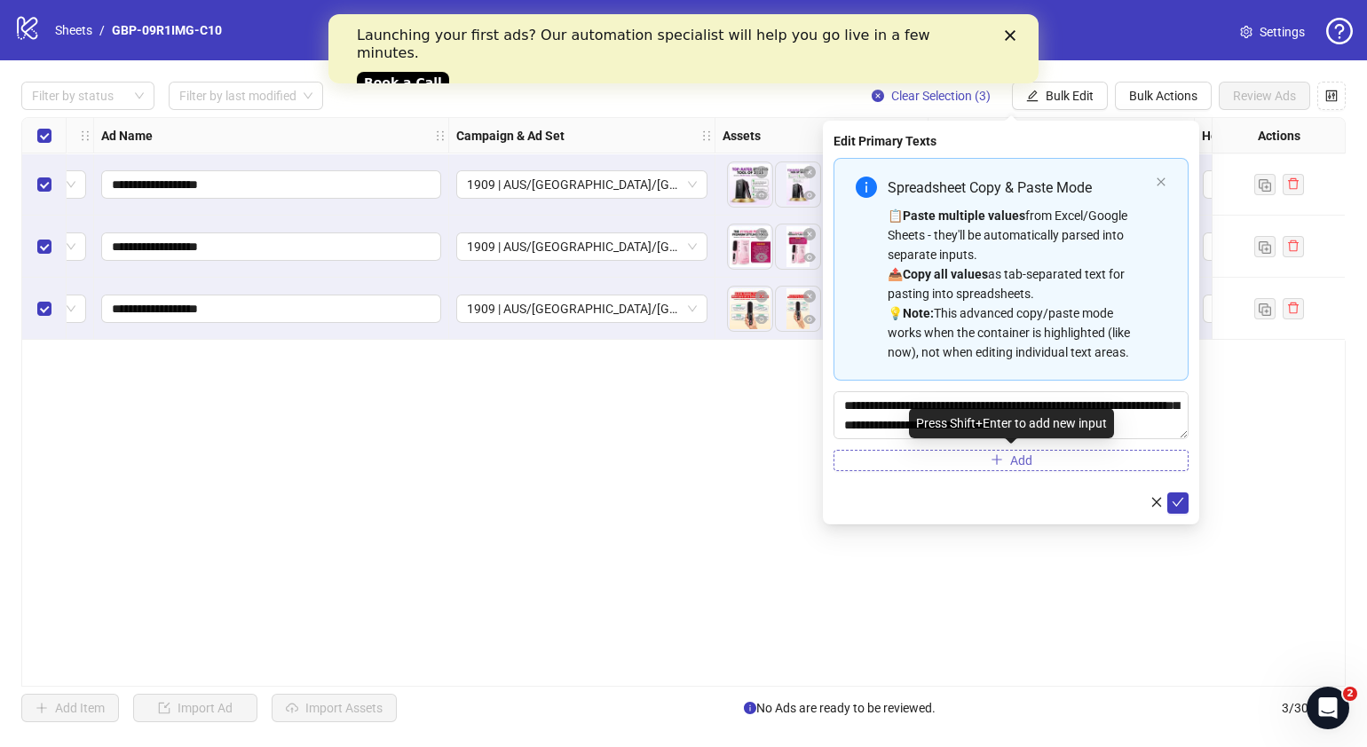
click at [942, 457] on button "Add" at bounding box center [1011, 460] width 355 height 21
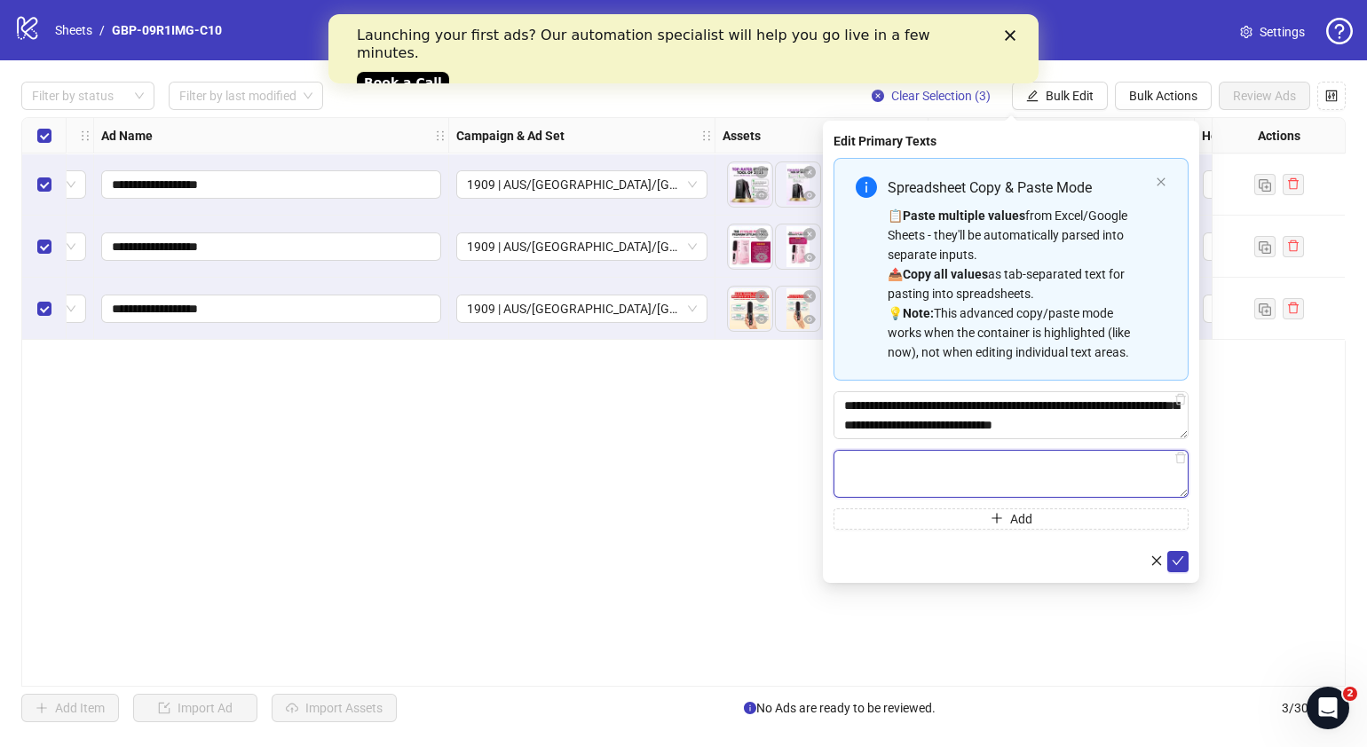
click at [905, 470] on textarea "Multi-text input container - paste or copy values" at bounding box center [1011, 474] width 355 height 48
paste textarea "**********"
drag, startPoint x: 908, startPoint y: 475, endPoint x: 930, endPoint y: 470, distance: 22.8
click at [930, 470] on body "**********" at bounding box center [683, 373] width 1367 height 747
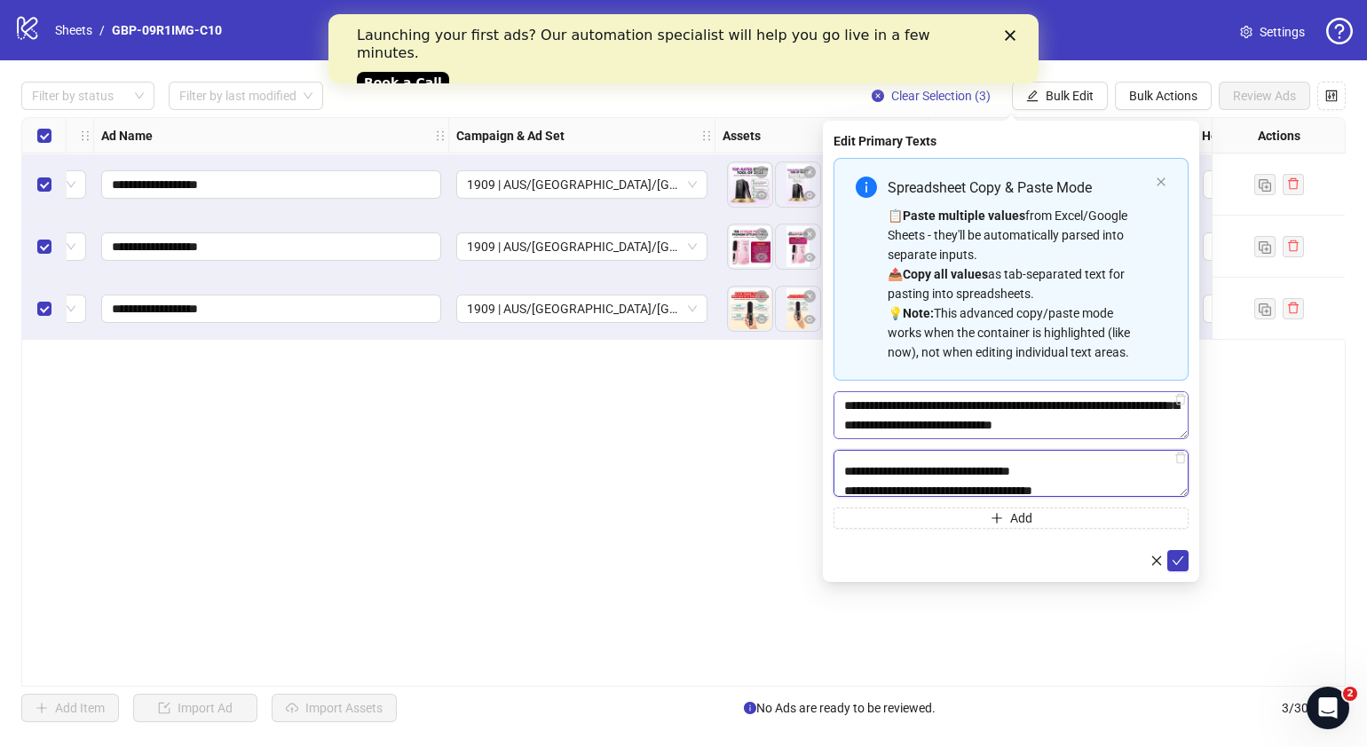
scroll to position [0, 0]
drag, startPoint x: 1090, startPoint y: 468, endPoint x: 1098, endPoint y: 411, distance: 57.4
click at [1098, 411] on div "**********" at bounding box center [1011, 343] width 355 height 371
type textarea "**********"
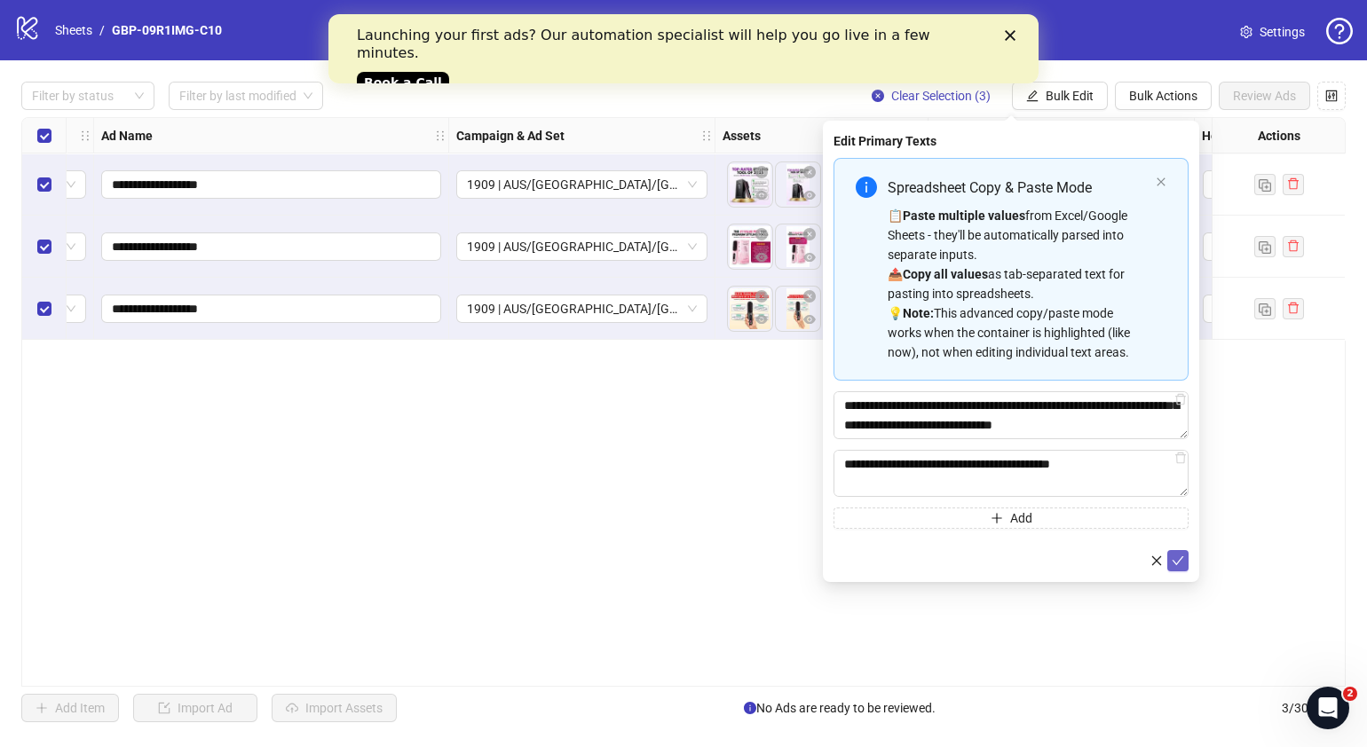
click at [1179, 566] on span "submit" at bounding box center [1178, 561] width 12 height 14
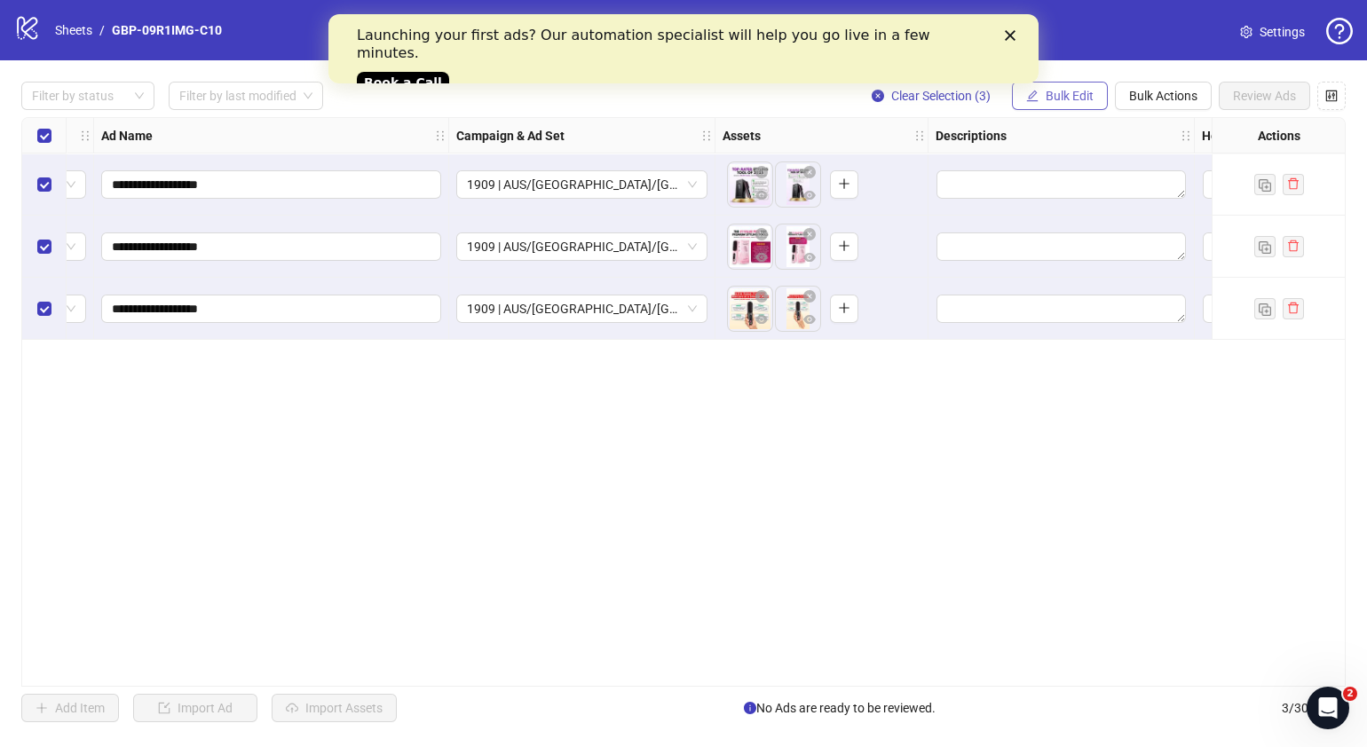
click at [1081, 105] on button "Bulk Edit" at bounding box center [1060, 96] width 96 height 28
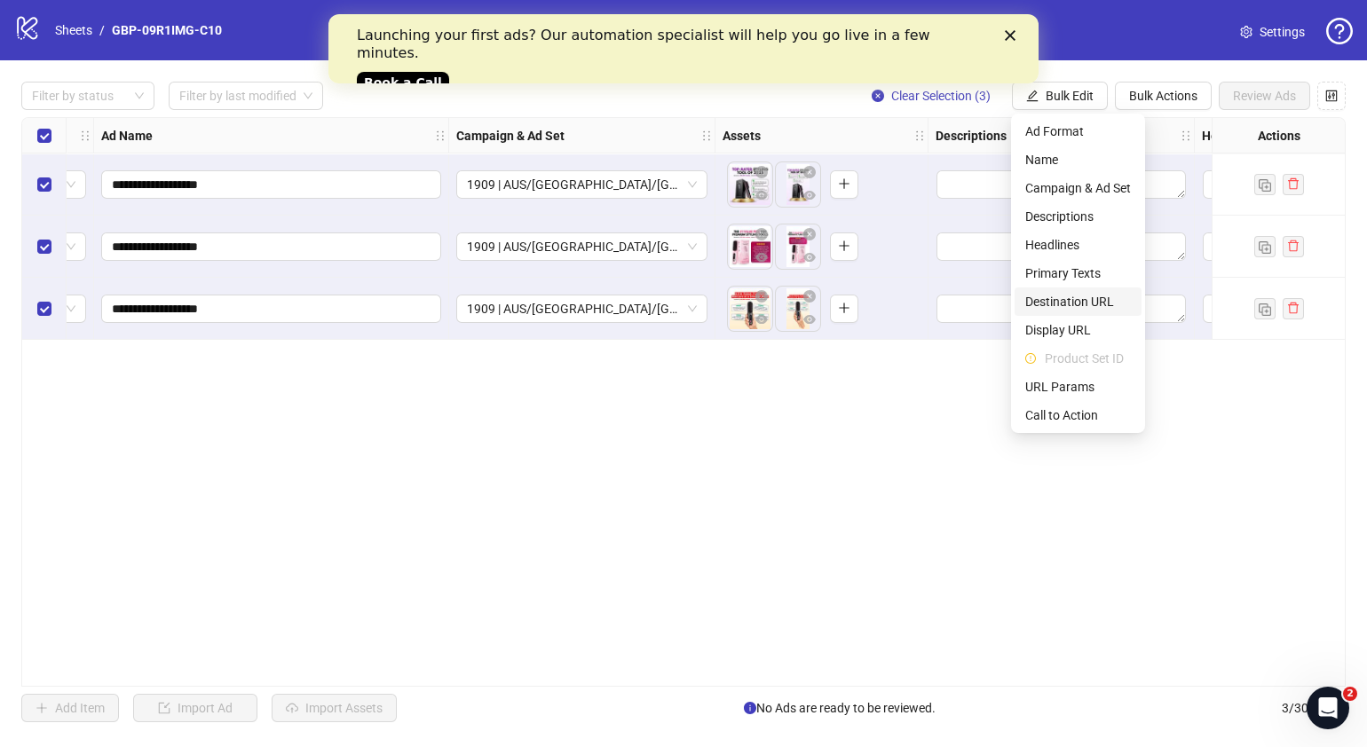
click at [1103, 299] on span "Destination URL" at bounding box center [1078, 302] width 106 height 20
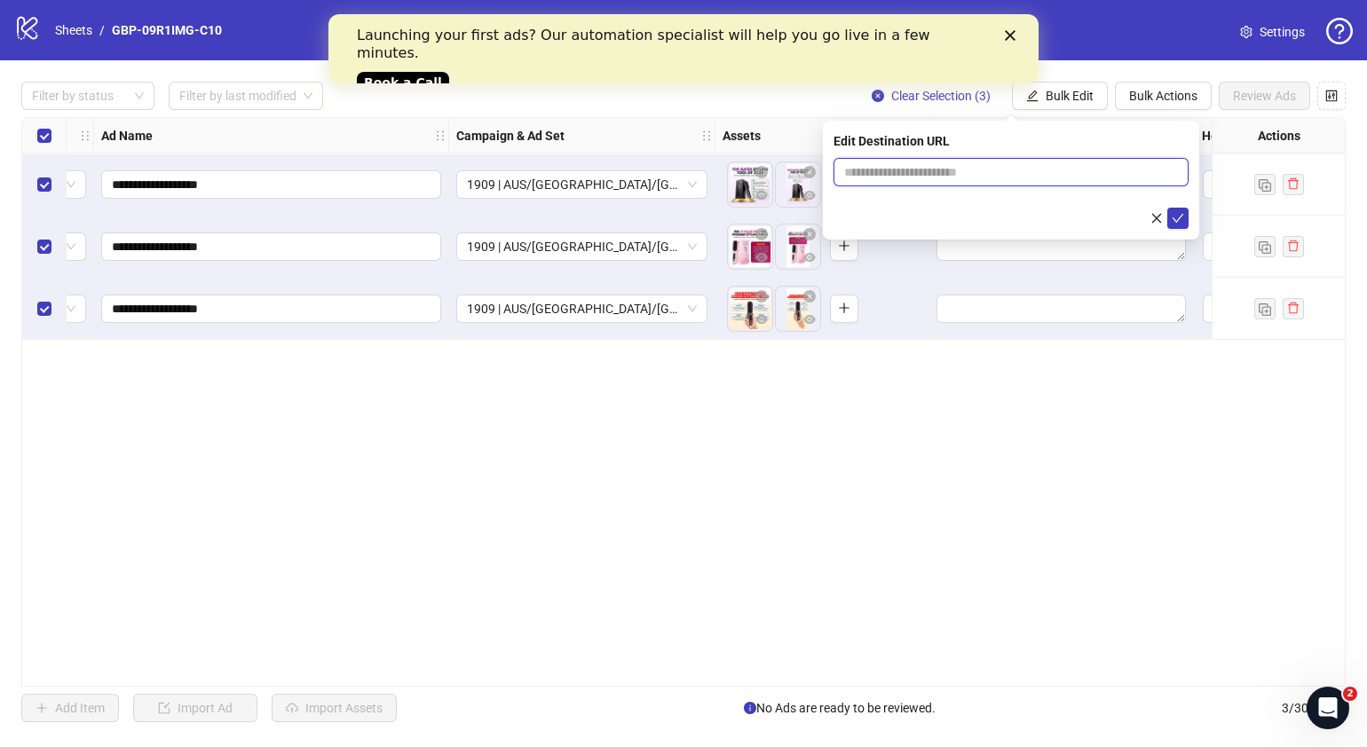
click at [970, 171] on input "text" at bounding box center [1004, 172] width 320 height 20
paste input "**********"
type input "**********"
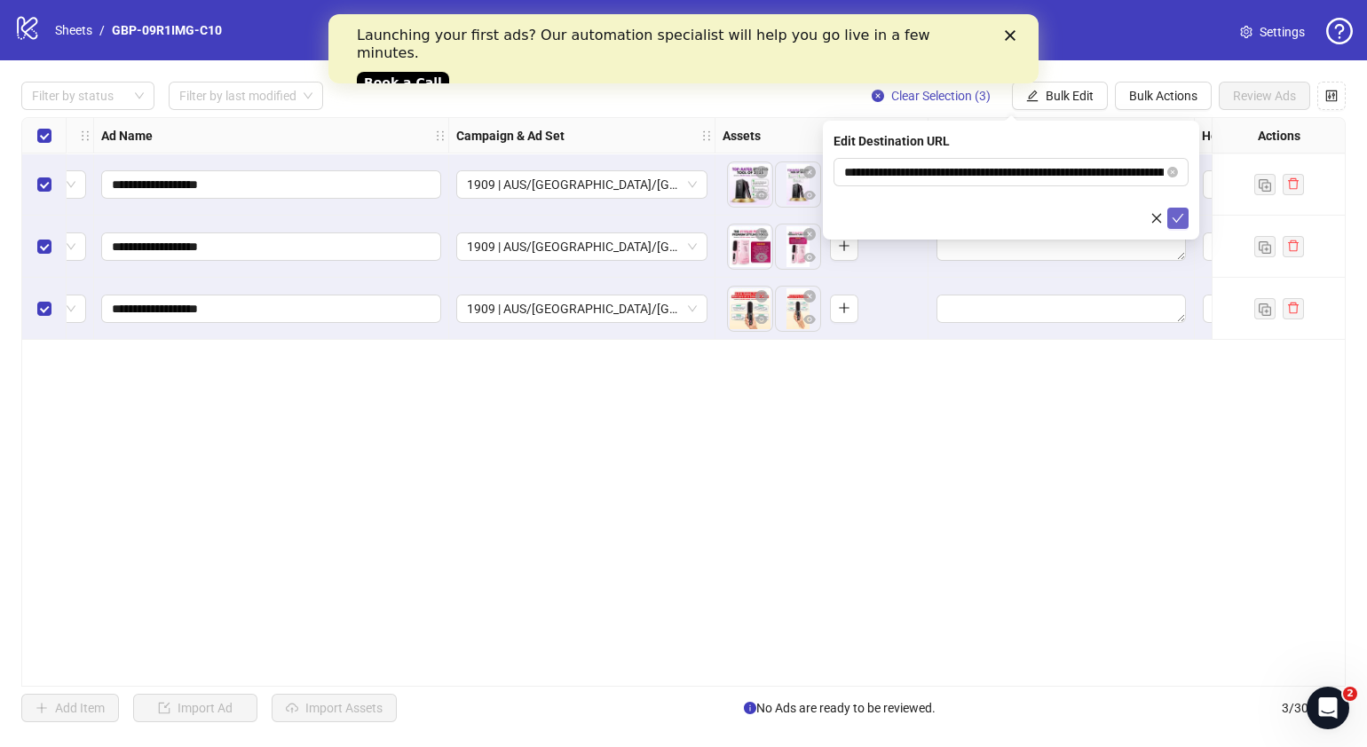
click at [1178, 217] on icon "check" at bounding box center [1178, 218] width 12 height 12
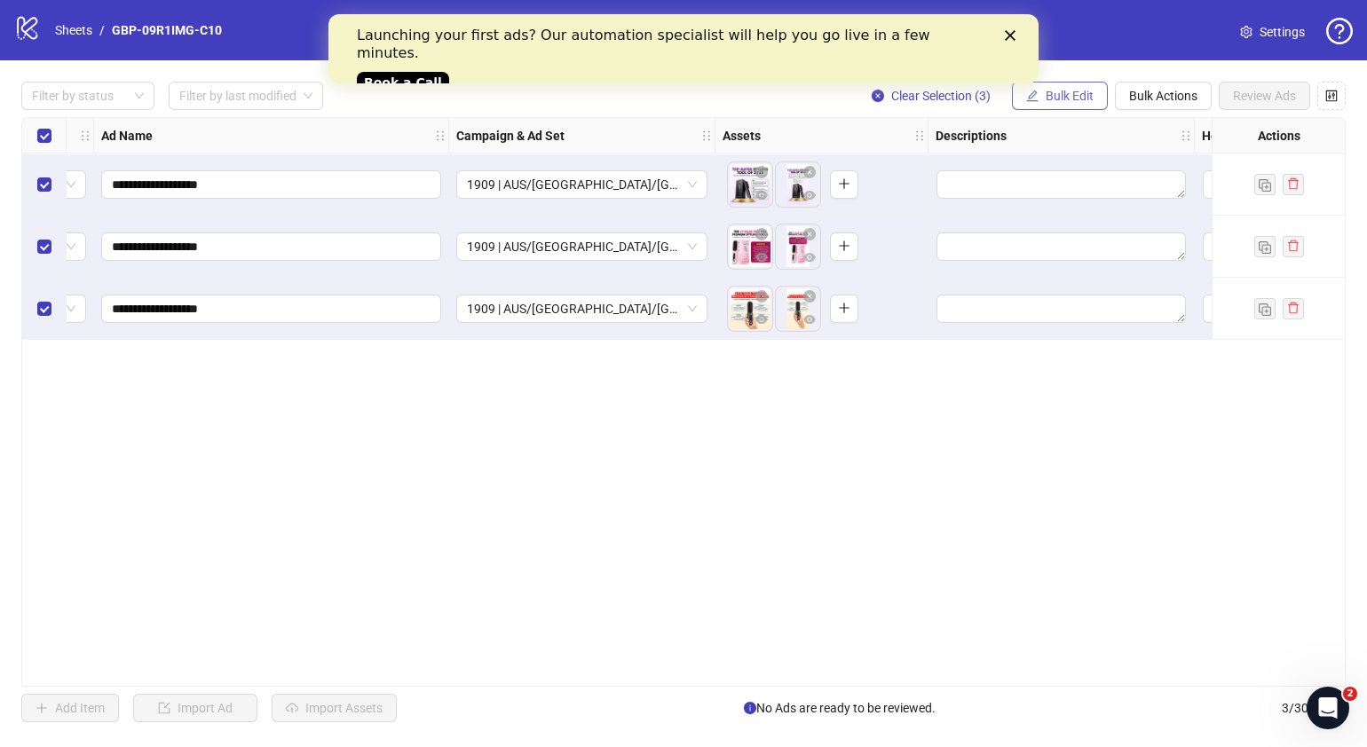
click at [1084, 99] on span "Bulk Edit" at bounding box center [1070, 96] width 48 height 14
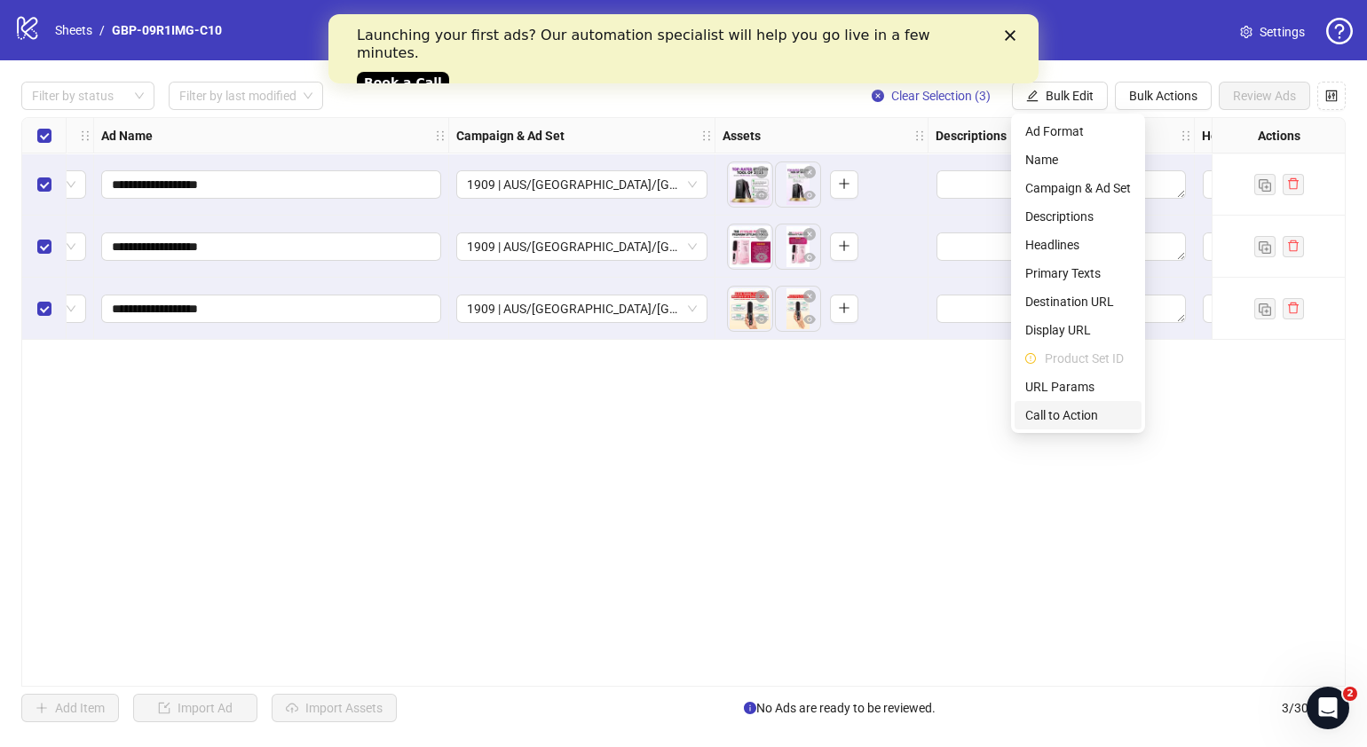
click at [1079, 410] on span "Call to Action" at bounding box center [1078, 416] width 106 height 20
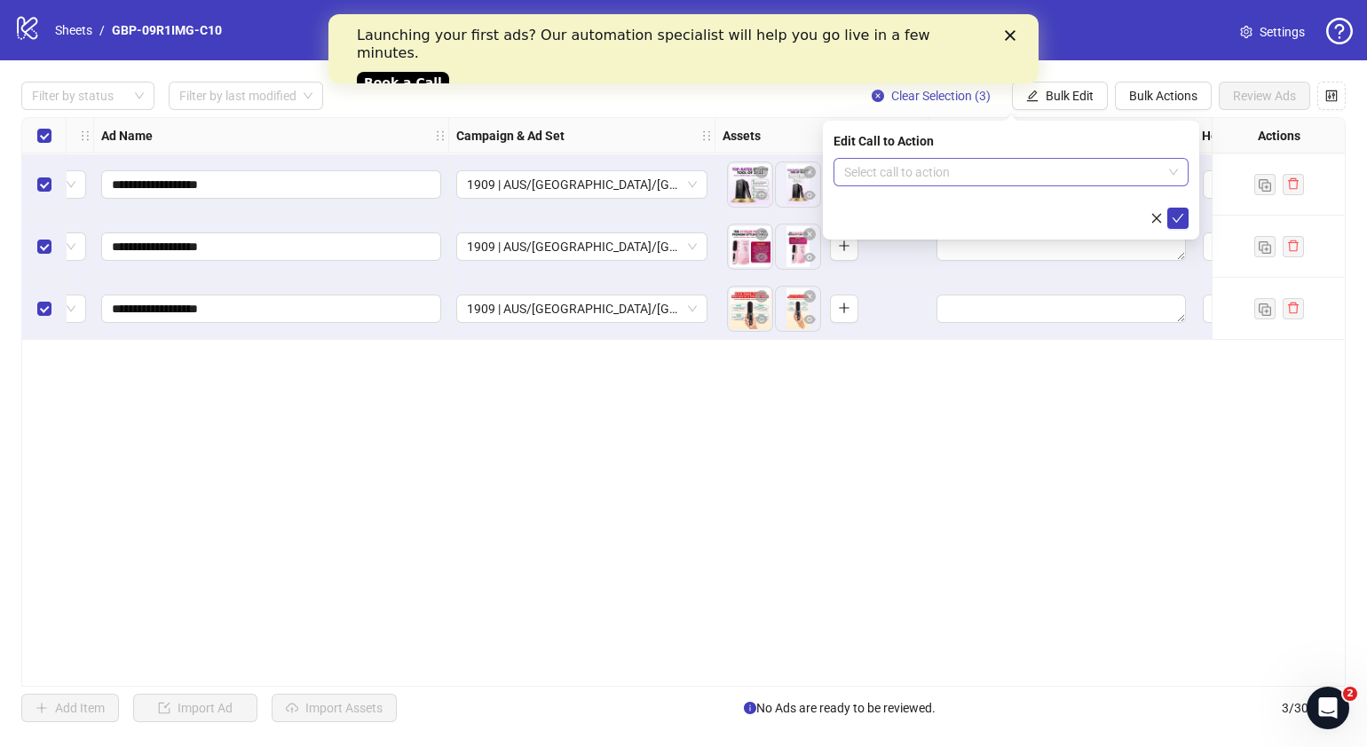
click at [999, 171] on input "search" at bounding box center [1003, 172] width 318 height 27
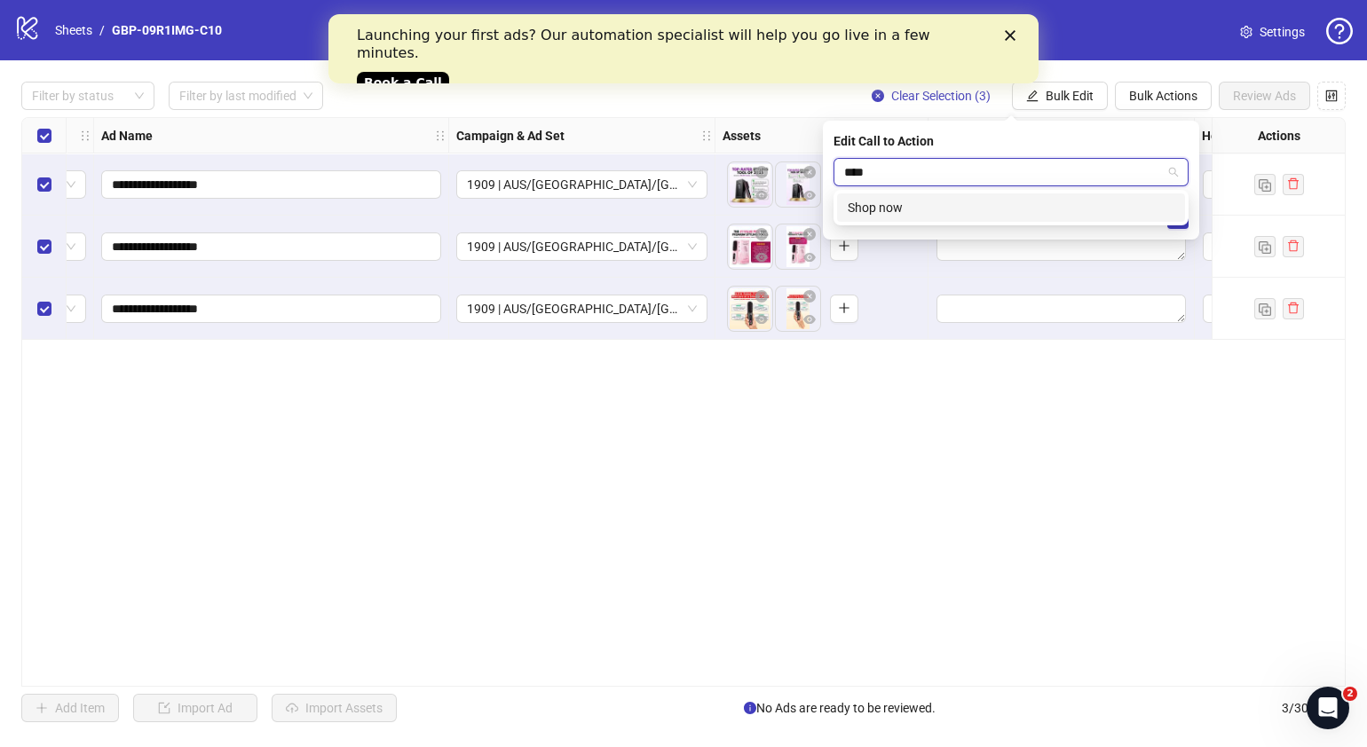
type input "****"
click at [973, 224] on div "SHOP_NOW Shop now" at bounding box center [1011, 208] width 355 height 36
click at [1061, 210] on div "Shop now" at bounding box center [1011, 208] width 327 height 20
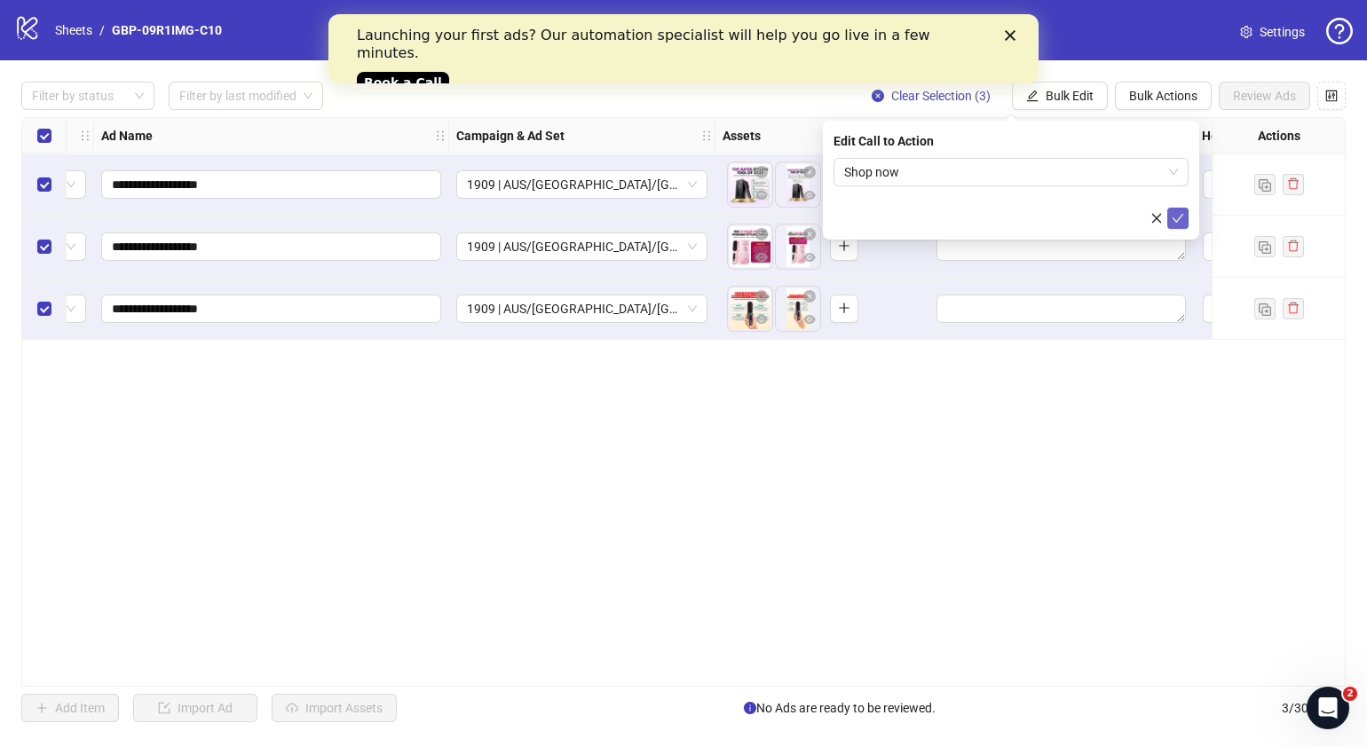
click at [1185, 225] on button "submit" at bounding box center [1177, 218] width 21 height 21
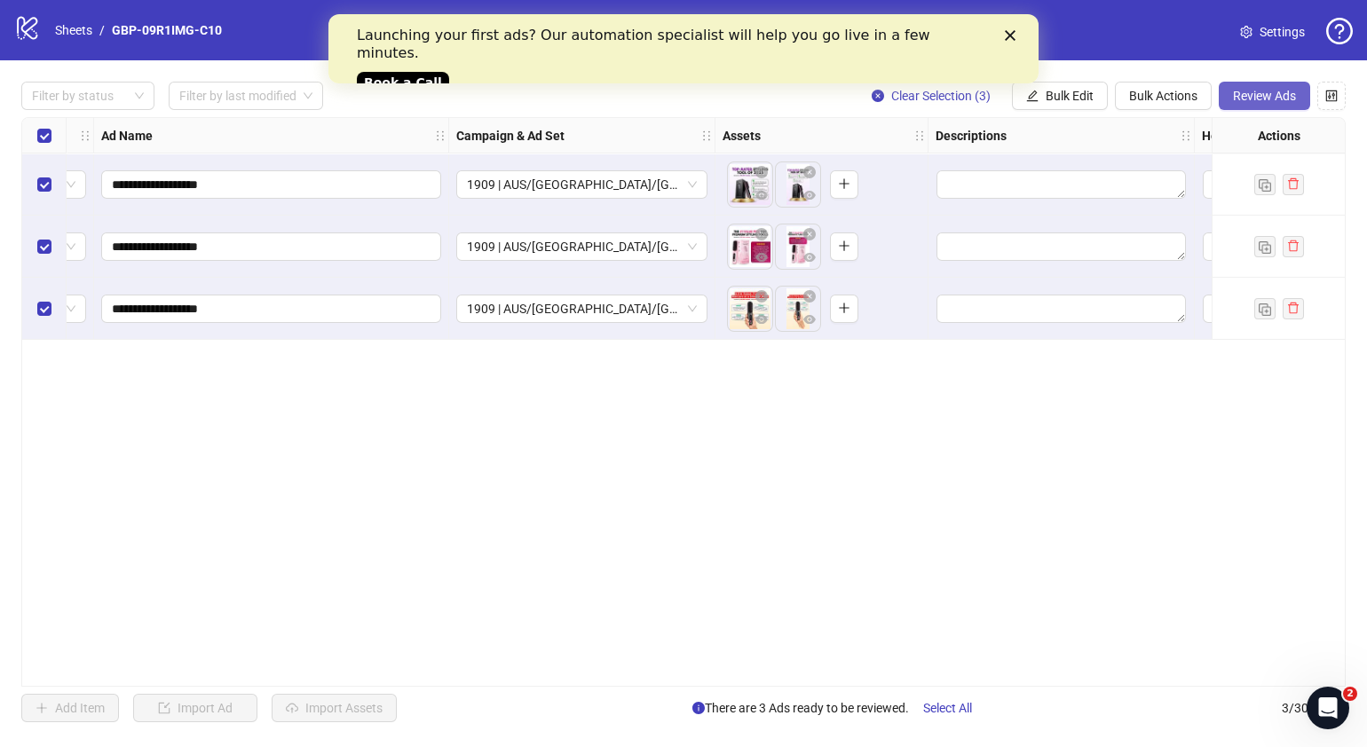
click at [1249, 107] on button "Review Ads" at bounding box center [1264, 96] width 91 height 28
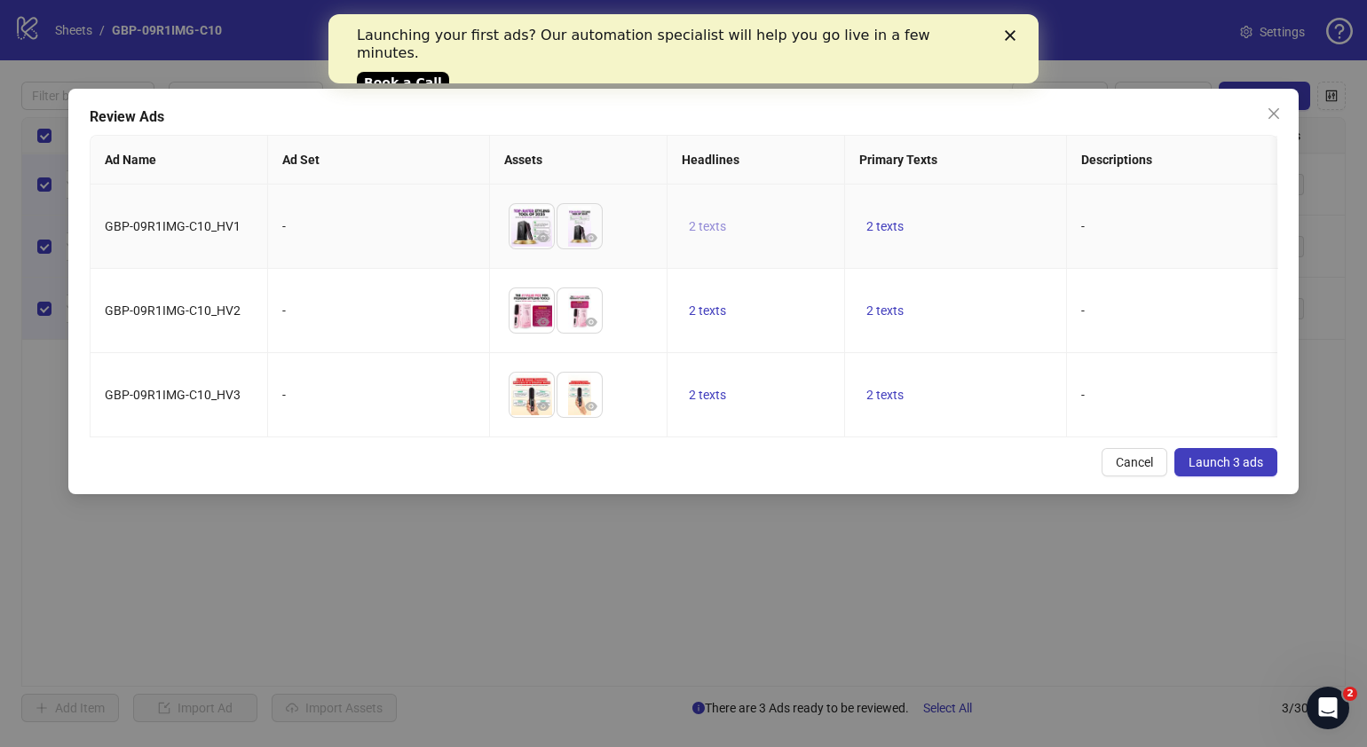
click at [716, 226] on span "2 texts" at bounding box center [707, 226] width 37 height 14
click at [981, 209] on icon "caret-right" at bounding box center [984, 214] width 12 height 12
click at [808, 477] on div "Cancel Launch 3 ads" at bounding box center [684, 462] width 1188 height 28
click at [954, 237] on td "2 texts" at bounding box center [956, 227] width 222 height 84
click at [893, 227] on span "2 texts" at bounding box center [884, 226] width 37 height 14
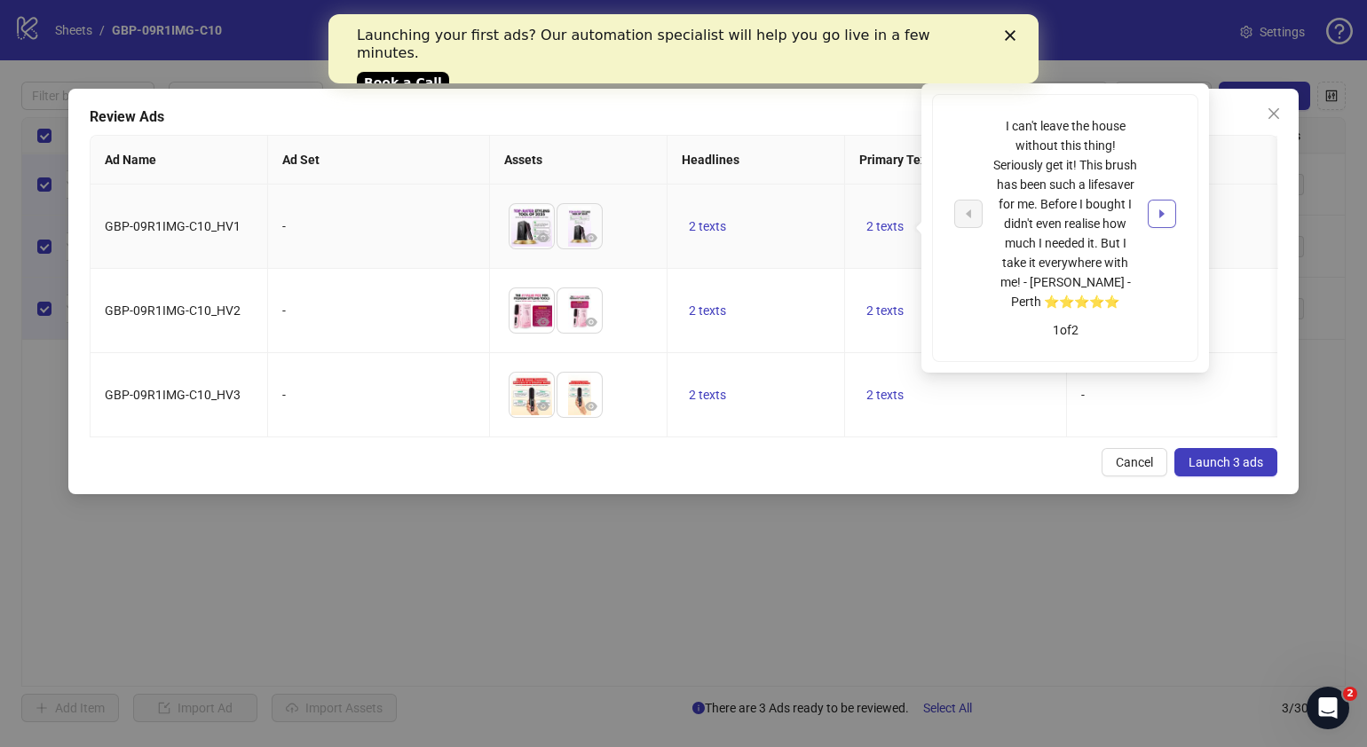
click at [1154, 211] on button "button" at bounding box center [1162, 214] width 28 height 28
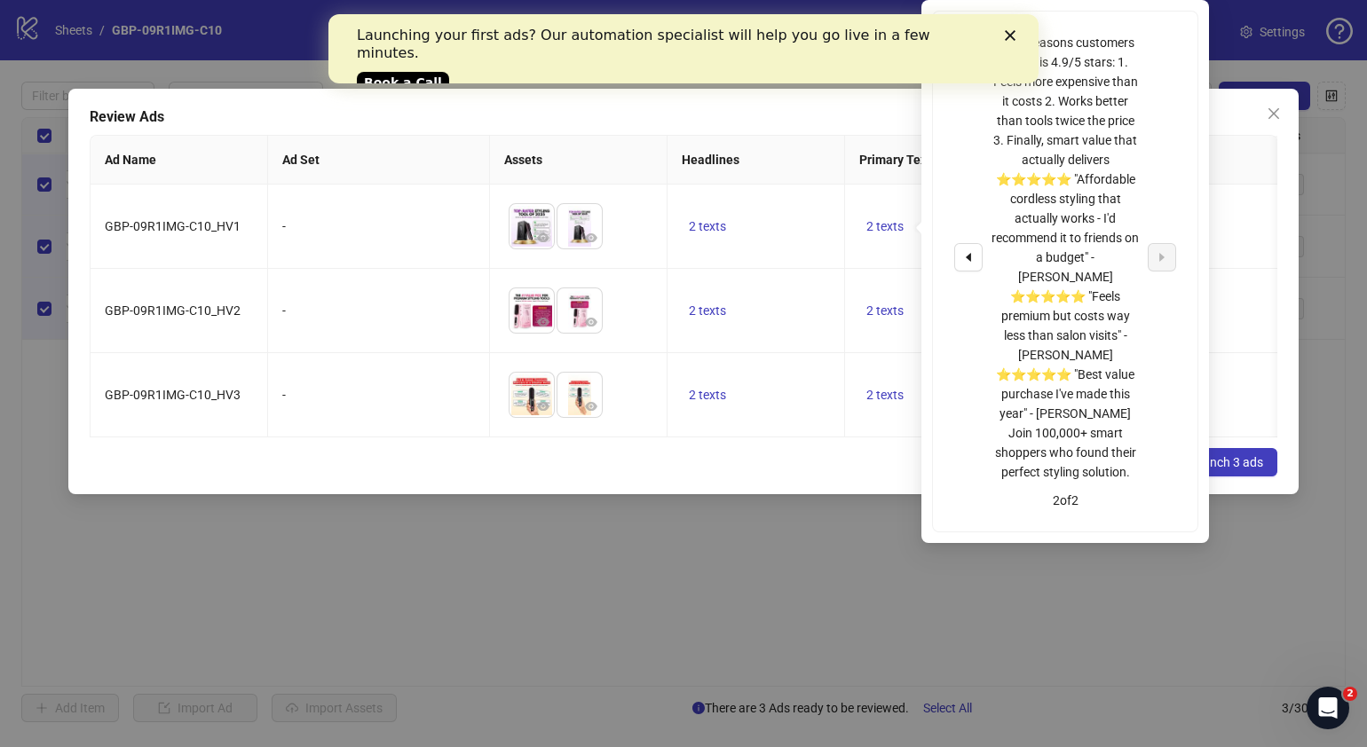
click at [736, 477] on div "Cancel Launch 3 ads" at bounding box center [684, 462] width 1188 height 28
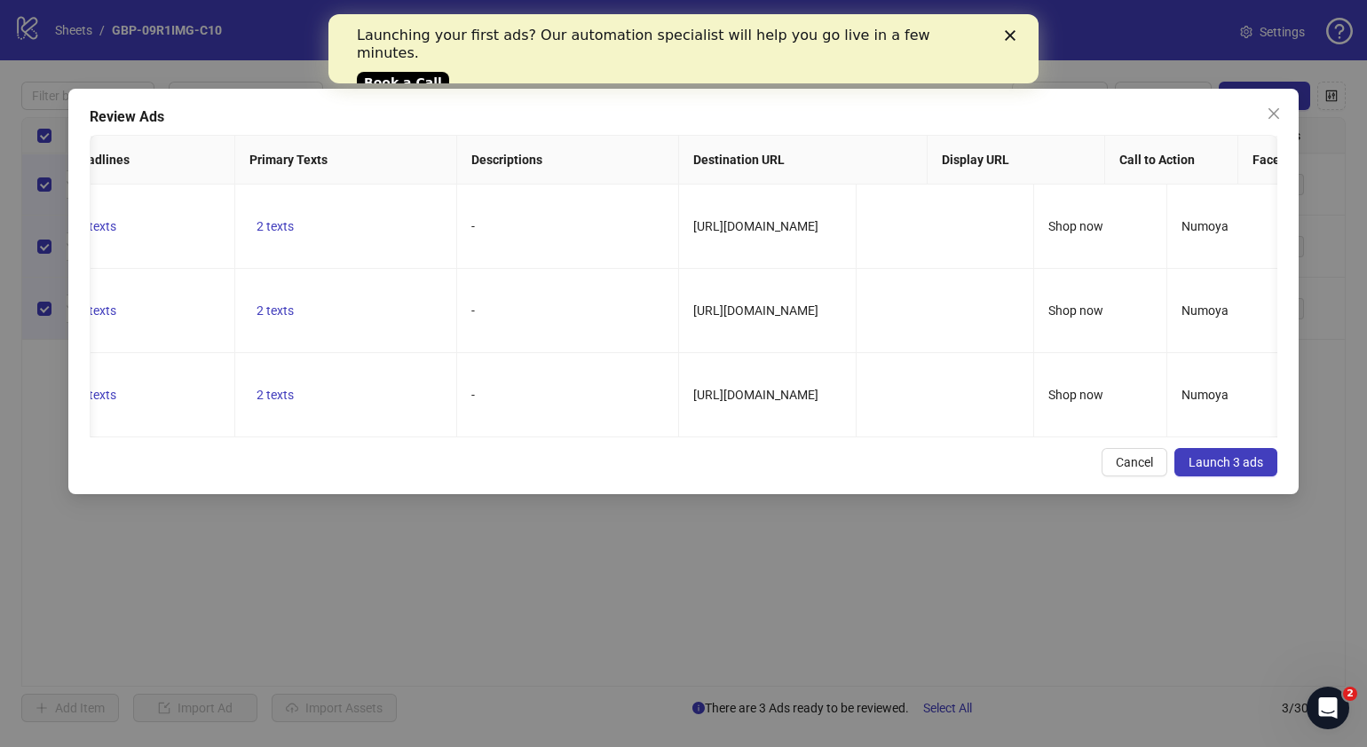
scroll to position [0, 651]
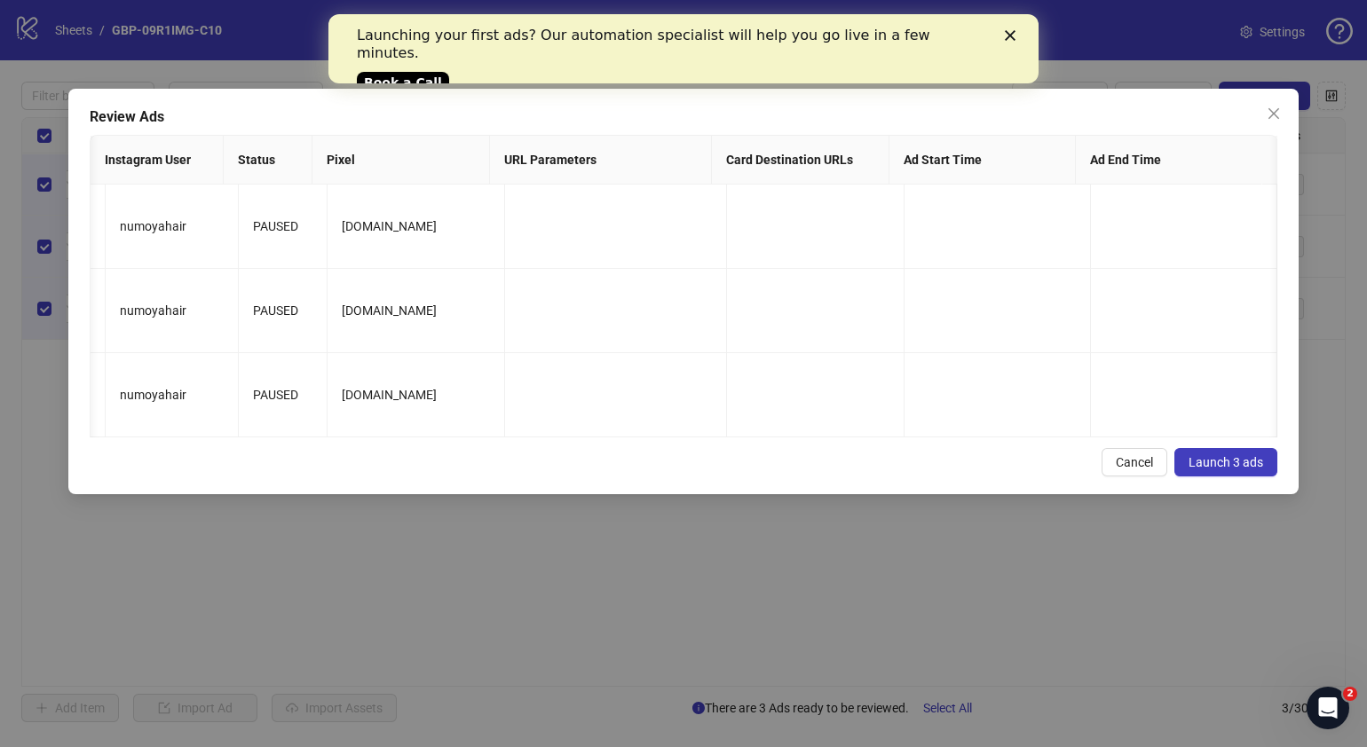
click at [1238, 477] on button "Launch 3 ads" at bounding box center [1225, 462] width 103 height 28
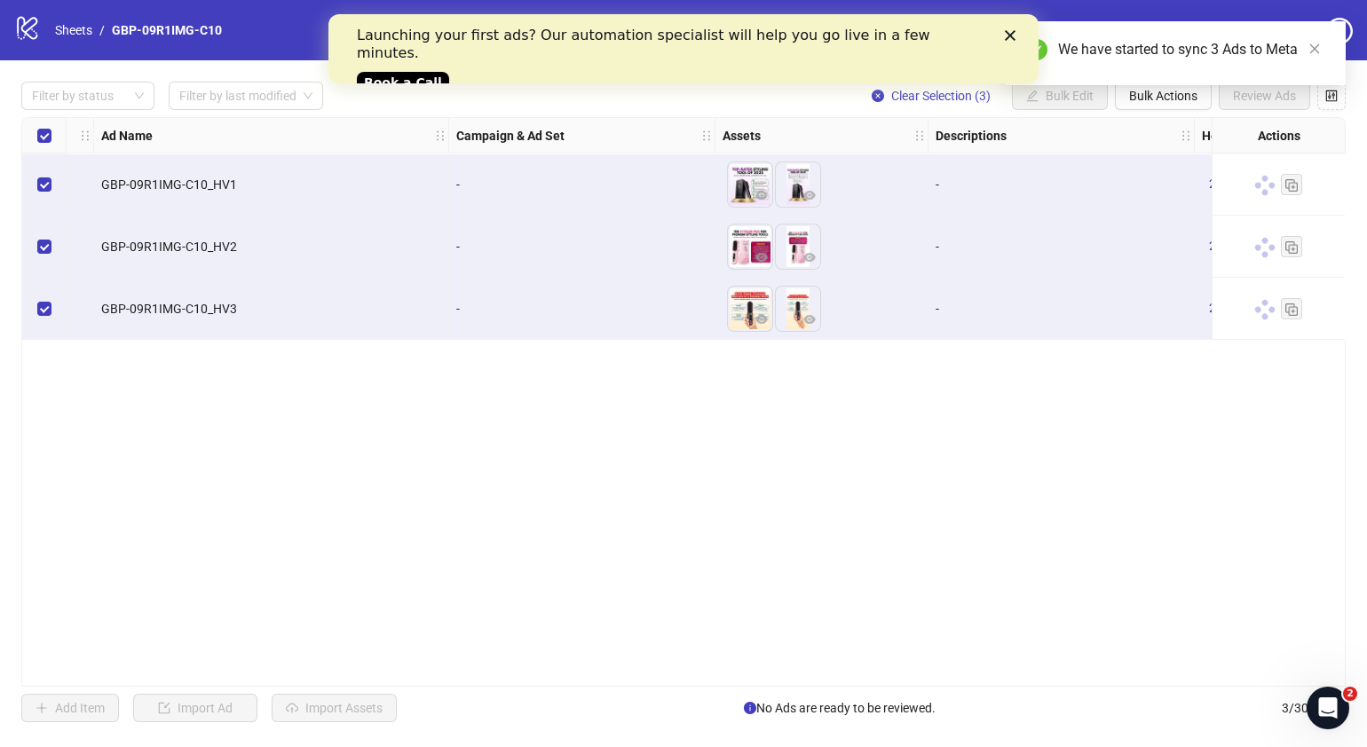
click at [1135, 85] on div "We have started to sync 3 Ads to Meta" at bounding box center [1175, 53] width 341 height 64
click at [1154, 85] on div "We have started to sync 3 Ads to Meta" at bounding box center [1175, 53] width 341 height 64
click at [1178, 85] on div "We have started to sync 3 Ads to Meta" at bounding box center [1175, 53] width 341 height 64
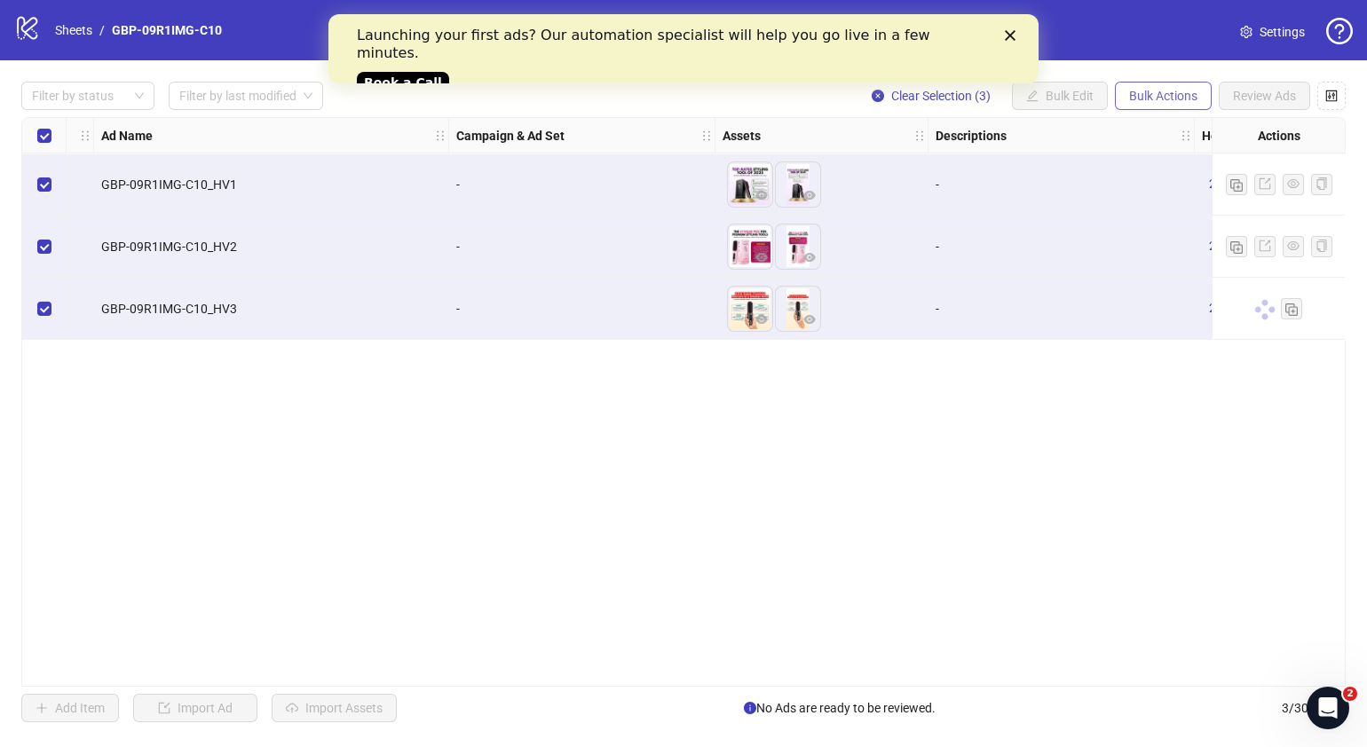
click at [1167, 93] on span "Bulk Actions" at bounding box center [1163, 96] width 68 height 14
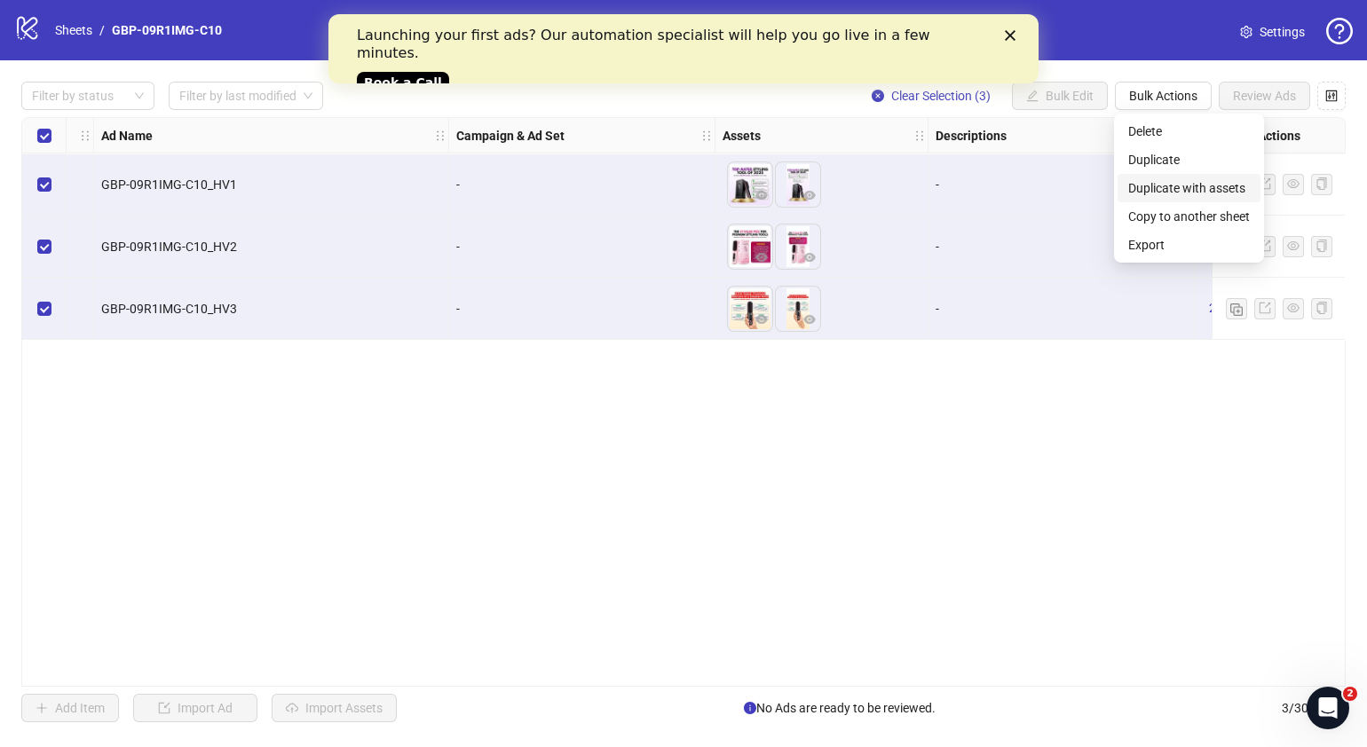
click at [1184, 186] on span "Duplicate with assets" at bounding box center [1189, 188] width 122 height 20
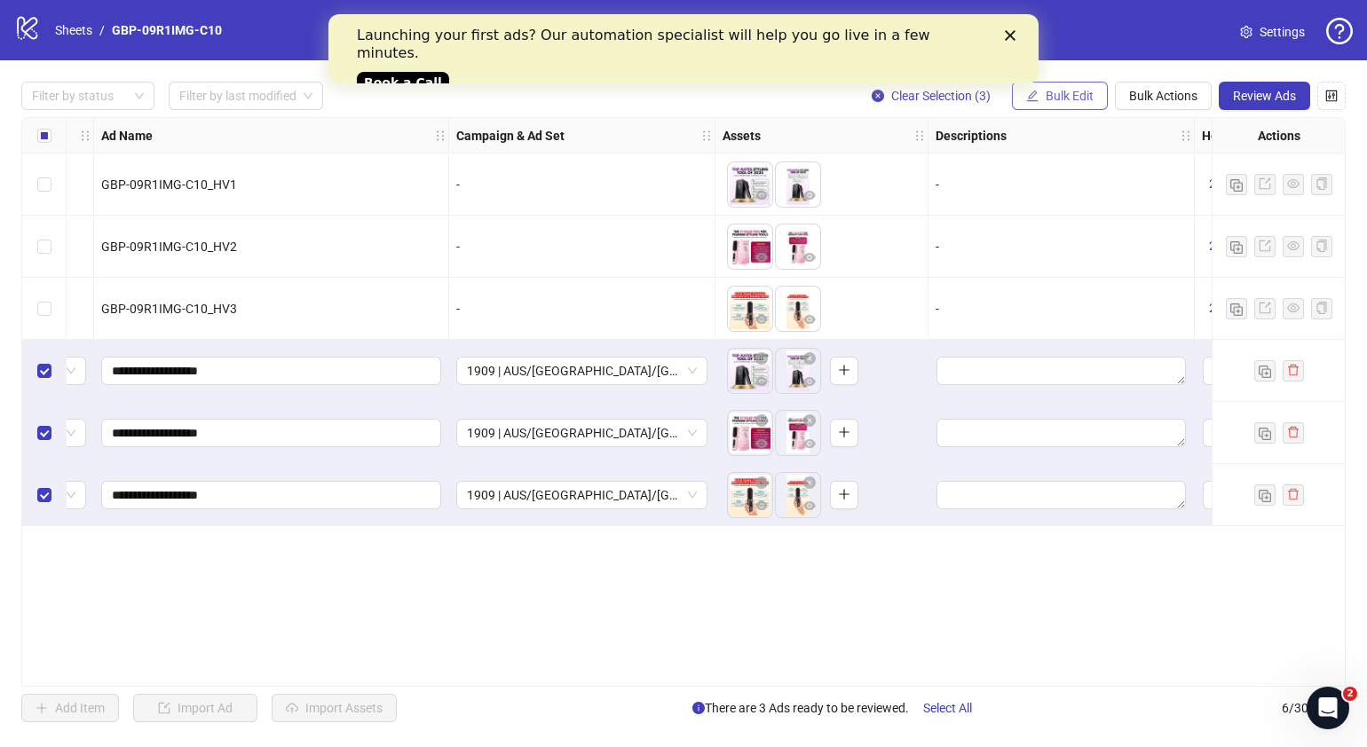
click at [1079, 91] on span "Bulk Edit" at bounding box center [1070, 96] width 48 height 14
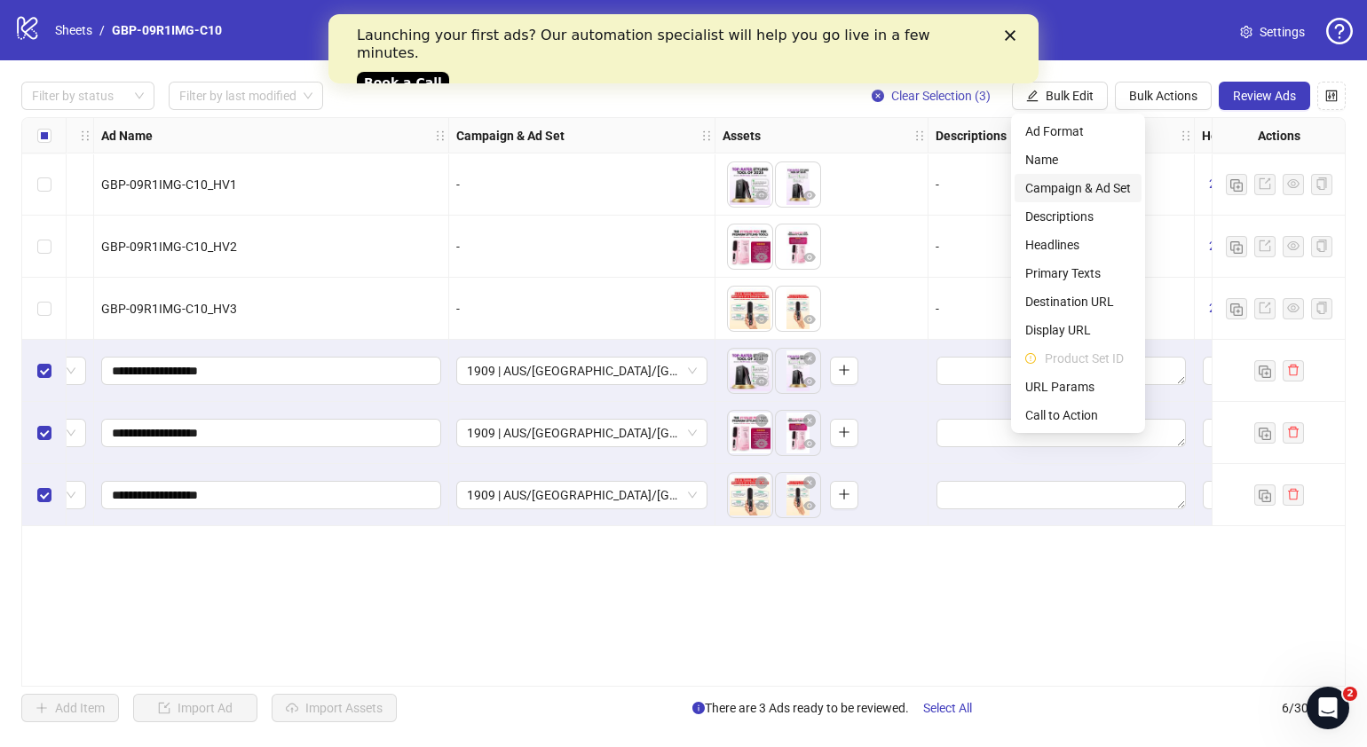
click at [1089, 195] on span "Campaign & Ad Set" at bounding box center [1078, 188] width 106 height 20
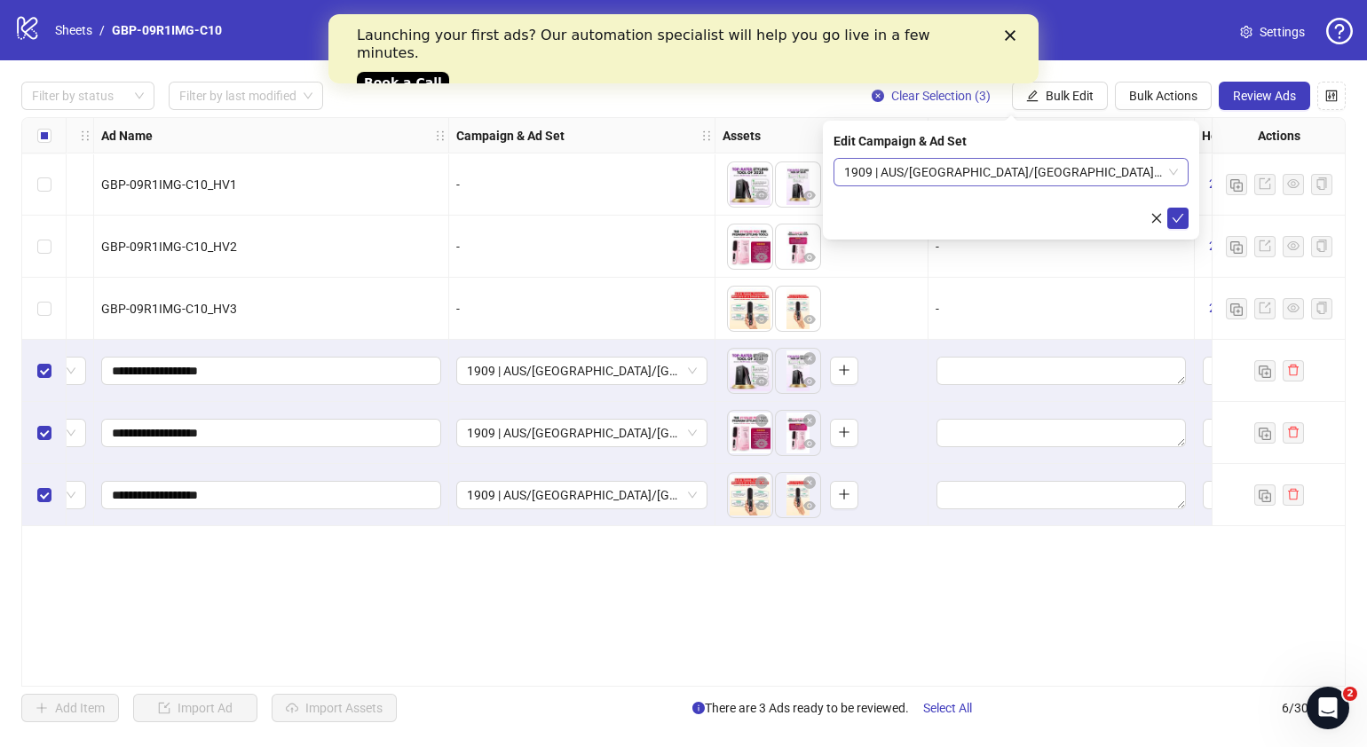
click at [1185, 170] on div "1909 | AUS/NZ/UK| GBP-09R1IMG-C10" at bounding box center [1011, 172] width 355 height 28
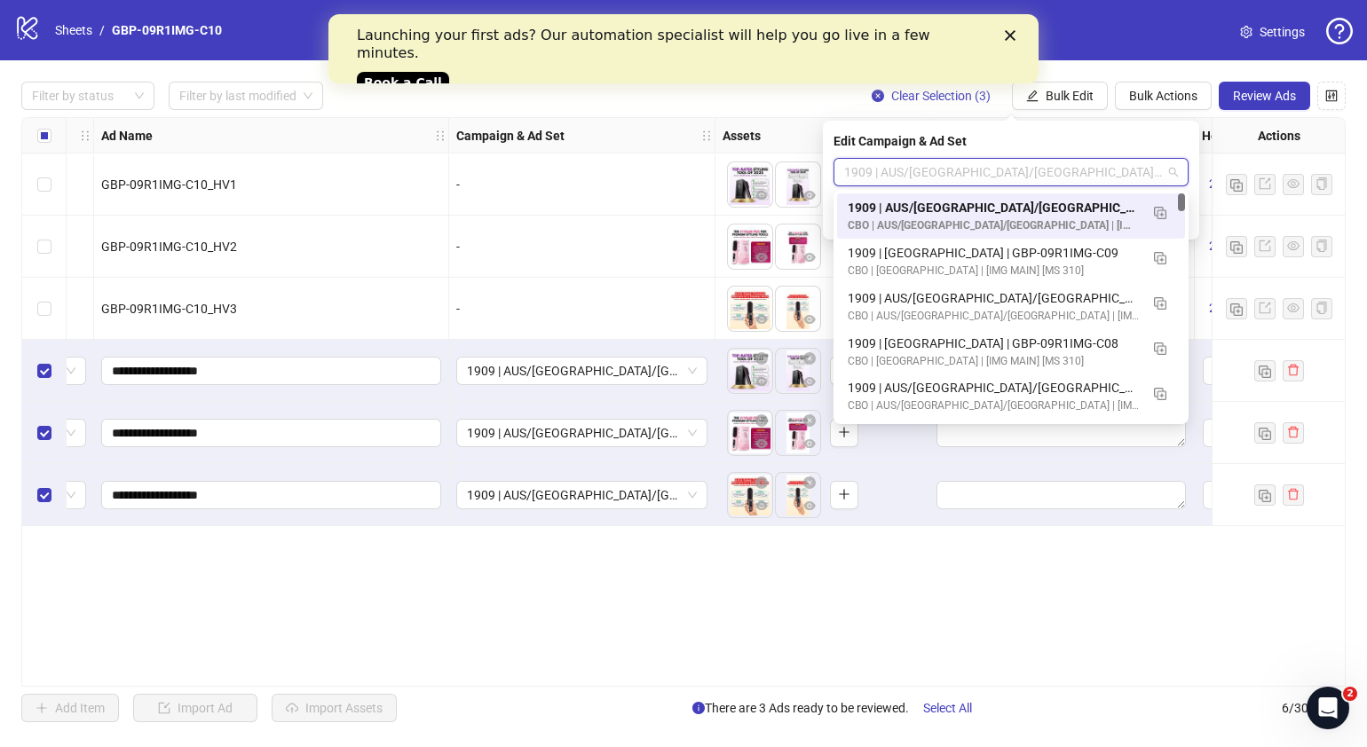
click at [1180, 173] on div "1909 | AUS/NZ/UK| GBP-09R1IMG-C10" at bounding box center [1011, 172] width 355 height 28
click at [1162, 257] on img "button" at bounding box center [1160, 258] width 12 height 12
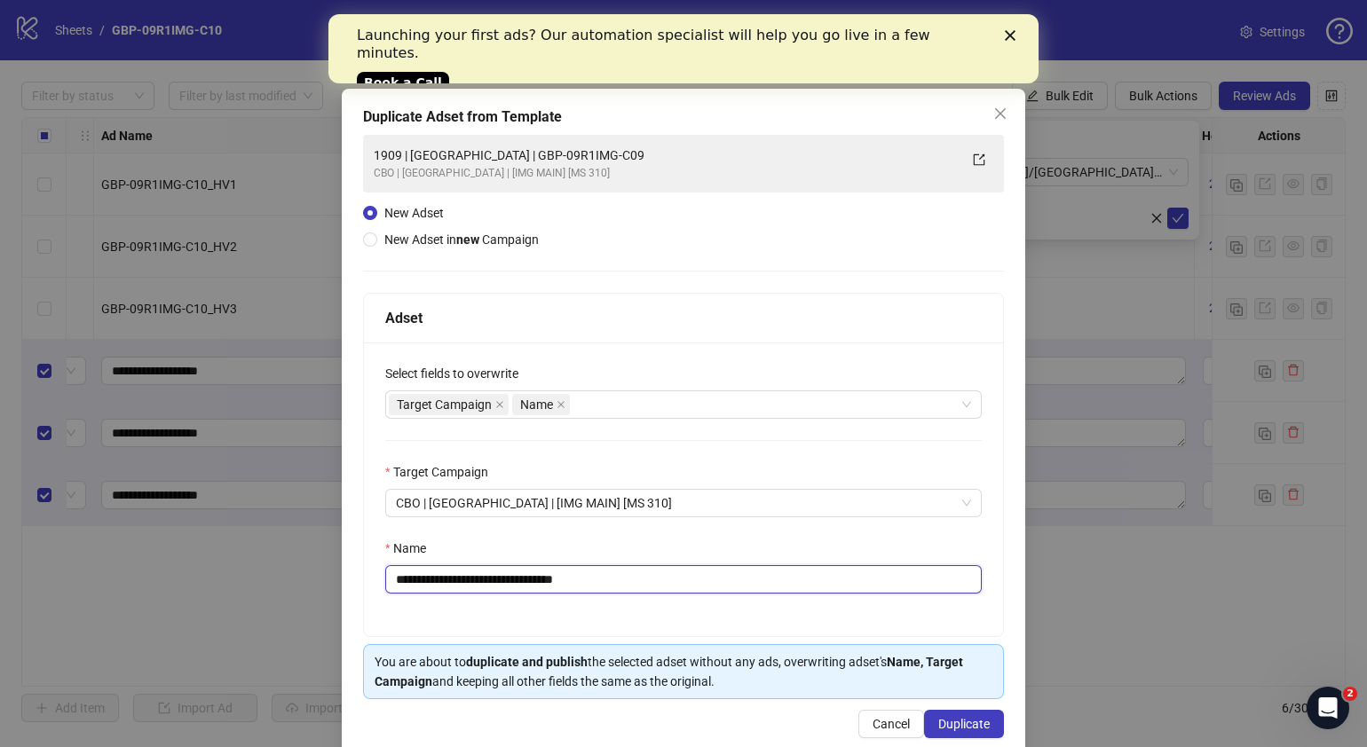
drag, startPoint x: 610, startPoint y: 572, endPoint x: 464, endPoint y: 581, distance: 145.9
click at [464, 581] on input "**********" at bounding box center [683, 579] width 597 height 28
paste input "text"
type input "**********"
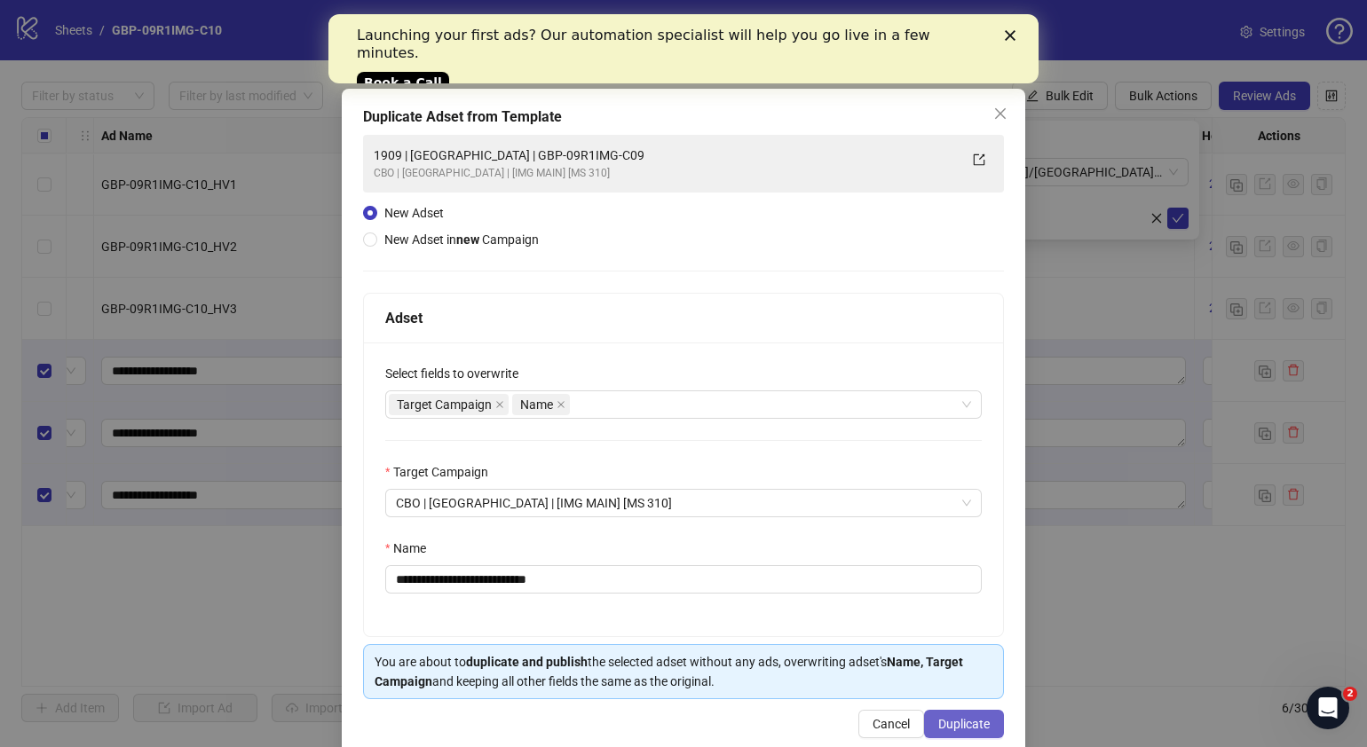
click at [963, 724] on span "Duplicate" at bounding box center [963, 724] width 51 height 14
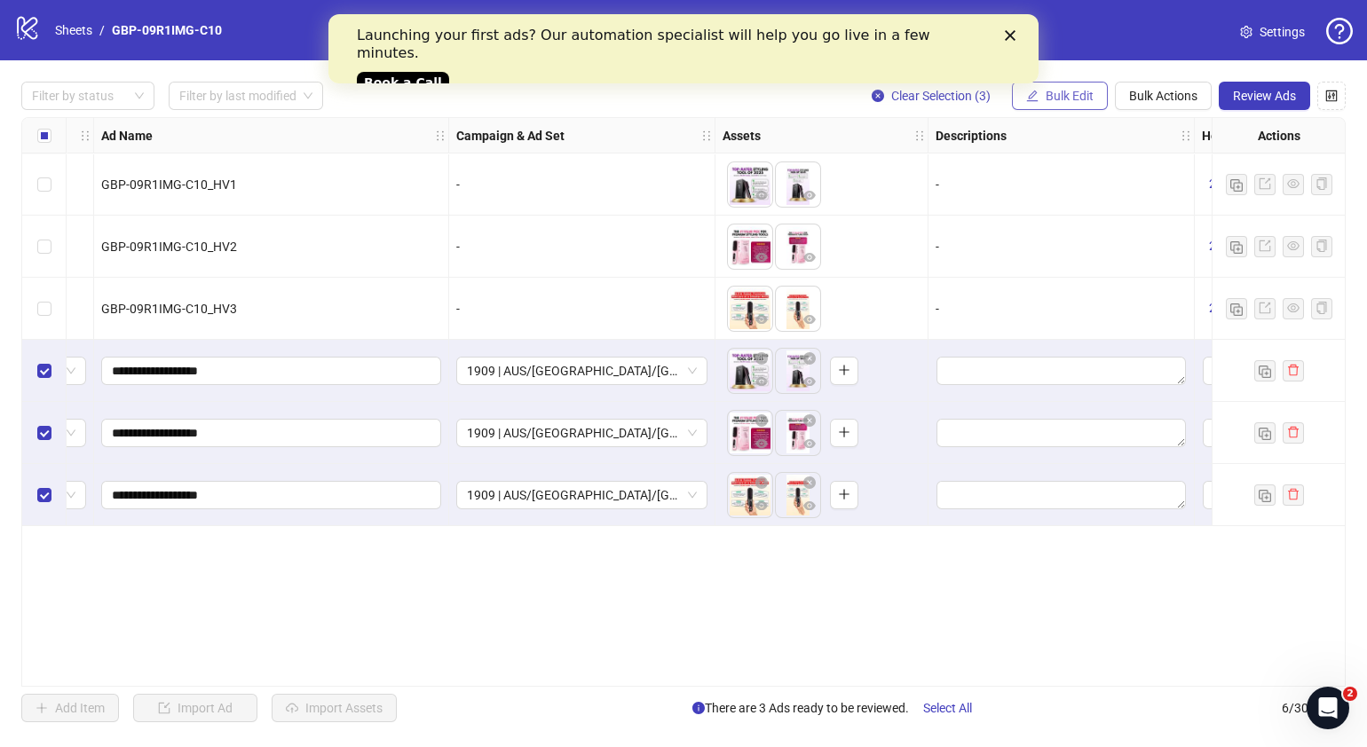
click at [1090, 92] on span "Bulk Edit" at bounding box center [1070, 96] width 48 height 14
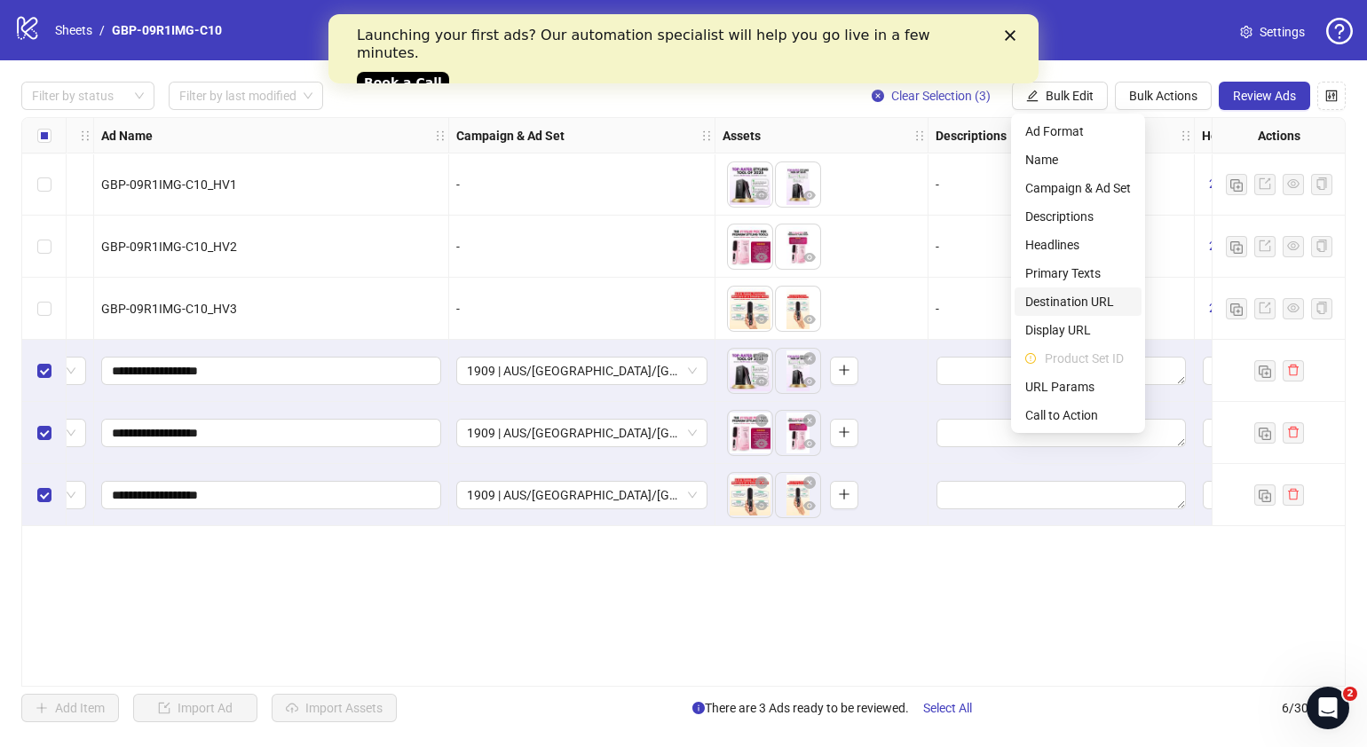
click at [1095, 302] on span "Destination URL" at bounding box center [1078, 302] width 106 height 20
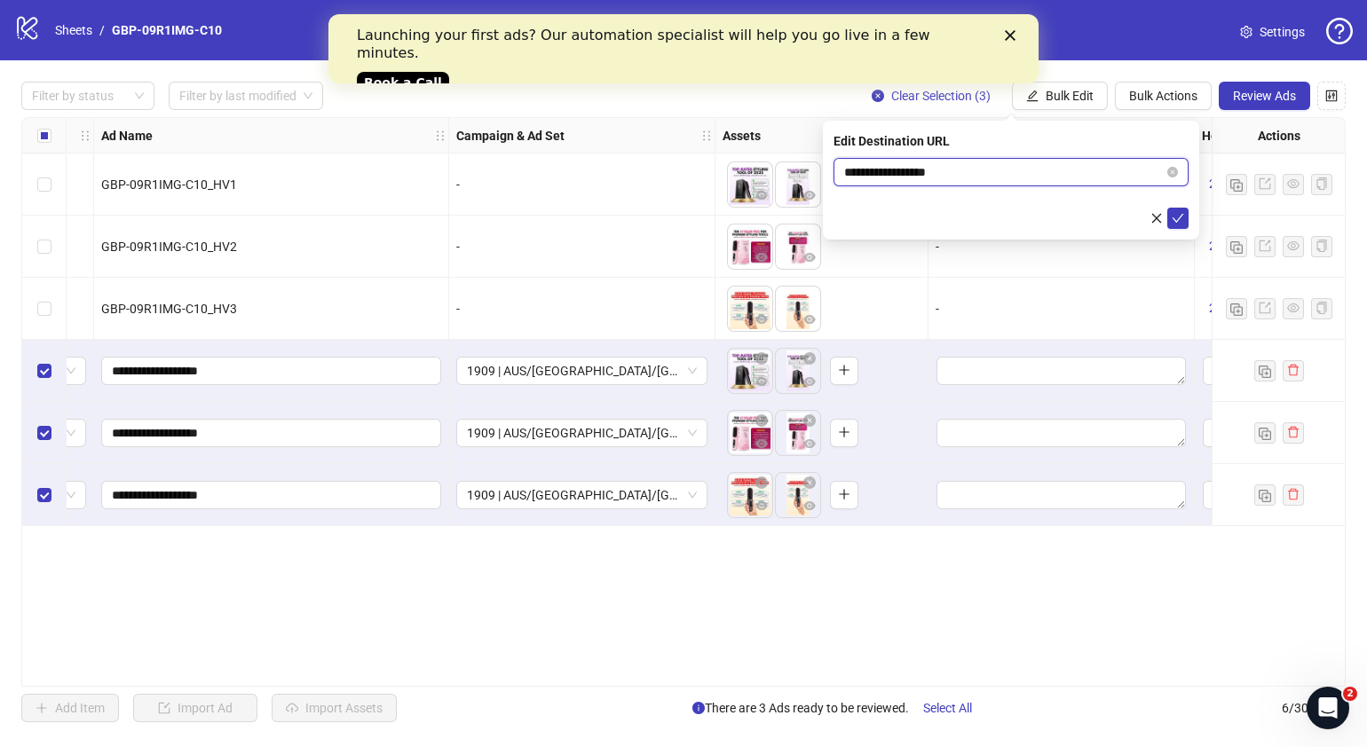
drag, startPoint x: 1040, startPoint y: 174, endPoint x: 778, endPoint y: 194, distance: 262.7
click at [778, 194] on body "**********" at bounding box center [683, 373] width 1367 height 747
paste input "**********"
type input "**********"
click at [1186, 217] on button "submit" at bounding box center [1177, 218] width 21 height 21
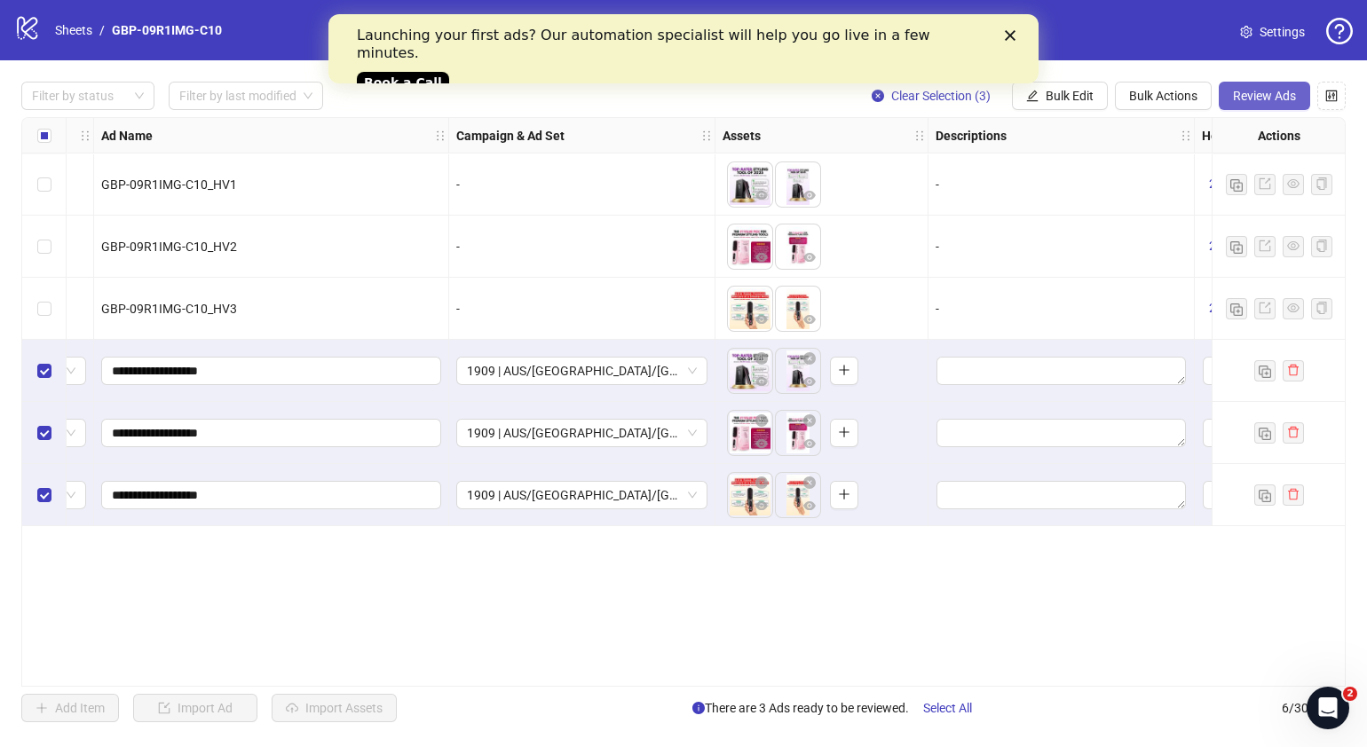
click at [1263, 101] on span "Review Ads" at bounding box center [1264, 96] width 63 height 14
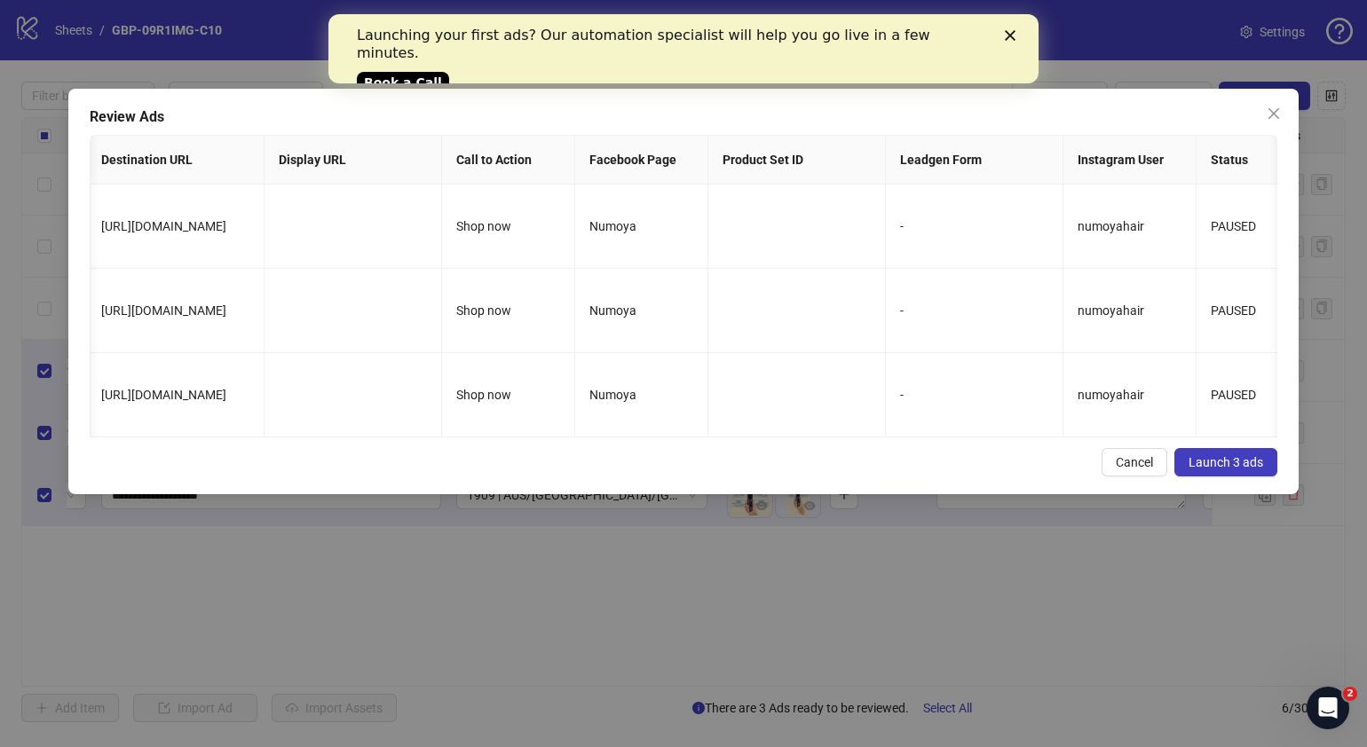
scroll to position [0, 1235]
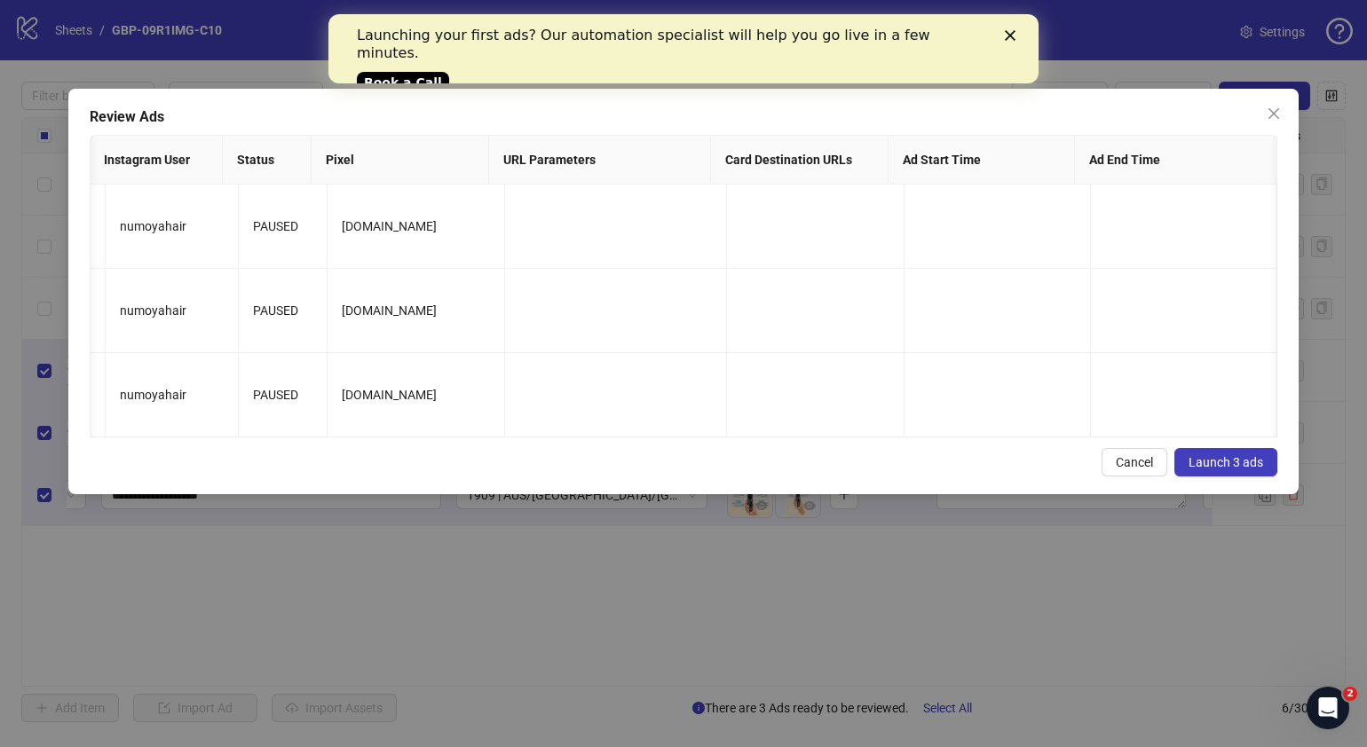
click at [1237, 470] on span "Launch 3 ads" at bounding box center [1226, 462] width 75 height 14
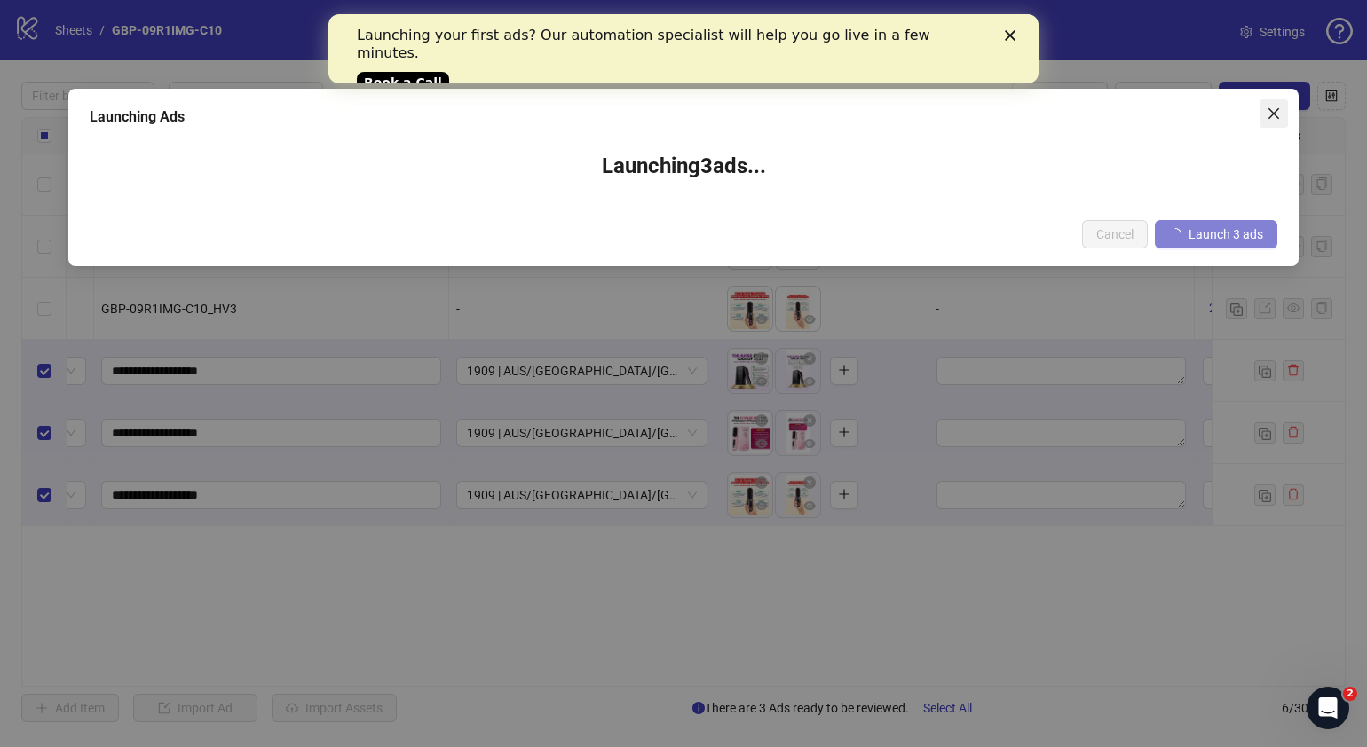
click at [1277, 107] on icon "close" at bounding box center [1274, 114] width 14 height 14
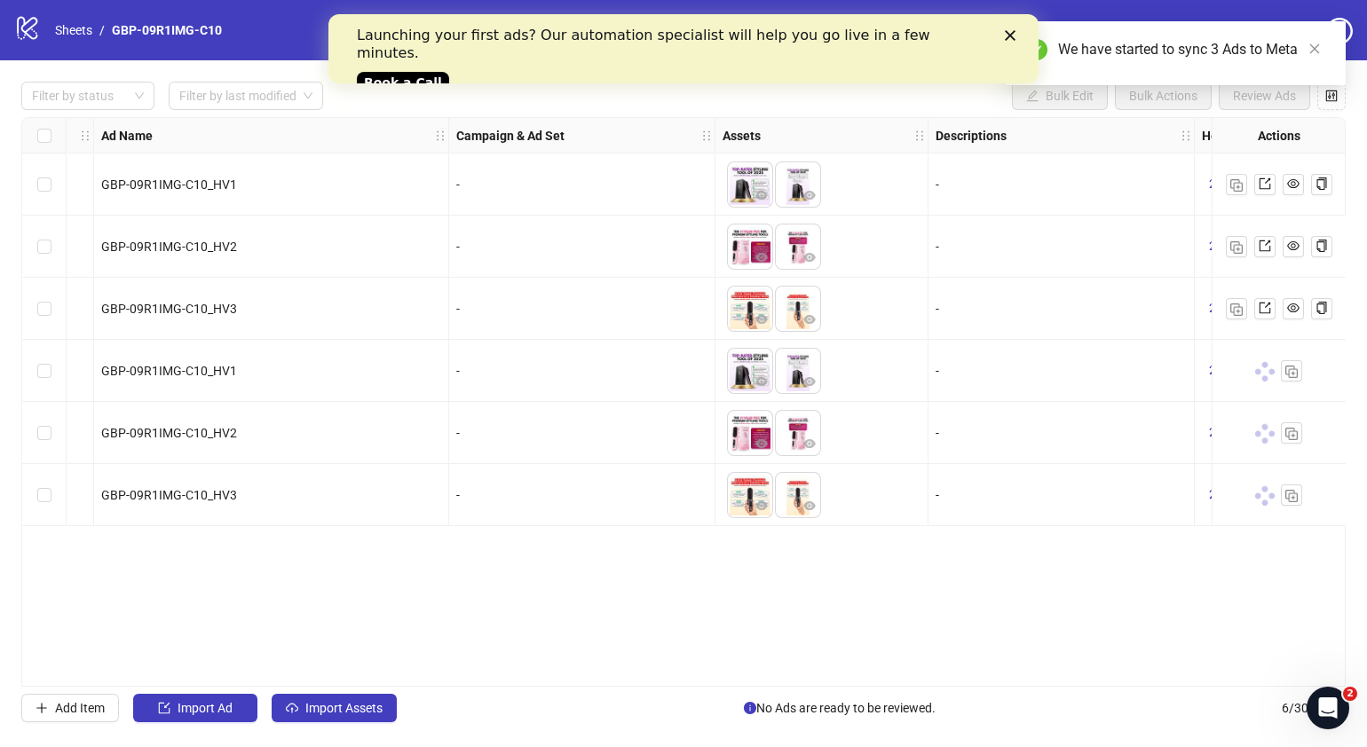
drag, startPoint x: 639, startPoint y: 679, endPoint x: 526, endPoint y: 680, distance: 113.6
click at [526, 680] on div "Ad Format Ad Name Campaign & Ad Set Assets Descriptions Headlines Primary Texts…" at bounding box center [683, 402] width 1324 height 570
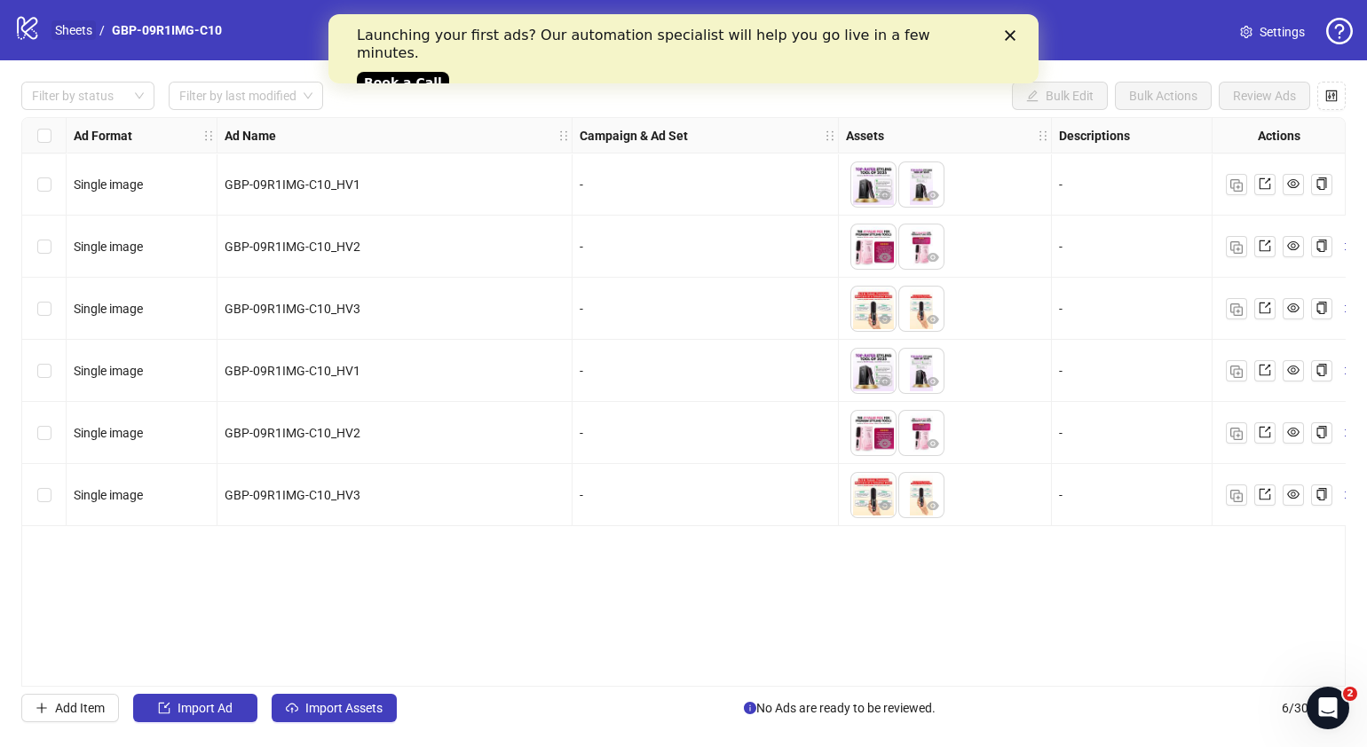
click at [75, 27] on link "Sheets" at bounding box center [73, 30] width 44 height 20
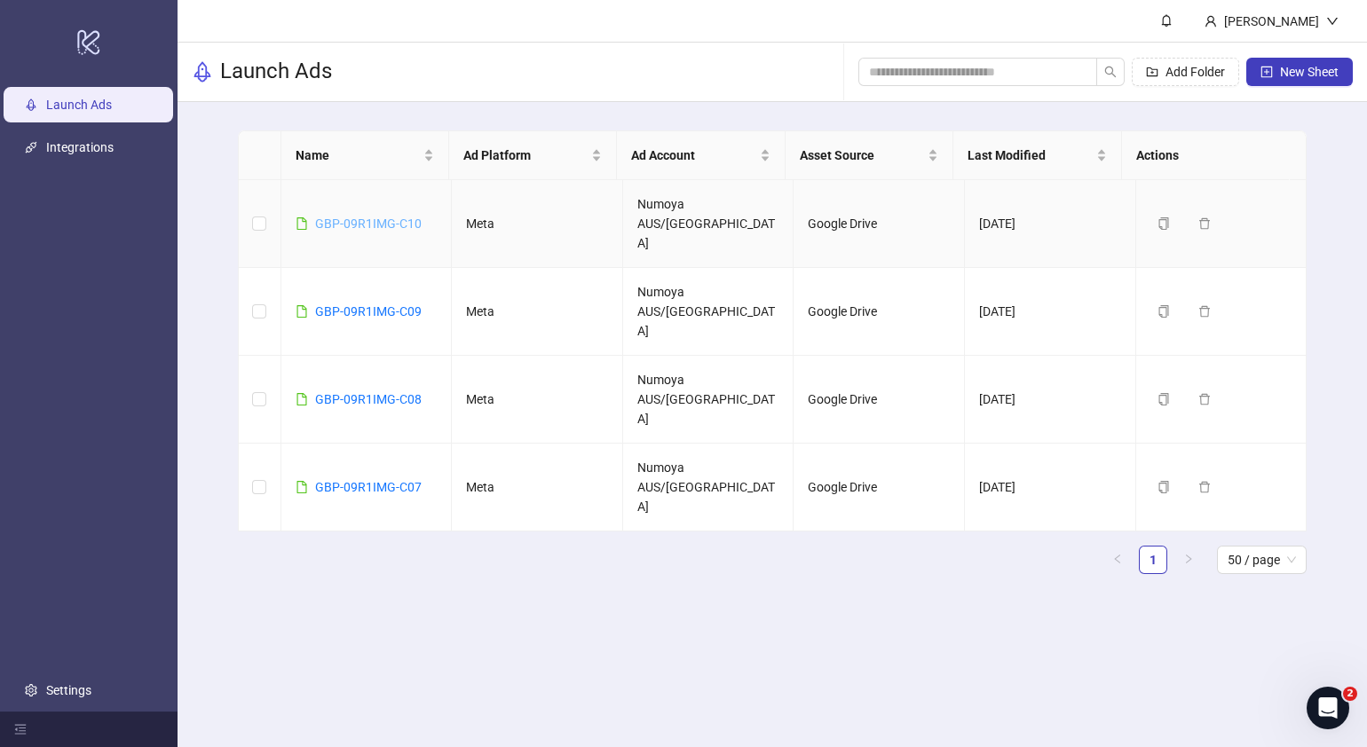
click at [339, 217] on link "GBP-09R1IMG-C10" at bounding box center [368, 224] width 107 height 14
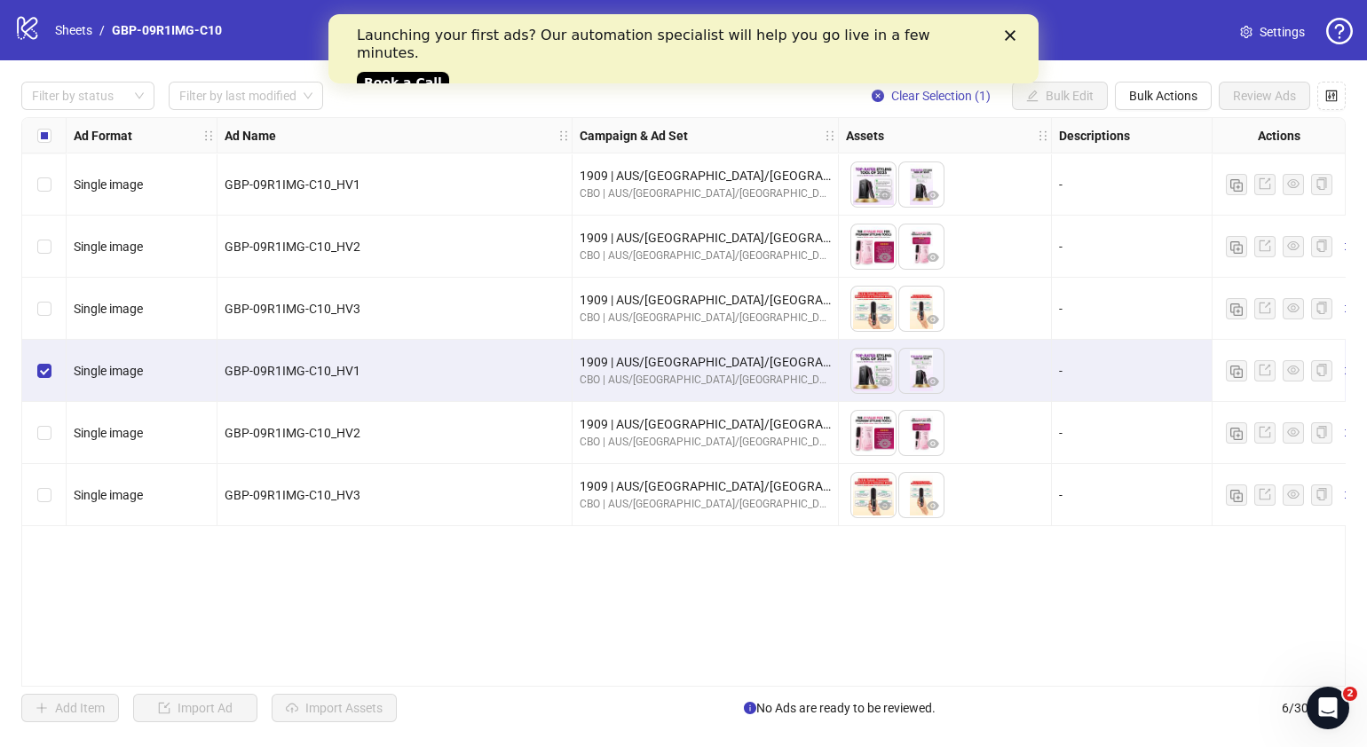
click at [44, 418] on div "Select row 5" at bounding box center [44, 433] width 44 height 62
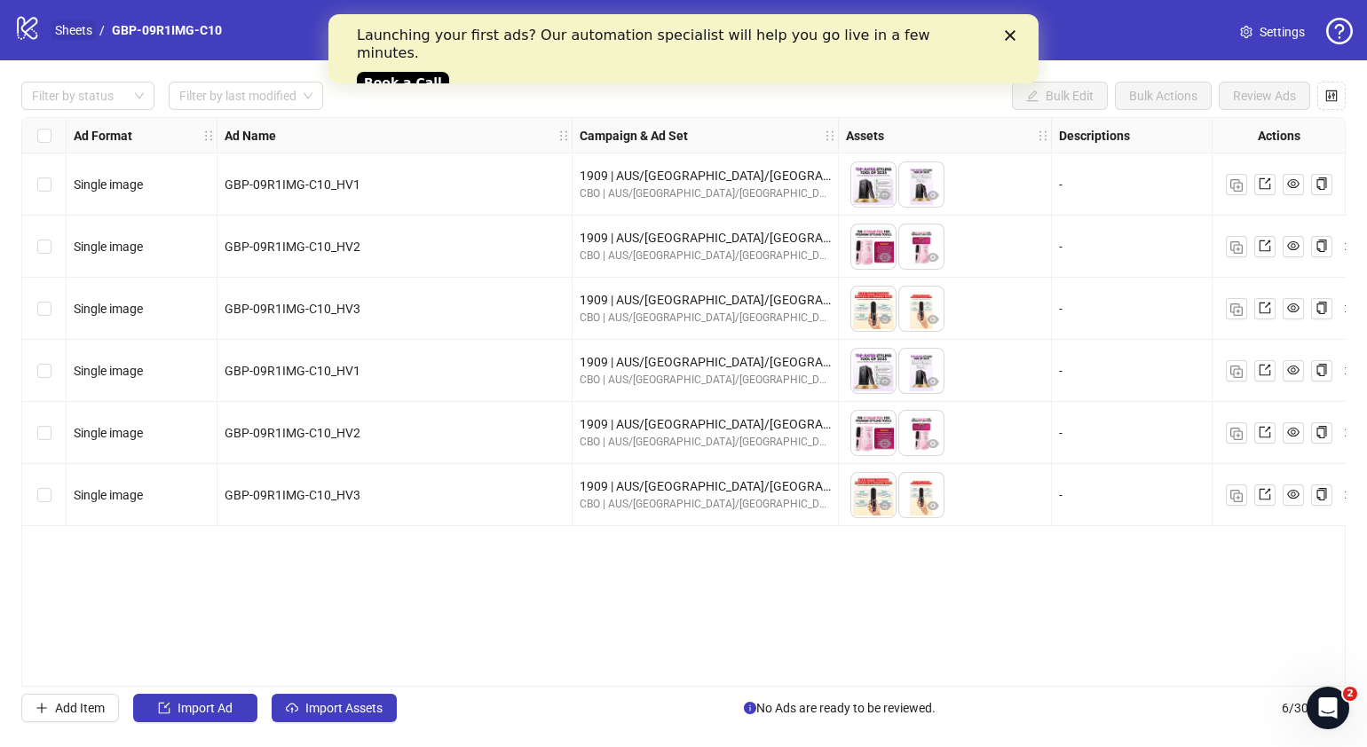
click at [59, 25] on link "Sheets" at bounding box center [73, 30] width 44 height 20
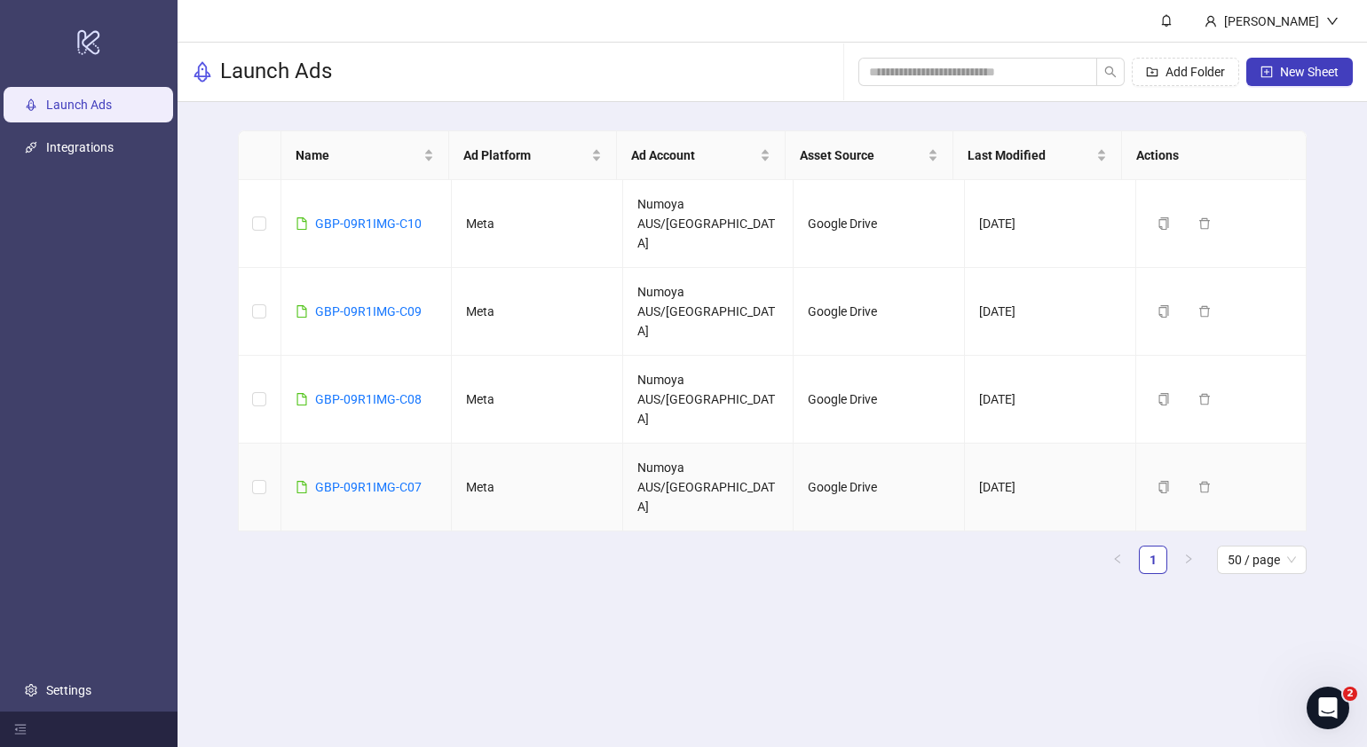
click at [391, 444] on td "GBP-09R1IMG-C07" at bounding box center [366, 488] width 171 height 88
click at [393, 480] on link "GBP-09R1IMG-C07" at bounding box center [368, 487] width 107 height 14
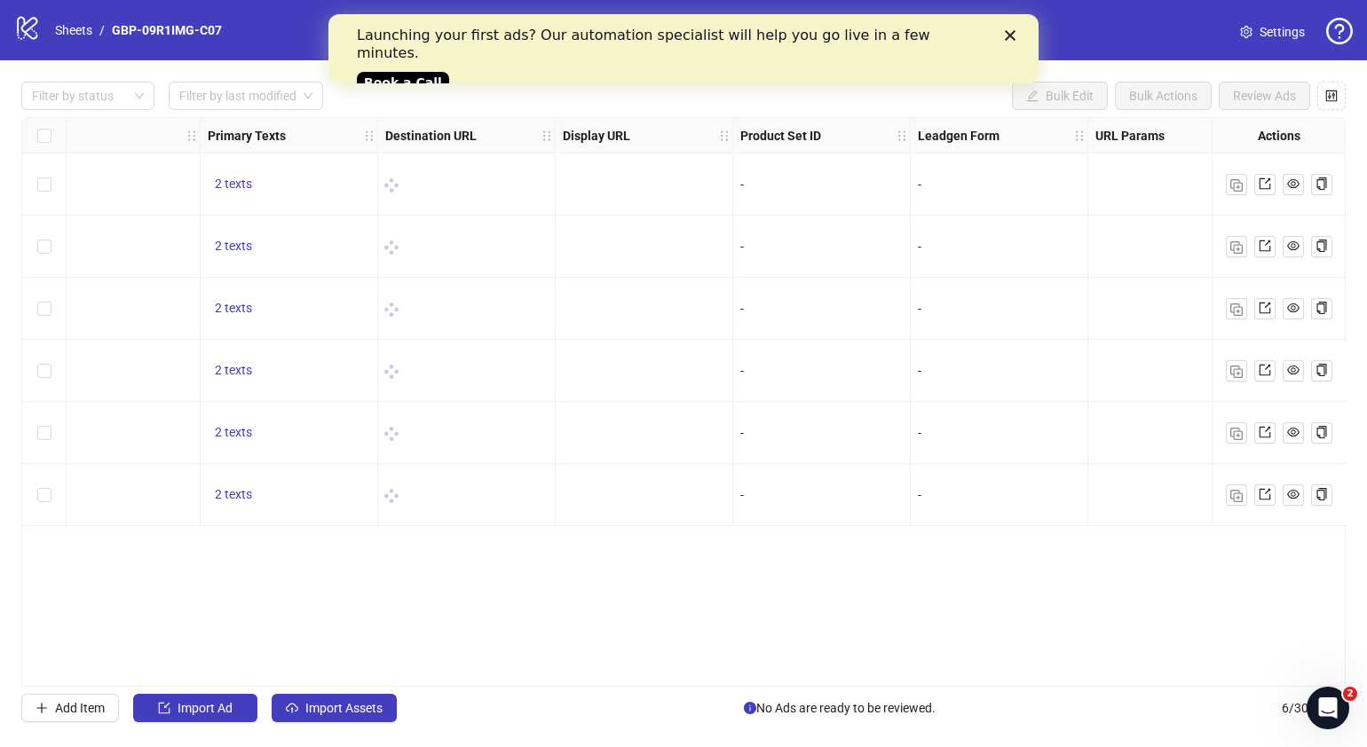
scroll to position [0, 1384]
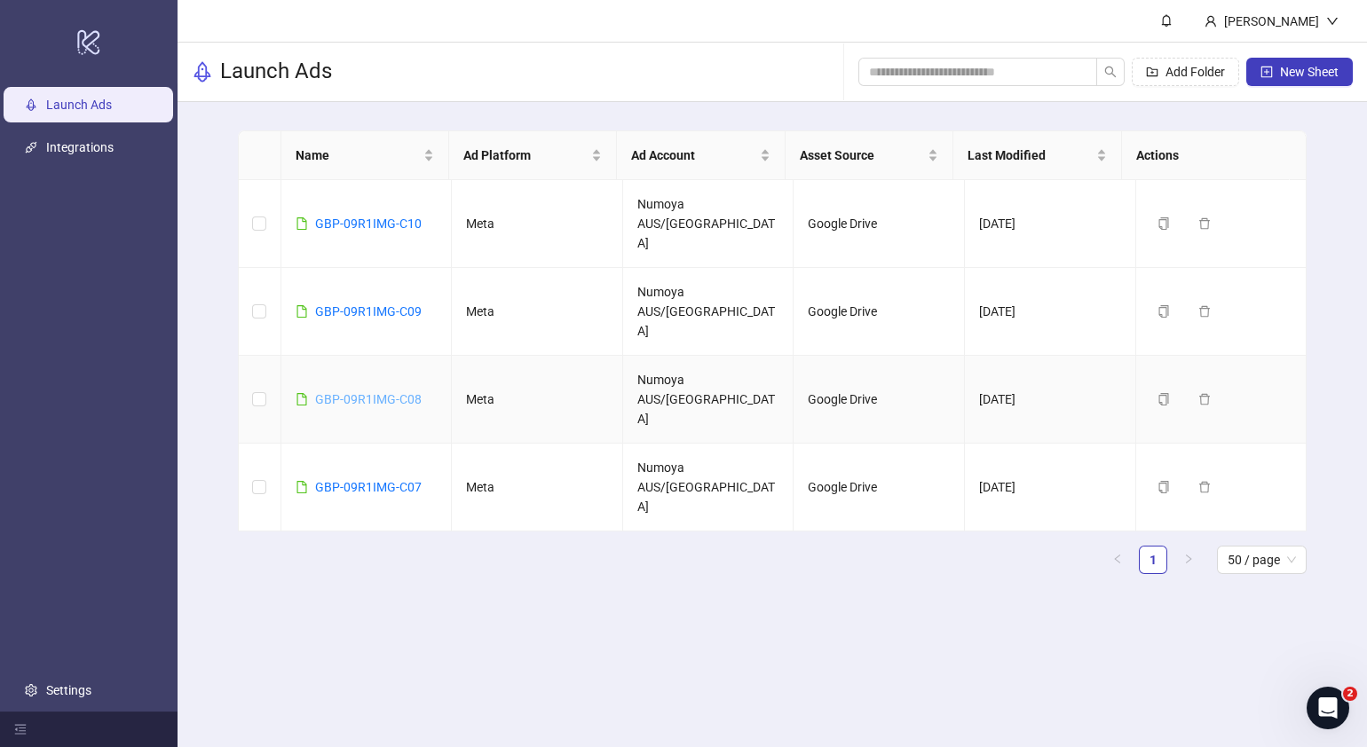
click at [402, 392] on link "GBP-09R1IMG-C08" at bounding box center [368, 399] width 107 height 14
click at [360, 304] on link "GBP-09R1IMG-C09" at bounding box center [368, 311] width 107 height 14
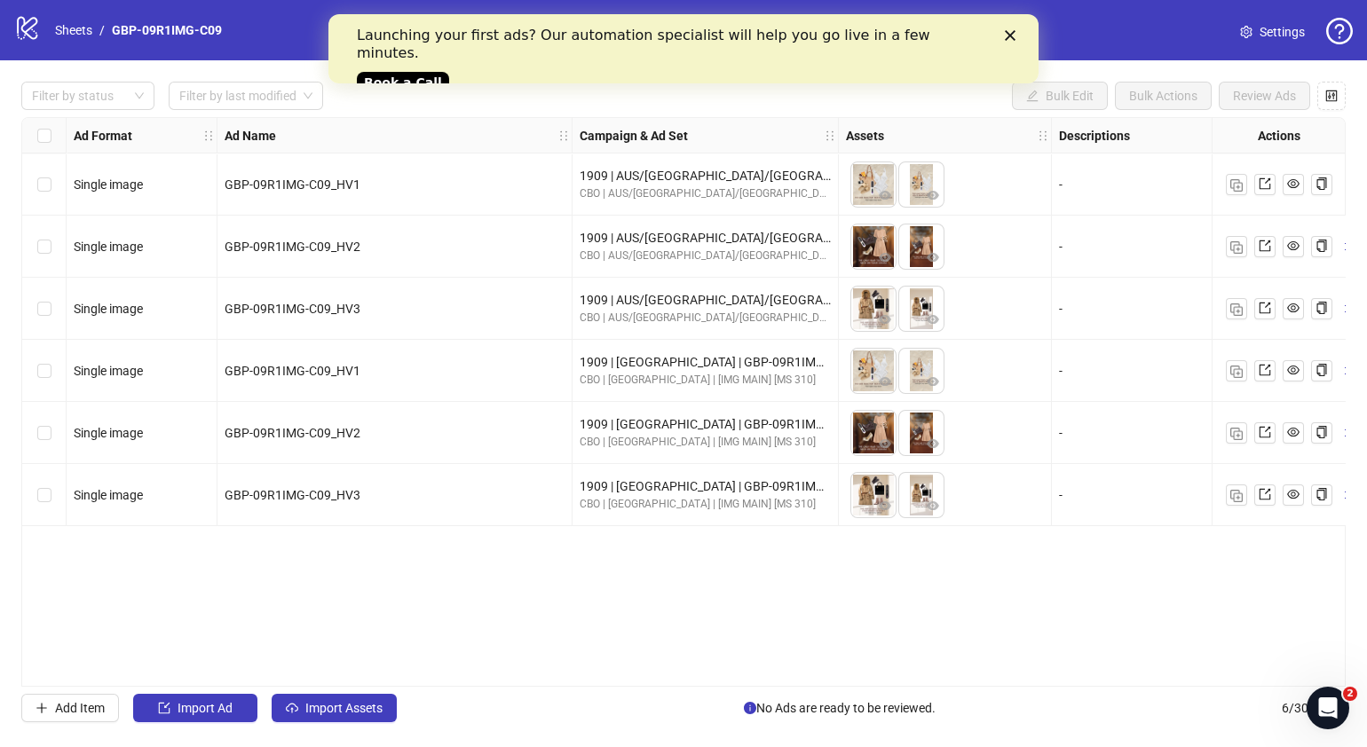
drag, startPoint x: 479, startPoint y: 688, endPoint x: 523, endPoint y: 688, distance: 43.5
click at [523, 688] on div "Filter by status Filter by last modified Bulk Edit Bulk Actions Review Ads Ad F…" at bounding box center [683, 402] width 1367 height 684
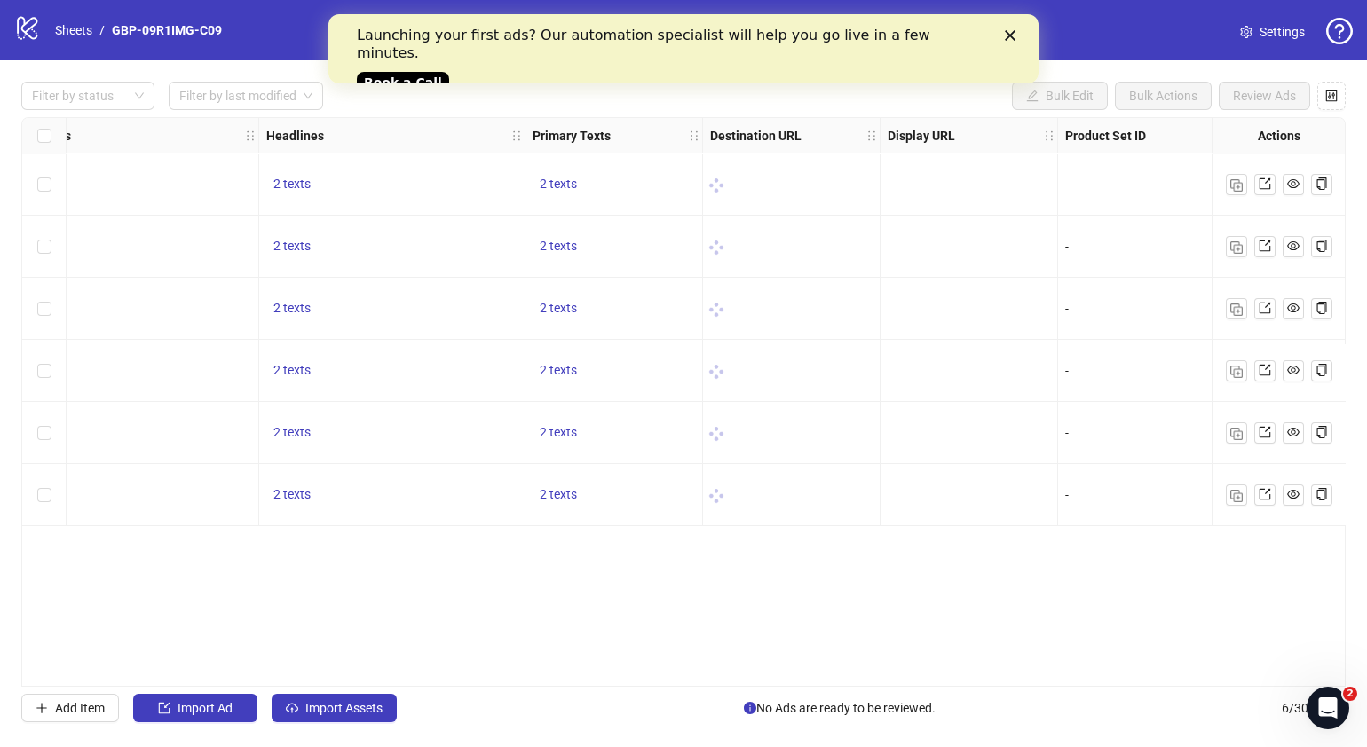
scroll to position [0, 1060]
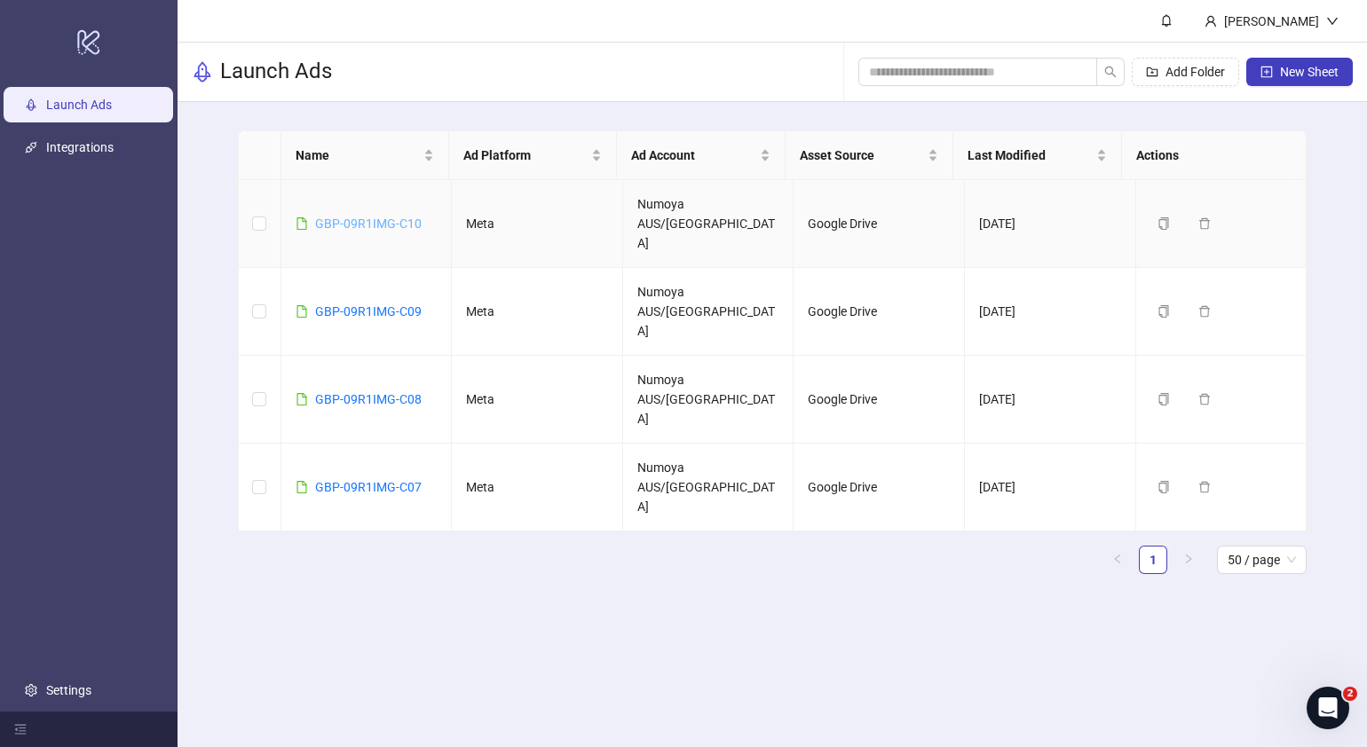
click at [360, 217] on link "GBP-09R1IMG-C10" at bounding box center [368, 224] width 107 height 14
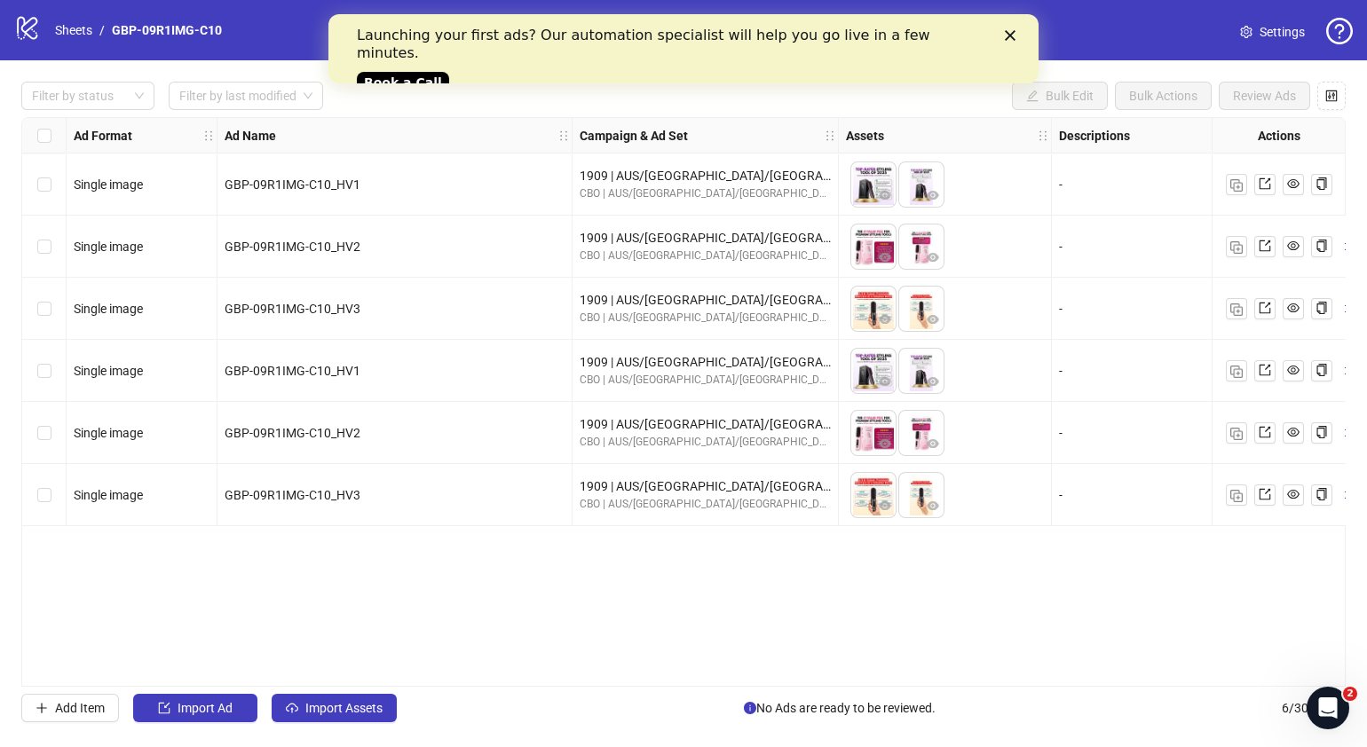
click at [53, 368] on div "Select row 4" at bounding box center [44, 371] width 44 height 62
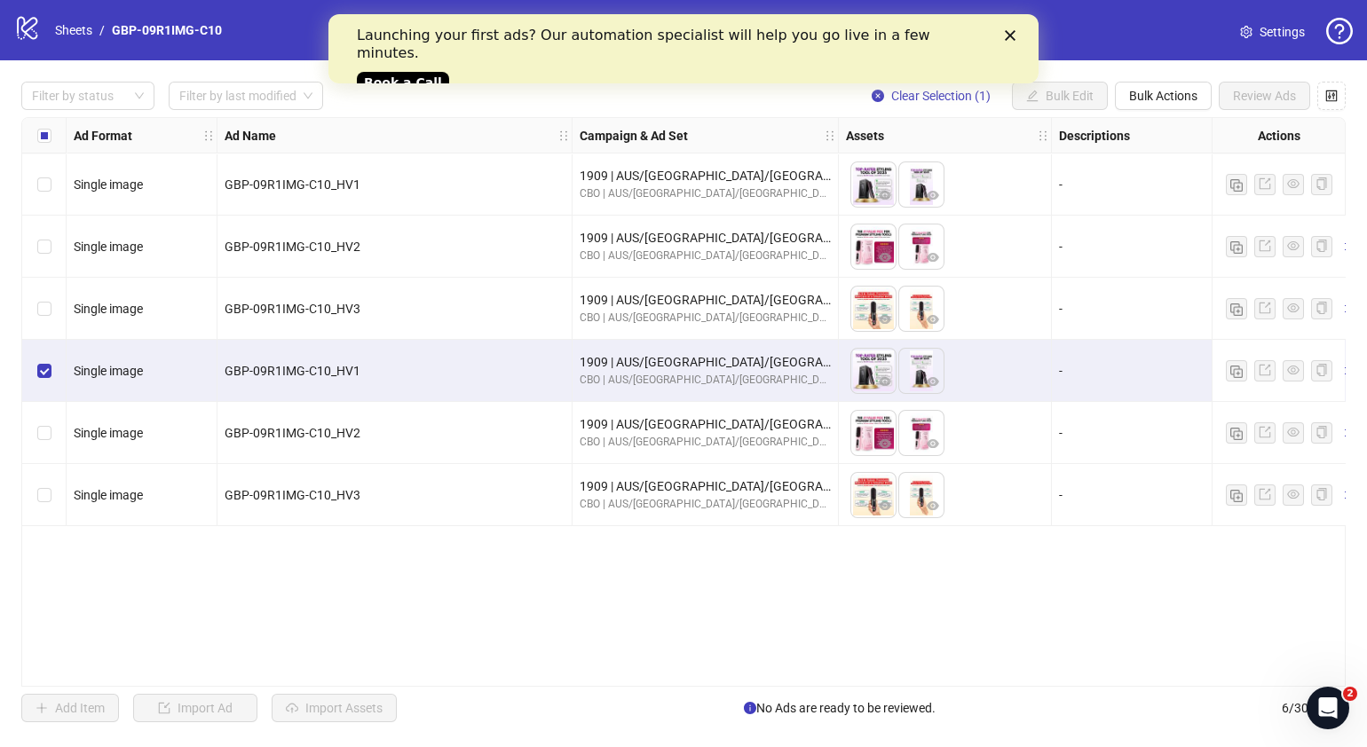
click at [52, 426] on div "Select row 5" at bounding box center [44, 433] width 44 height 62
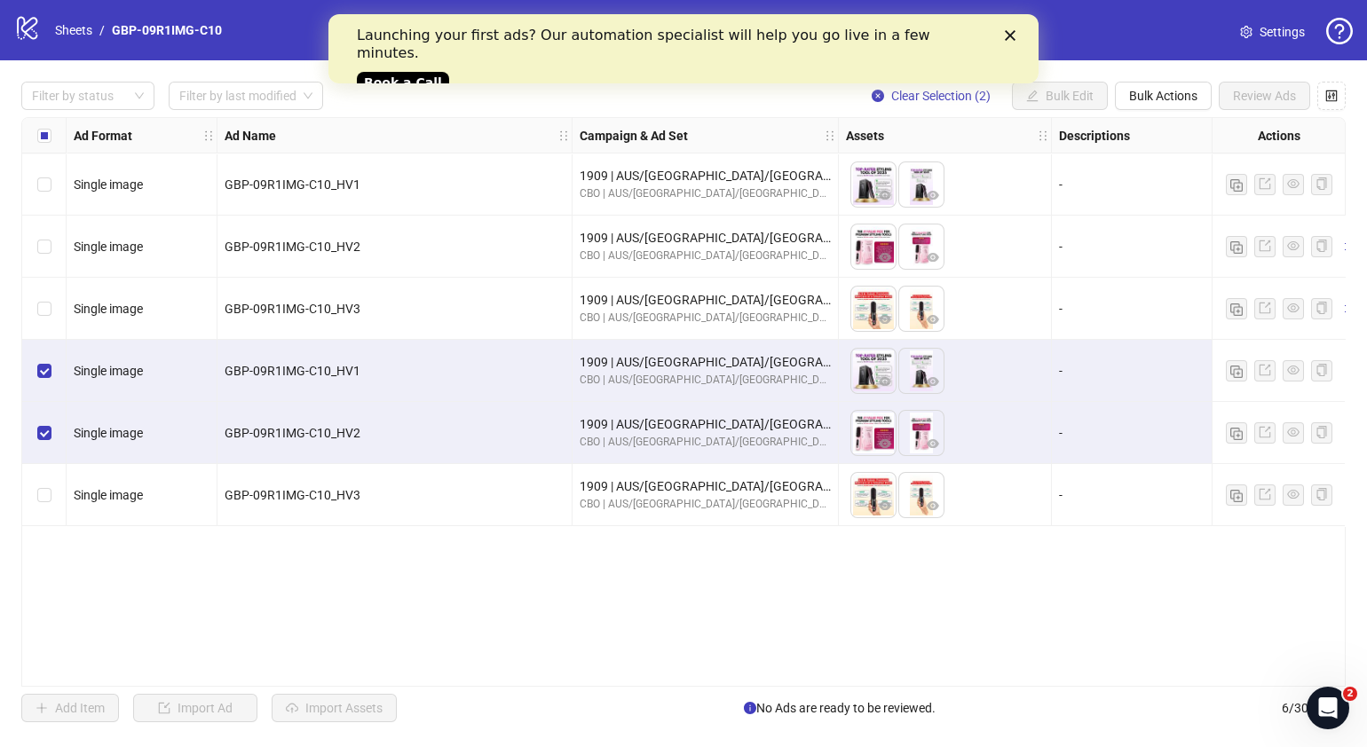
drag, startPoint x: 48, startPoint y: 463, endPoint x: 50, endPoint y: 479, distance: 16.1
click at [48, 465] on div "Select row 6" at bounding box center [44, 495] width 44 height 62
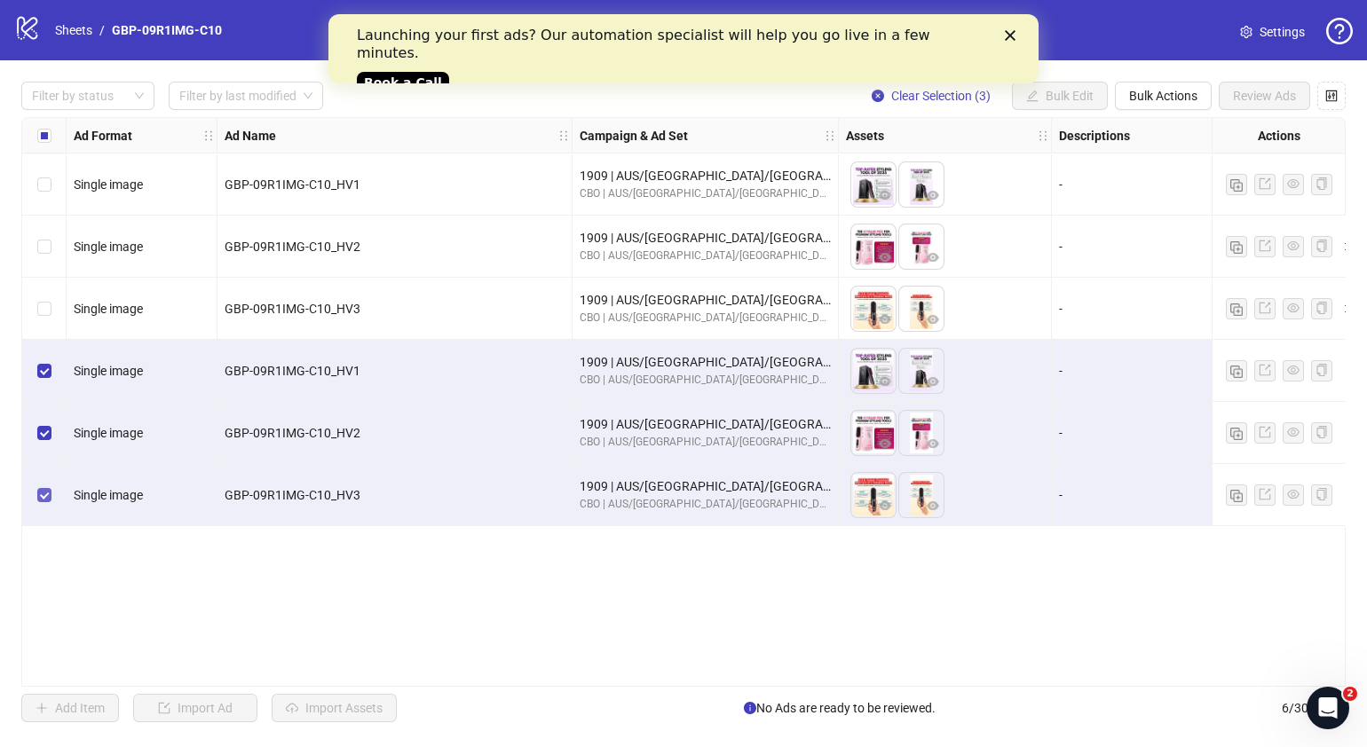
click at [50, 486] on label "Select row 6" at bounding box center [44, 496] width 14 height 20
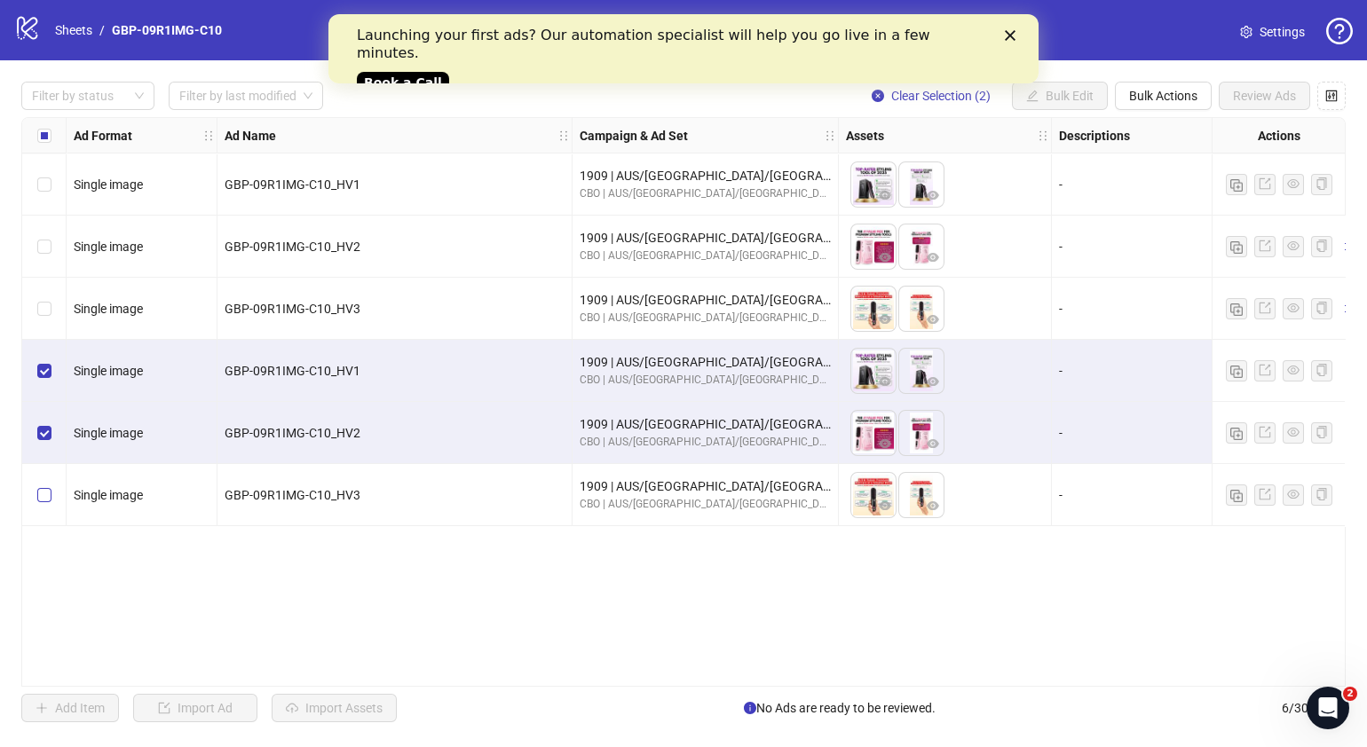
click at [51, 486] on label "Select row 6" at bounding box center [44, 496] width 14 height 20
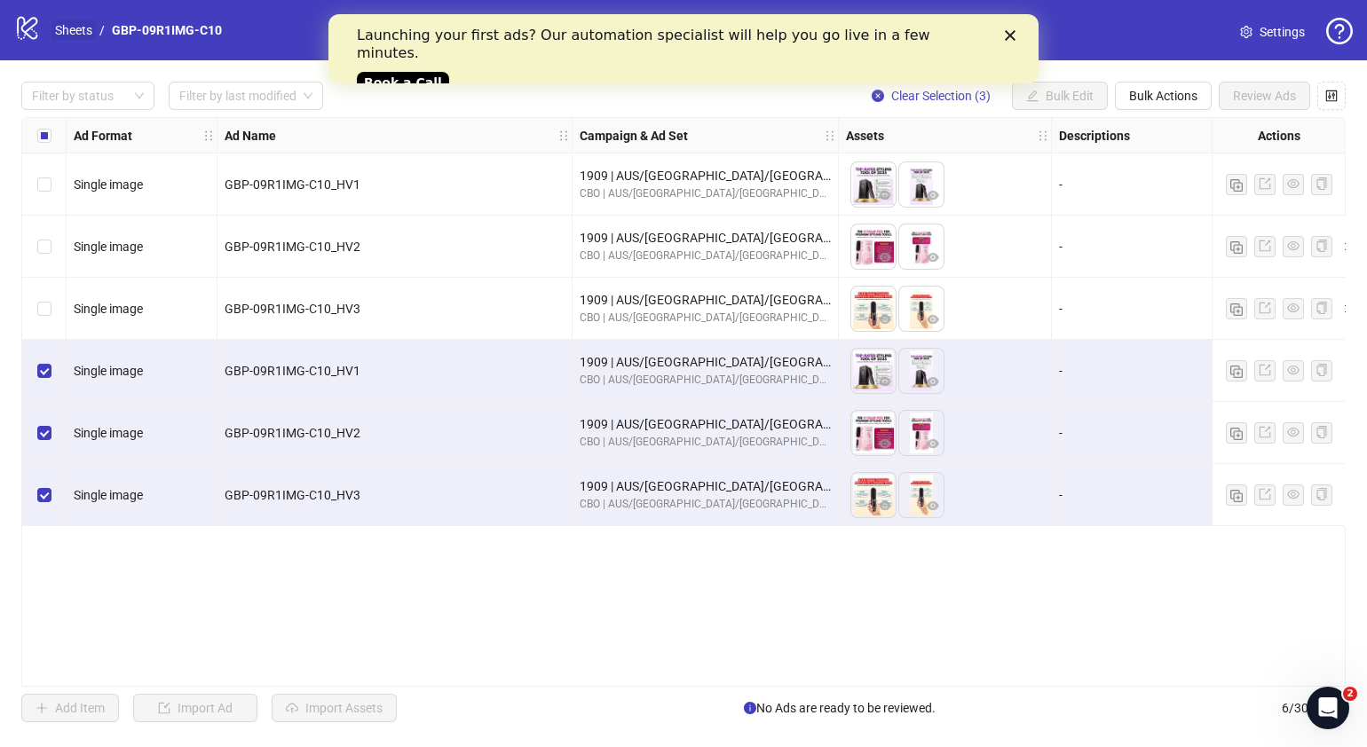
click at [69, 20] on link "Sheets" at bounding box center [73, 30] width 44 height 20
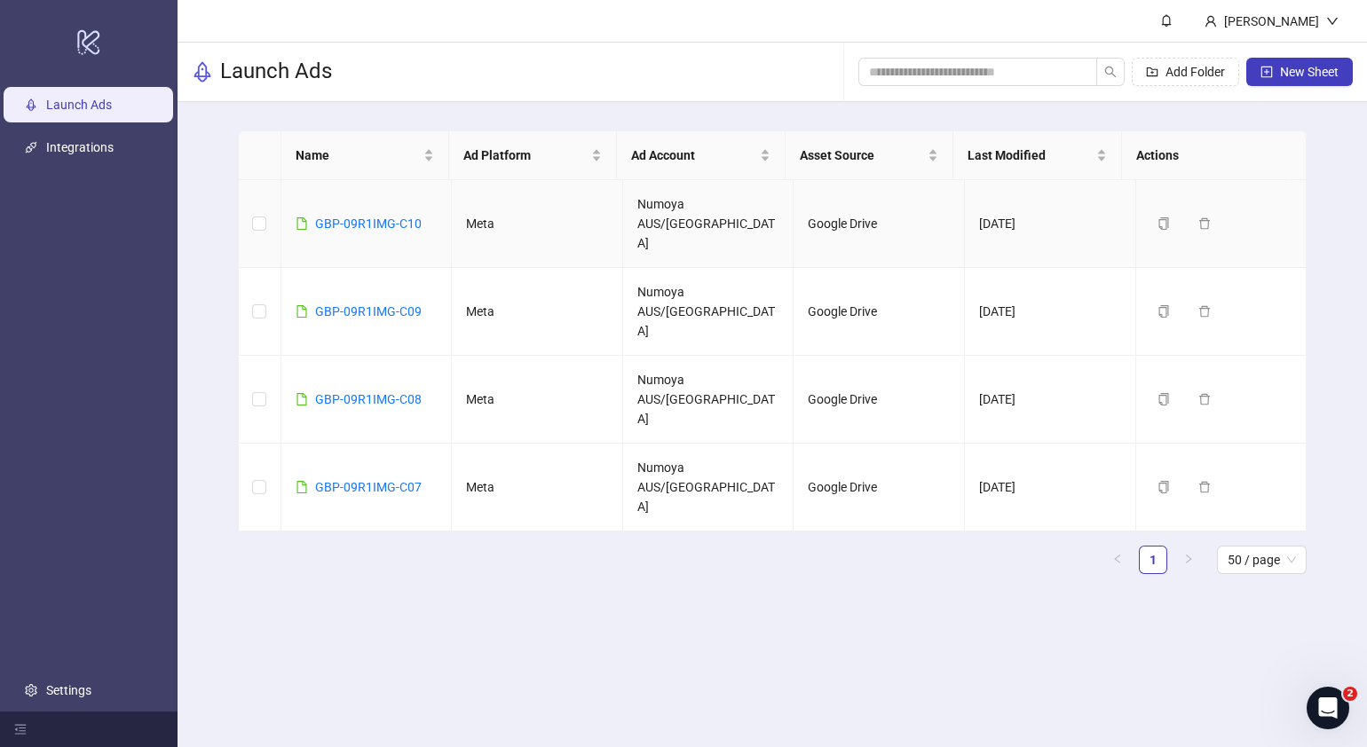
click at [367, 214] on div "GBP-09R1IMG-C10" at bounding box center [368, 224] width 107 height 20
click at [375, 217] on link "GBP-09R1IMG-C10" at bounding box center [368, 224] width 107 height 14
click at [1326, 67] on span "New Sheet" at bounding box center [1309, 72] width 59 height 14
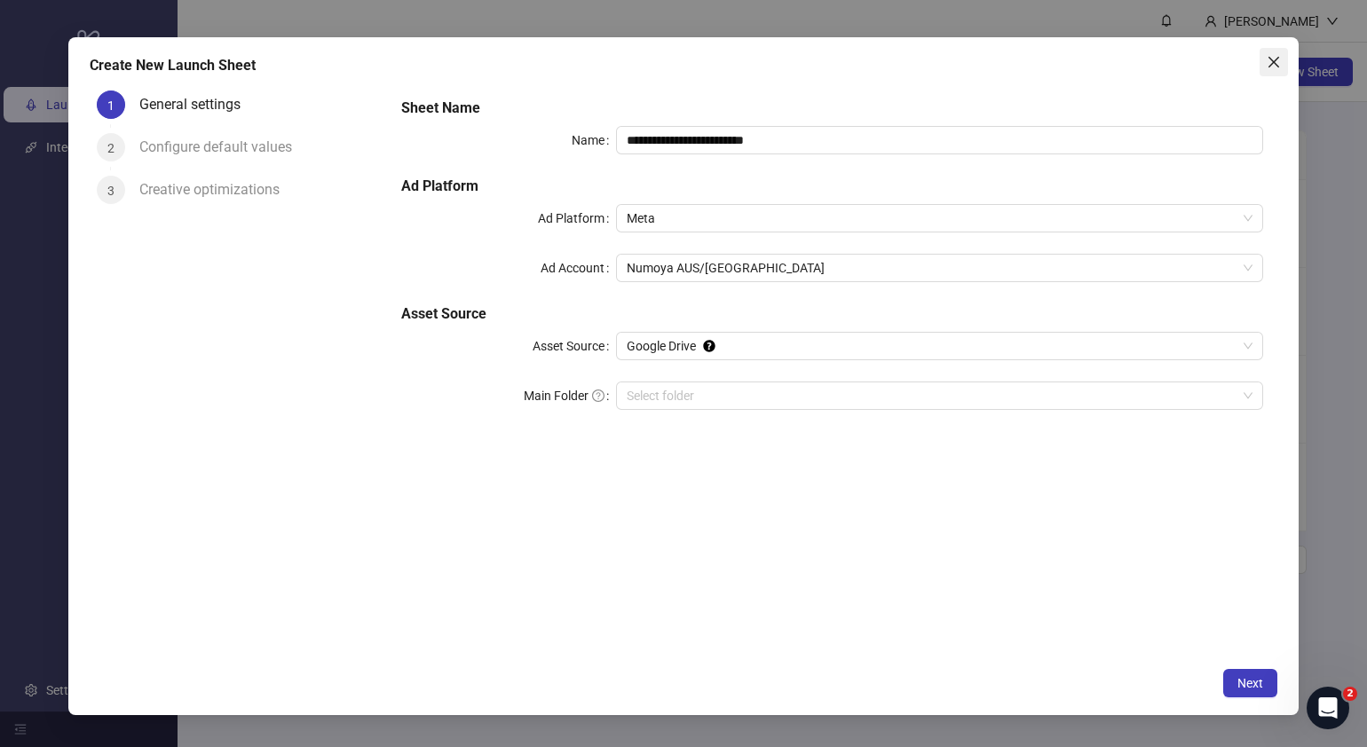
click at [1274, 61] on icon "close" at bounding box center [1274, 62] width 11 height 11
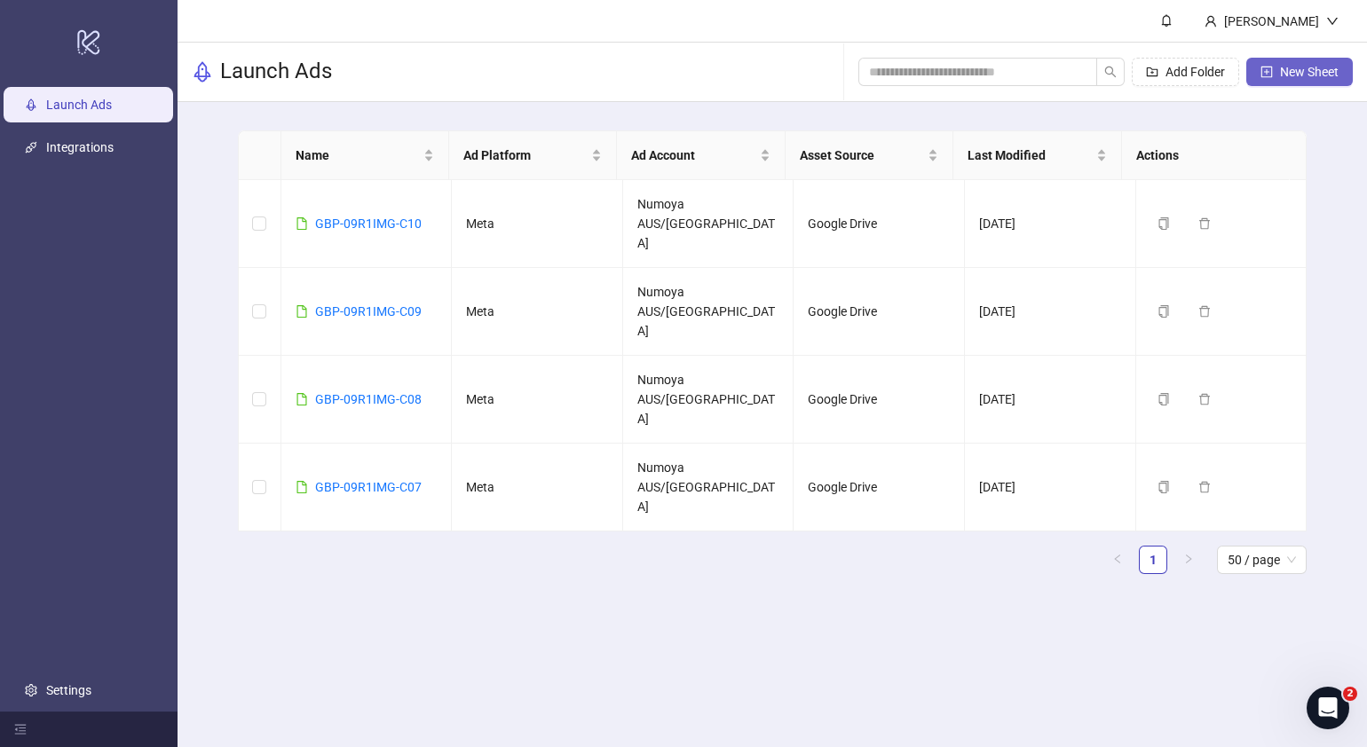
click at [1302, 70] on span "New Sheet" at bounding box center [1309, 72] width 59 height 14
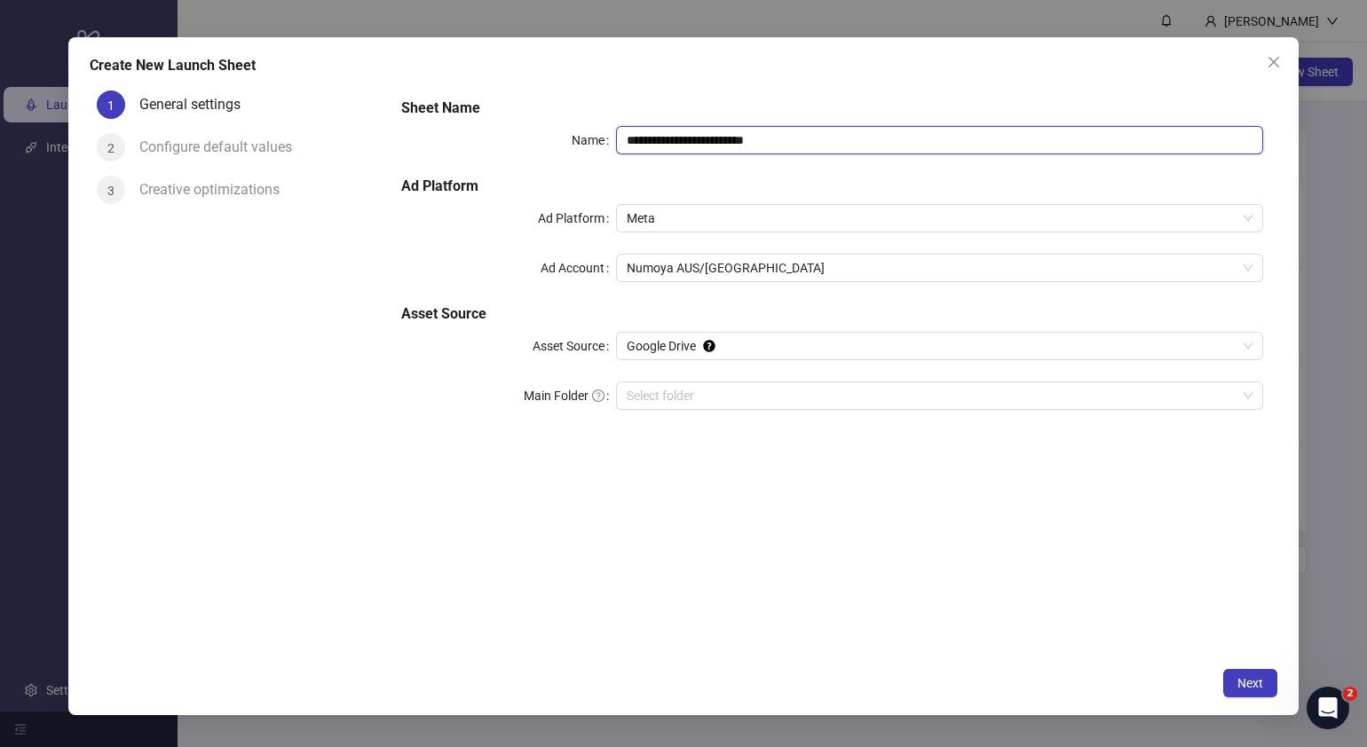
drag, startPoint x: 746, startPoint y: 144, endPoint x: 426, endPoint y: 161, distance: 320.0
click at [432, 161] on div "**********" at bounding box center [832, 265] width 877 height 348
paste input "text"
type input "**********"
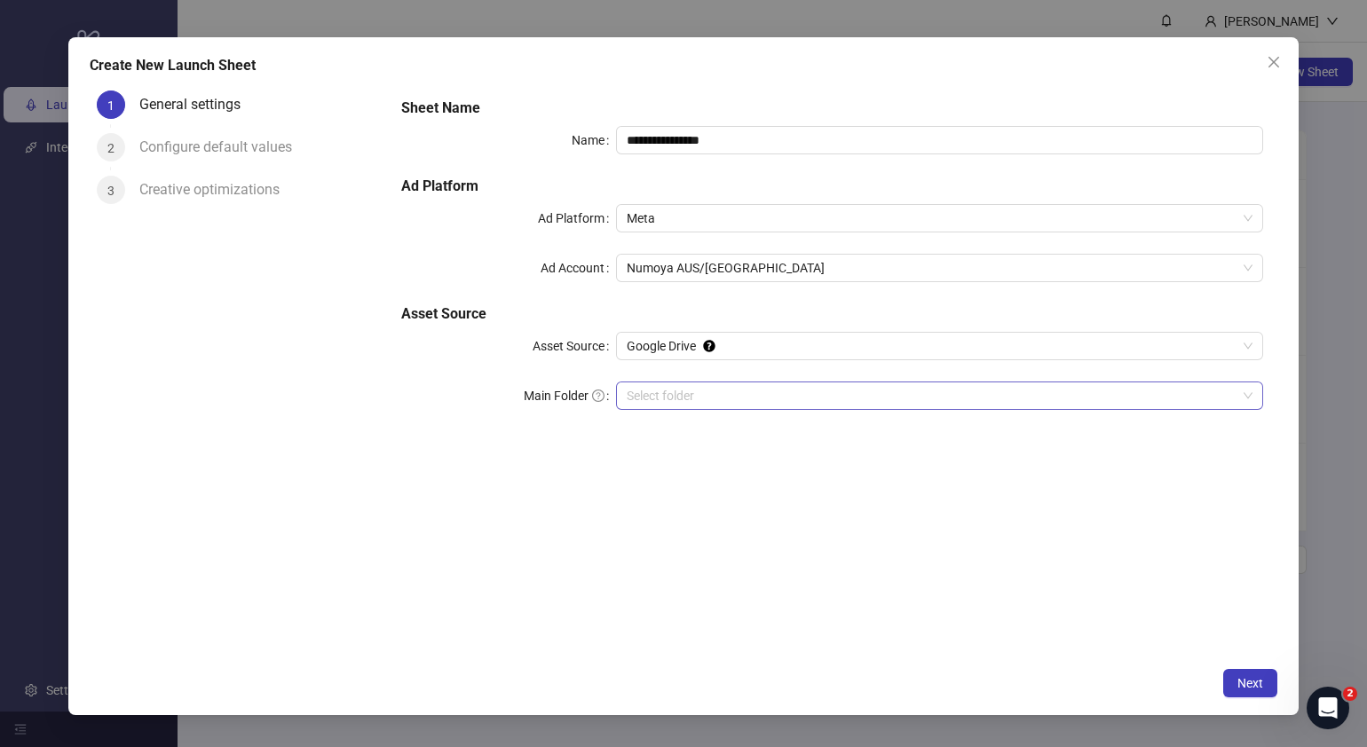
click at [736, 395] on input "Main Folder" at bounding box center [932, 396] width 610 height 27
click at [1241, 682] on span "Next" at bounding box center [1250, 683] width 26 height 14
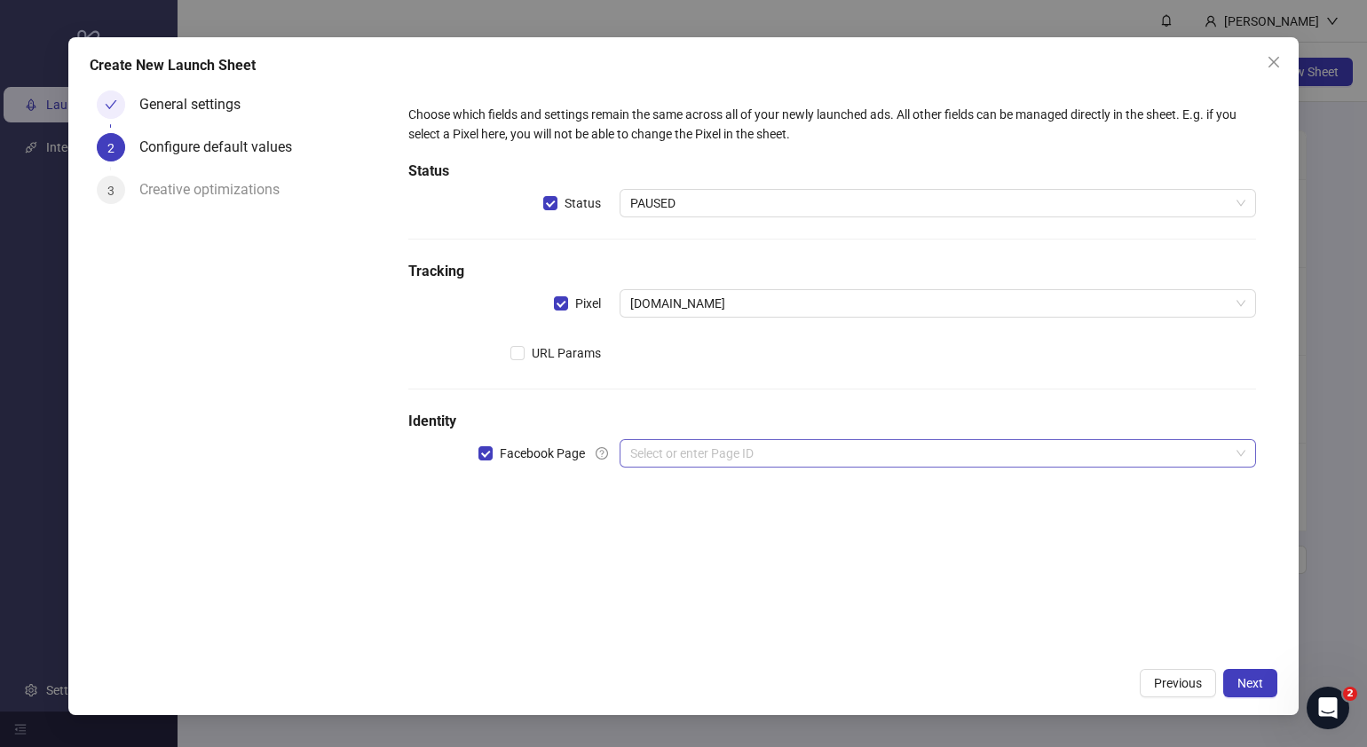
click at [731, 448] on input "search" at bounding box center [929, 453] width 599 height 27
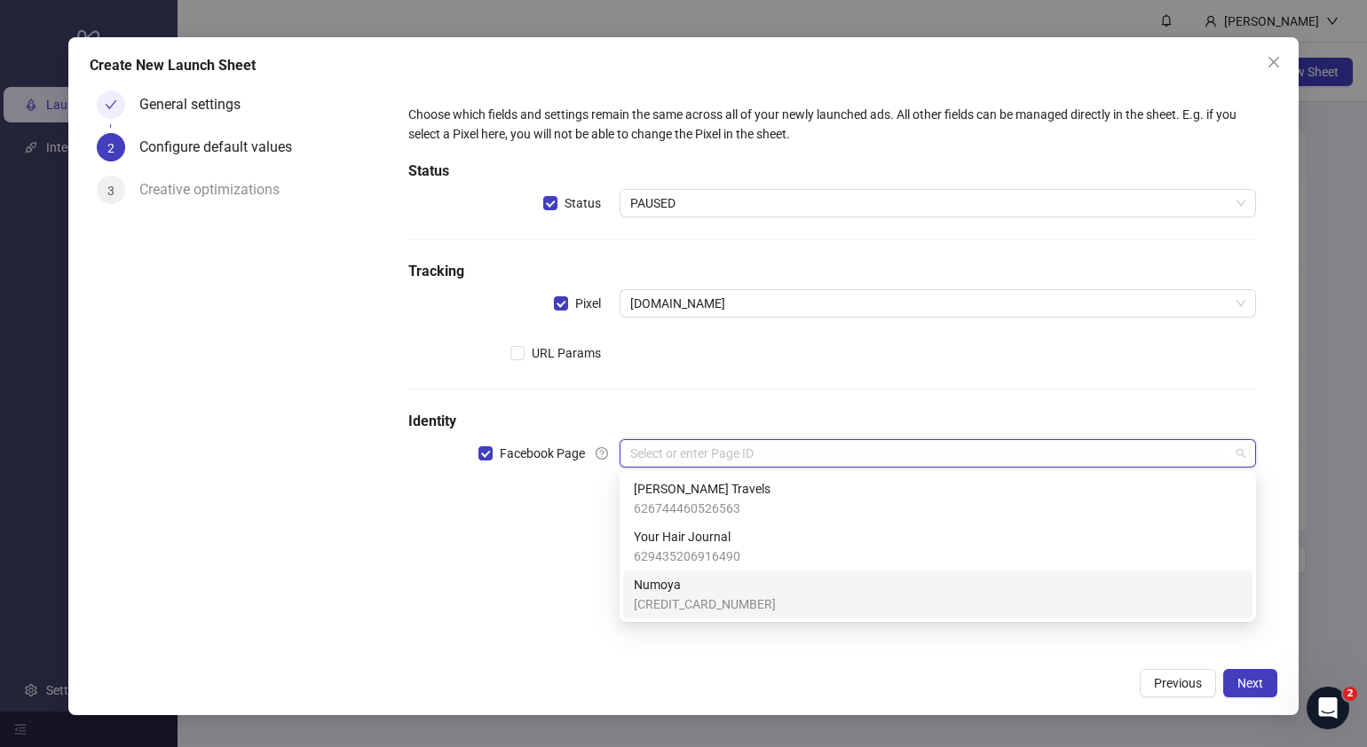
click at [695, 584] on span "Numoya" at bounding box center [705, 585] width 142 height 20
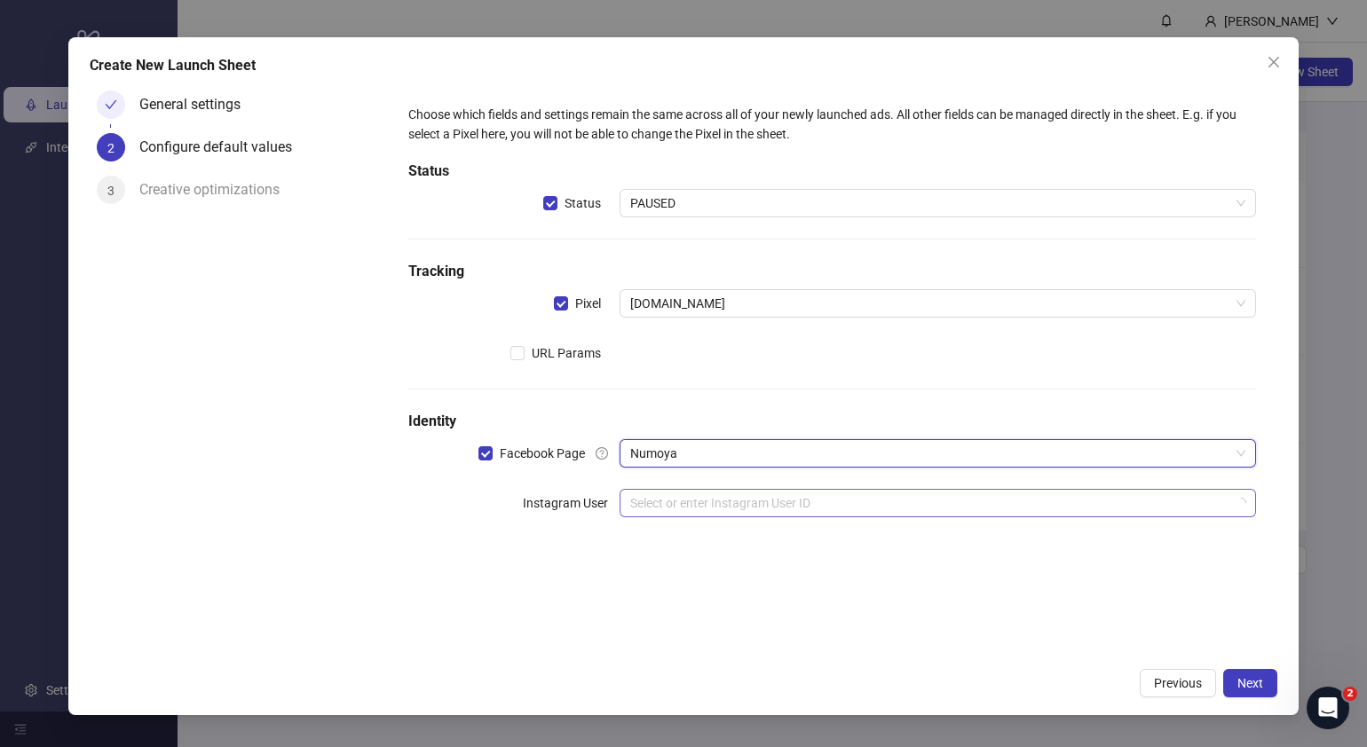
click at [709, 506] on input "search" at bounding box center [929, 503] width 599 height 27
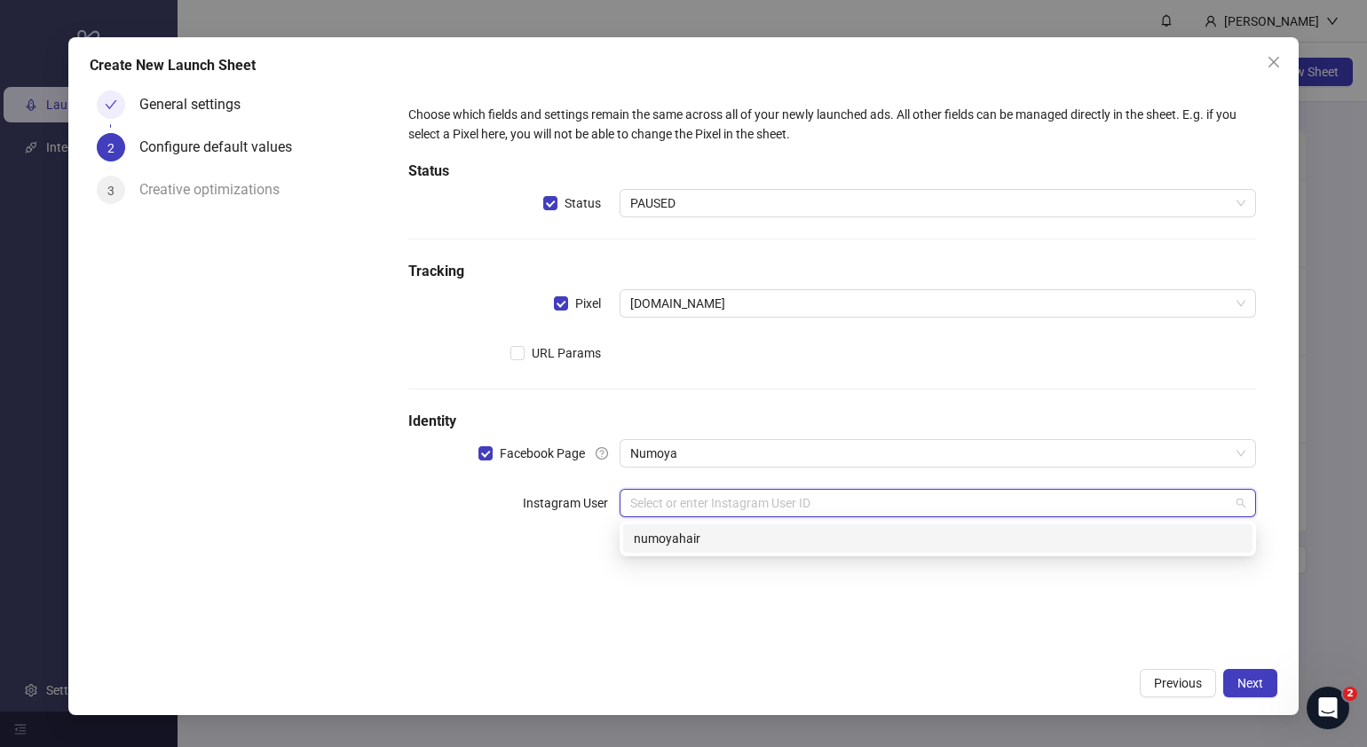
click at [700, 543] on div "numoyahair" at bounding box center [938, 539] width 608 height 20
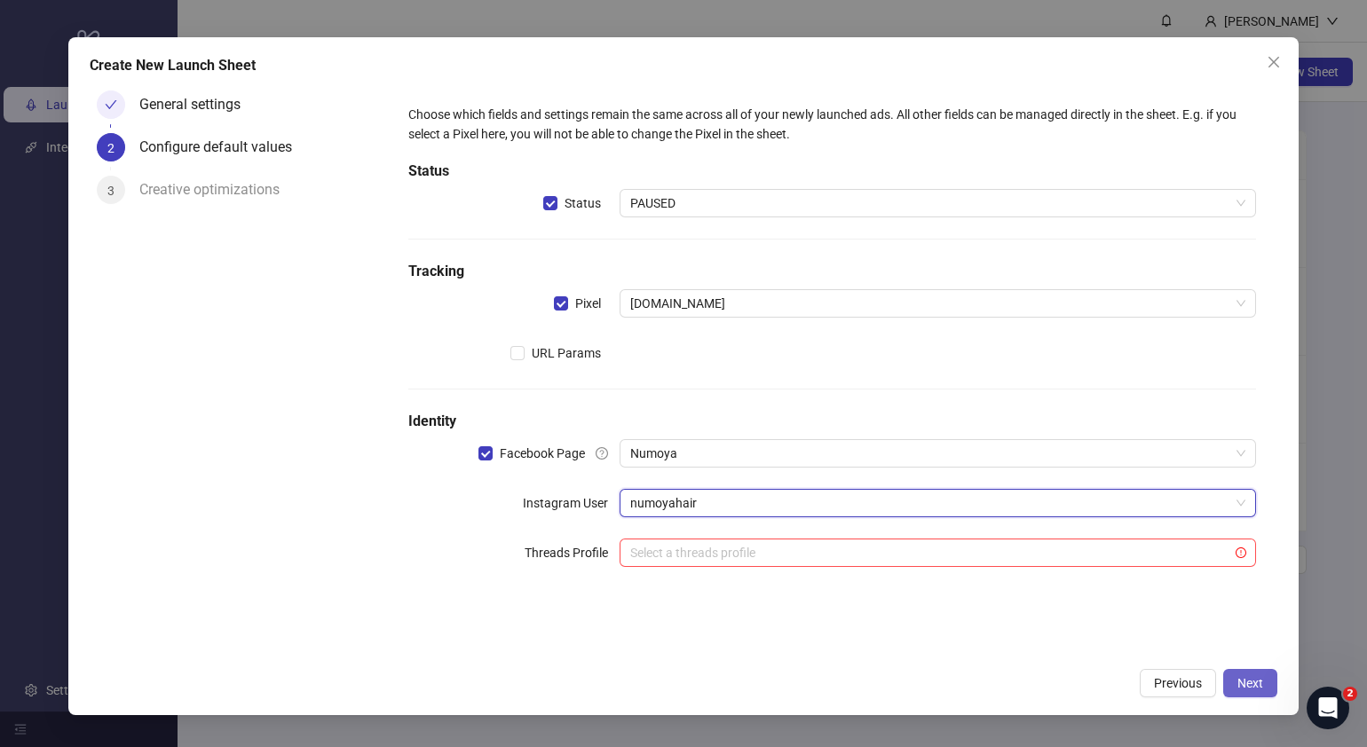
click at [1265, 684] on button "Next" at bounding box center [1250, 683] width 54 height 28
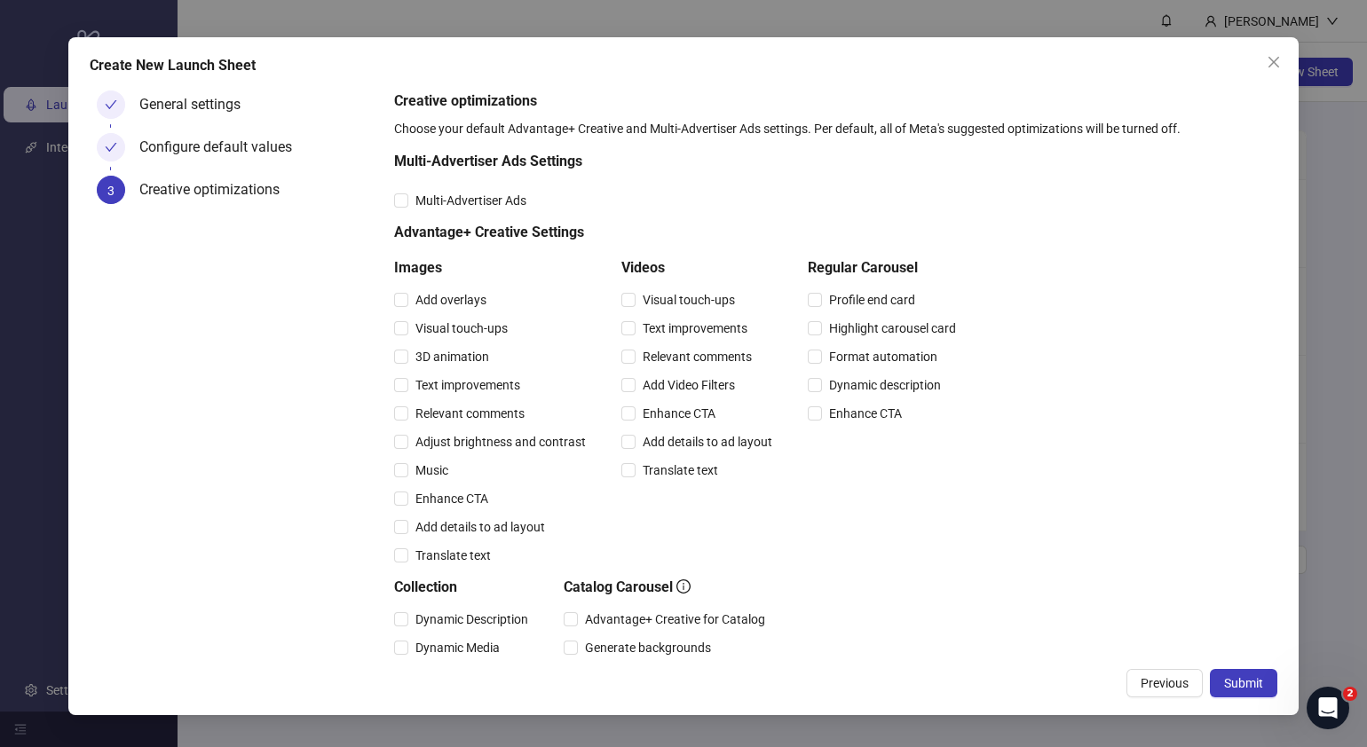
click at [1265, 684] on button "Submit" at bounding box center [1243, 683] width 67 height 28
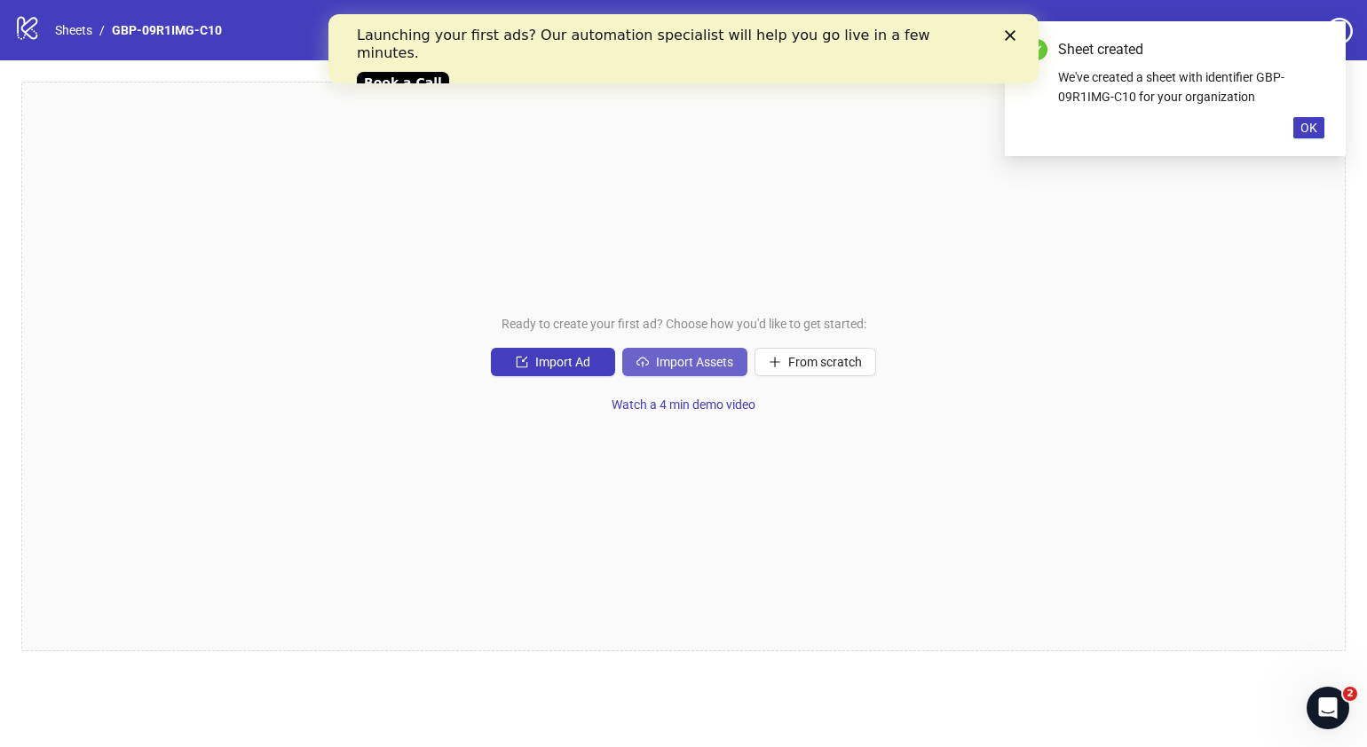
click at [710, 367] on span "Import Assets" at bounding box center [694, 362] width 77 height 14
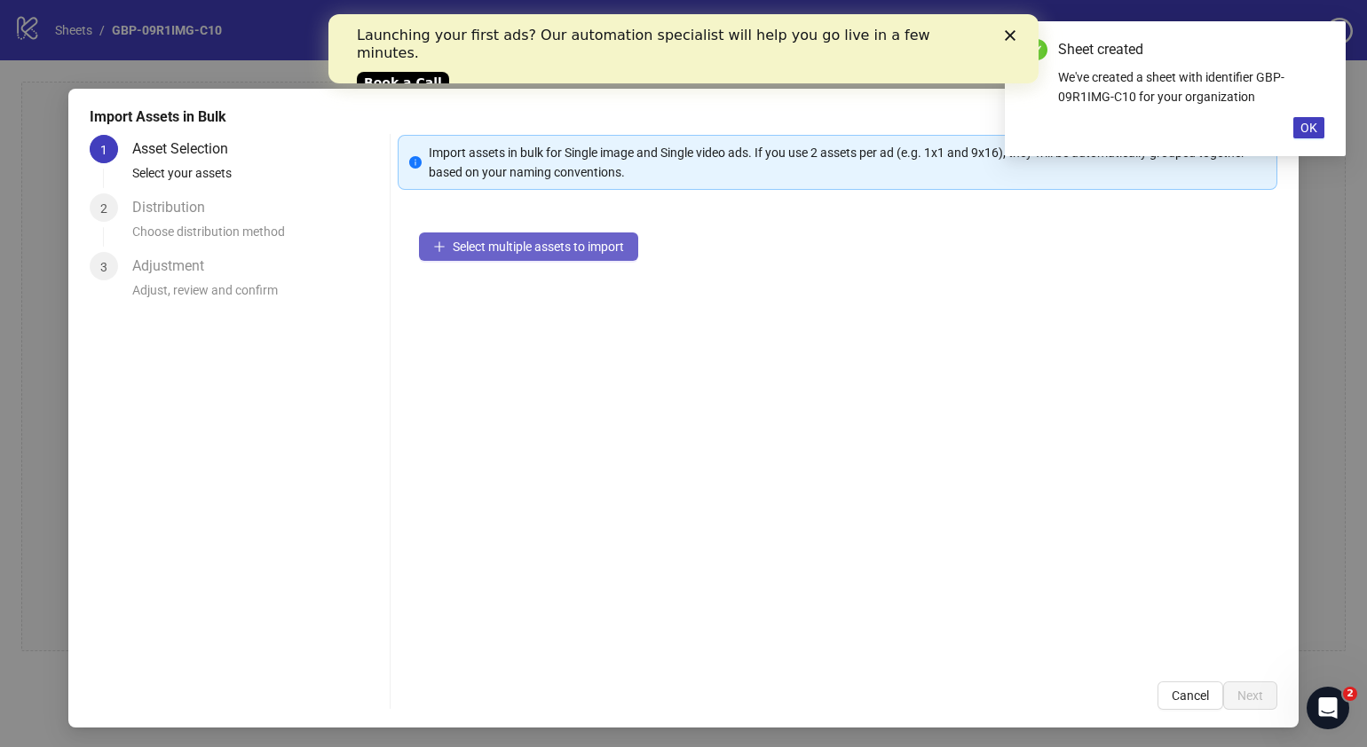
click at [537, 253] on span "Select multiple assets to import" at bounding box center [538, 247] width 171 height 14
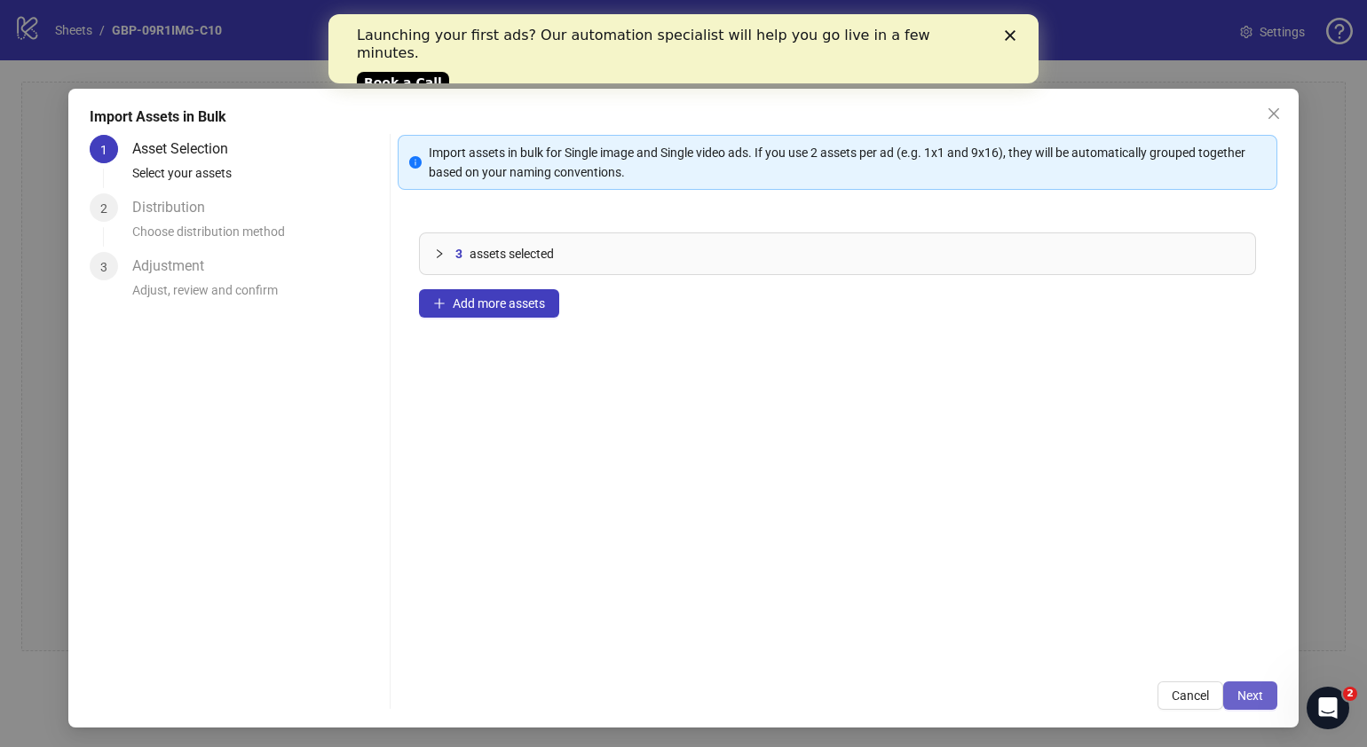
click at [1237, 701] on span "Next" at bounding box center [1250, 696] width 26 height 14
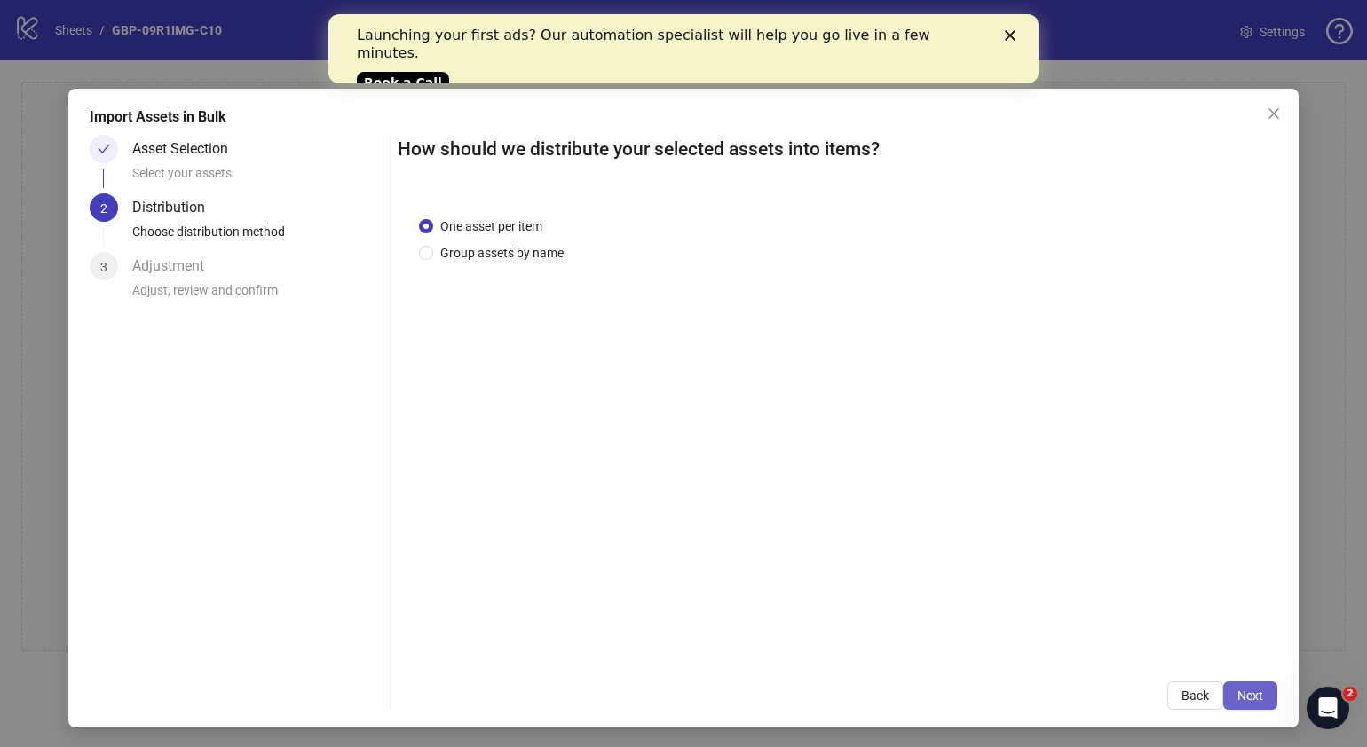
click at [1237, 698] on span "Next" at bounding box center [1250, 696] width 26 height 14
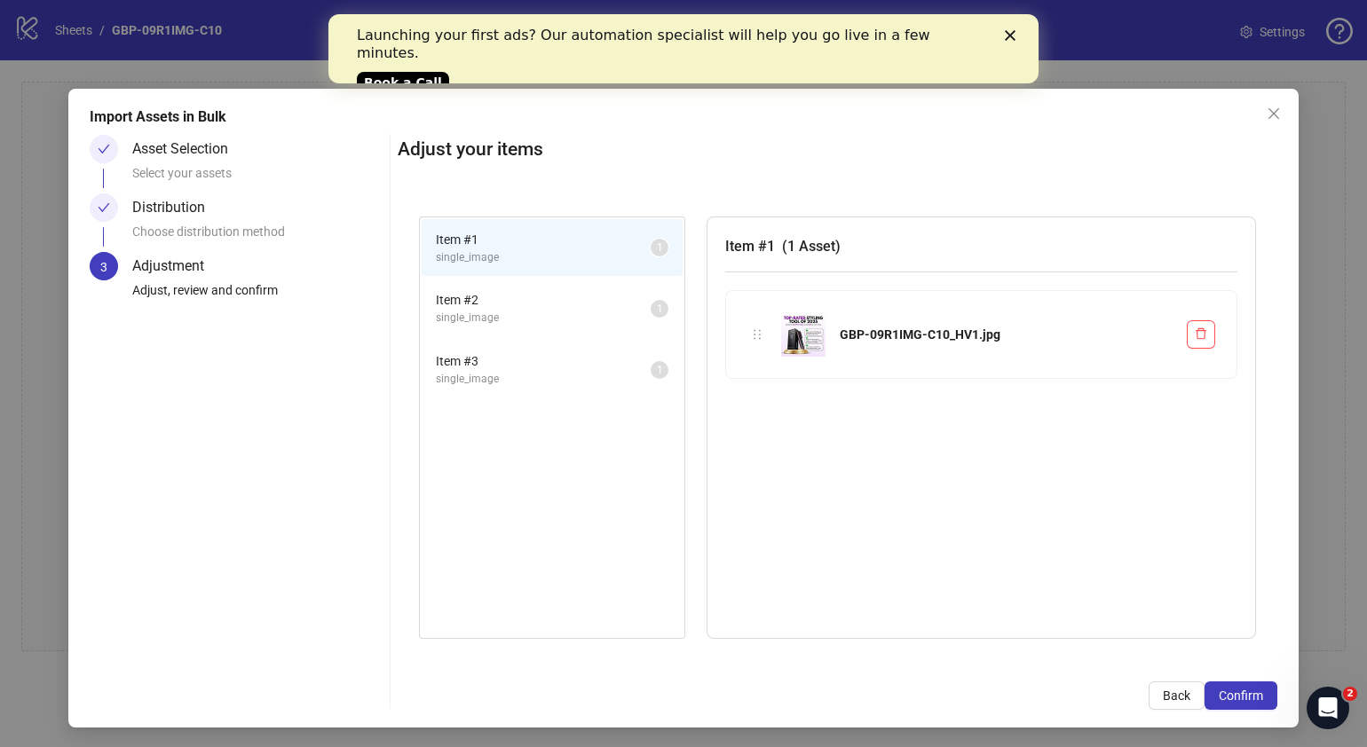
click at [1230, 698] on span "Confirm" at bounding box center [1241, 696] width 44 height 14
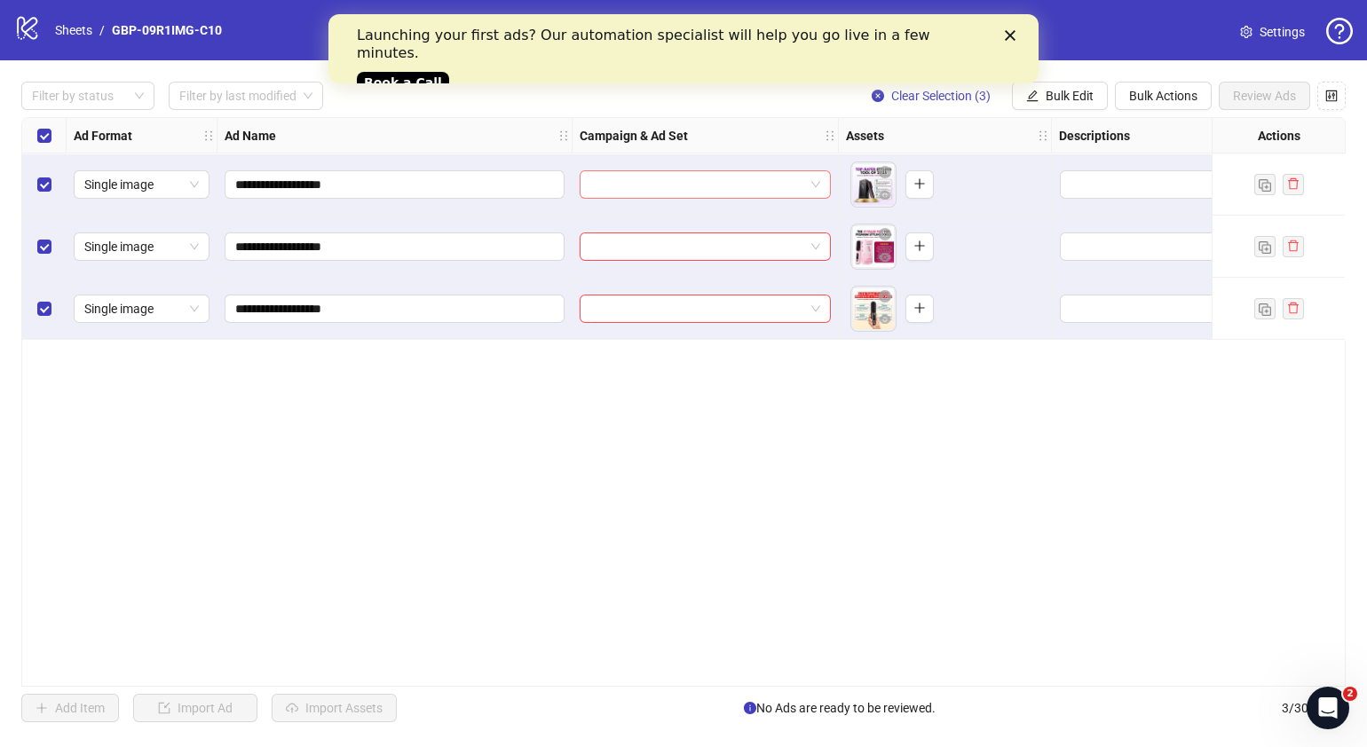
click at [821, 186] on div at bounding box center [705, 184] width 251 height 28
click at [1057, 105] on button "Bulk Edit" at bounding box center [1060, 96] width 96 height 28
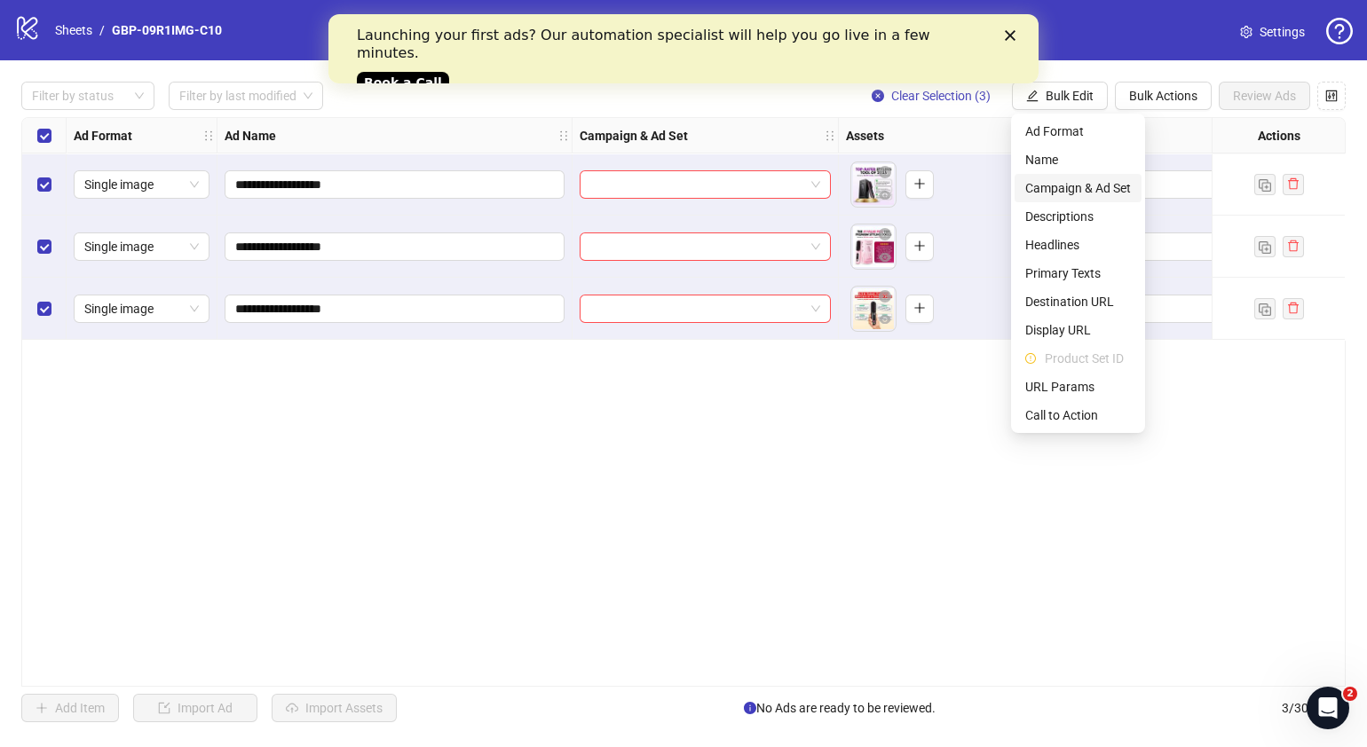
click at [1093, 187] on span "Campaign & Ad Set" at bounding box center [1078, 188] width 106 height 20
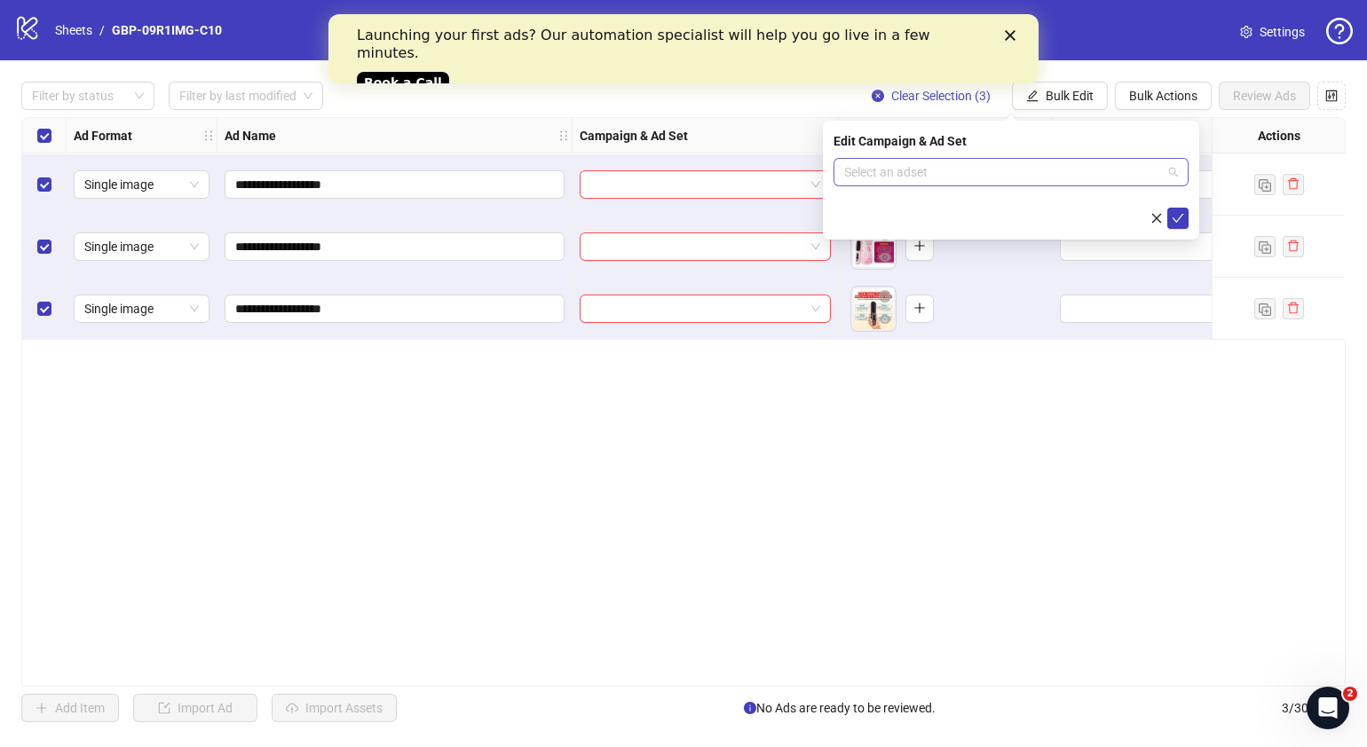
click at [1175, 181] on span at bounding box center [1011, 172] width 334 height 27
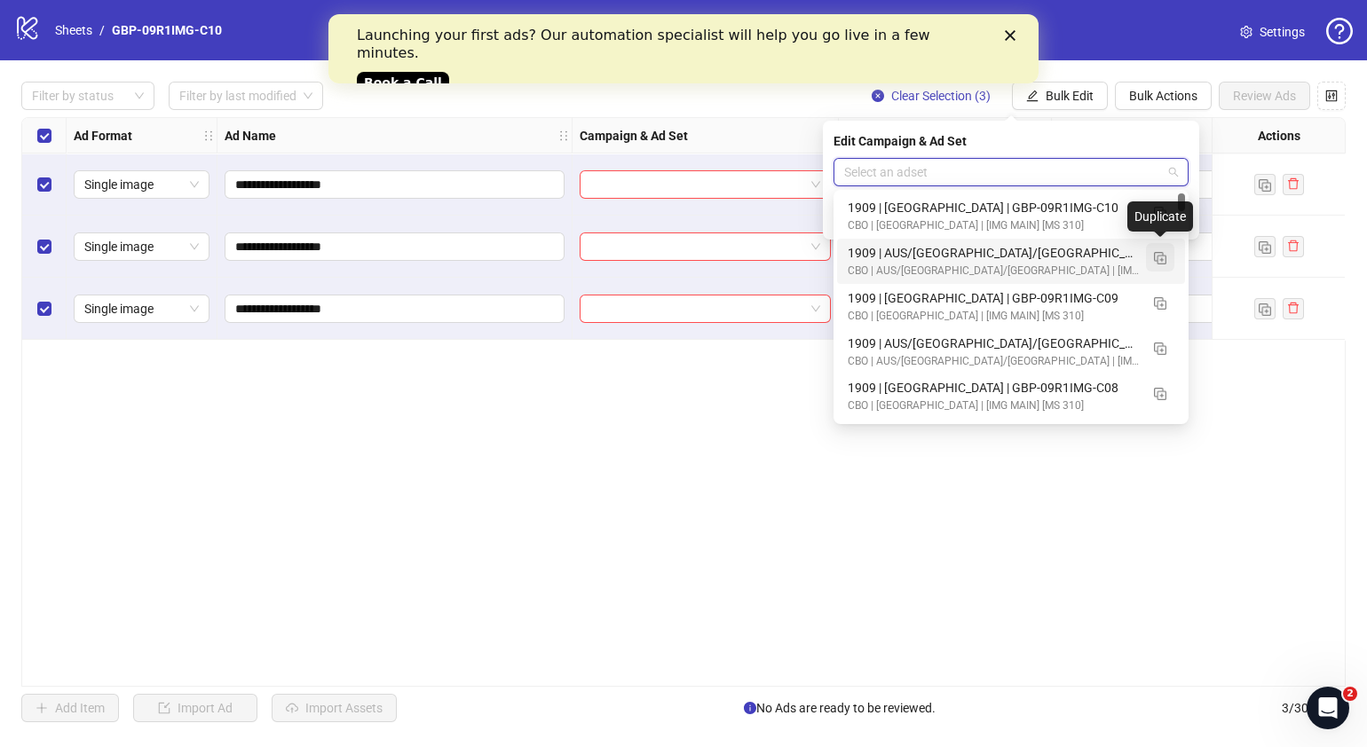
click at [1163, 257] on img "button" at bounding box center [1160, 258] width 12 height 12
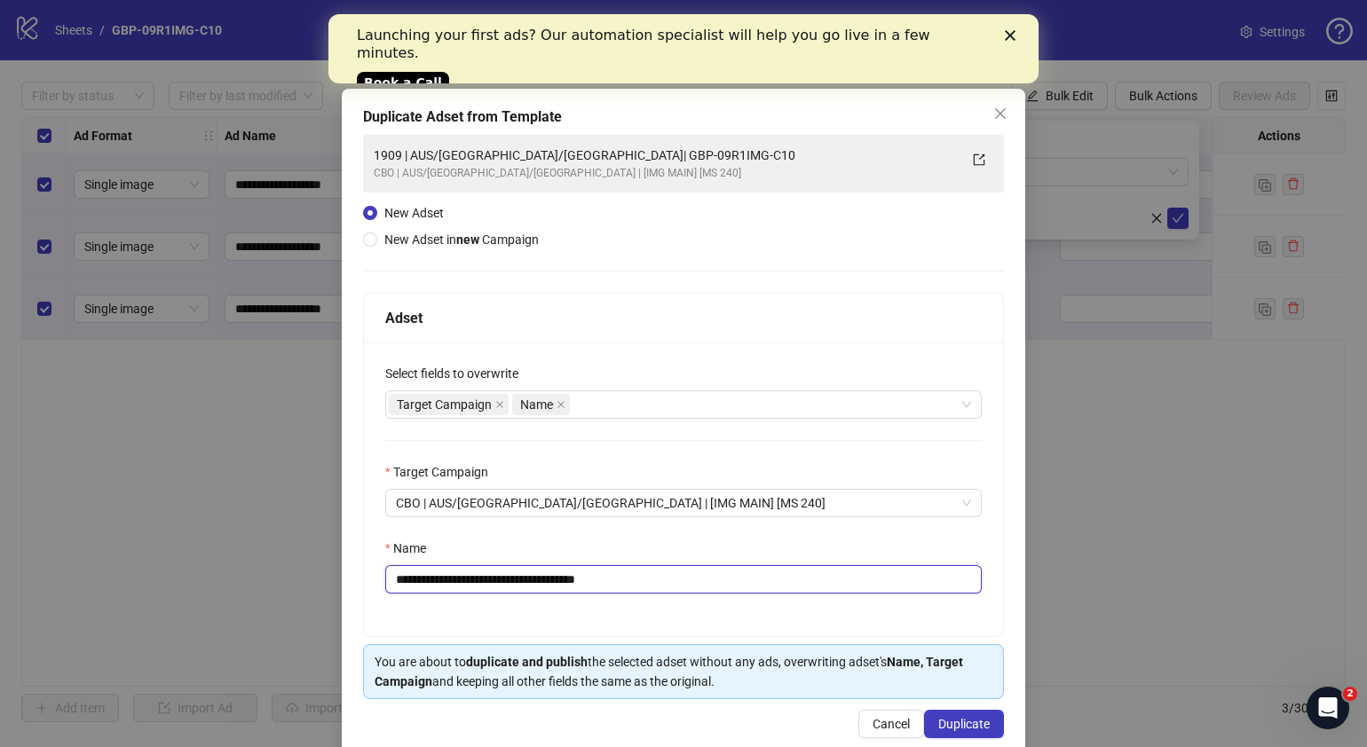
drag, startPoint x: 676, startPoint y: 578, endPoint x: 502, endPoint y: 581, distance: 174.9
click at [502, 581] on input "**********" at bounding box center [683, 579] width 597 height 28
paste input "text"
type input "**********"
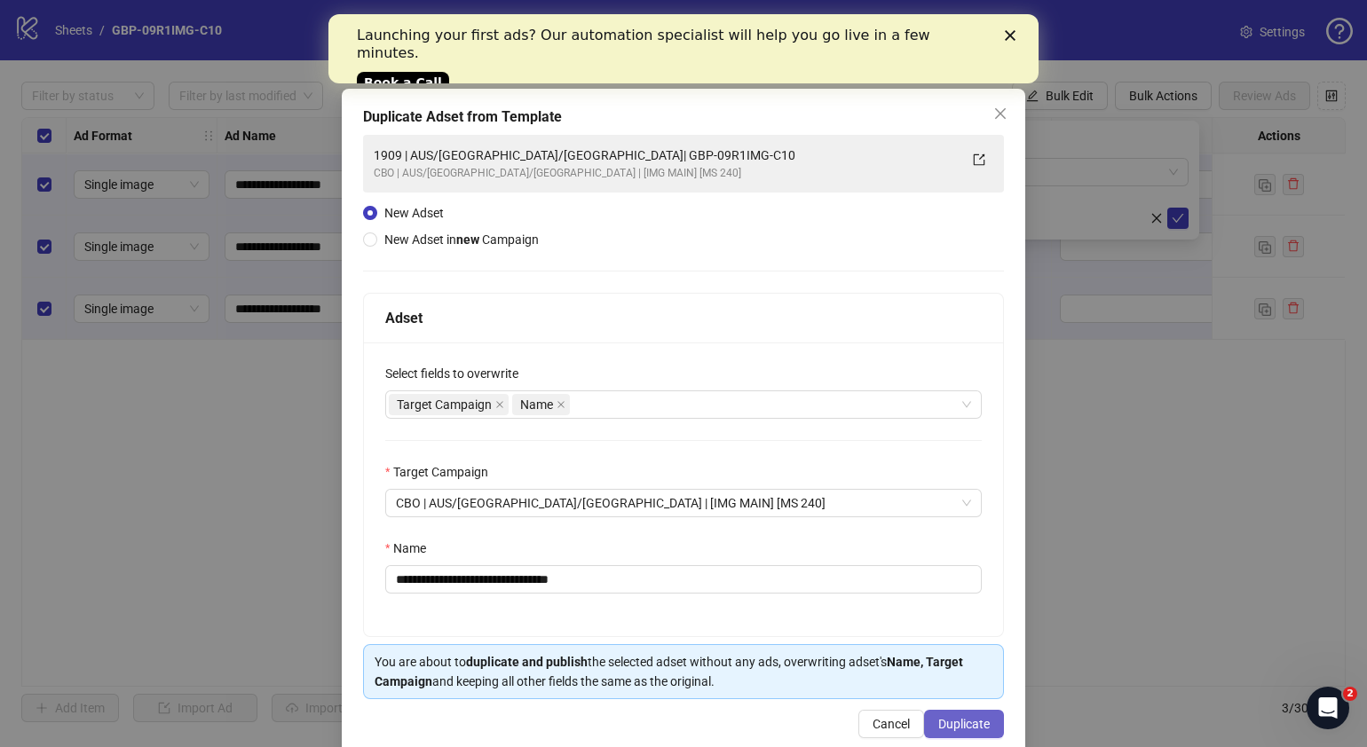
click at [938, 720] on span "Duplicate" at bounding box center [963, 724] width 51 height 14
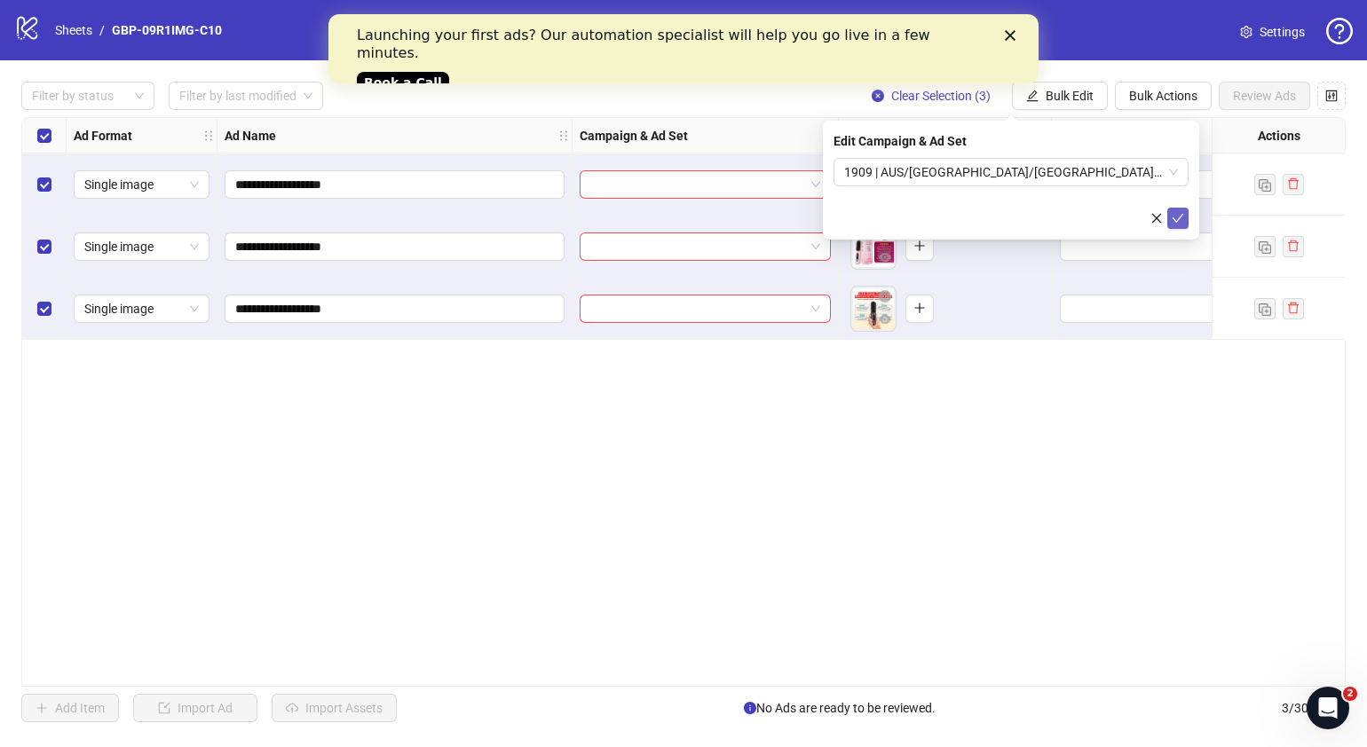
click at [1177, 217] on icon "check" at bounding box center [1178, 218] width 12 height 12
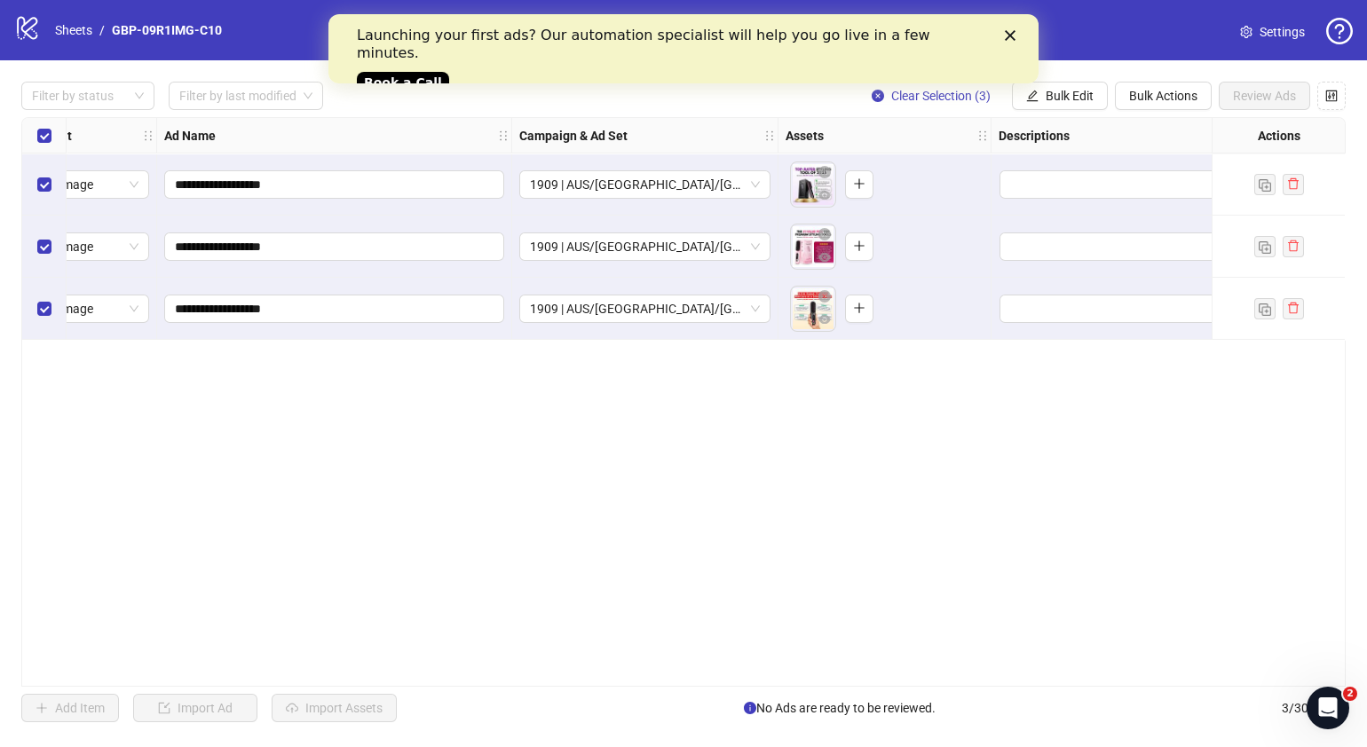
scroll to position [0, 68]
click at [857, 180] on icon "plus" at bounding box center [851, 184] width 12 height 12
click at [860, 252] on button "button" at bounding box center [851, 247] width 28 height 28
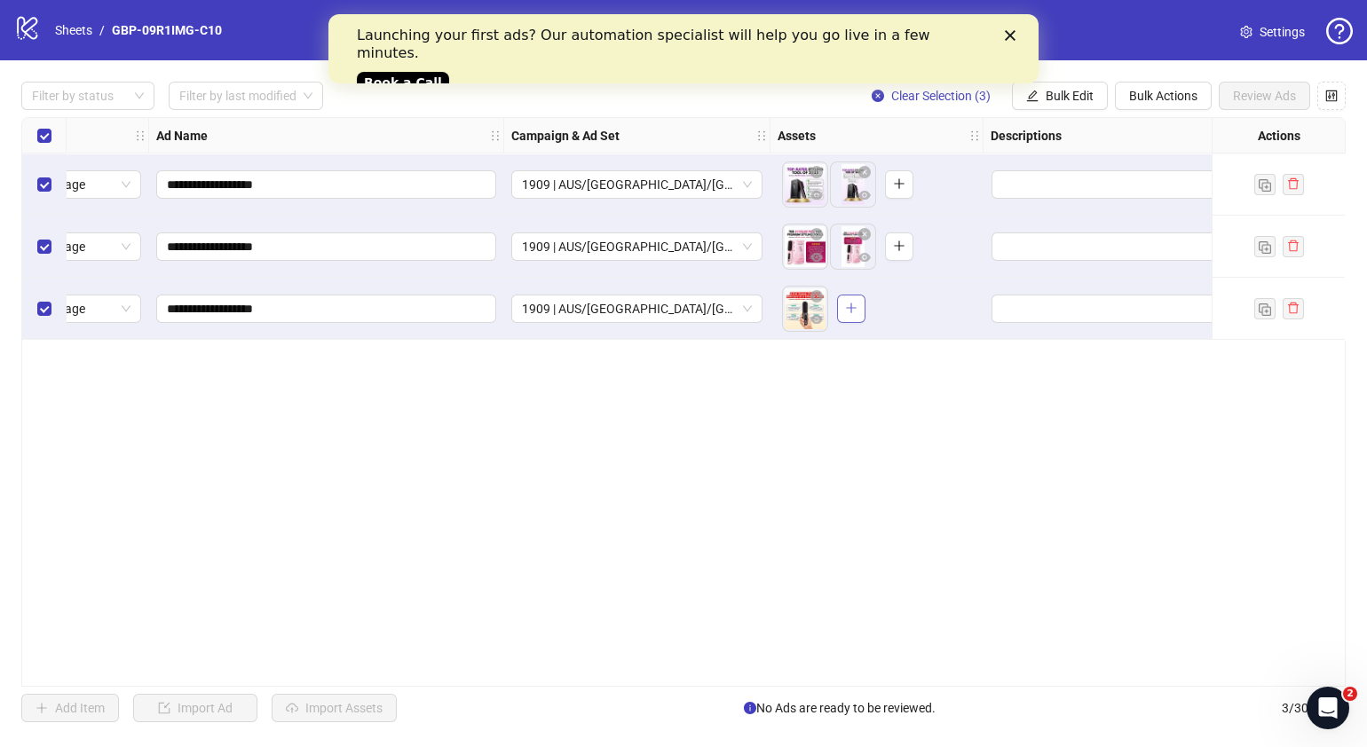
click at [854, 310] on icon "plus" at bounding box center [851, 308] width 12 height 12
click at [852, 301] on span "button" at bounding box center [851, 308] width 12 height 14
click at [940, 566] on div "**********" at bounding box center [683, 402] width 1324 height 570
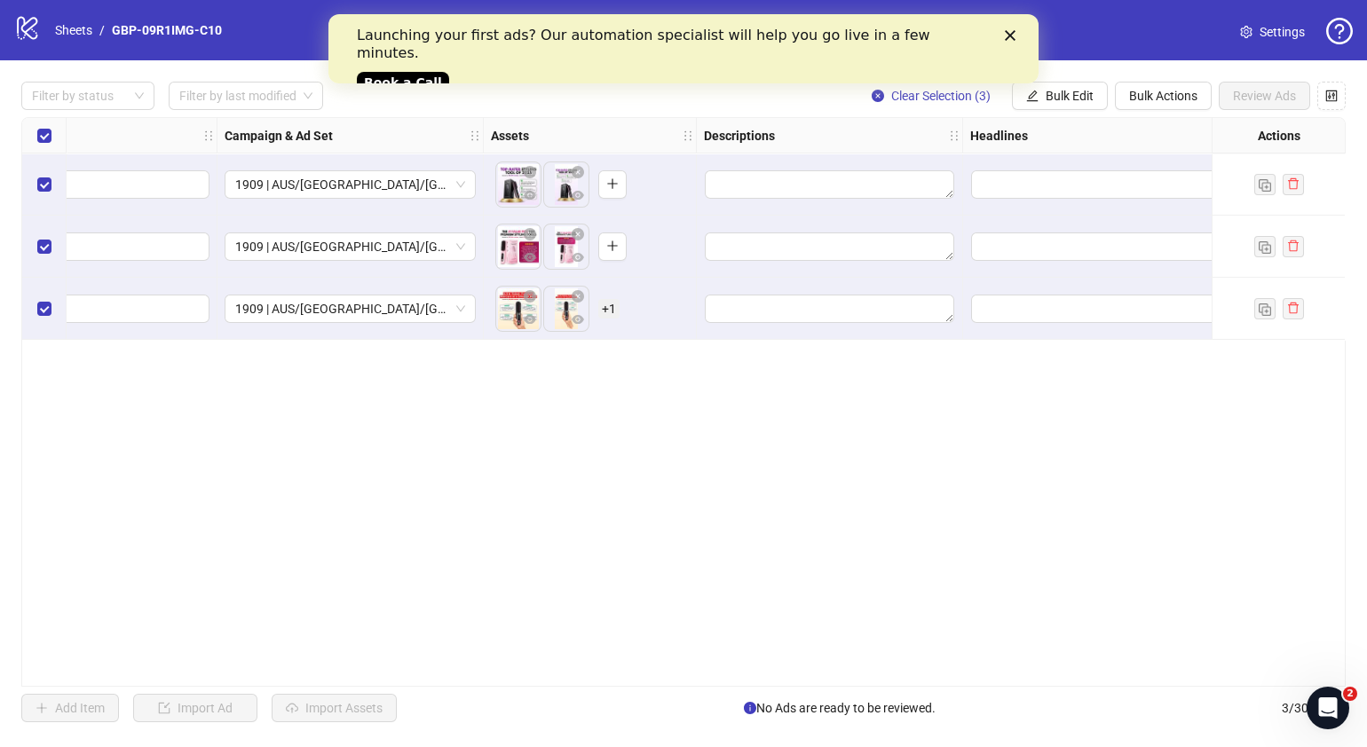
scroll to position [0, 449]
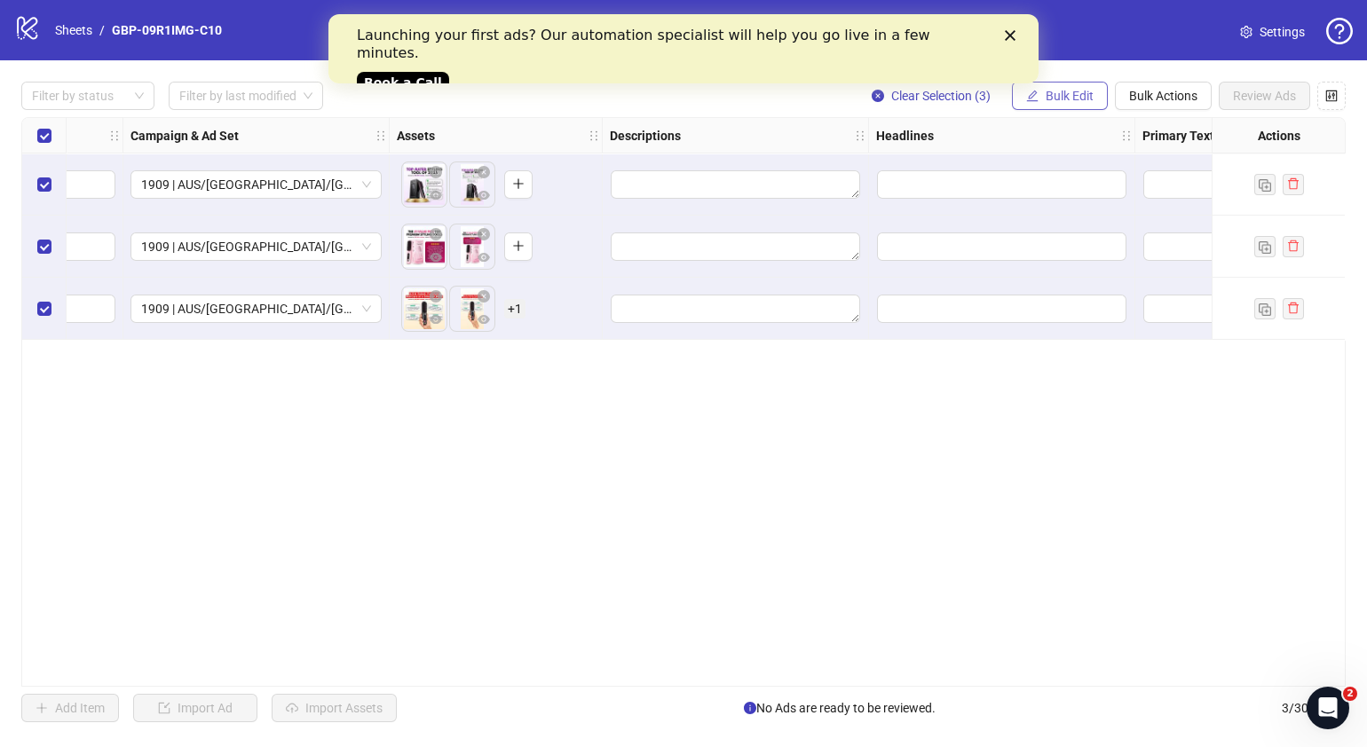
click at [1074, 106] on button "Bulk Edit" at bounding box center [1060, 96] width 96 height 28
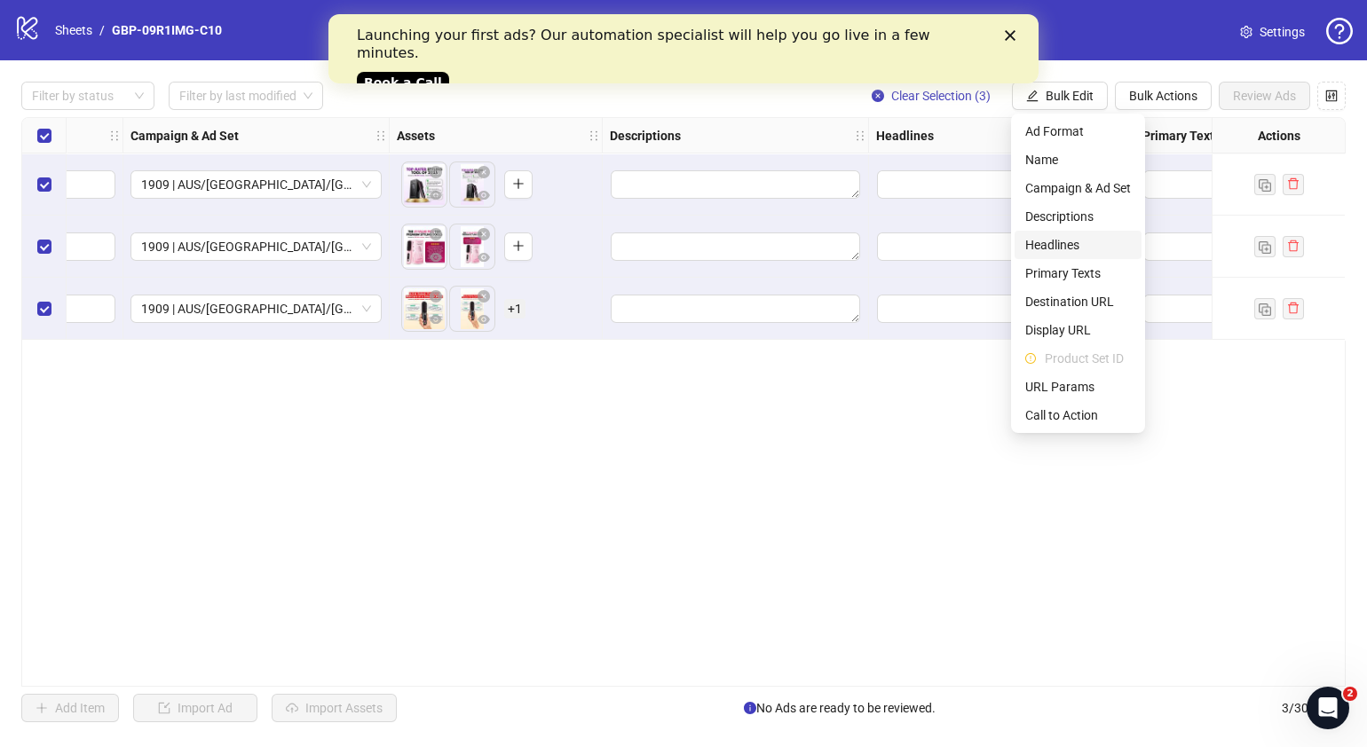
click at [1093, 235] on span "Headlines" at bounding box center [1078, 245] width 106 height 20
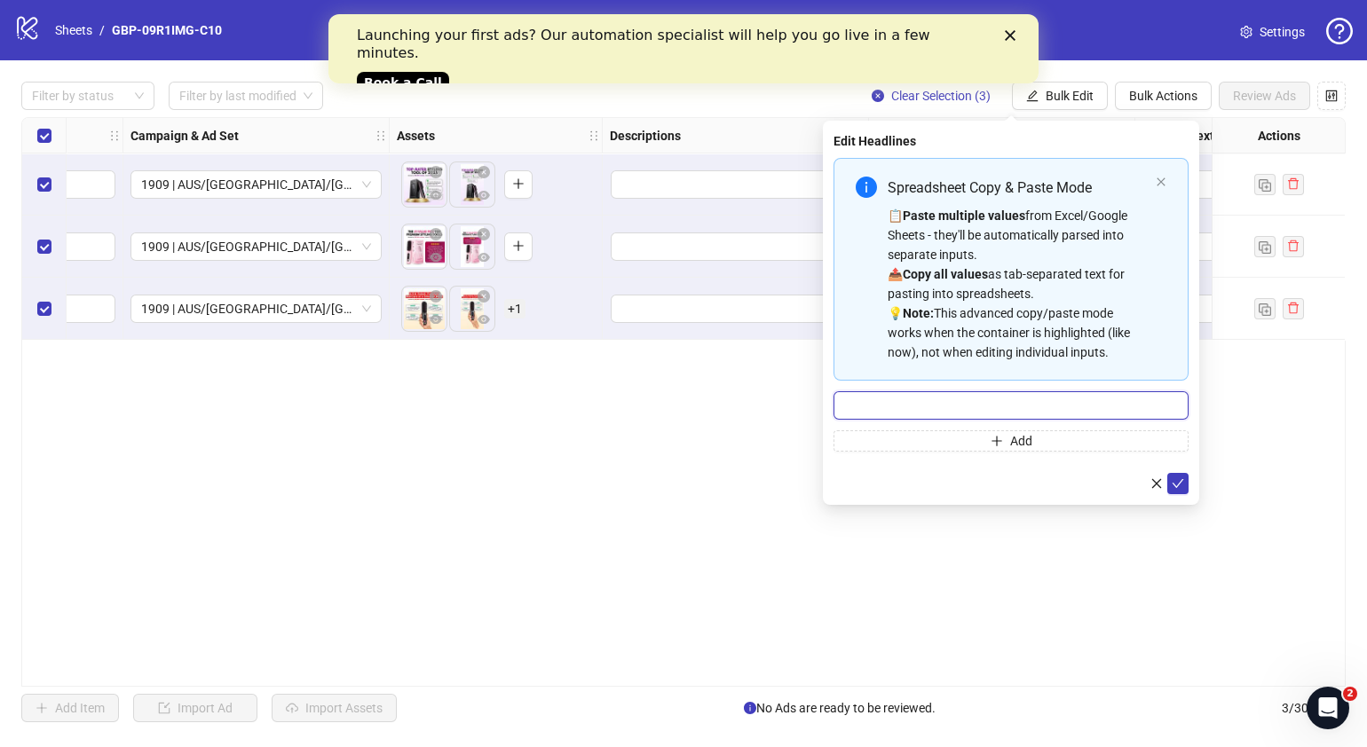
click at [974, 398] on input "Multi-input container - paste or copy values" at bounding box center [1011, 405] width 355 height 28
paste input "*******"
type input "*******"
click at [1000, 438] on icon "plus" at bounding box center [997, 441] width 12 height 12
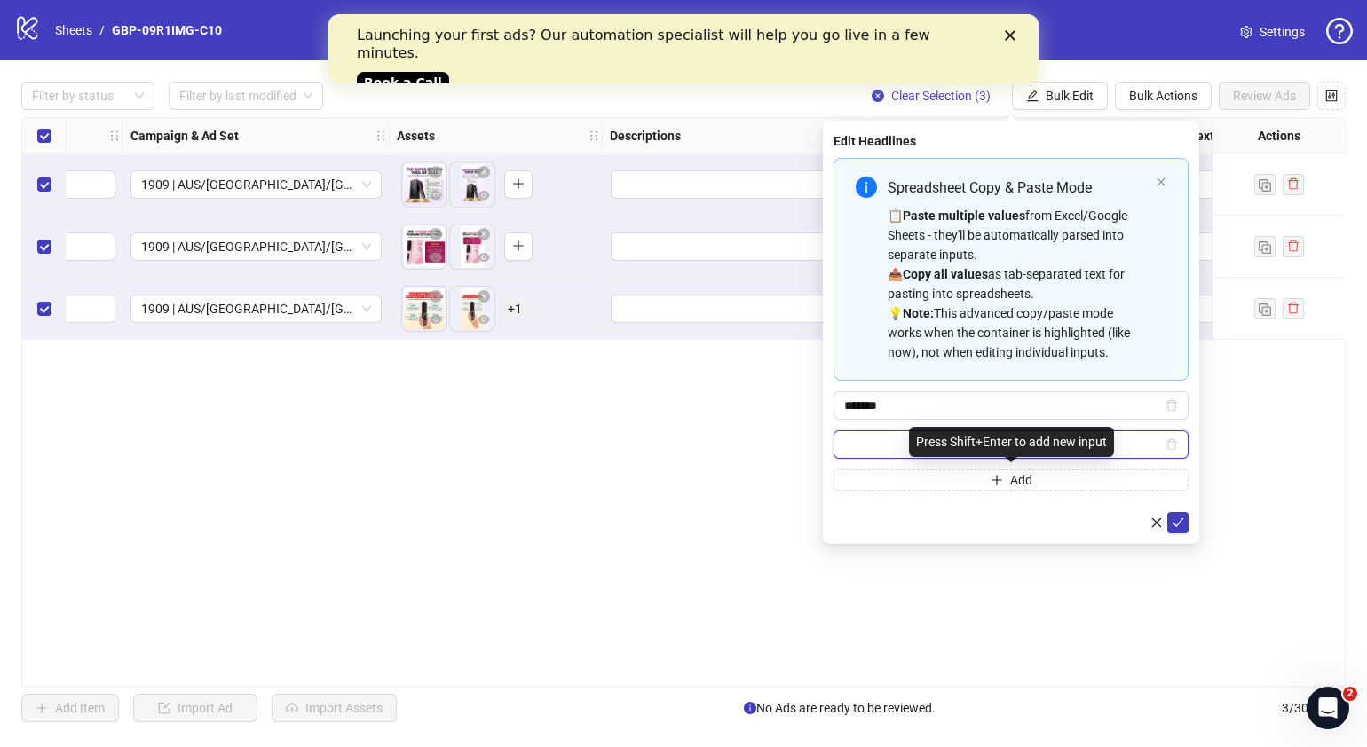
paste input "**********"
type input "**********"
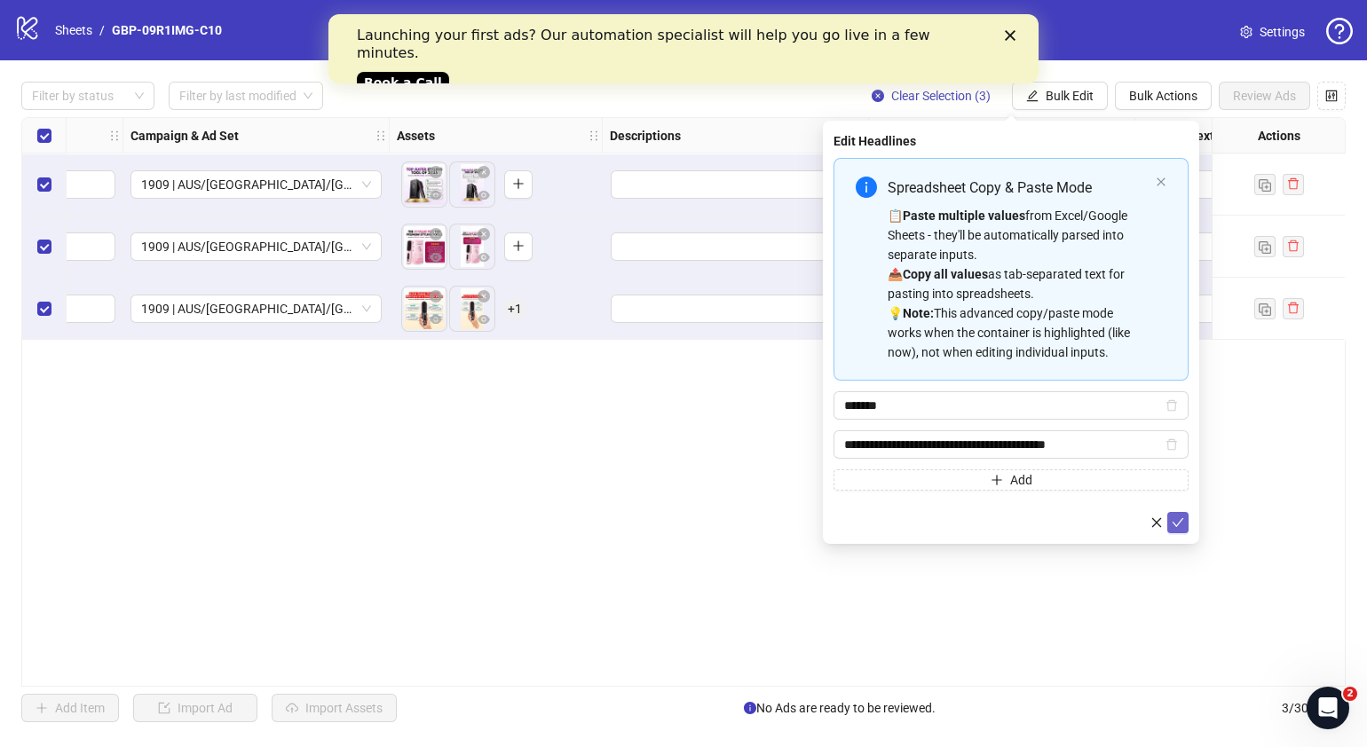
click at [1180, 524] on icon "check" at bounding box center [1178, 523] width 12 height 12
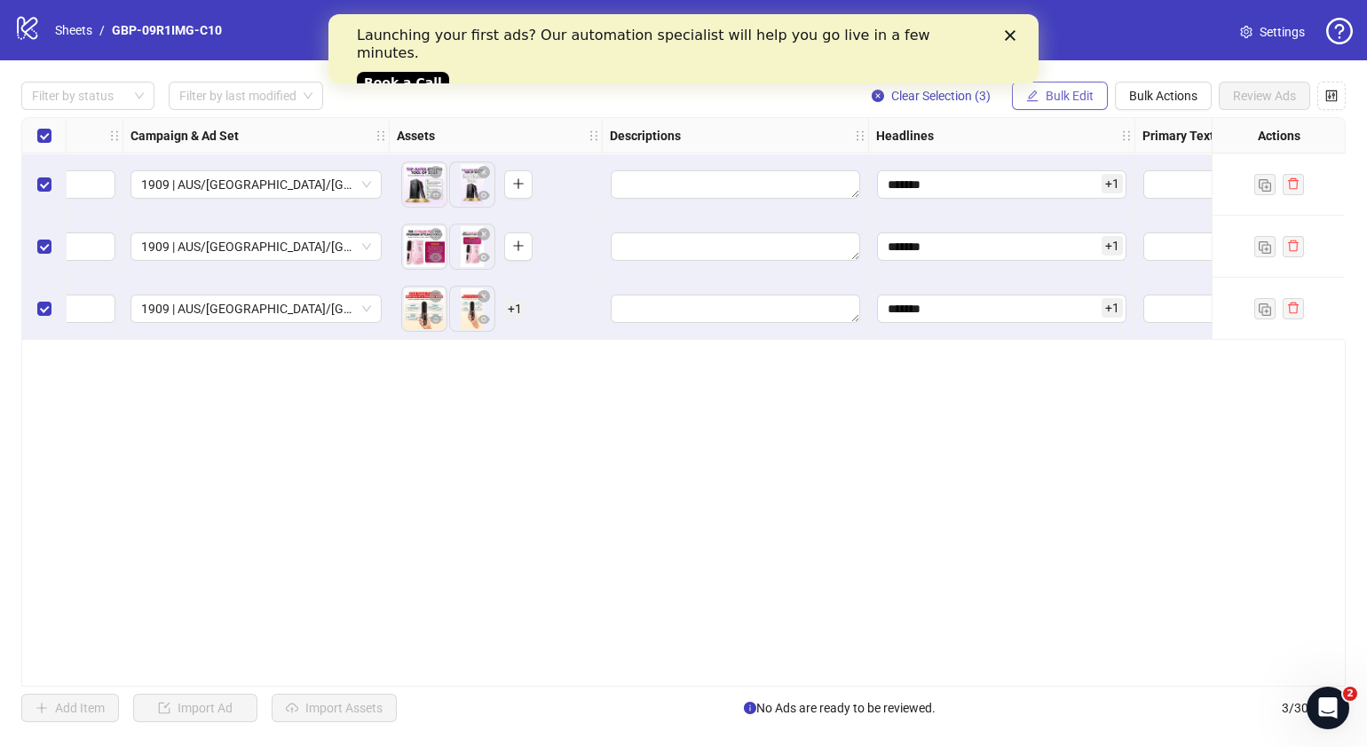
click at [1065, 99] on span "Bulk Edit" at bounding box center [1070, 96] width 48 height 14
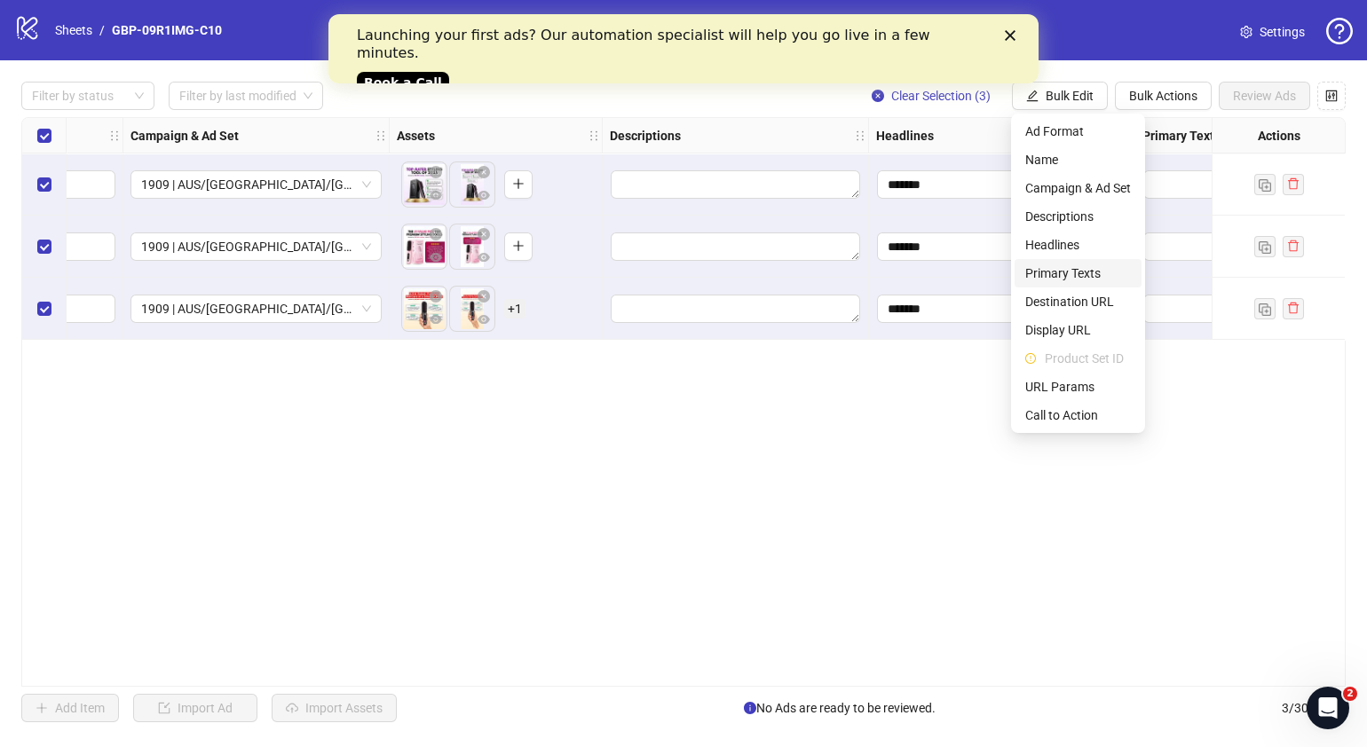
click at [1077, 266] on span "Primary Texts" at bounding box center [1078, 274] width 106 height 20
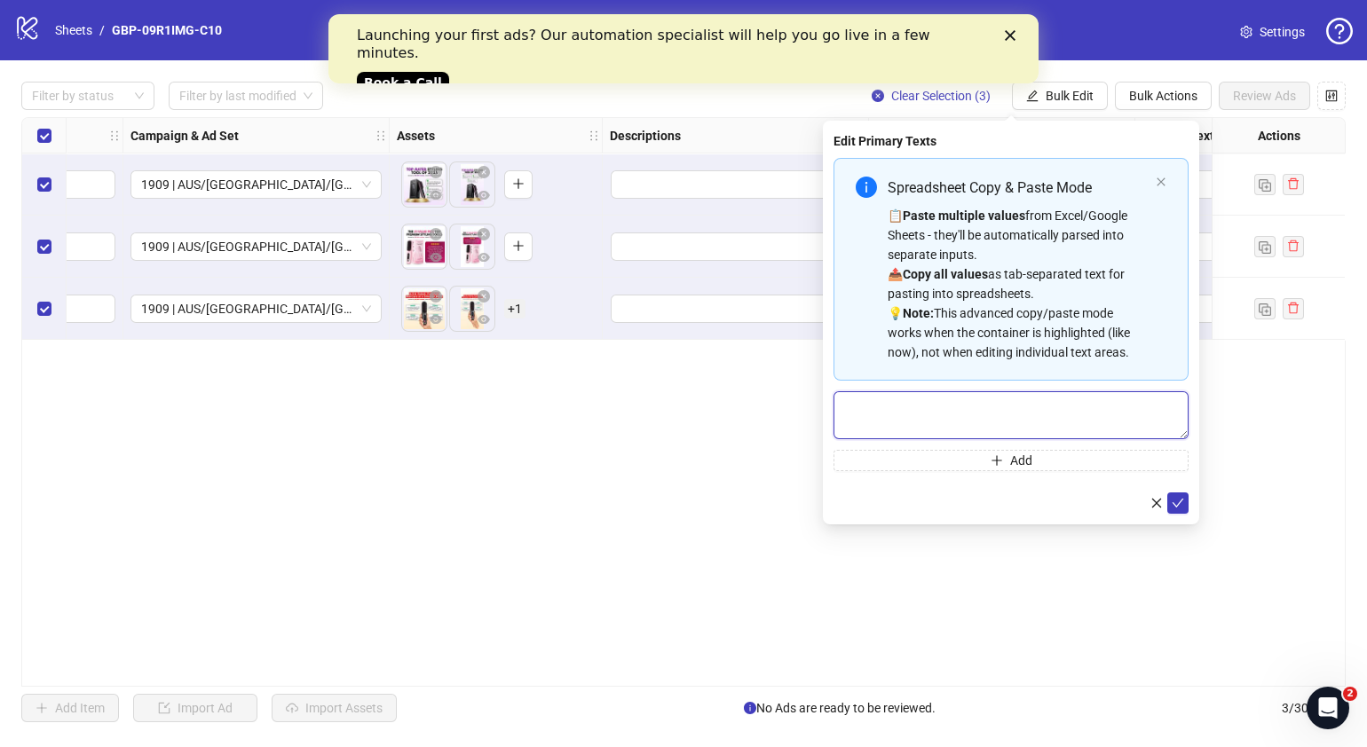
click at [1016, 417] on textarea "Multi-text input container - paste or copy values" at bounding box center [1011, 415] width 355 height 48
paste textarea "**********"
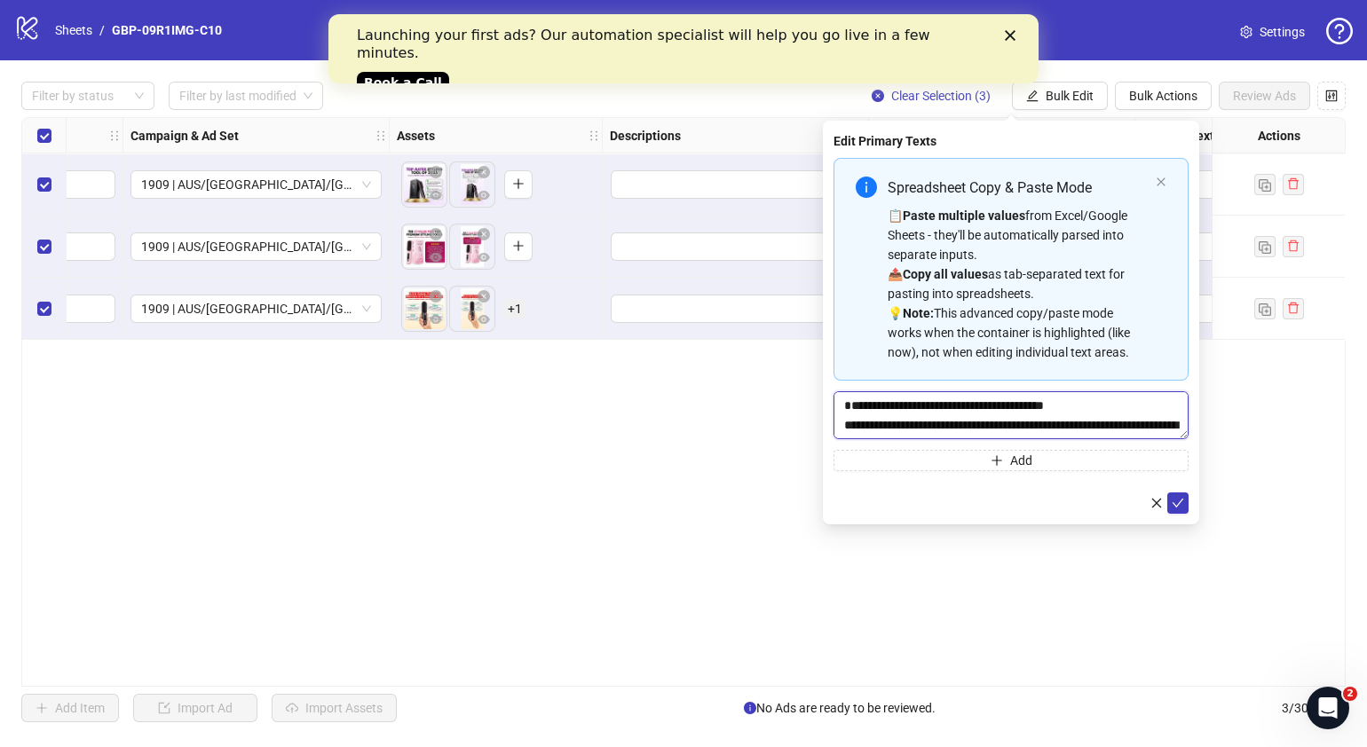
scroll to position [52, 0]
type textarea "**********"
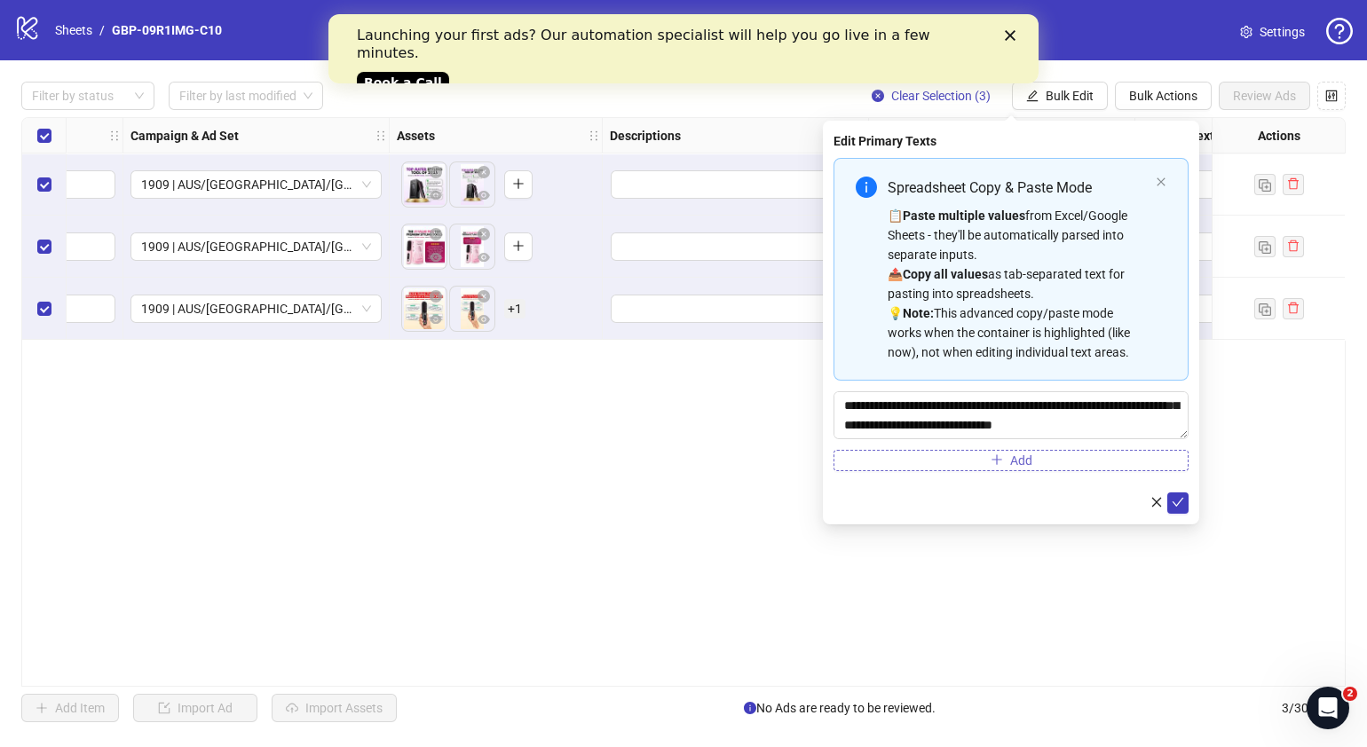
click at [1002, 455] on icon "plus" at bounding box center [997, 460] width 12 height 12
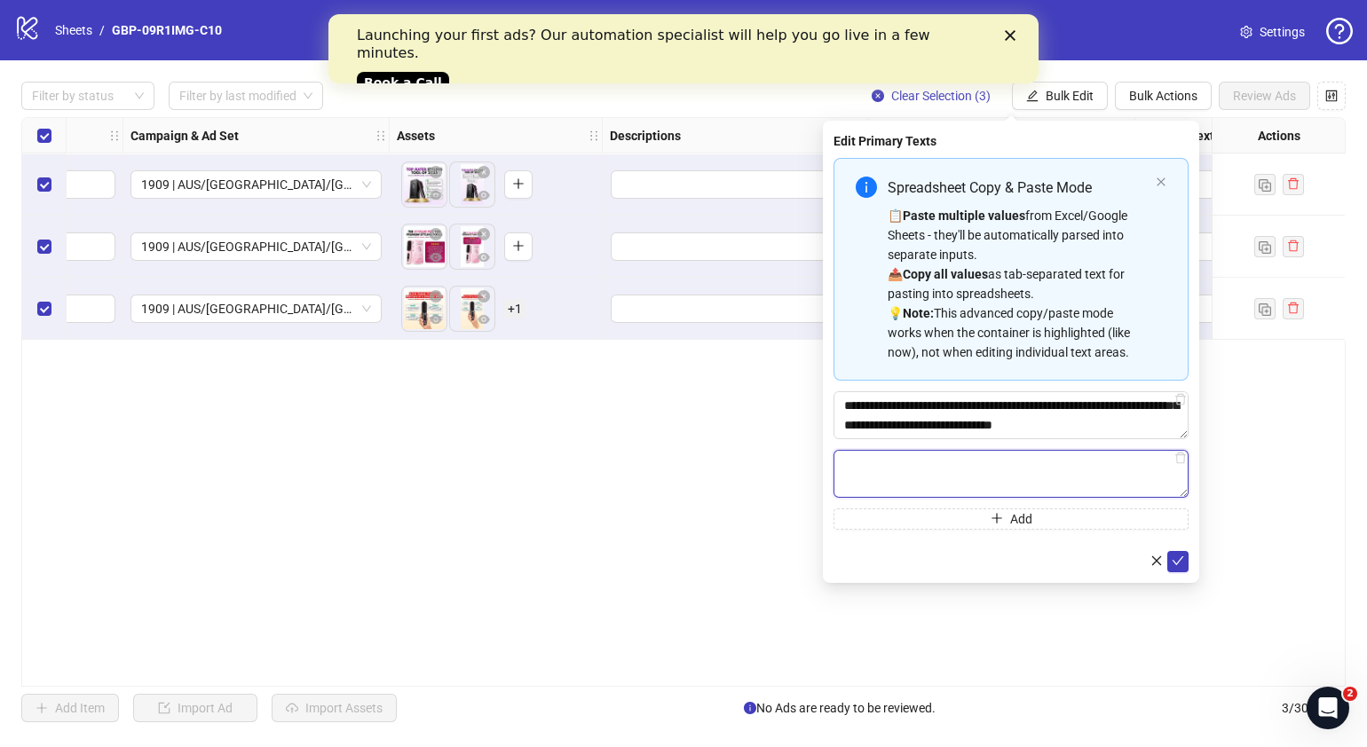
click at [1012, 472] on textarea "Multi-text input container - paste or copy values" at bounding box center [1011, 474] width 355 height 48
paste textarea "**********"
type textarea "**********"
